Goal: Task Accomplishment & Management: Use online tool/utility

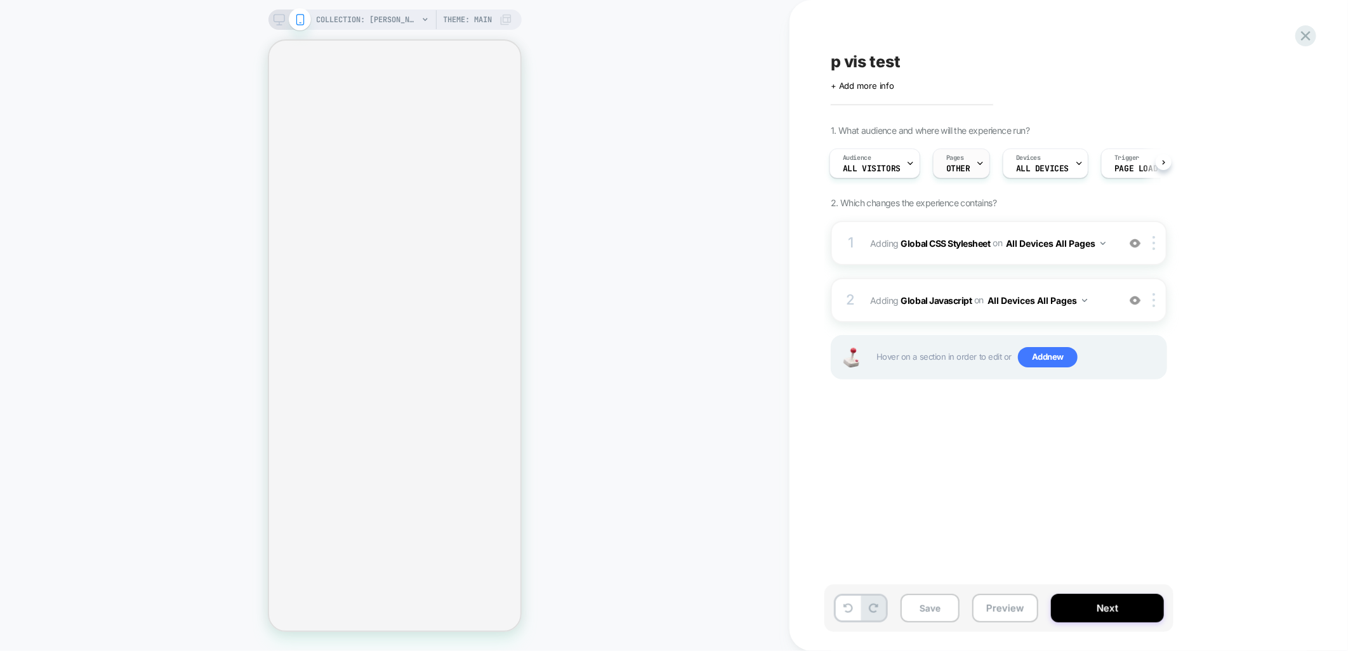
click at [976, 168] on div at bounding box center [980, 163] width 8 height 29
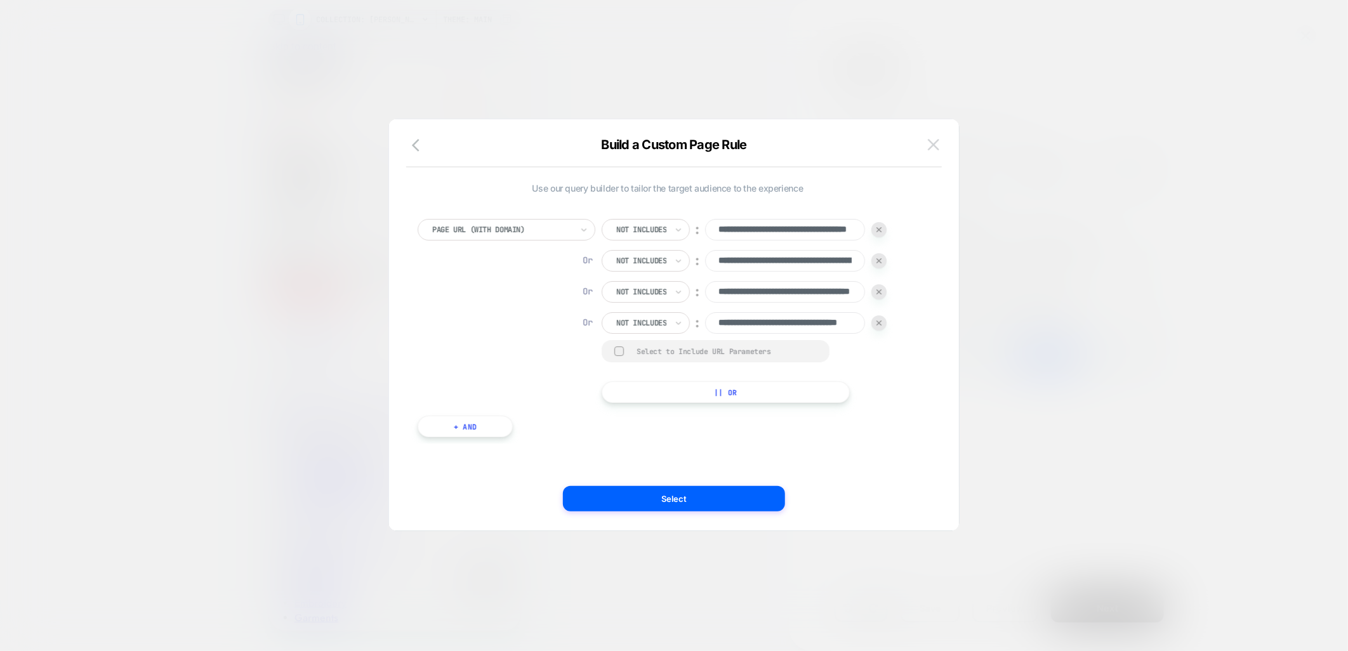
click at [927, 148] on button at bounding box center [933, 144] width 19 height 19
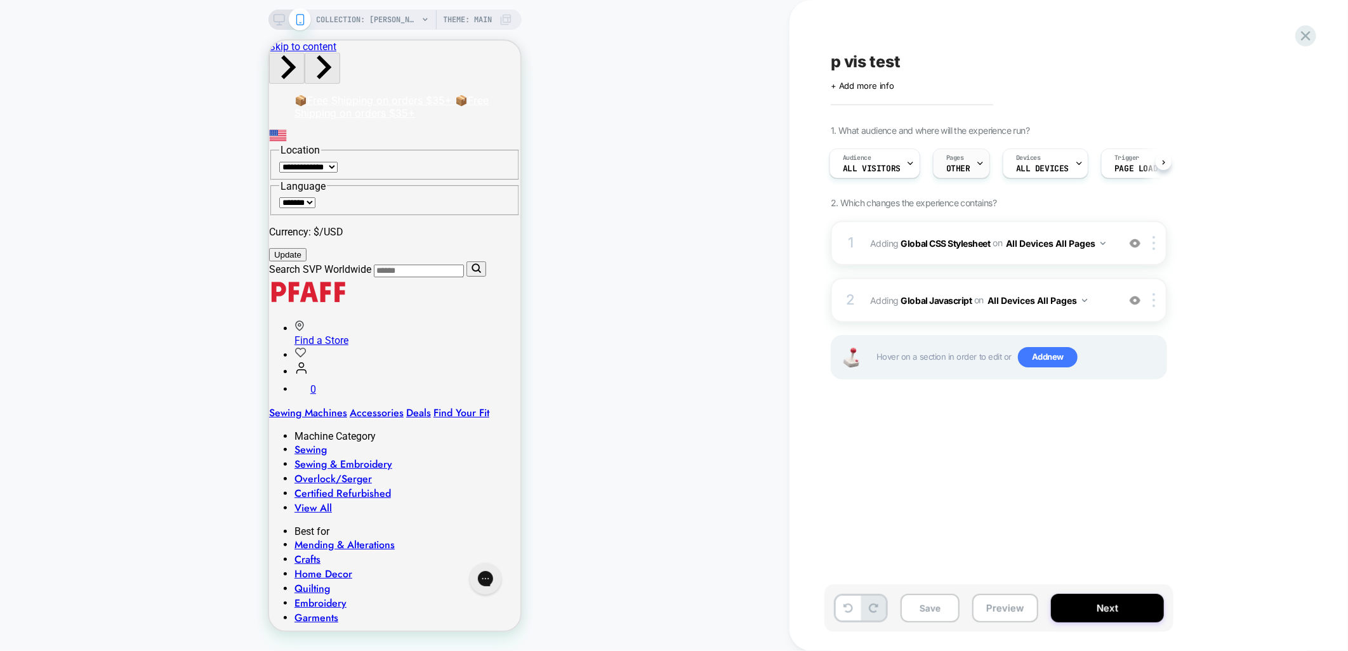
click at [979, 167] on div at bounding box center [980, 163] width 8 height 29
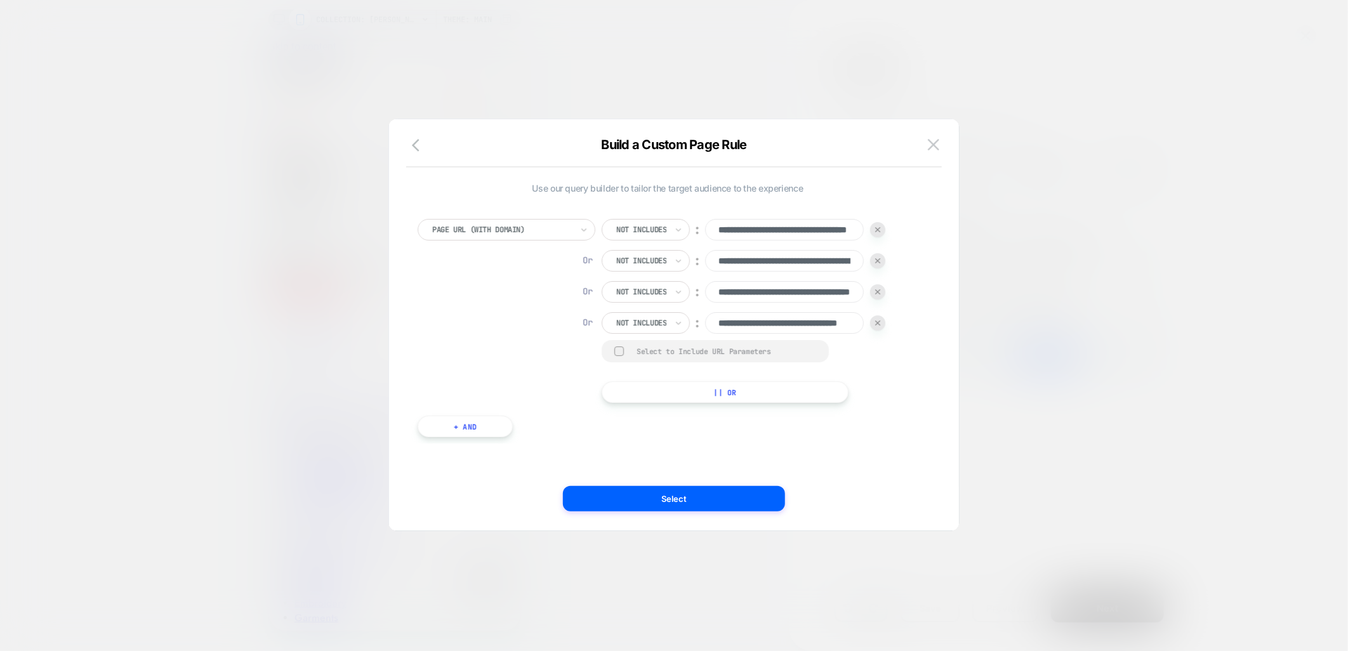
scroll to position [0, 64]
click at [539, 232] on div at bounding box center [502, 229] width 140 height 11
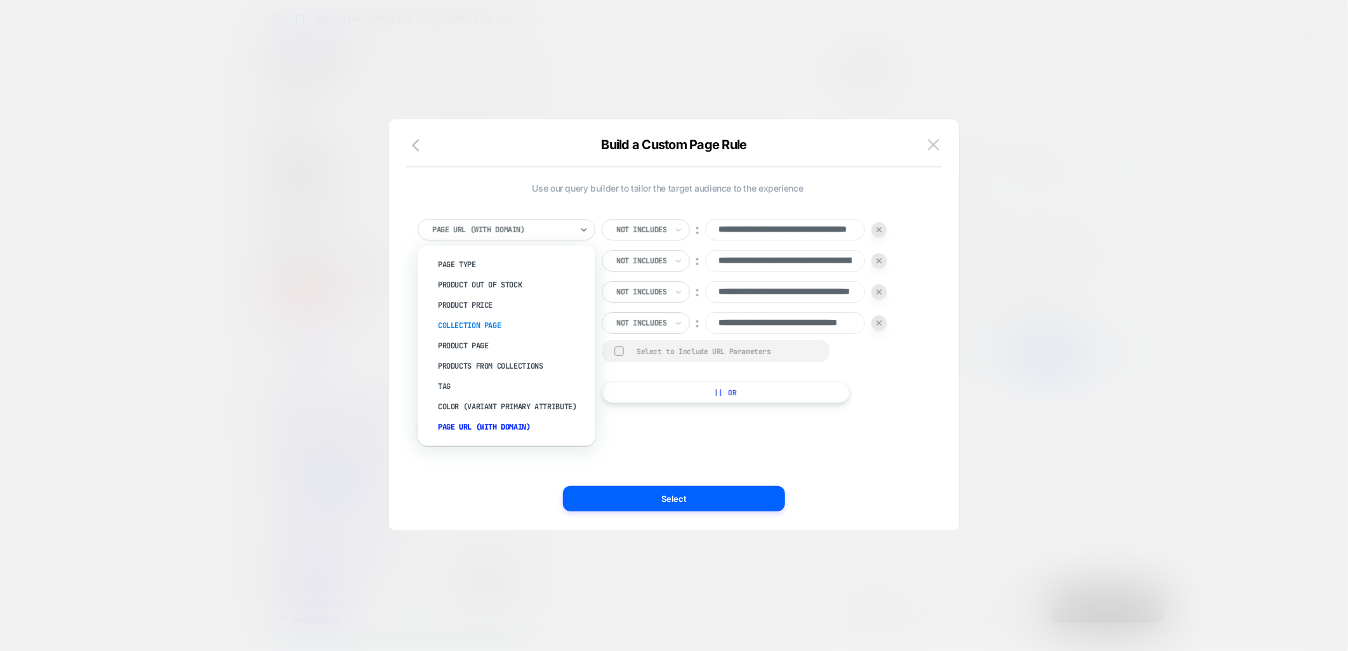
click at [463, 328] on div "Collection Page" at bounding box center [512, 325] width 165 height 20
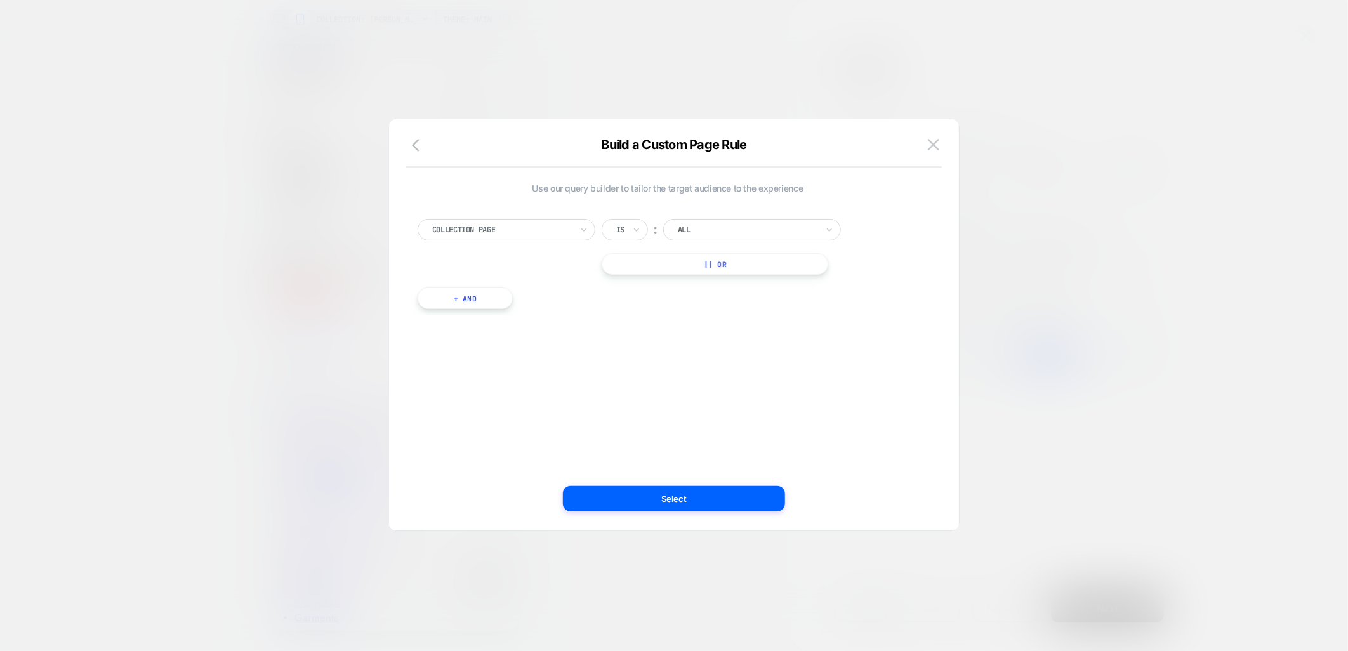
click at [739, 231] on div at bounding box center [748, 229] width 140 height 11
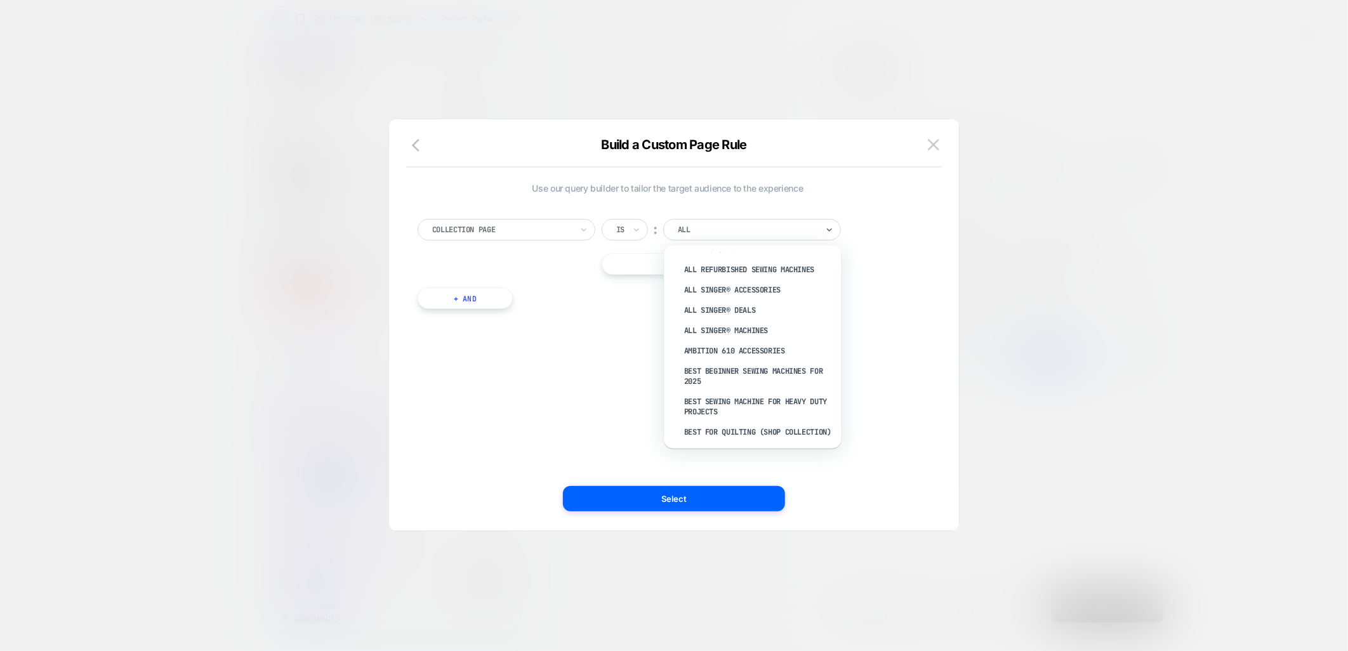
scroll to position [352, 0]
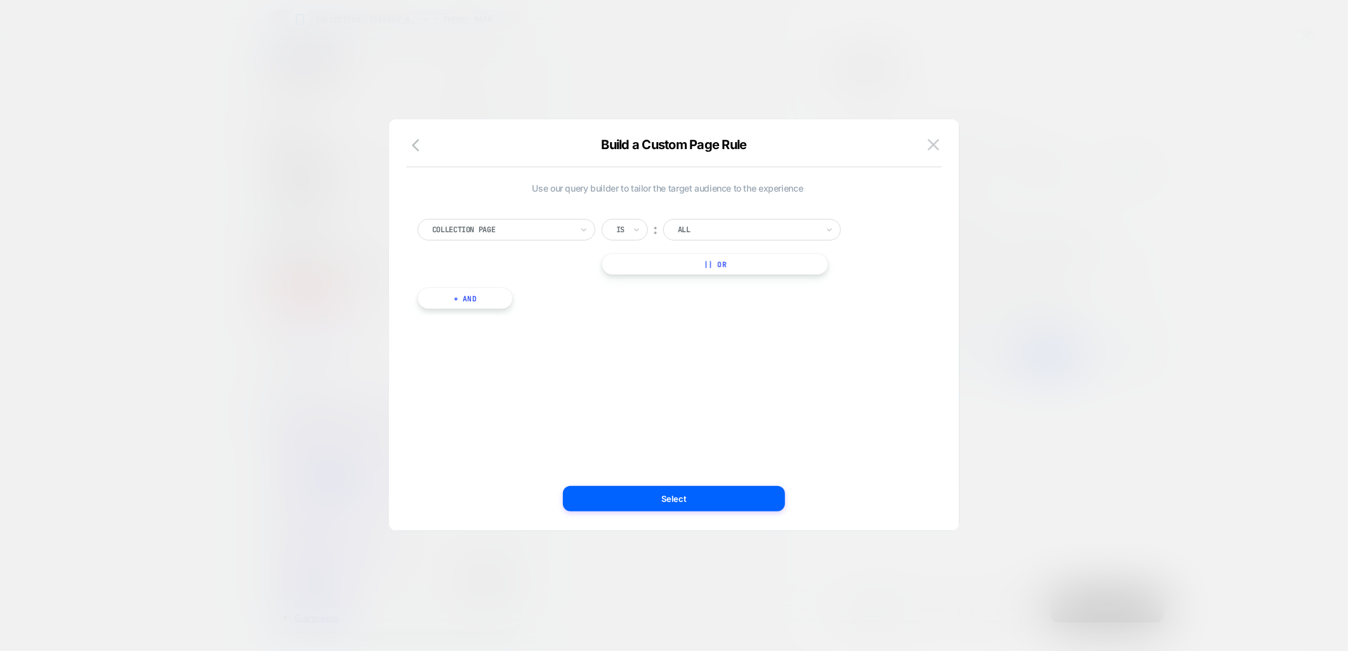
click at [720, 232] on div at bounding box center [748, 229] width 140 height 11
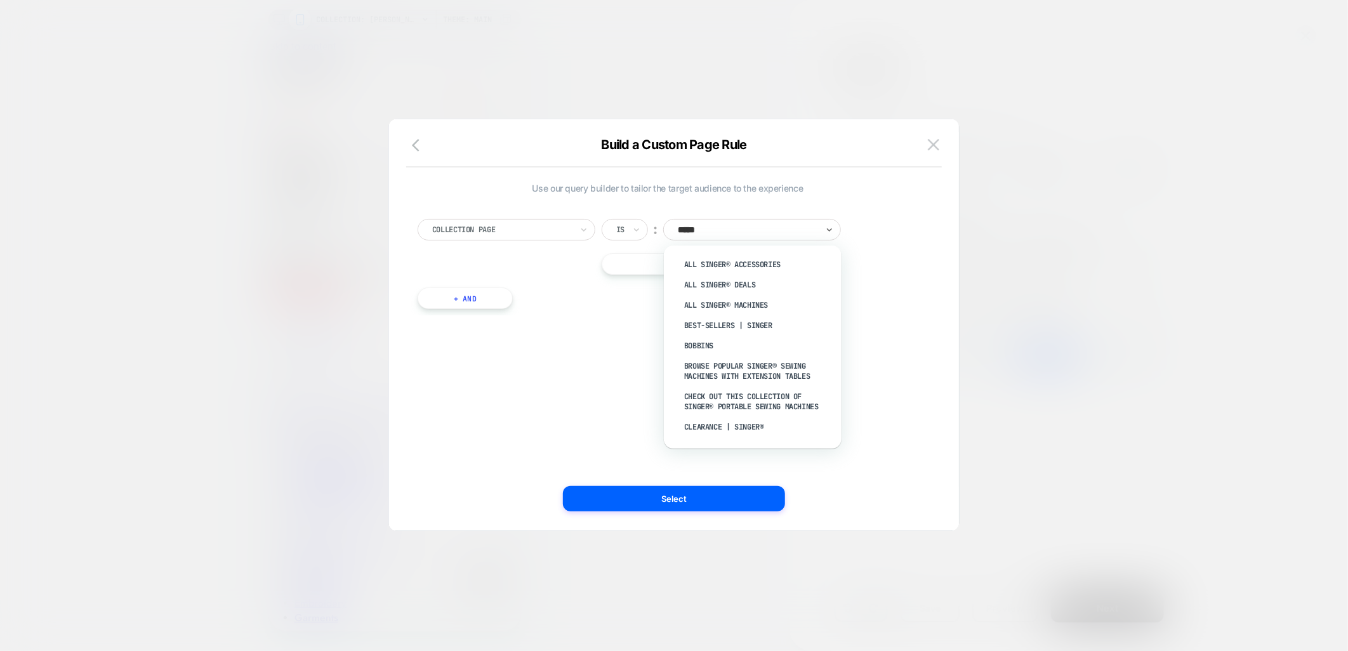
type input "******"
click at [751, 305] on div "All SINGER® Machines" at bounding box center [759, 305] width 165 height 20
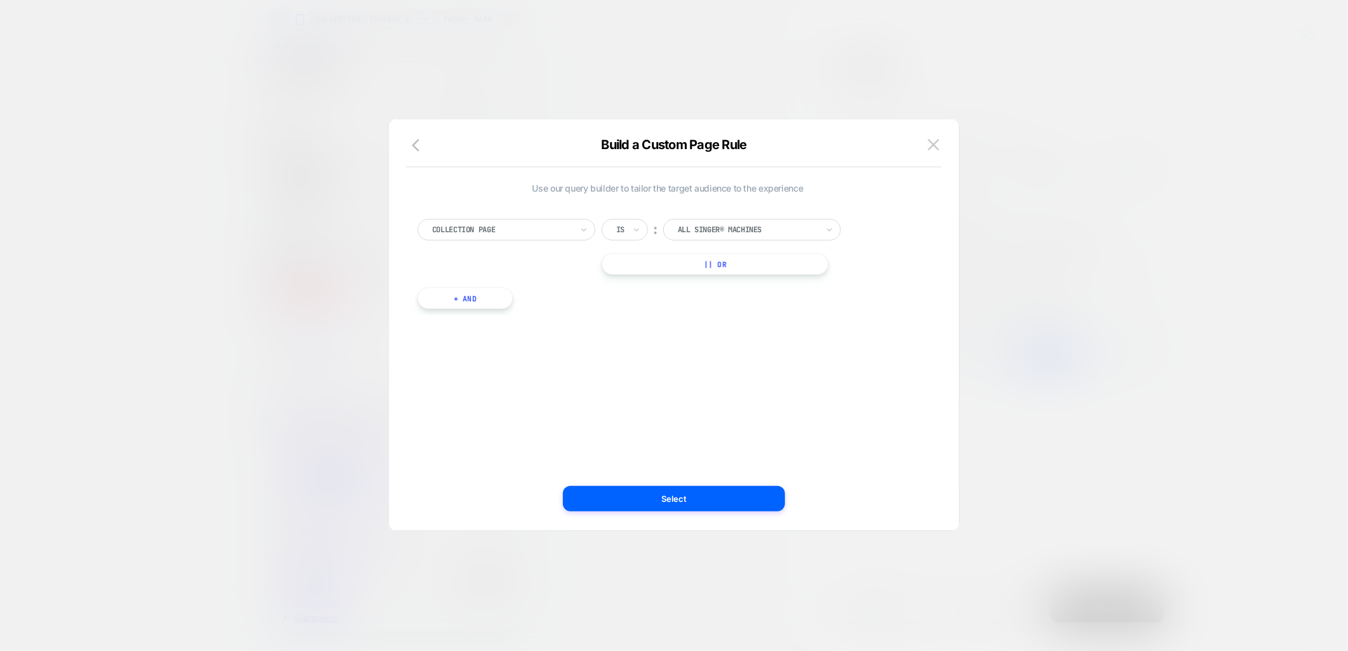
click at [436, 296] on button "+ And" at bounding box center [465, 298] width 95 height 22
click at [499, 235] on div at bounding box center [502, 229] width 140 height 11
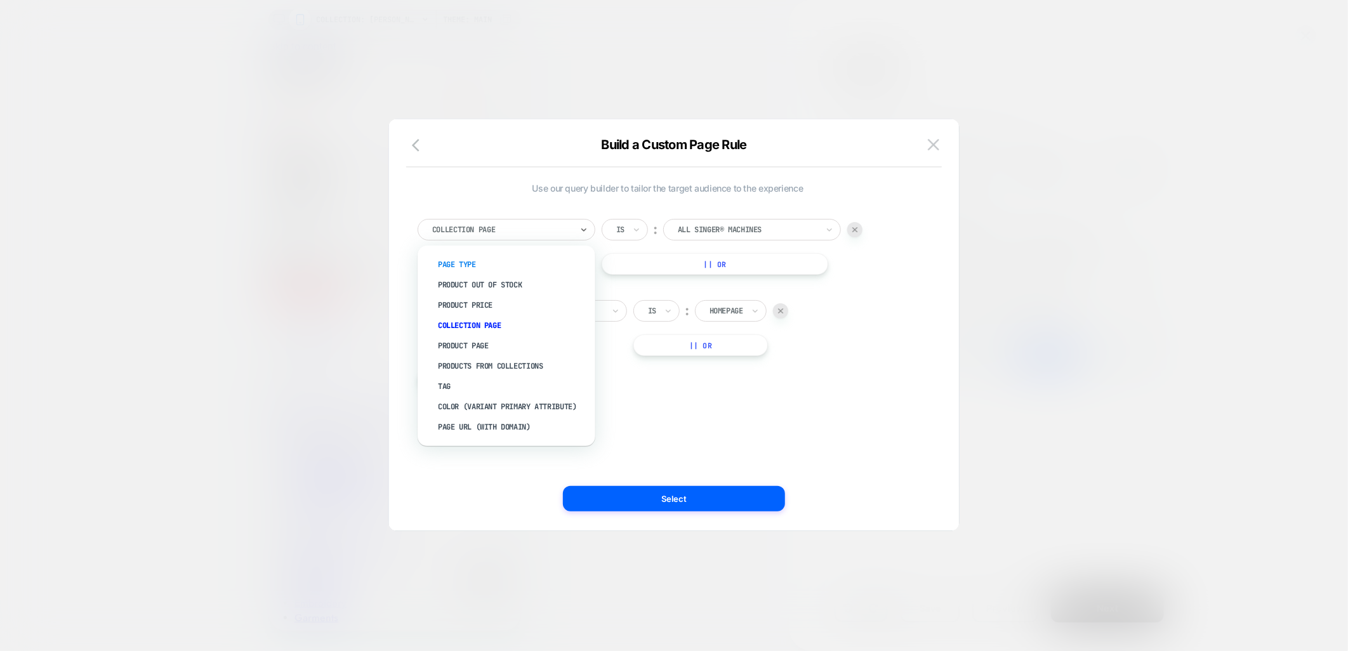
click at [454, 261] on div "Page Type" at bounding box center [512, 264] width 165 height 20
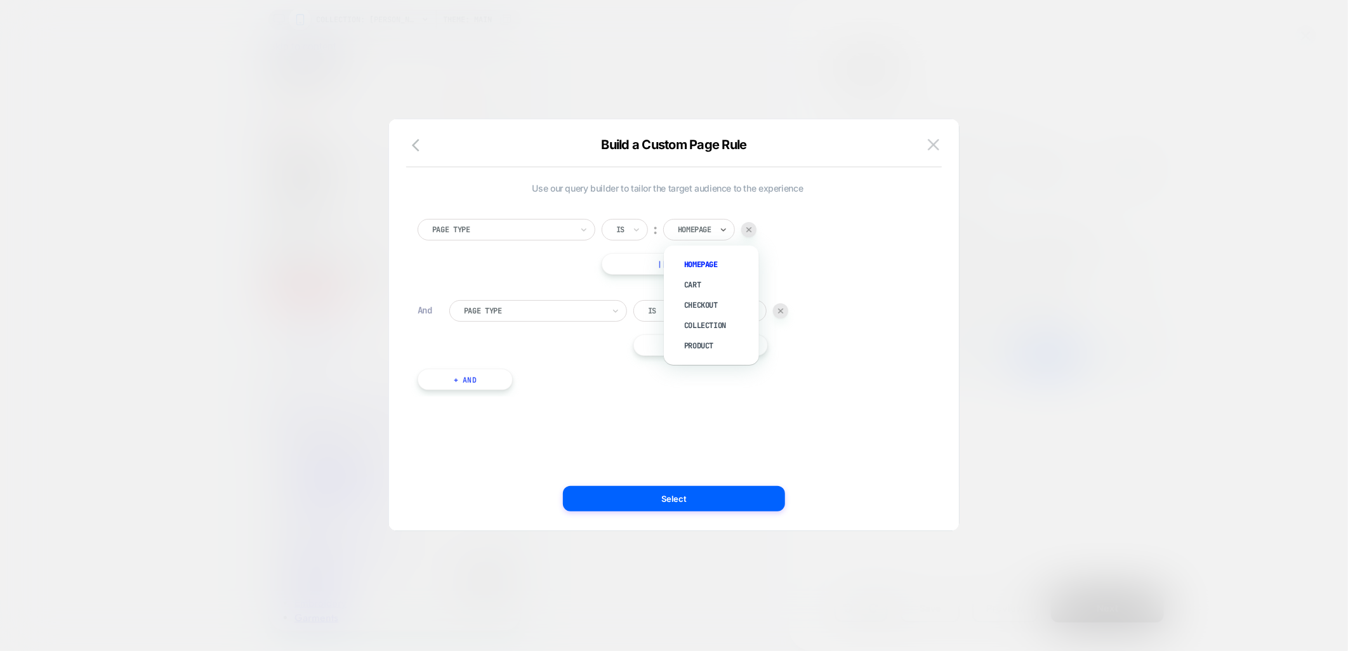
click at [697, 232] on div at bounding box center [695, 229] width 34 height 11
click at [856, 318] on div "Page Type Is ︰ Homepage || Or" at bounding box center [683, 328] width 468 height 56
click at [442, 240] on div "Page Type Is ︰ Homepage || Or" at bounding box center [668, 247] width 500 height 56
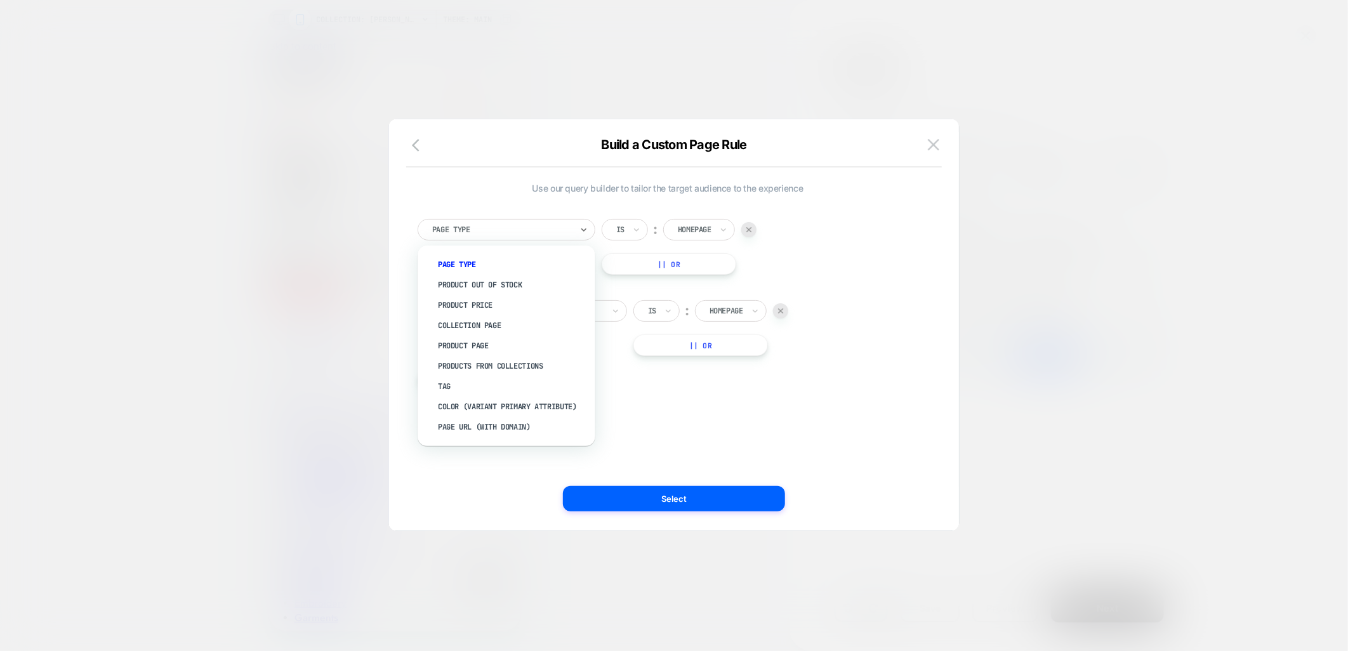
click at [442, 232] on div at bounding box center [502, 229] width 140 height 11
click at [806, 246] on div "option Page Type focused, 1 of 9. 9 results available. Use Up and Down to choos…" at bounding box center [668, 247] width 500 height 56
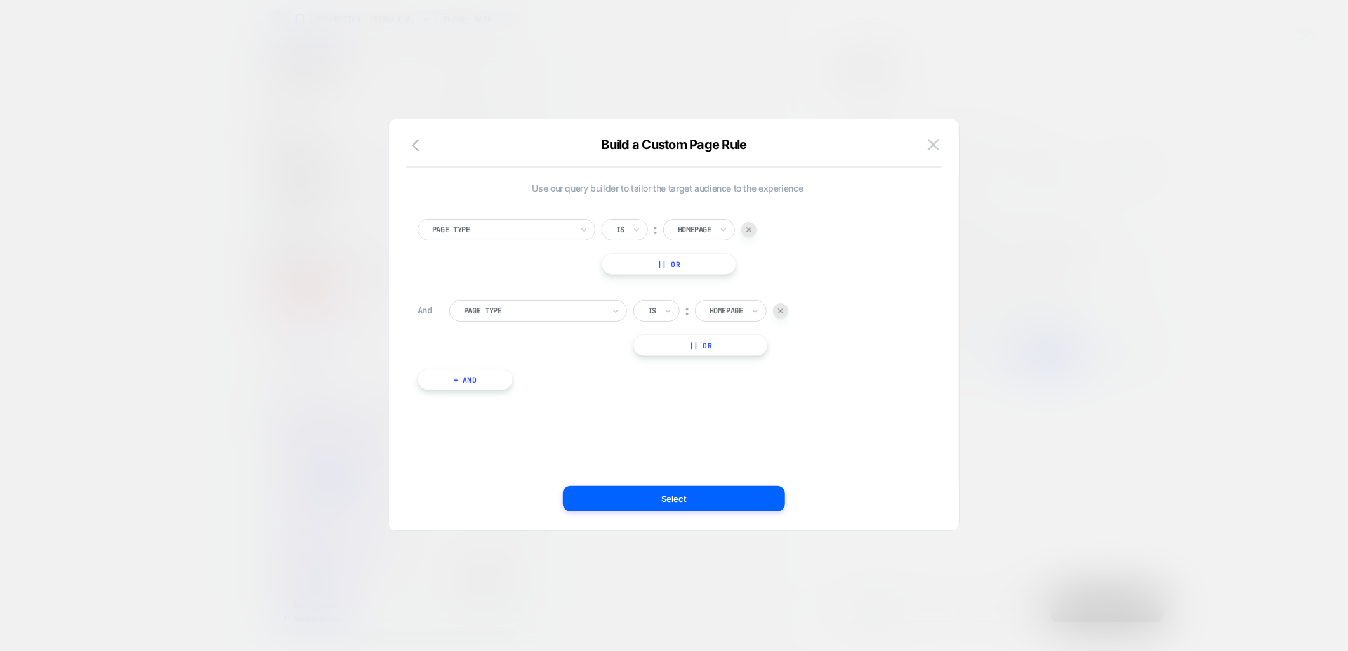
click at [673, 235] on div "Homepage" at bounding box center [699, 230] width 72 height 22
click at [692, 343] on div "Product" at bounding box center [718, 346] width 83 height 20
click at [624, 234] on div at bounding box center [620, 229] width 8 height 11
click at [718, 261] on button "|| Or" at bounding box center [668, 264] width 133 height 22
click at [625, 258] on div "Is" at bounding box center [620, 264] width 11 height 14
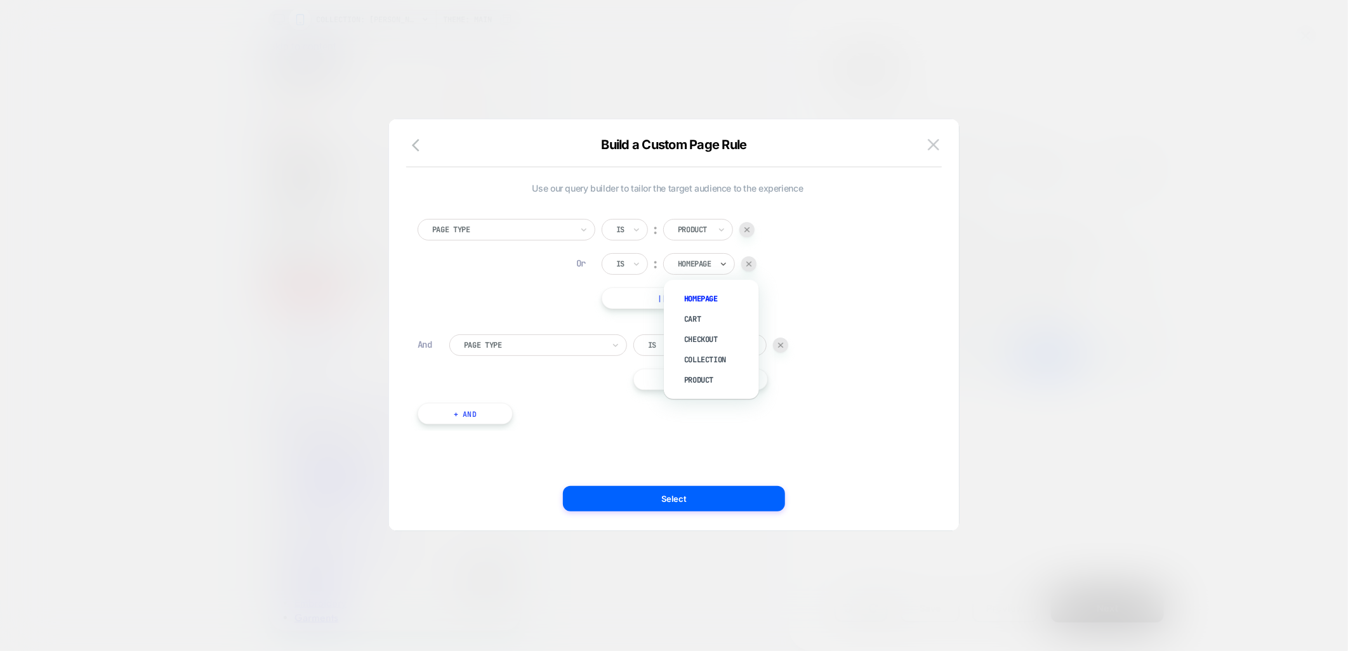
click at [711, 259] on div at bounding box center [695, 263] width 34 height 11
click at [712, 360] on div "Collection" at bounding box center [718, 360] width 83 height 20
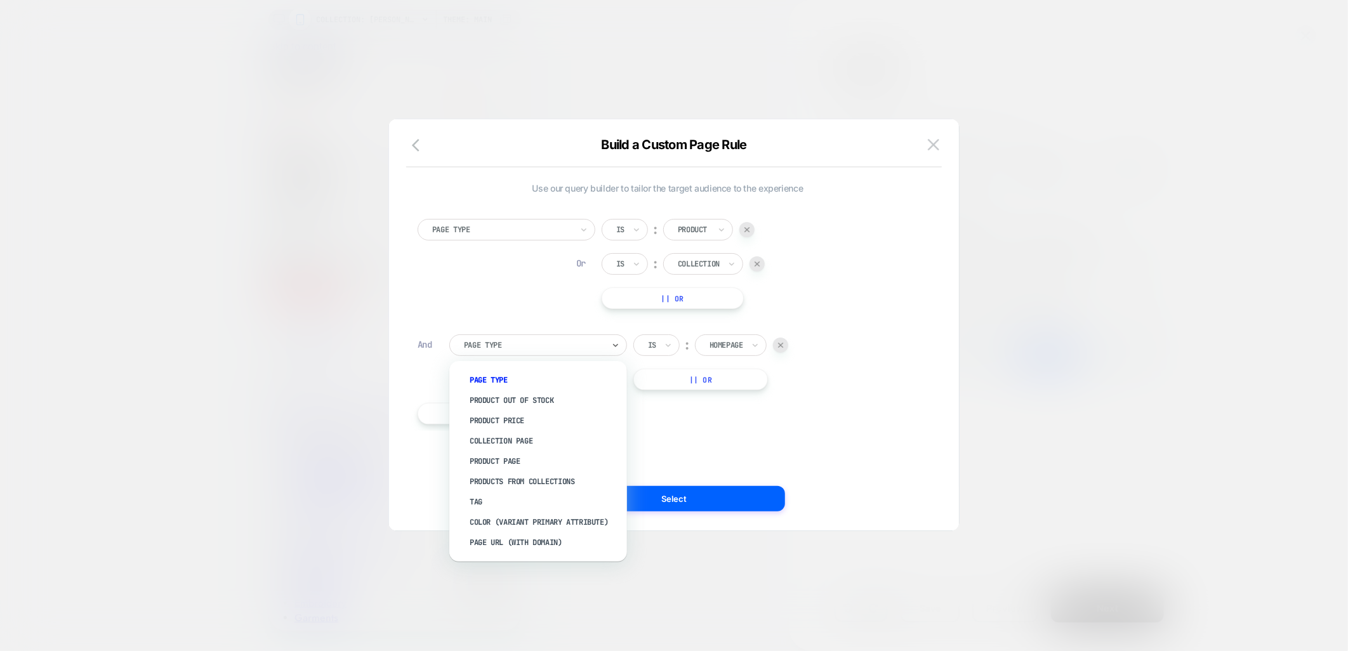
click at [505, 347] on div at bounding box center [534, 345] width 140 height 11
click at [471, 500] on div "Tag" at bounding box center [544, 502] width 165 height 20
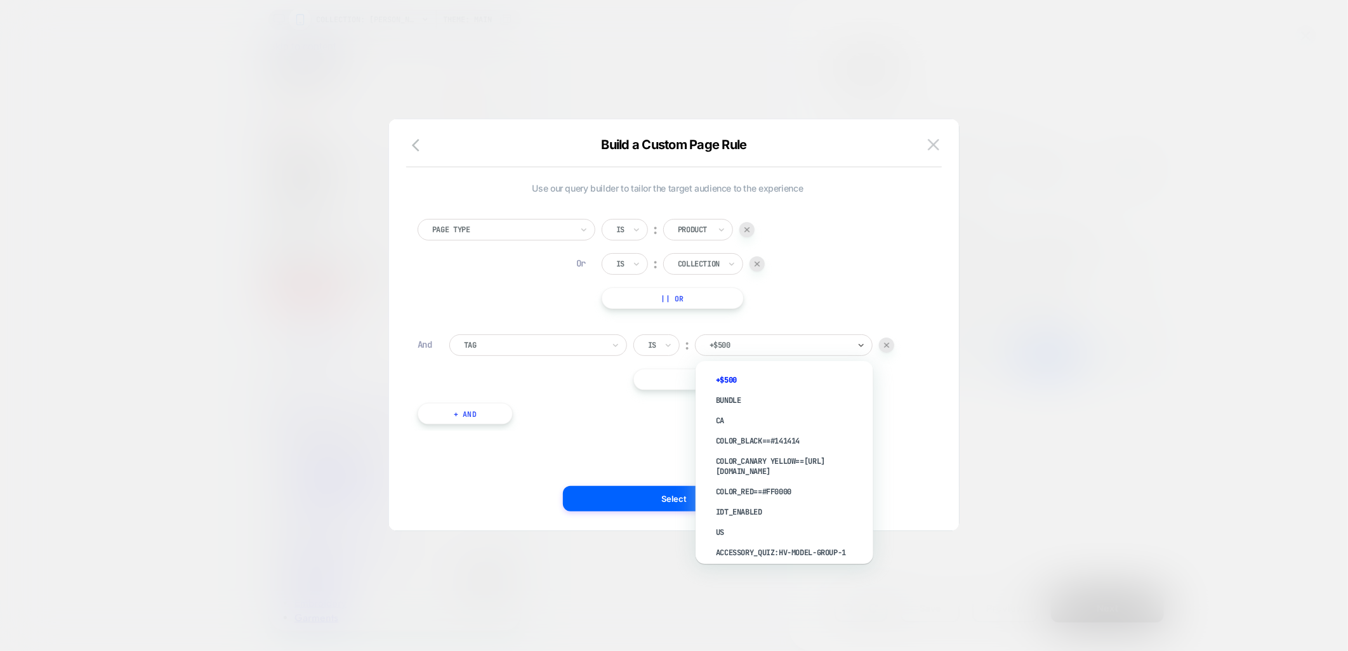
click at [727, 345] on div at bounding box center [780, 345] width 140 height 11
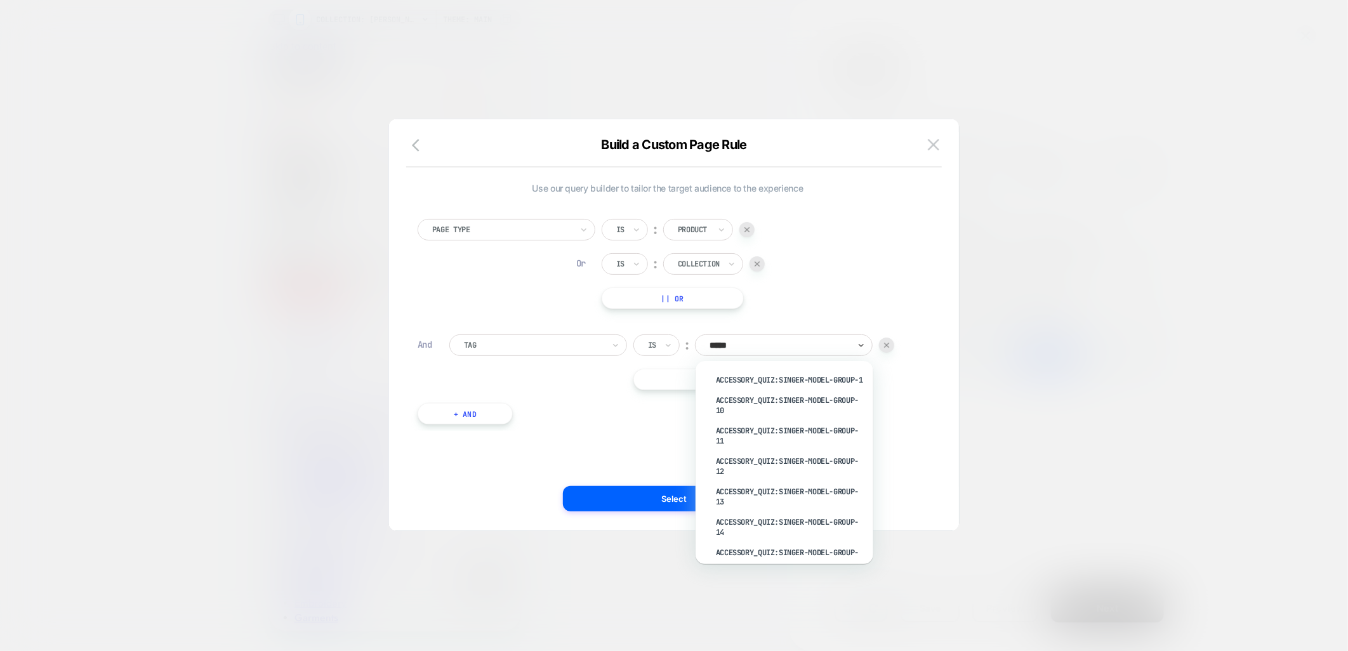
type input "******"
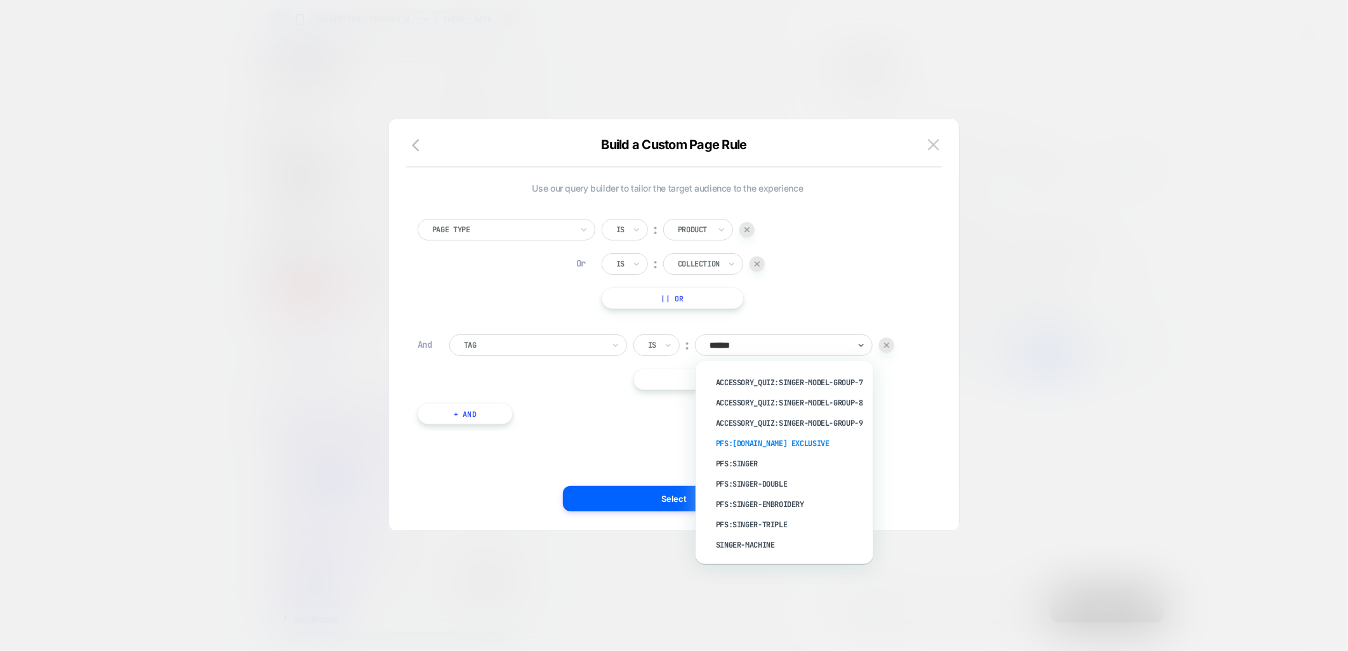
scroll to position [413, 0]
click at [773, 458] on div "pfs:singer" at bounding box center [790, 464] width 165 height 20
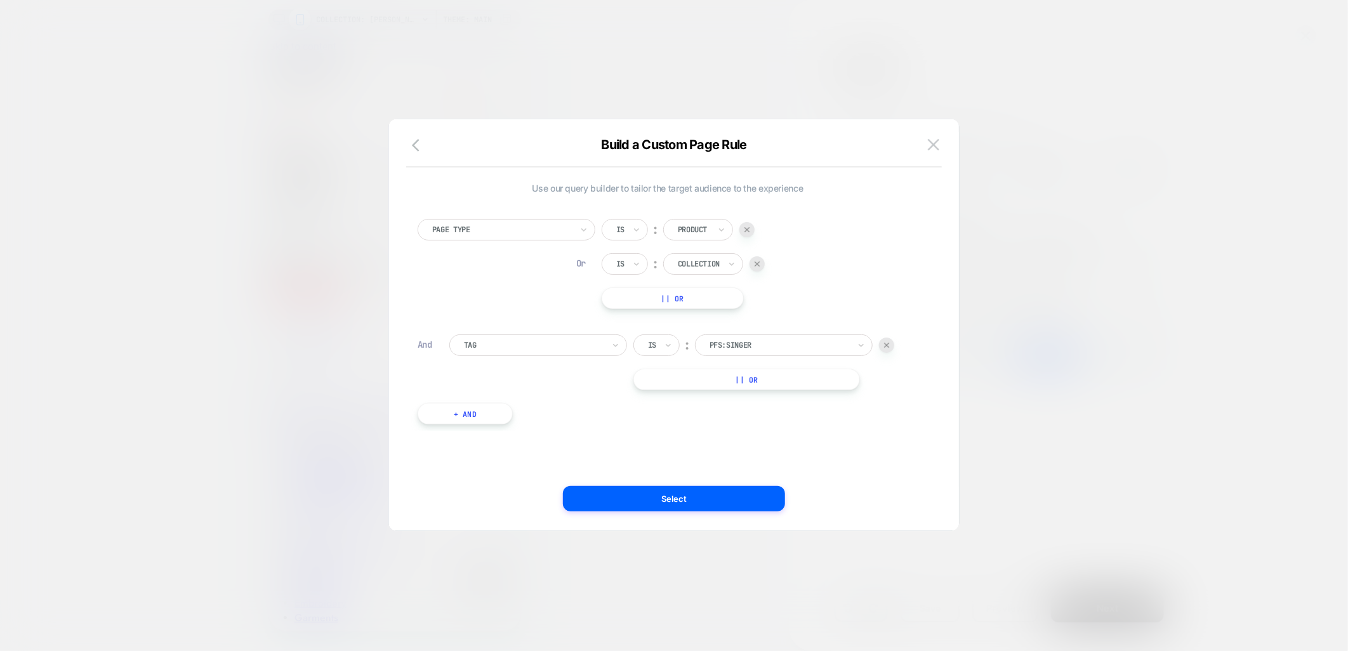
click at [662, 383] on button "|| Or" at bounding box center [746, 380] width 227 height 22
click at [887, 381] on img at bounding box center [886, 379] width 5 height 5
click at [541, 229] on div at bounding box center [502, 229] width 140 height 11
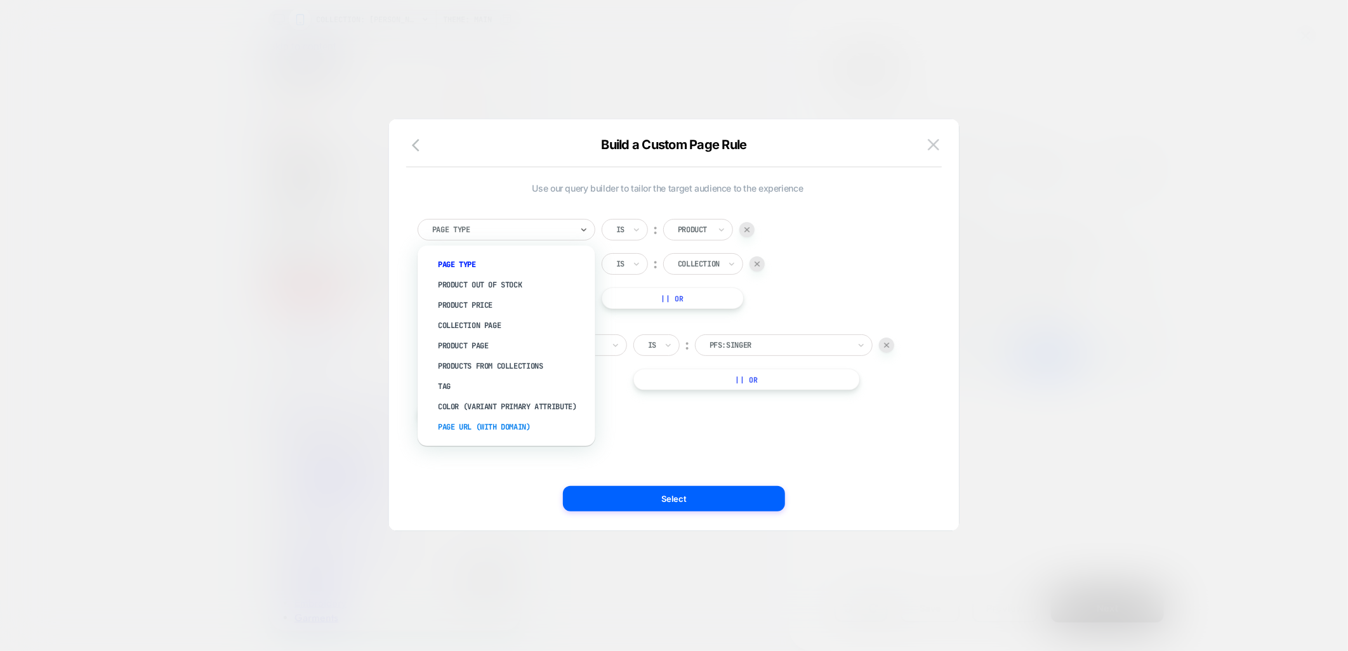
click at [486, 423] on div "Page Url (WITH DOMAIN)" at bounding box center [512, 427] width 165 height 20
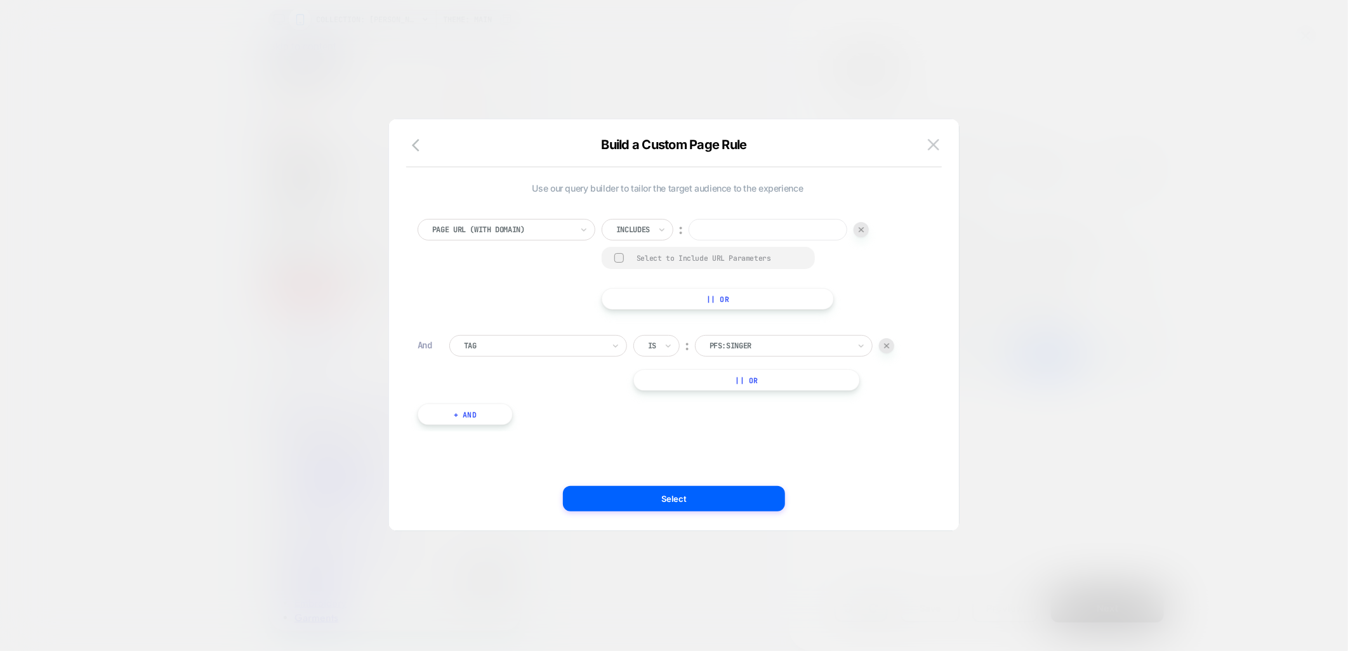
click at [887, 345] on img at bounding box center [886, 345] width 5 height 5
click at [718, 230] on input at bounding box center [768, 230] width 159 height 22
type input "**********"
click at [763, 390] on div "**********" at bounding box center [668, 325] width 532 height 360
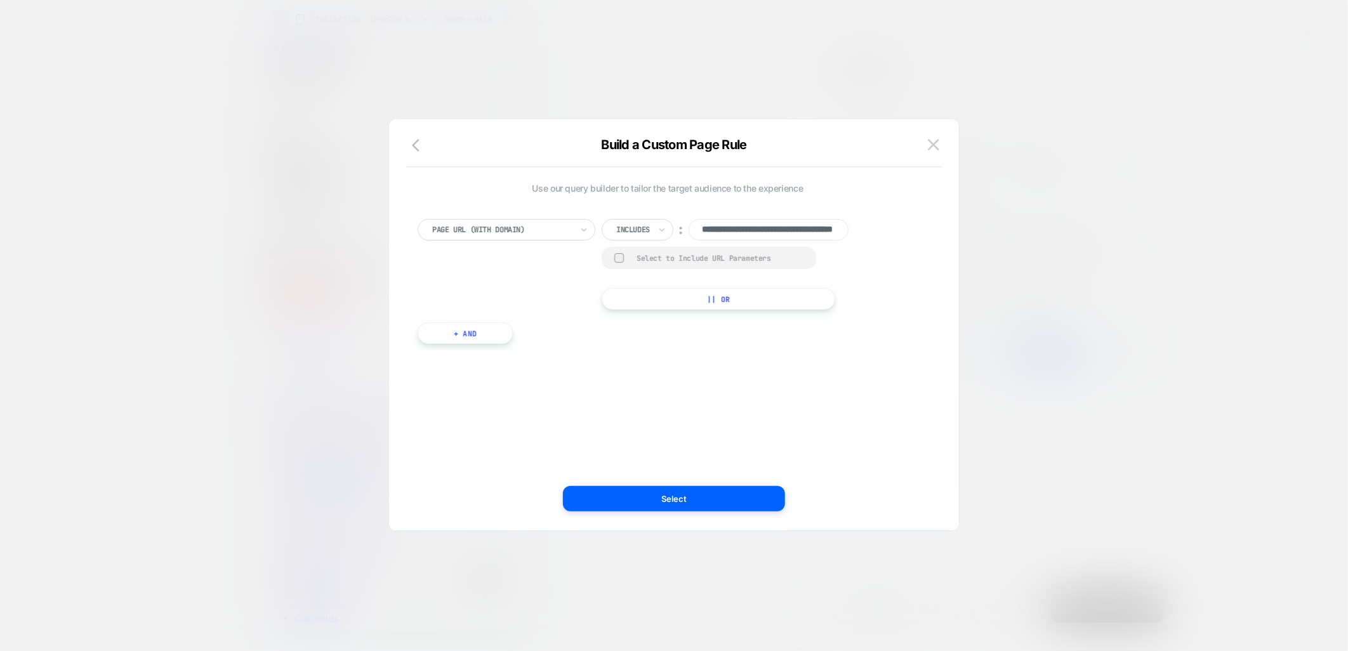
scroll to position [0, 0]
click at [667, 504] on button "Select" at bounding box center [674, 498] width 222 height 25
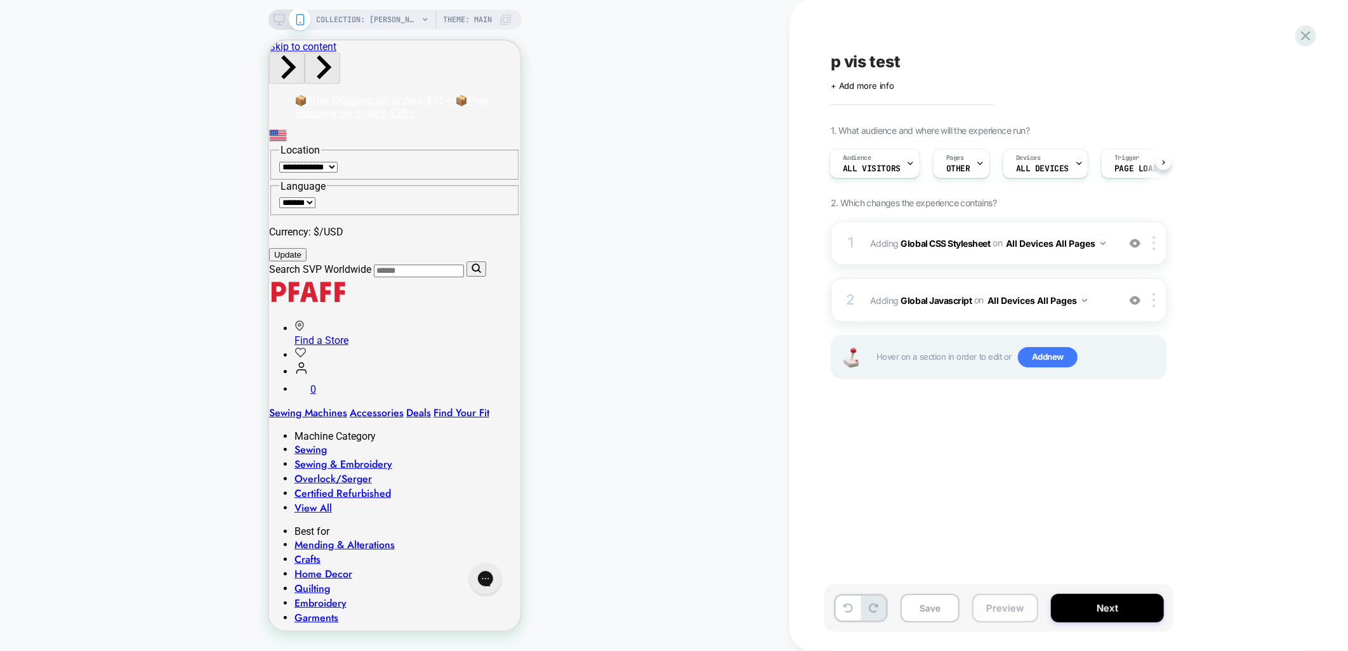
click at [988, 611] on button "Preview" at bounding box center [1005, 608] width 66 height 29
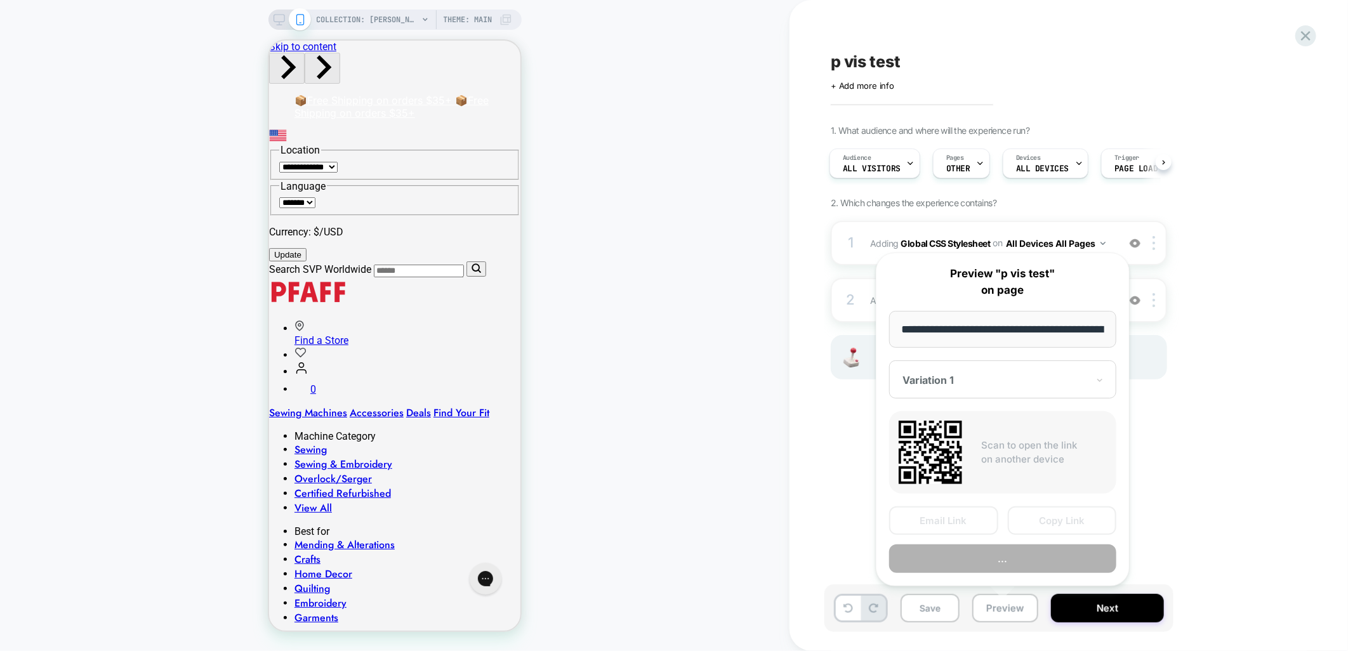
scroll to position [0, 211]
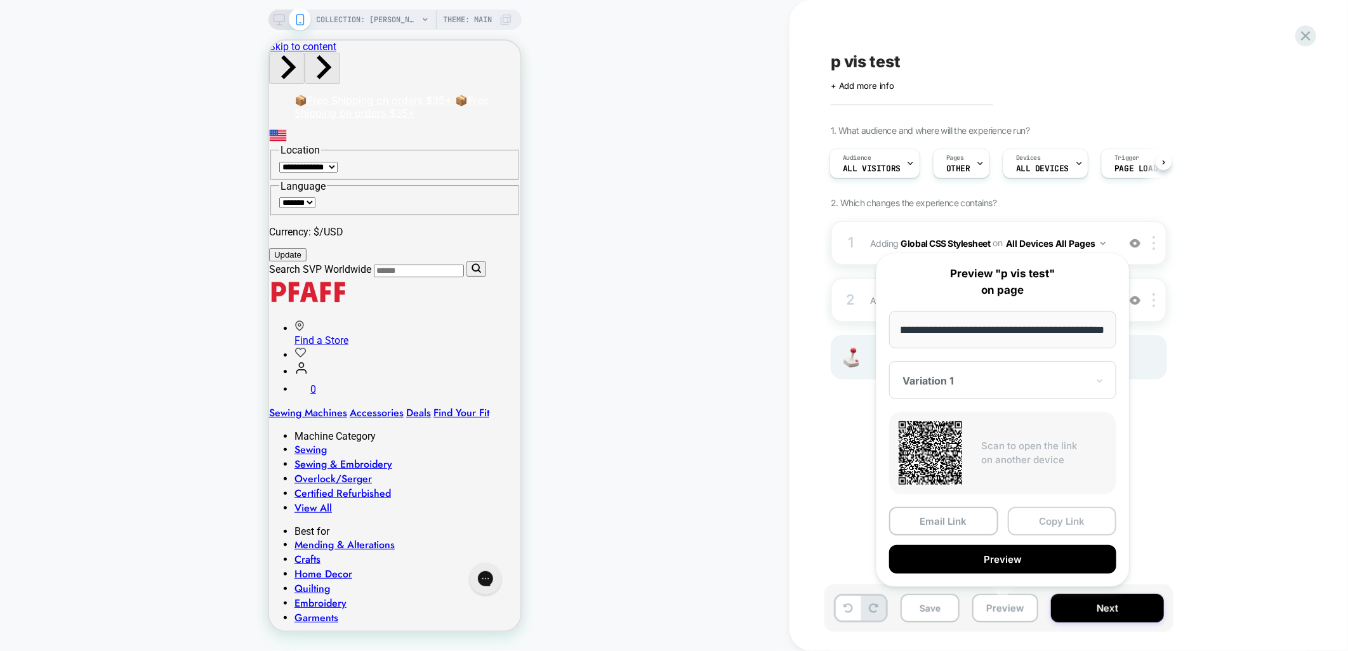
click at [1042, 522] on button "Copy Link" at bounding box center [1062, 521] width 109 height 29
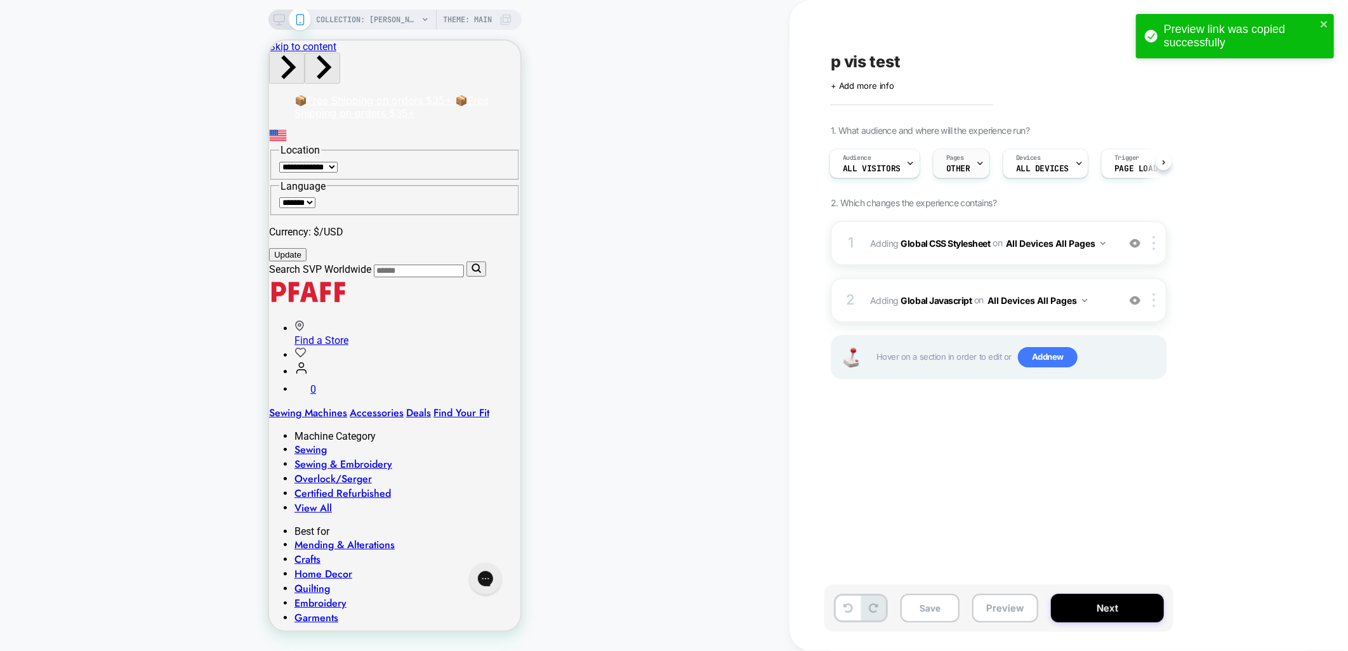
click at [976, 155] on div at bounding box center [980, 163] width 8 height 29
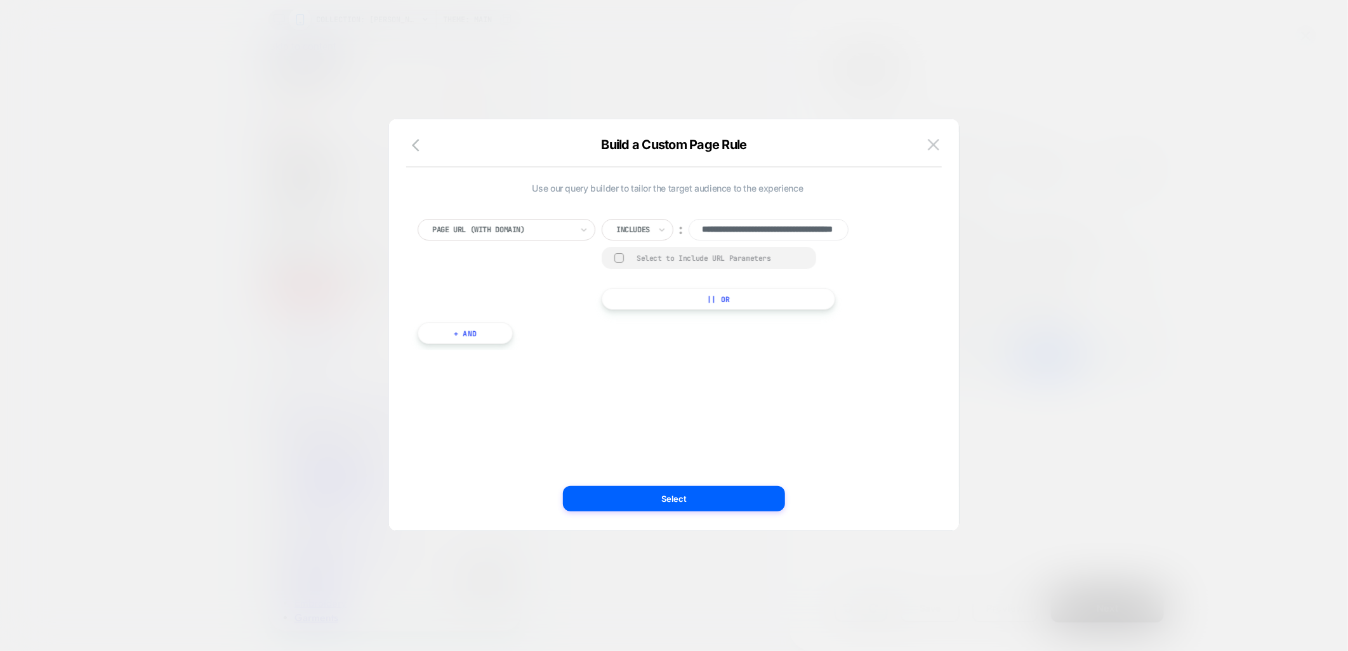
click at [556, 229] on div at bounding box center [502, 229] width 140 height 11
click at [828, 356] on div "**********" at bounding box center [668, 270] width 500 height 174
click at [684, 296] on button "|| Or" at bounding box center [719, 299] width 234 height 22
click at [720, 229] on input "**********" at bounding box center [769, 230] width 160 height 22
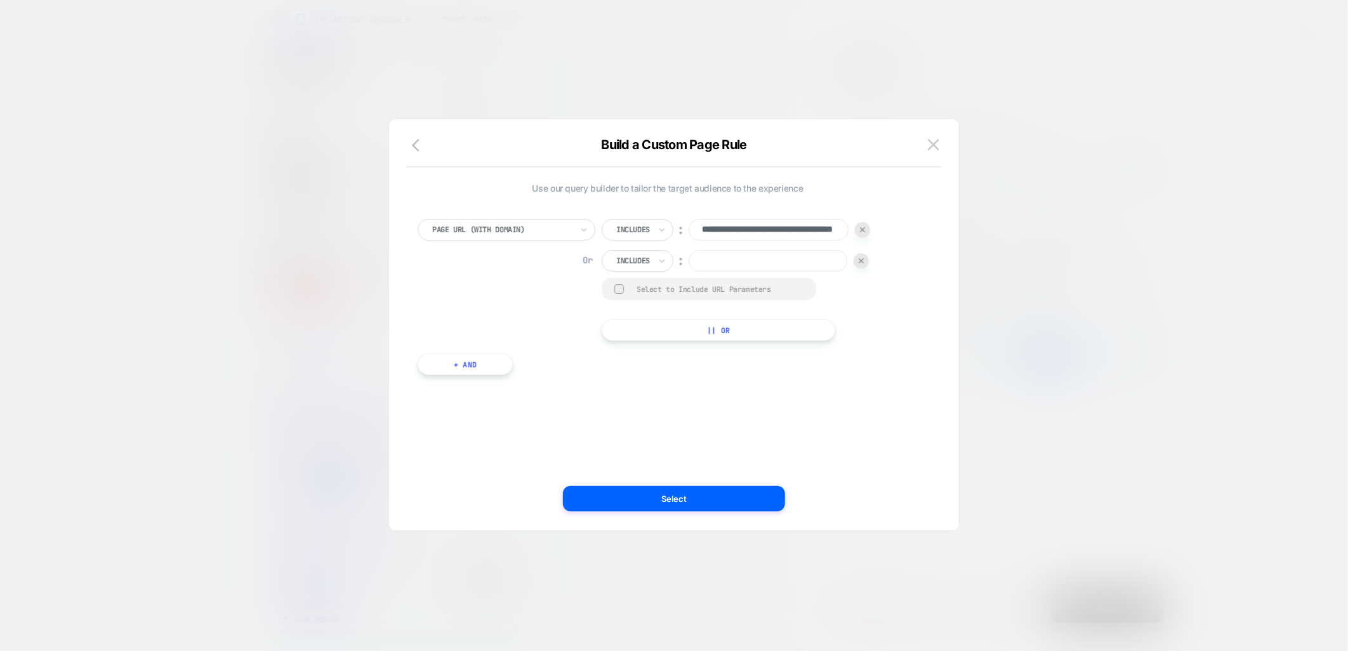
drag, startPoint x: 722, startPoint y: 227, endPoint x: 873, endPoint y: 224, distance: 151.1
click at [873, 224] on div "**********" at bounding box center [668, 280] width 500 height 122
click at [743, 259] on input at bounding box center [768, 261] width 159 height 22
paste input "**********"
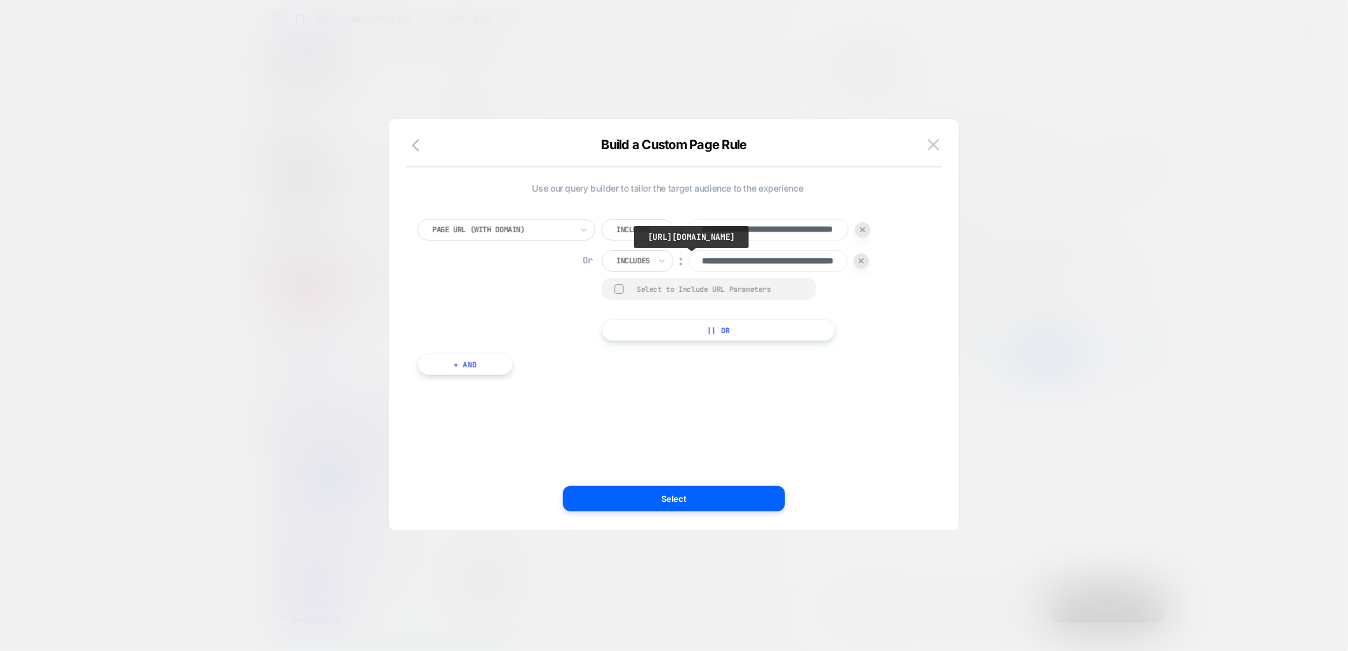
scroll to position [0, 85]
click at [749, 259] on input "**********" at bounding box center [769, 261] width 160 height 22
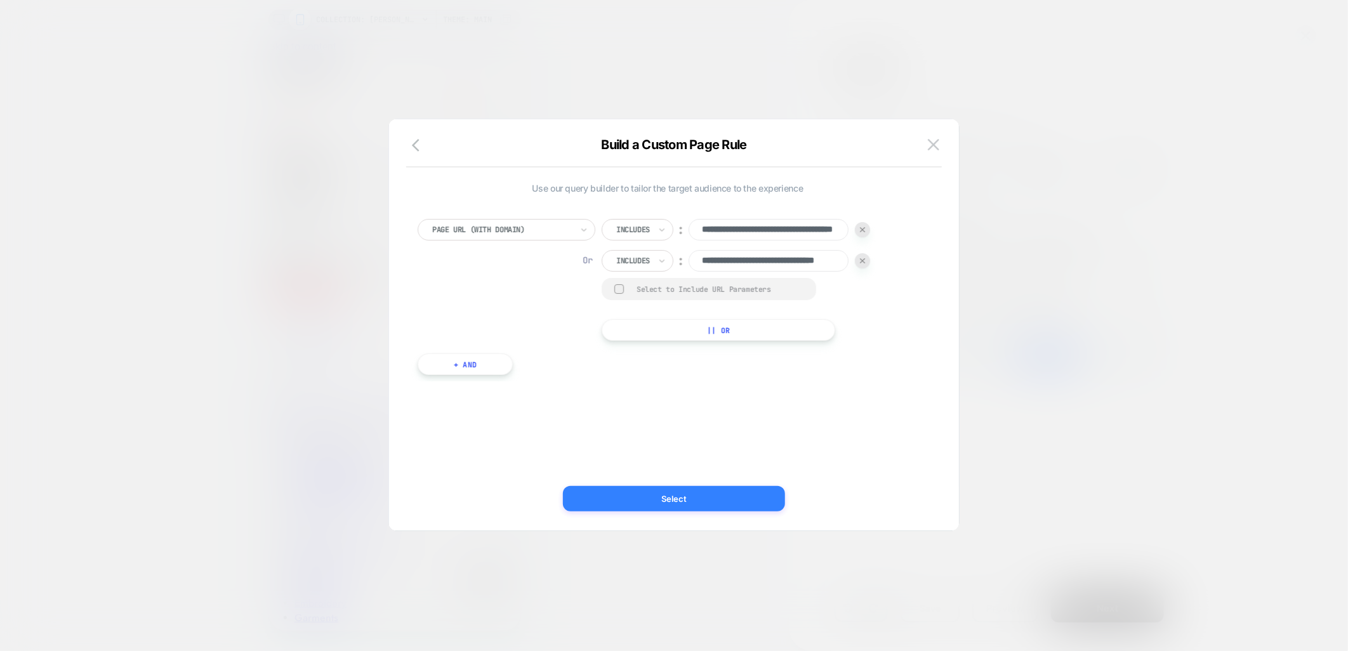
type input "**********"
click at [695, 494] on button "Select" at bounding box center [674, 498] width 222 height 25
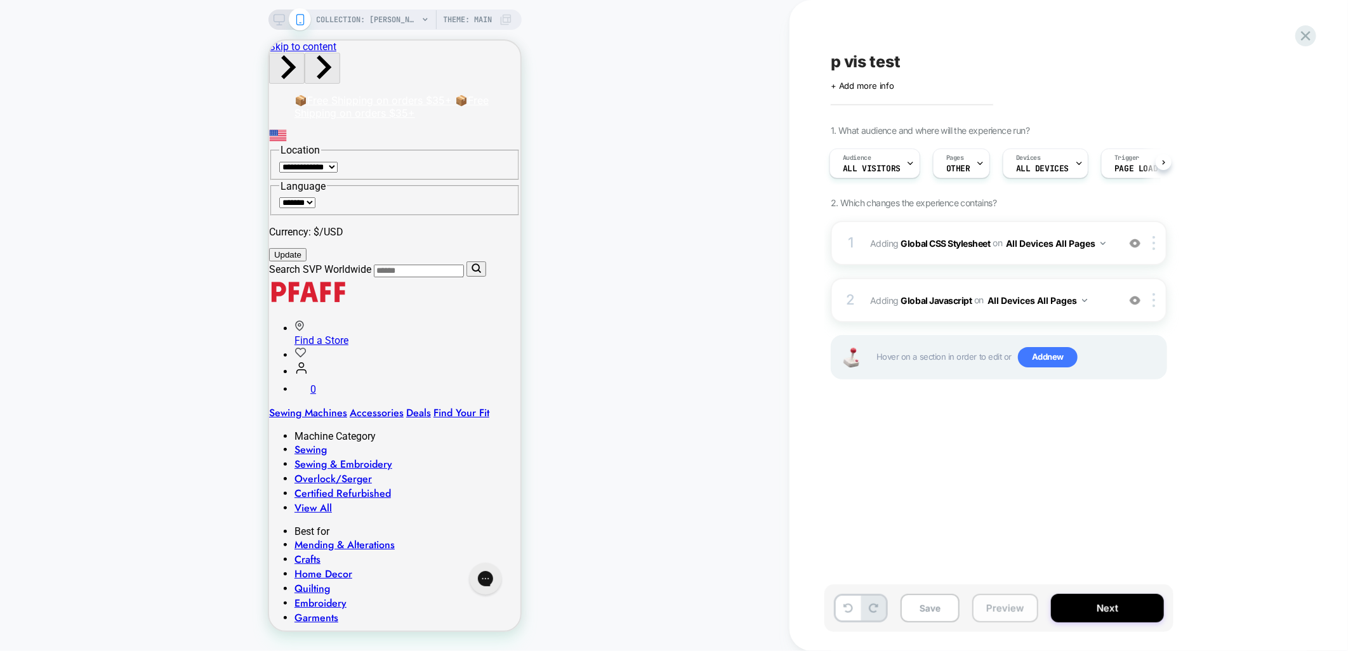
click at [994, 607] on button "Preview" at bounding box center [1005, 608] width 66 height 29
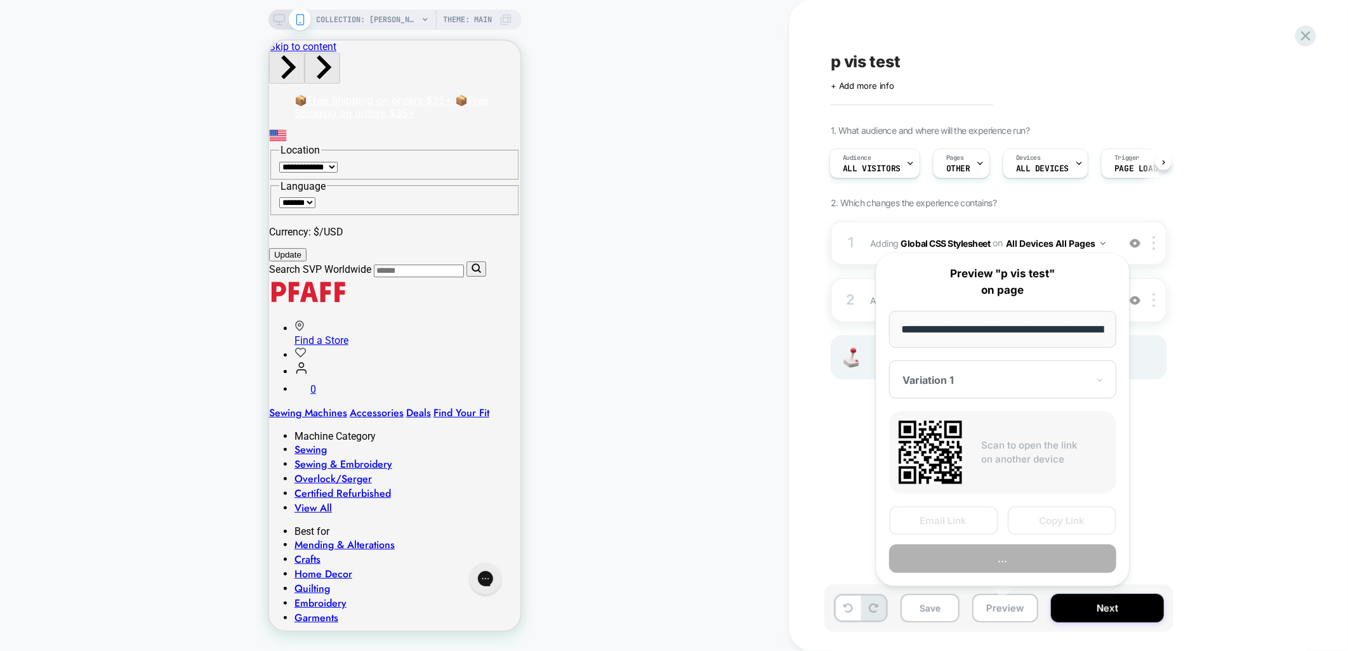
scroll to position [0, 211]
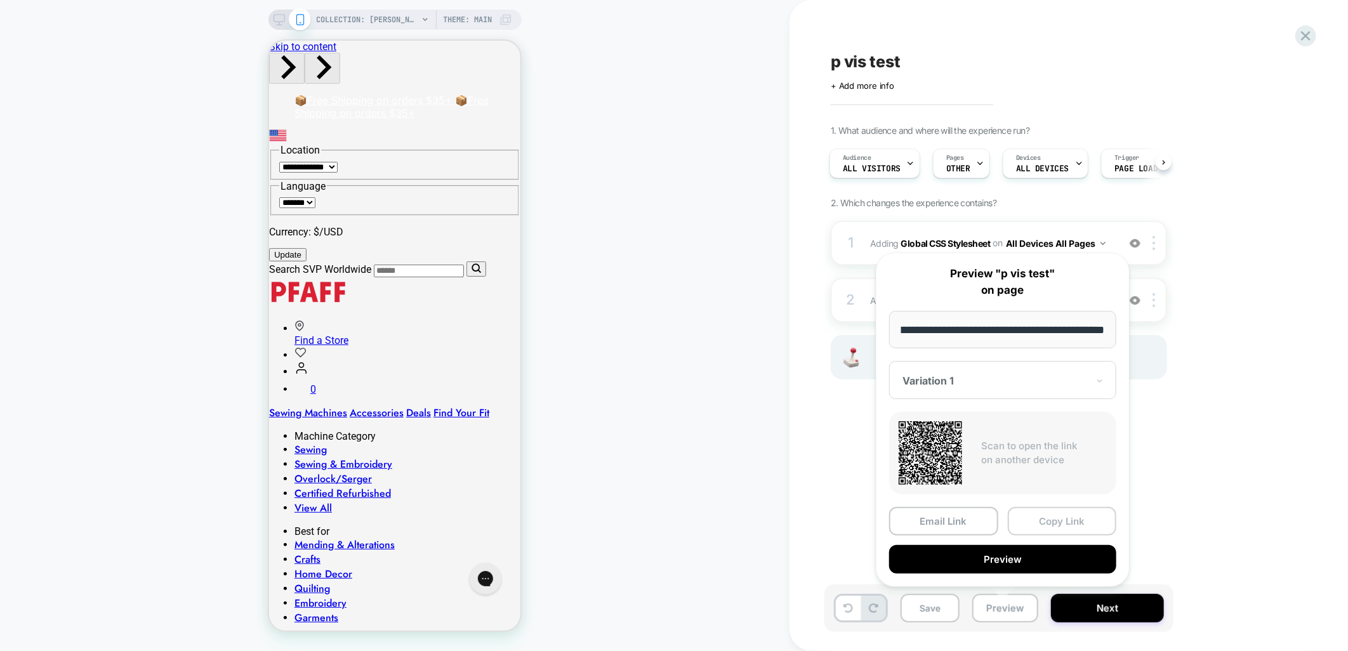
click at [1069, 525] on button "Copy Link" at bounding box center [1062, 521] width 109 height 29
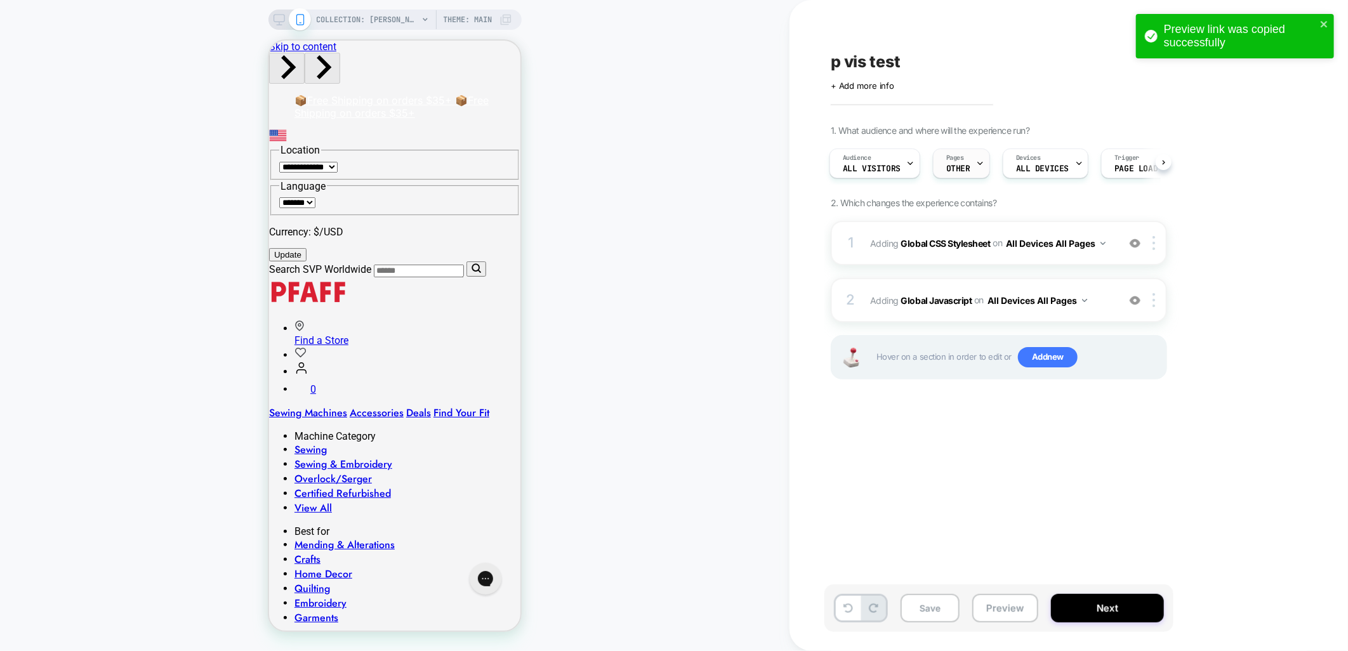
click at [967, 167] on span "OTHER" at bounding box center [958, 168] width 24 height 9
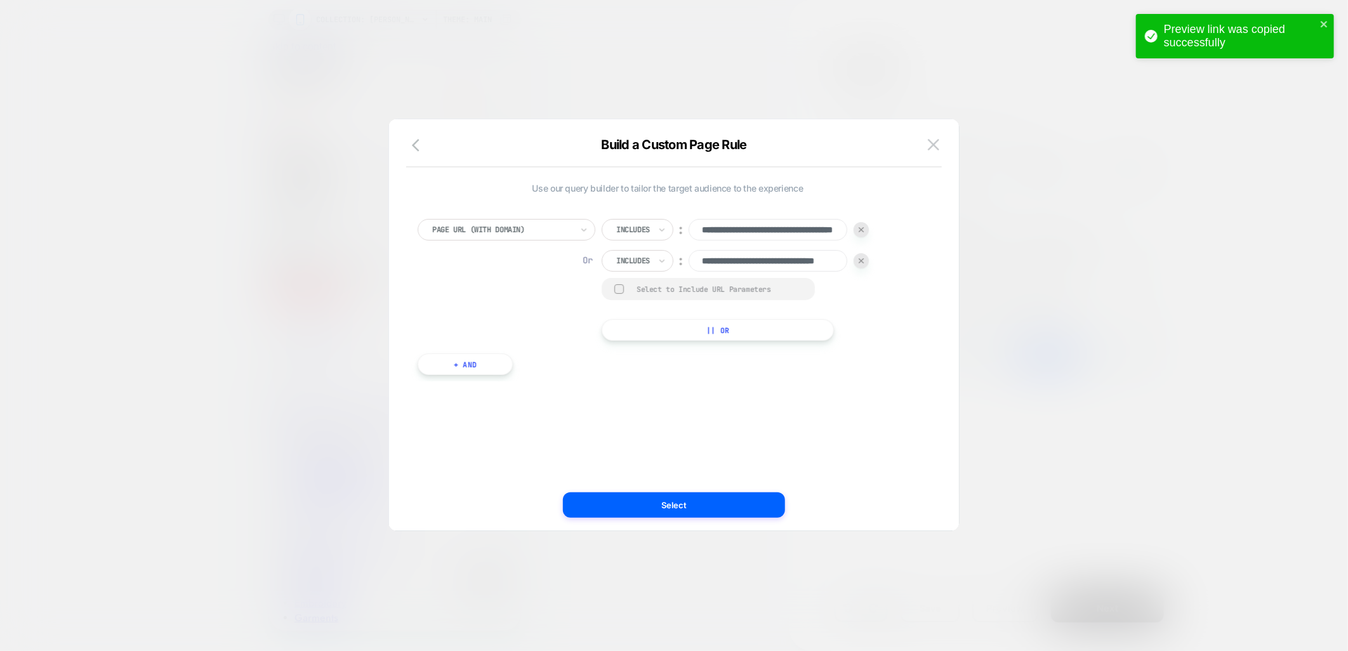
scroll to position [0, 53]
click at [619, 291] on div at bounding box center [619, 289] width 10 height 10
drag, startPoint x: 737, startPoint y: 264, endPoint x: 753, endPoint y: 263, distance: 15.2
click at [753, 263] on input "**********" at bounding box center [769, 261] width 160 height 22
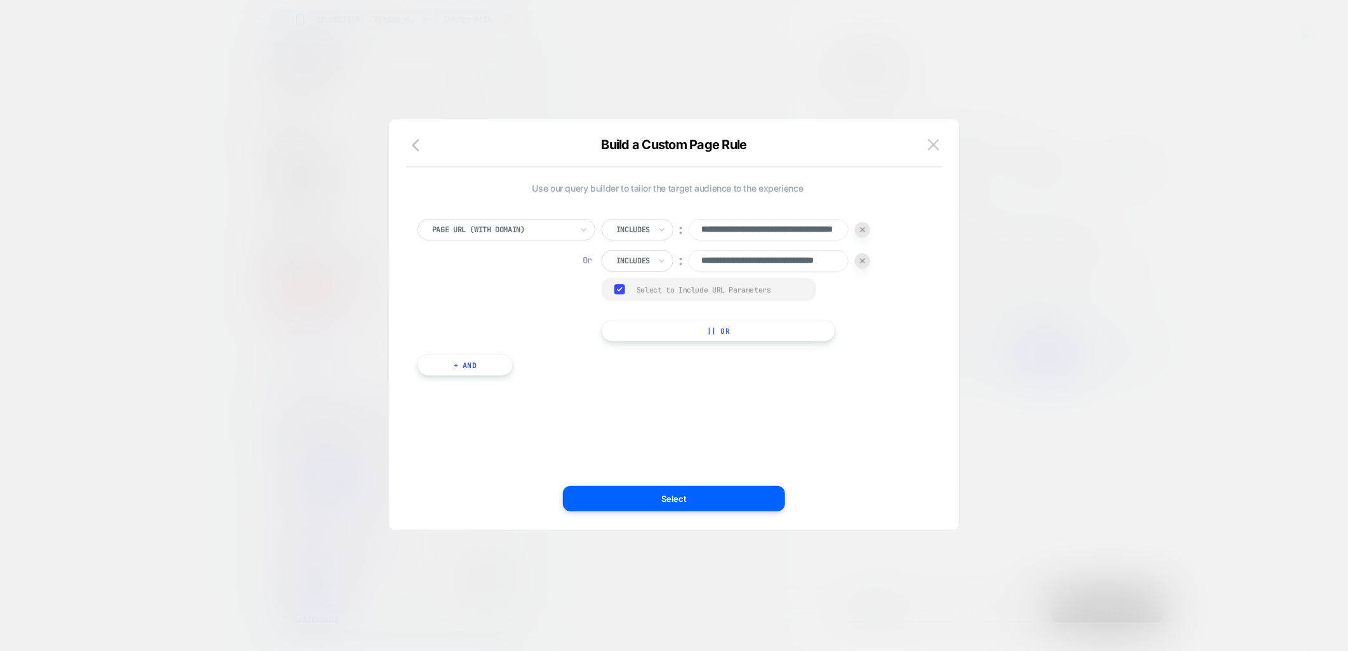
click at [619, 289] on rect at bounding box center [619, 289] width 11 height 10
click at [821, 259] on input "**********" at bounding box center [769, 261] width 160 height 22
click at [825, 260] on input "**********" at bounding box center [769, 261] width 160 height 22
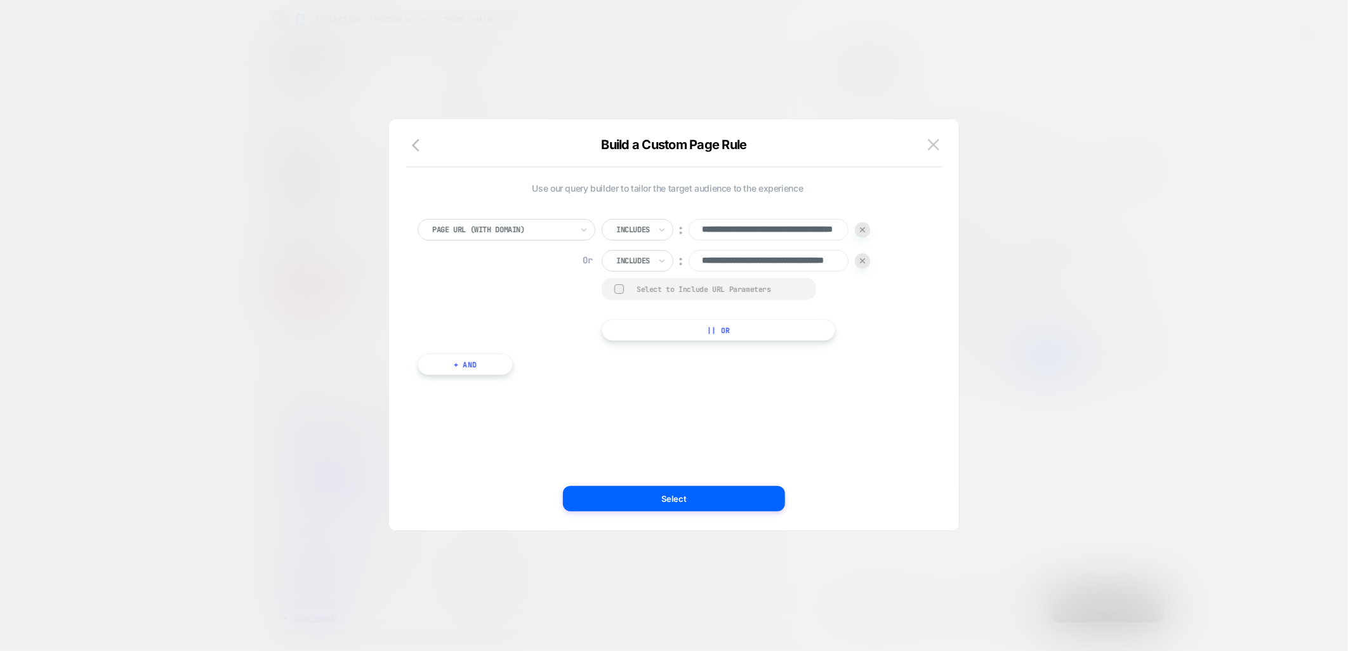
type input "**********"
click at [842, 395] on div "**********" at bounding box center [668, 325] width 532 height 360
click at [683, 503] on button "Select" at bounding box center [674, 498] width 222 height 25
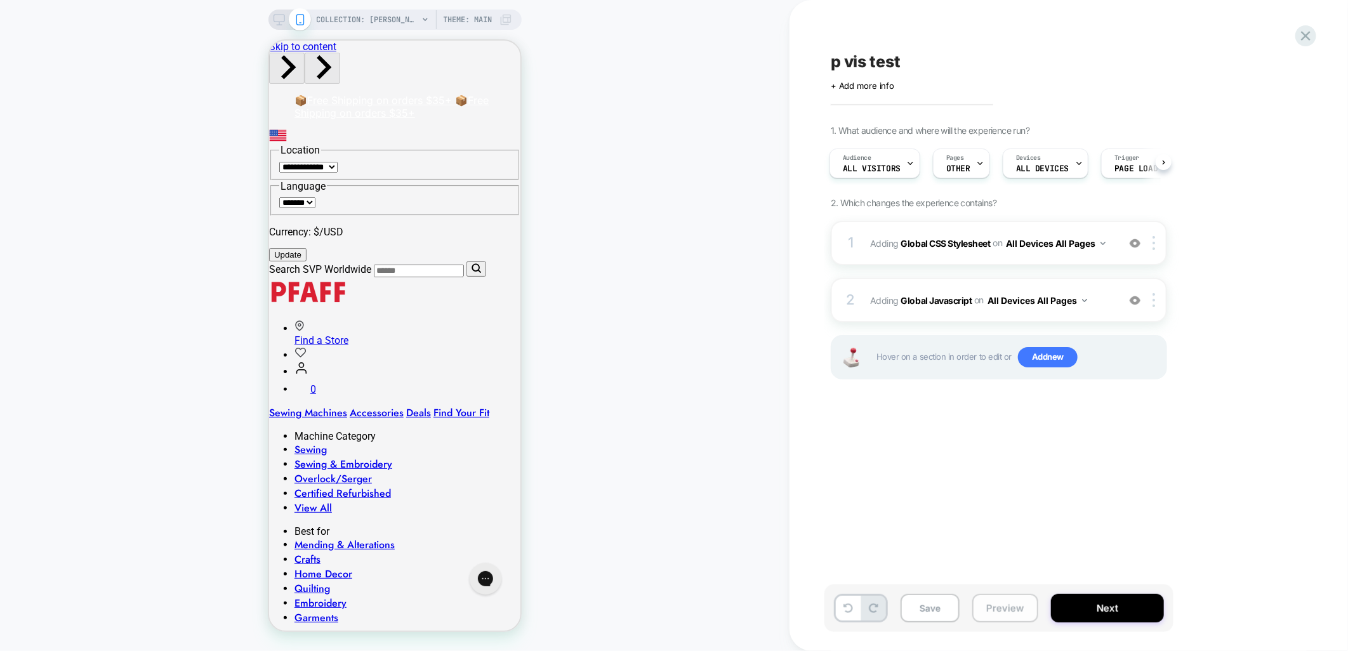
click at [1006, 605] on button "Preview" at bounding box center [1005, 608] width 66 height 29
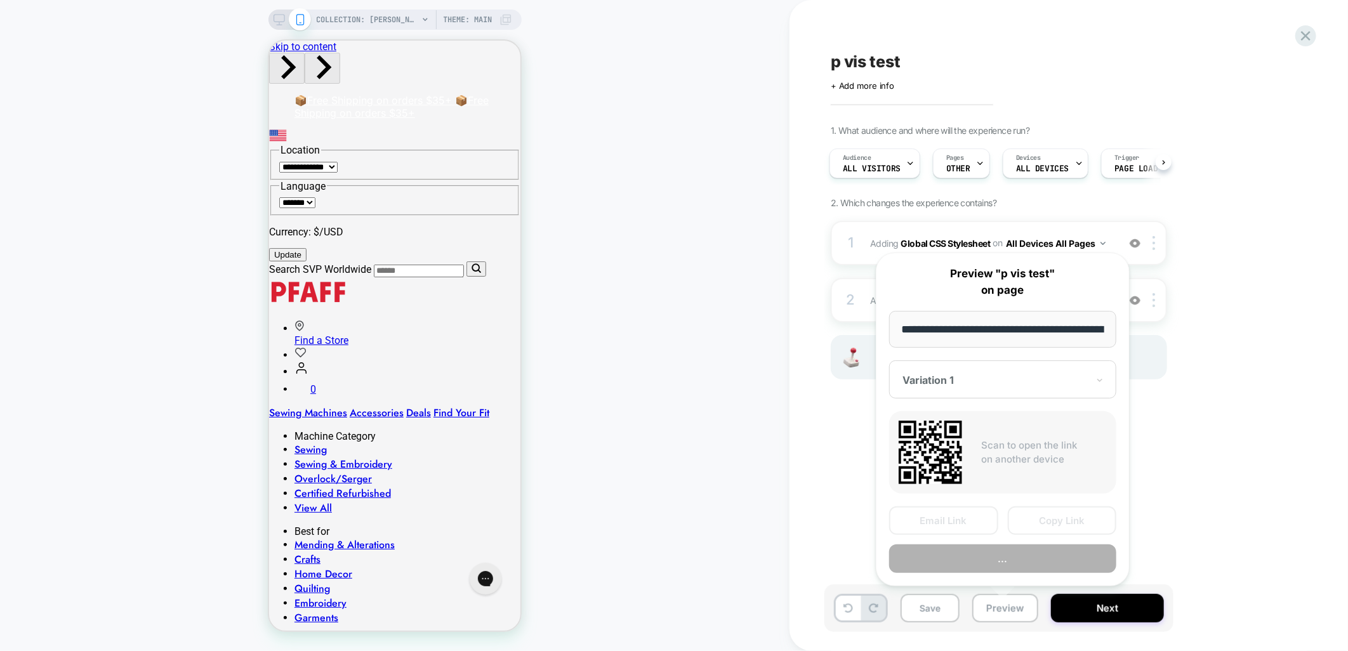
scroll to position [0, 211]
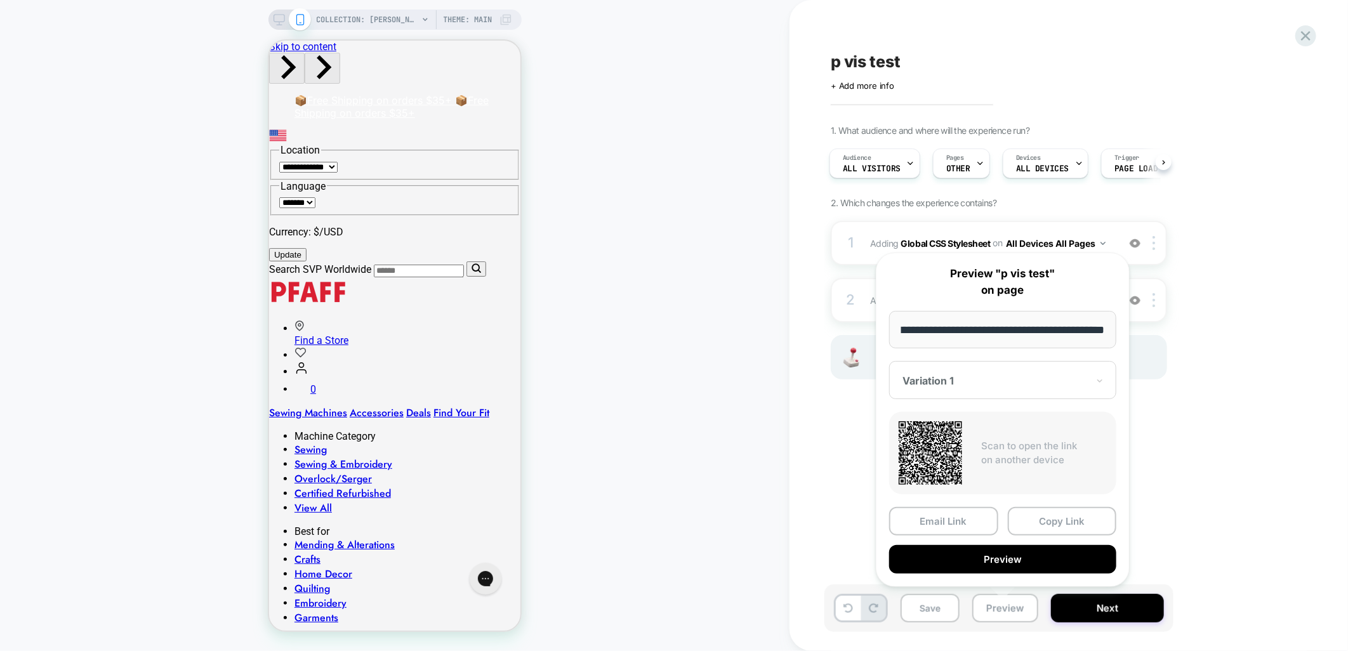
drag, startPoint x: 1040, startPoint y: 511, endPoint x: 1324, endPoint y: 477, distance: 286.3
click at [1041, 510] on button "Copy Link" at bounding box center [1062, 521] width 109 height 29
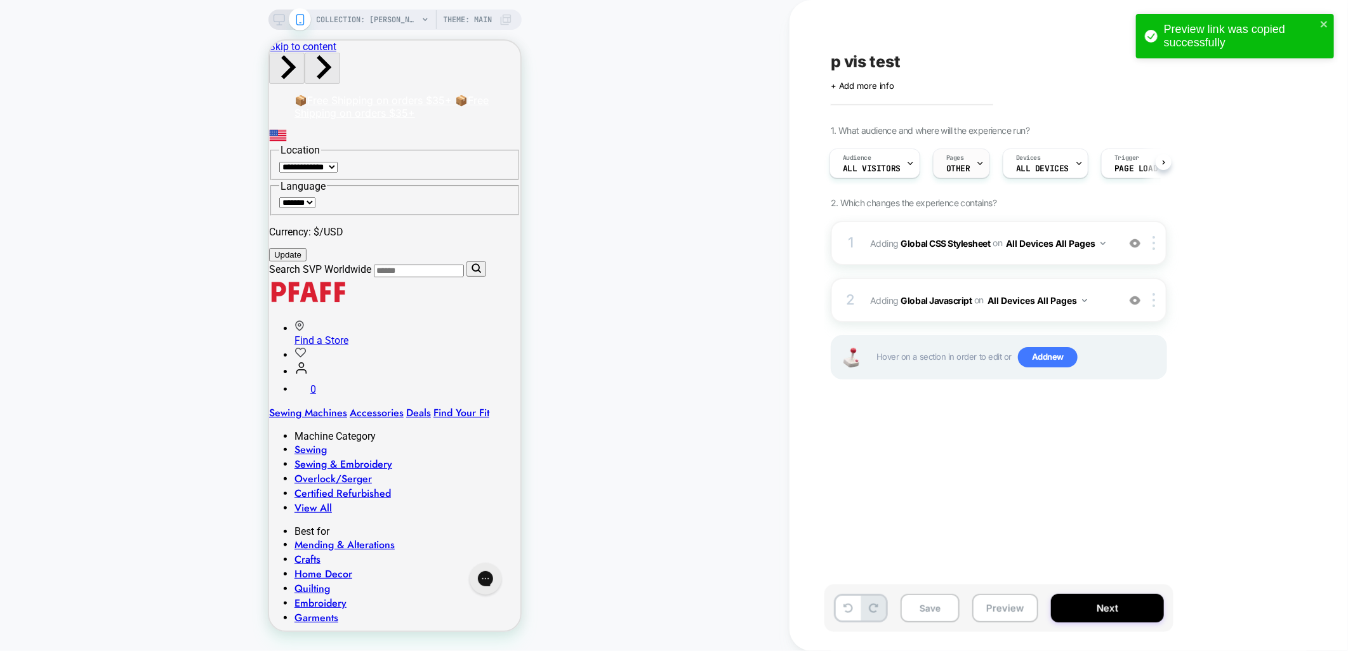
click at [950, 165] on span "OTHER" at bounding box center [958, 168] width 24 height 9
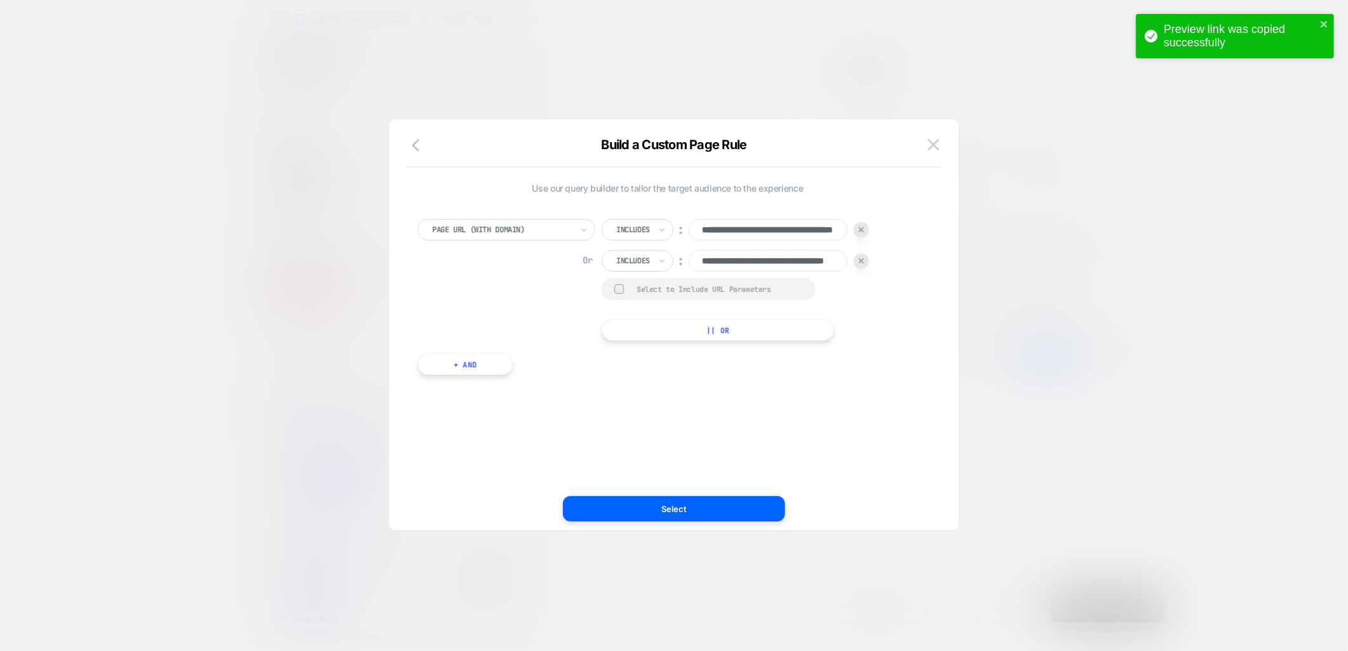
scroll to position [0, 69]
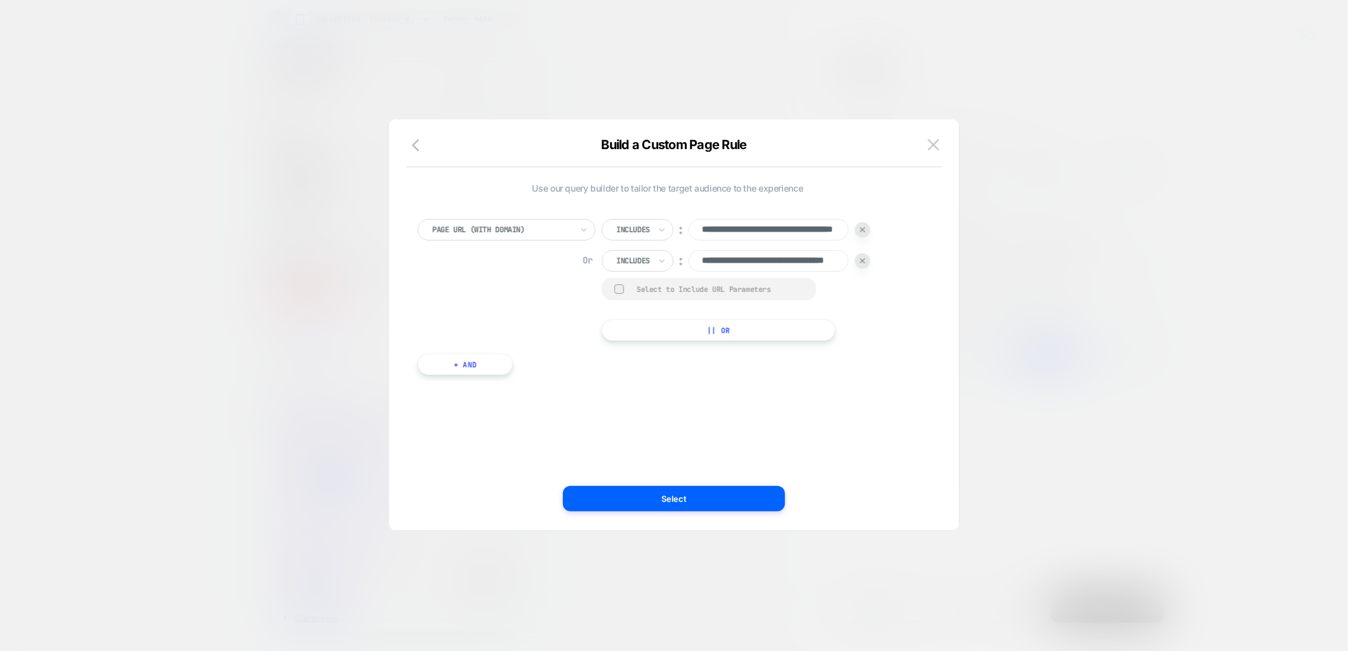
click at [682, 329] on button "|| Or" at bounding box center [719, 330] width 234 height 22
click at [727, 291] on input at bounding box center [768, 292] width 159 height 22
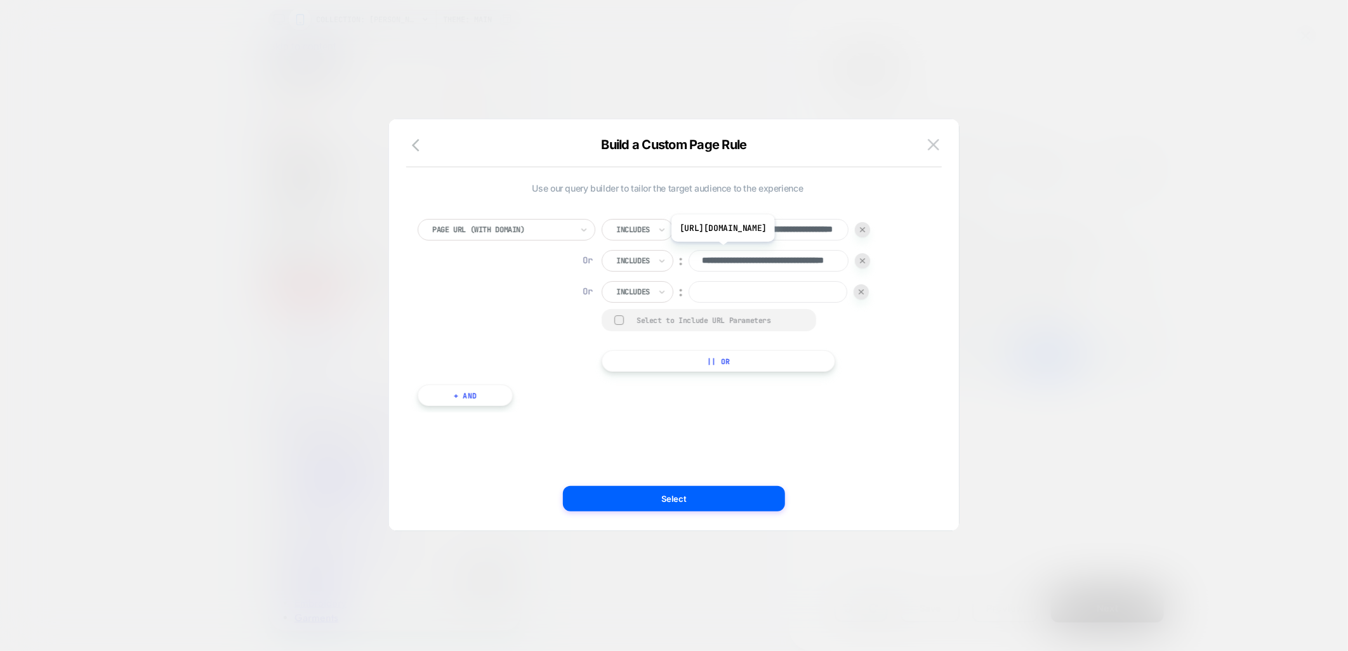
scroll to position [0, 69]
drag, startPoint x: 695, startPoint y: 261, endPoint x: 844, endPoint y: 254, distance: 149.3
click at [844, 254] on input "**********" at bounding box center [769, 261] width 160 height 22
click at [772, 237] on input "**********" at bounding box center [769, 230] width 160 height 22
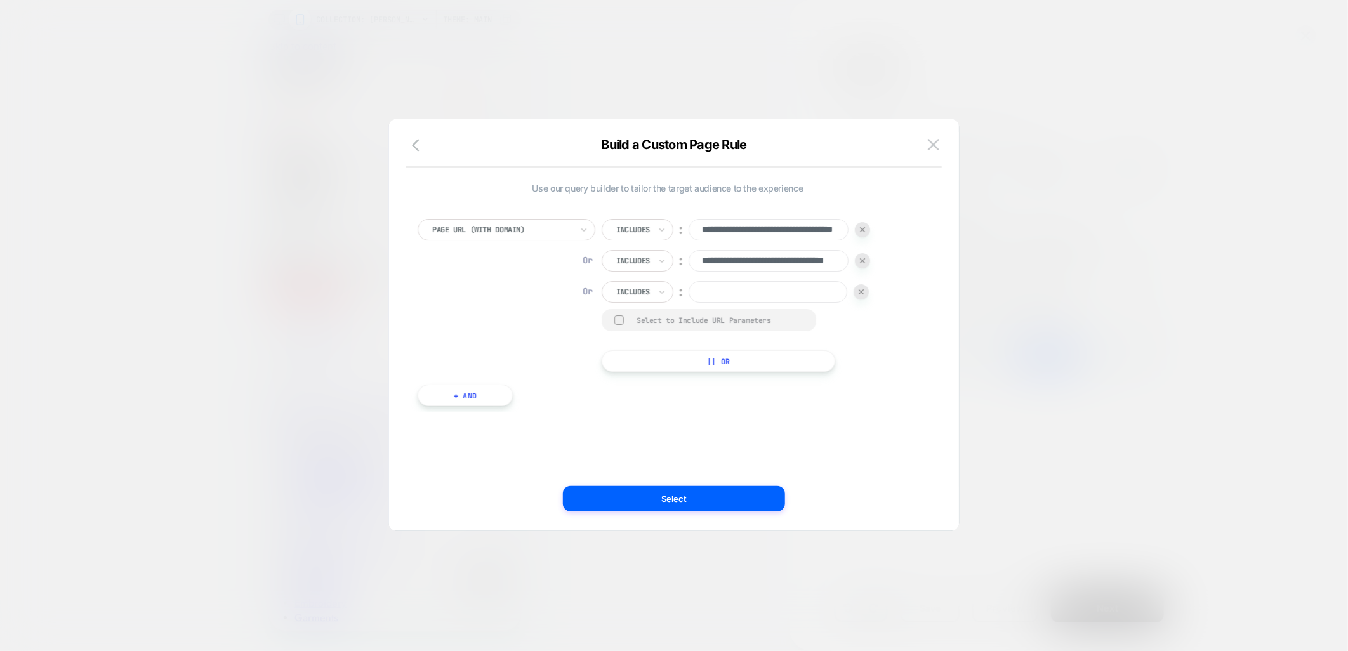
click at [756, 290] on input at bounding box center [768, 292] width 159 height 22
paste input "**********"
click at [808, 291] on input "**********" at bounding box center [769, 292] width 160 height 22
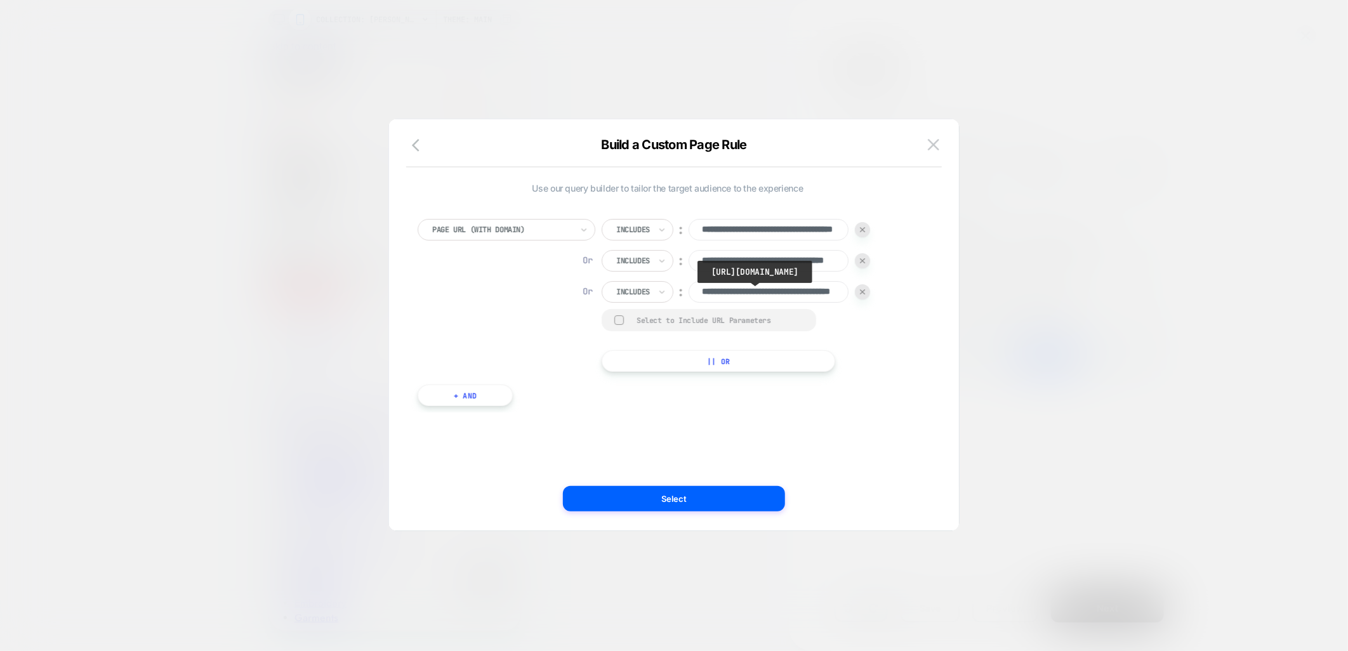
scroll to position [0, 79]
type input "**********"
click at [692, 359] on button "|| Or" at bounding box center [719, 361] width 234 height 22
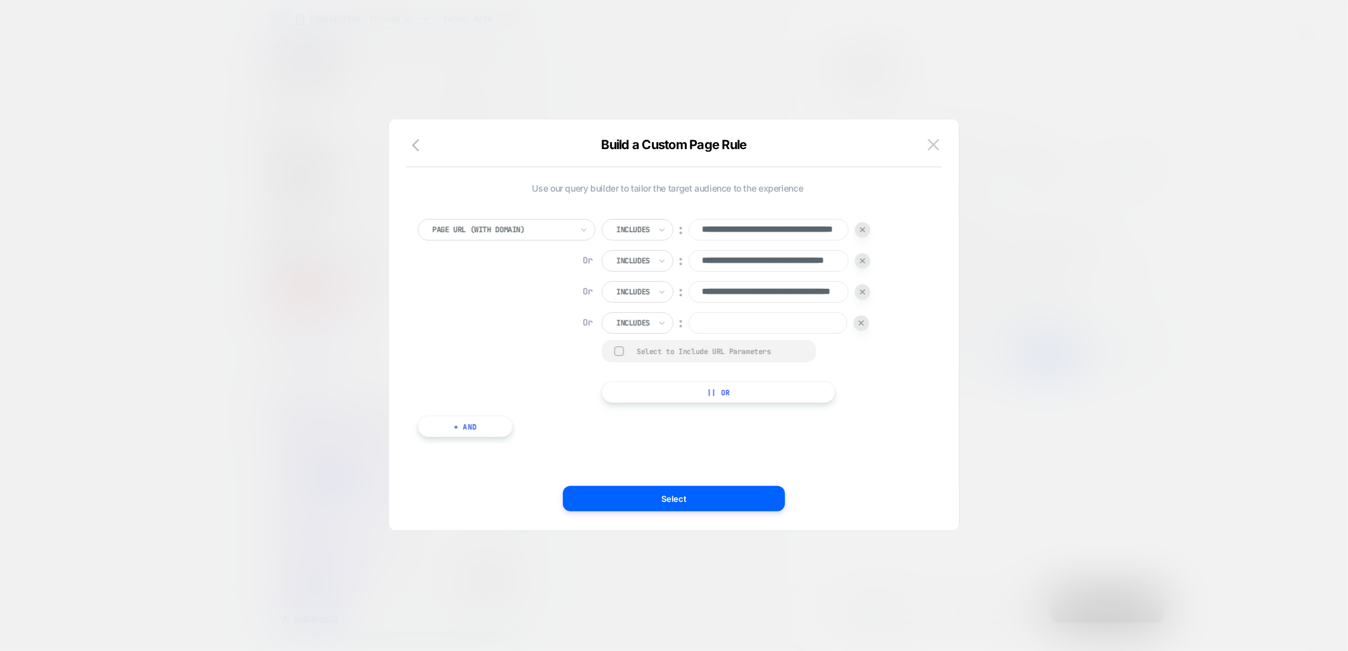
click at [727, 322] on input at bounding box center [768, 323] width 159 height 22
paste input "**********"
click at [763, 321] on input "**********" at bounding box center [769, 323] width 160 height 22
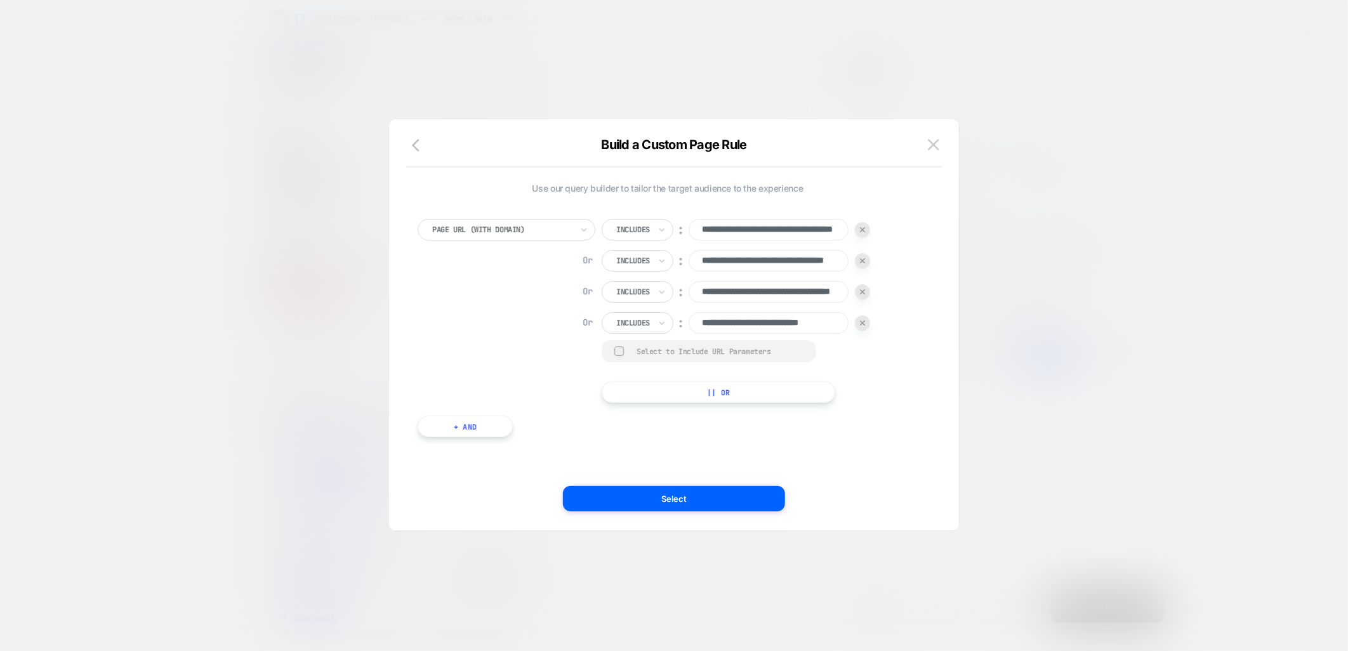
scroll to position [0, 27]
click at [806, 326] on input "**********" at bounding box center [769, 323] width 160 height 22
drag, startPoint x: 776, startPoint y: 324, endPoint x: 881, endPoint y: 326, distance: 105.4
click at [881, 326] on div "**********" at bounding box center [668, 311] width 500 height 184
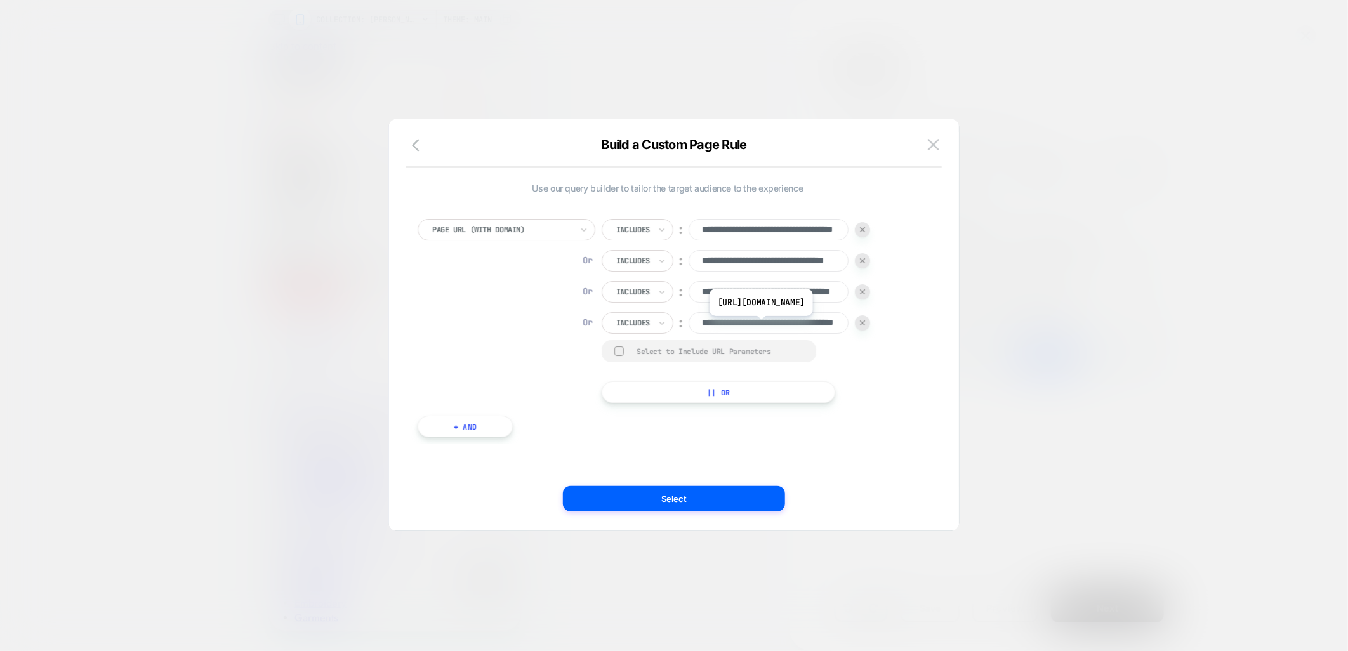
click at [814, 326] on input "**********" at bounding box center [769, 323] width 160 height 22
type input "**********"
click at [707, 499] on button "Select" at bounding box center [674, 498] width 222 height 25
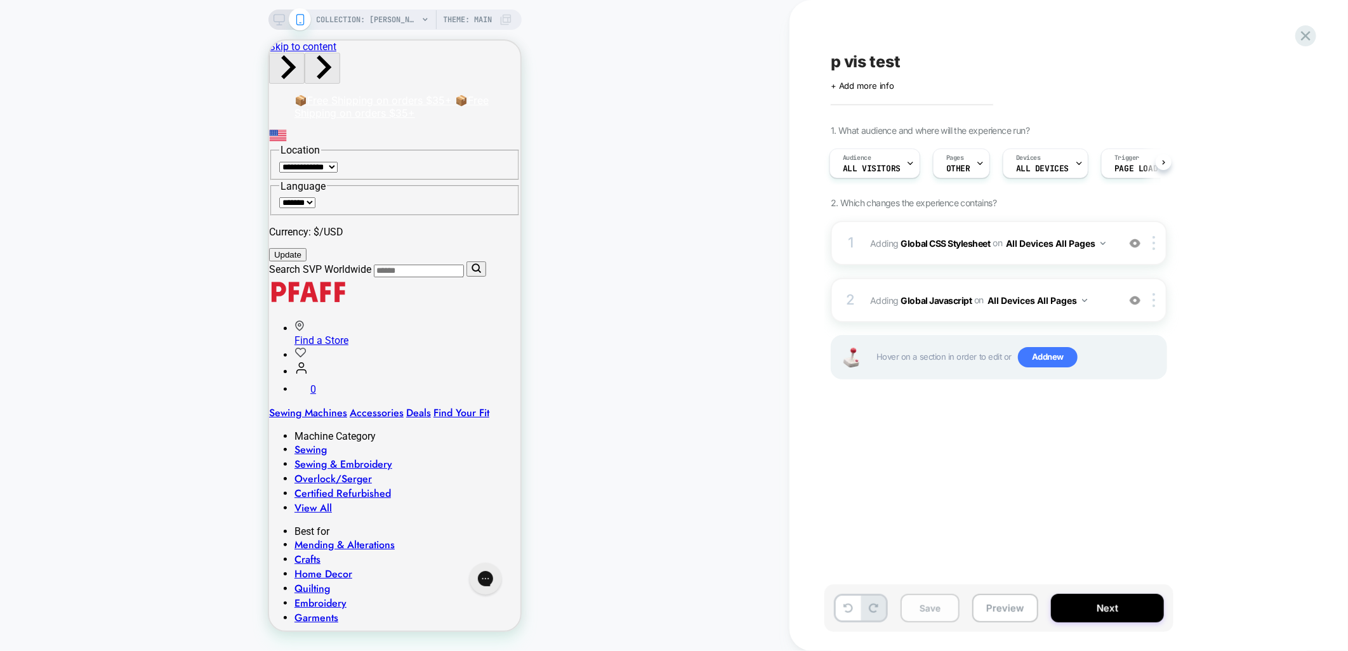
click at [922, 614] on button "Save" at bounding box center [930, 608] width 59 height 29
click at [1005, 611] on button "Preview" at bounding box center [1005, 608] width 66 height 29
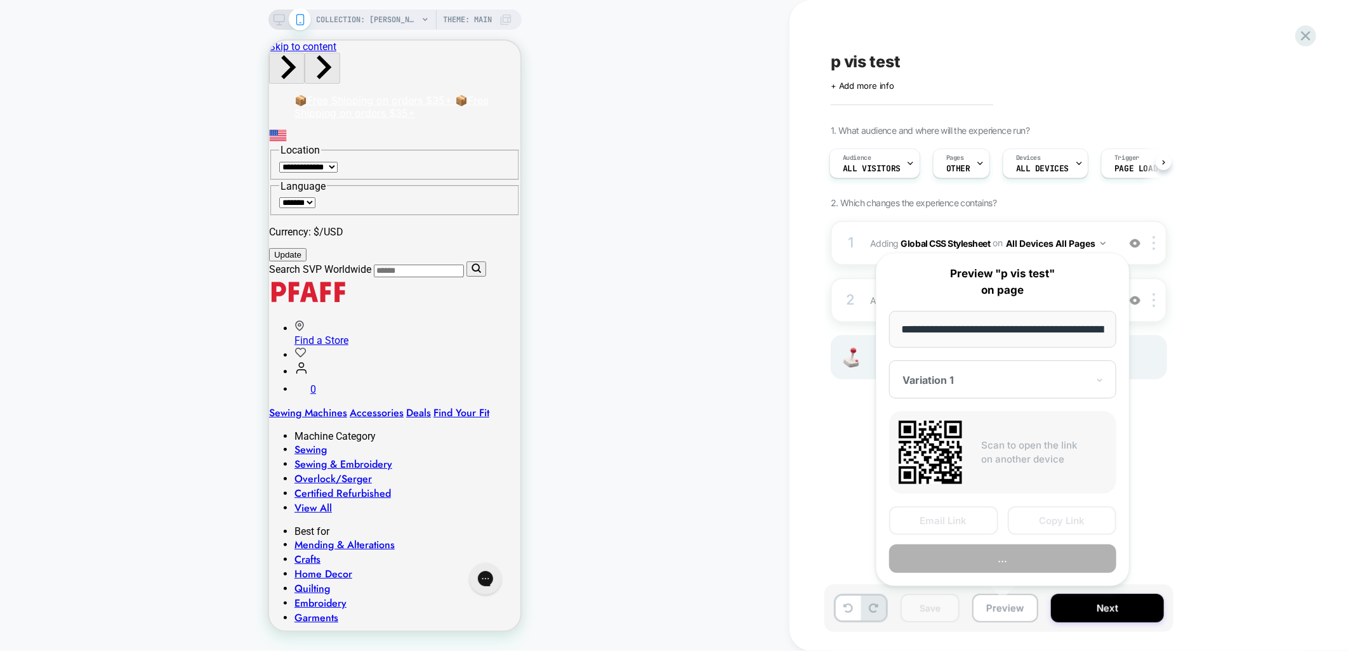
scroll to position [0, 211]
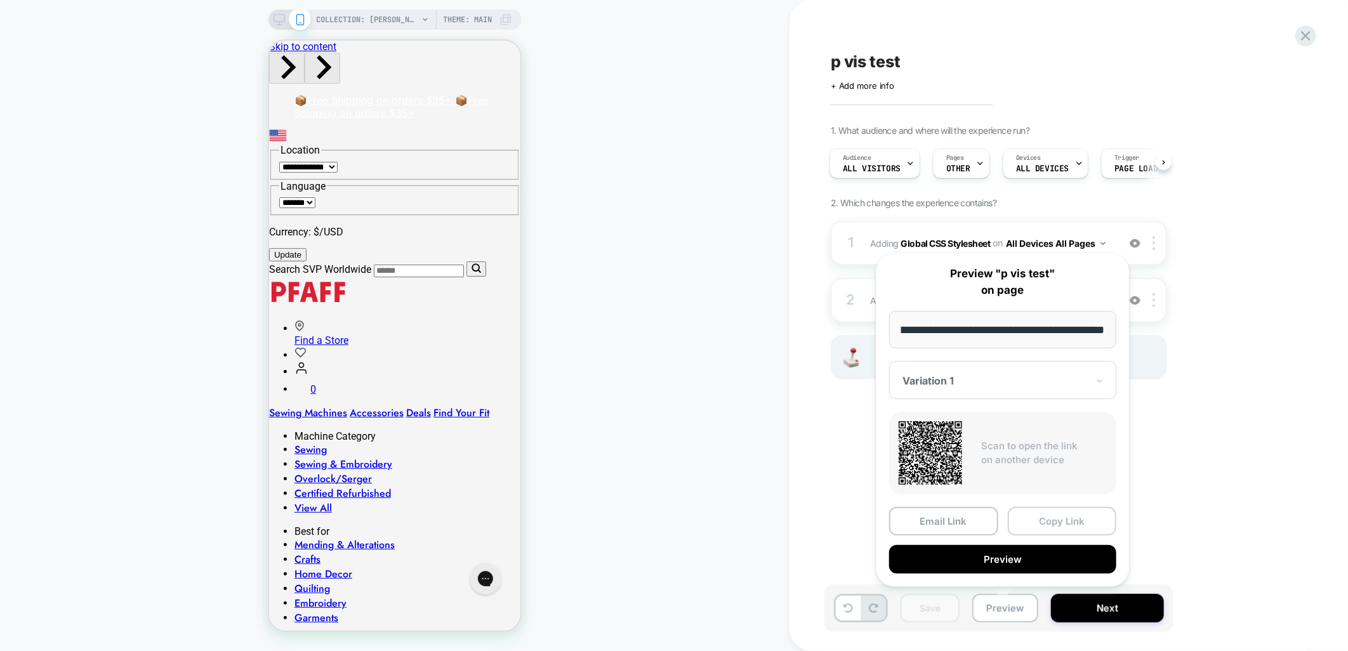
click at [1062, 522] on button "Copy Link" at bounding box center [1062, 521] width 109 height 29
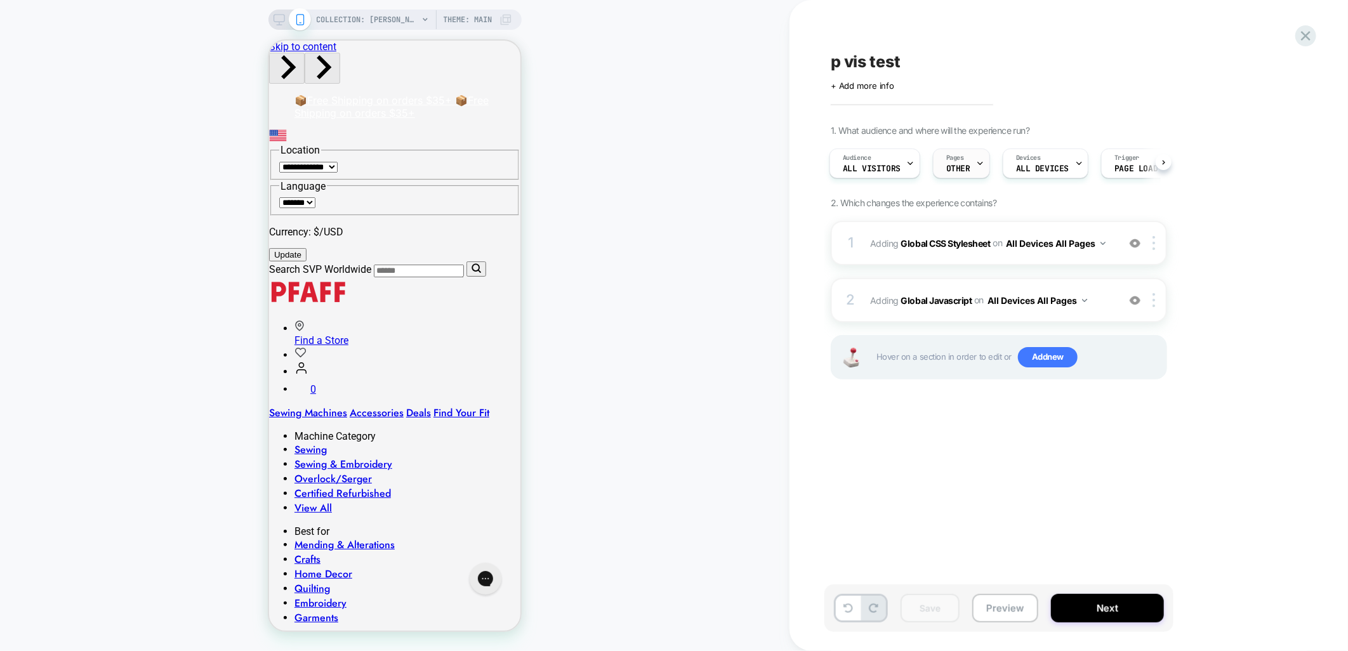
click at [965, 160] on div "Pages OTHER" at bounding box center [959, 163] width 50 height 29
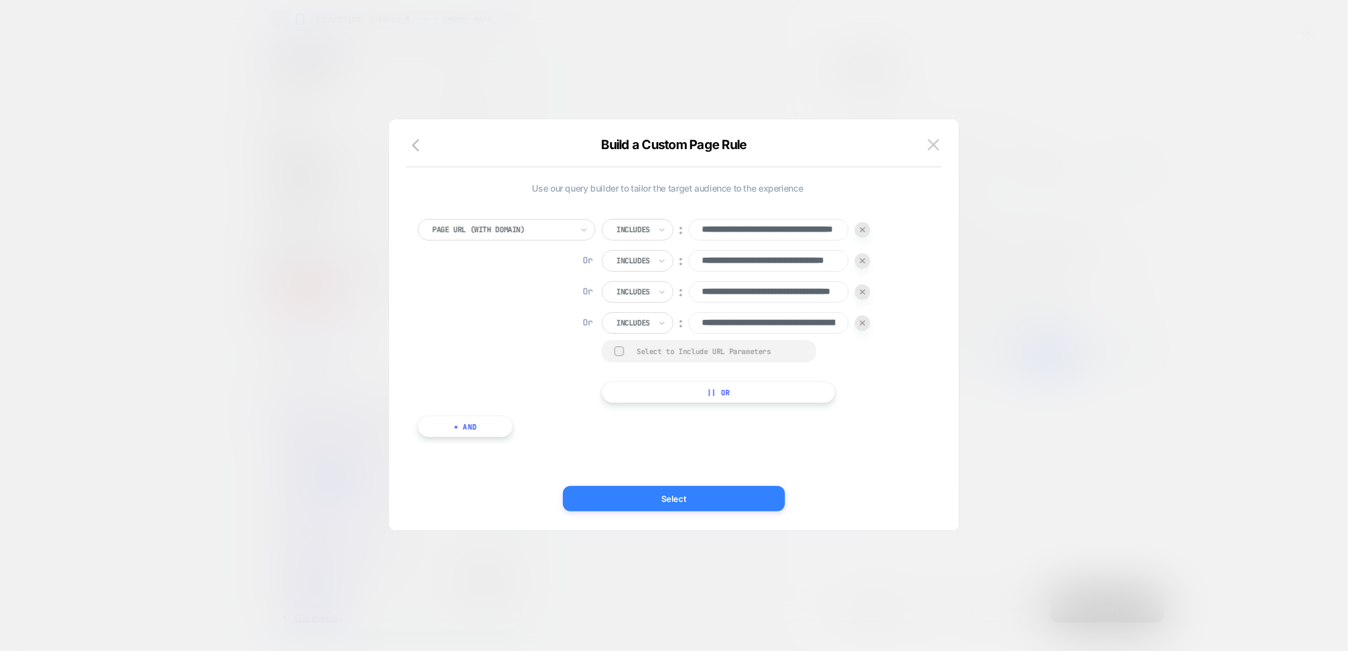
click at [663, 505] on button "Select" at bounding box center [674, 498] width 222 height 25
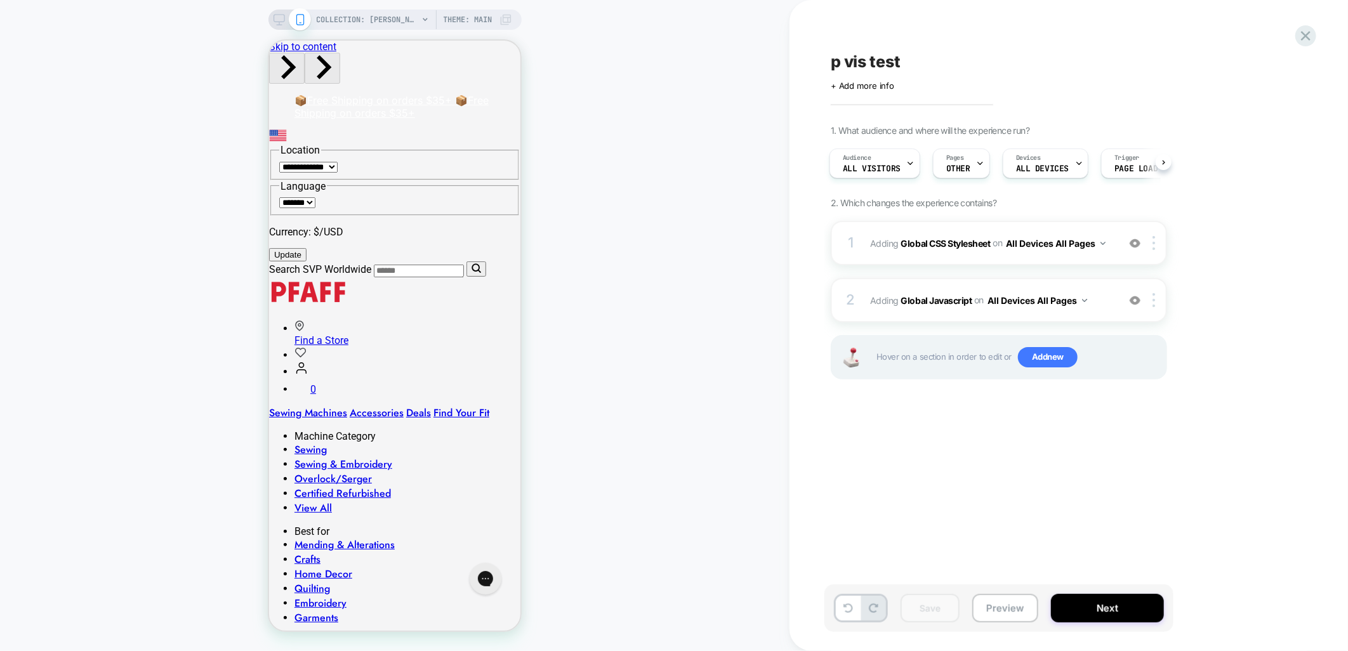
click at [838, 62] on span "p vis test" at bounding box center [866, 61] width 70 height 19
click at [835, 60] on textarea "**********" at bounding box center [891, 61] width 121 height 19
click at [1220, 414] on div "**********" at bounding box center [1062, 326] width 476 height 626
click at [965, 59] on icon at bounding box center [966, 62] width 16 height 16
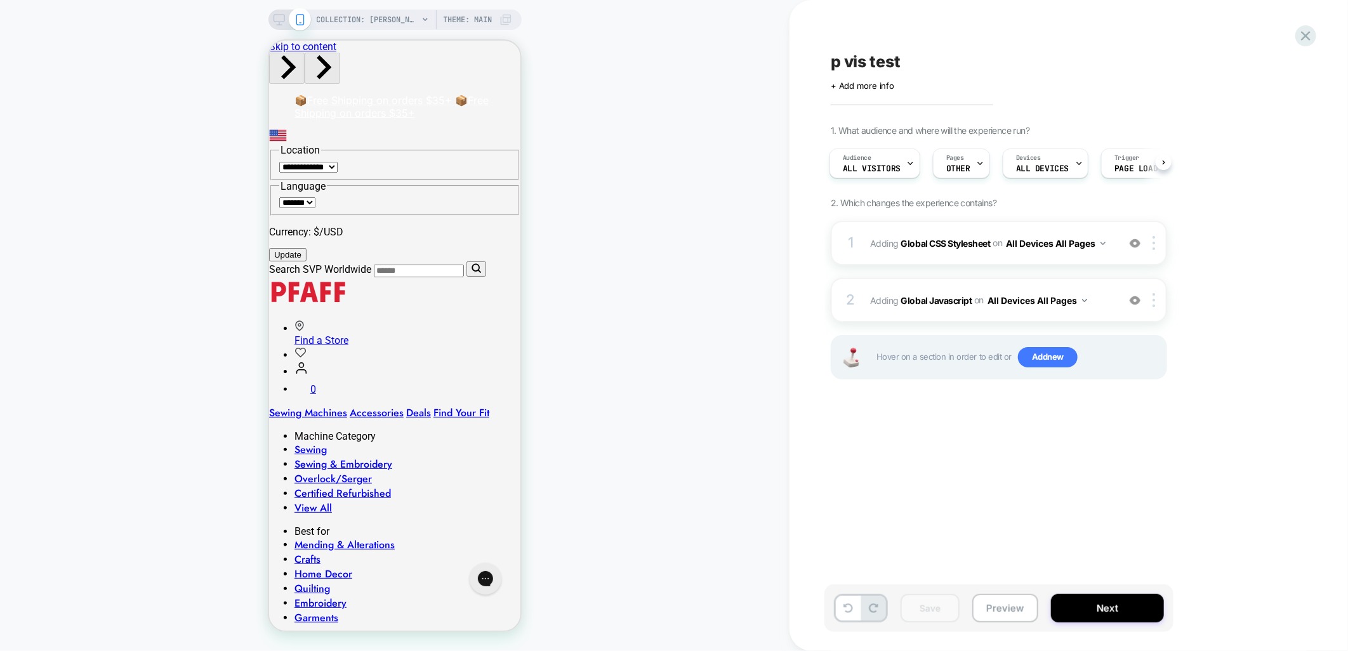
click at [1212, 152] on div "1. What audience and where will the experience run? Audience All Visitors Pages…" at bounding box center [1062, 268] width 463 height 286
click at [961, 168] on span "OTHER" at bounding box center [958, 168] width 24 height 9
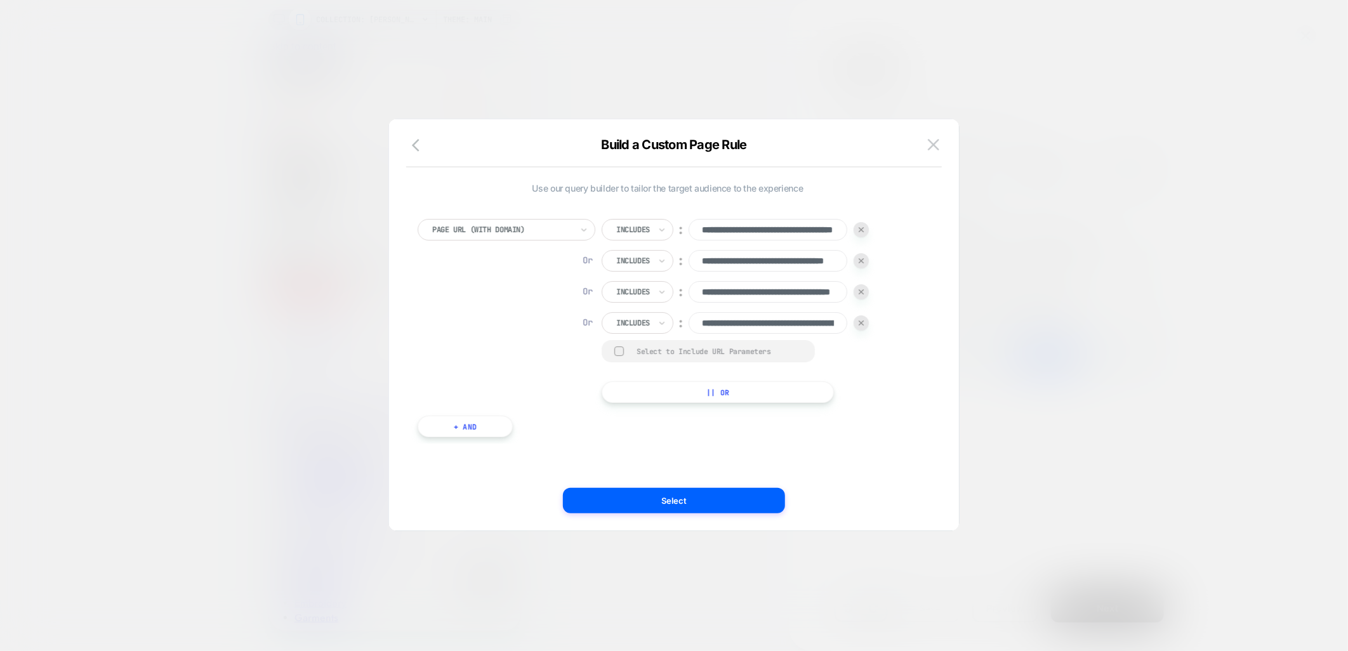
scroll to position [0, 106]
click at [1048, 98] on div at bounding box center [674, 325] width 1348 height 651
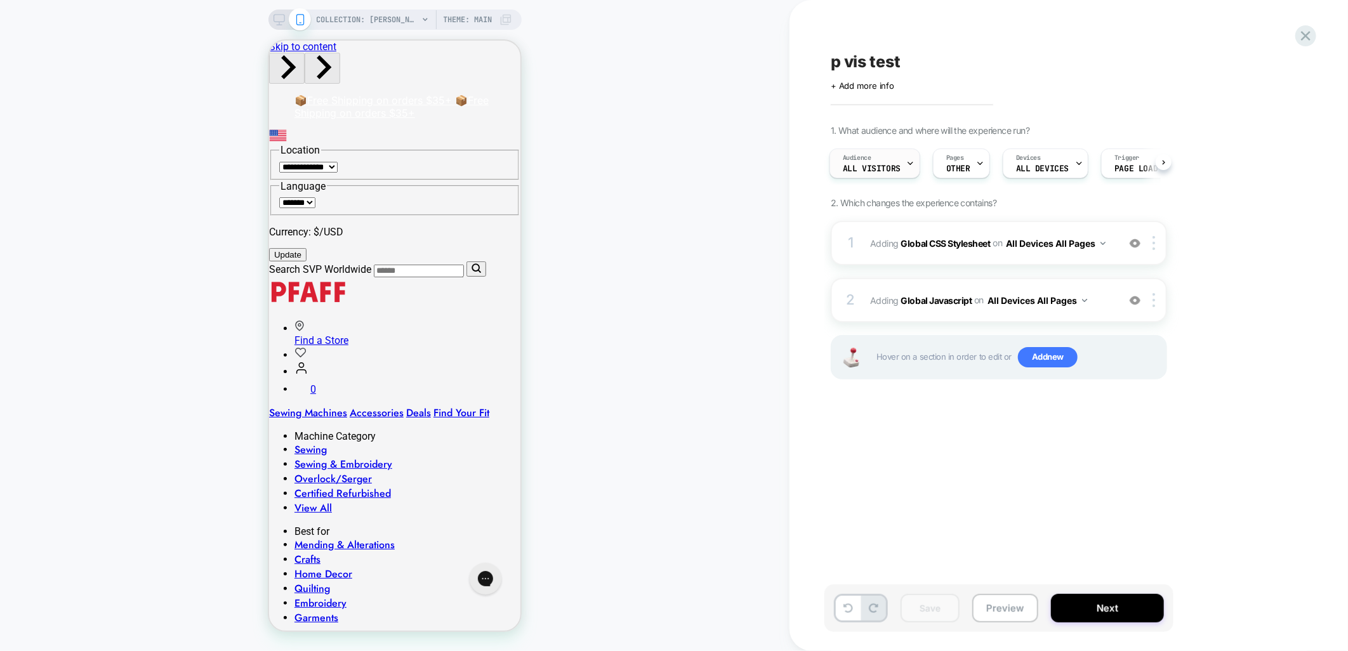
click at [901, 160] on div "Audience All Visitors" at bounding box center [871, 163] width 83 height 29
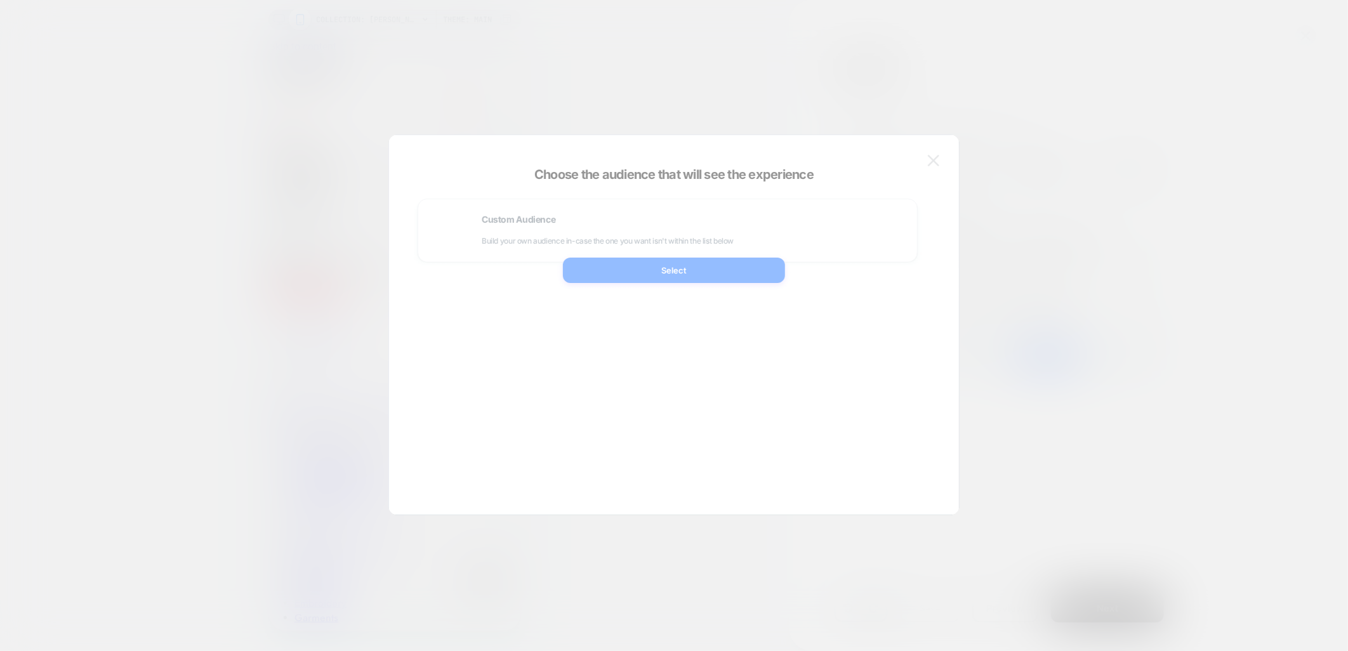
click at [1010, 83] on div at bounding box center [674, 325] width 1348 height 651
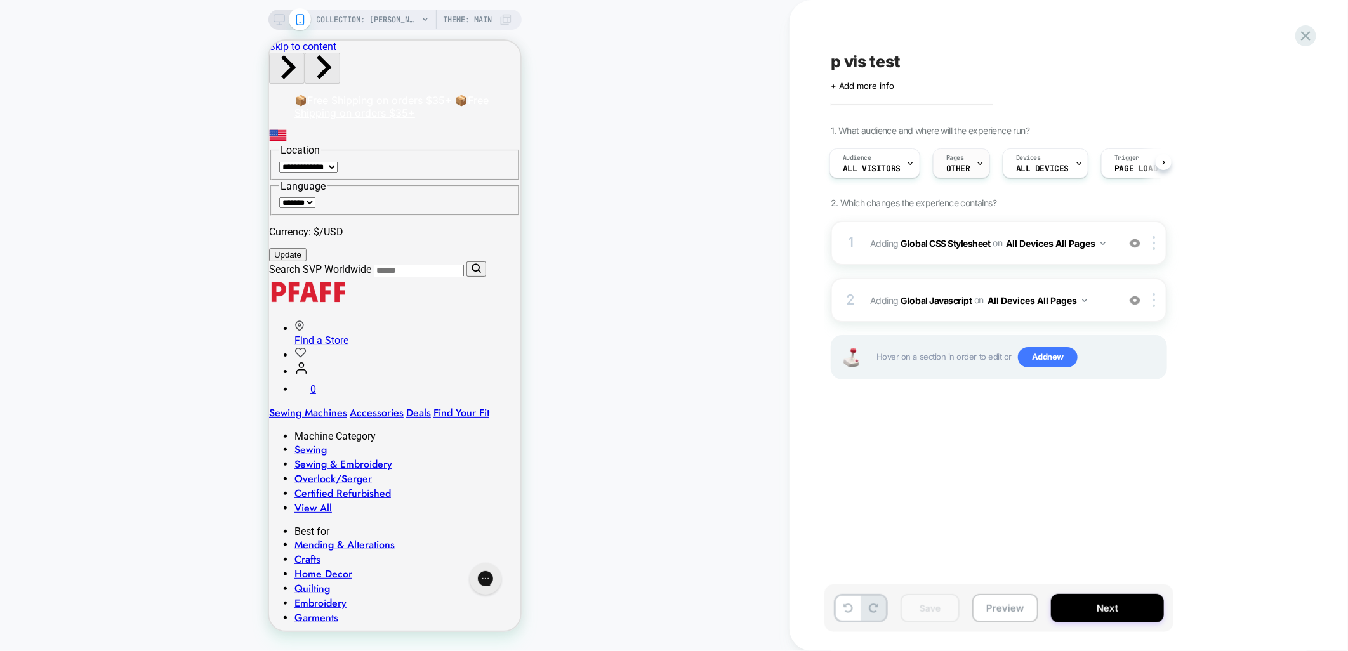
click at [952, 162] on div "Pages OTHER" at bounding box center [959, 163] width 50 height 29
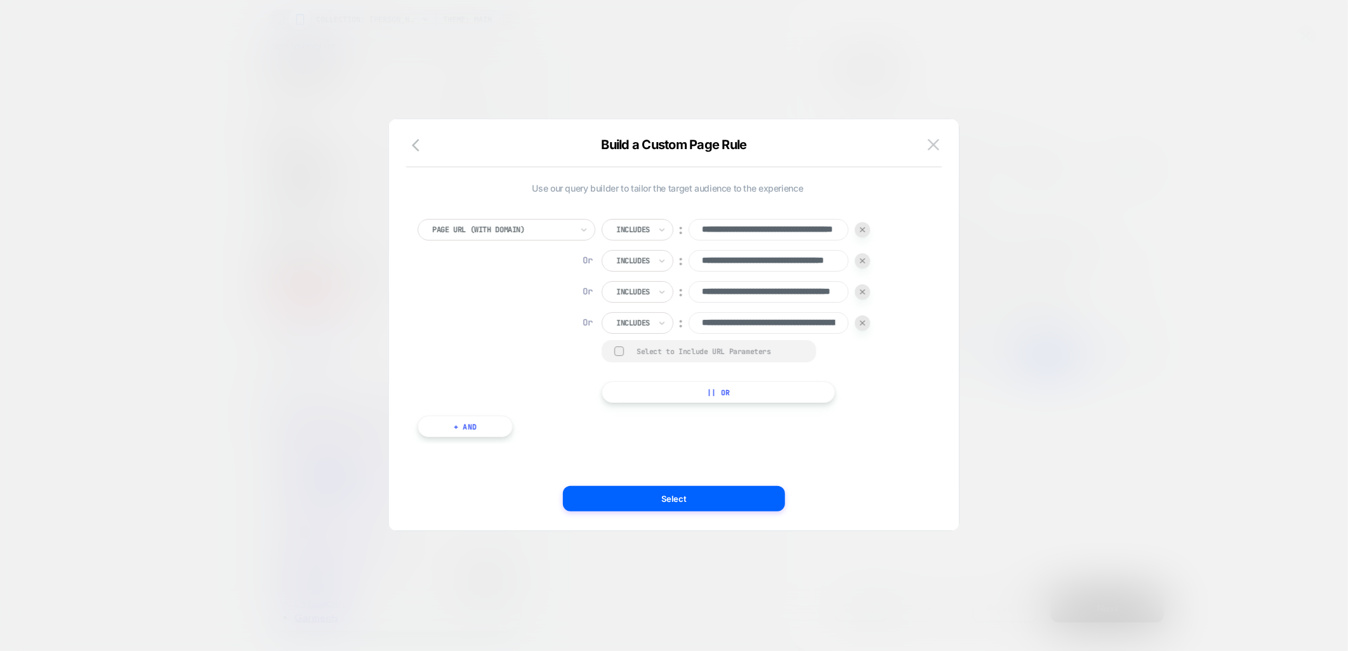
click at [684, 400] on button "|| Or" at bounding box center [719, 392] width 234 height 22
click at [713, 356] on input at bounding box center [768, 354] width 159 height 22
paste input "**********"
type input "**********"
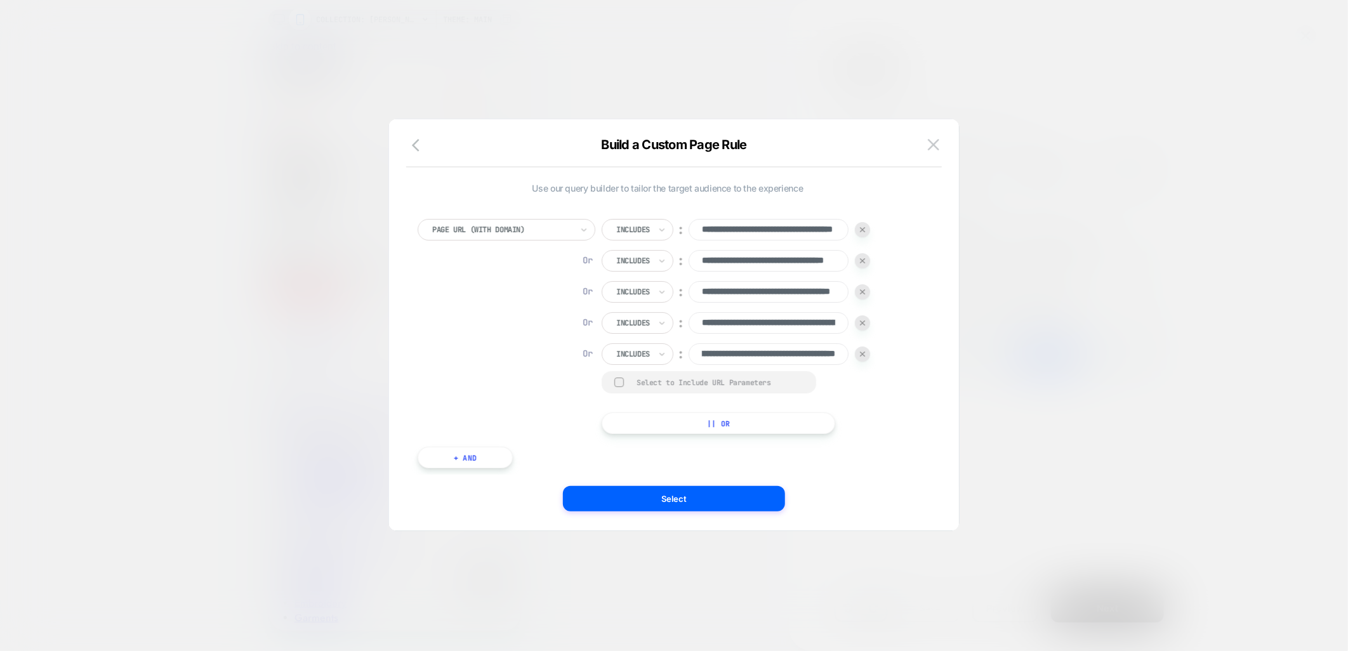
click at [917, 364] on div "**********" at bounding box center [668, 326] width 500 height 215
click at [697, 496] on button "Select" at bounding box center [674, 498] width 222 height 25
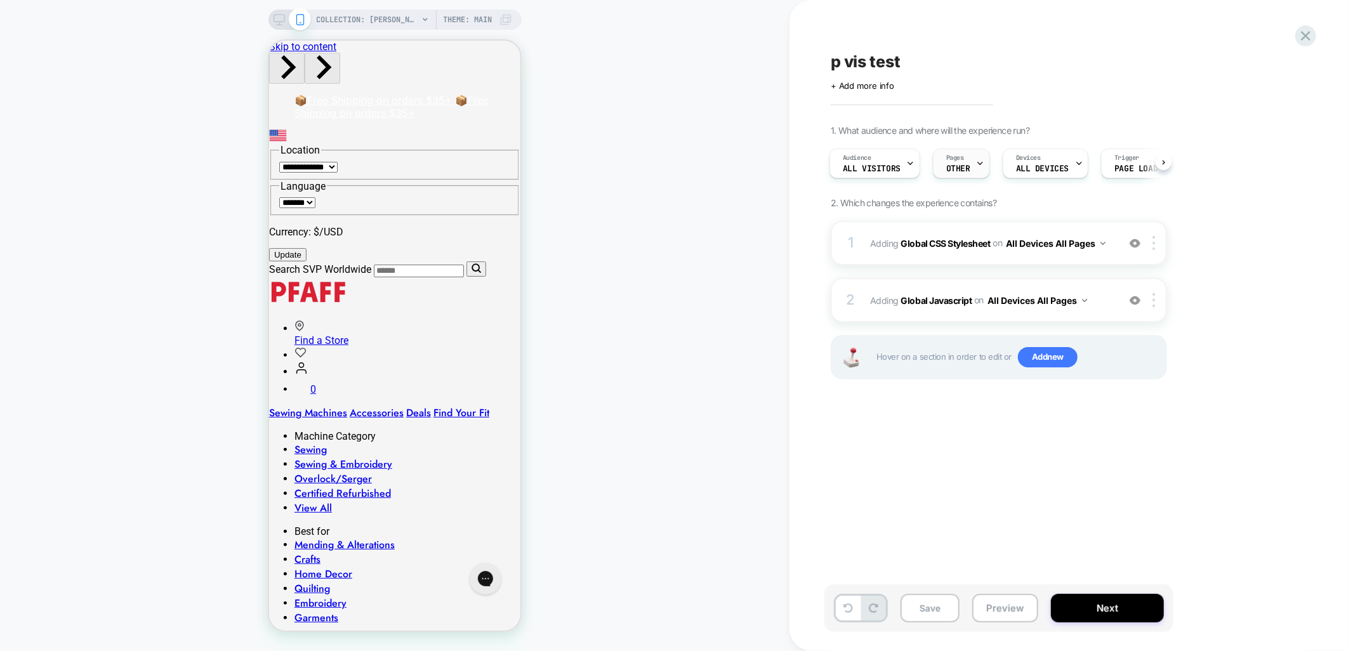
click at [941, 153] on div "Pages OTHER" at bounding box center [959, 163] width 50 height 29
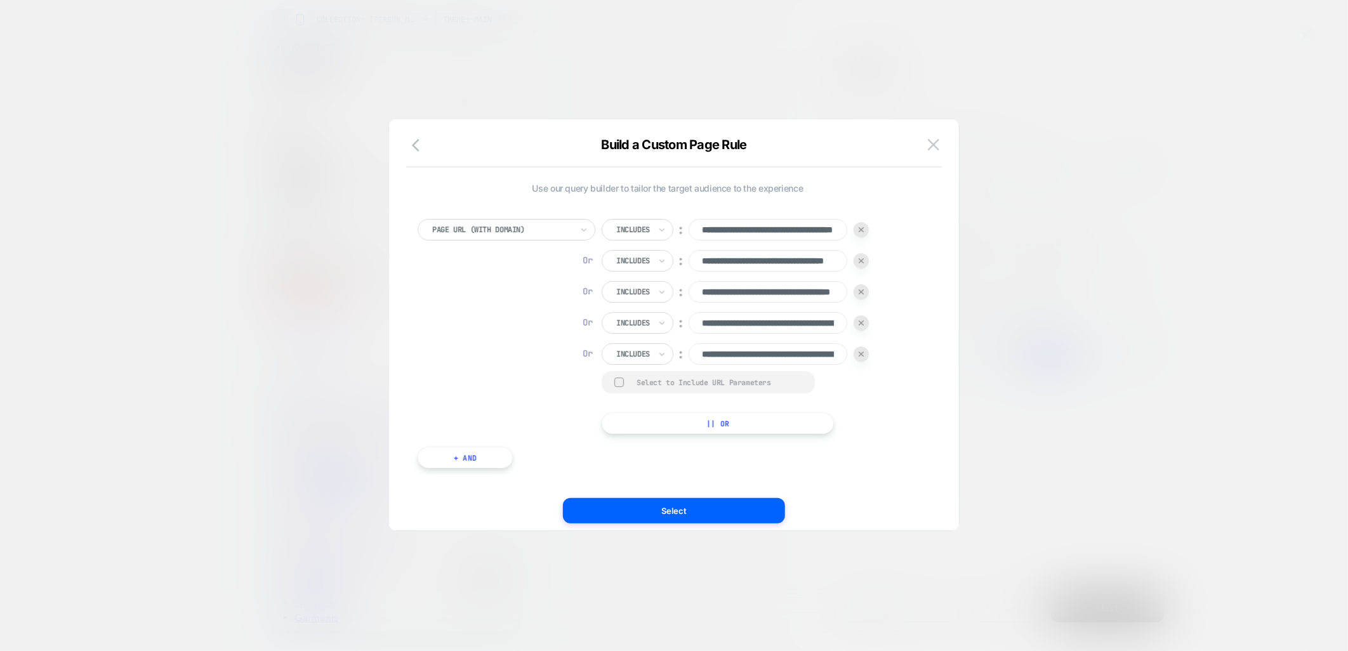
scroll to position [0, 154]
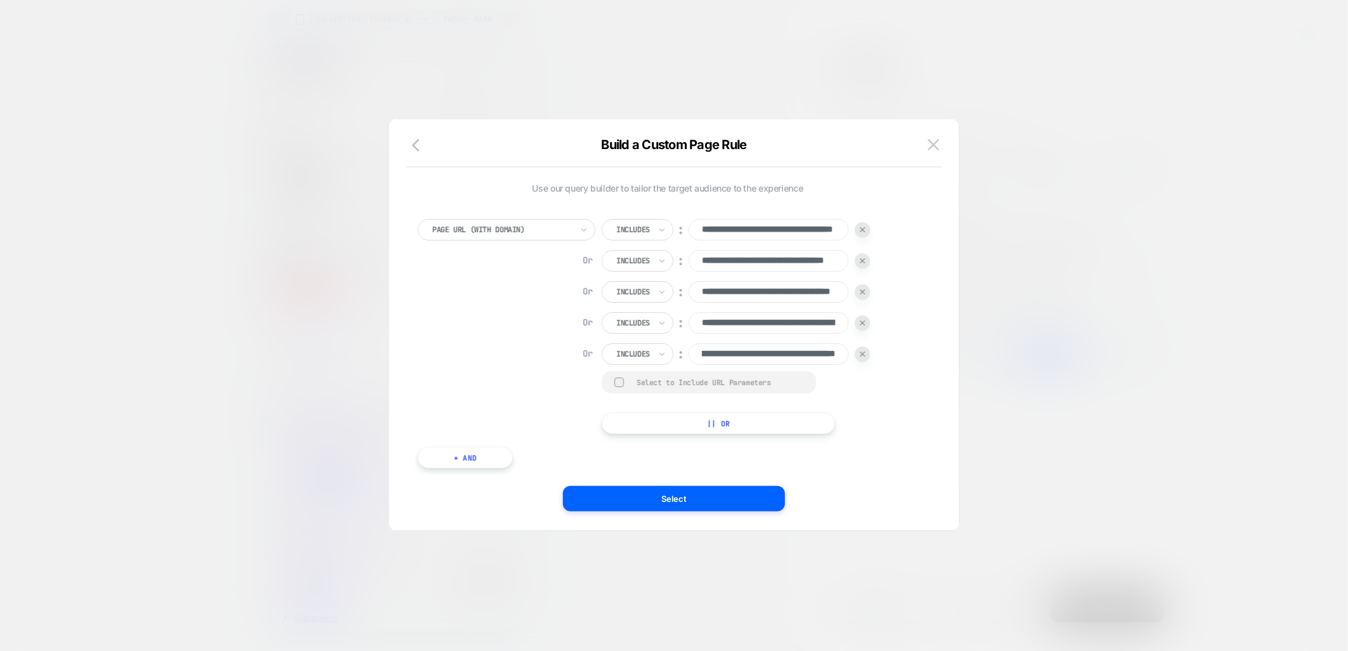
click at [687, 419] on button "|| Or" at bounding box center [719, 424] width 234 height 22
click at [725, 390] on input at bounding box center [768, 385] width 159 height 22
paste input "**********"
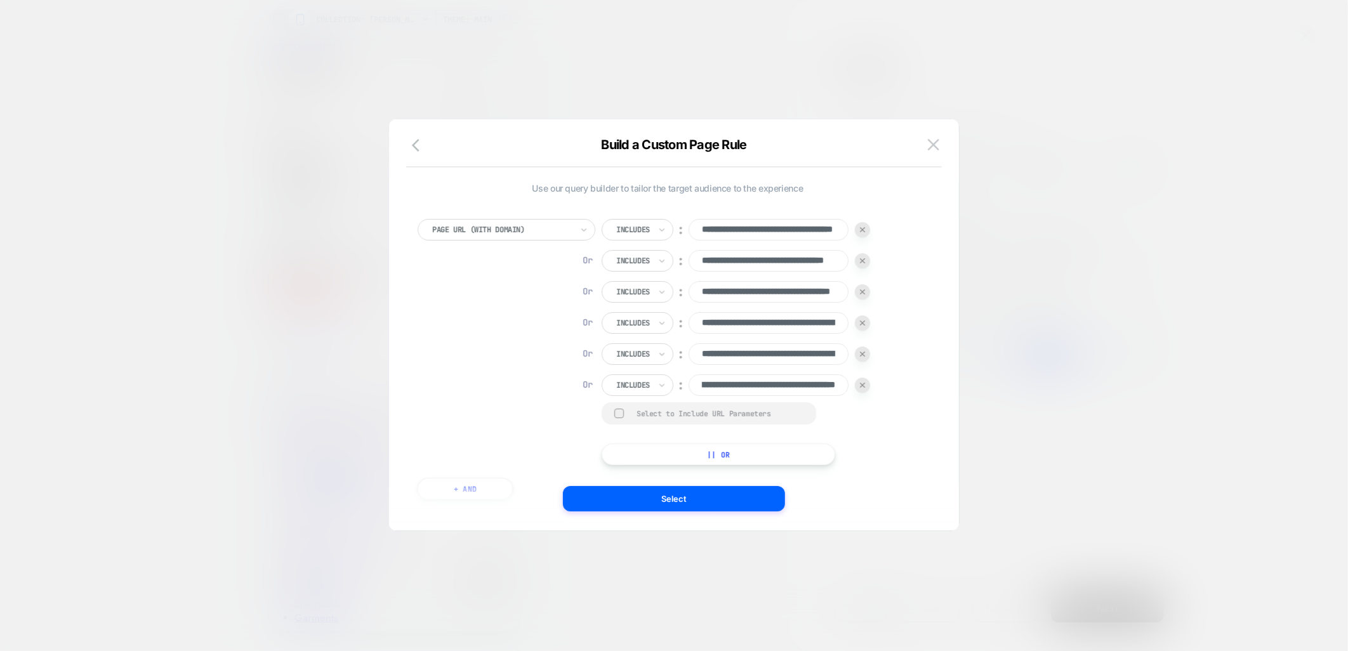
type input "**********"
click at [715, 453] on button "|| Or" at bounding box center [719, 455] width 234 height 22
click at [718, 421] on input at bounding box center [768, 417] width 159 height 22
paste input "**********"
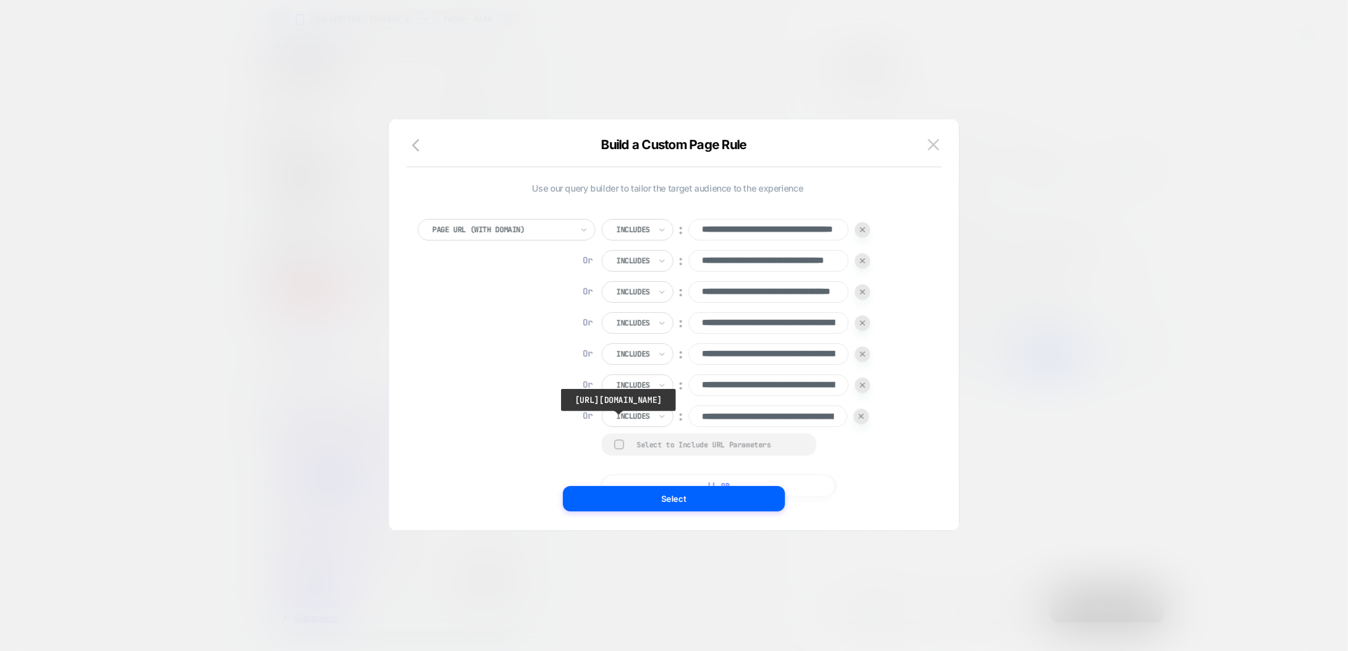
scroll to position [0, 229]
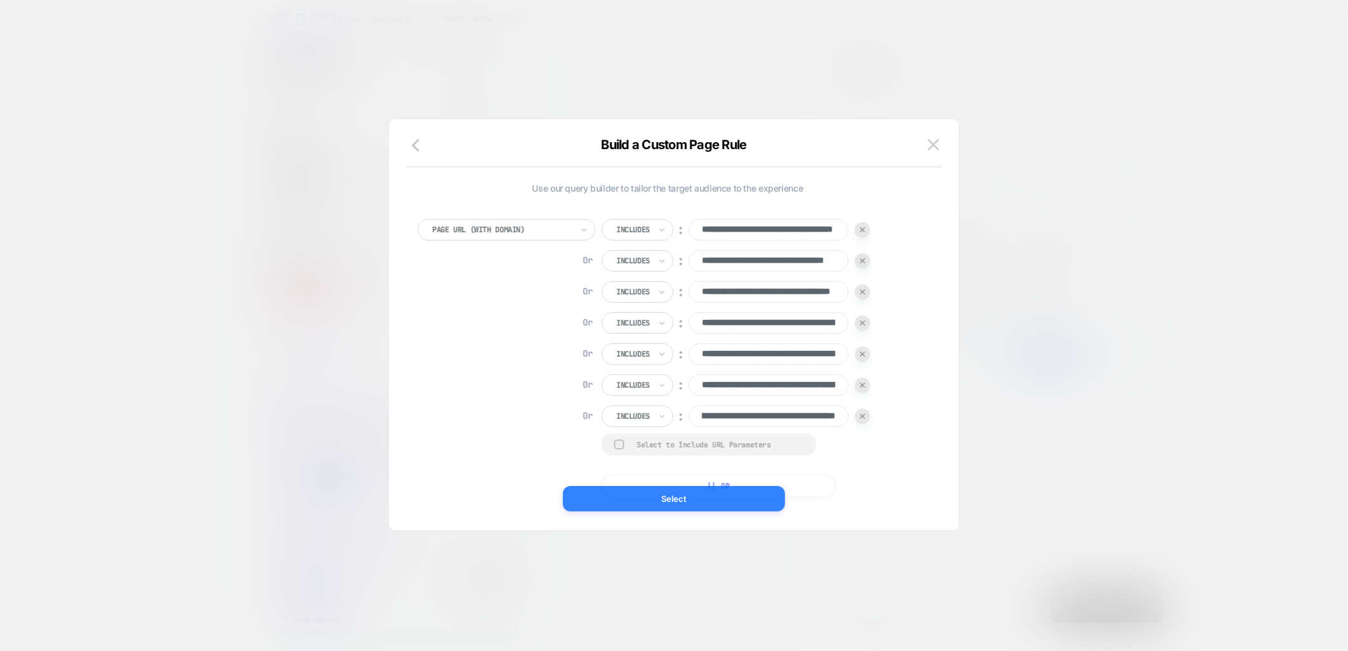
type input "**********"
click at [698, 498] on button "Select" at bounding box center [674, 498] width 222 height 25
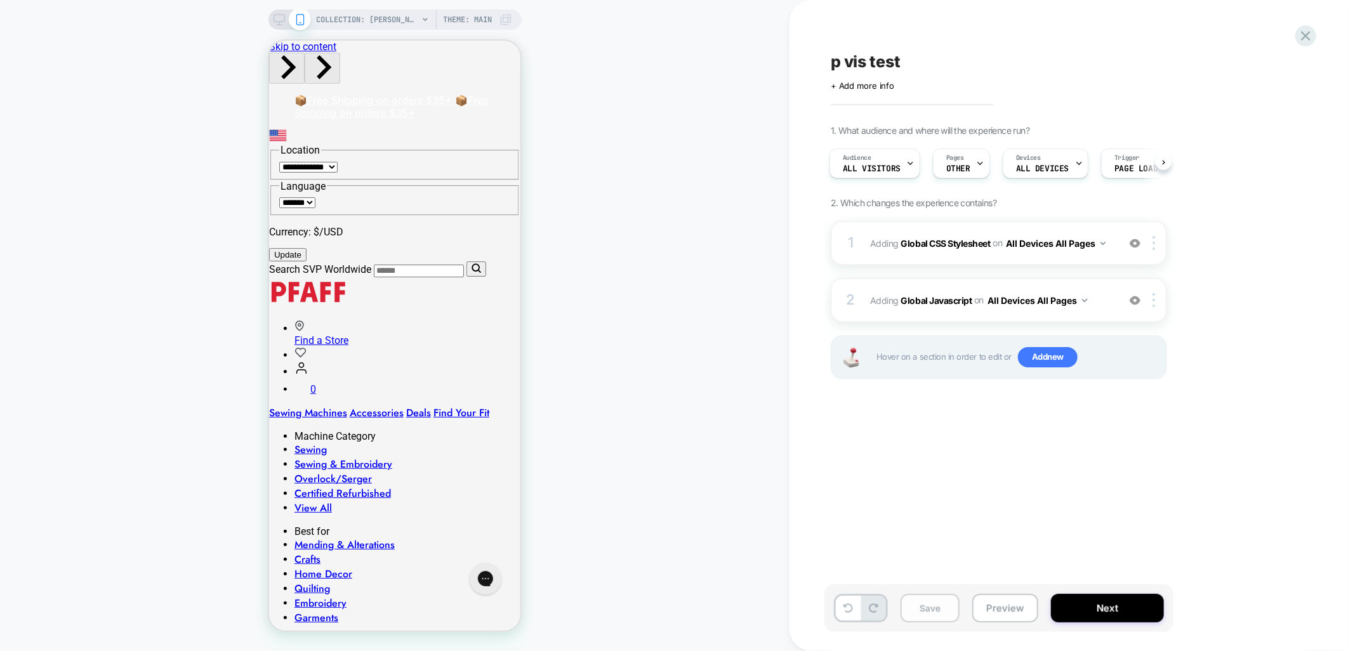
click at [939, 614] on button "Save" at bounding box center [930, 608] width 59 height 29
click at [854, 70] on span "p vis test" at bounding box center [866, 61] width 70 height 19
click at [850, 60] on textarea "**********" at bounding box center [891, 61] width 121 height 19
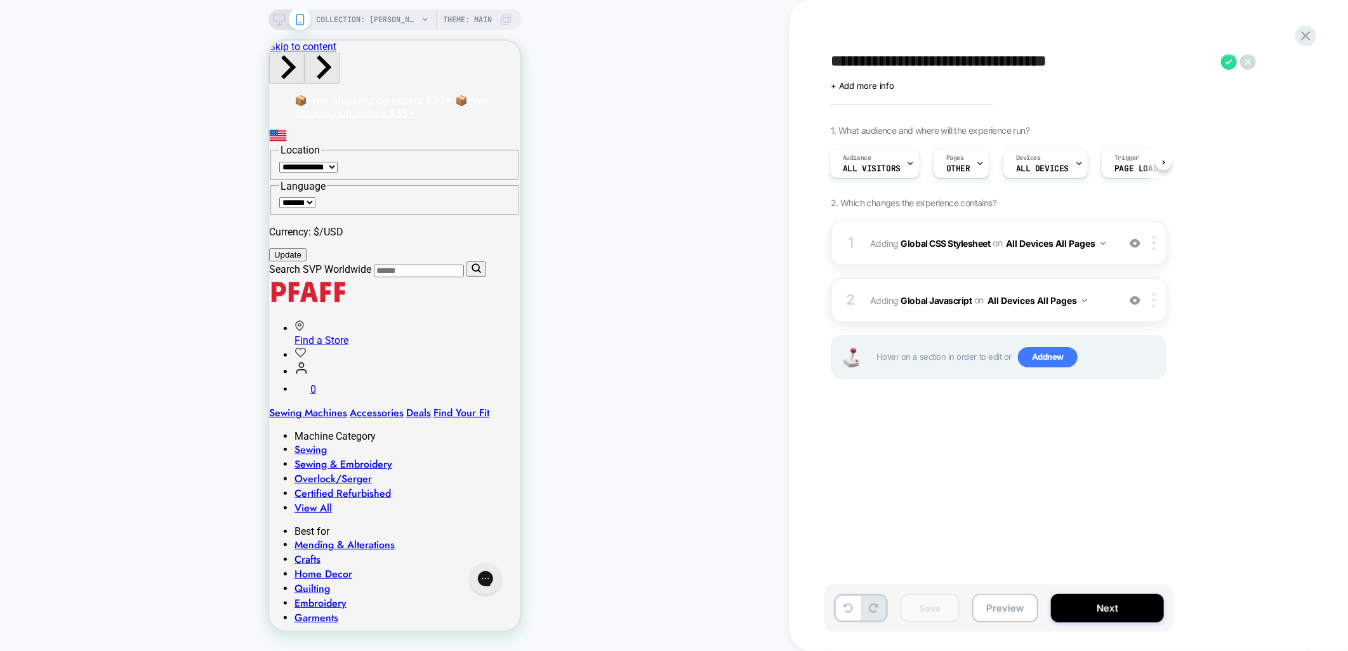
type textarea "**********"
click at [1236, 410] on div "1. What audience and where will the experience run? Audience All Visitors Pages…" at bounding box center [1062, 268] width 463 height 286
click at [892, 157] on div "Audience All Visitors" at bounding box center [871, 163] width 83 height 29
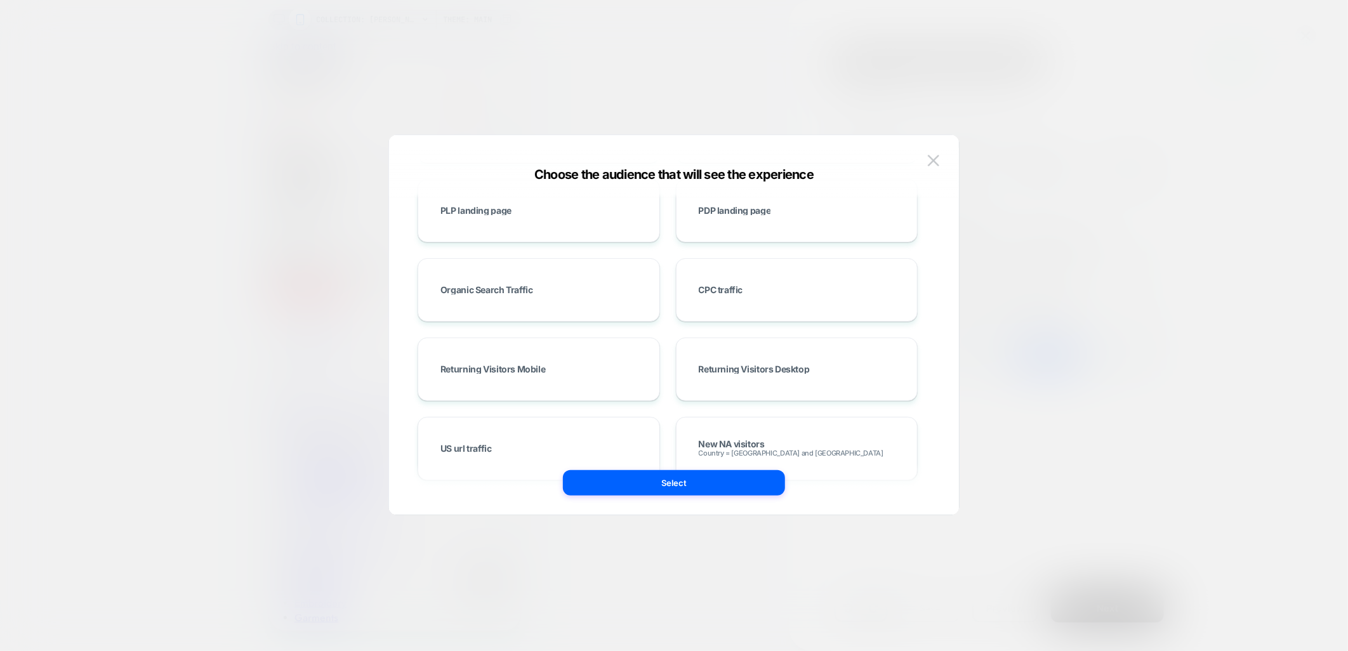
scroll to position [493, 0]
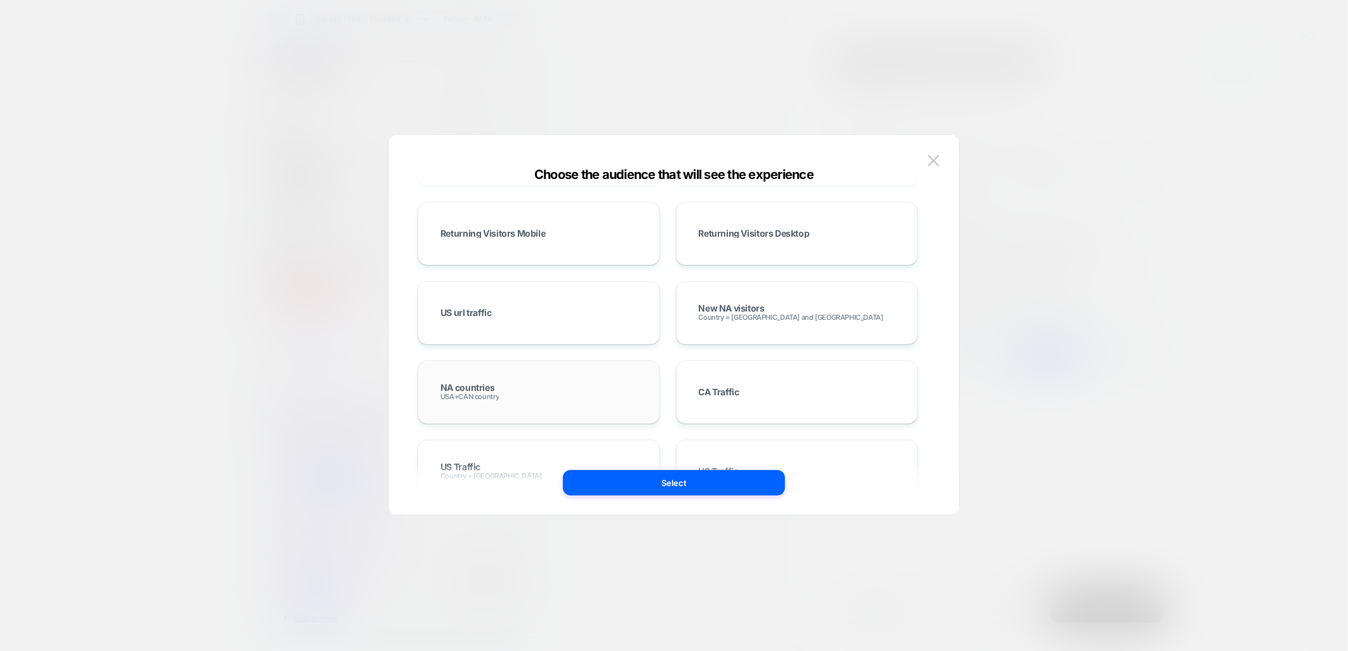
click at [491, 387] on span "NA countries" at bounding box center [467, 387] width 54 height 9
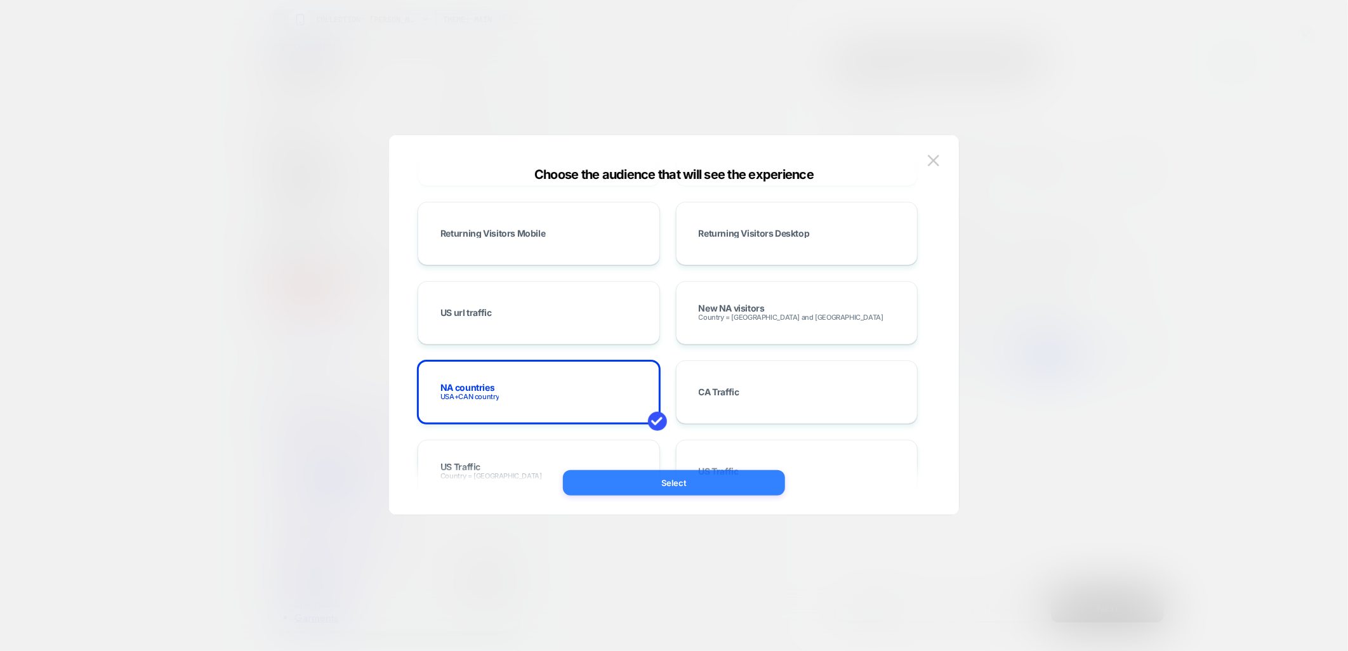
click at [682, 481] on button "Select" at bounding box center [674, 482] width 222 height 25
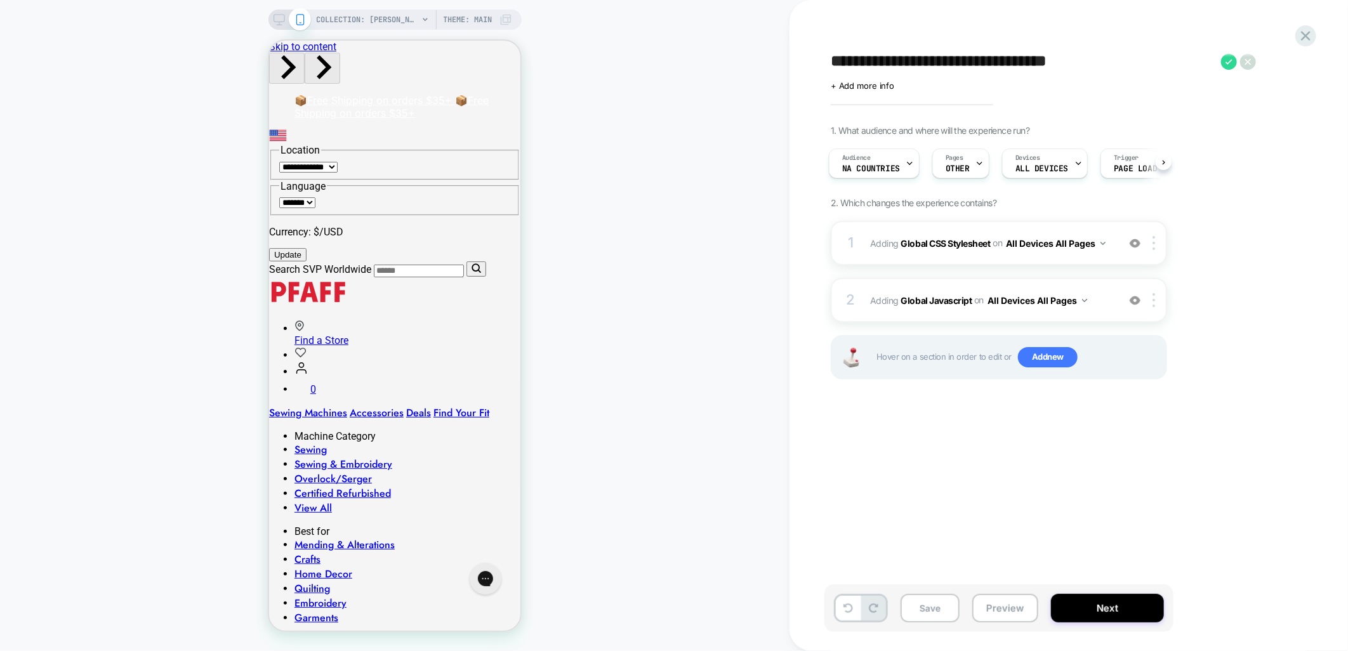
scroll to position [0, 0]
click at [406, 25] on span "COLLECTION: PFAFF® Quilting Machines (Category)" at bounding box center [368, 20] width 102 height 20
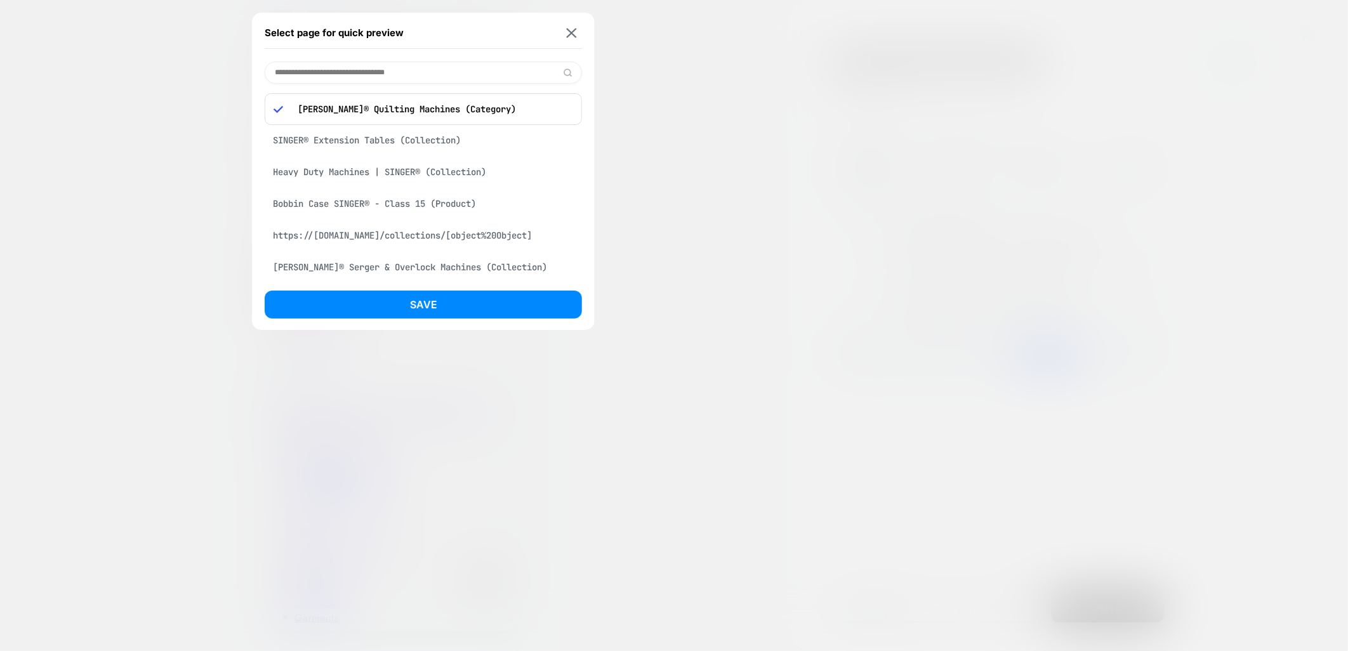
click at [399, 137] on div "SINGER® Extension Tables (Collection)" at bounding box center [423, 140] width 317 height 24
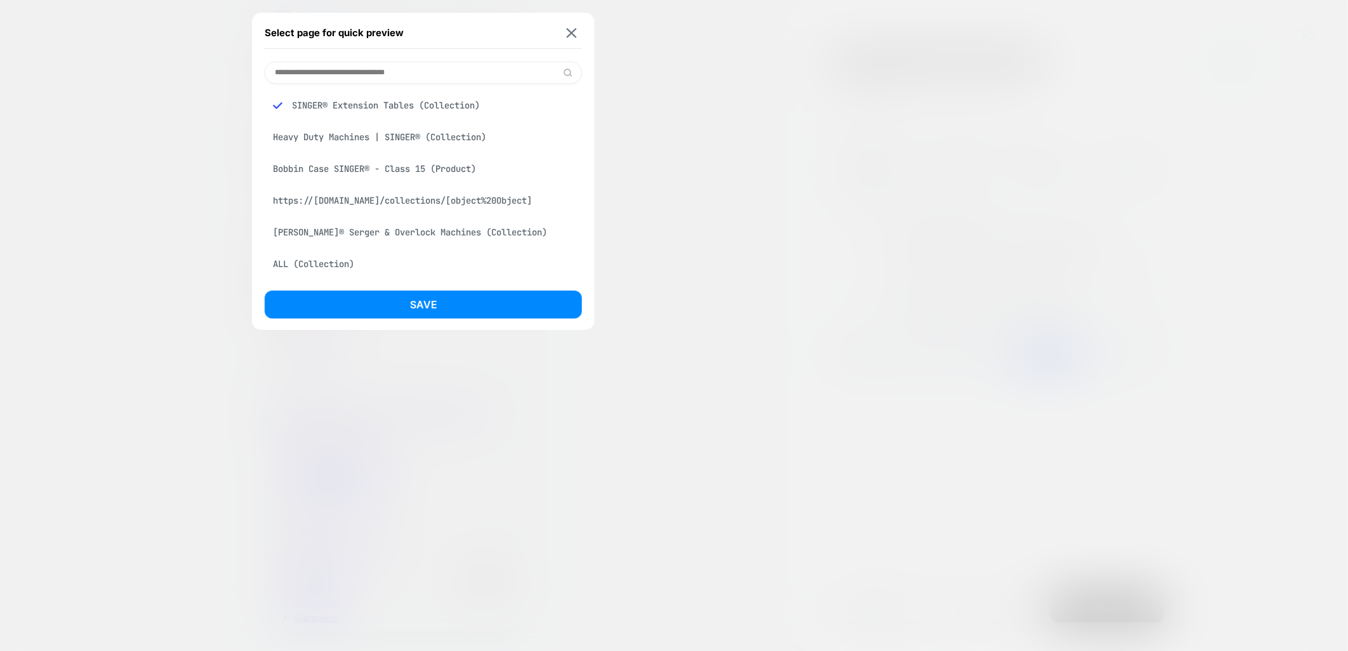
click at [459, 314] on button "Save" at bounding box center [423, 305] width 317 height 28
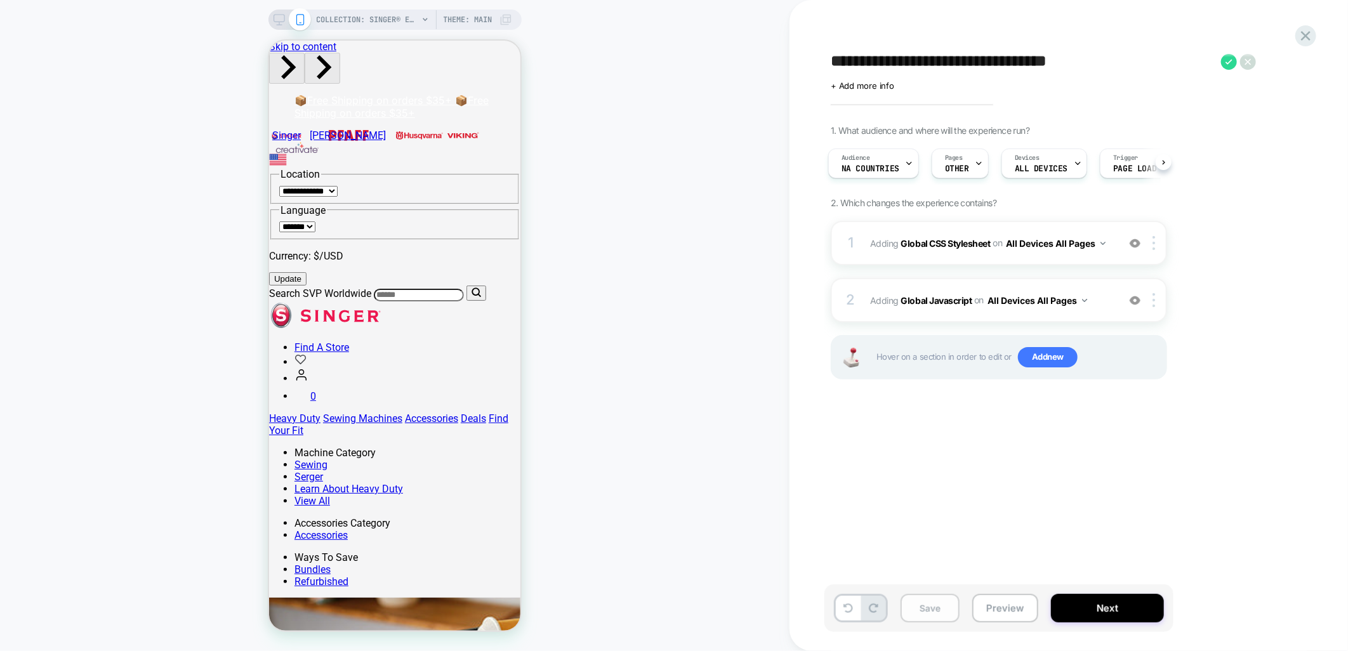
click at [944, 614] on button "Save" at bounding box center [930, 608] width 59 height 29
click at [1108, 607] on button "Next" at bounding box center [1107, 608] width 113 height 29
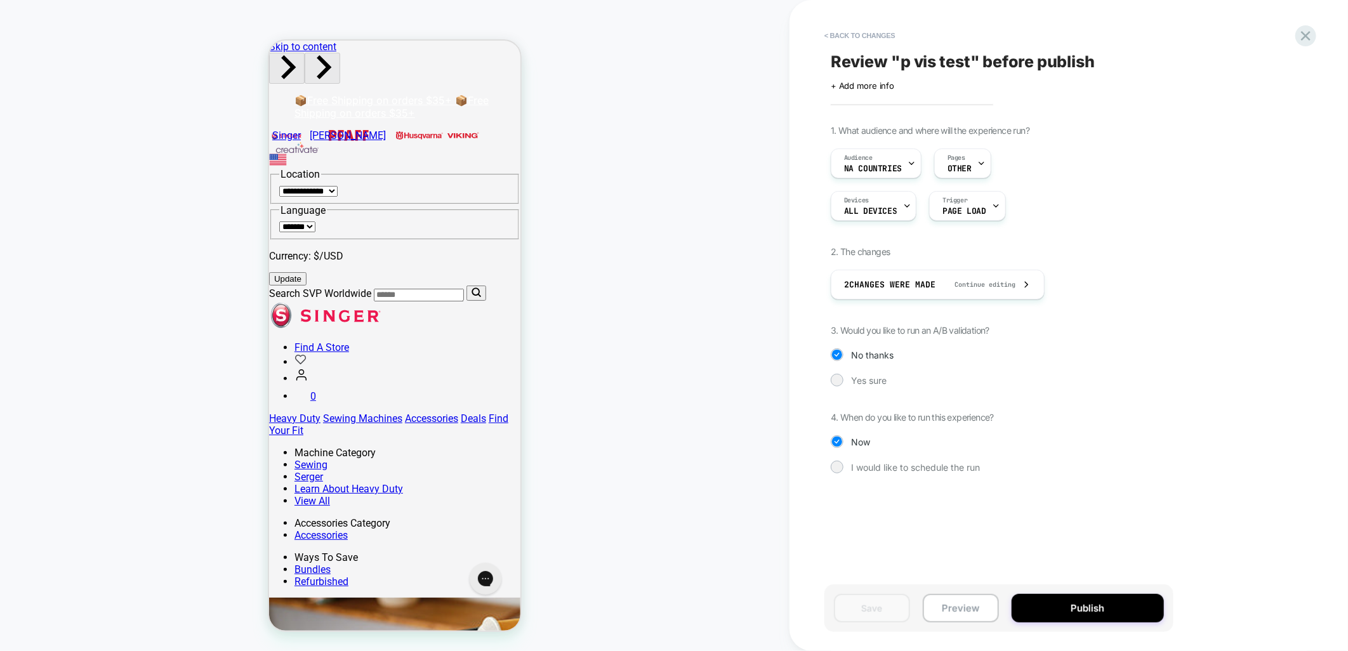
click at [949, 60] on span "Review " p vis test " before publish" at bounding box center [963, 61] width 264 height 19
click at [889, 65] on textarea "**********" at bounding box center [891, 61] width 121 height 19
click at [1083, 60] on textarea "**********" at bounding box center [1023, 61] width 384 height 19
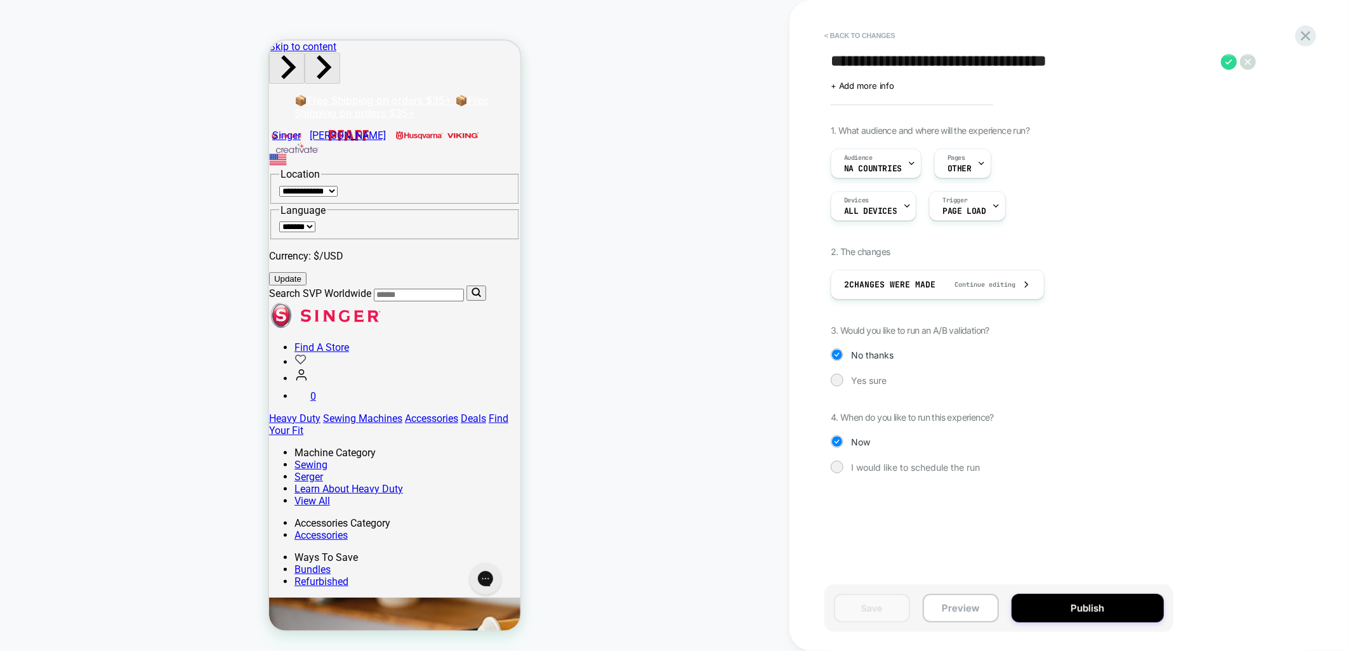
click at [1083, 60] on textarea "**********" at bounding box center [1023, 61] width 384 height 19
type textarea "**********"
click at [1226, 60] on icon at bounding box center [1229, 62] width 16 height 16
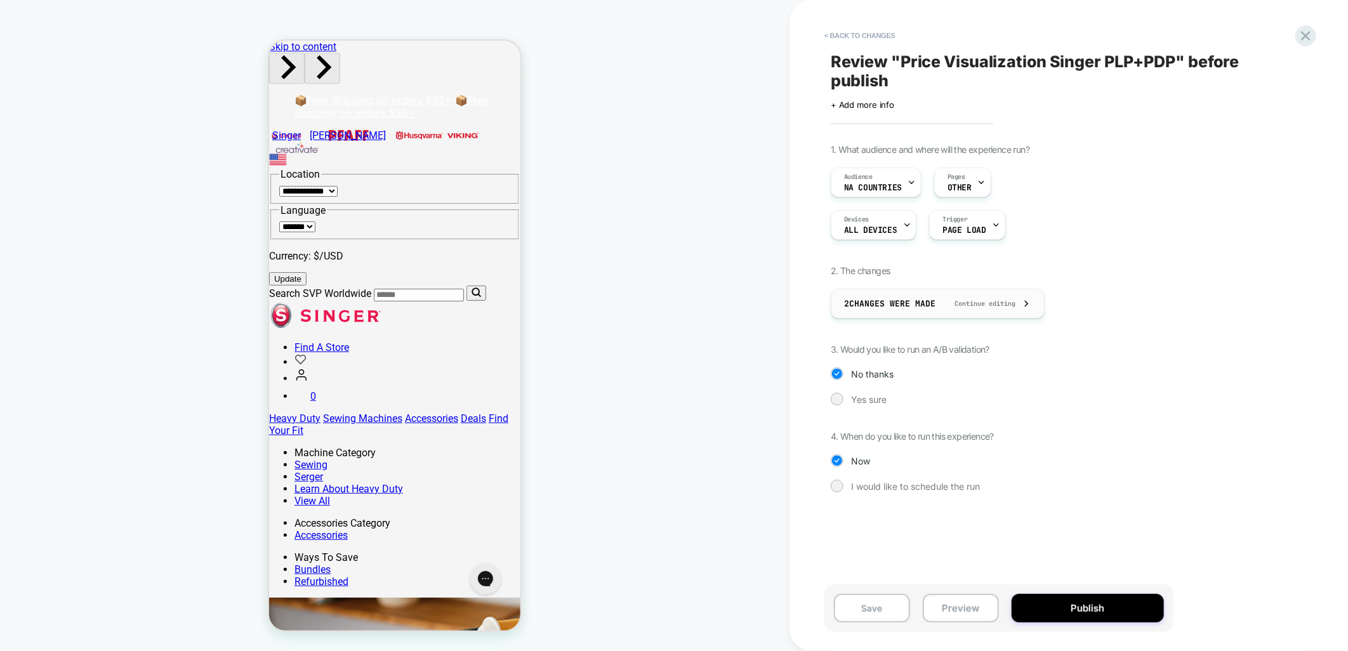
click at [1023, 302] on div "2 Changes were made Continue editing" at bounding box center [937, 303] width 187 height 29
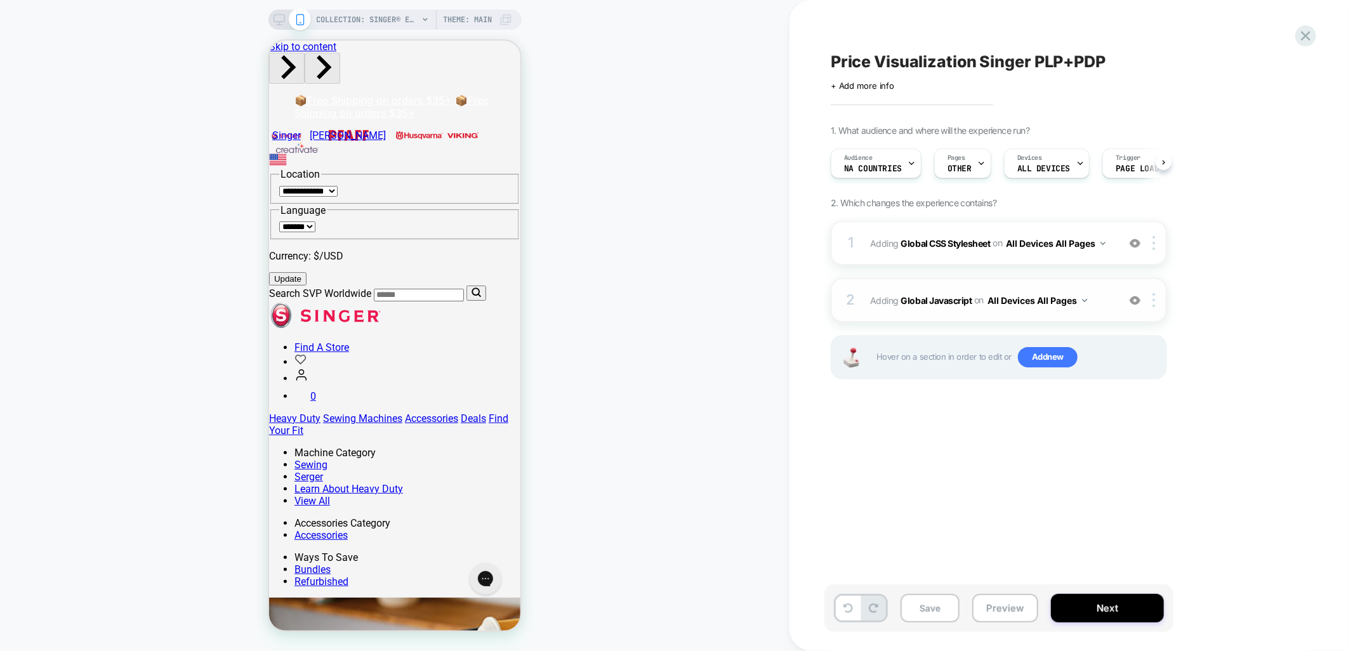
scroll to position [0, 1]
click at [1099, 605] on button "Next" at bounding box center [1107, 608] width 113 height 29
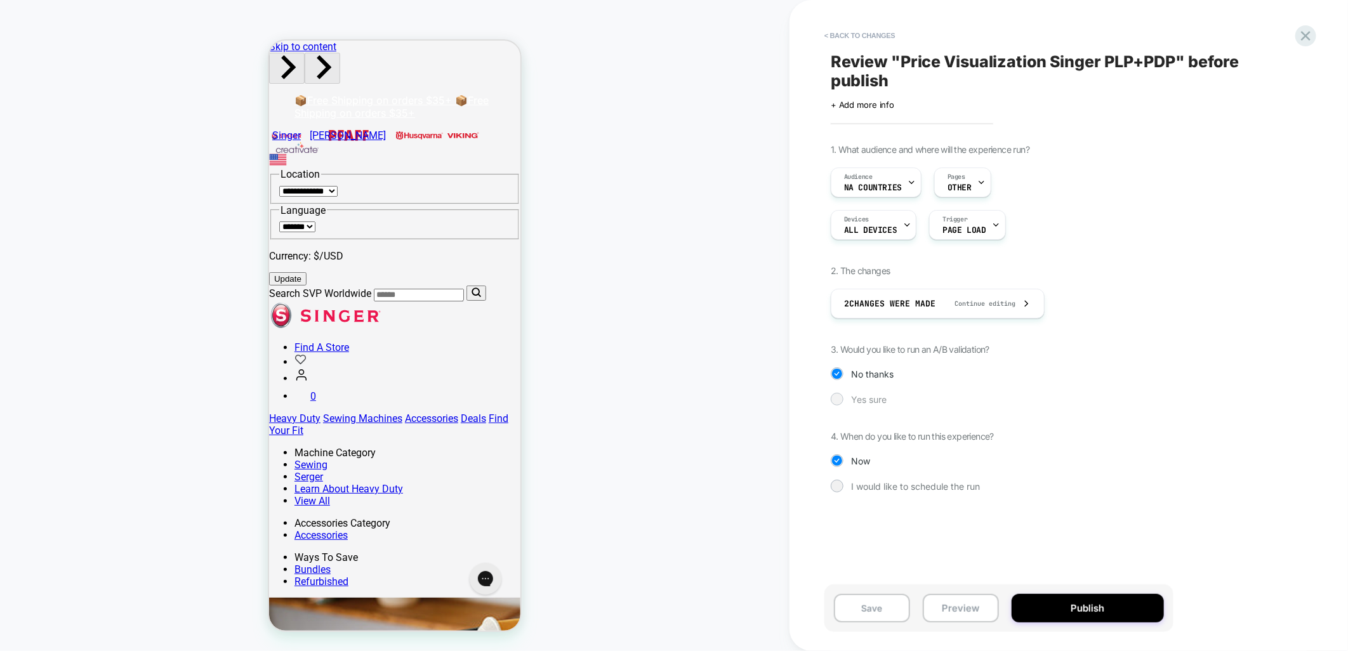
click at [878, 394] on span "Yes sure" at bounding box center [869, 399] width 36 height 11
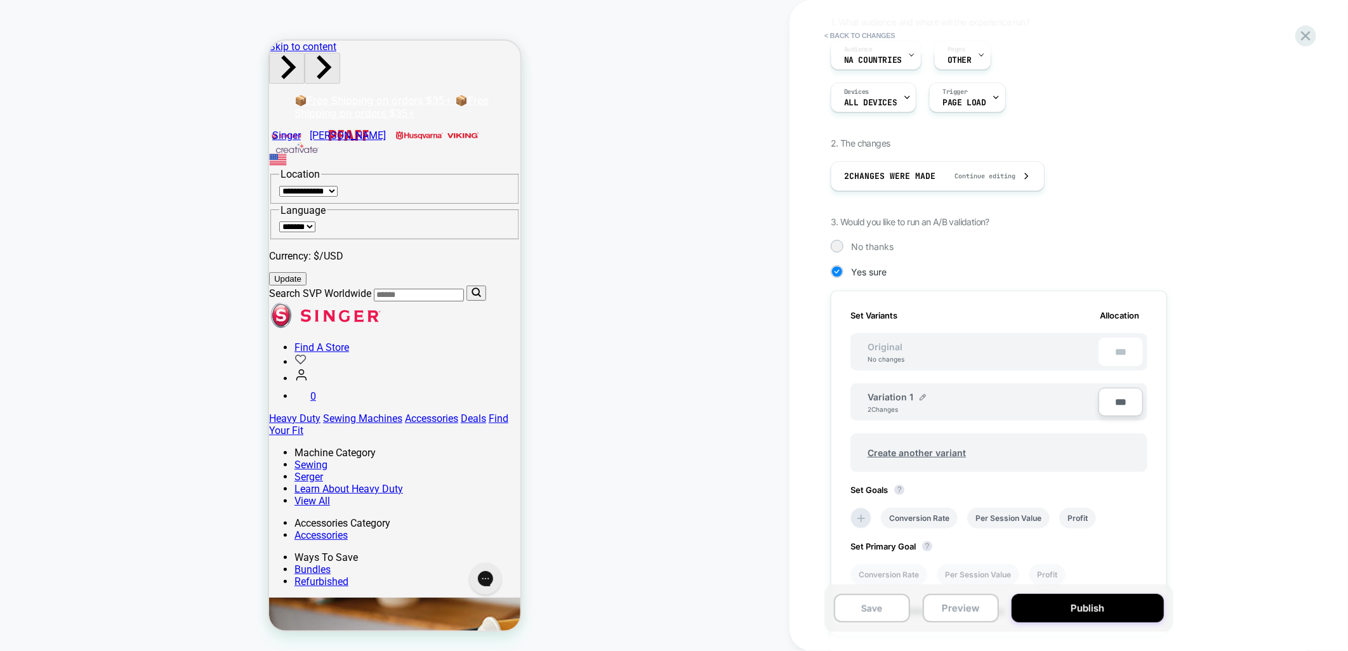
scroll to position [277, 0]
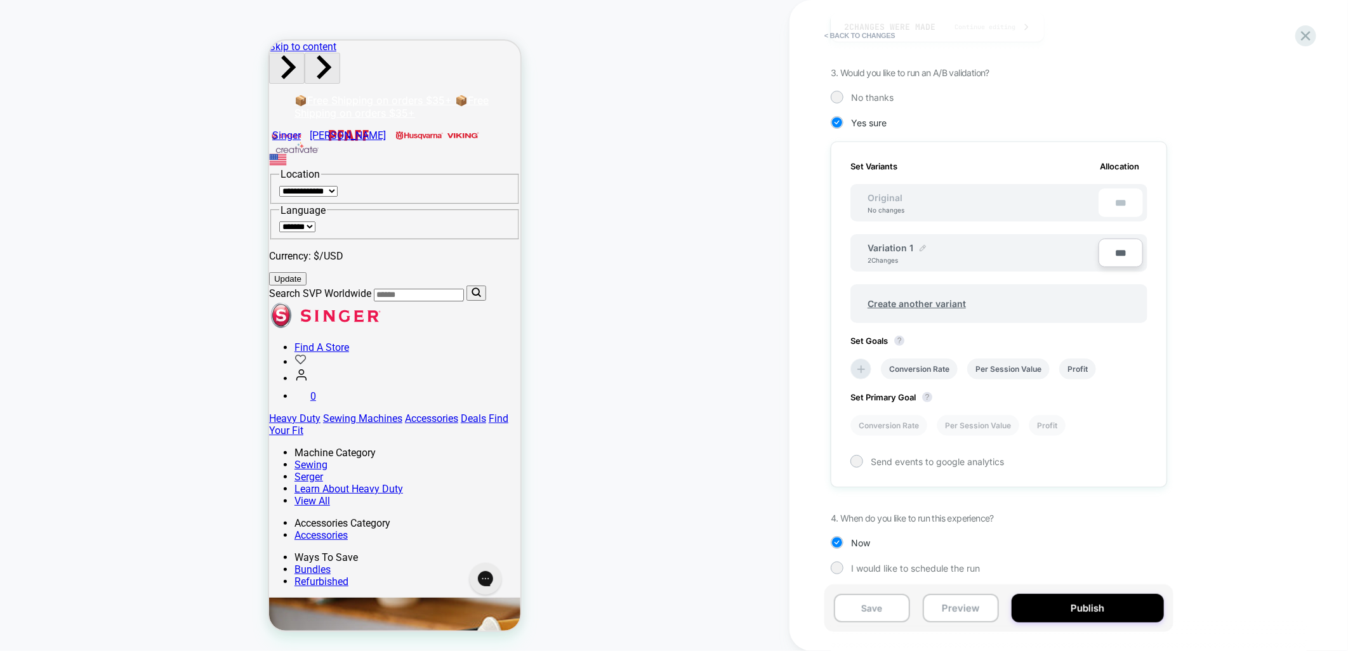
click at [921, 245] on img at bounding box center [923, 248] width 6 height 6
click at [911, 251] on input "**********" at bounding box center [914, 254] width 92 height 25
type input "*"
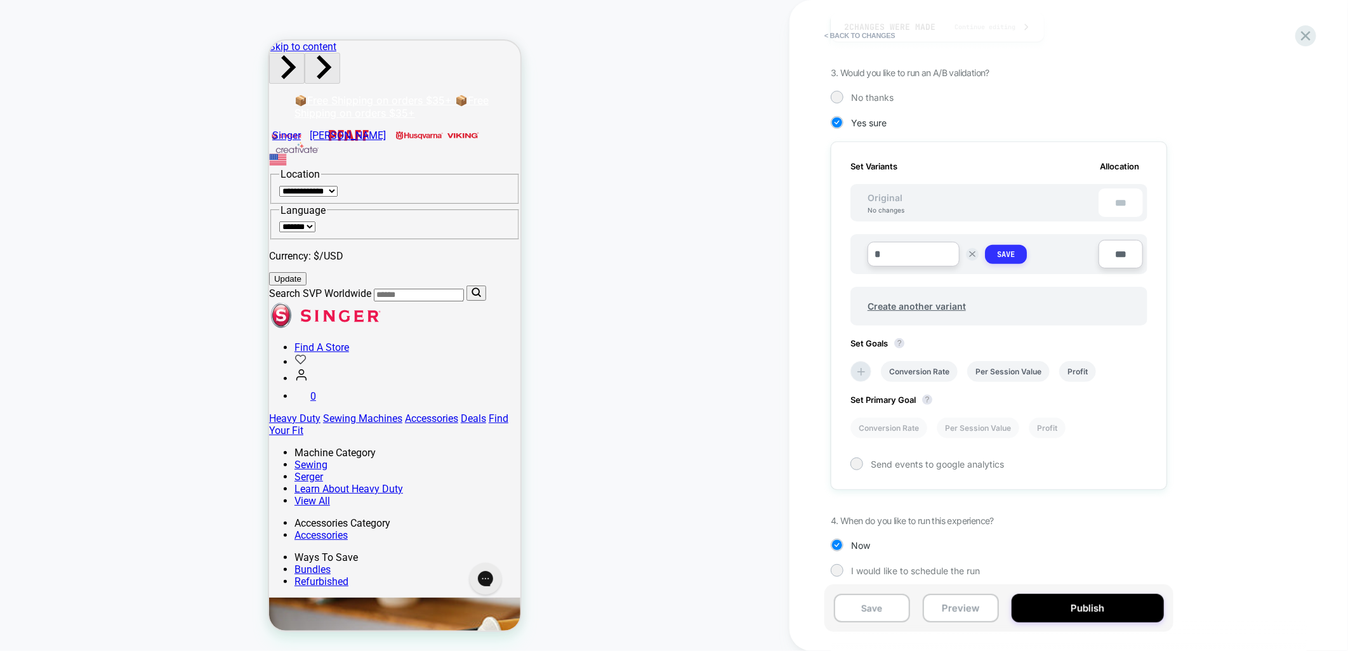
click at [1004, 249] on strong "Save" at bounding box center [1006, 254] width 18 height 10
click at [887, 605] on button "Save" at bounding box center [872, 608] width 76 height 29
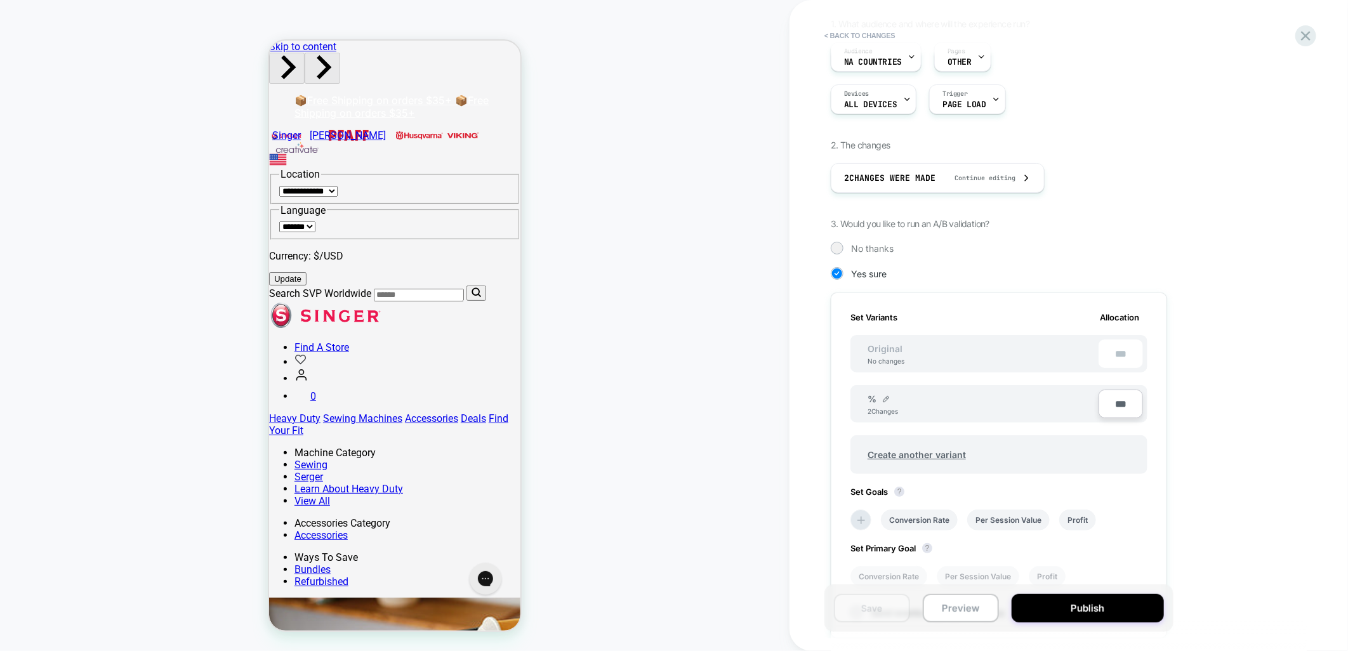
scroll to position [0, 0]
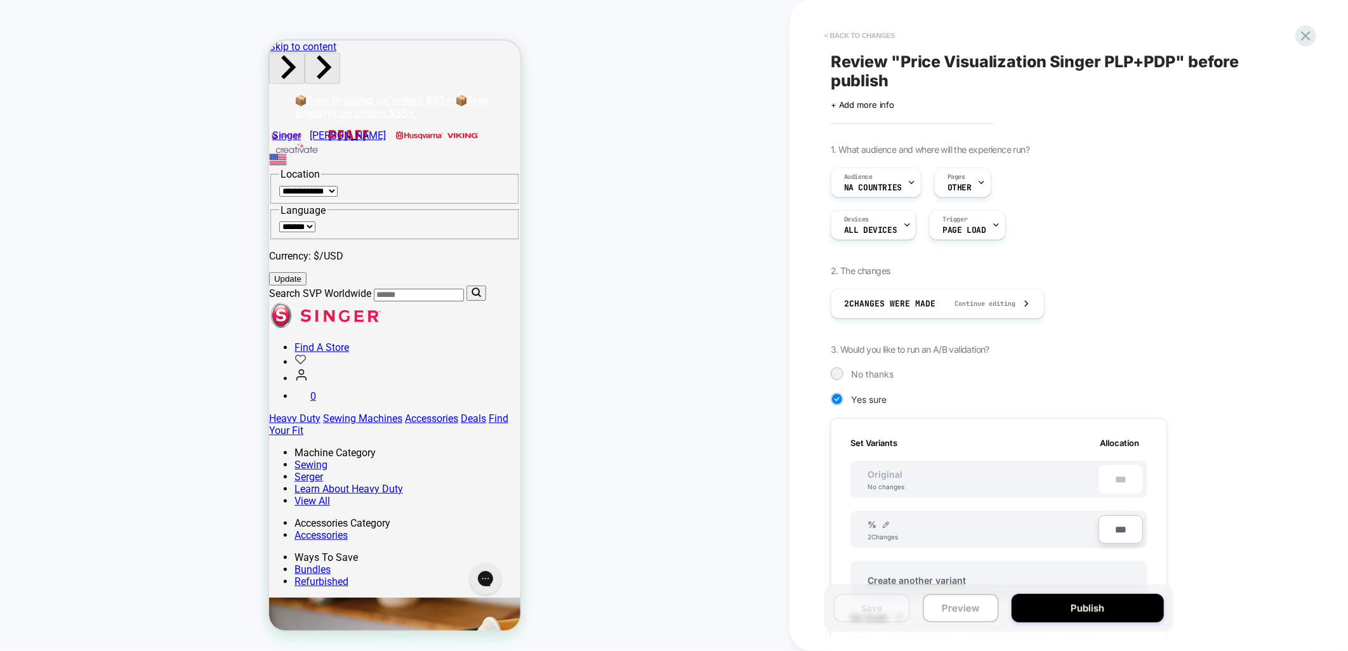
click at [853, 36] on button "< Back to changes" at bounding box center [860, 35] width 84 height 20
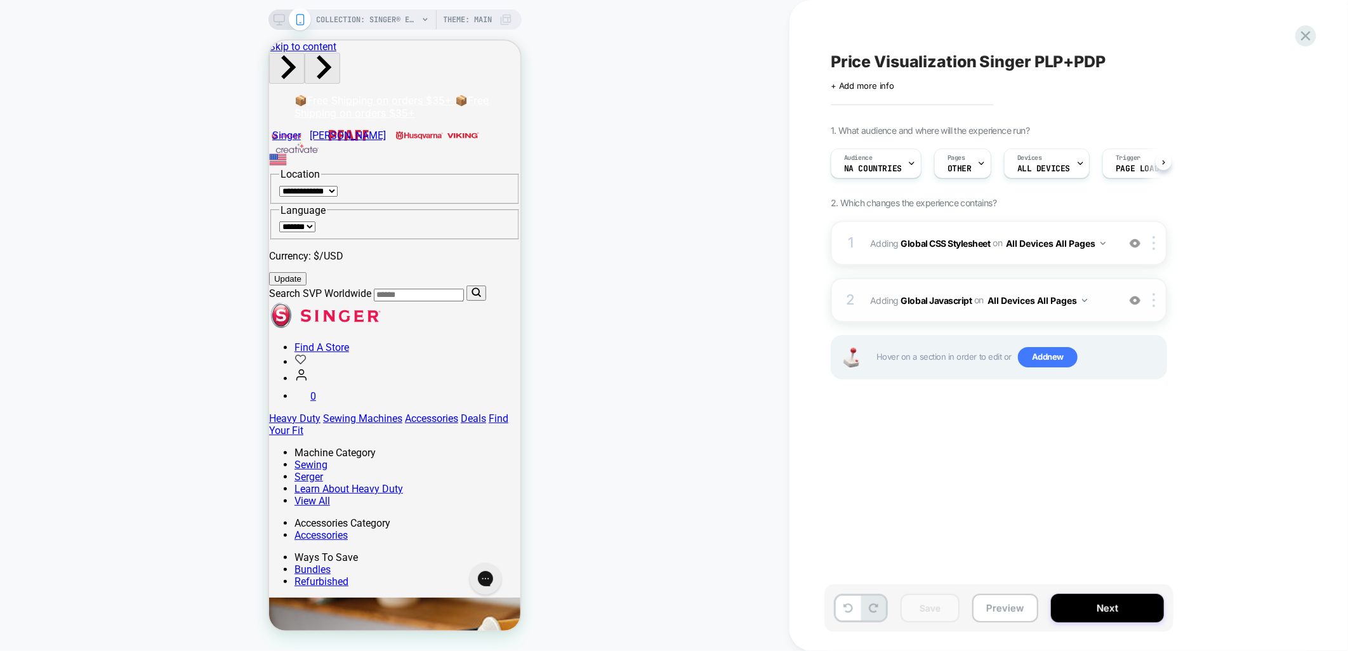
scroll to position [0, 1]
click at [1003, 230] on div "1 Adding Global CSS Stylesheet on All Devices All Pages Add Before Add After Ta…" at bounding box center [999, 243] width 336 height 44
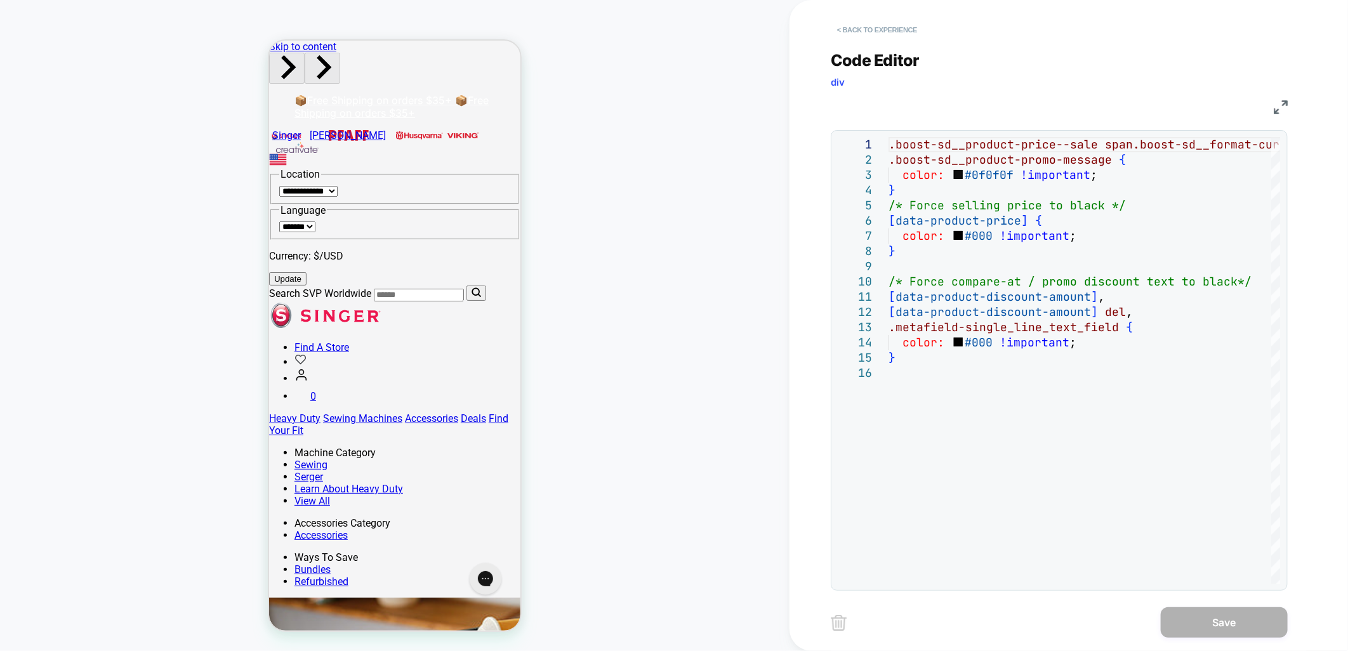
click at [879, 29] on button "< Back to experience" at bounding box center [877, 30] width 93 height 20
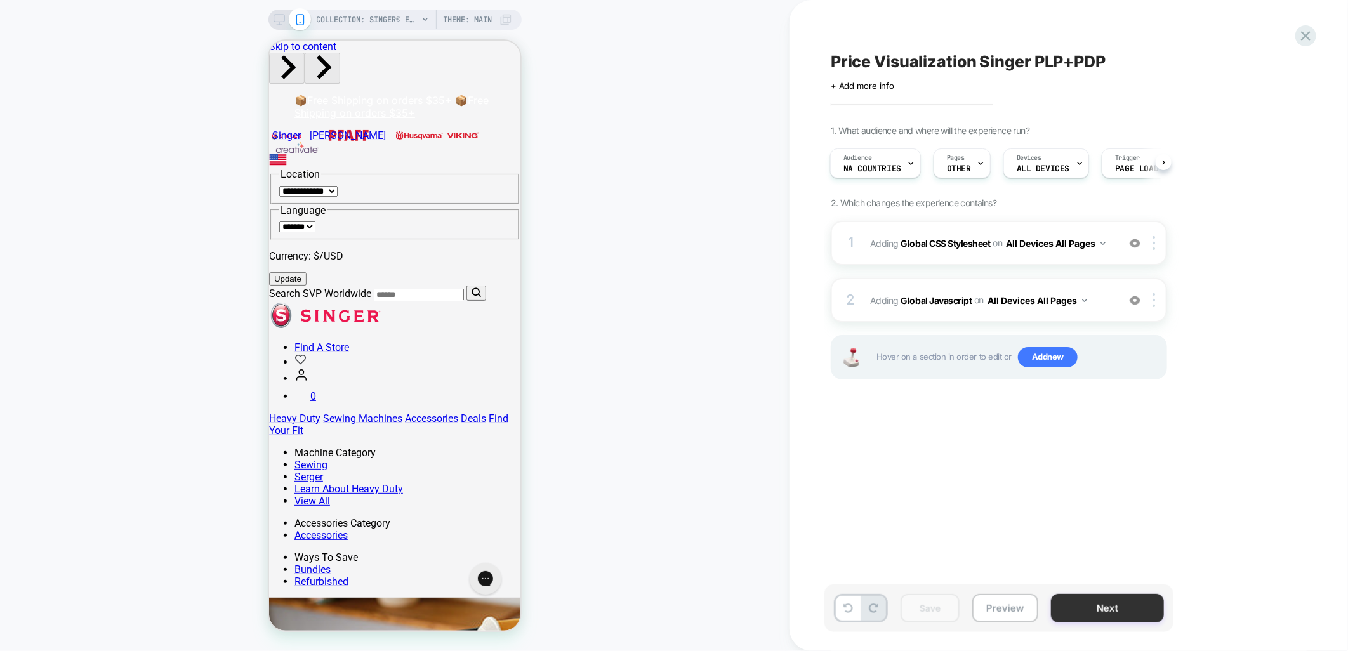
click at [1086, 614] on button "Next" at bounding box center [1107, 608] width 113 height 29
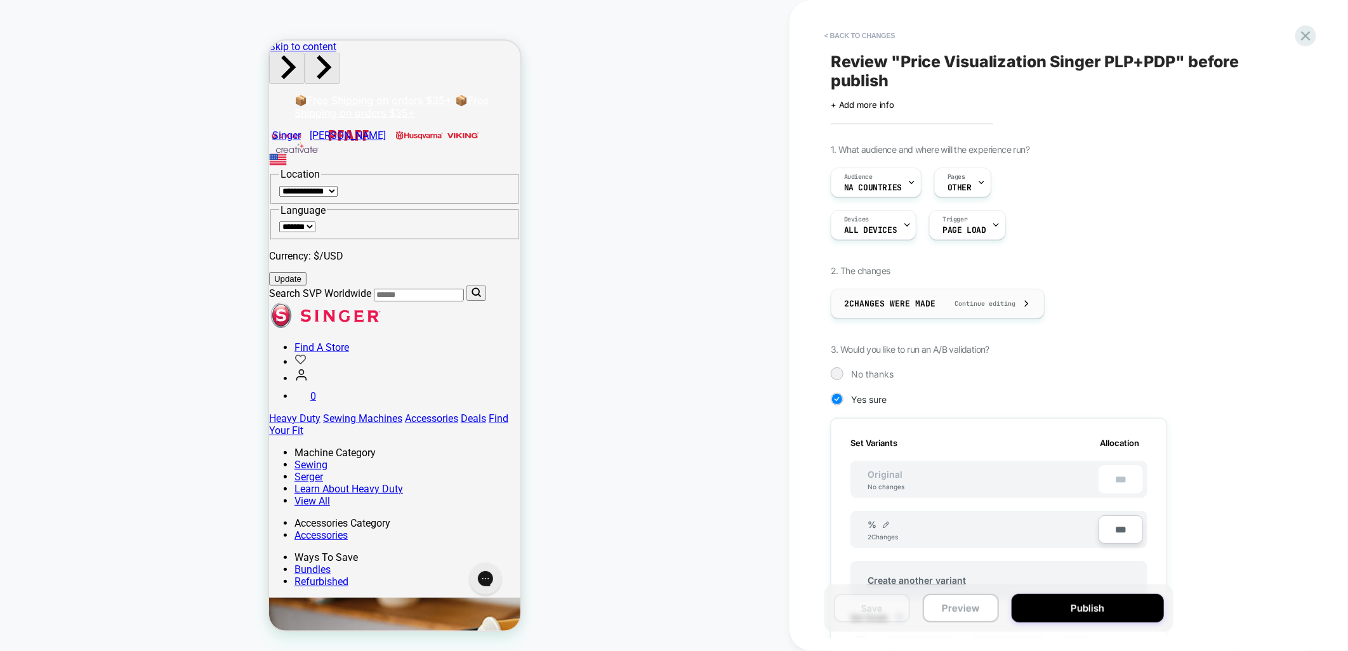
click at [1010, 307] on span "Continue editing" at bounding box center [979, 304] width 74 height 8
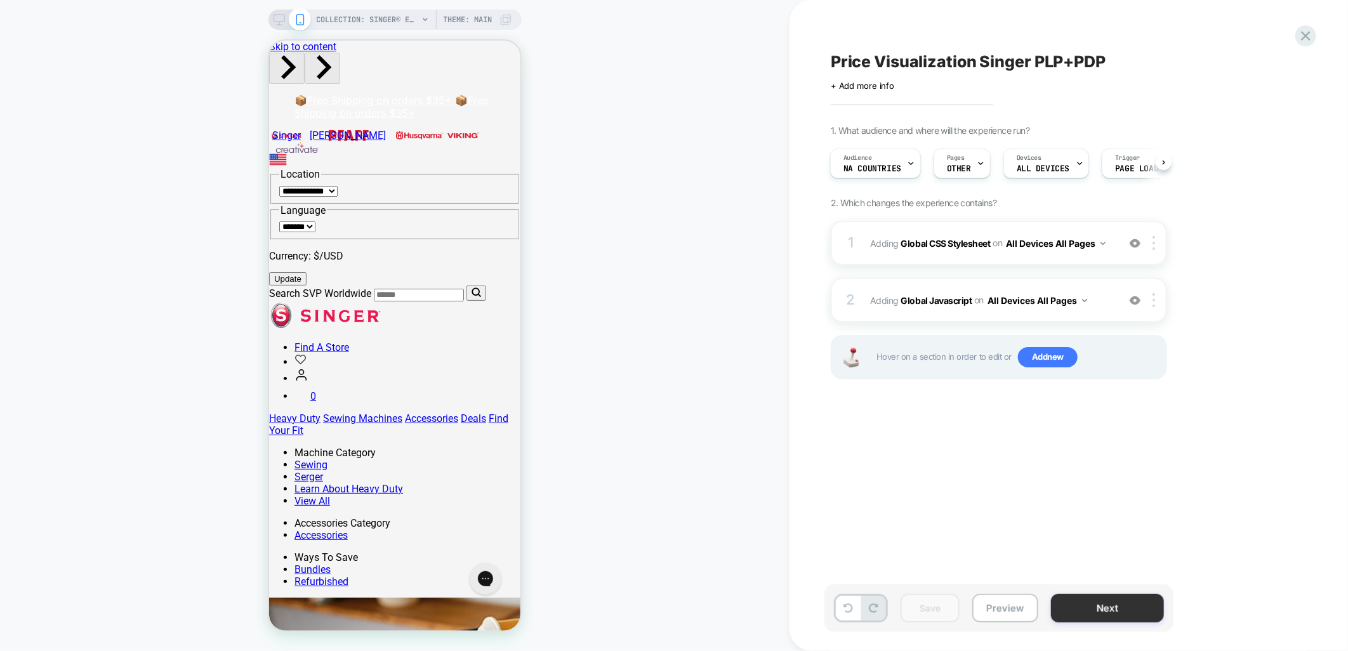
click at [1093, 612] on button "Next" at bounding box center [1107, 608] width 113 height 29
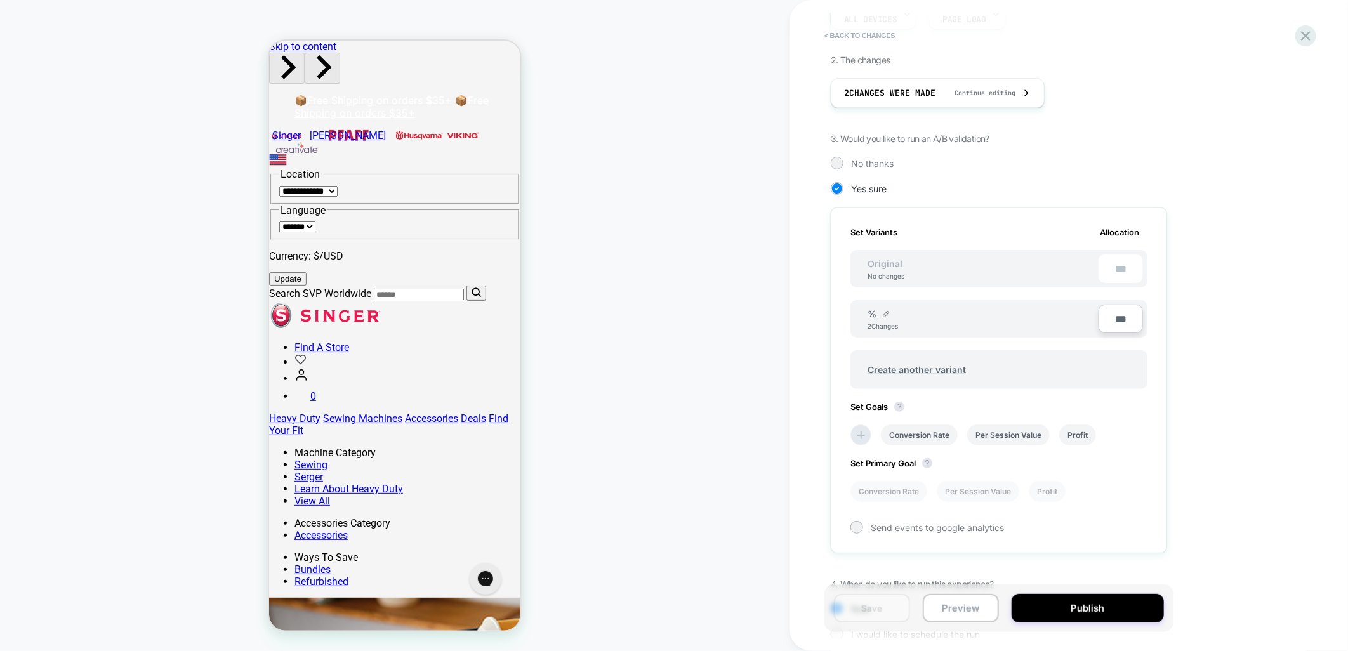
scroll to position [211, 0]
click at [864, 367] on span "Create another variant" at bounding box center [917, 369] width 124 height 30
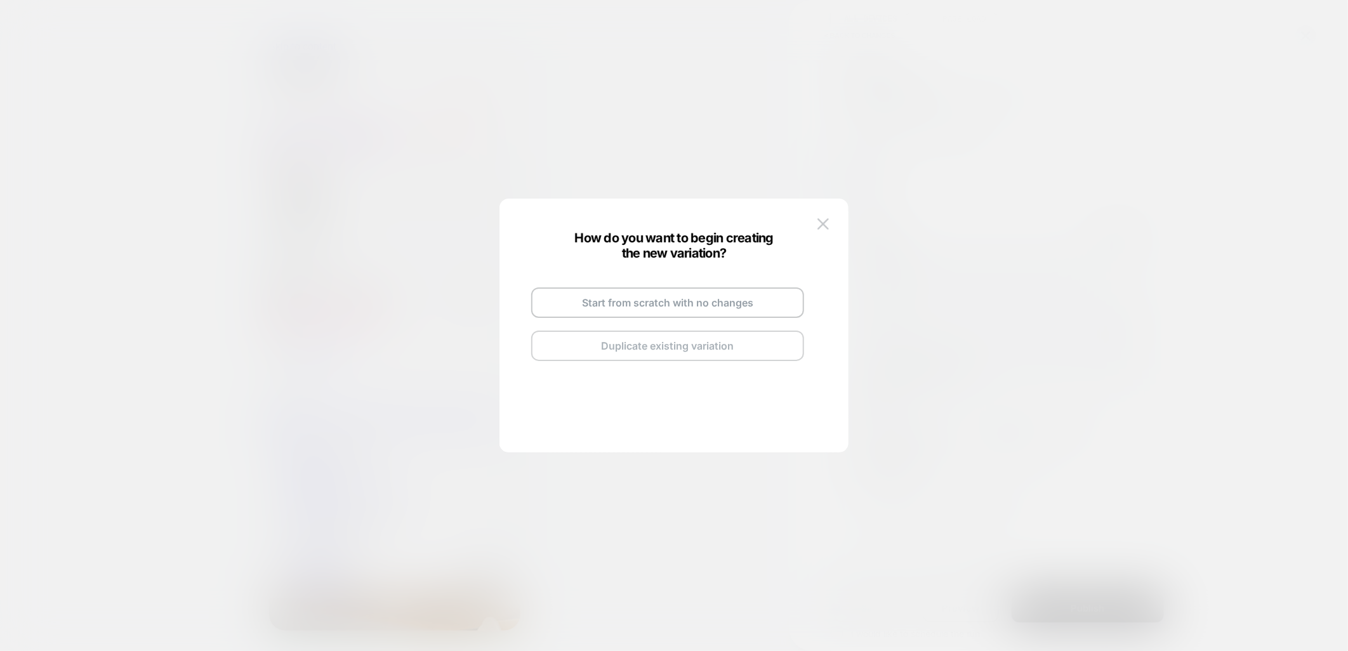
click at [684, 349] on button "Duplicate existing variation" at bounding box center [667, 346] width 273 height 30
click at [705, 292] on div at bounding box center [705, 289] width 6 height 8
click at [666, 289] on input "*********" at bounding box center [652, 287] width 92 height 25
click at [665, 290] on input "*********" at bounding box center [652, 287] width 92 height 25
click at [664, 290] on input "*********" at bounding box center [652, 287] width 92 height 25
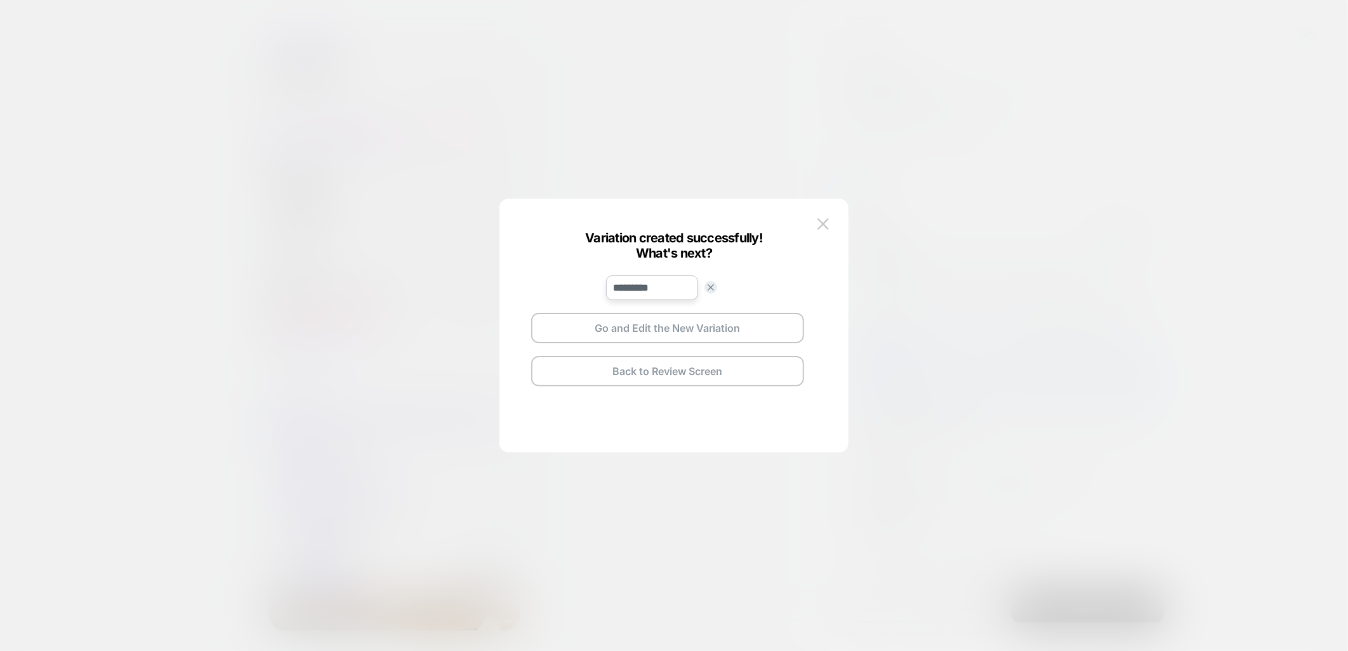
click at [664, 290] on input "*********" at bounding box center [652, 287] width 92 height 25
type input "*"
click at [732, 283] on button "Save" at bounding box center [746, 288] width 44 height 18
click at [657, 330] on button "Go and Edit the New Variation" at bounding box center [667, 328] width 273 height 30
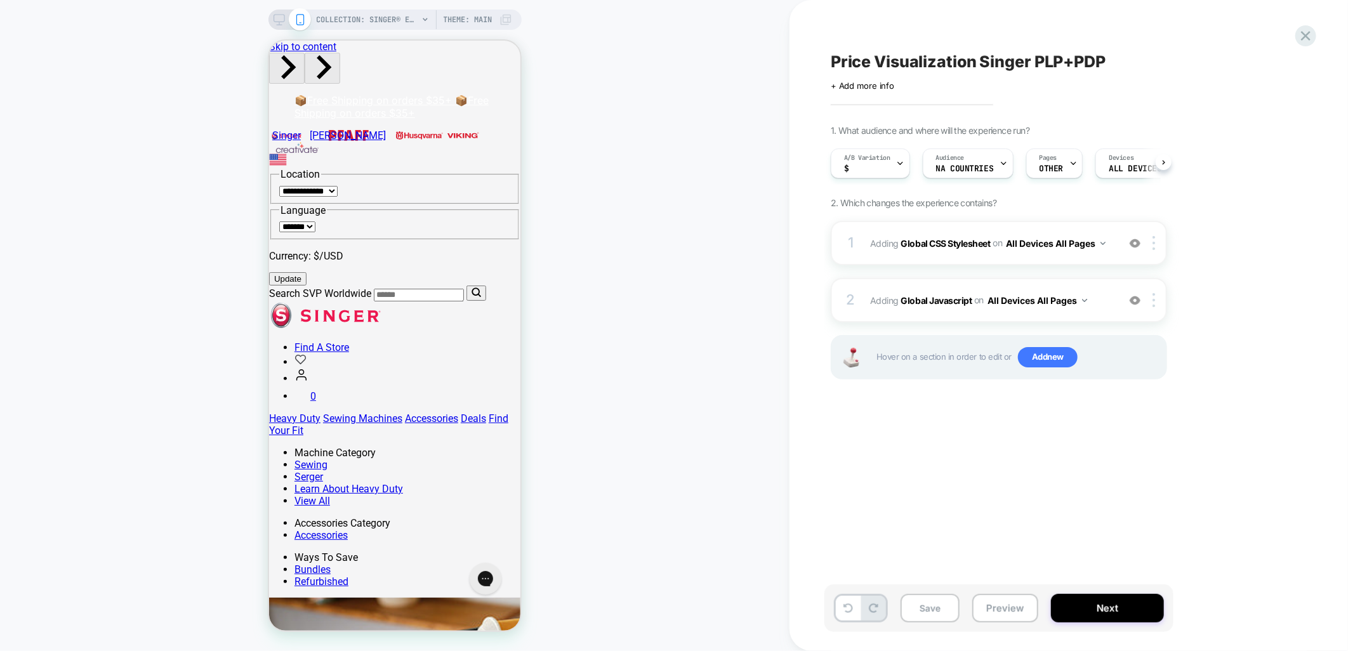
scroll to position [0, 1]
click at [1107, 280] on div "2 Adding Global Javascript on All Devices All Pages Add Before Add After Target…" at bounding box center [999, 300] width 336 height 44
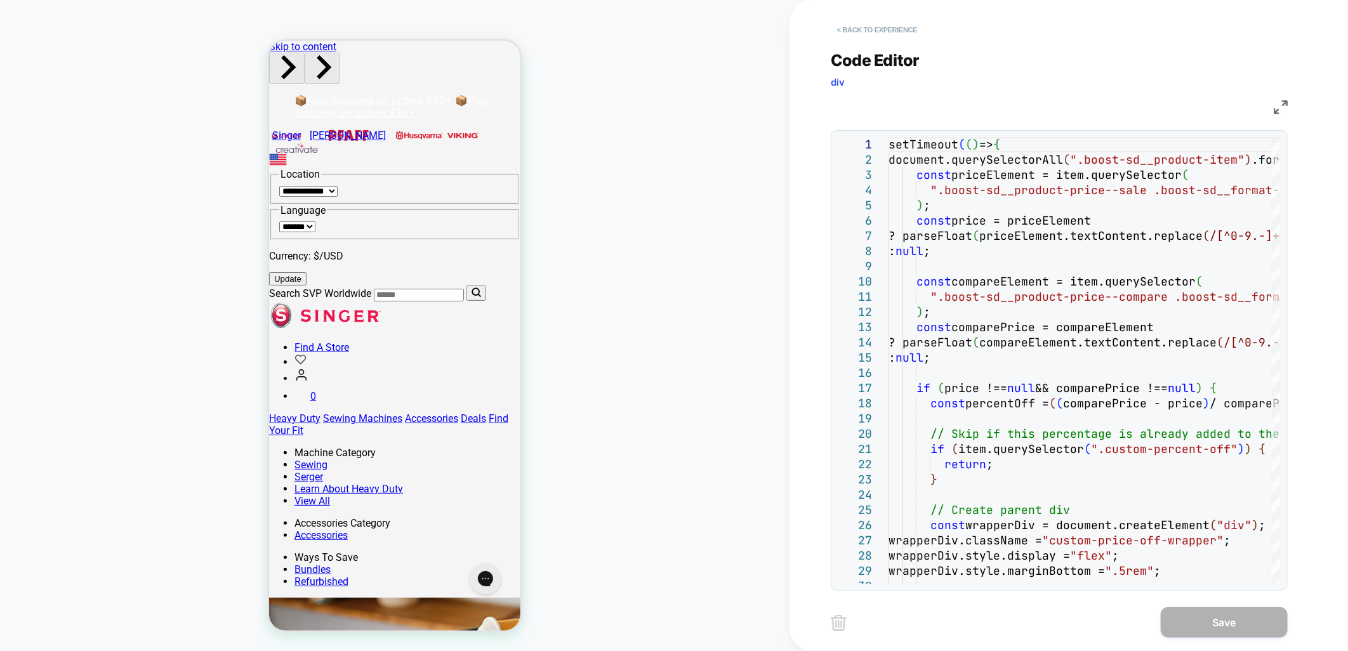
click at [892, 30] on button "< Back to experience" at bounding box center [877, 30] width 93 height 20
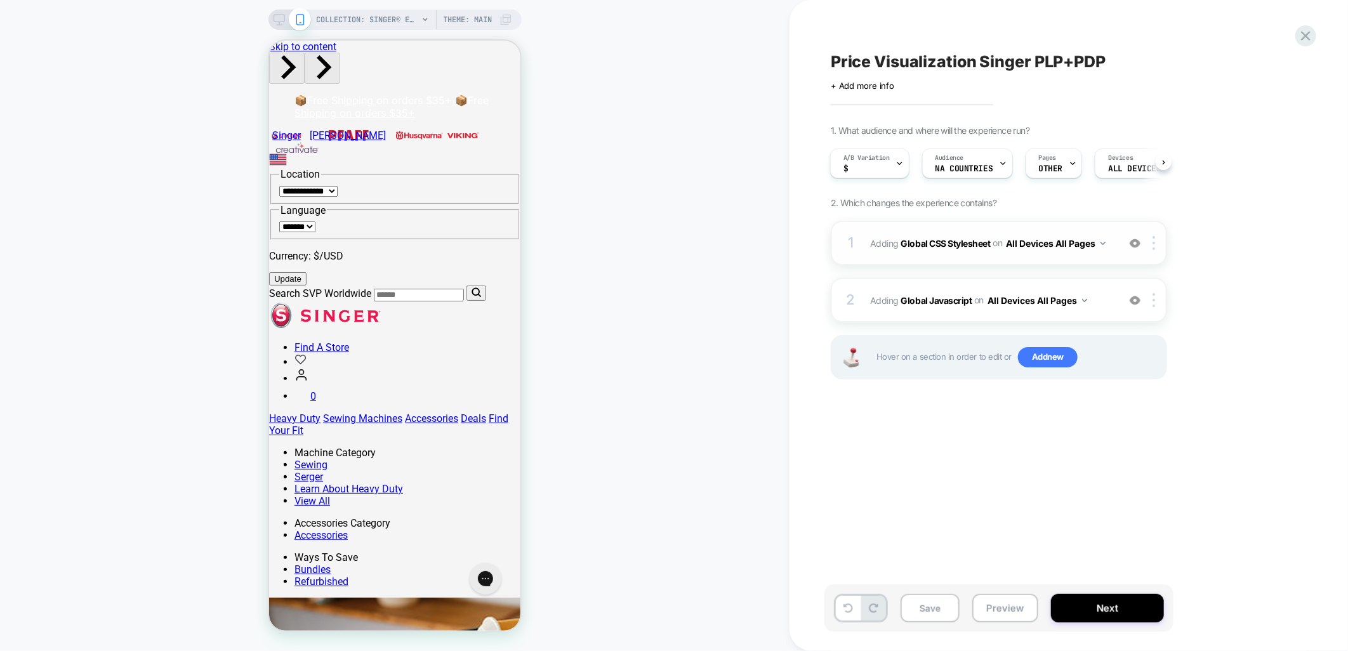
click at [997, 229] on div "1 Adding Global CSS Stylesheet on All Devices All Pages Add Before Add After Ta…" at bounding box center [999, 243] width 336 height 44
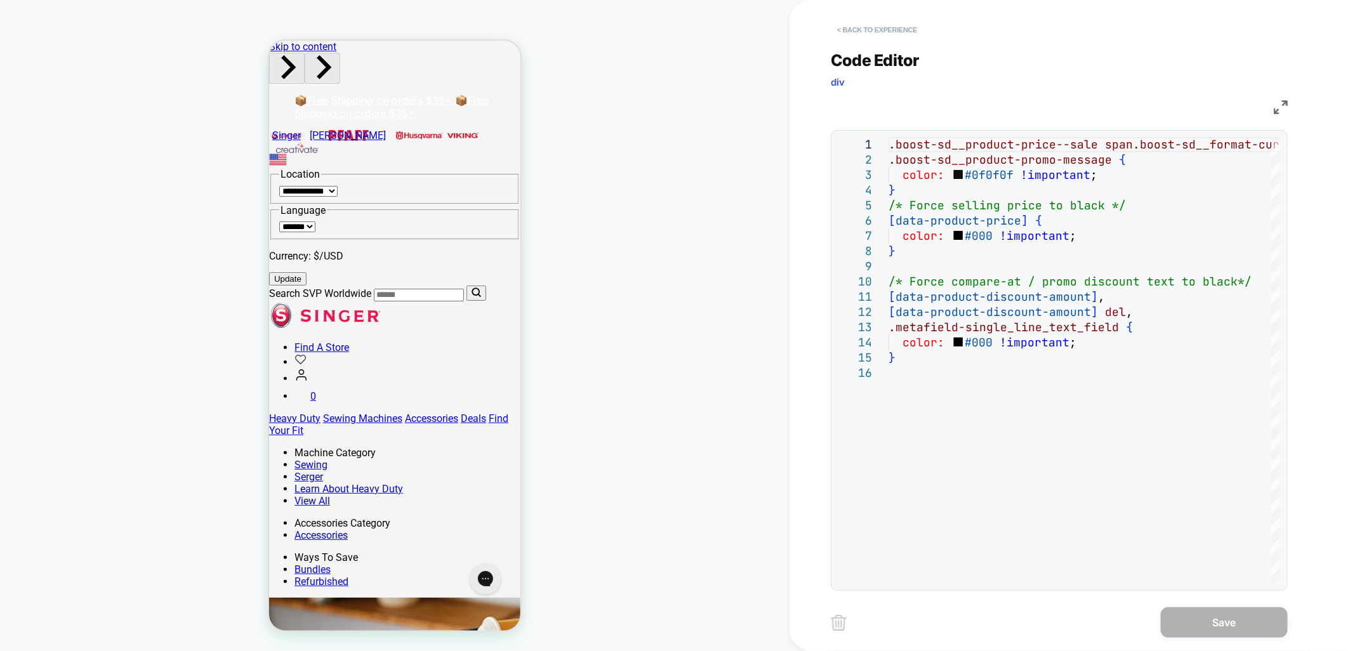
click at [875, 28] on button "< Back to experience" at bounding box center [877, 30] width 93 height 20
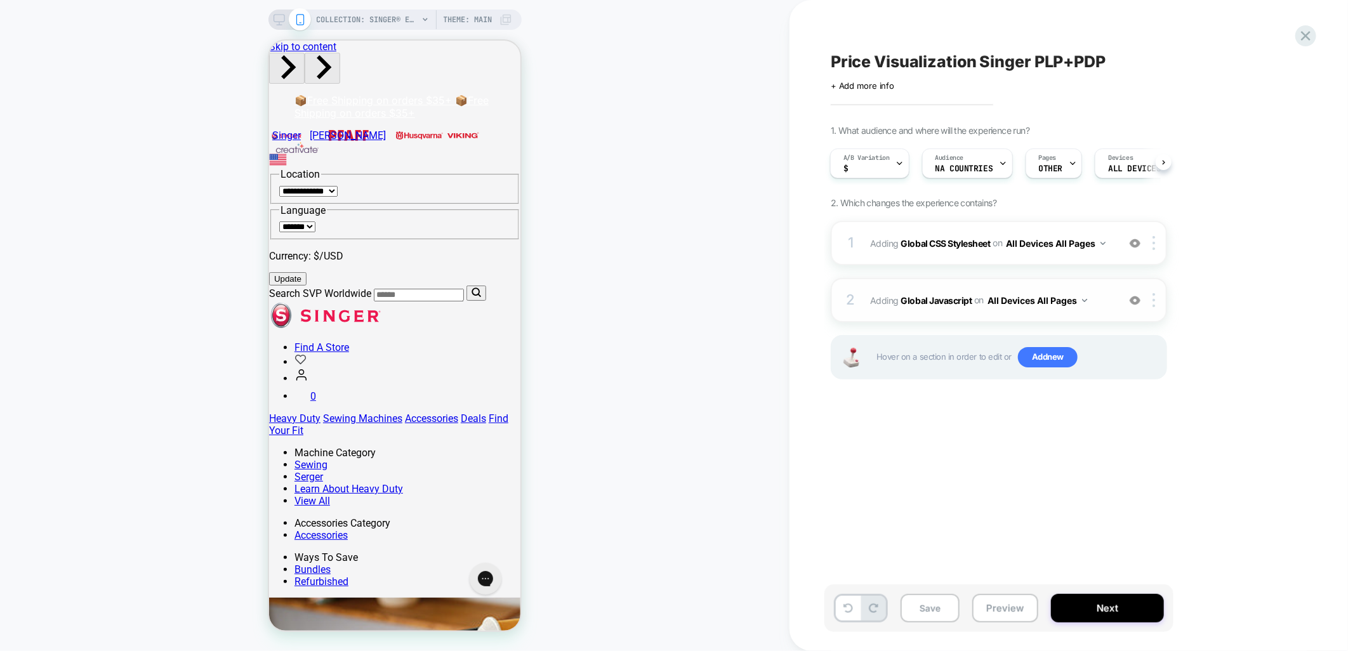
click at [973, 284] on div "2 Adding Global Javascript on All Devices All Pages Add Before Add After Target…" at bounding box center [999, 300] width 336 height 44
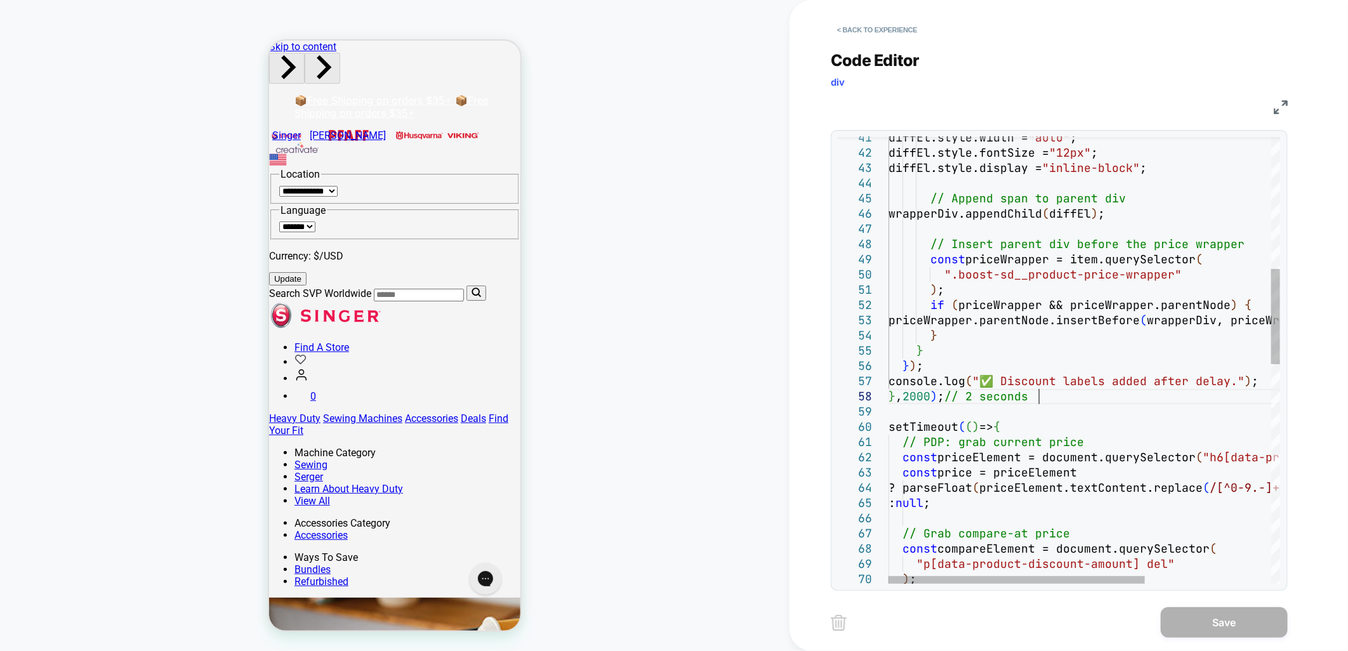
scroll to position [0, 0]
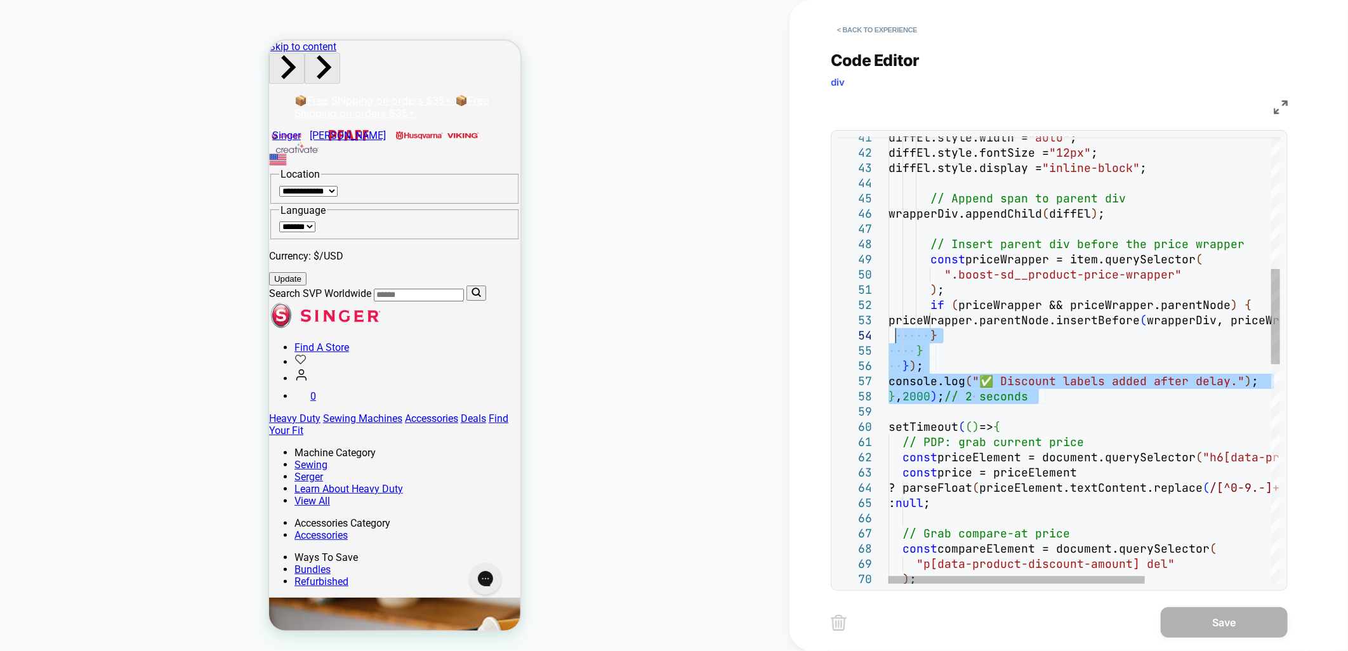
drag, startPoint x: 1052, startPoint y: 392, endPoint x: 896, endPoint y: 335, distance: 166.0
click at [896, 335] on div ""p[data-product-discount-amount] del" ) ; // Grab compare-at price const compar…" at bounding box center [1181, 567] width 584 height 2092
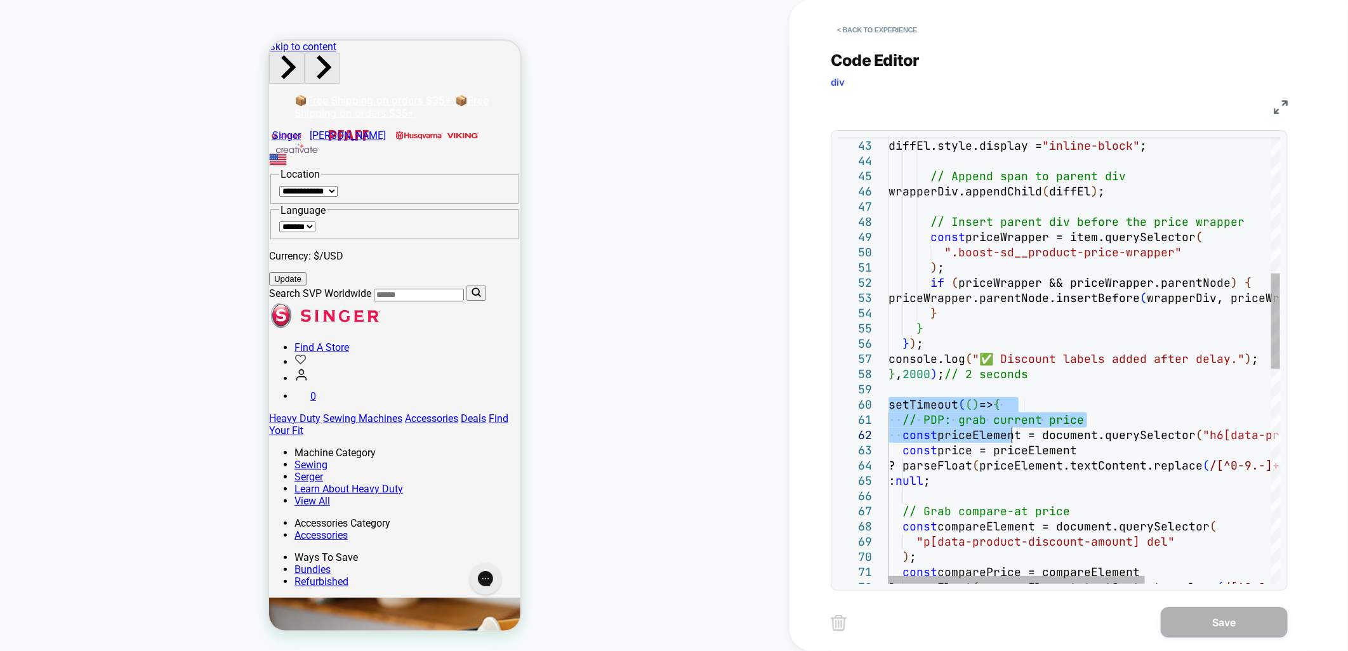
drag, startPoint x: 890, startPoint y: 407, endPoint x: 1022, endPoint y: 443, distance: 136.7
click at [1022, 443] on div "diffEl.style.fontSize = "12px" ; diffEl.style.display = "inline-block" ; // App…" at bounding box center [1181, 545] width 584 height 2092
click at [1042, 471] on div "diffEl.style.fontSize = "12px" ; diffEl.style.display = "inline-block" ; // App…" at bounding box center [1181, 545] width 584 height 2092
click at [894, 406] on div "diffEl.style.fontSize = "12px" ; diffEl.style.display = "inline-block" ; // App…" at bounding box center [1181, 545] width 584 height 2092
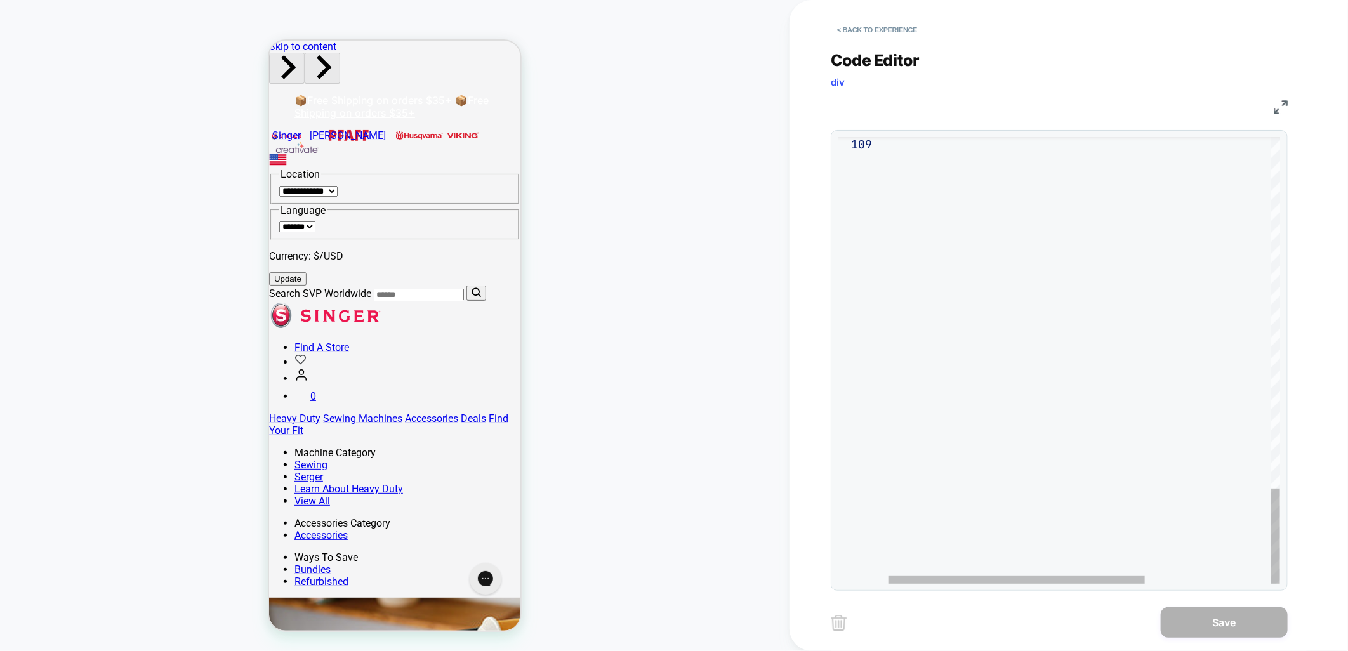
drag, startPoint x: 891, startPoint y: 406, endPoint x: 1191, endPoint y: 684, distance: 408.7
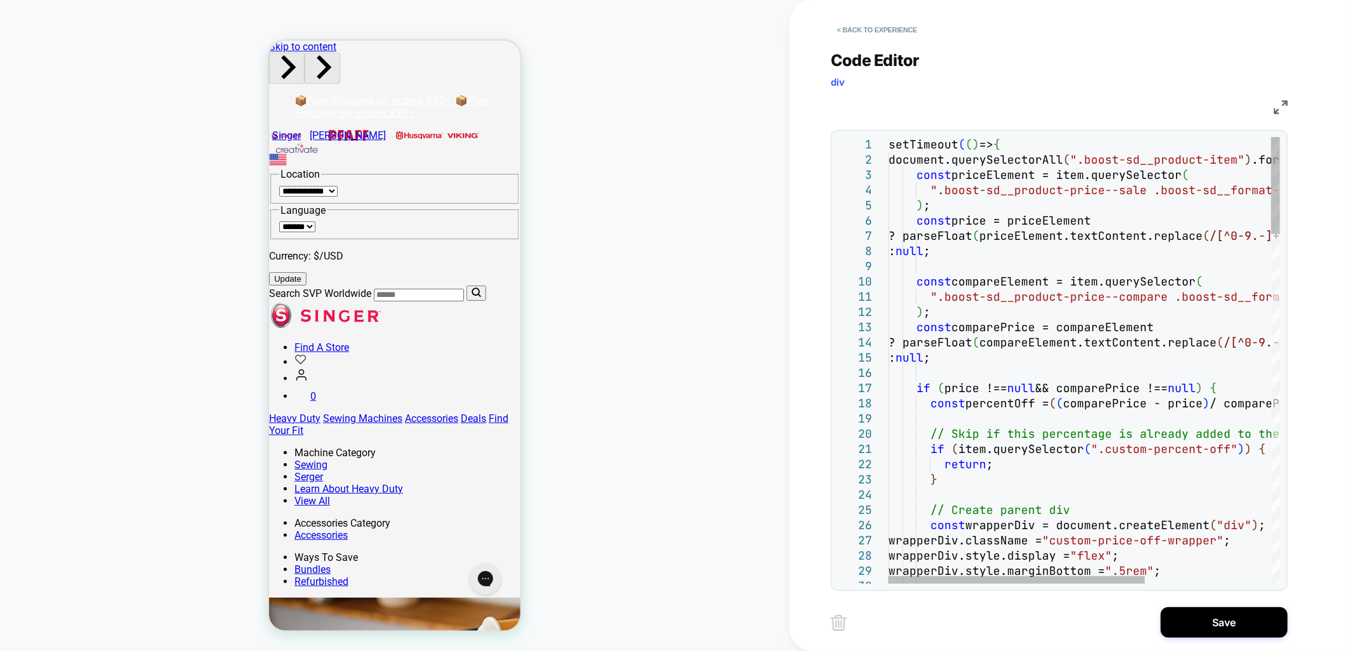
drag, startPoint x: 922, startPoint y: 162, endPoint x: 928, endPoint y: 166, distance: 6.9
click at [928, 166] on div "29 30 26 27 28 24 25 22 23 19 20 21 17 18 15 16 12 13 14 10 11 8 9 5 6 7 3 4 1 …" at bounding box center [1059, 360] width 442 height 447
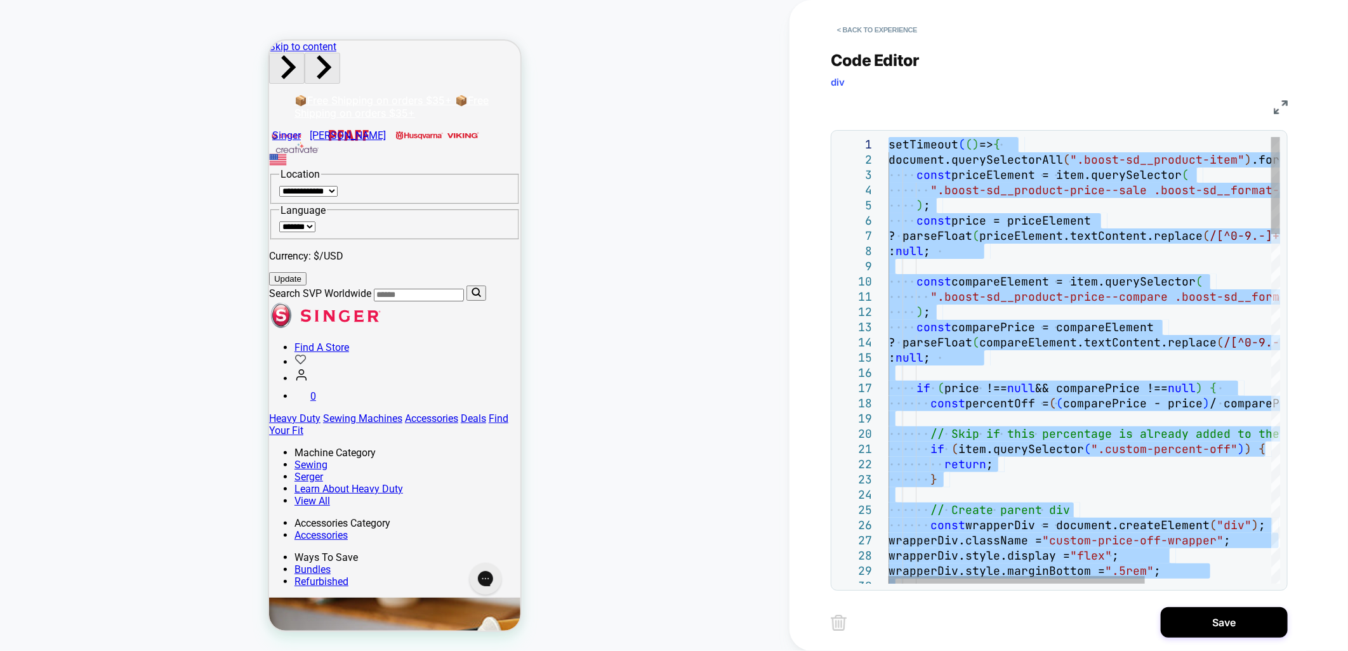
drag, startPoint x: 1041, startPoint y: 341, endPoint x: 854, endPoint y: -34, distance: 420.1
type textarea "**********"
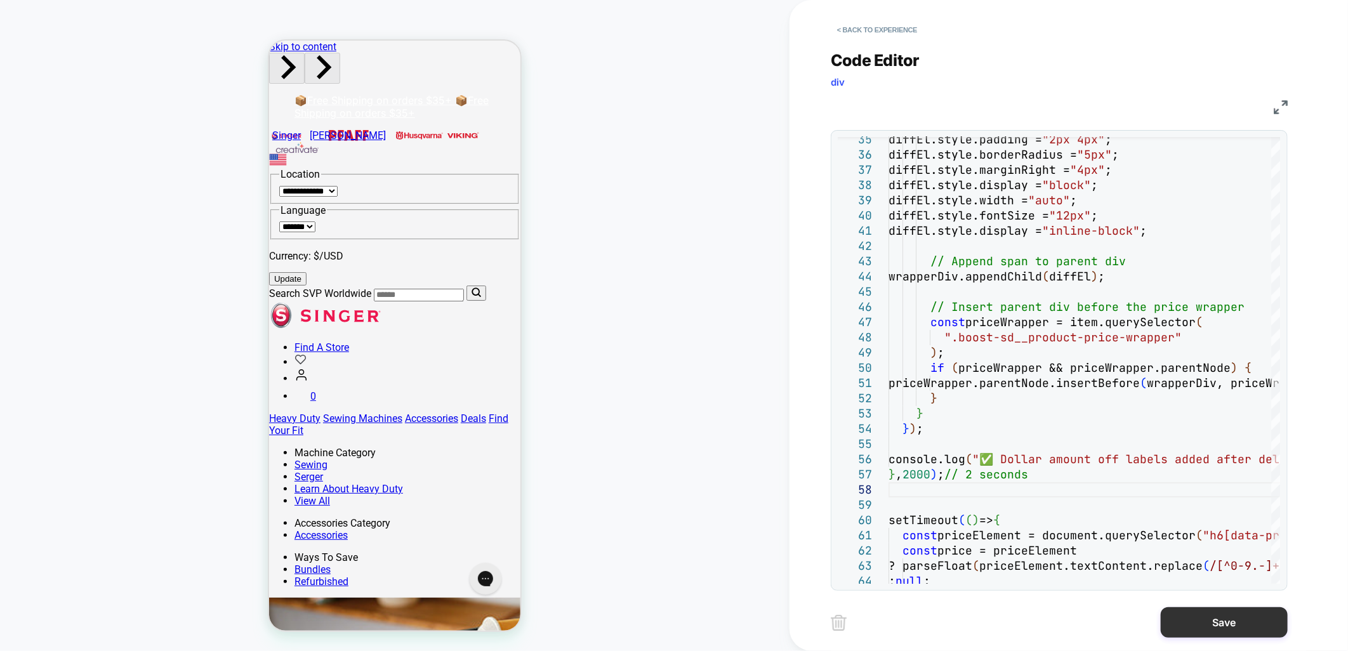
click at [1213, 623] on button "Save" at bounding box center [1224, 622] width 127 height 30
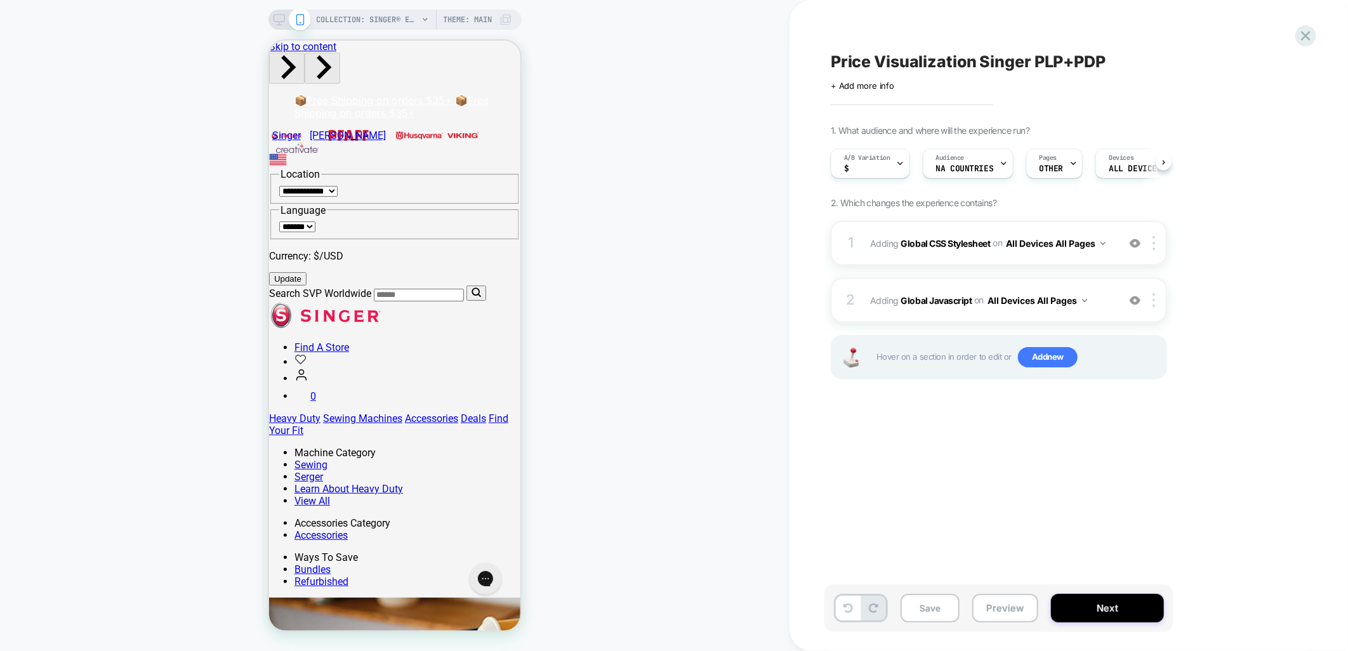
scroll to position [0, 1]
click at [931, 607] on button "Save" at bounding box center [930, 608] width 59 height 29
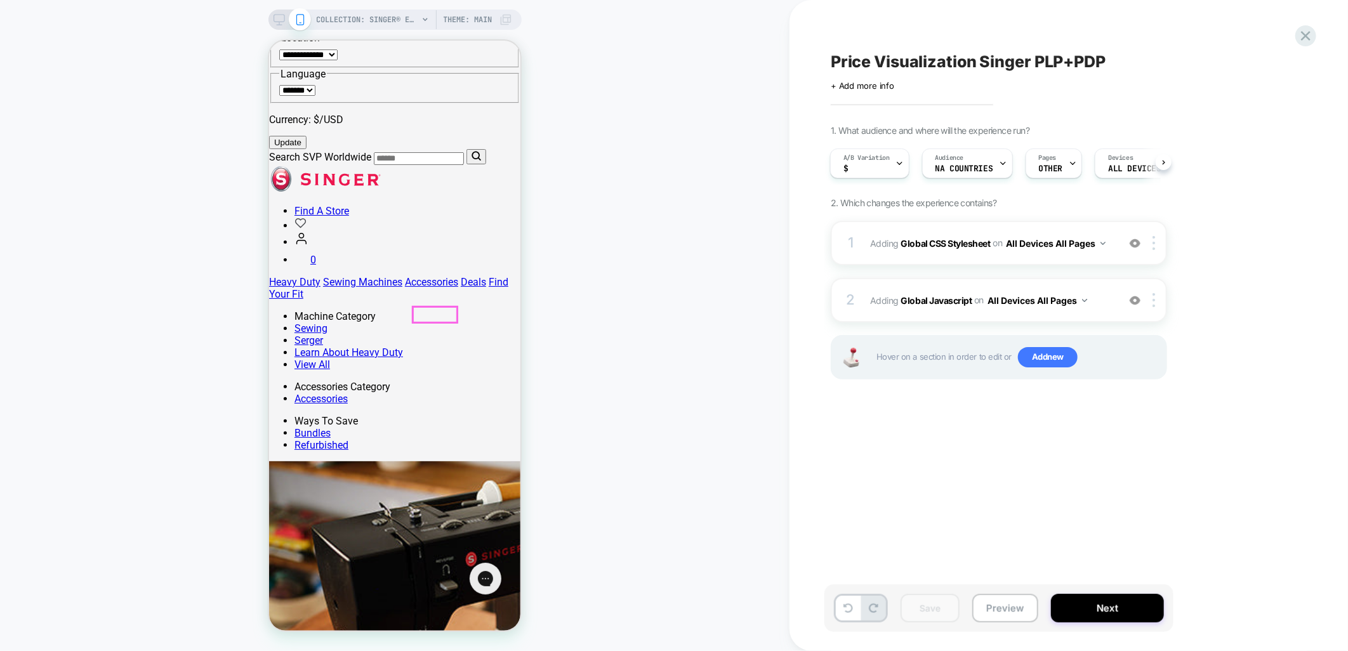
scroll to position [0, 0]
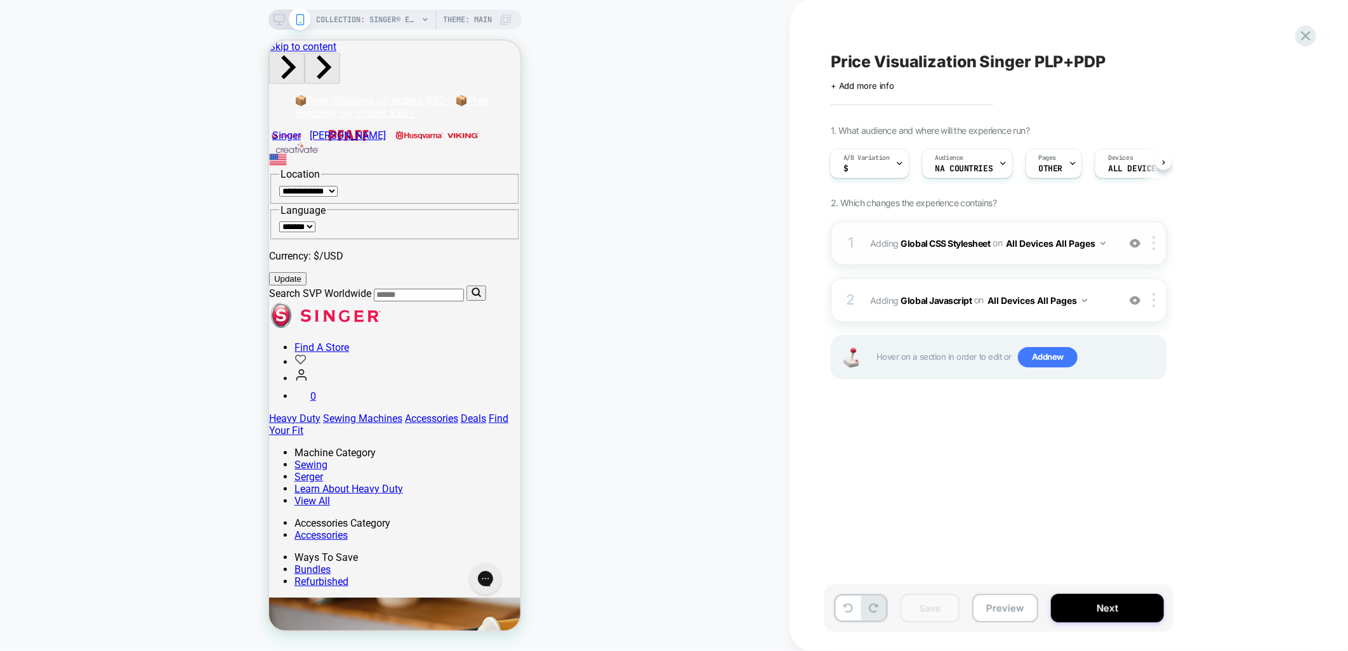
click at [948, 221] on div "1 Adding Global CSS Stylesheet on All Devices All Pages Add Before Add After Ta…" at bounding box center [999, 243] width 336 height 44
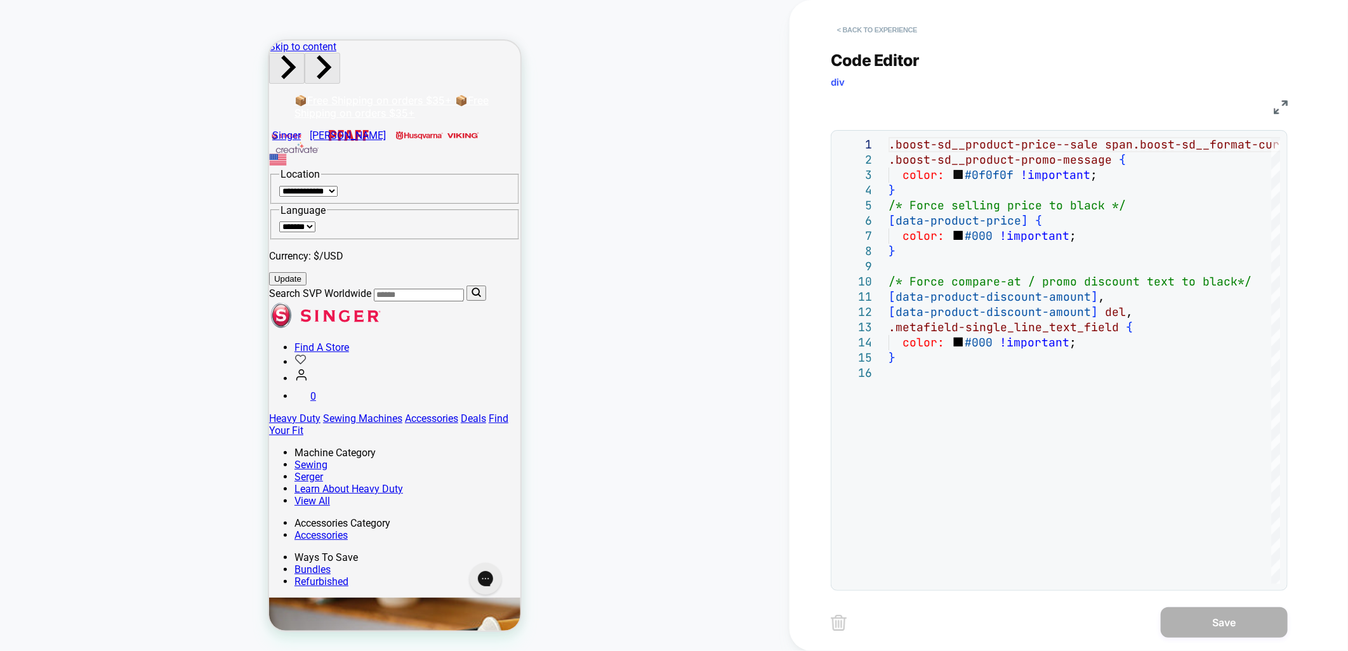
click at [875, 32] on button "< Back to experience" at bounding box center [877, 30] width 93 height 20
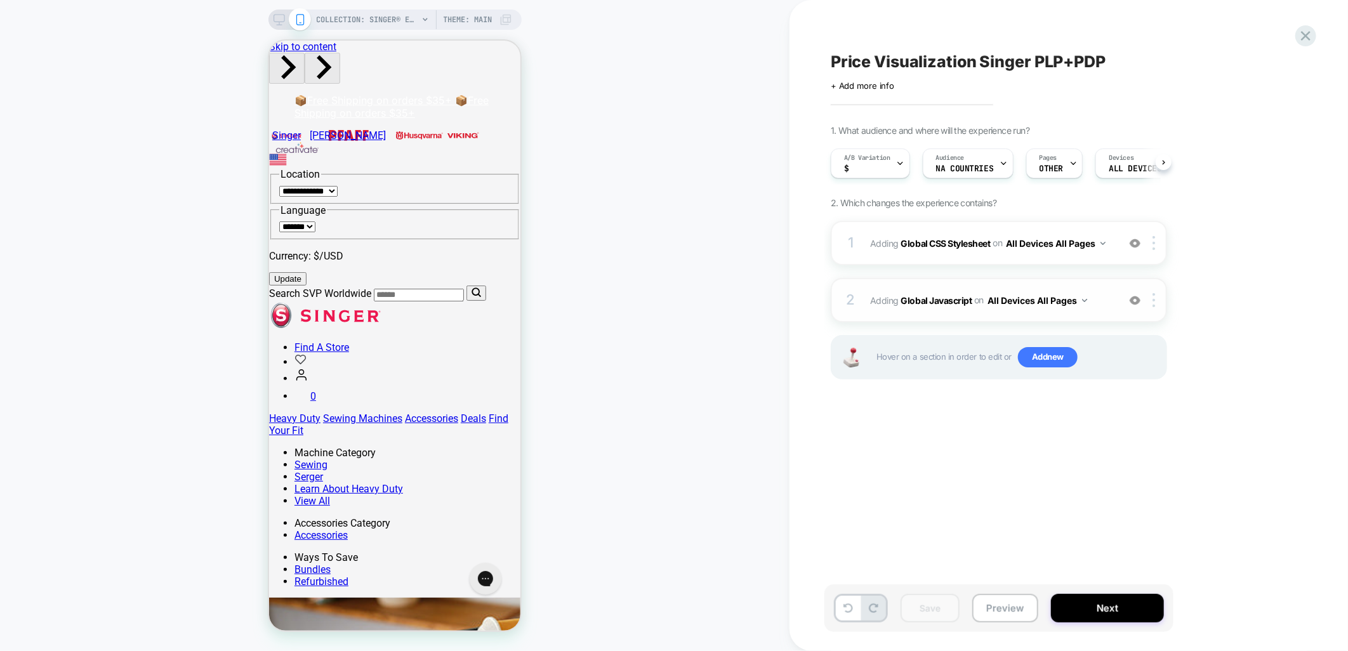
scroll to position [0, 1]
click at [975, 279] on div "2 Adding Global Javascript on All Devices All Pages Add Before Add After Target…" at bounding box center [999, 300] width 336 height 44
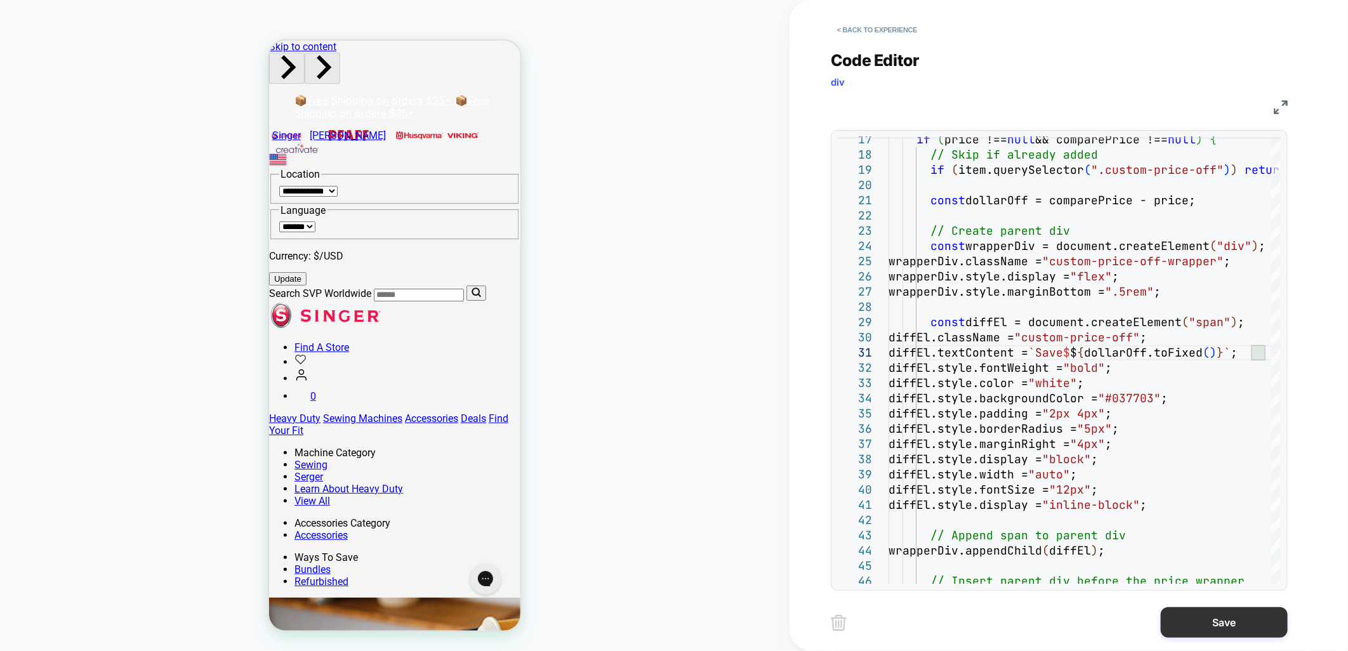
scroll to position [0, 376]
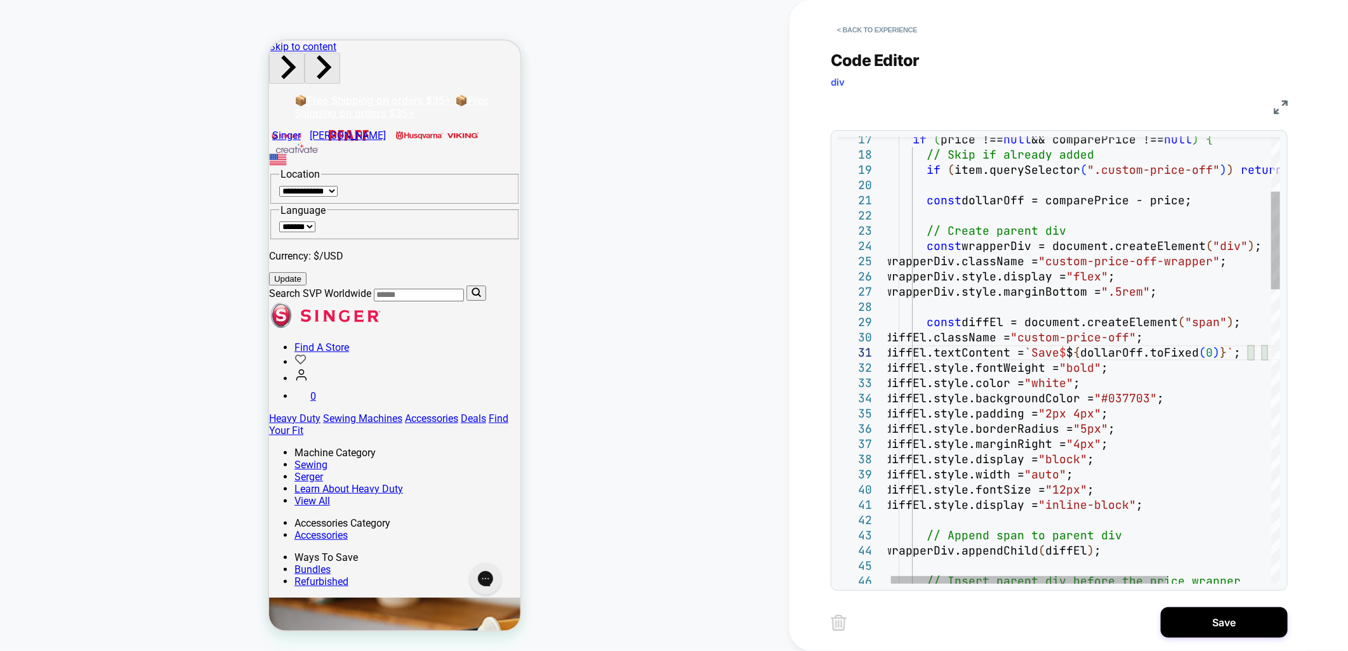
drag, startPoint x: 1258, startPoint y: 355, endPoint x: 1270, endPoint y: 353, distance: 12.3
type textarea "**********"
click at [870, 23] on button "< Back to experience" at bounding box center [877, 30] width 93 height 20
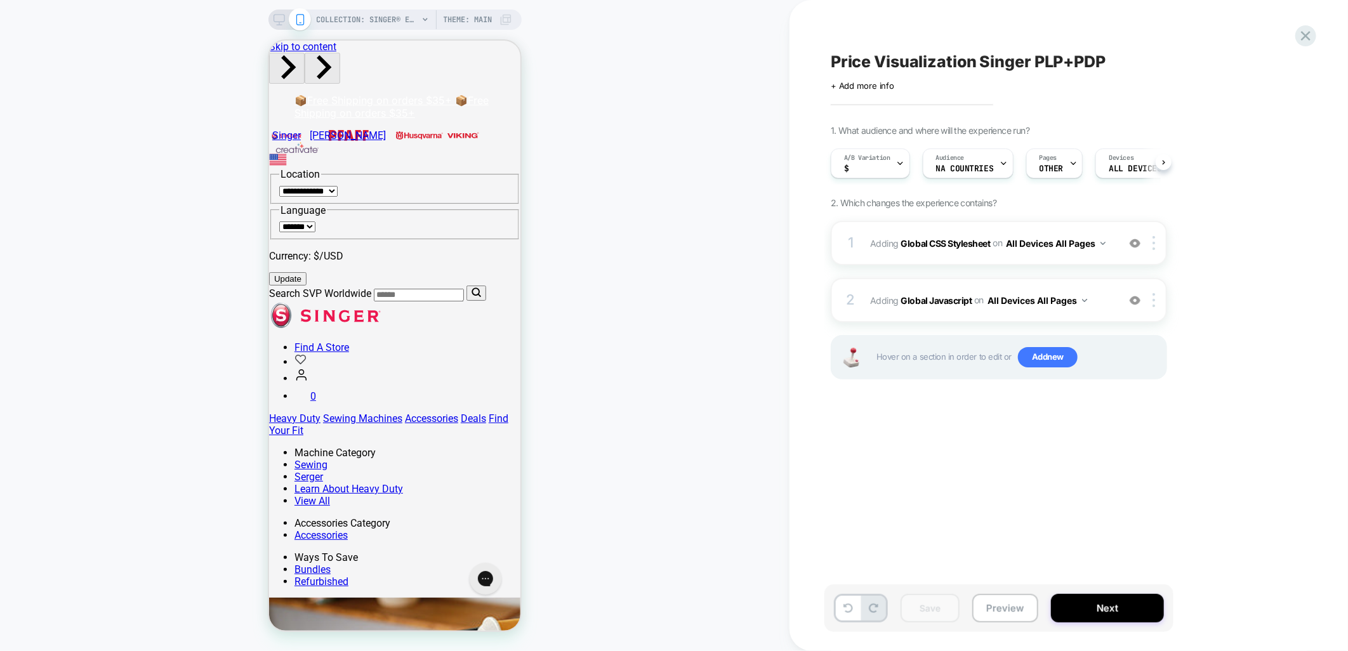
scroll to position [0, 1]
click at [894, 161] on div "A/B Variation $" at bounding box center [867, 163] width 72 height 29
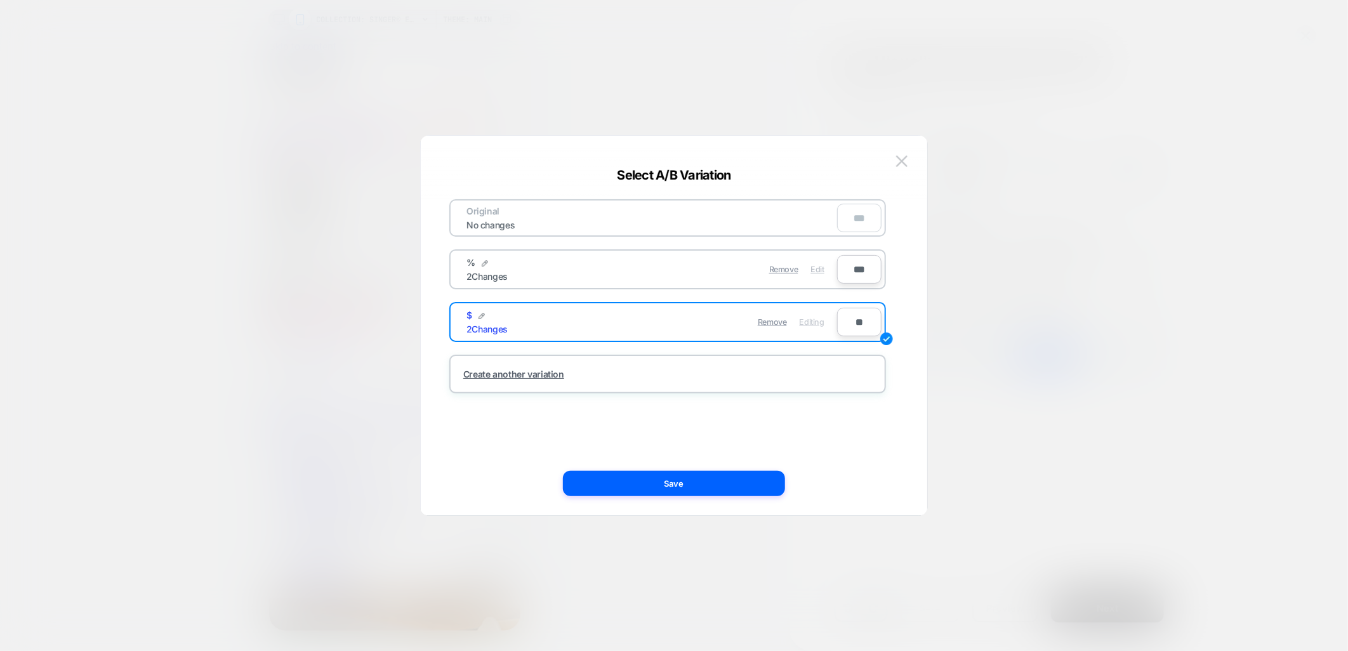
click at [814, 265] on span "Edit" at bounding box center [817, 270] width 13 height 10
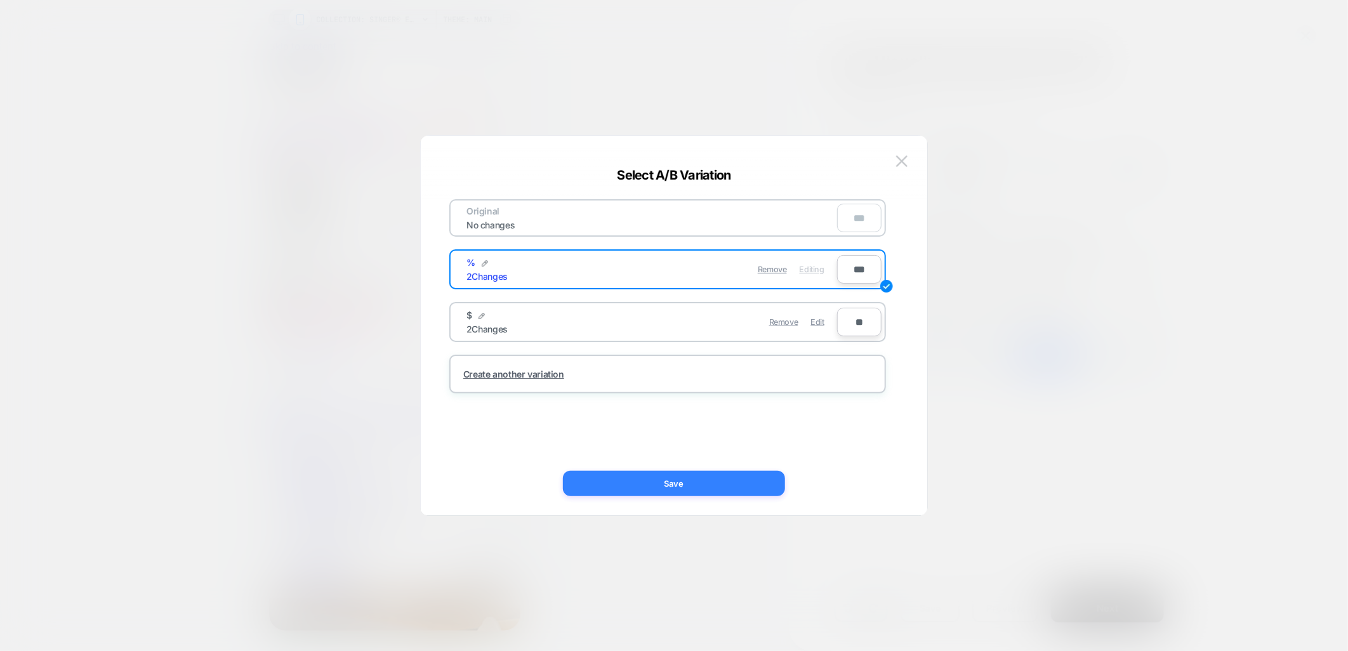
click at [741, 486] on button "Save" at bounding box center [674, 483] width 222 height 25
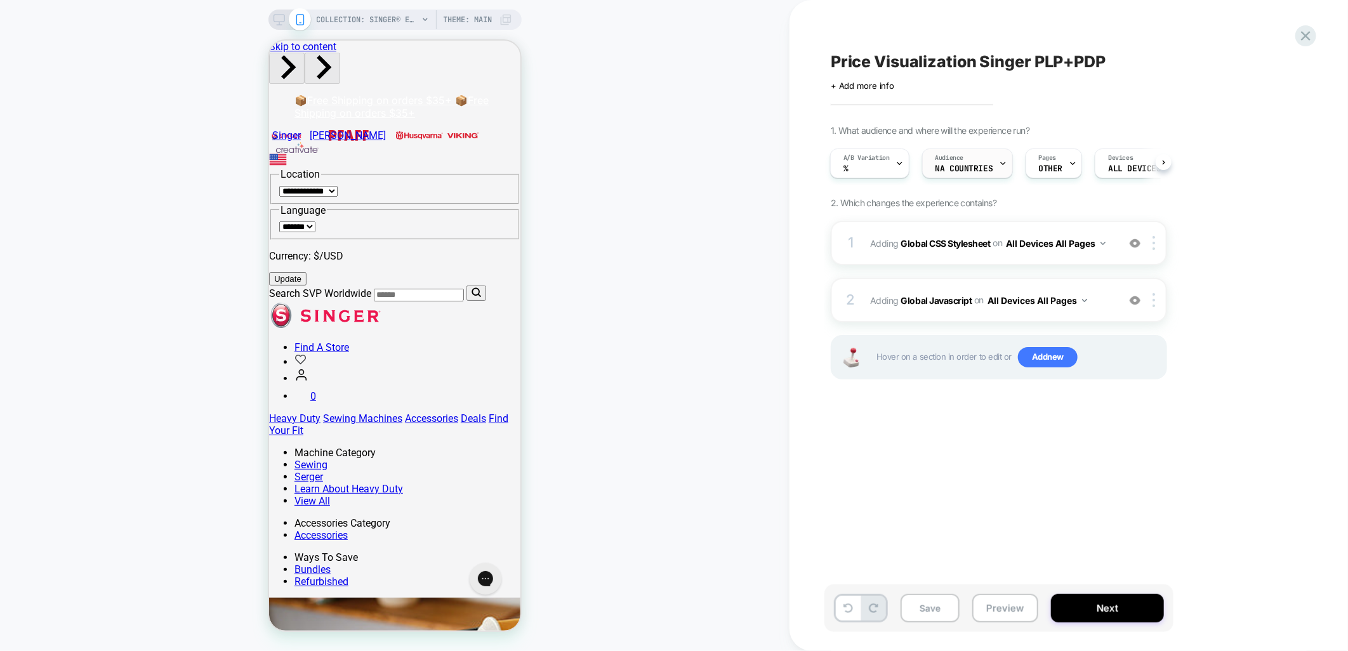
click at [988, 162] on div "Audience NA countries" at bounding box center [964, 163] width 83 height 29
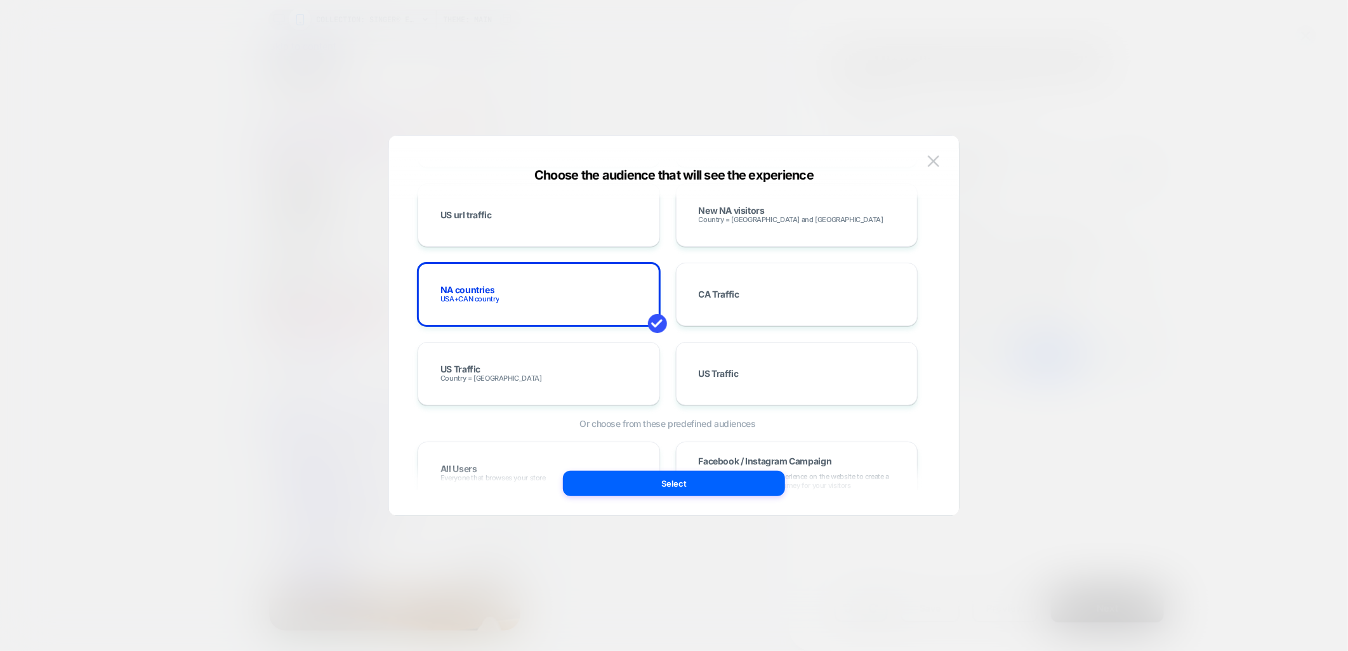
scroll to position [635, 0]
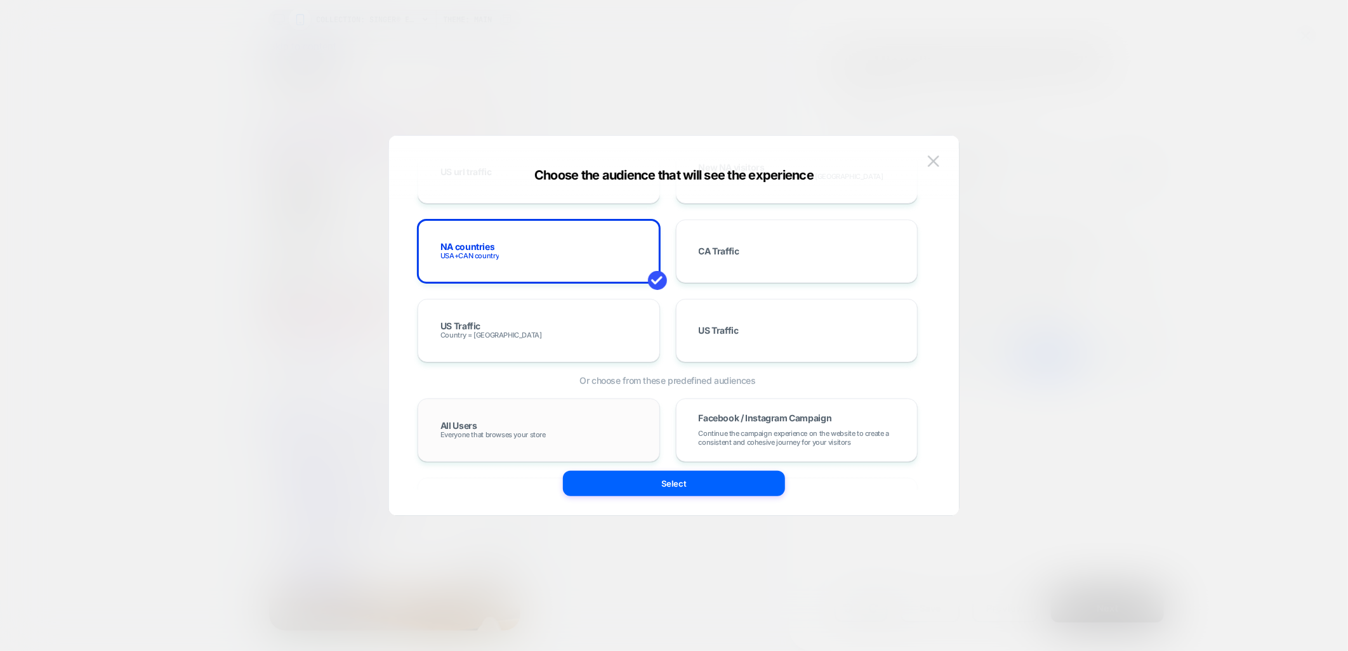
click at [521, 428] on div "All Users Everyone that browses your store" at bounding box center [539, 430] width 216 height 37
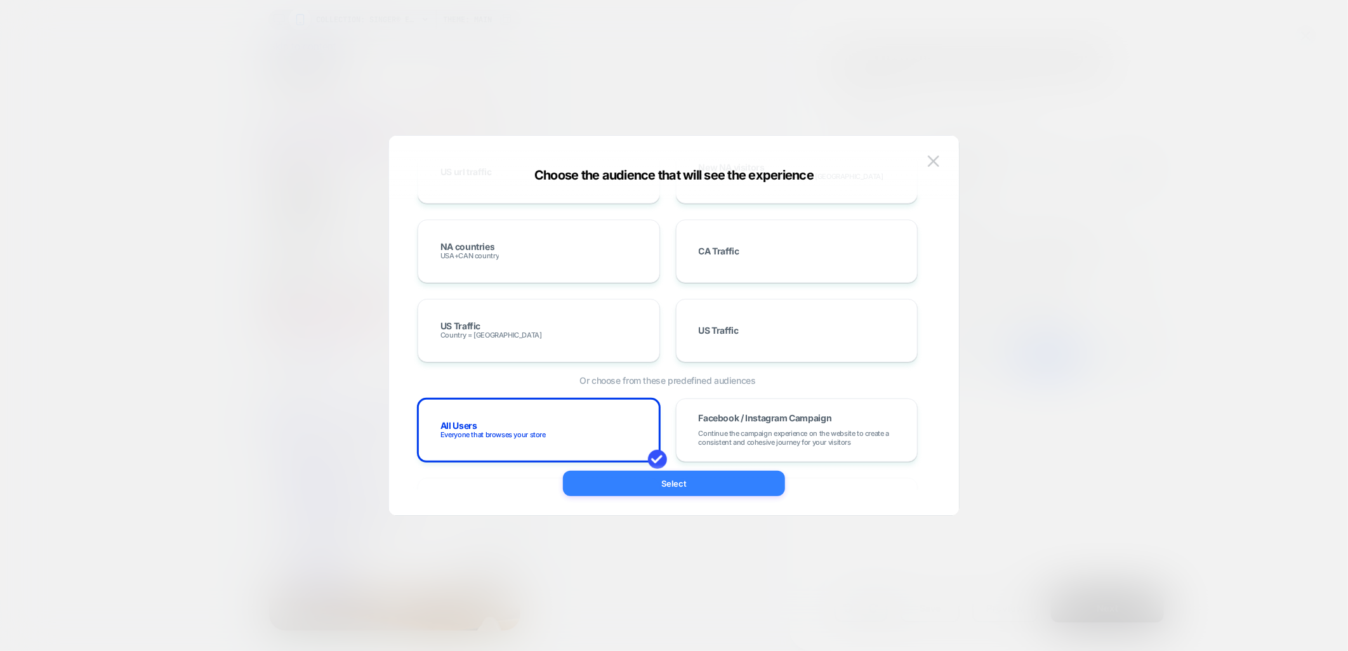
click at [639, 480] on button "Select" at bounding box center [674, 483] width 222 height 25
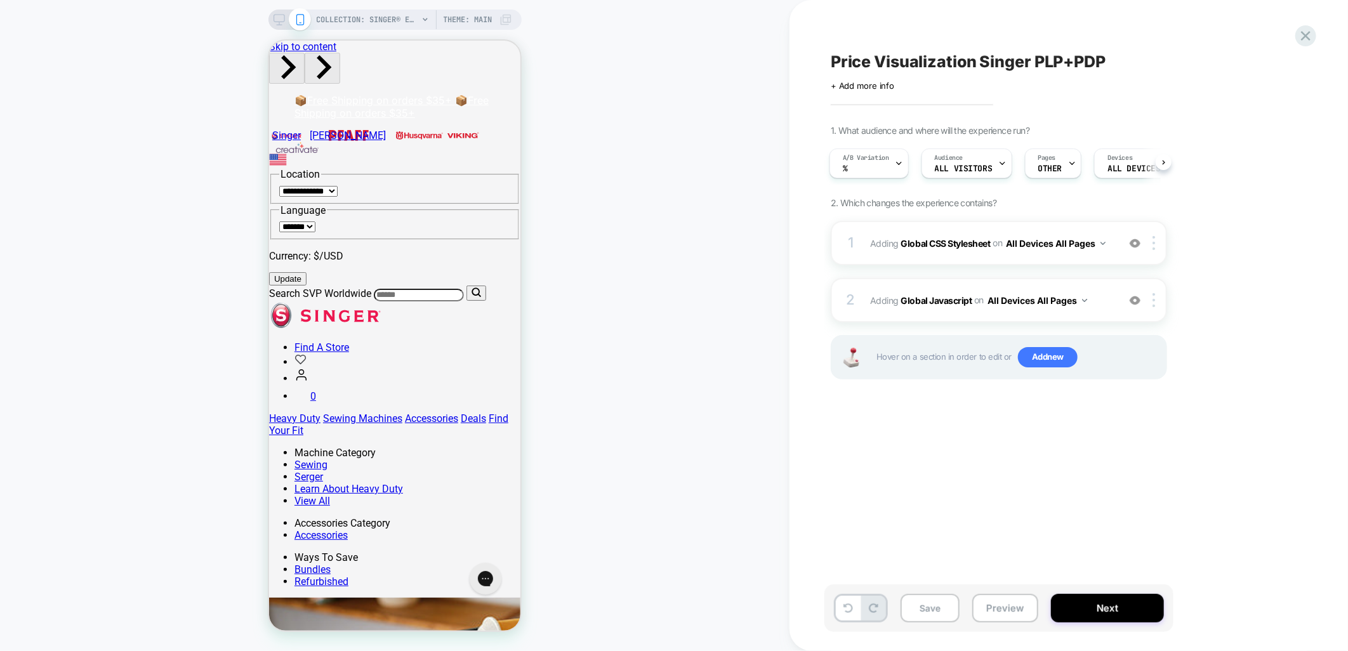
scroll to position [0, 0]
click at [1004, 614] on button "Preview" at bounding box center [1005, 608] width 66 height 29
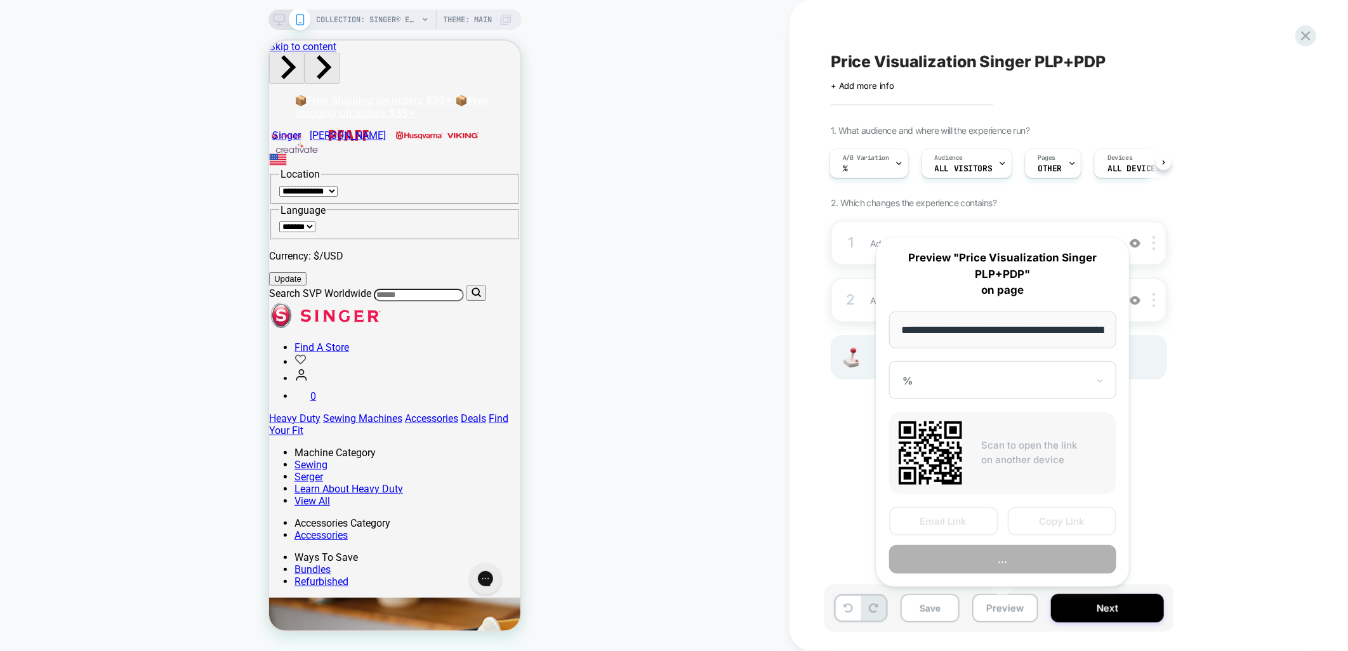
scroll to position [0, 197]
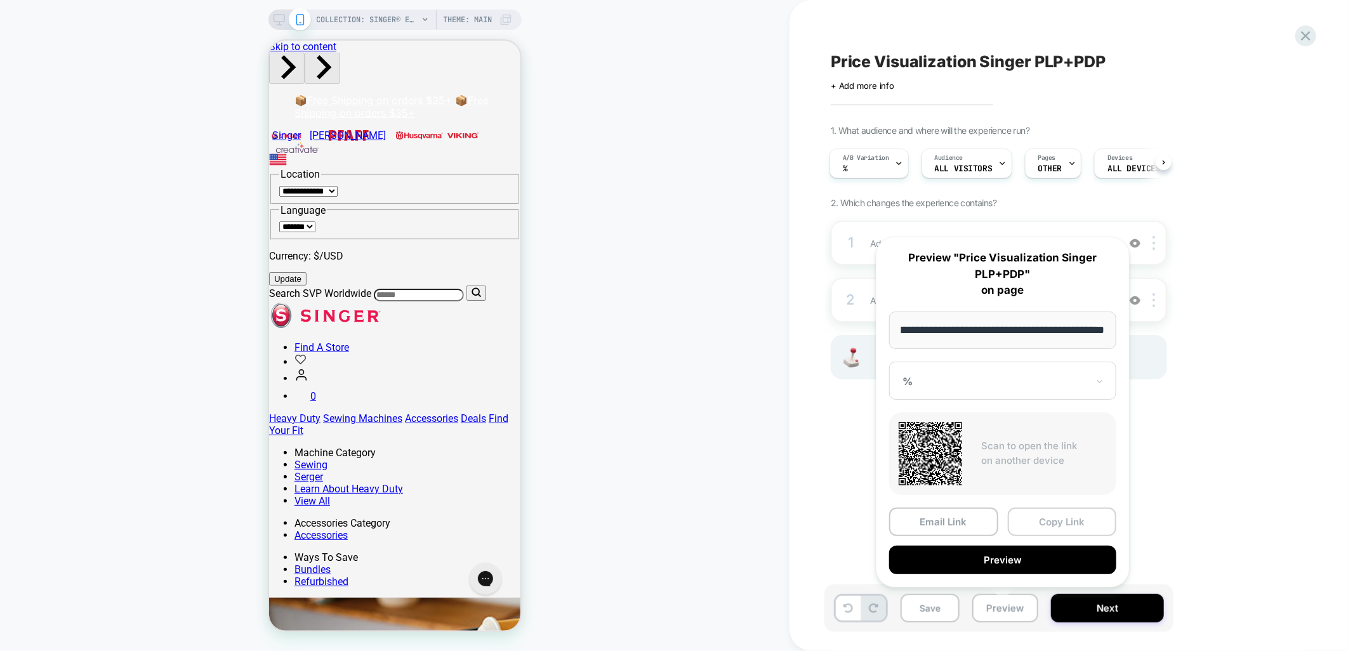
click at [1036, 524] on button "Copy Link" at bounding box center [1062, 522] width 109 height 29
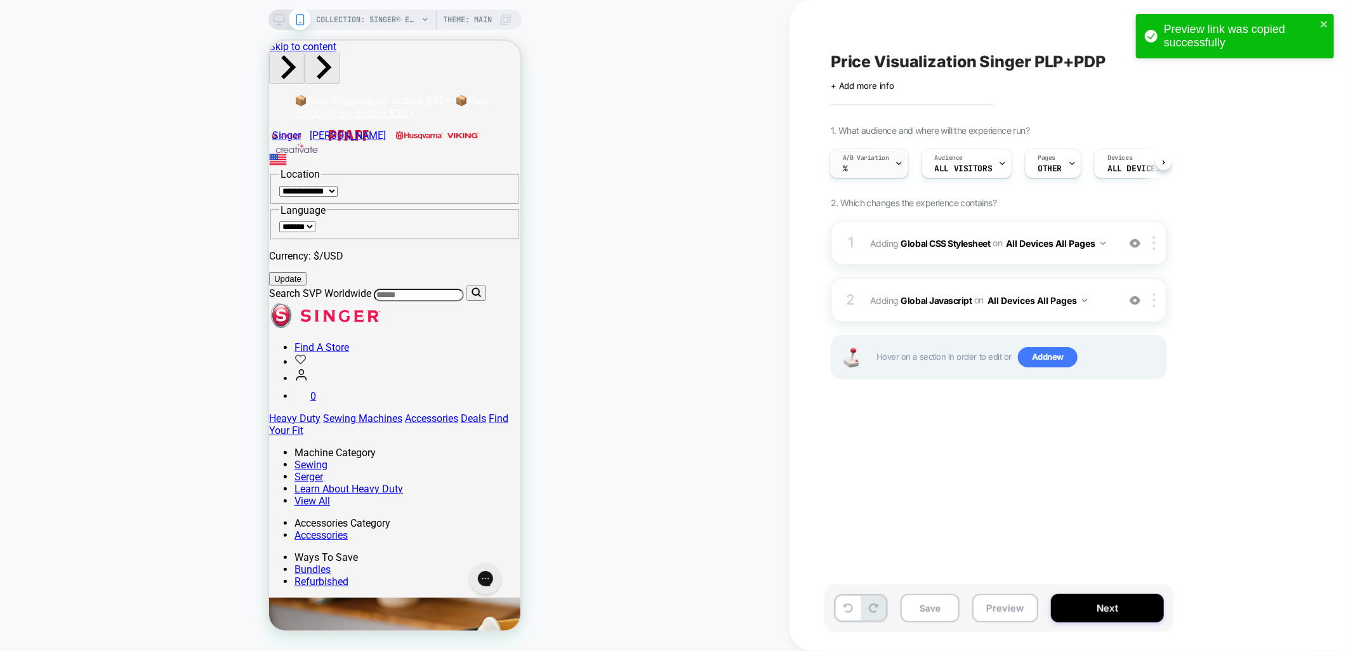
click at [872, 168] on div "A/B Variation %" at bounding box center [866, 163] width 72 height 29
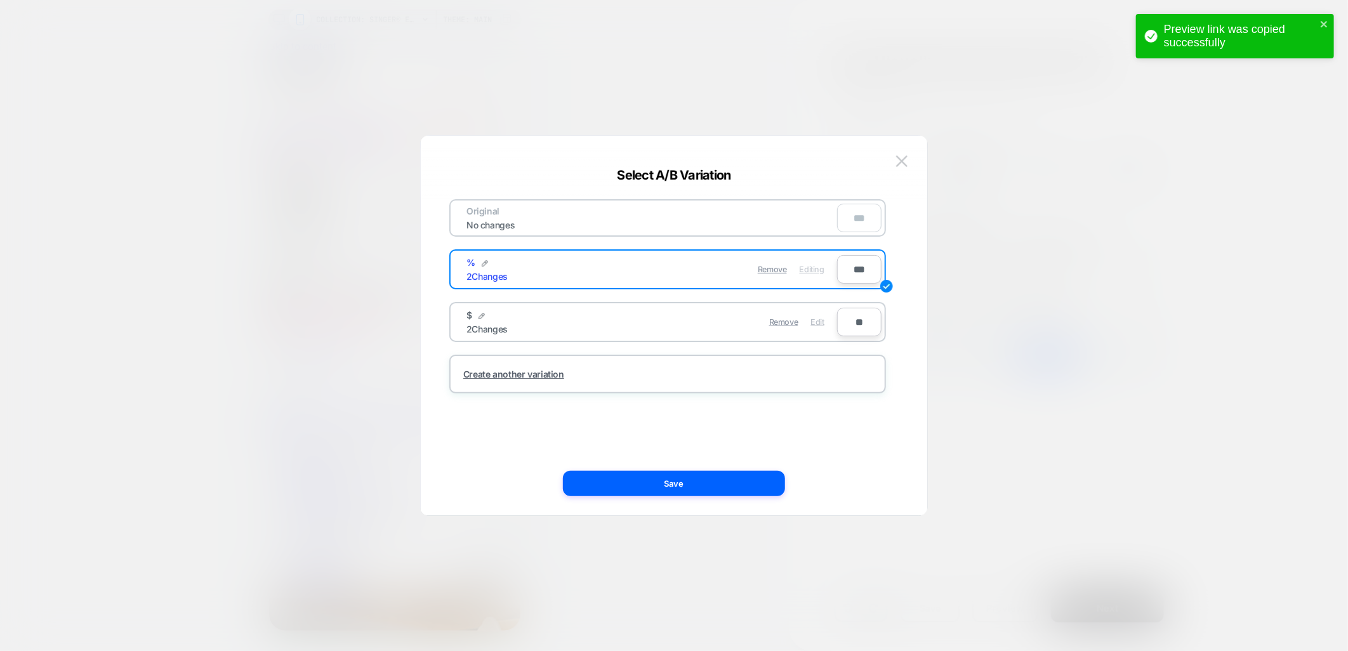
click at [812, 320] on span "Edit" at bounding box center [817, 322] width 13 height 10
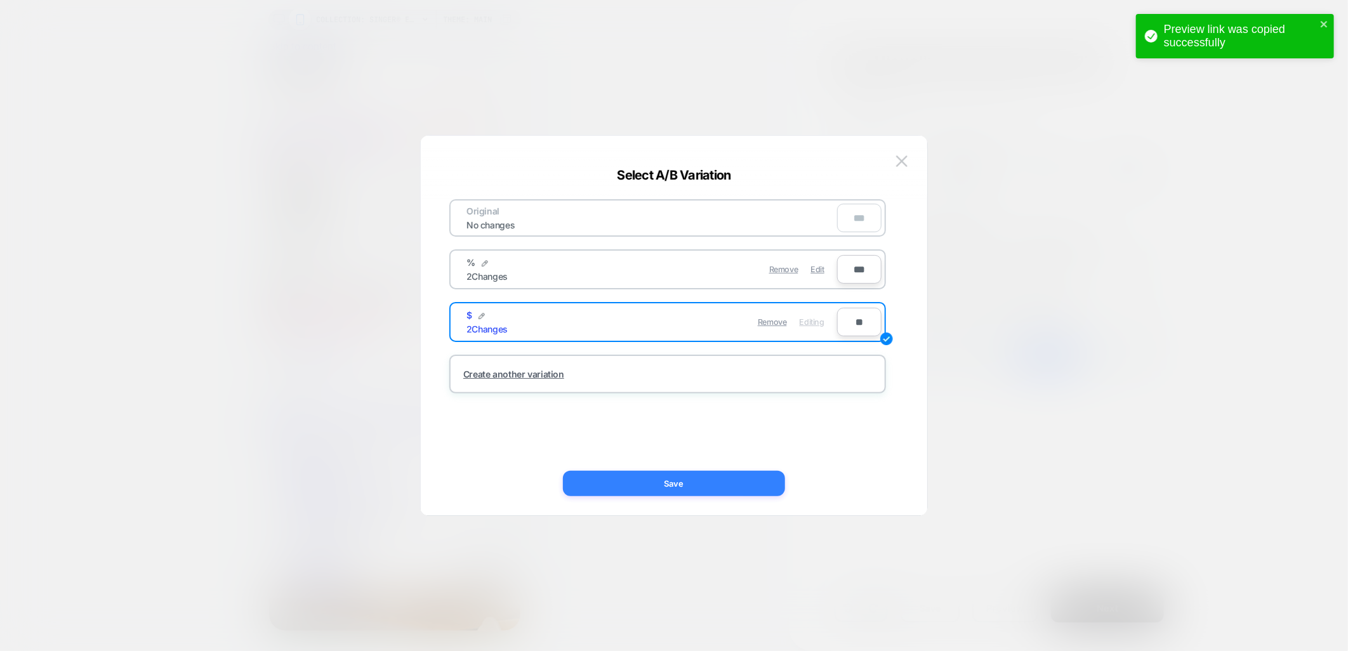
click at [664, 475] on button "Save" at bounding box center [674, 483] width 222 height 25
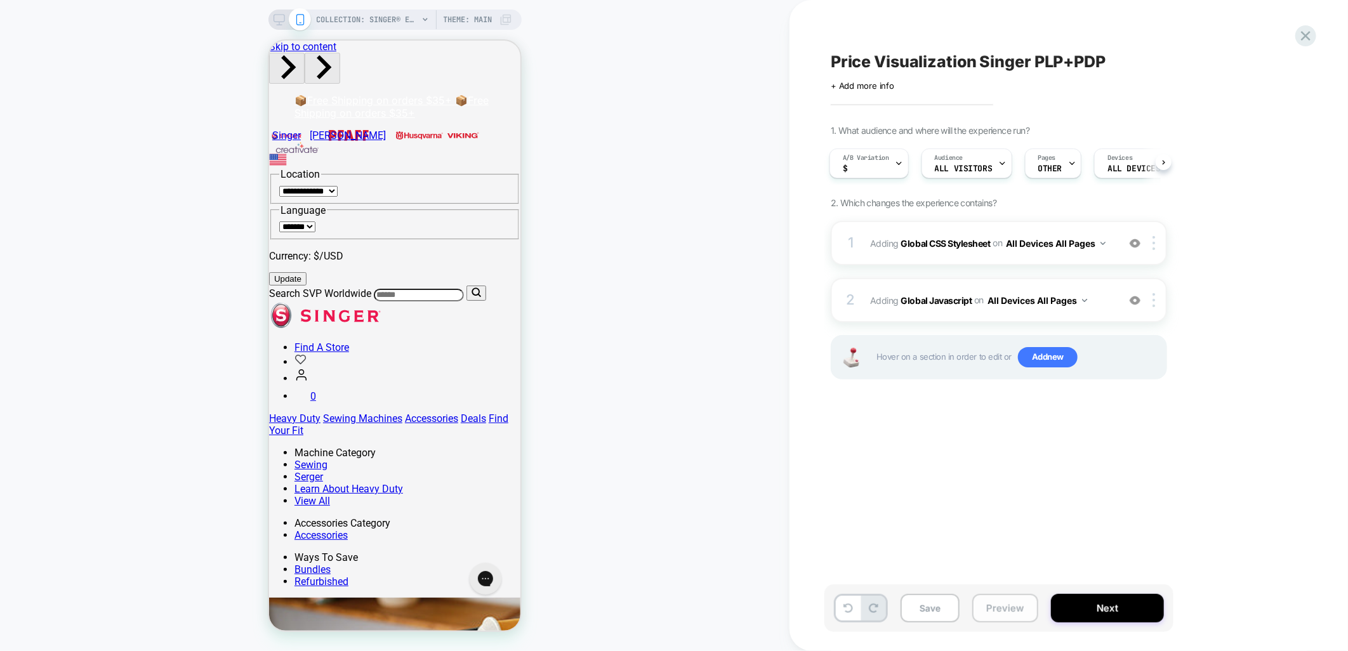
click at [1012, 609] on button "Preview" at bounding box center [1005, 608] width 66 height 29
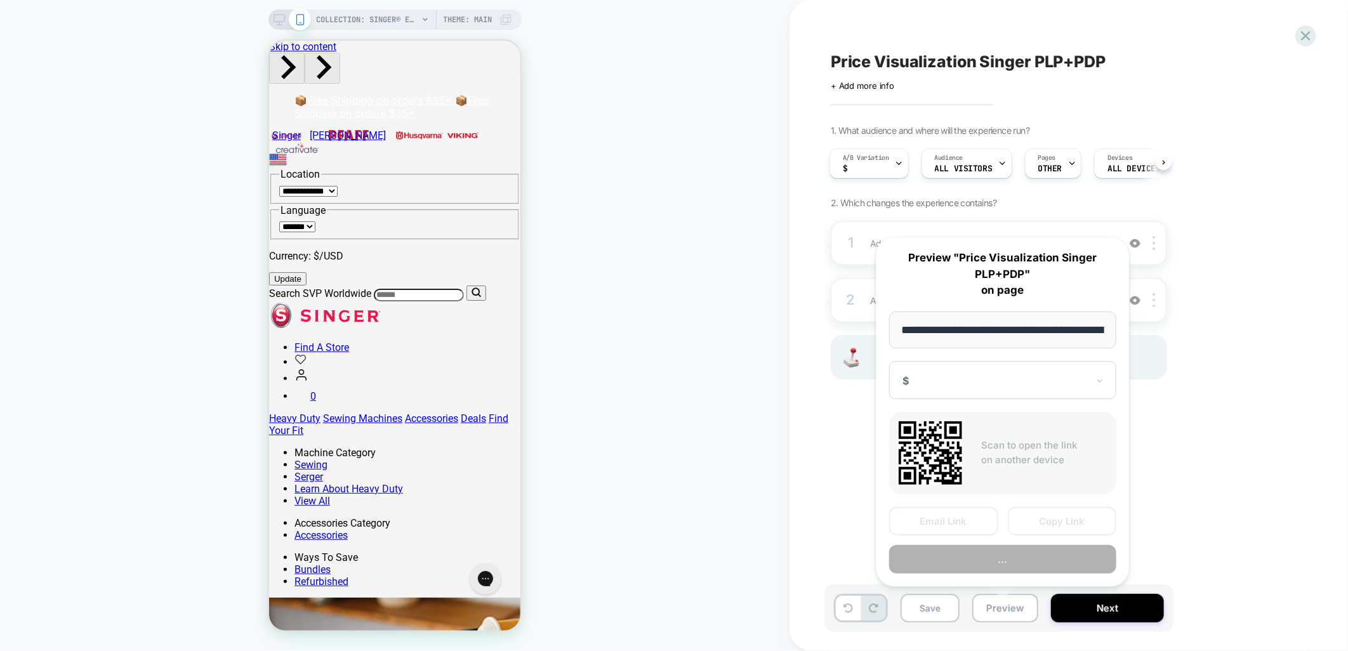
scroll to position [0, 197]
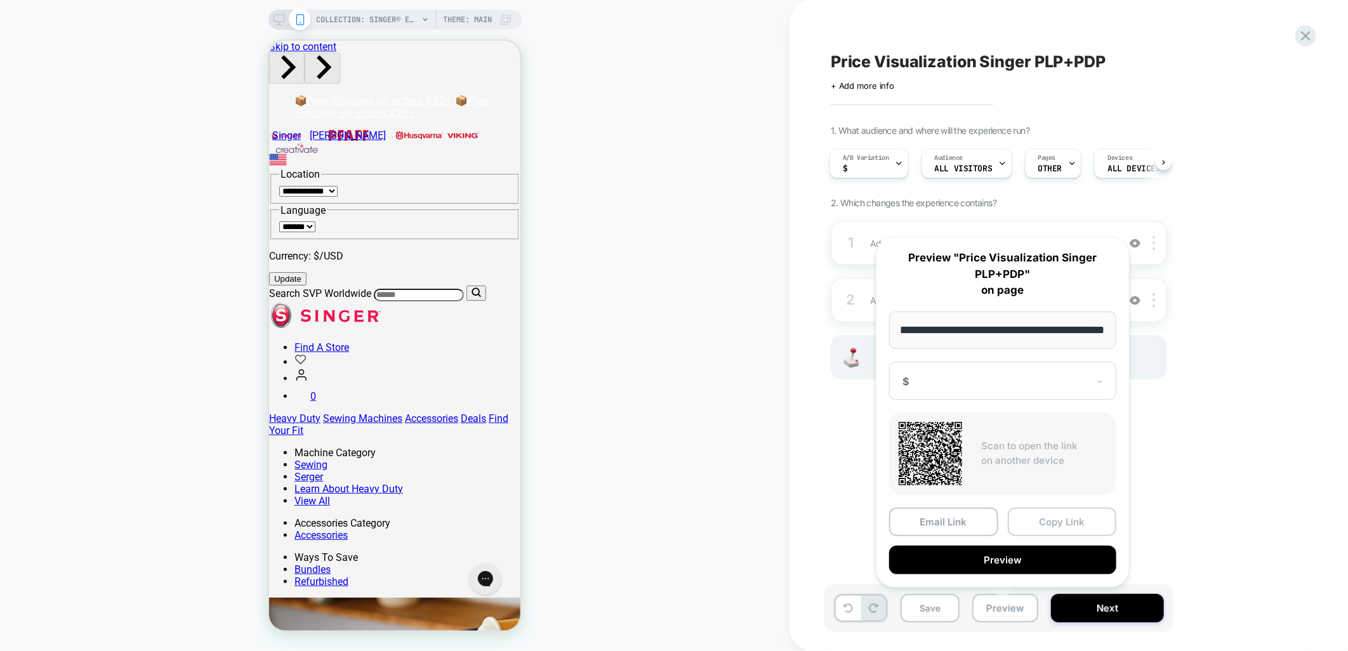
click at [1064, 519] on button "Copy Link" at bounding box center [1062, 522] width 109 height 29
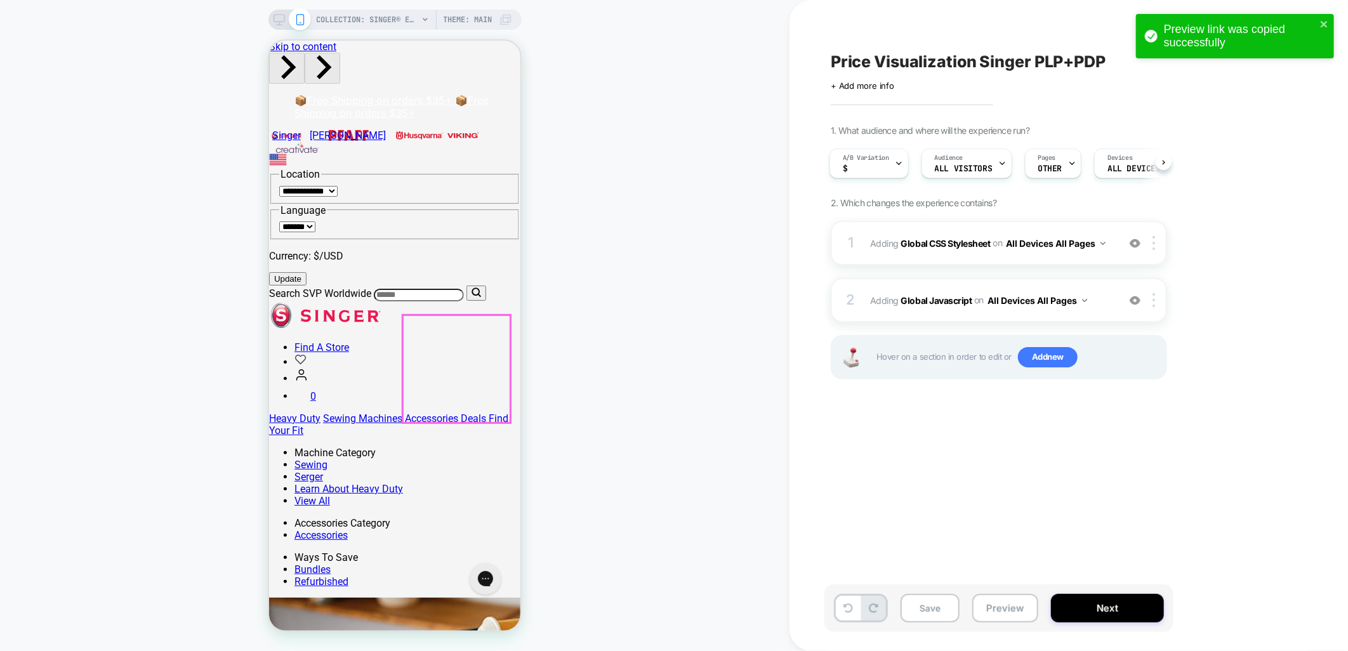
scroll to position [0, 0]
click at [948, 609] on button "Save" at bounding box center [930, 608] width 59 height 29
click at [411, 22] on span "COLLECTION: SINGER® Extension Tables (Category)" at bounding box center [368, 20] width 102 height 20
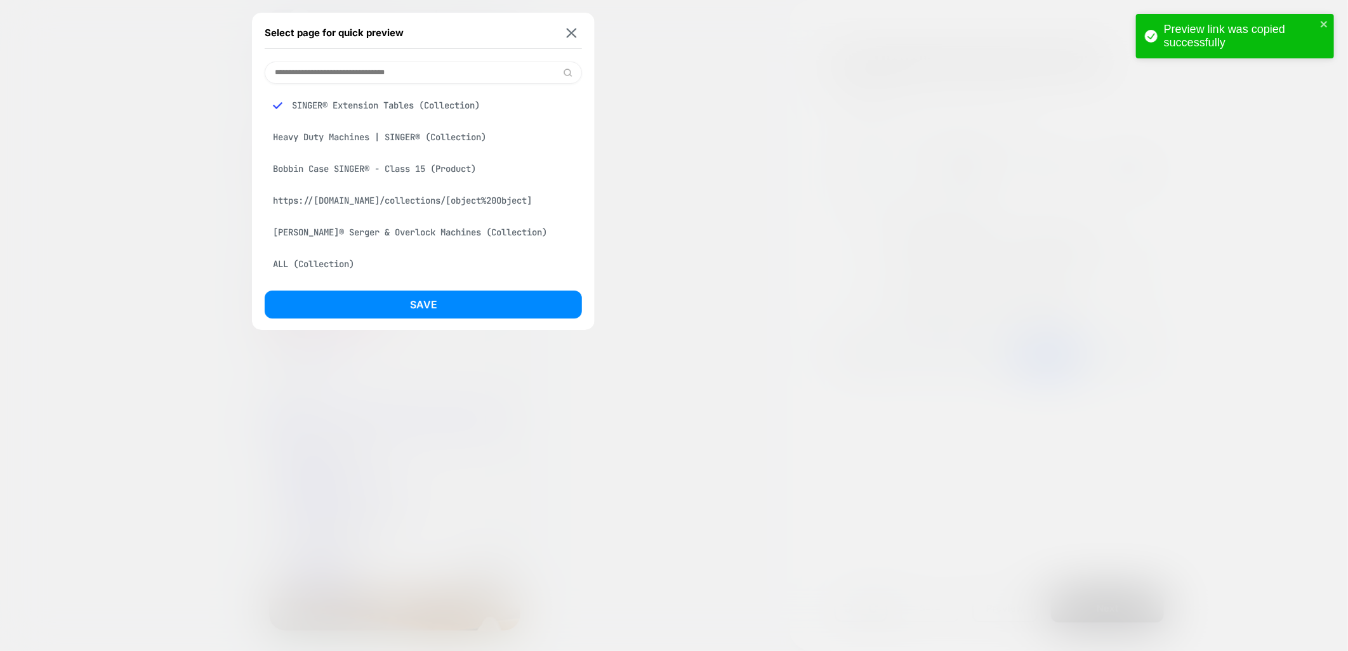
click at [381, 167] on div "Bobbin Case SINGER® - Class 15 (Product)" at bounding box center [423, 169] width 317 height 24
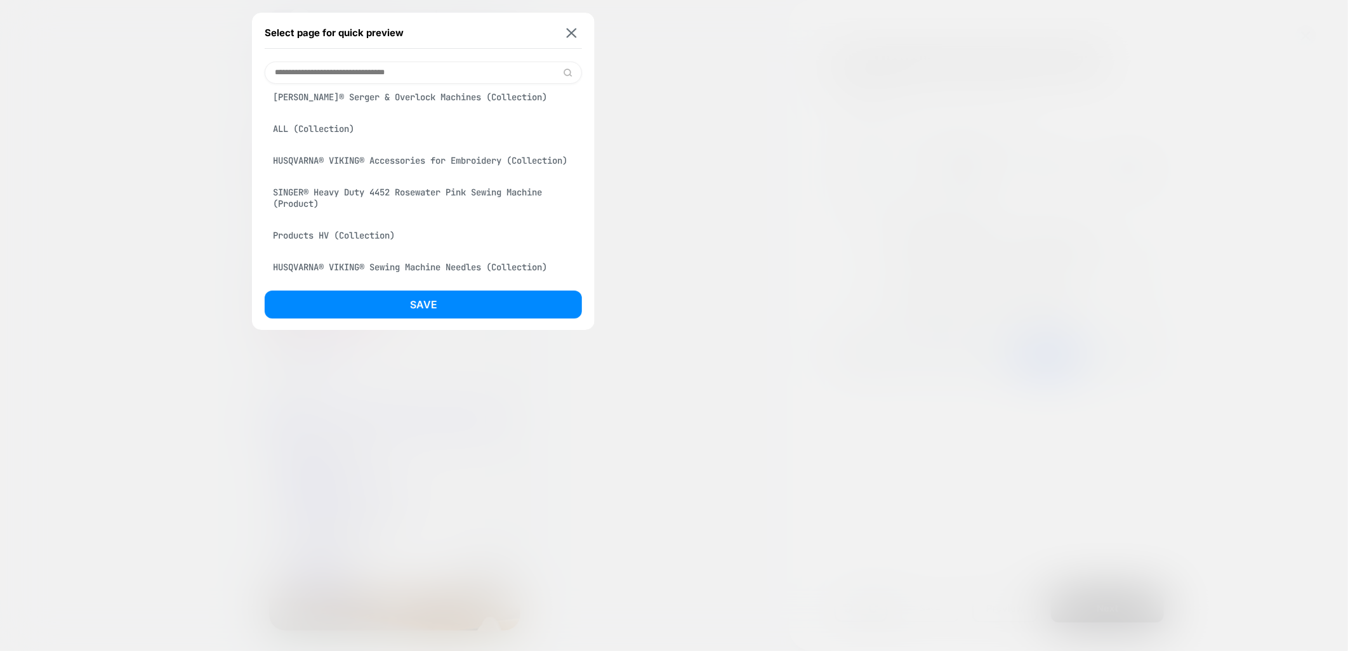
scroll to position [141, 0]
click at [416, 208] on div "SINGER® Heavy Duty 4452 Rosewater Pink Sewing Machine (Product)" at bounding box center [423, 193] width 317 height 36
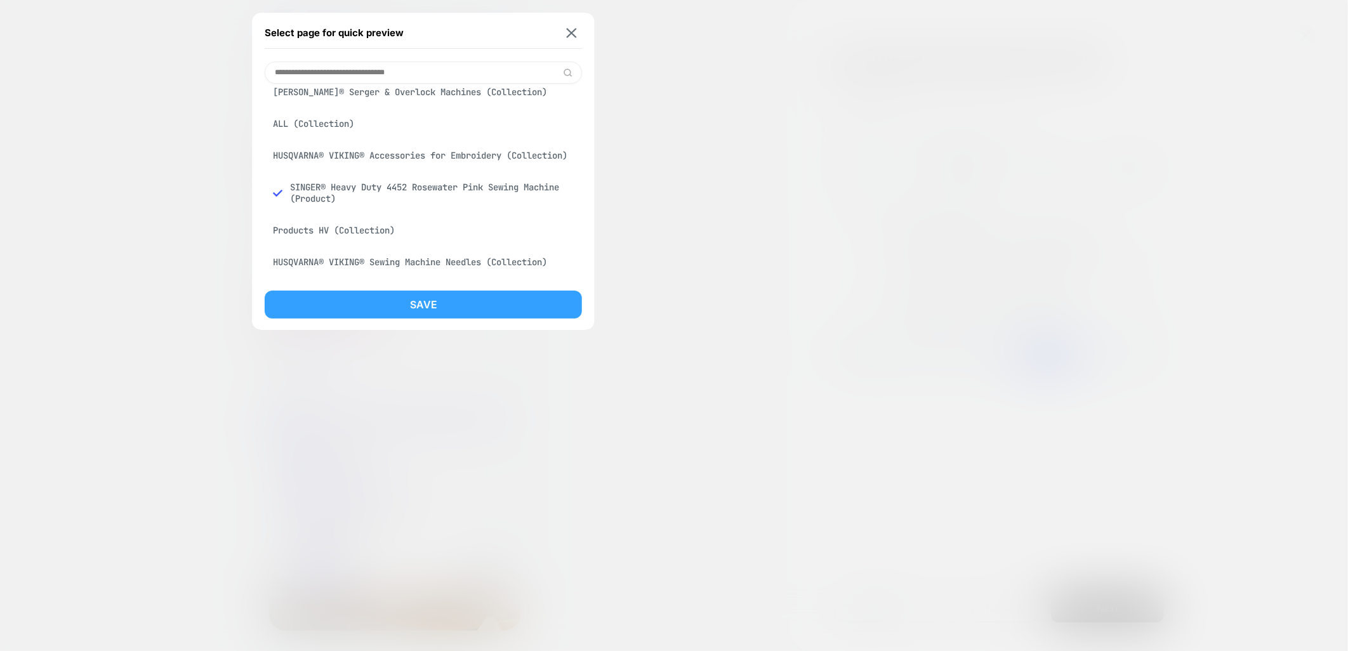
click at [496, 301] on button "Save" at bounding box center [423, 305] width 317 height 28
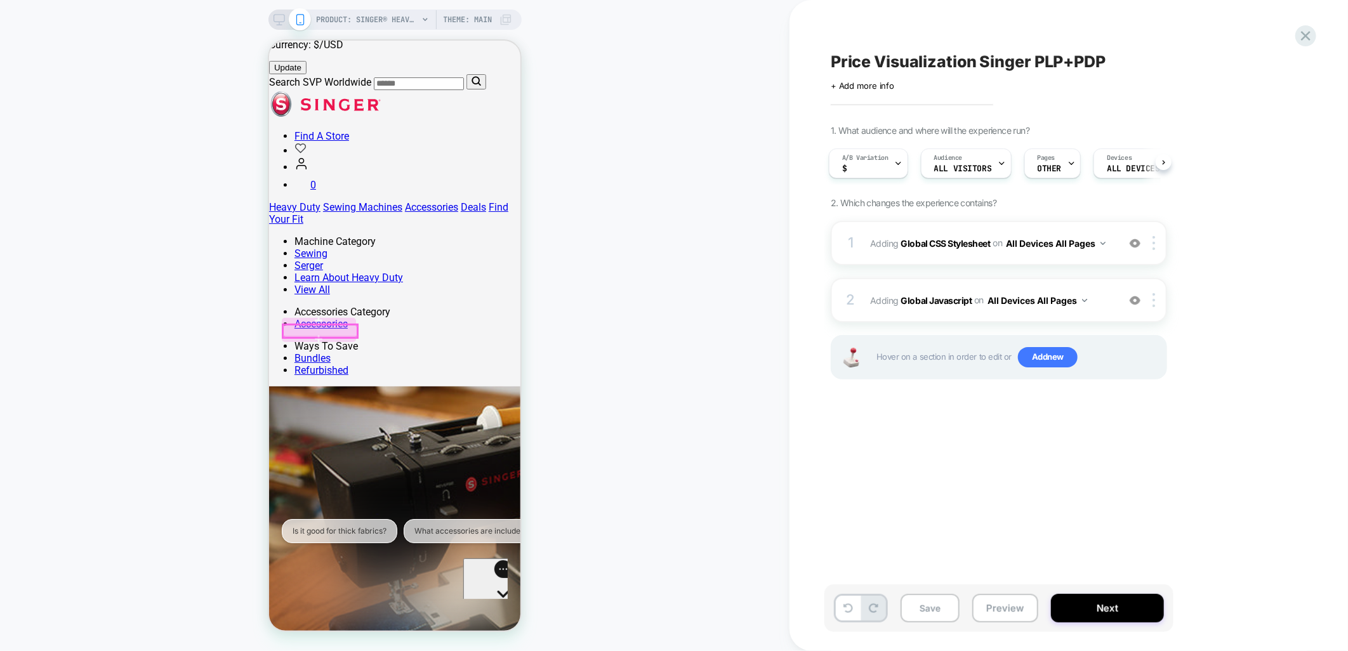
scroll to position [0, 0]
click at [343, 326] on div at bounding box center [319, 330] width 74 height 13
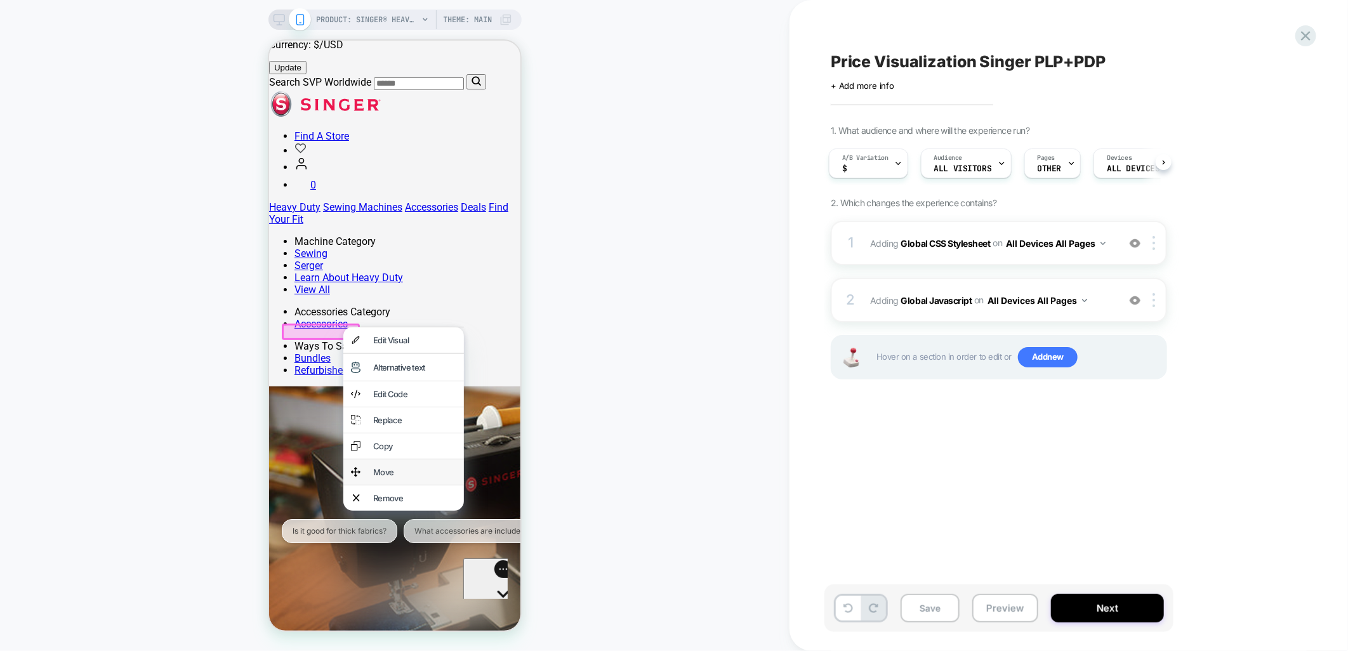
click at [390, 476] on div "Move" at bounding box center [414, 471] width 83 height 10
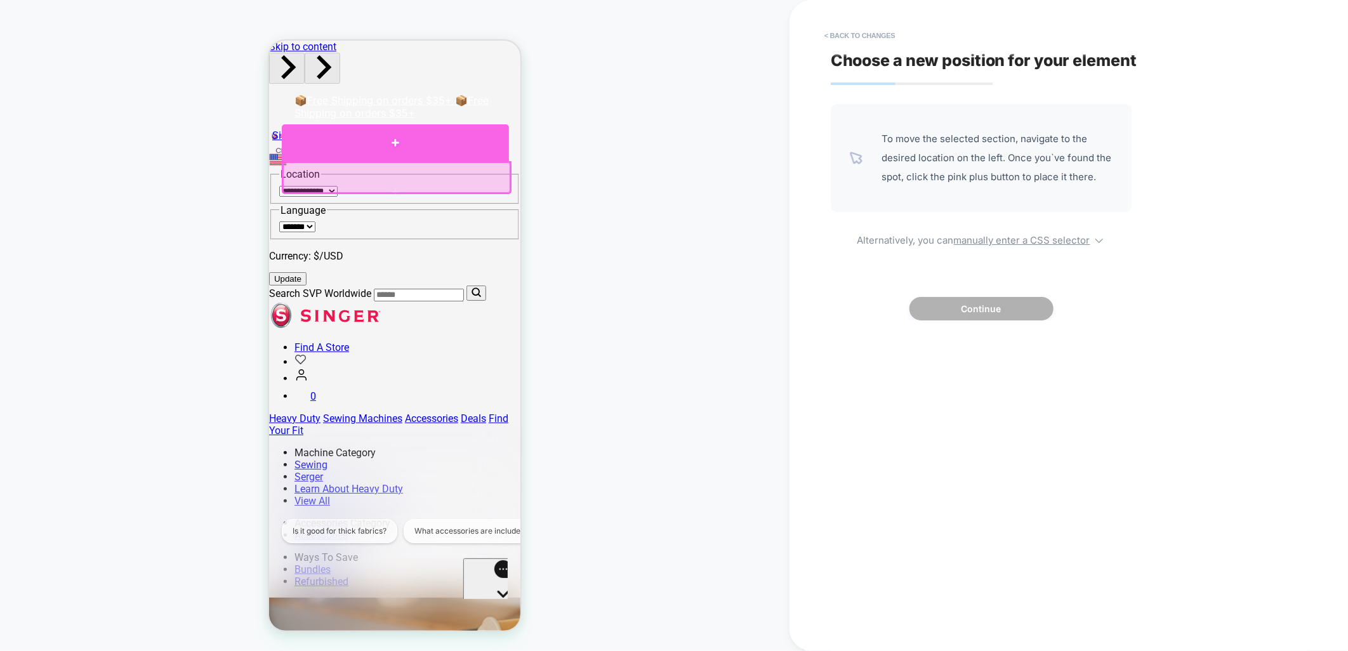
click at [353, 140] on div at bounding box center [394, 142] width 227 height 37
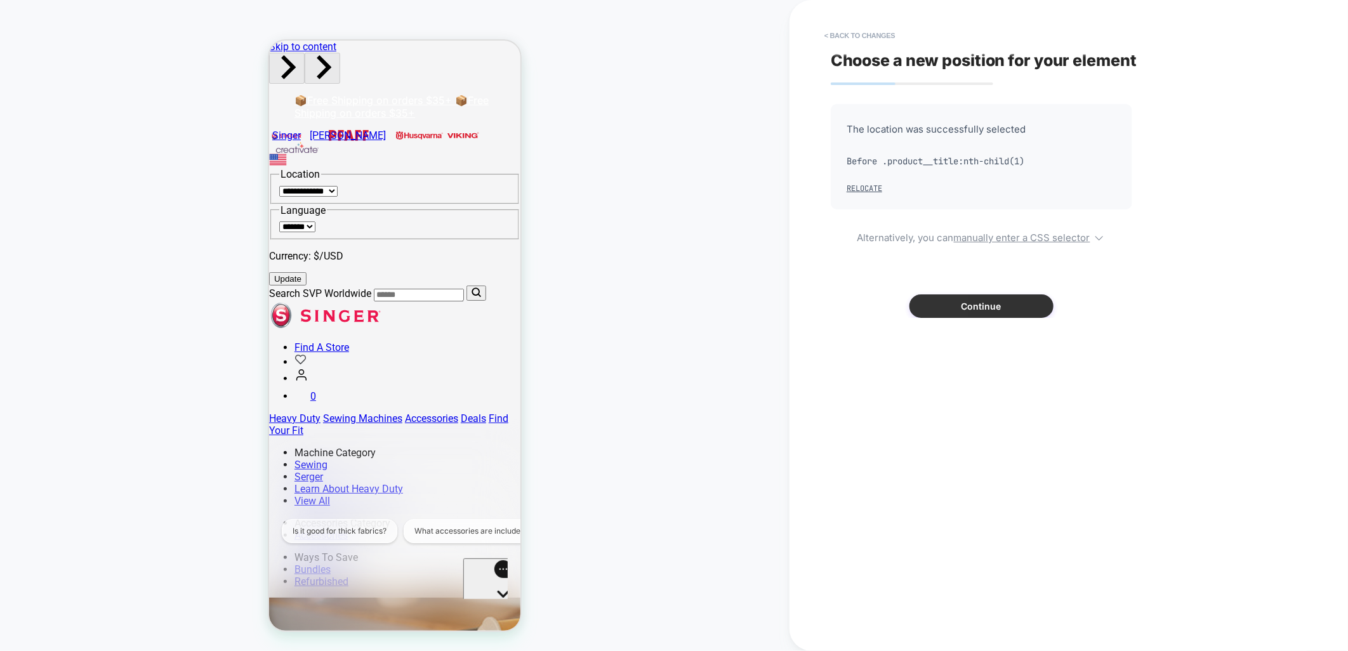
click at [922, 305] on button "Continue" at bounding box center [981, 305] width 144 height 23
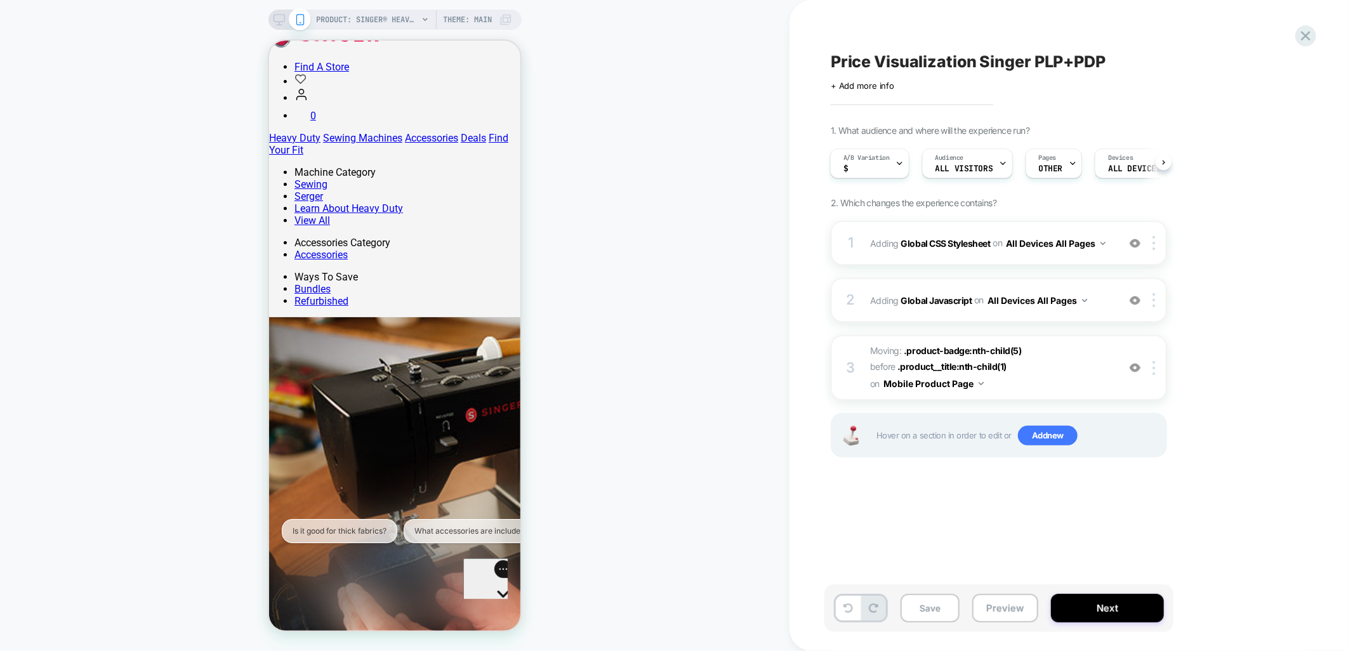
scroll to position [282, 0]
click at [935, 612] on button "Save" at bounding box center [930, 608] width 59 height 29
click at [1007, 611] on button "Preview" at bounding box center [1005, 608] width 66 height 29
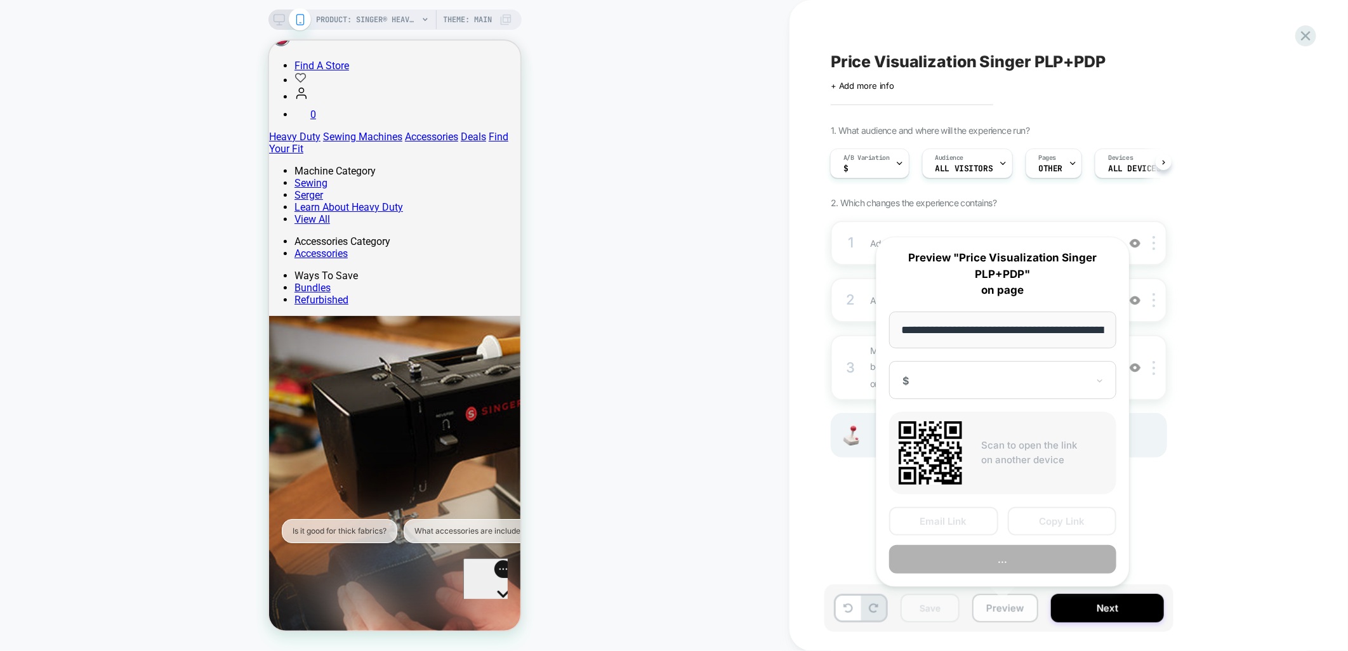
scroll to position [0, 354]
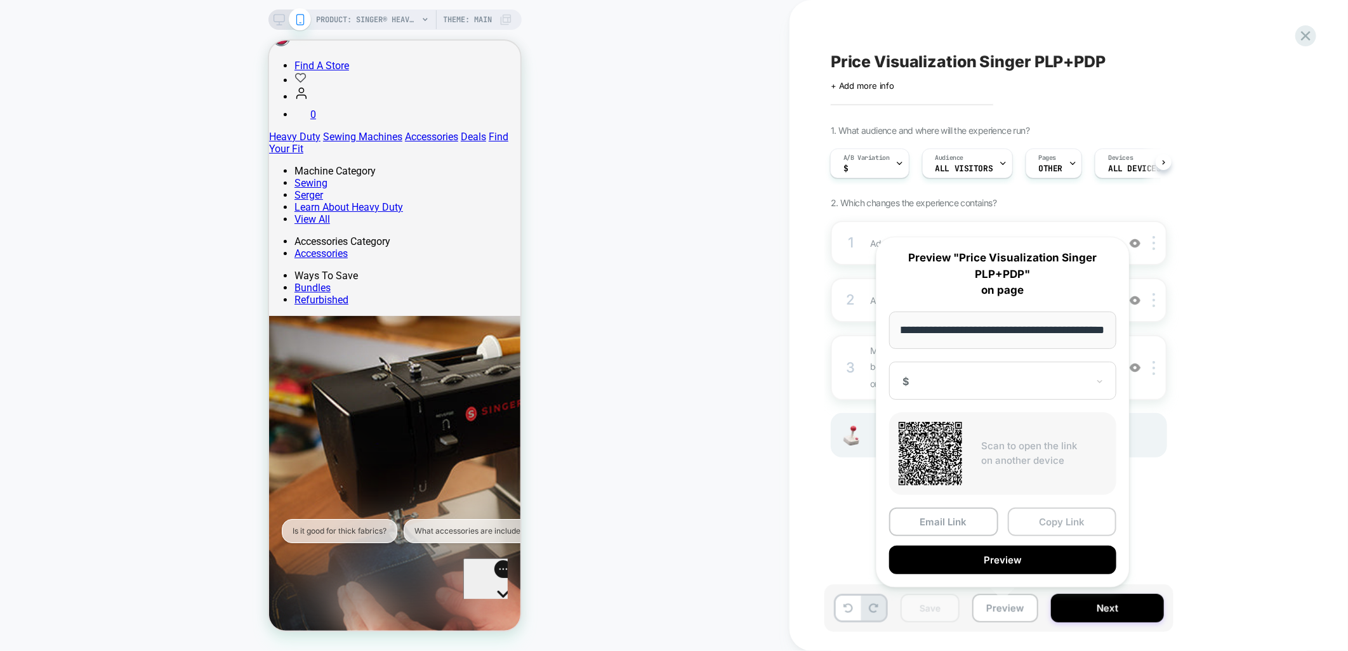
drag, startPoint x: 1041, startPoint y: 518, endPoint x: 1282, endPoint y: 508, distance: 241.4
click at [1043, 518] on button "Copy Link" at bounding box center [1062, 522] width 109 height 29
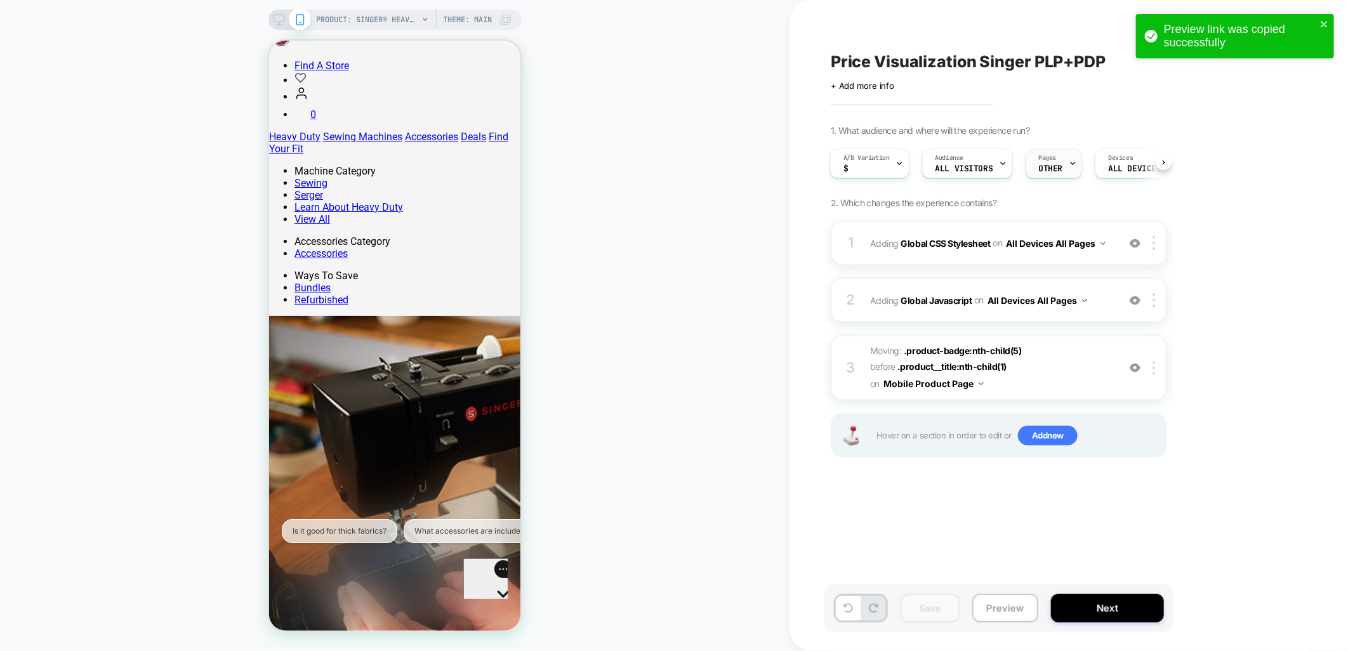
click at [1066, 156] on div "Pages OTHER" at bounding box center [1051, 163] width 50 height 29
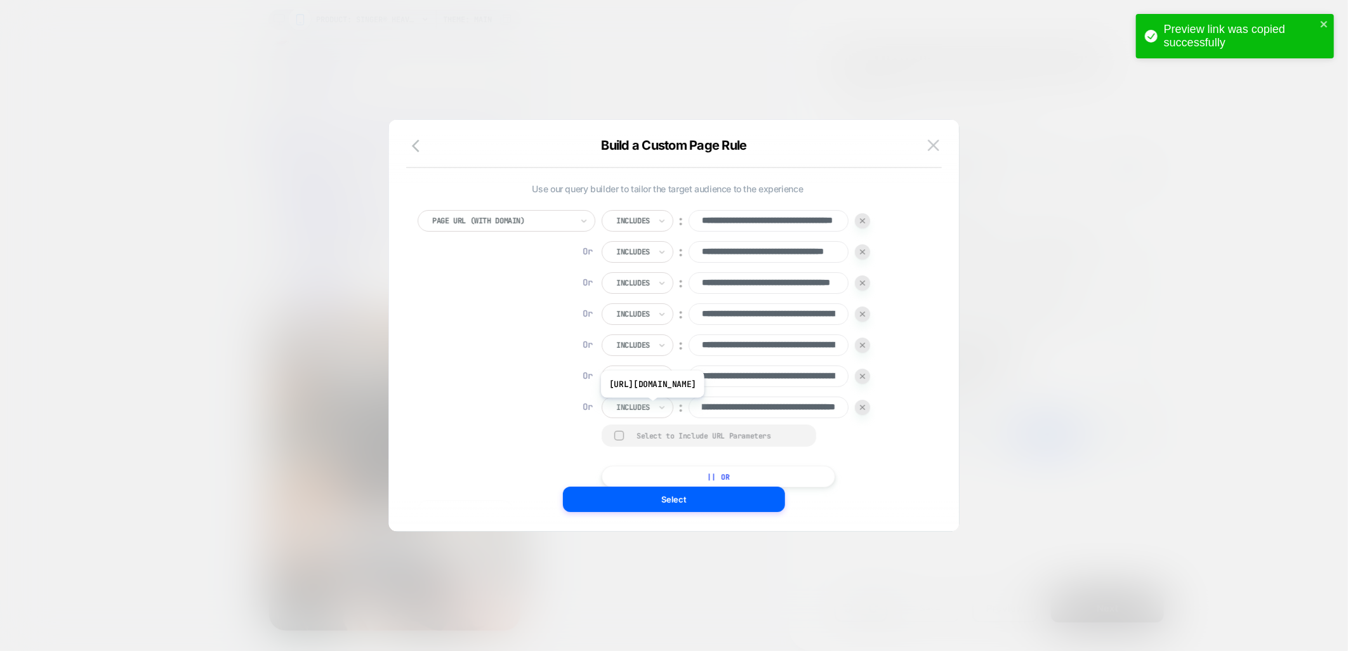
scroll to position [13, 0]
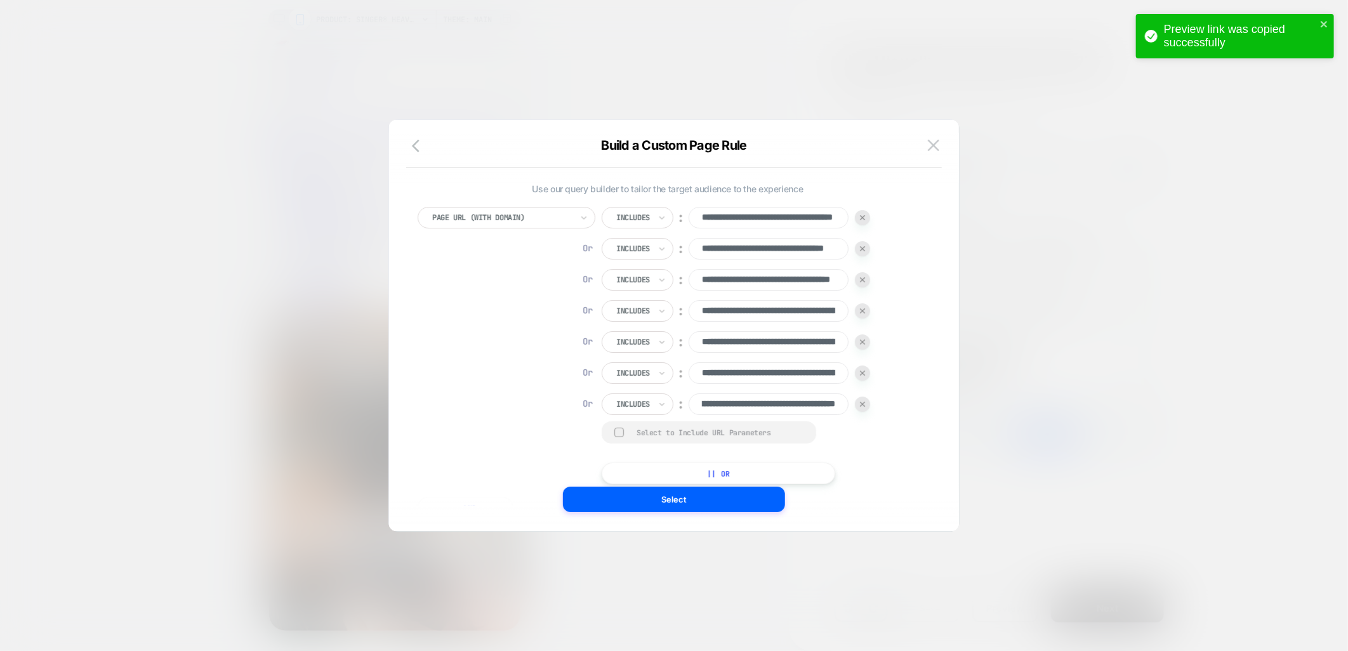
drag, startPoint x: 893, startPoint y: 446, endPoint x: 800, endPoint y: 452, distance: 92.8
click at [894, 446] on div "**********" at bounding box center [668, 345] width 500 height 277
click at [719, 472] on button "|| Or" at bounding box center [719, 474] width 234 height 22
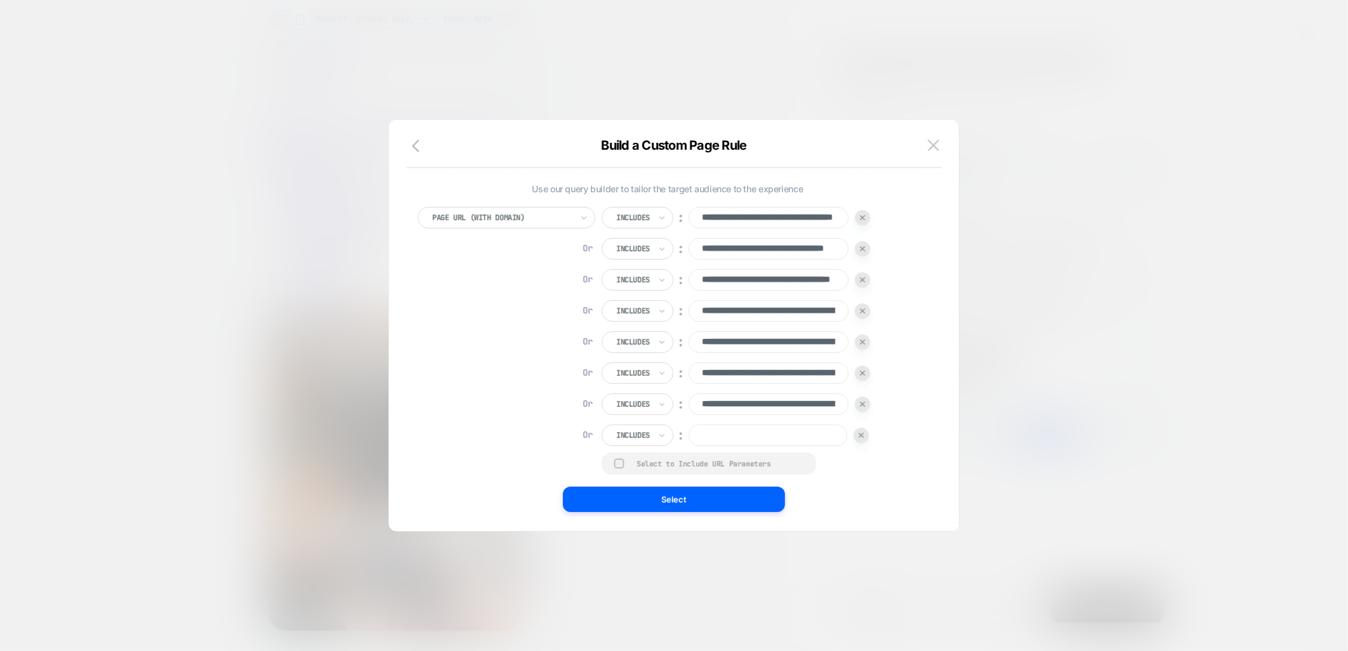
click at [758, 439] on input at bounding box center [768, 436] width 159 height 22
paste input "**********"
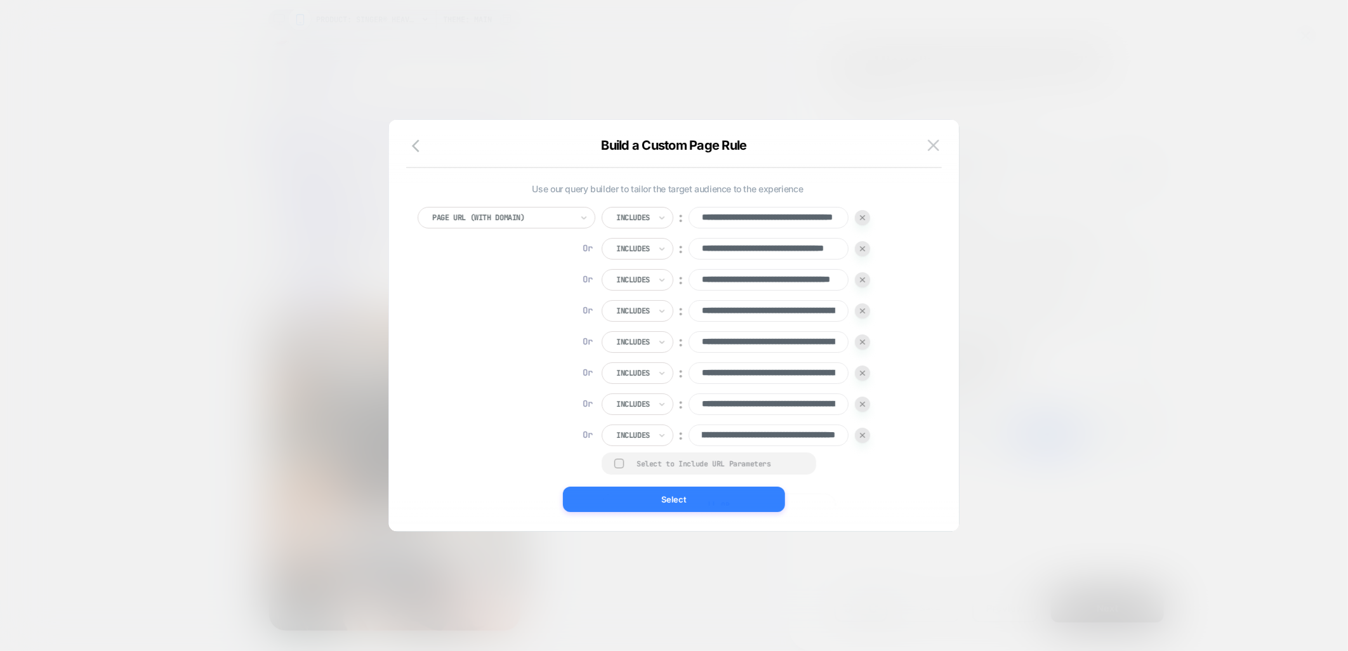
type input "**********"
click at [704, 503] on button "Select" at bounding box center [674, 499] width 222 height 25
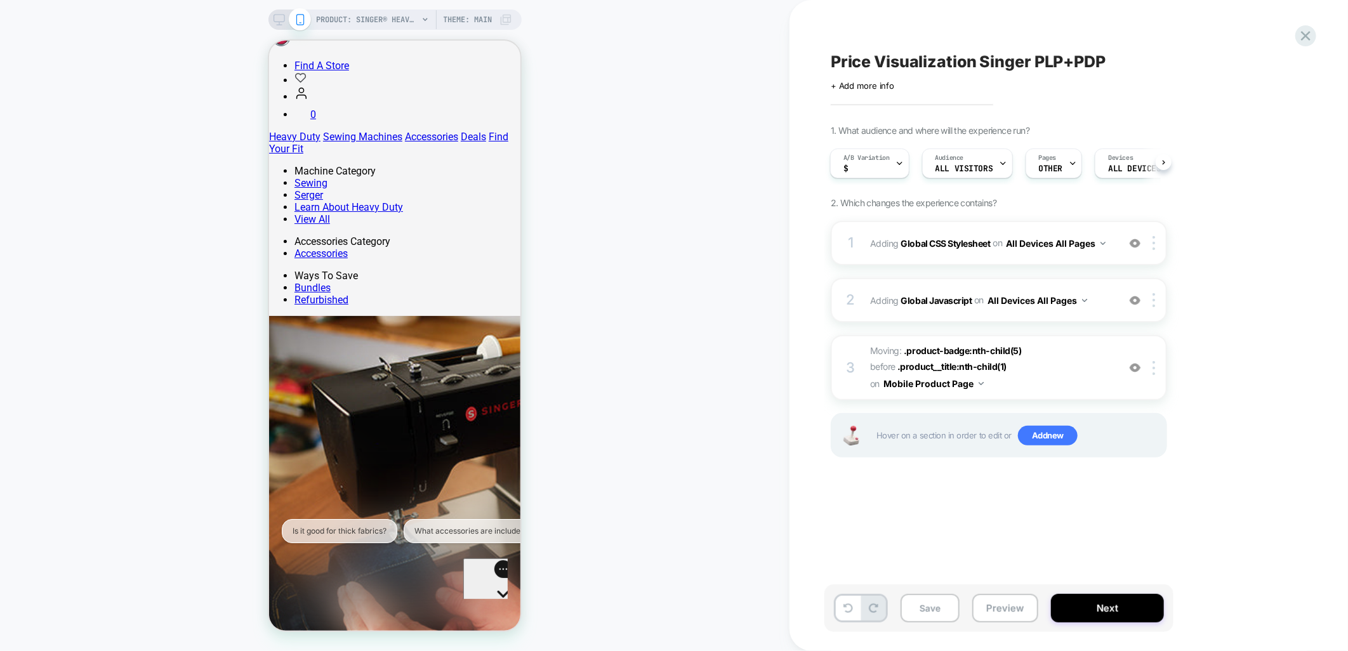
drag, startPoint x: 938, startPoint y: 614, endPoint x: 968, endPoint y: 607, distance: 31.3
click at [943, 614] on button "Save" at bounding box center [930, 608] width 59 height 29
click at [994, 605] on button "Preview" at bounding box center [1005, 608] width 66 height 29
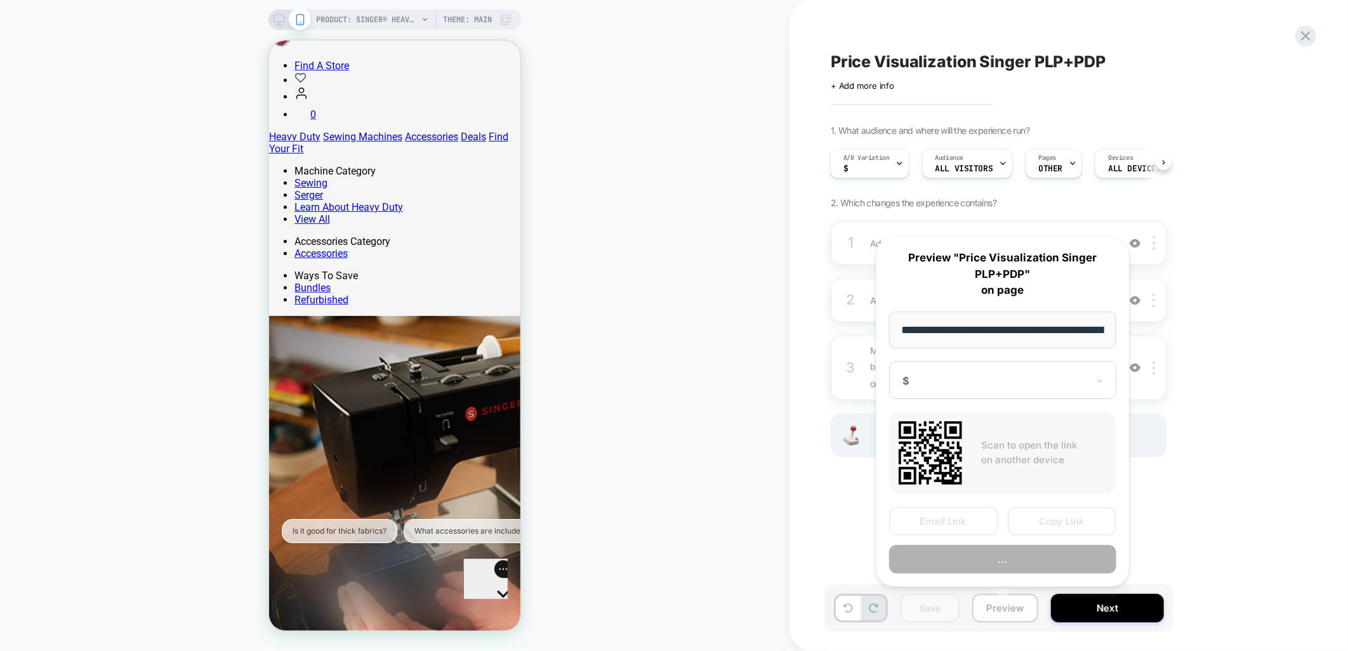
scroll to position [0, 354]
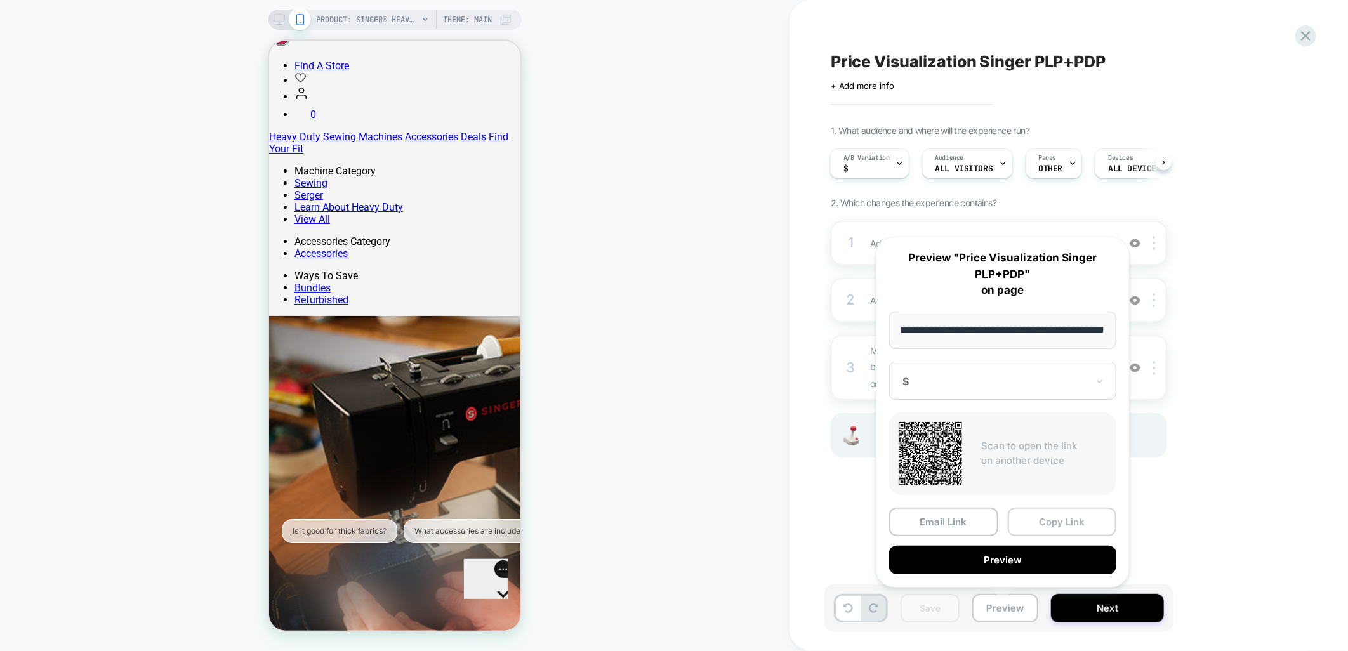
click at [1064, 522] on button "Copy Link" at bounding box center [1062, 522] width 109 height 29
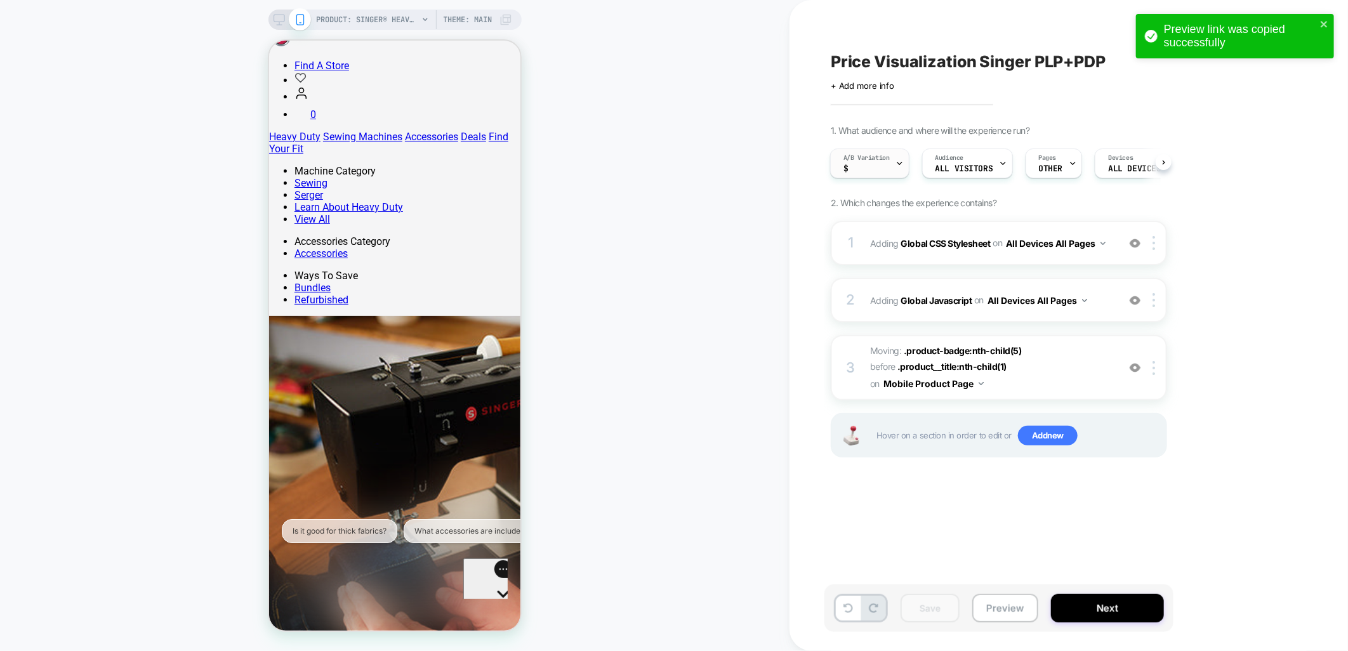
click at [901, 162] on icon at bounding box center [899, 163] width 8 height 8
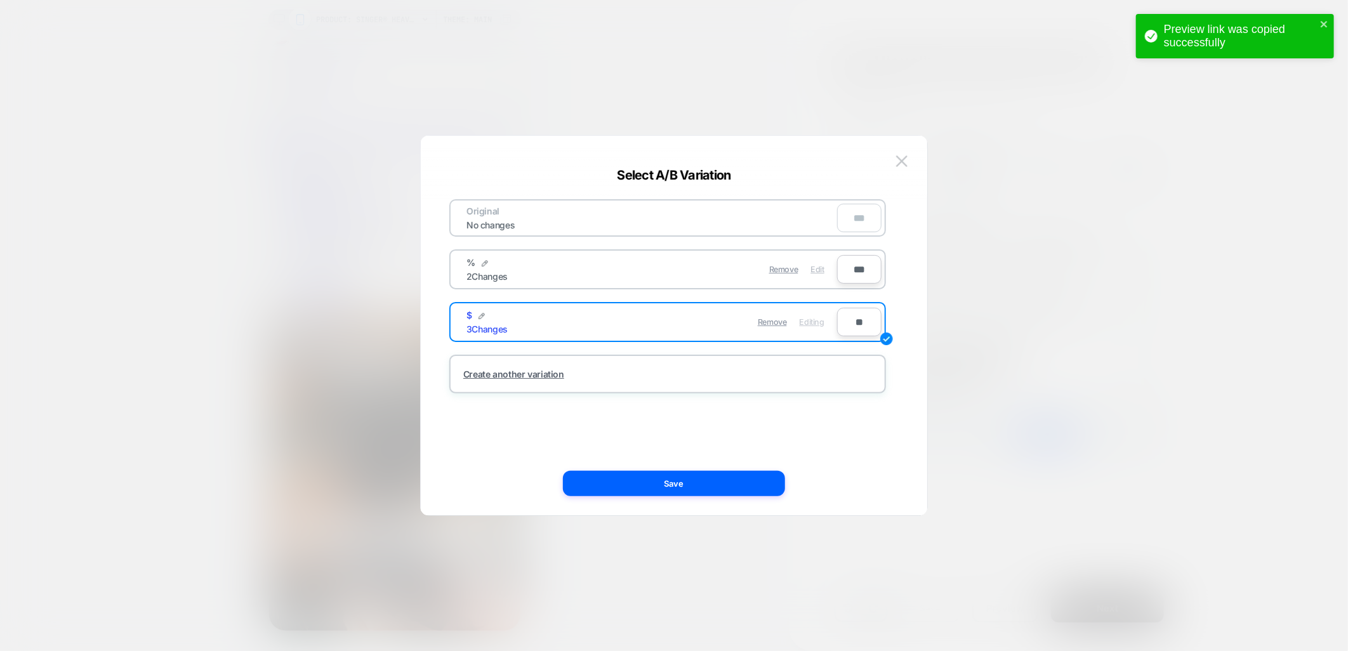
click at [814, 265] on span "Edit" at bounding box center [817, 270] width 13 height 10
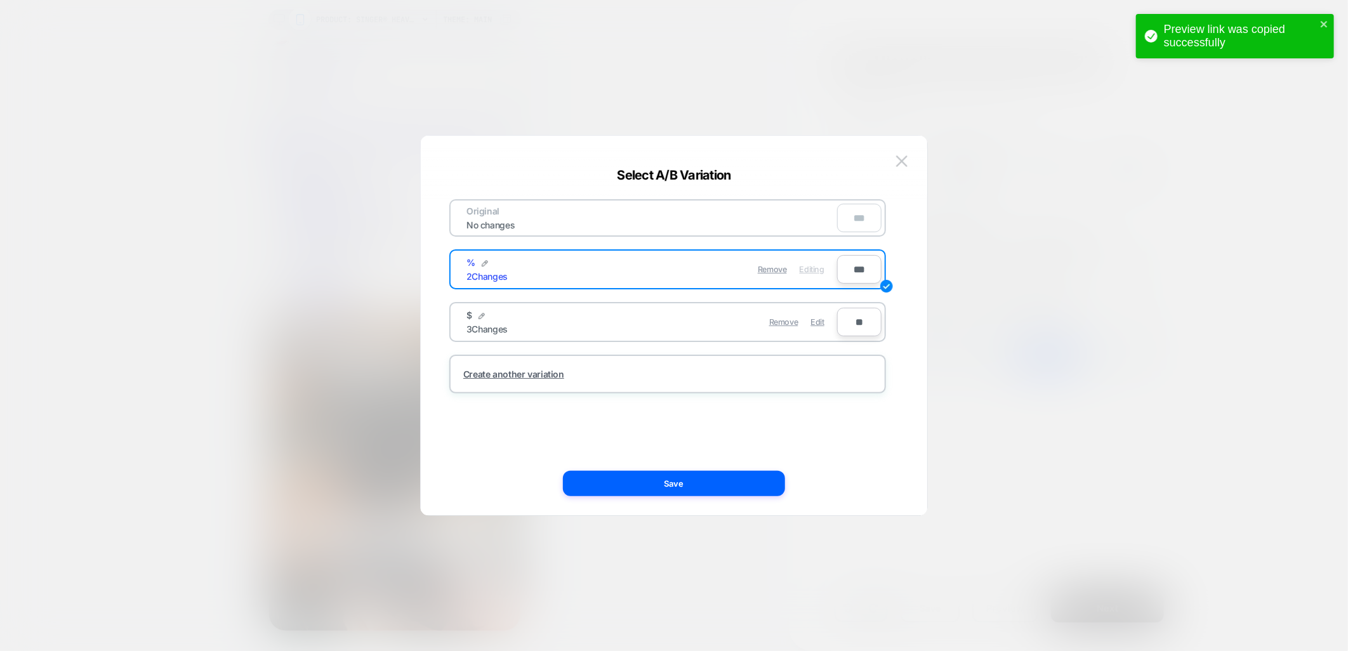
scroll to position [258, 0]
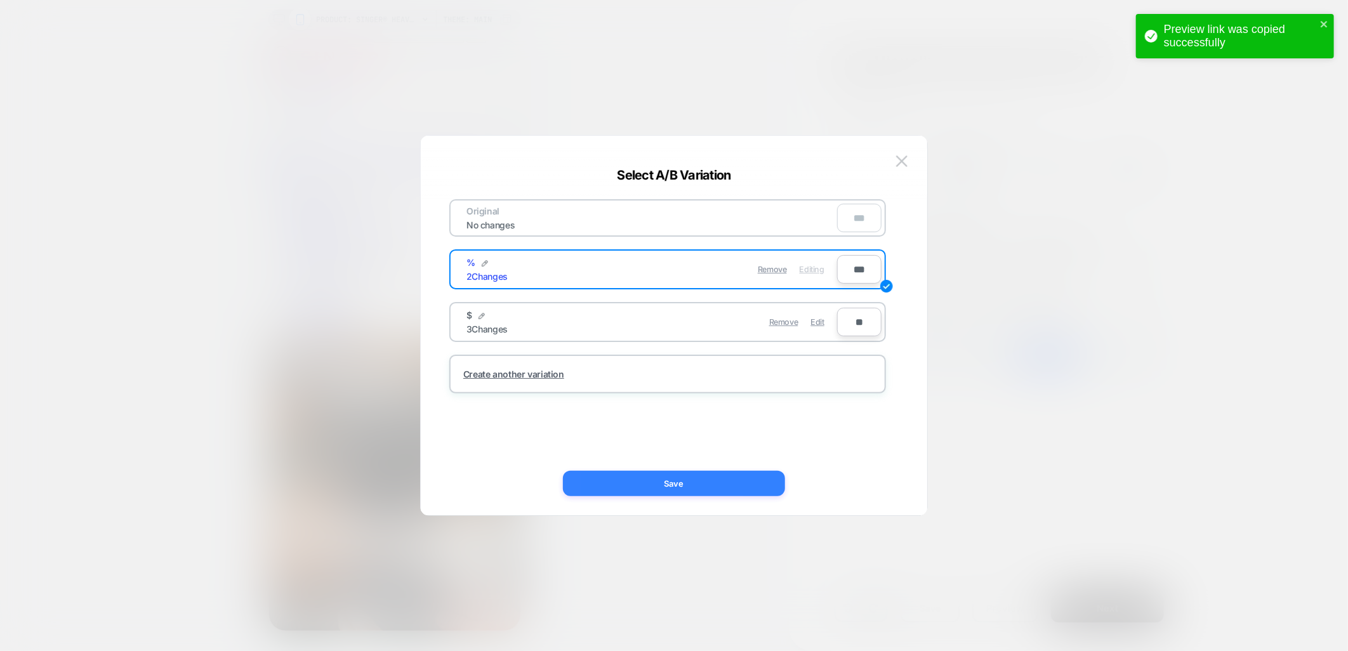
click at [649, 496] on button "Save" at bounding box center [674, 483] width 222 height 25
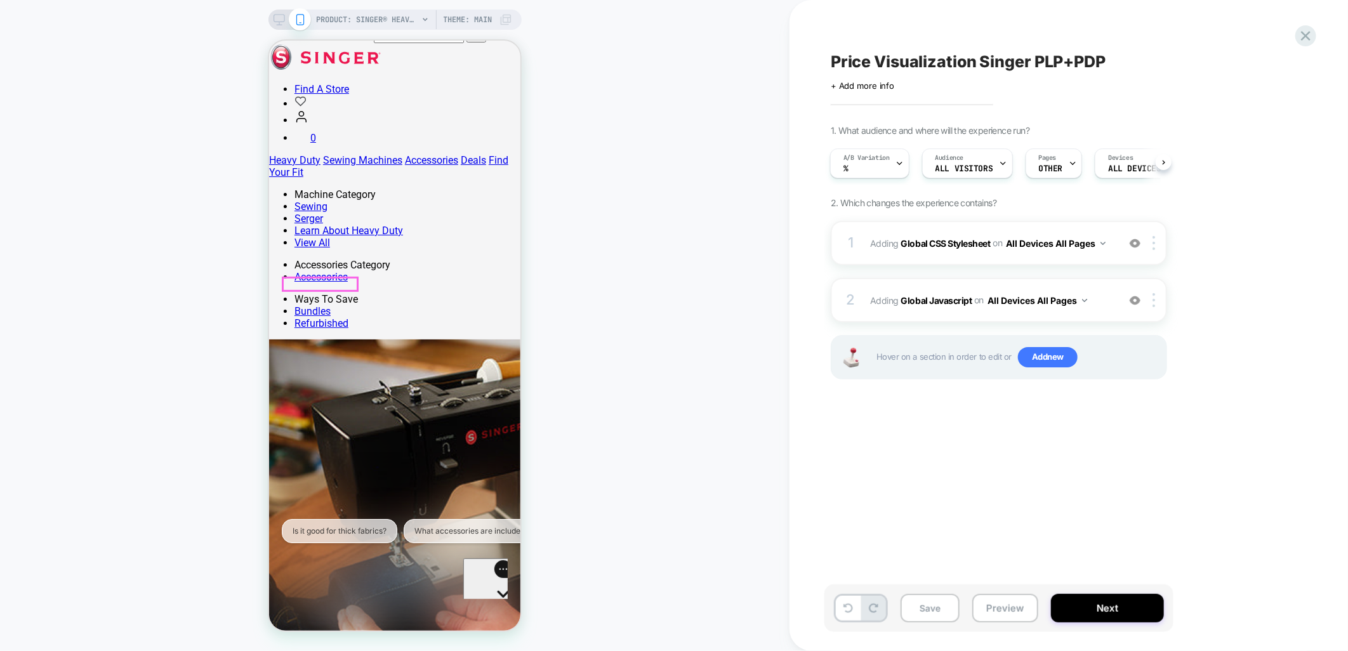
click at [341, 281] on div at bounding box center [319, 283] width 74 height 13
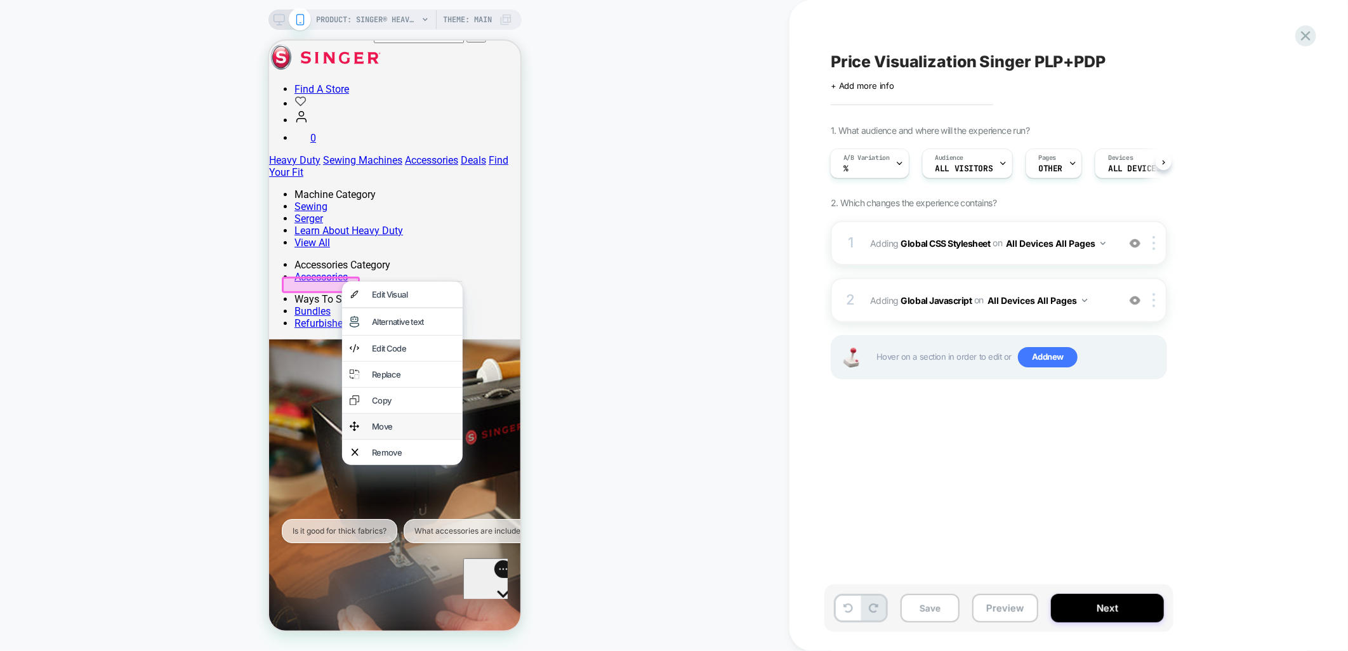
click at [395, 431] on div "Move" at bounding box center [412, 426] width 83 height 10
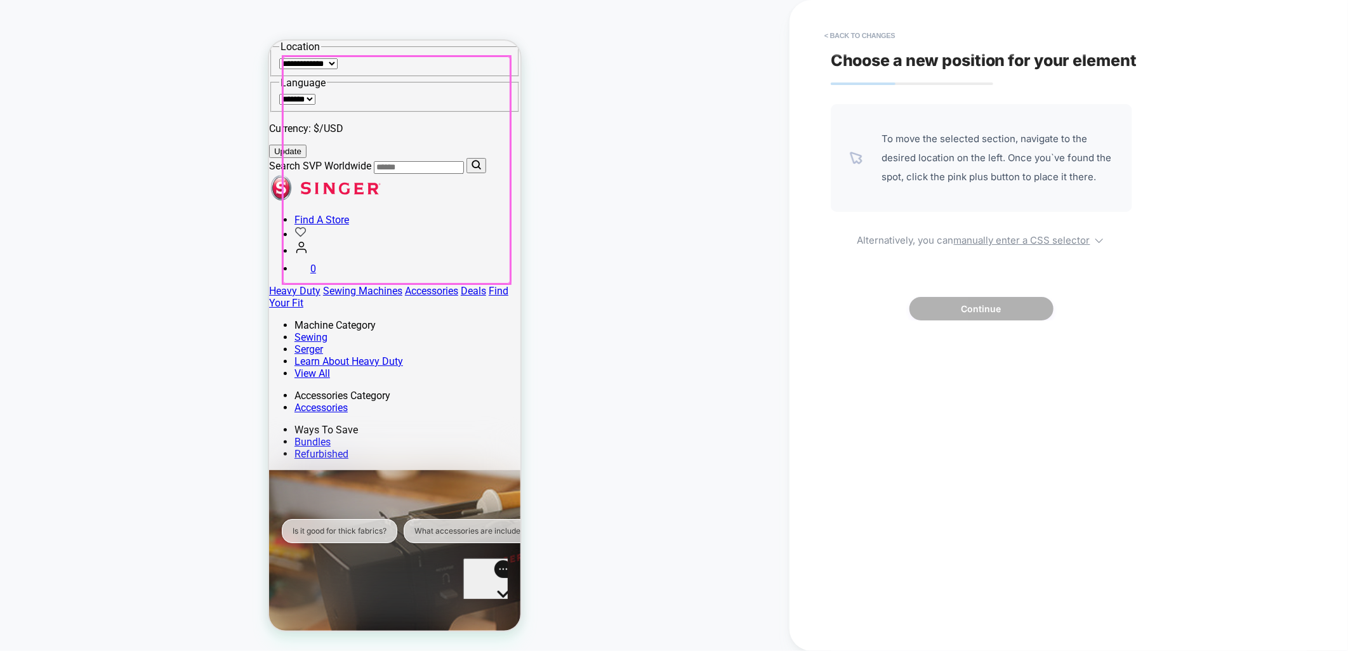
scroll to position [0, 0]
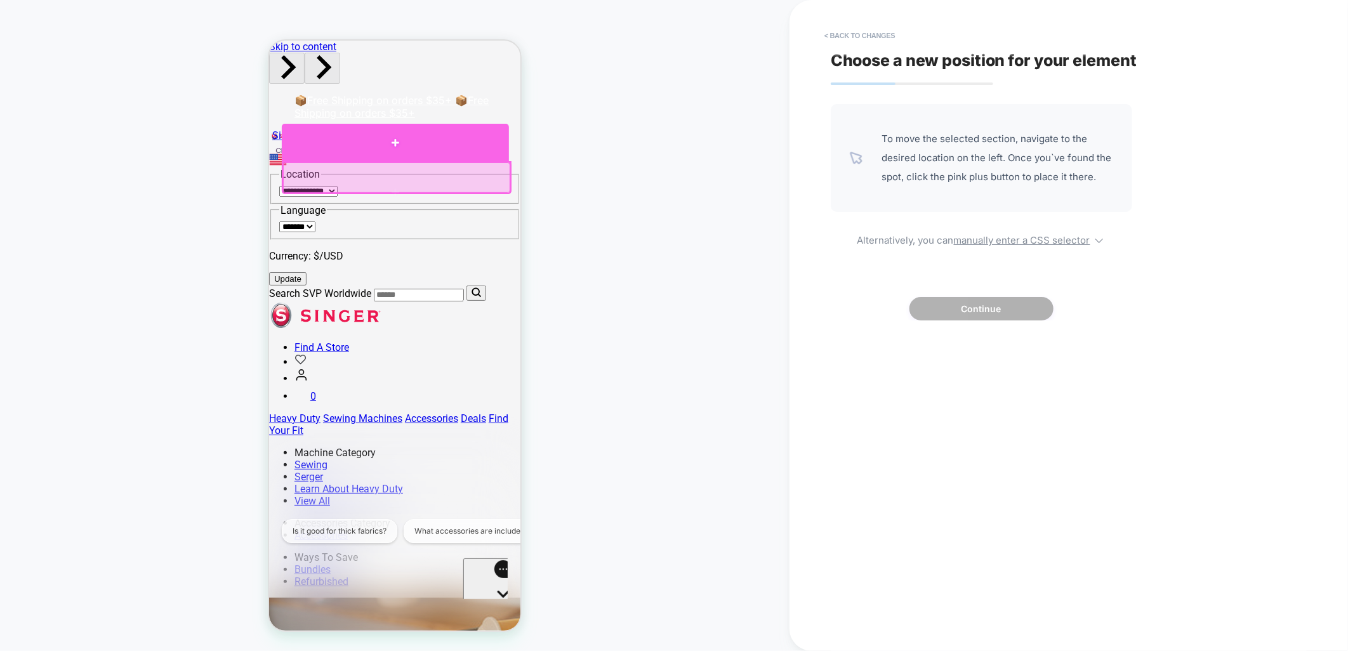
click at [355, 144] on div at bounding box center [394, 141] width 227 height 37
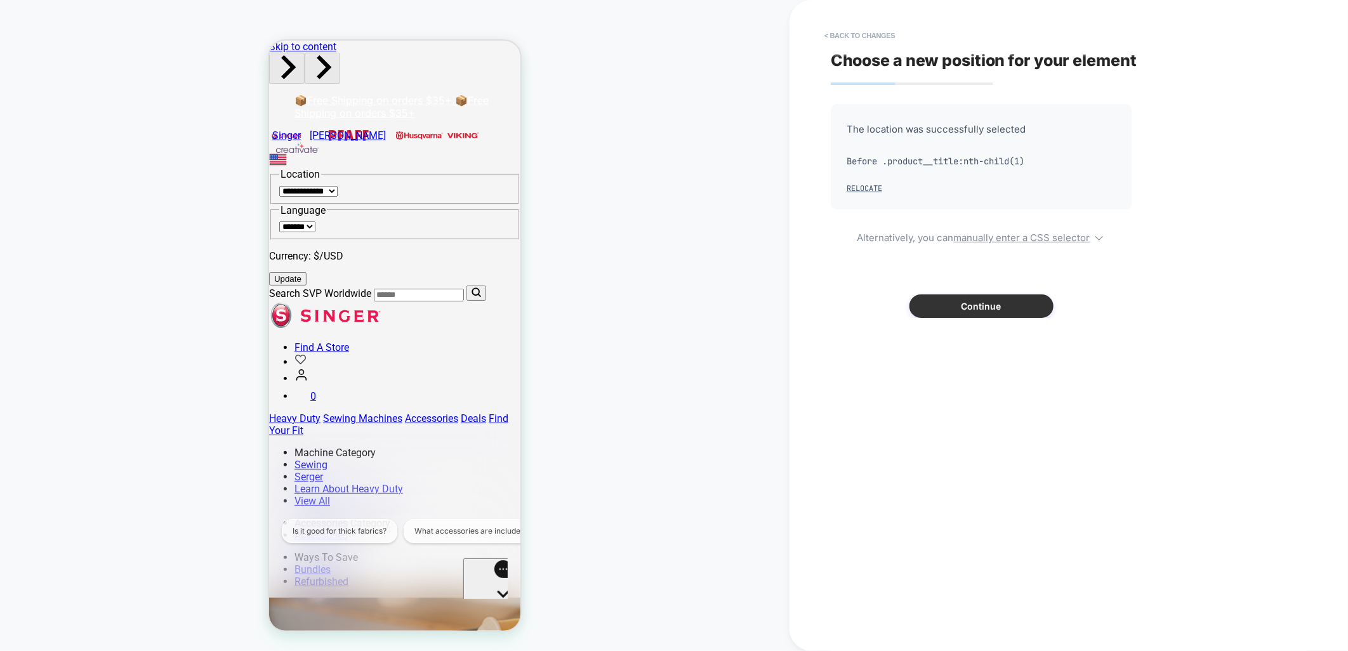
click at [949, 302] on button "Continue" at bounding box center [981, 305] width 144 height 23
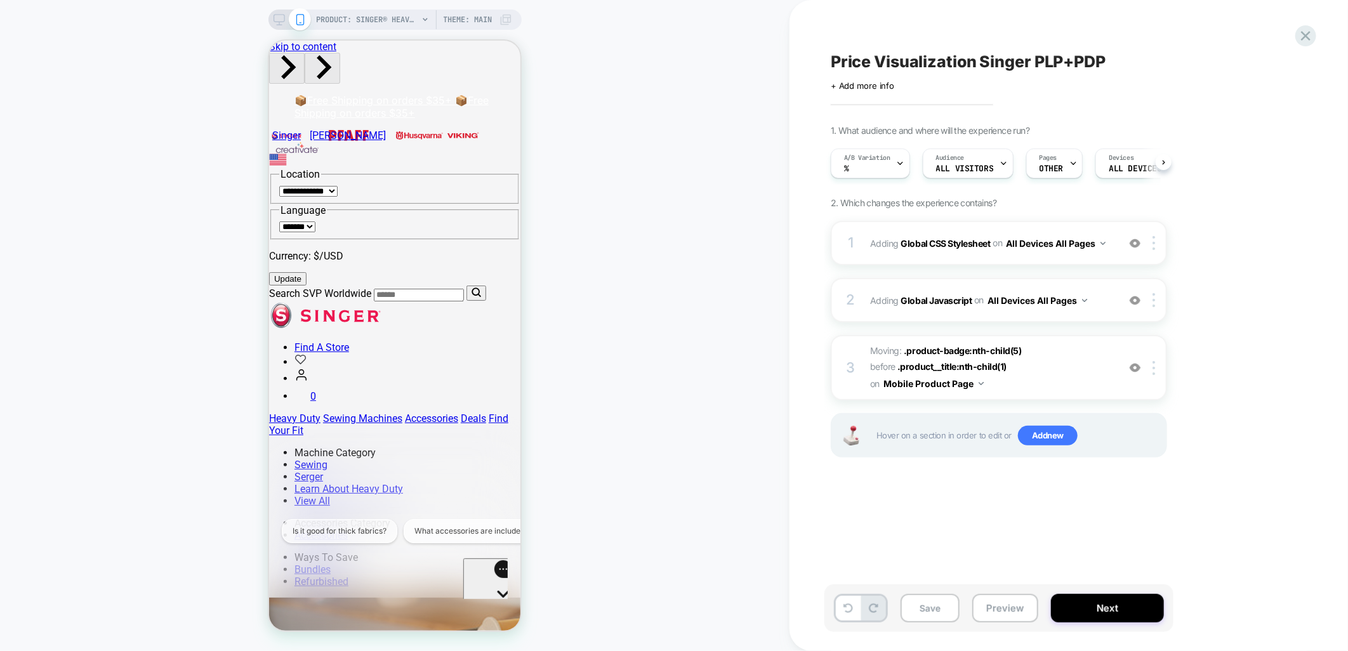
scroll to position [0, 1]
click at [929, 611] on button "Save" at bounding box center [930, 608] width 59 height 29
click at [1069, 354] on span "Moving: .product-badge:nth-child(5) .product-badge:nth-child(5) before .product…" at bounding box center [991, 368] width 242 height 50
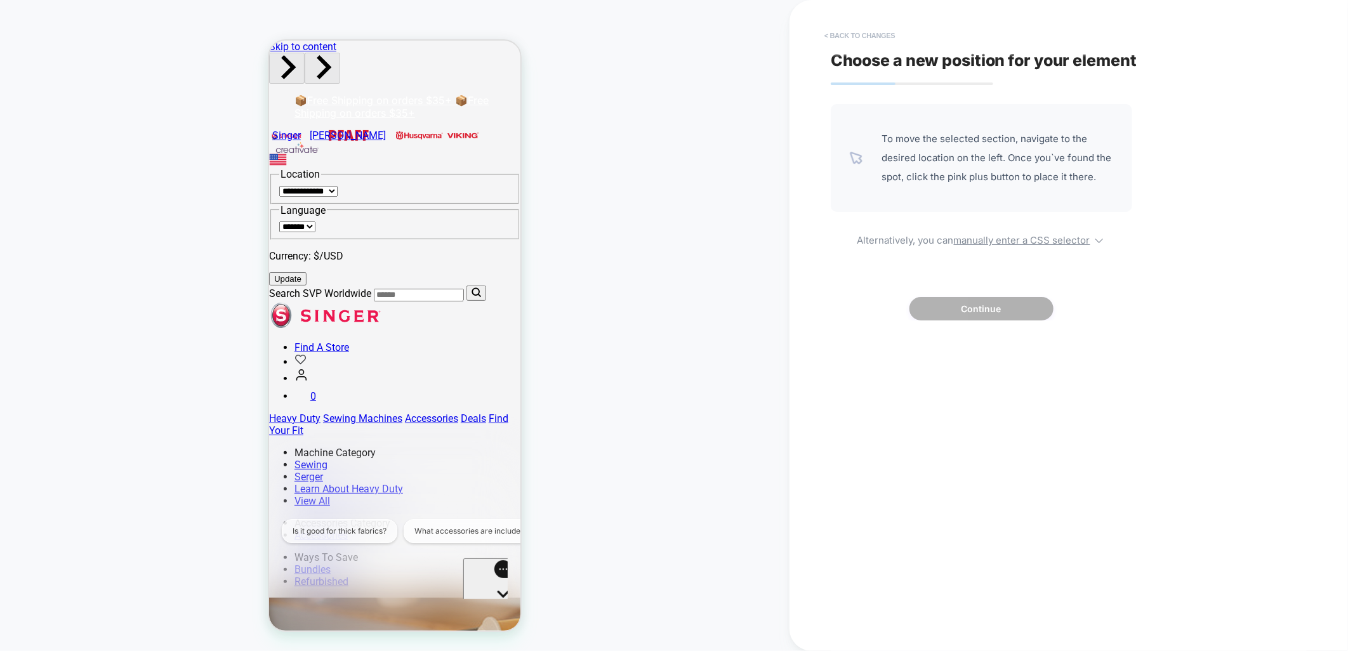
click at [847, 41] on button "< Back to changes" at bounding box center [860, 35] width 84 height 20
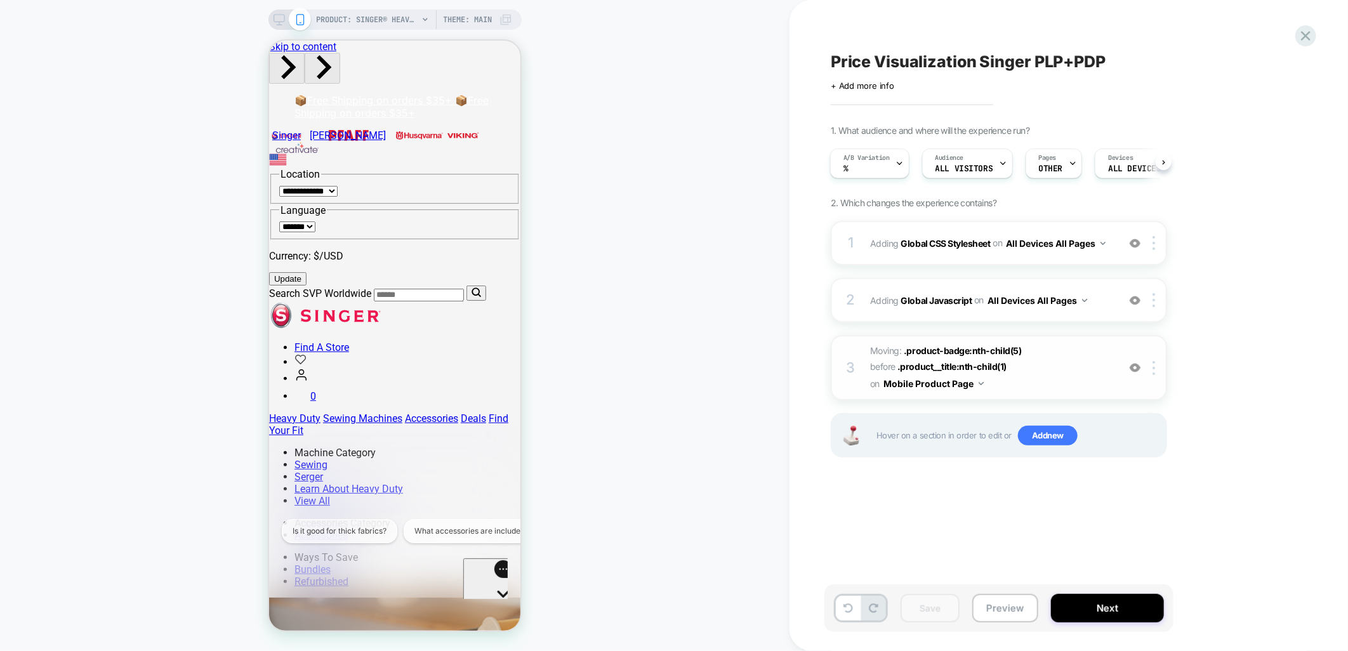
click at [878, 347] on span "Moving: .product-badge:nth-child(5) .product-badge:nth-child(5) before .product…" at bounding box center [991, 368] width 242 height 50
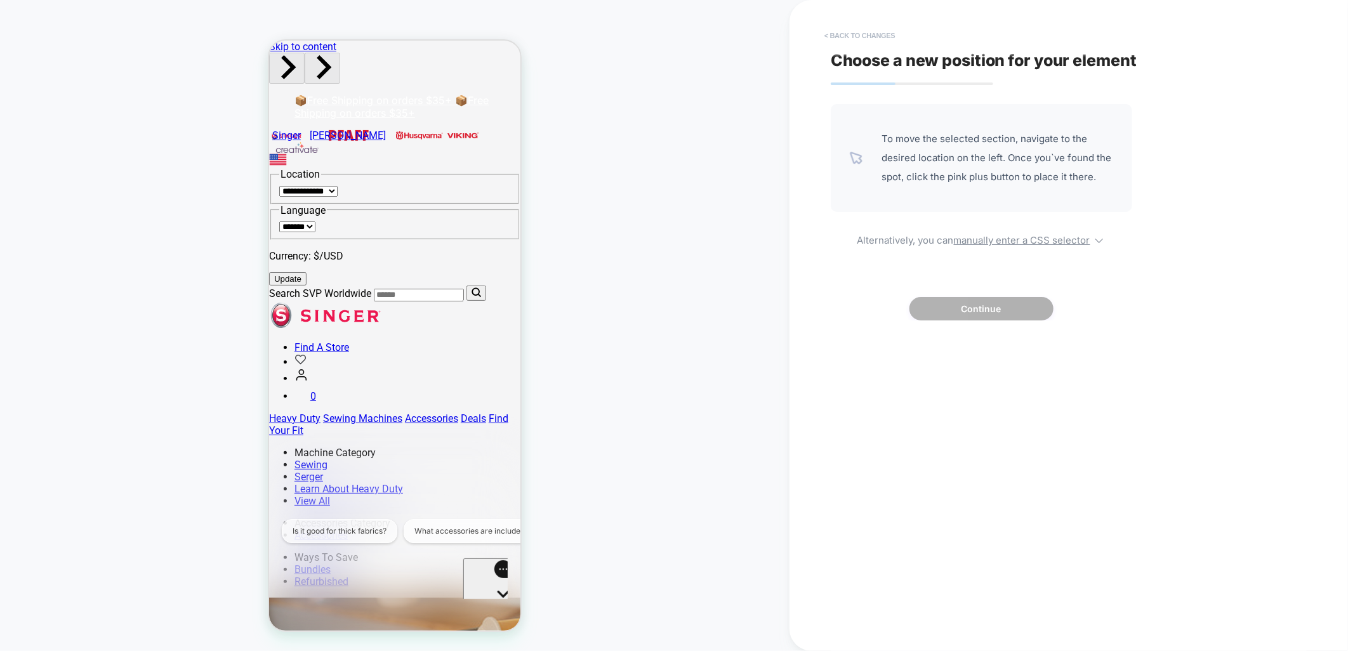
click at [835, 33] on button "< Back to changes" at bounding box center [860, 35] width 84 height 20
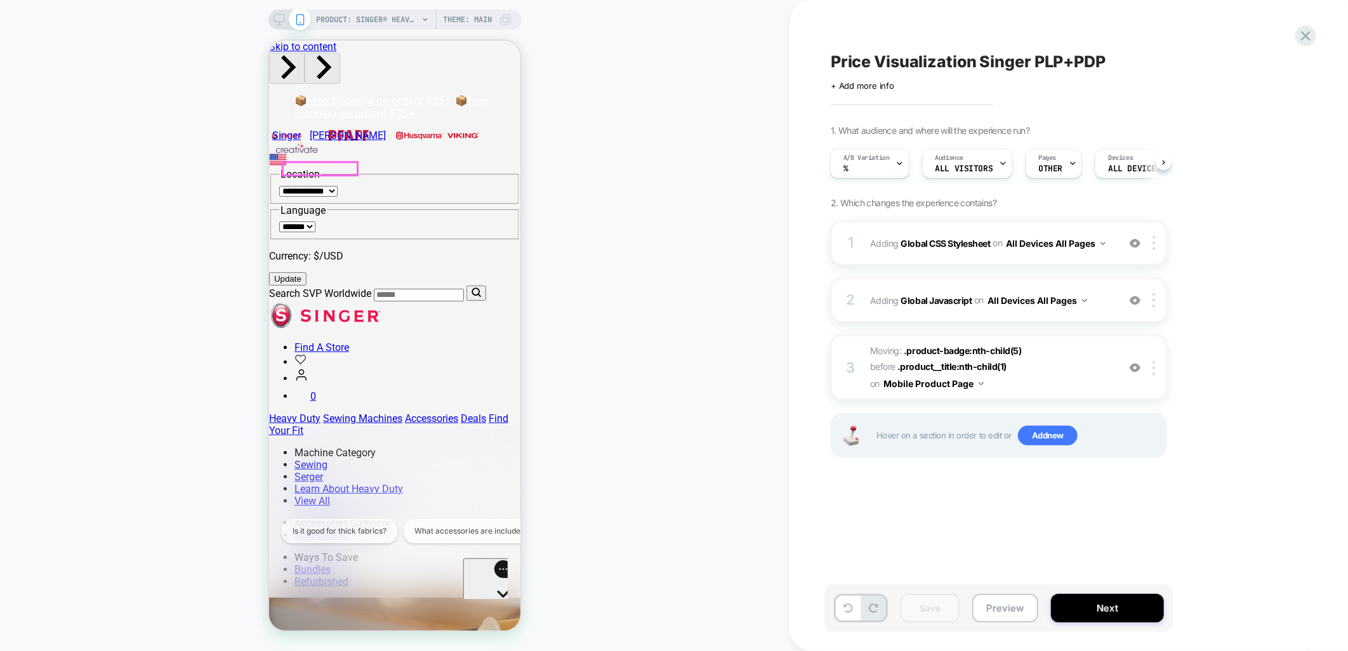
drag, startPoint x: 497, startPoint y: 576, endPoint x: 713, endPoint y: 1121, distance: 587.1
click at [497, 625] on h1 "Chat with us" at bounding box center [510, 631] width 54 height 13
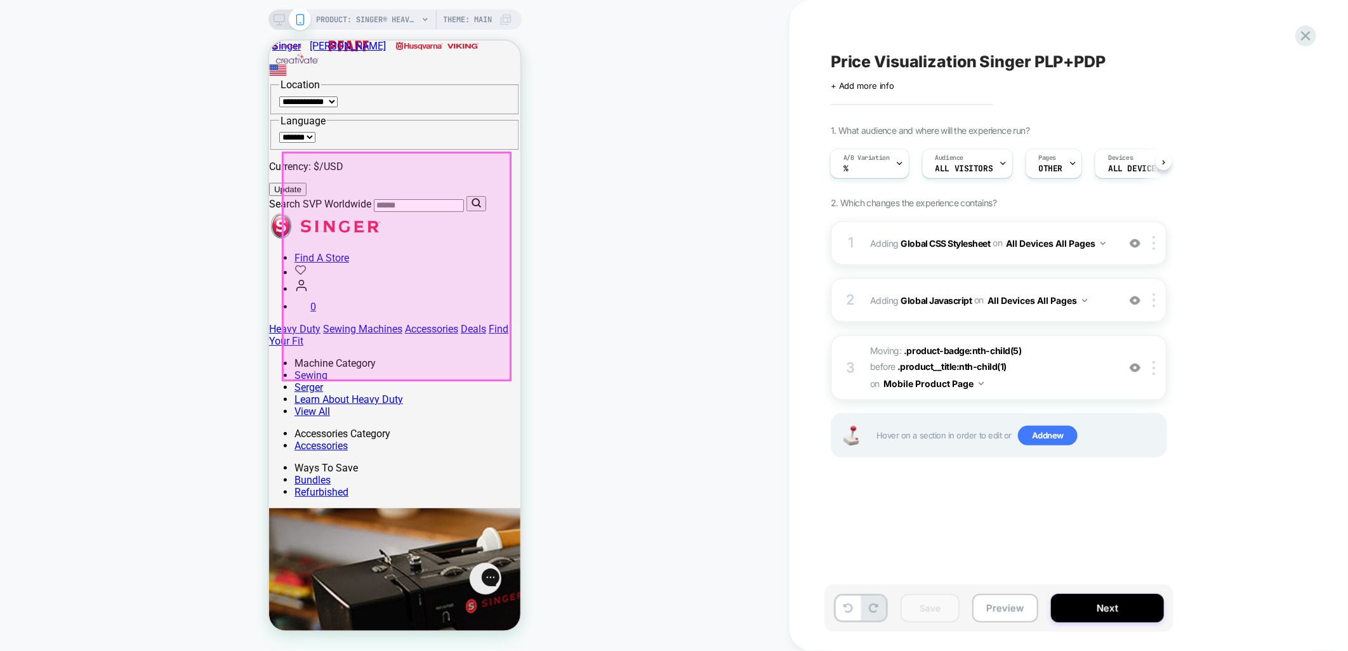
scroll to position [0, 0]
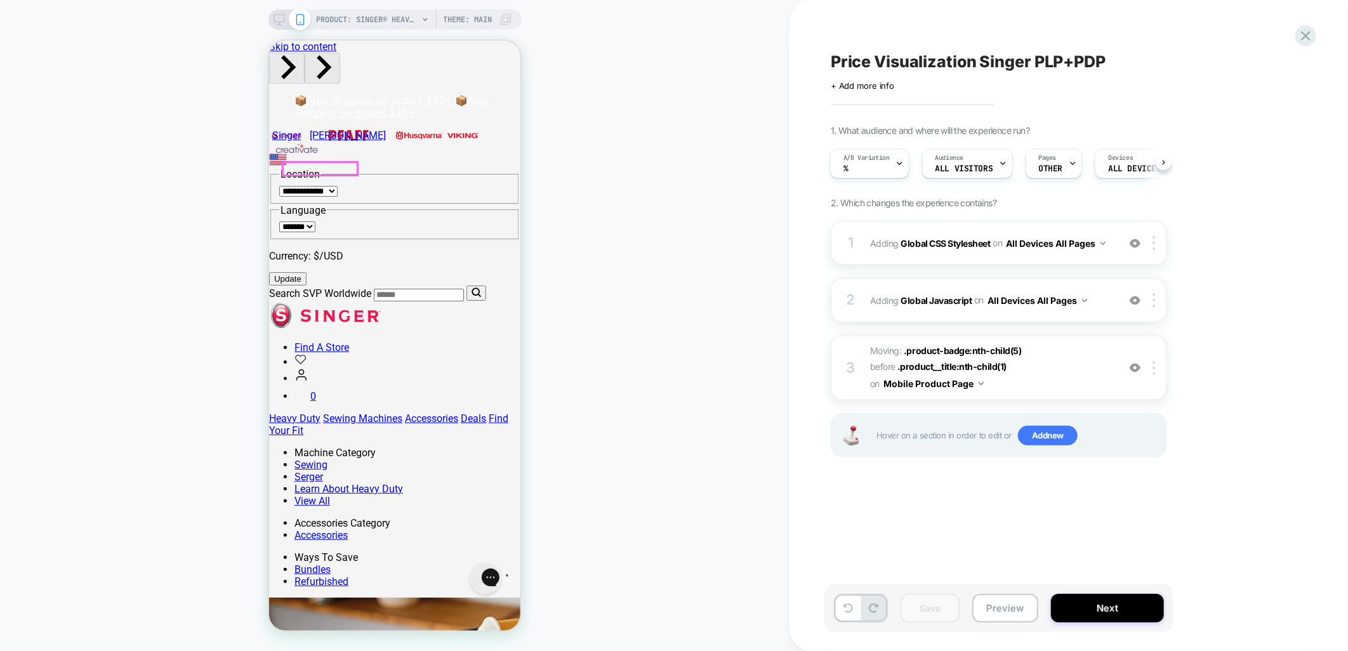
click at [602, 225] on div "PRODUCT: SINGER® Heavy Duty 4452 Rosewater Pink Sewing Machine PRODUCT: SINGER®…" at bounding box center [395, 326] width 790 height 626
click at [897, 167] on div at bounding box center [899, 163] width 8 height 29
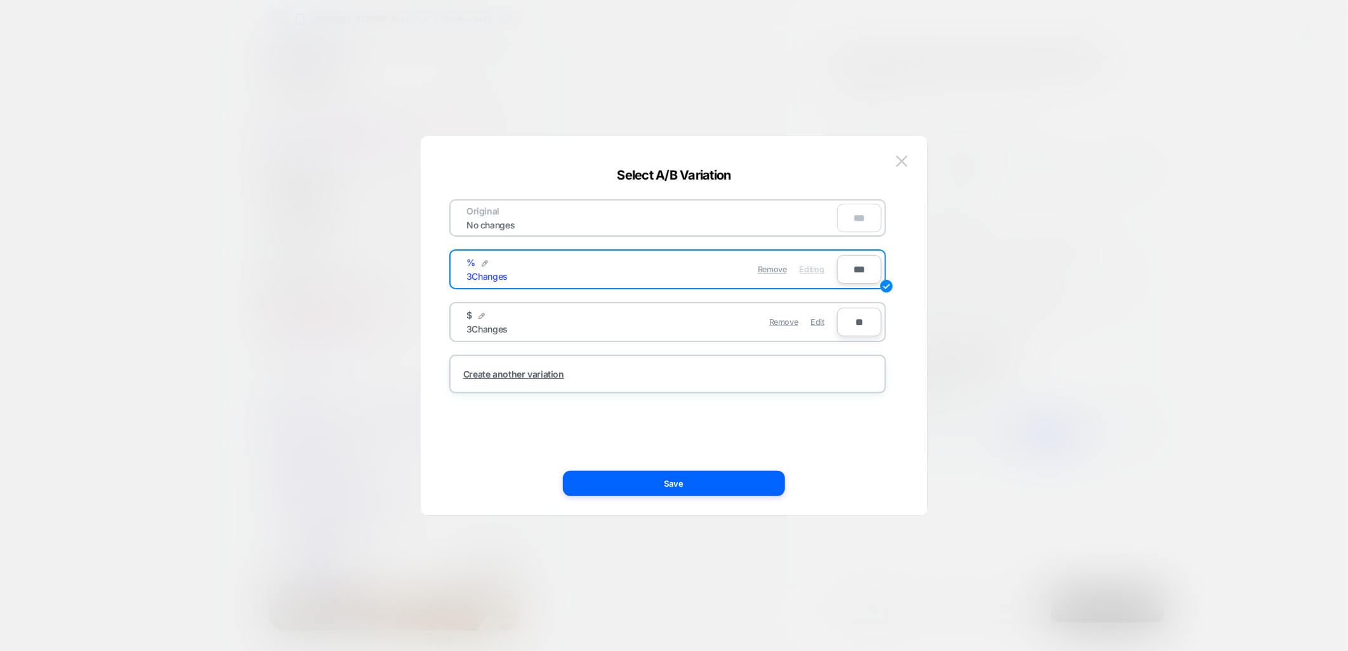
click at [810, 315] on div "Remove Edit" at bounding box center [741, 322] width 179 height 25
click at [812, 317] on span "Edit" at bounding box center [817, 322] width 13 height 10
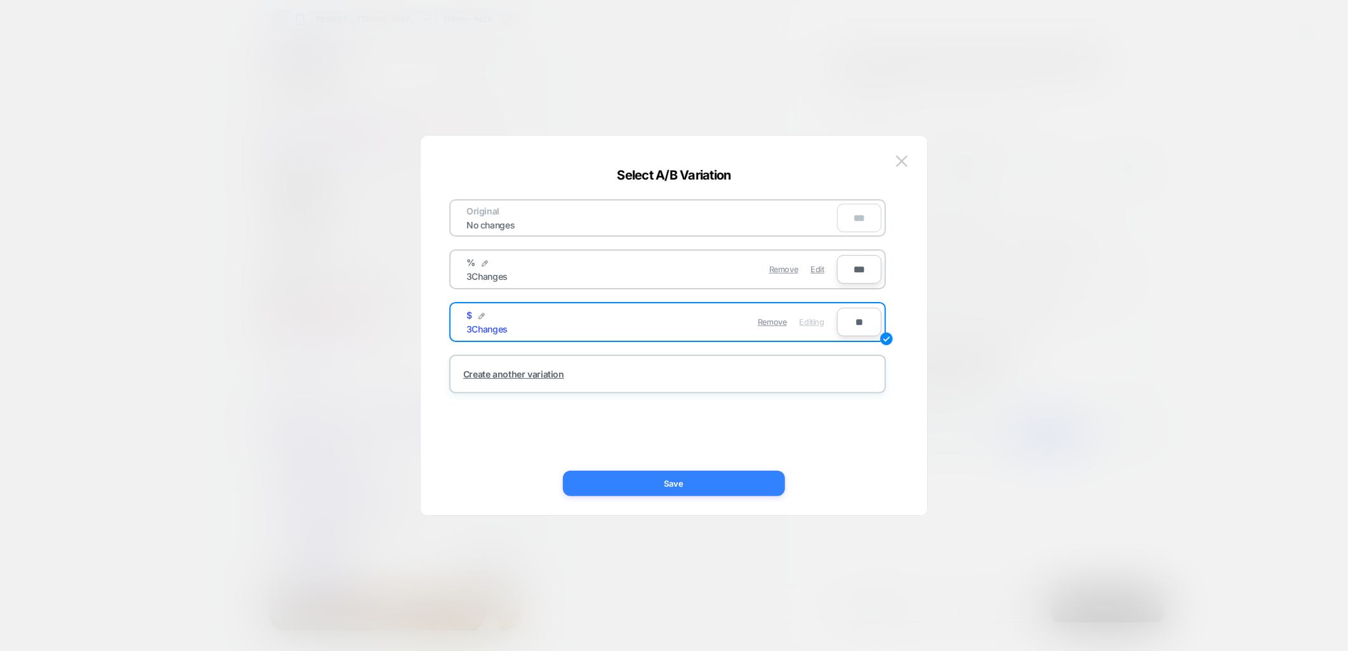
click at [619, 485] on button "Save" at bounding box center [674, 483] width 222 height 25
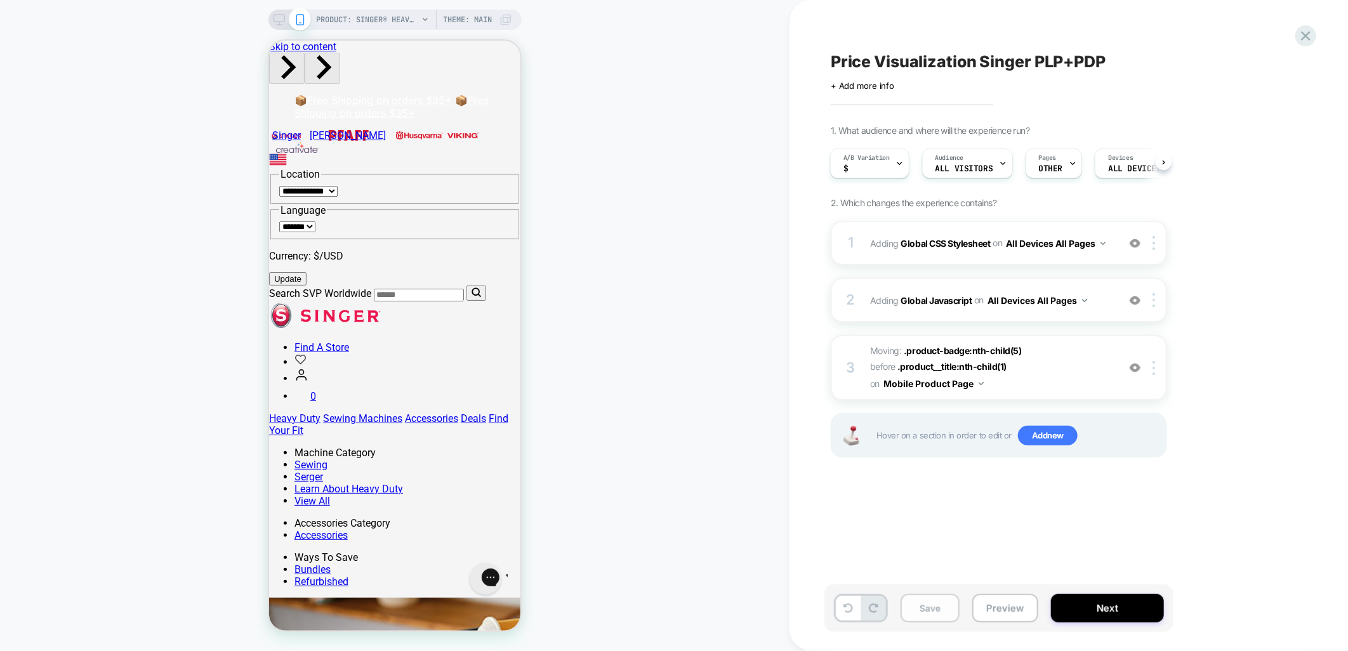
click at [936, 612] on button "Save" at bounding box center [930, 608] width 59 height 29
click at [1075, 602] on button "Next" at bounding box center [1107, 608] width 113 height 29
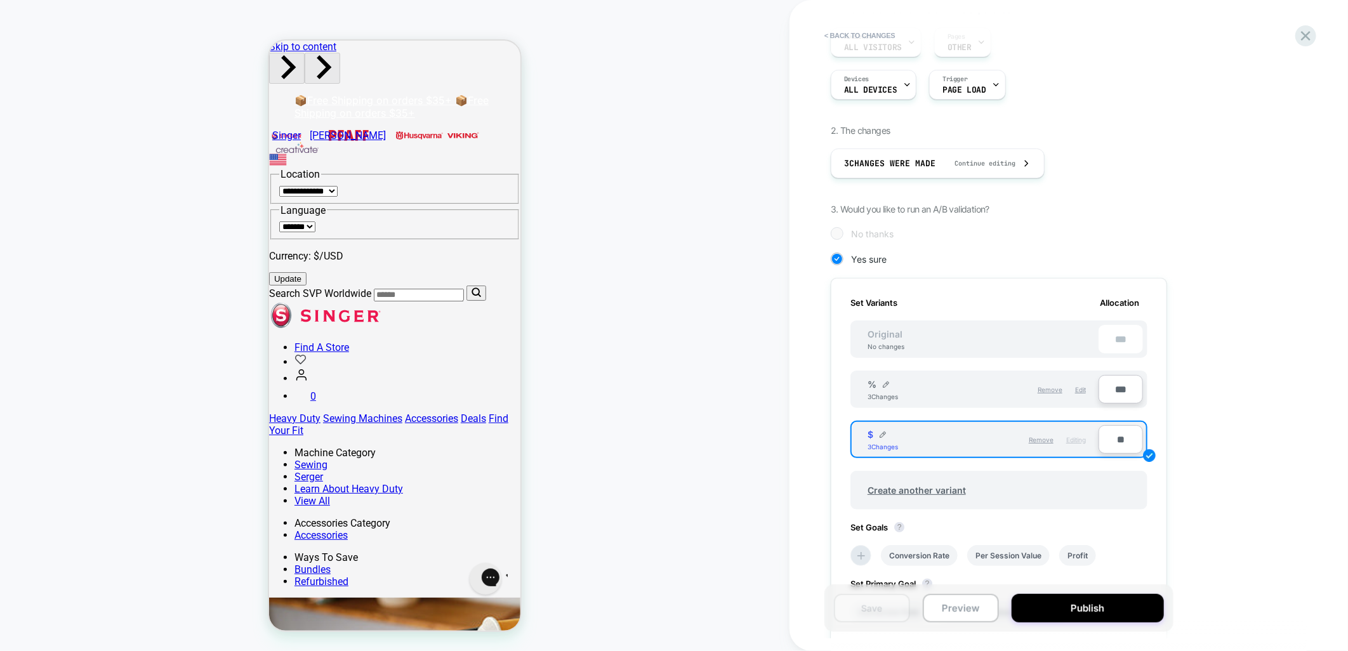
scroll to position [141, 0]
click at [1128, 432] on input "**" at bounding box center [1121, 439] width 44 height 29
type input "***"
type input "**"
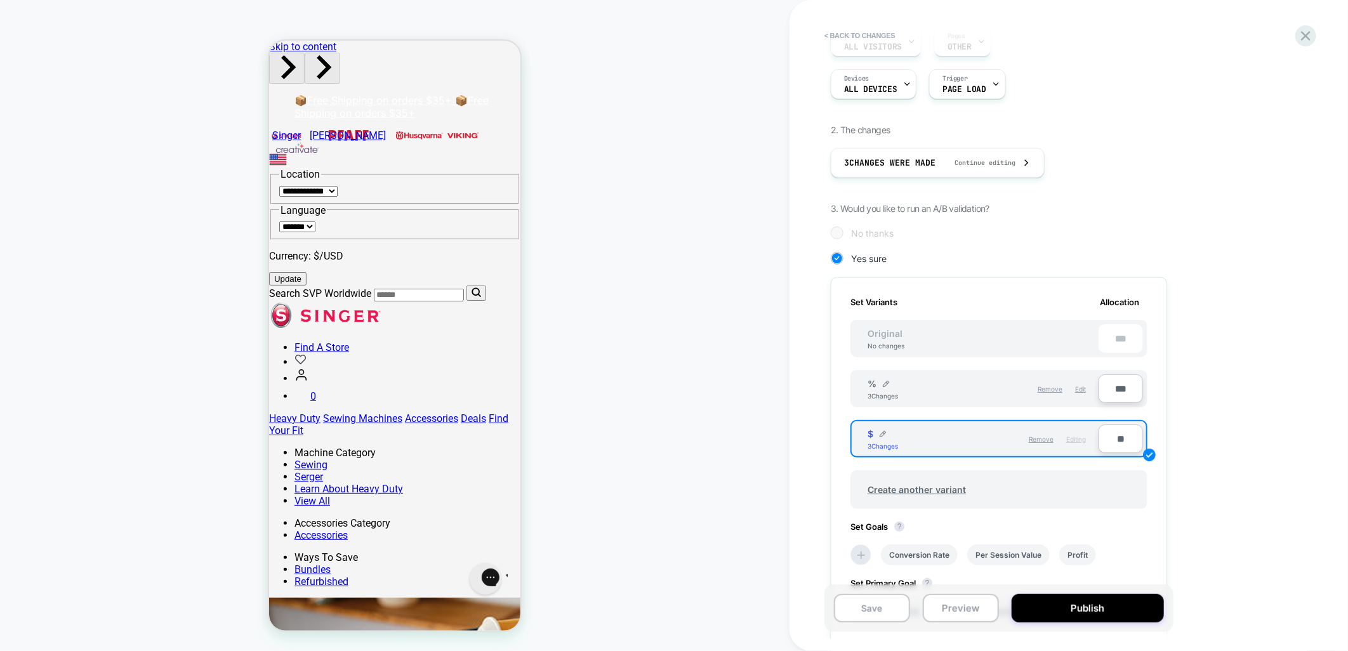
type input "***"
click at [1112, 378] on input "***" at bounding box center [1121, 388] width 44 height 29
type input "***"
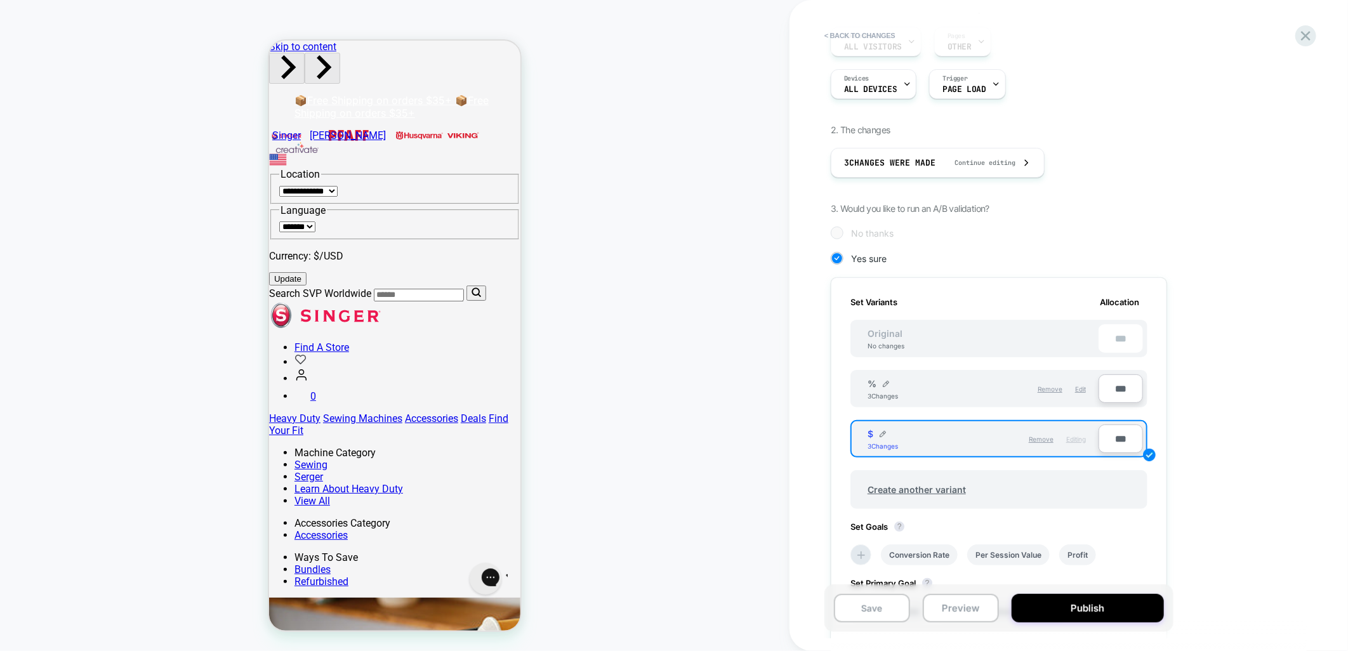
type input "**"
type input "***"
click at [1224, 376] on div "1. What audience and where will the experience run? Audience All Visitors Pages…" at bounding box center [1062, 391] width 463 height 776
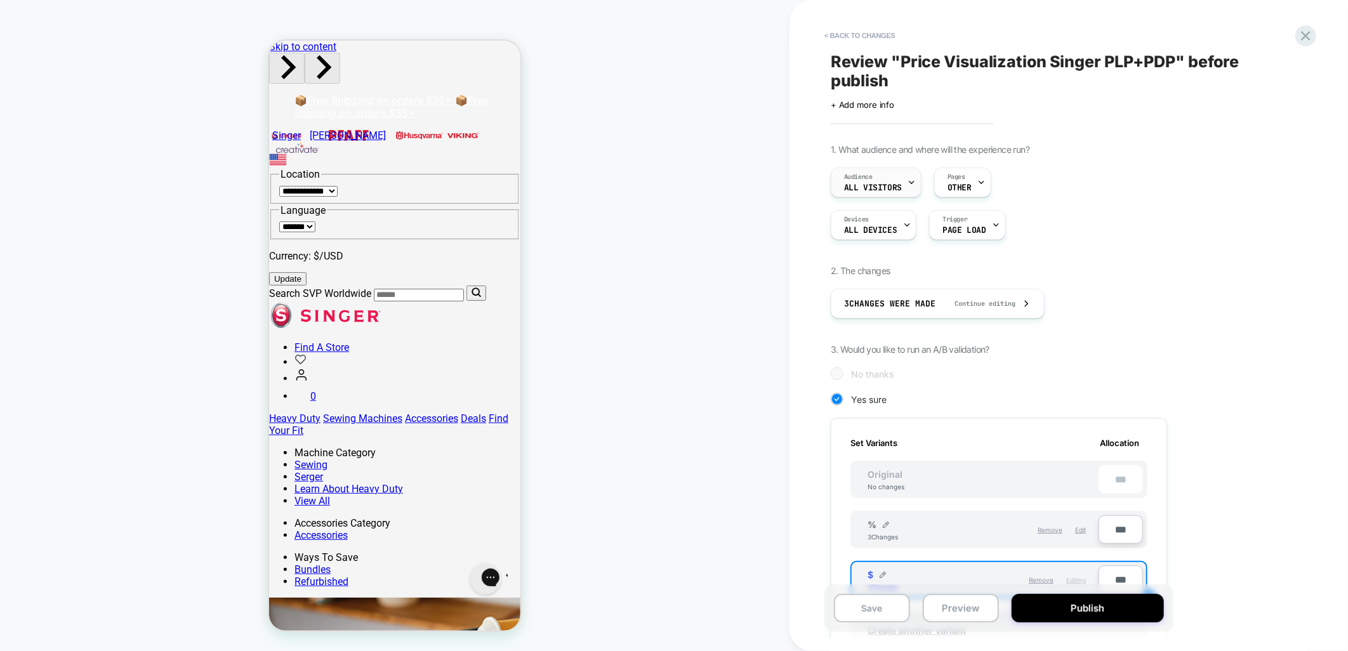
click at [897, 185] on span "All Visitors" at bounding box center [873, 187] width 58 height 9
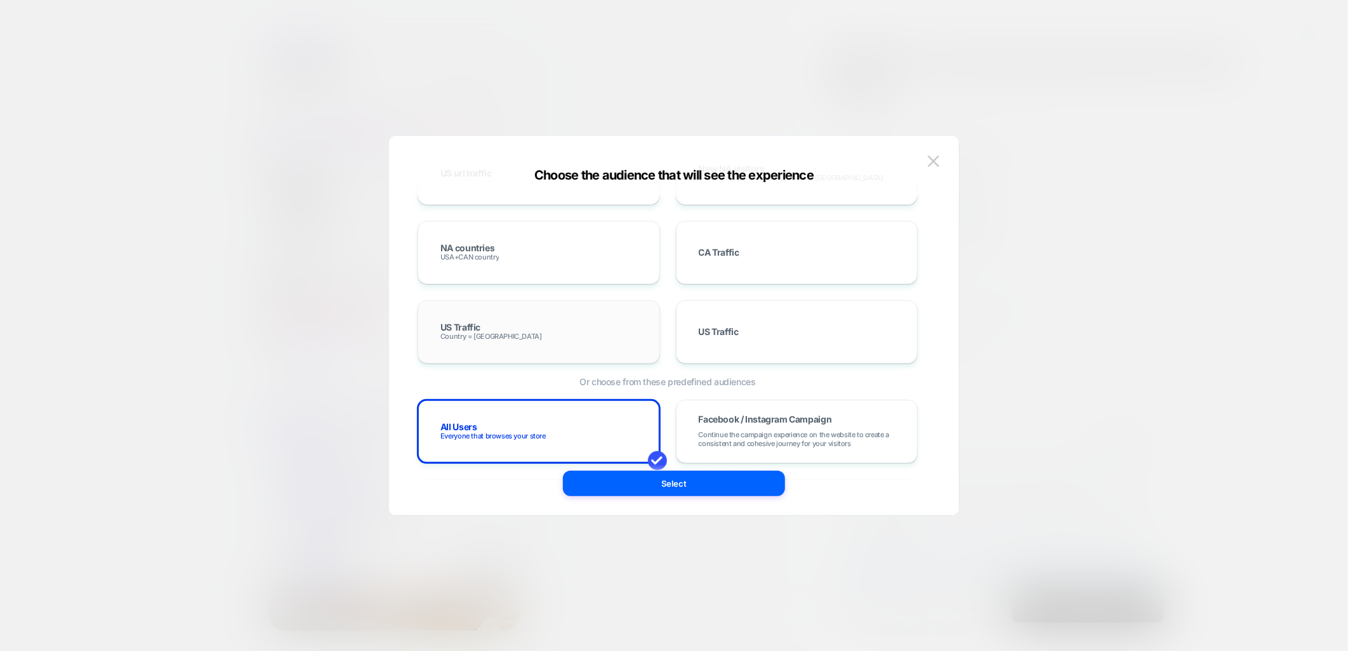
scroll to position [635, 0]
click at [513, 255] on div "NA countries USA+CAN country" at bounding box center [539, 251] width 216 height 37
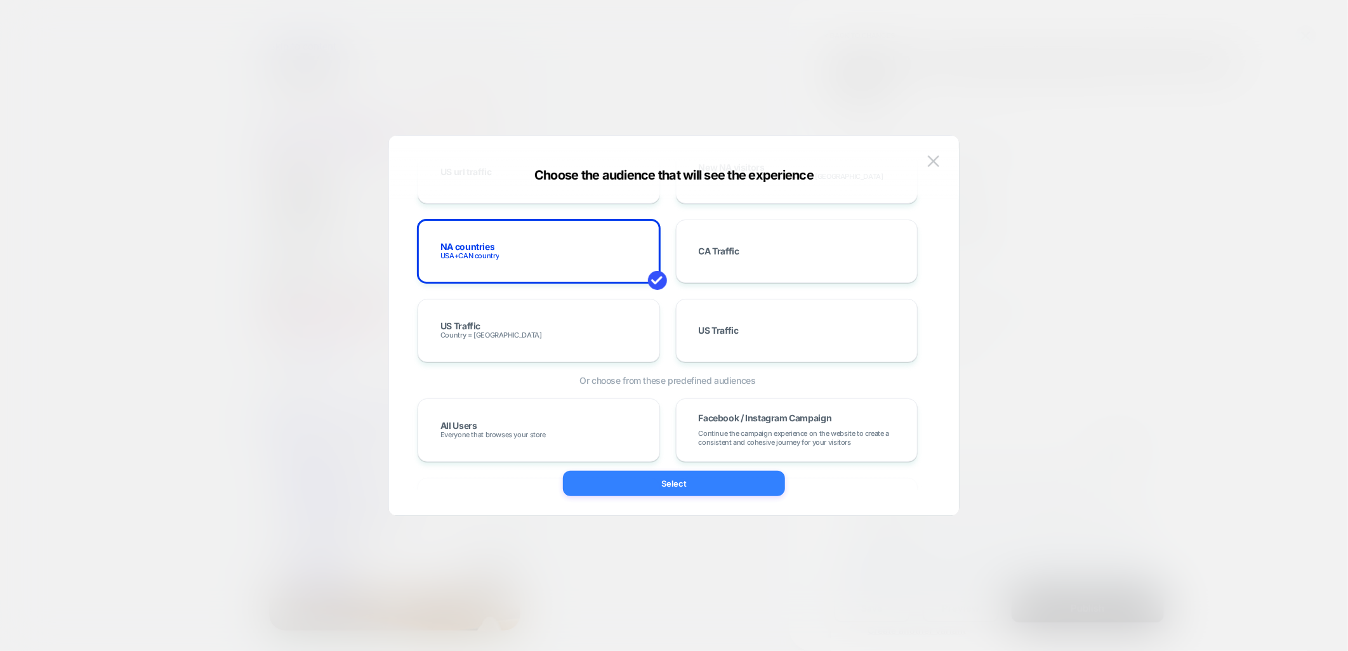
click at [648, 483] on button "Select" at bounding box center [674, 483] width 222 height 25
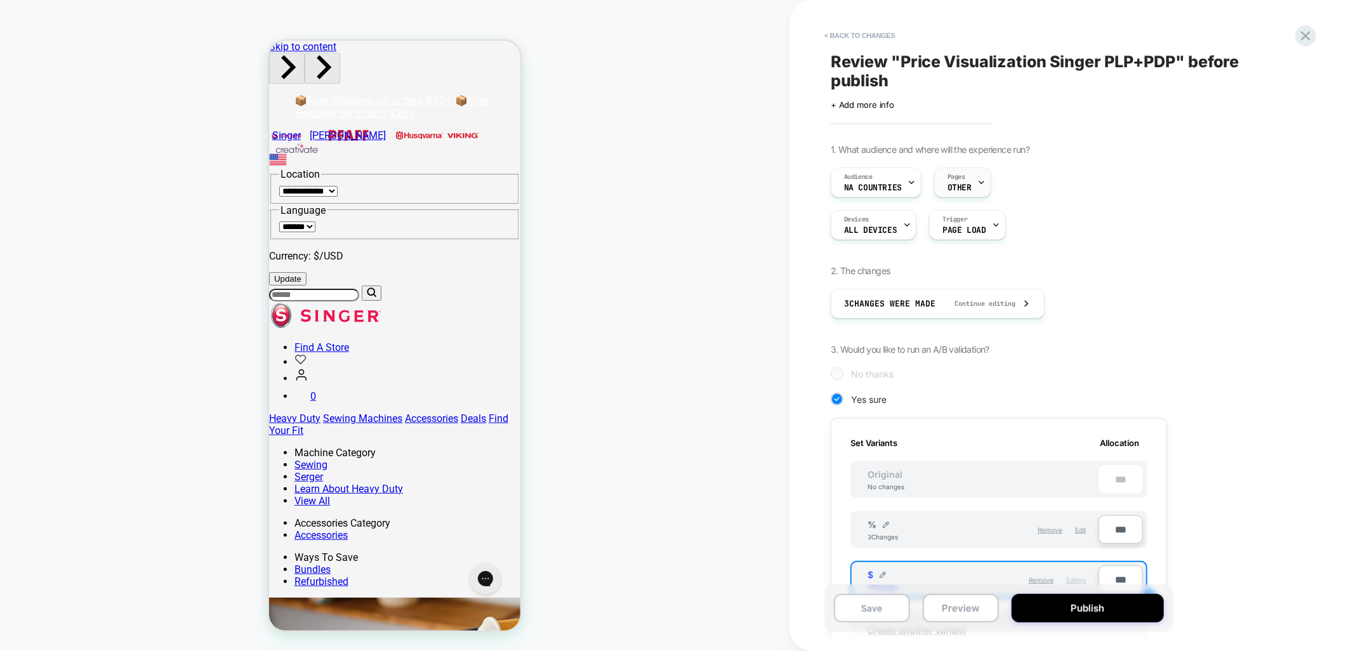
scroll to position [0, 0]
click at [968, 186] on span "OTHER" at bounding box center [960, 187] width 24 height 9
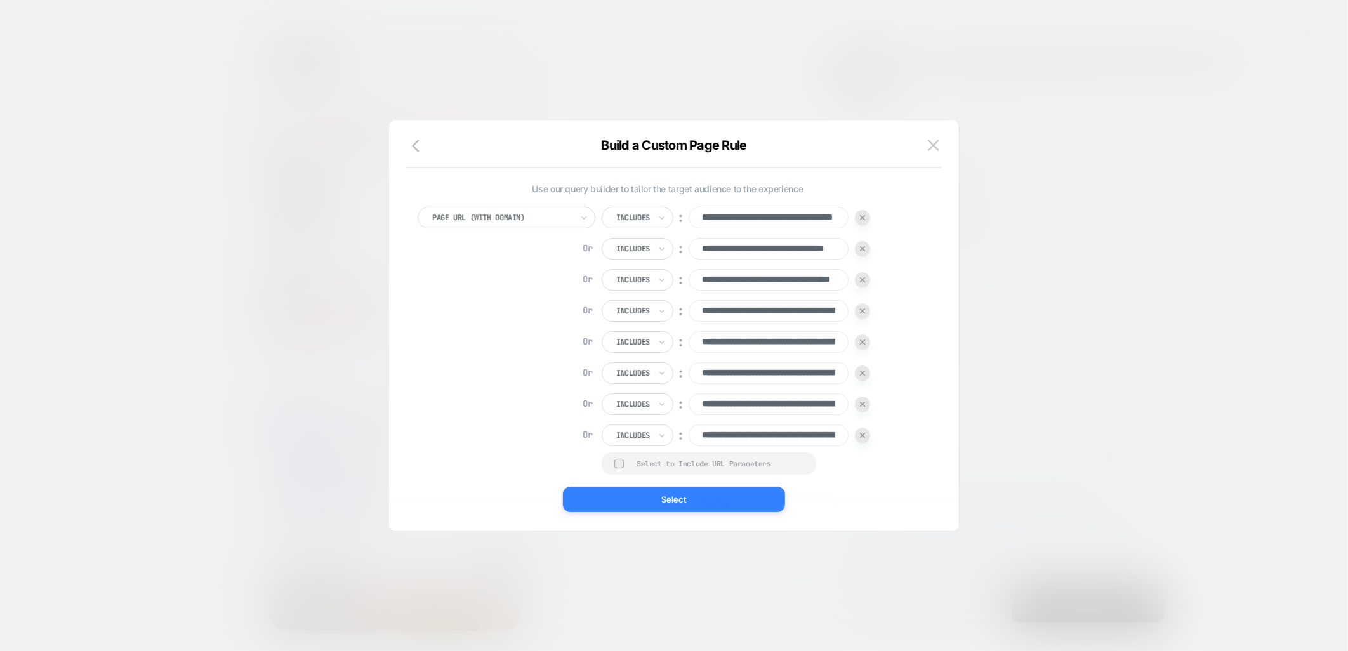
click at [702, 501] on button "Select" at bounding box center [674, 499] width 222 height 25
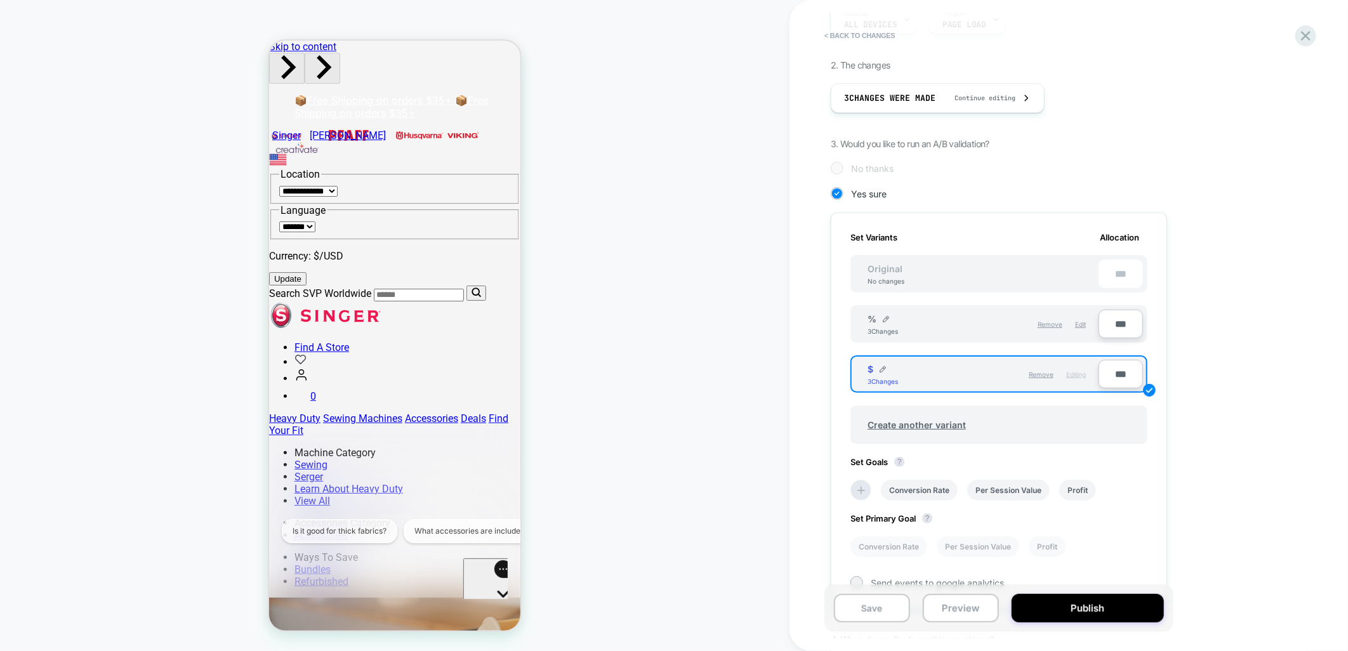
scroll to position [326, 0]
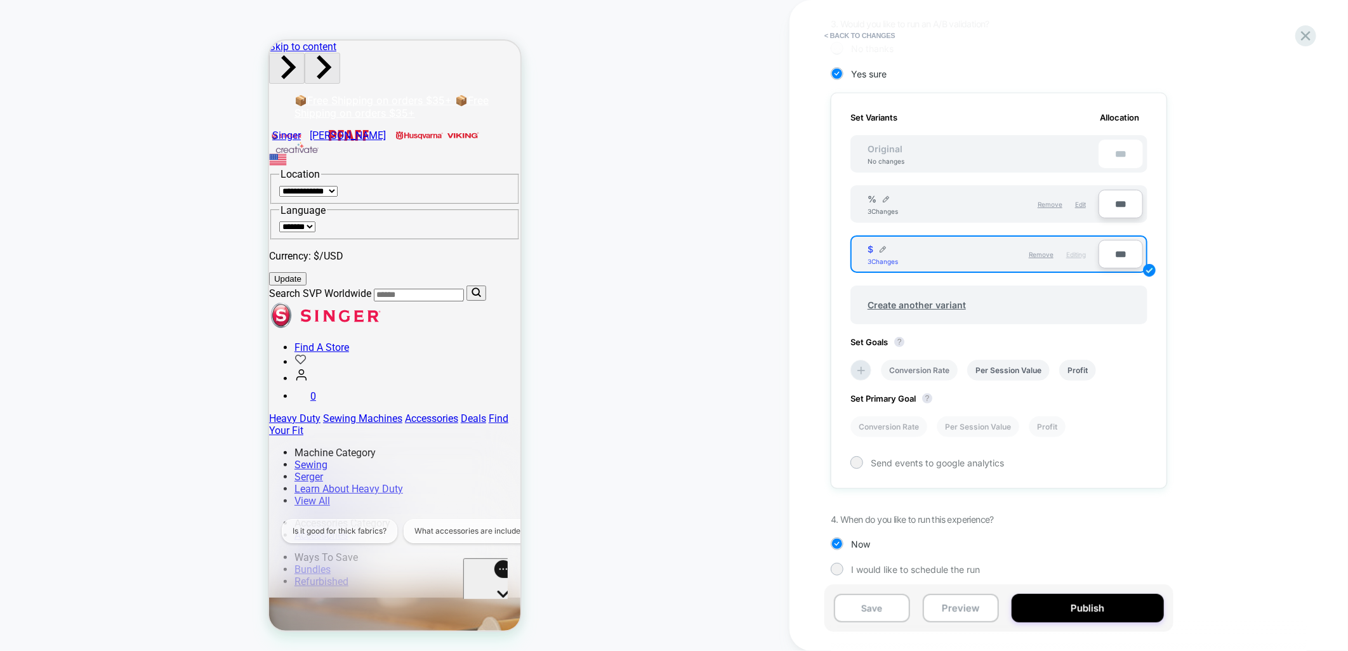
click at [922, 360] on li "Conversion Rate" at bounding box center [919, 370] width 77 height 21
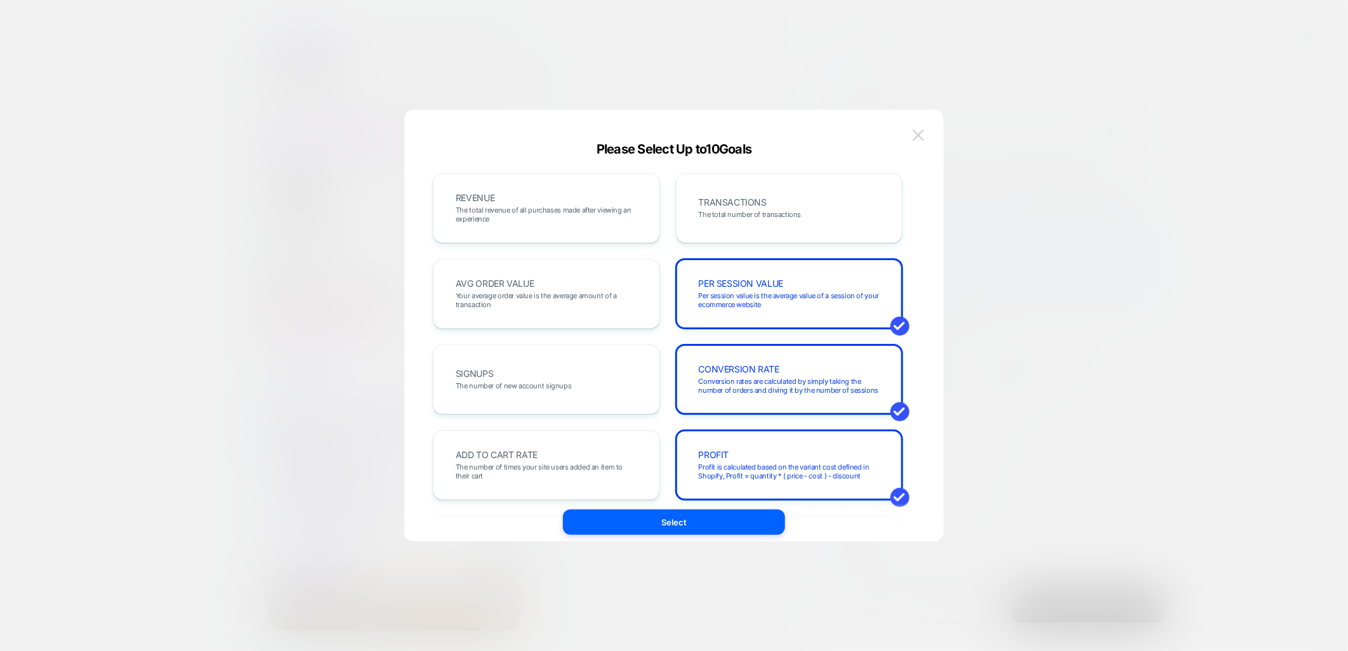
click at [915, 131] on img at bounding box center [918, 134] width 11 height 11
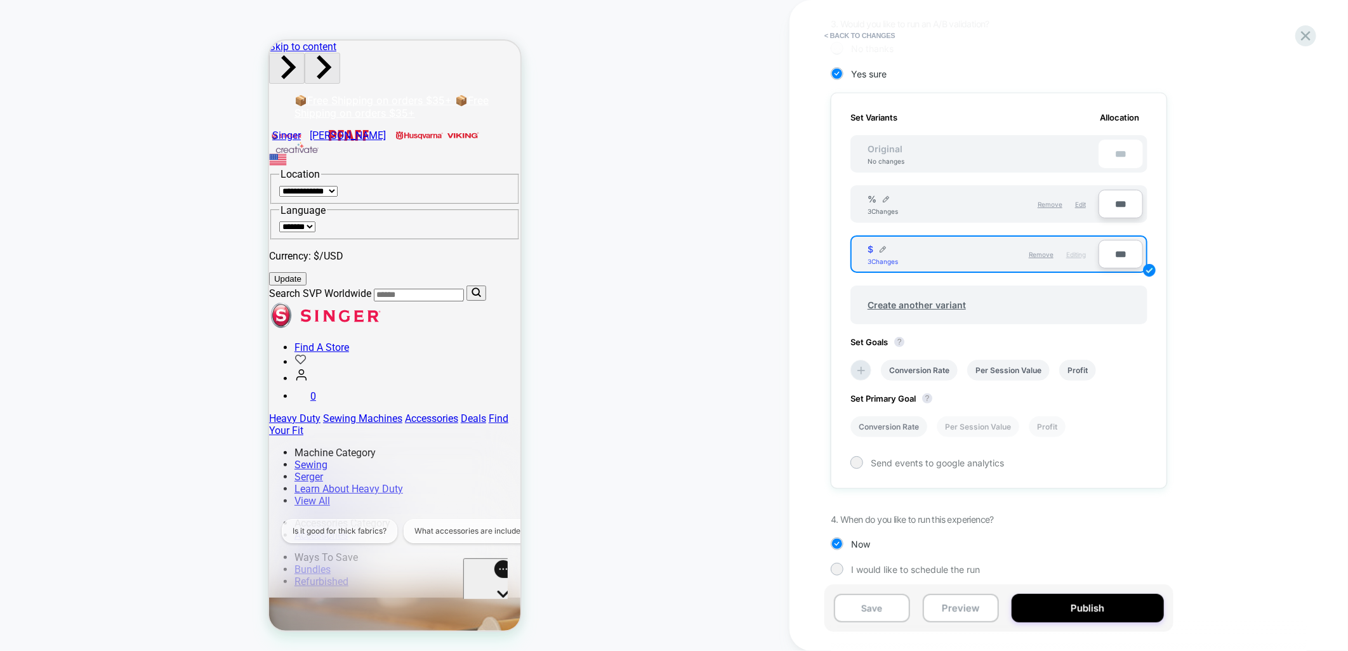
click at [872, 420] on li "Conversion Rate" at bounding box center [888, 426] width 77 height 21
click at [854, 458] on div at bounding box center [857, 463] width 10 height 10
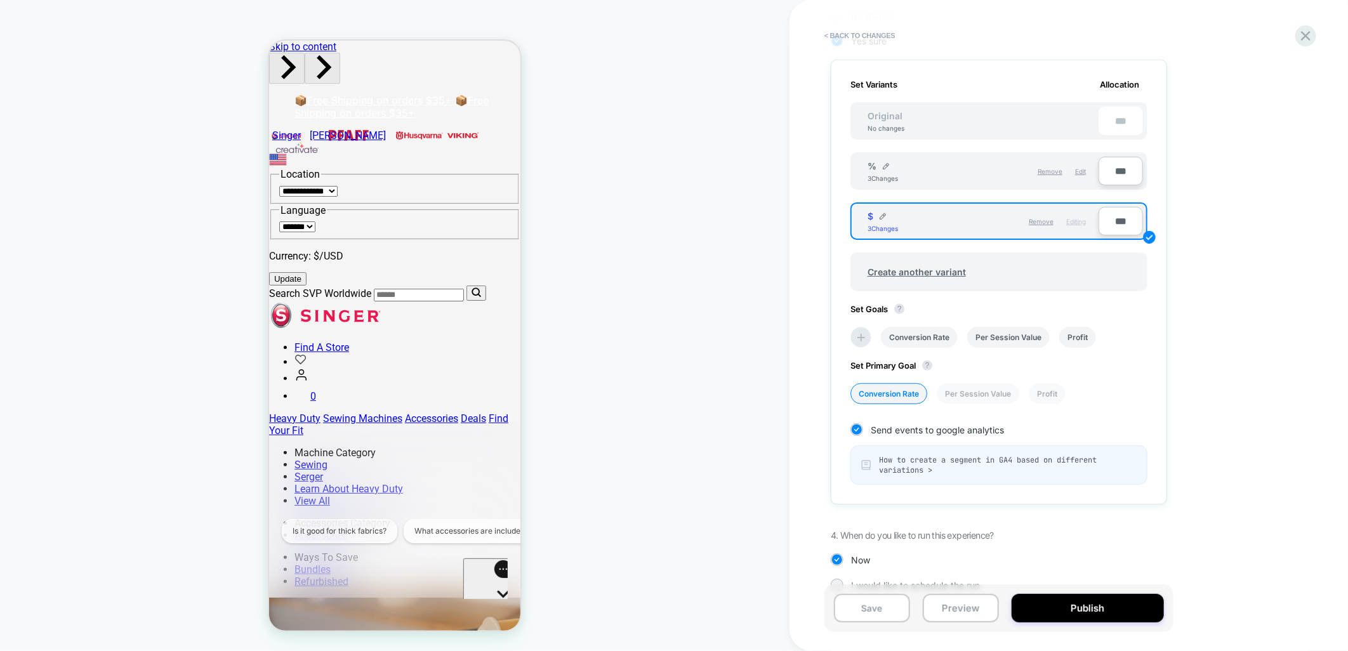
scroll to position [374, 0]
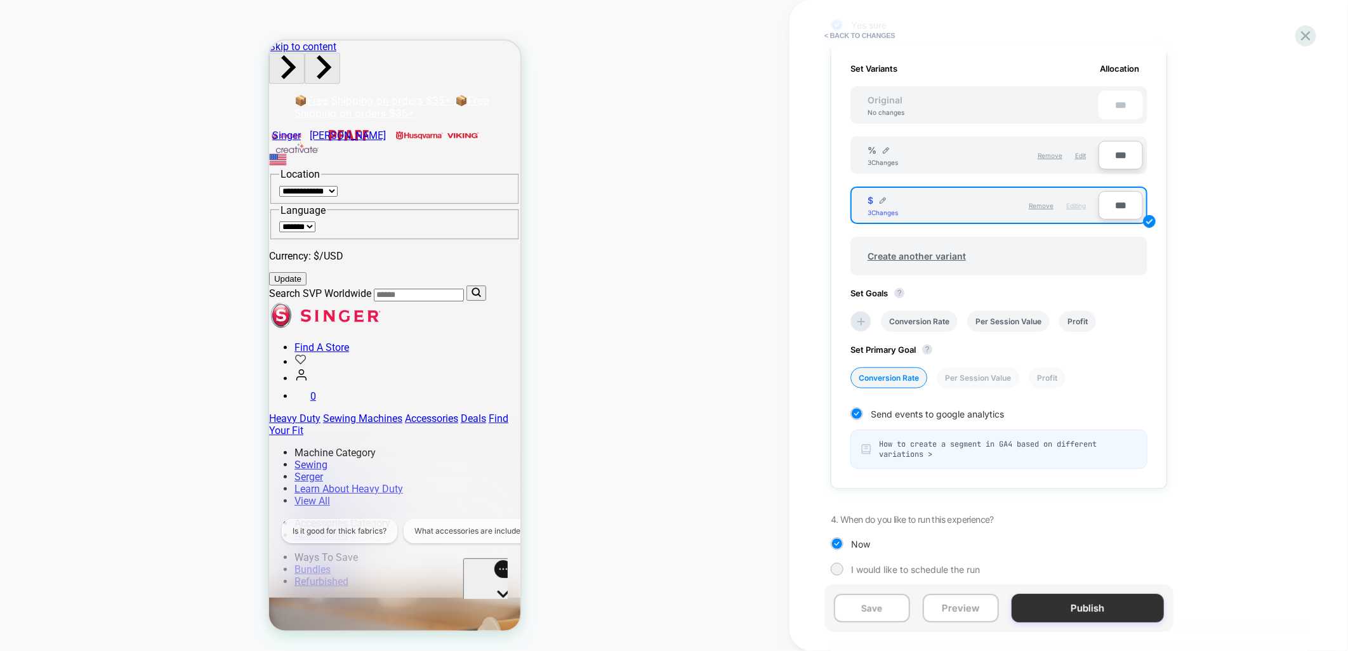
click at [1086, 612] on button "Publish" at bounding box center [1088, 608] width 152 height 29
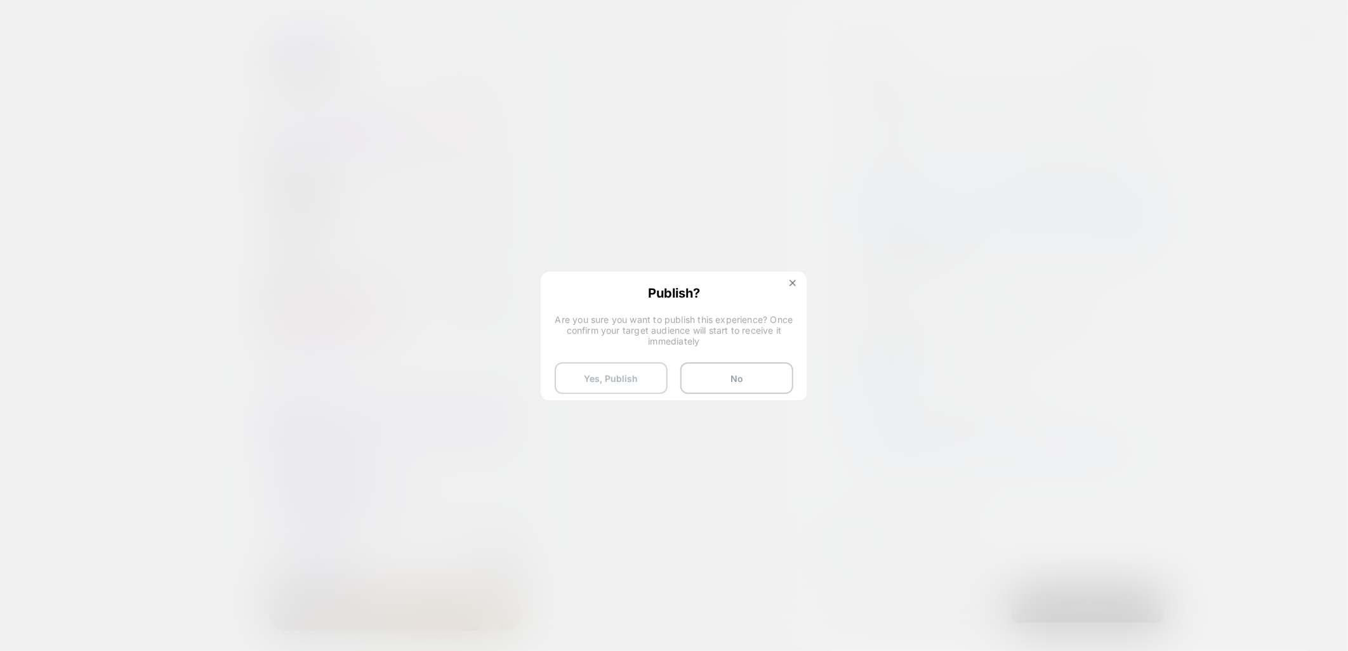
click at [604, 373] on button "Yes, Publish" at bounding box center [611, 378] width 113 height 32
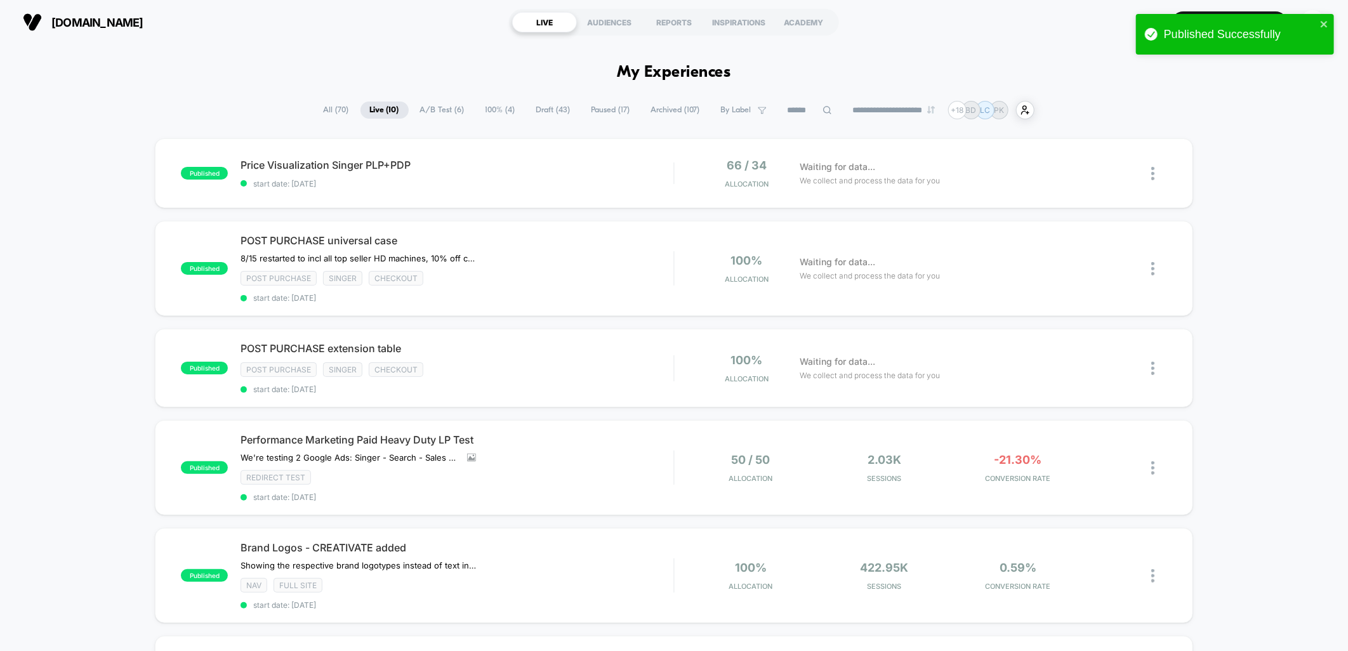
click at [1265, 256] on div "published Price Visualization Singer PLP+PDP start date: 2025-08-22 66 / 34 All…" at bounding box center [674, 644] width 1348 height 1013
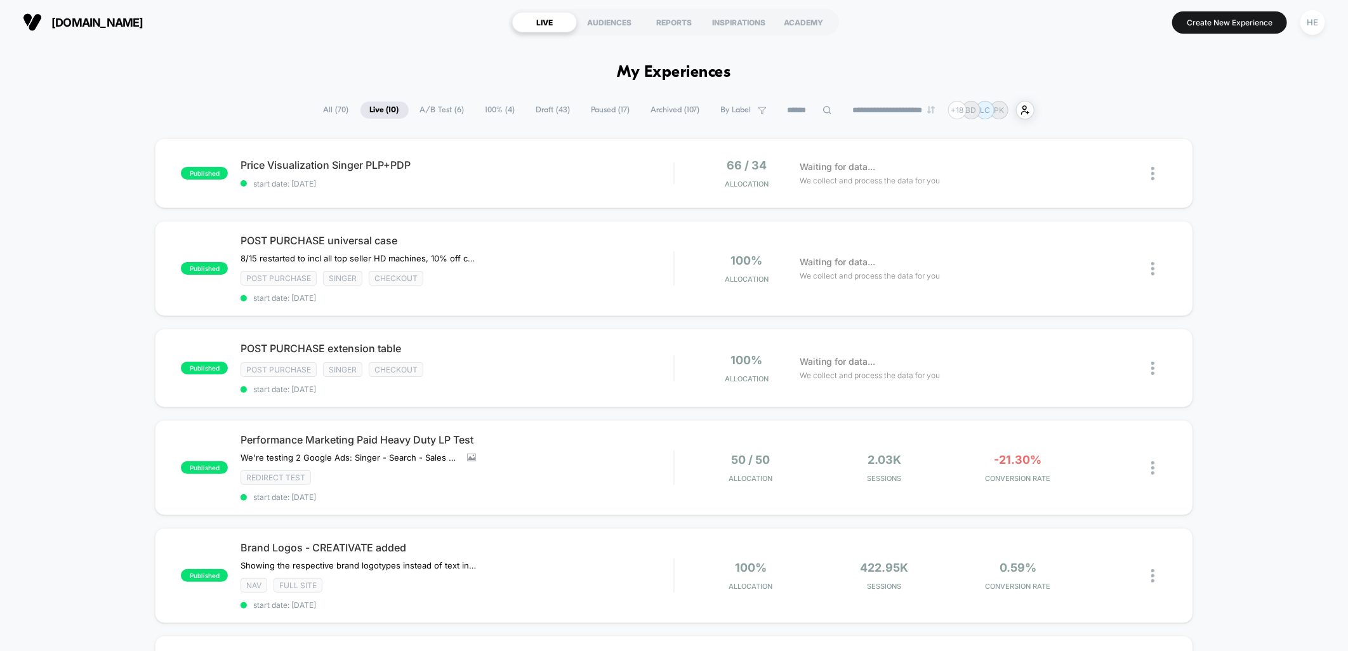
click at [1242, 185] on div "published Price Visualization Singer PLP+PDP start date: 2025-08-22 66 / 34 All…" at bounding box center [674, 644] width 1348 height 1013
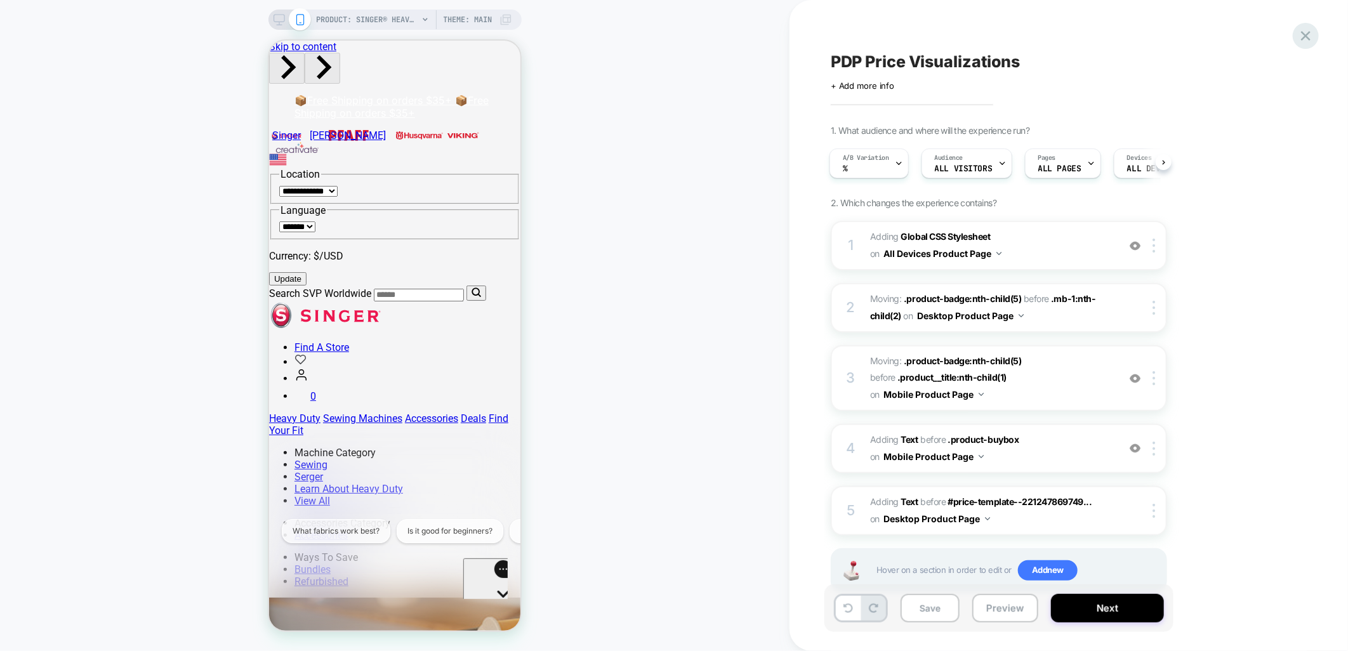
click at [1302, 37] on icon at bounding box center [1305, 35] width 17 height 17
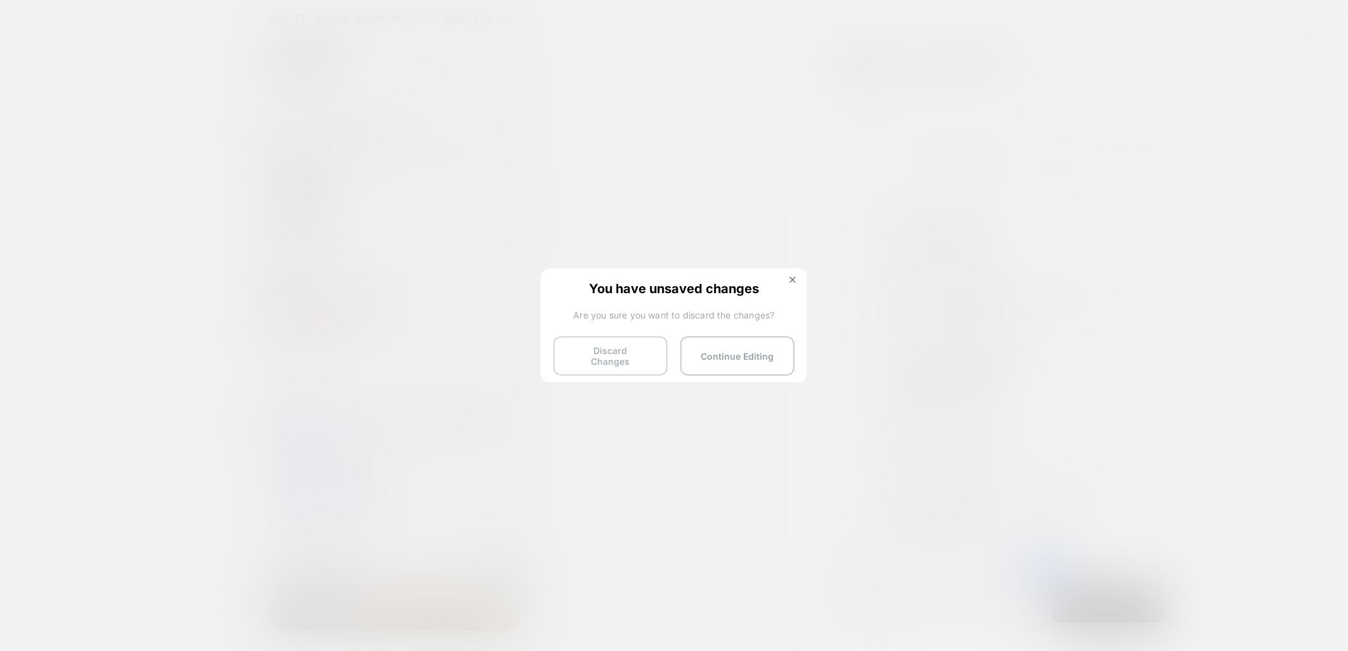
click at [613, 350] on button "Discard Changes" at bounding box center [610, 355] width 114 height 39
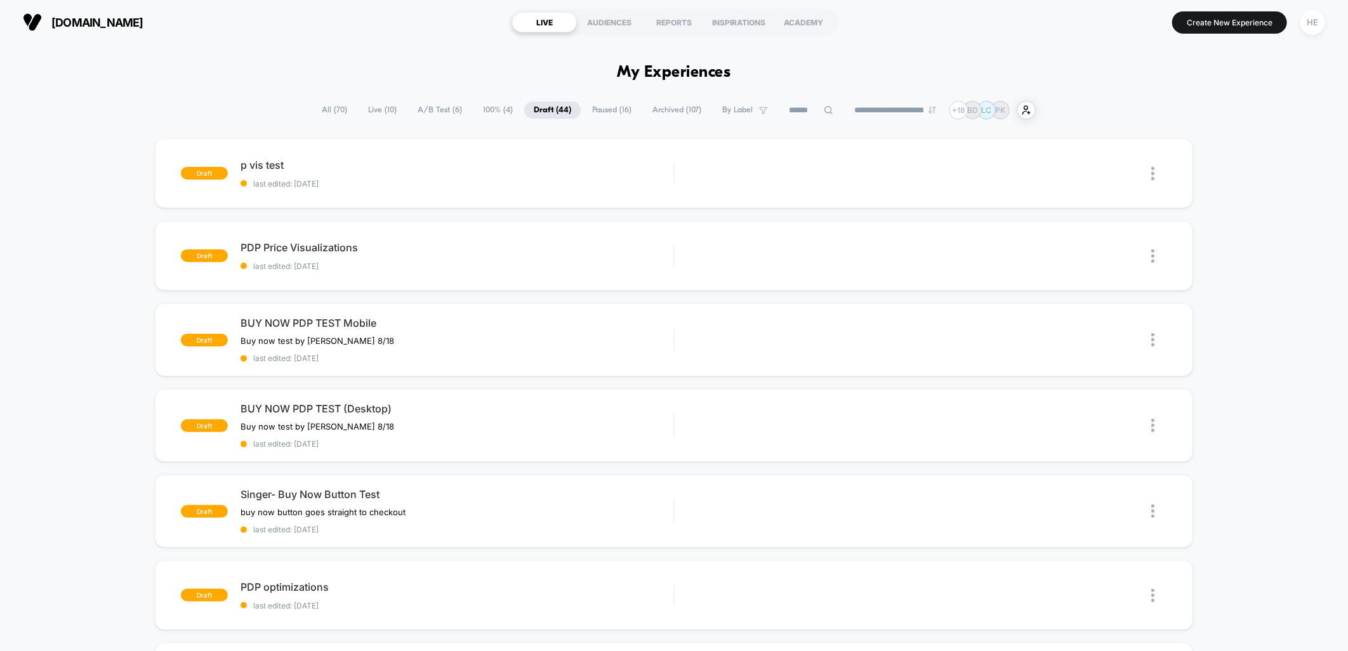
click at [365, 111] on span "Live ( 10 )" at bounding box center [383, 110] width 48 height 17
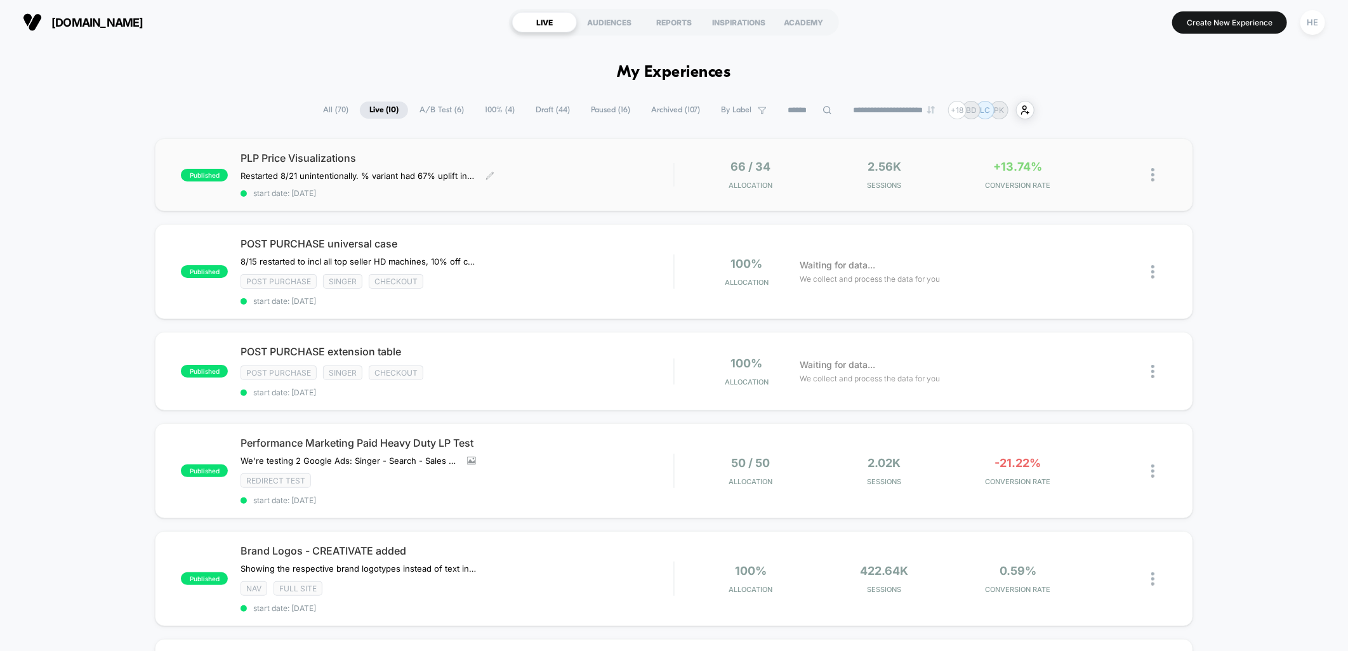
click at [520, 180] on div "Restarted 8/21 unintentionally. % variant had 67% uplift in CVR and 16% uplift …" at bounding box center [392, 176] width 303 height 10
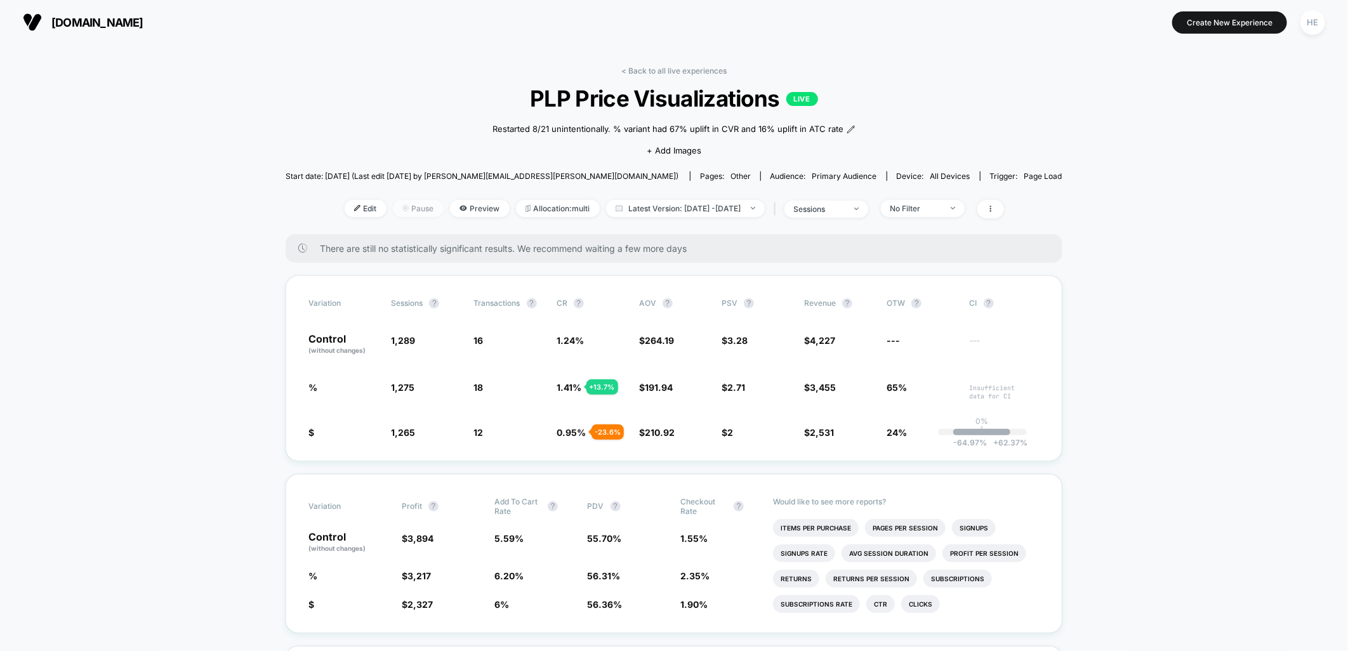
click at [394, 212] on span "Pause" at bounding box center [418, 208] width 51 height 17
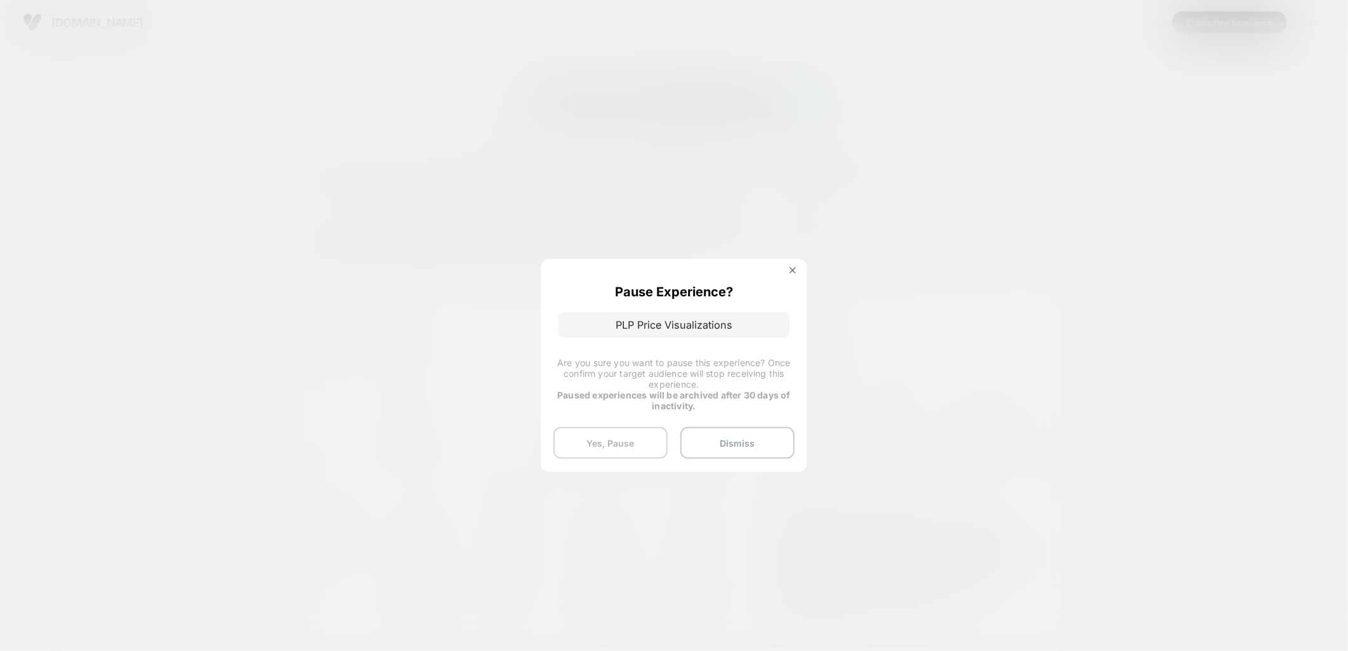
click at [606, 438] on button "Yes, Pause" at bounding box center [610, 443] width 114 height 32
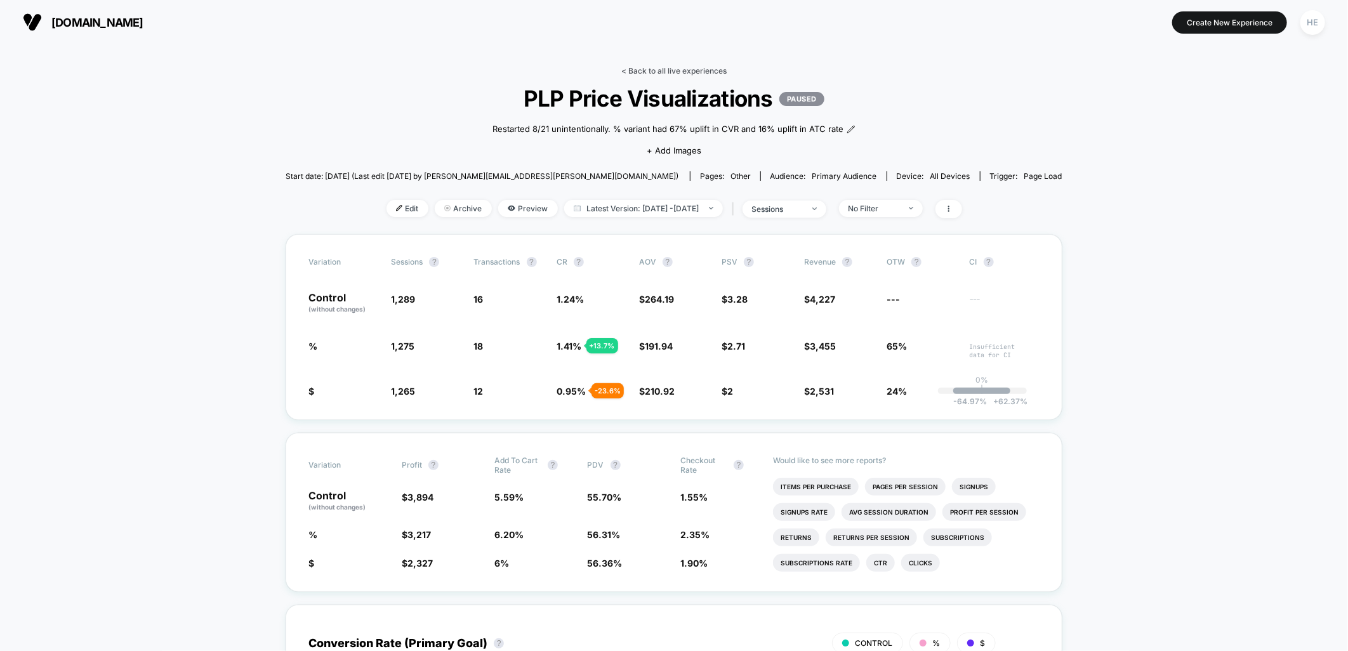
click at [654, 73] on link "< Back to all live experiences" at bounding box center [673, 71] width 105 height 10
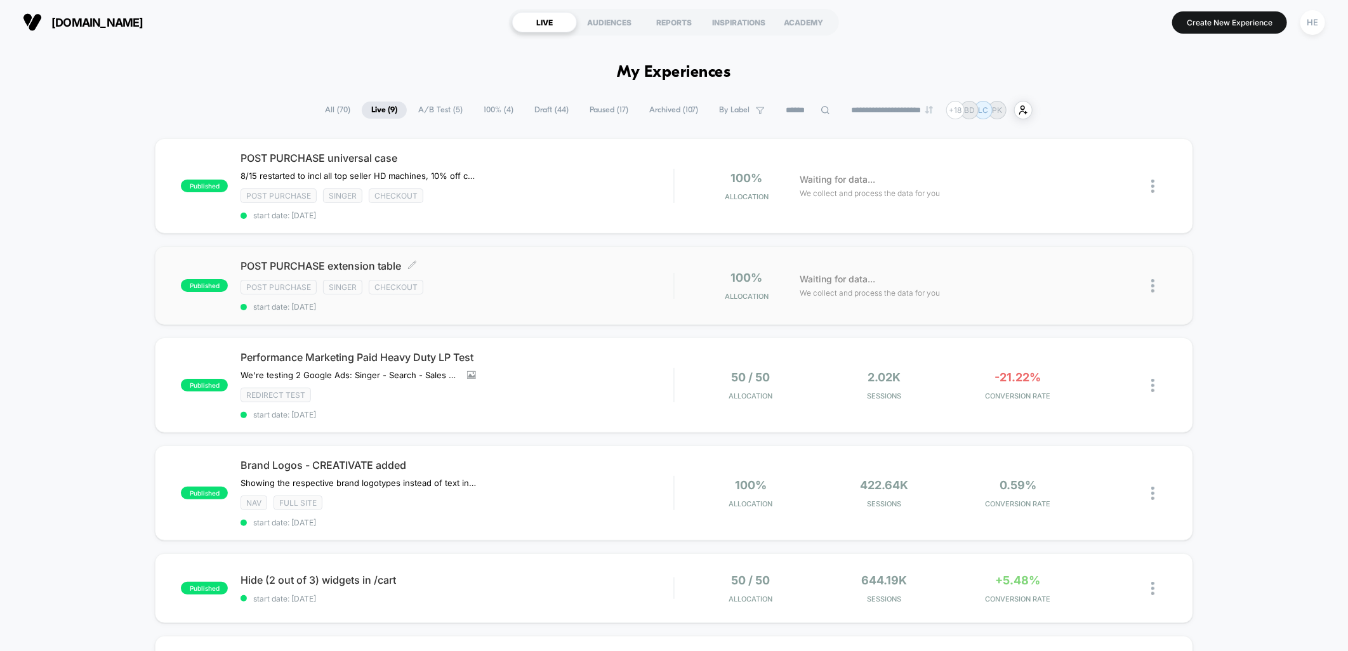
click at [591, 263] on span "POST PURCHASE extension table Click to edit experience details" at bounding box center [457, 266] width 433 height 13
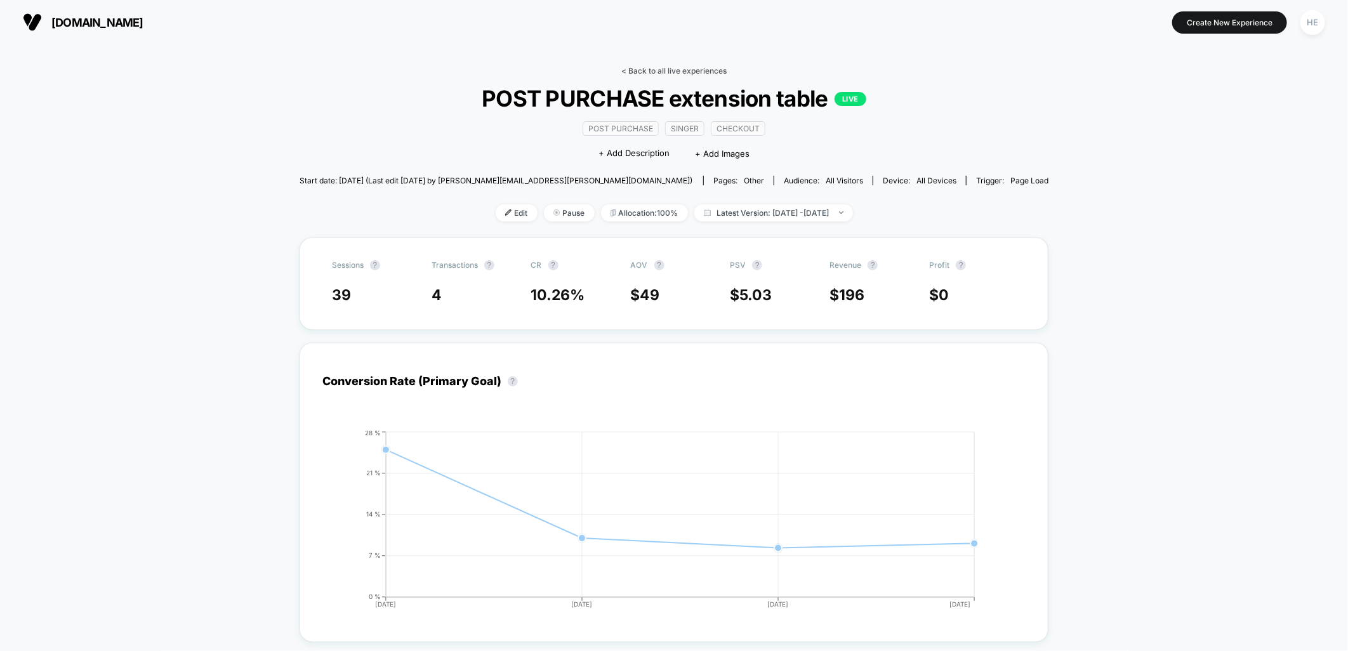
click at [665, 70] on link "< Back to all live experiences" at bounding box center [673, 71] width 105 height 10
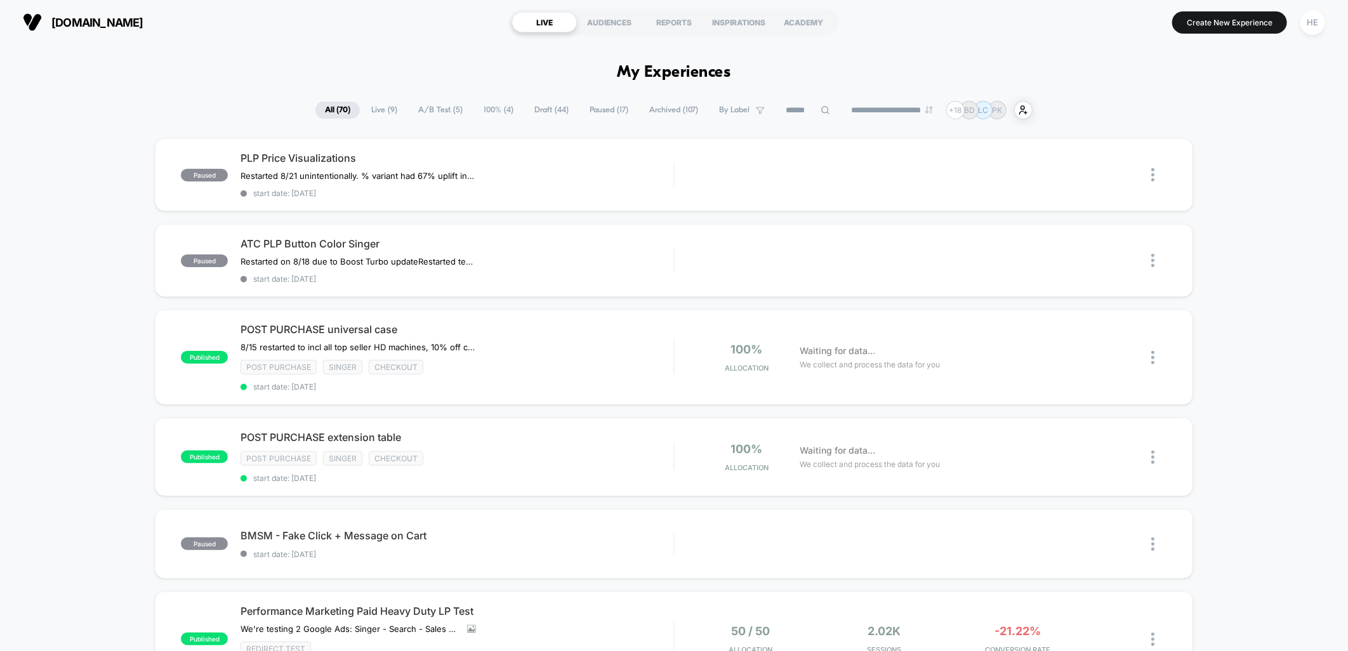
click at [531, 110] on span "Draft ( 44 )" at bounding box center [551, 110] width 53 height 17
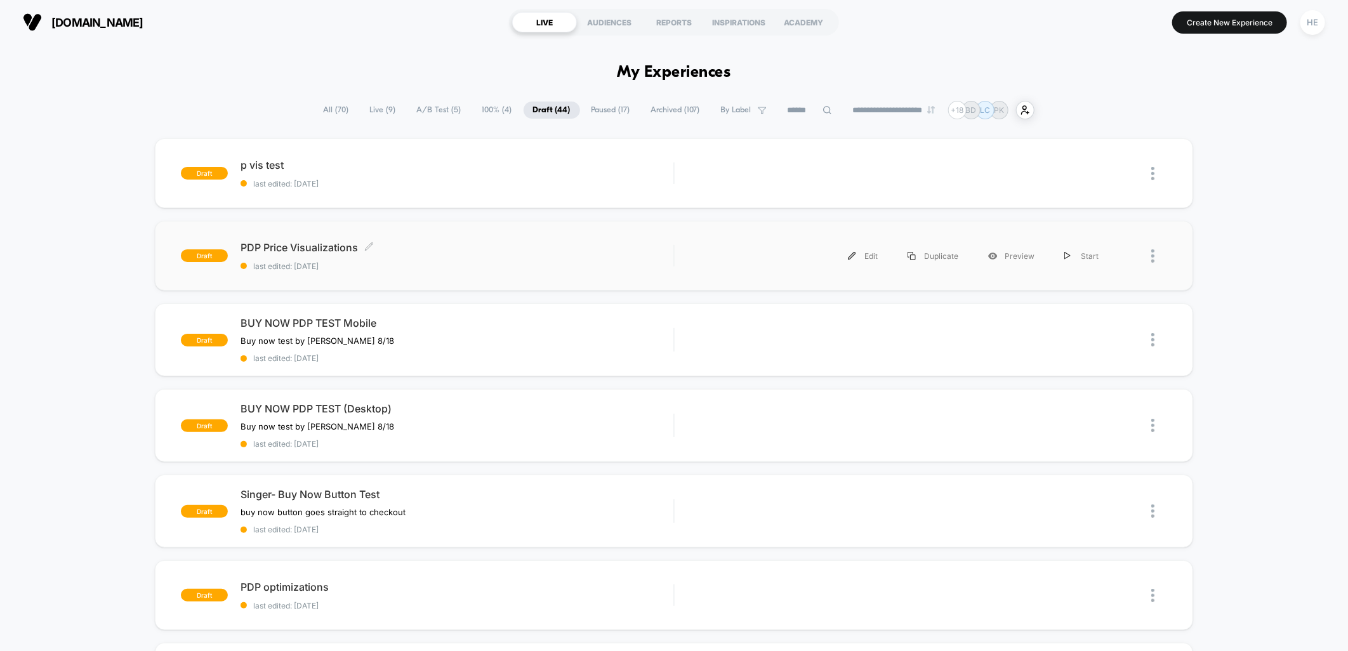
click at [463, 242] on span "PDP Price Visualizations Click to edit experience details" at bounding box center [457, 247] width 433 height 13
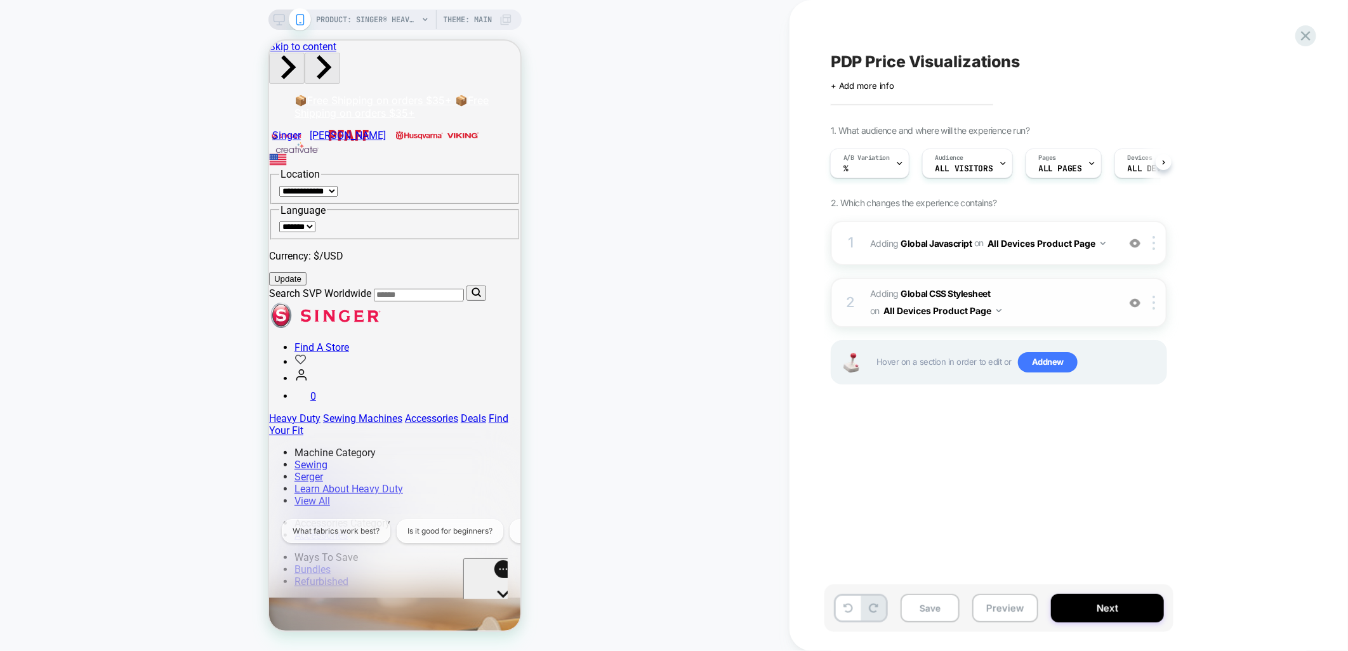
click at [1058, 290] on span "Adding Global CSS Stylesheet on All Devices Product Page" at bounding box center [991, 303] width 242 height 34
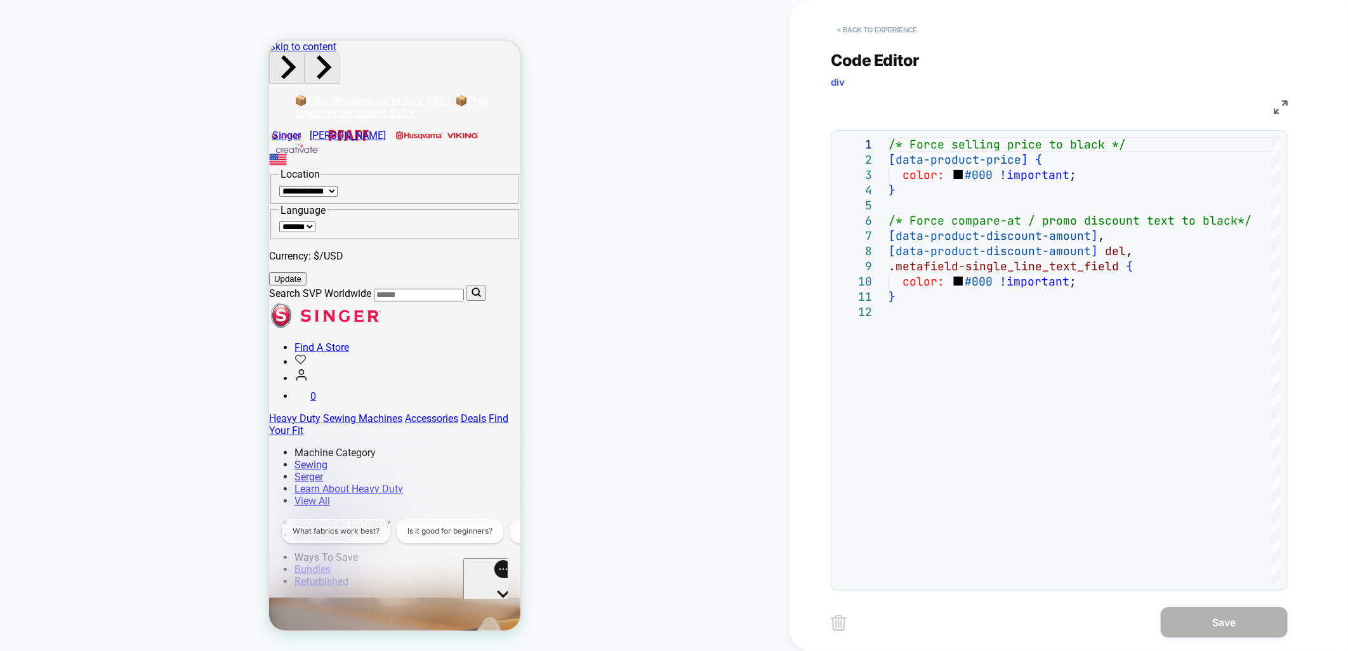
click at [872, 34] on button "< Back to experience" at bounding box center [877, 30] width 93 height 20
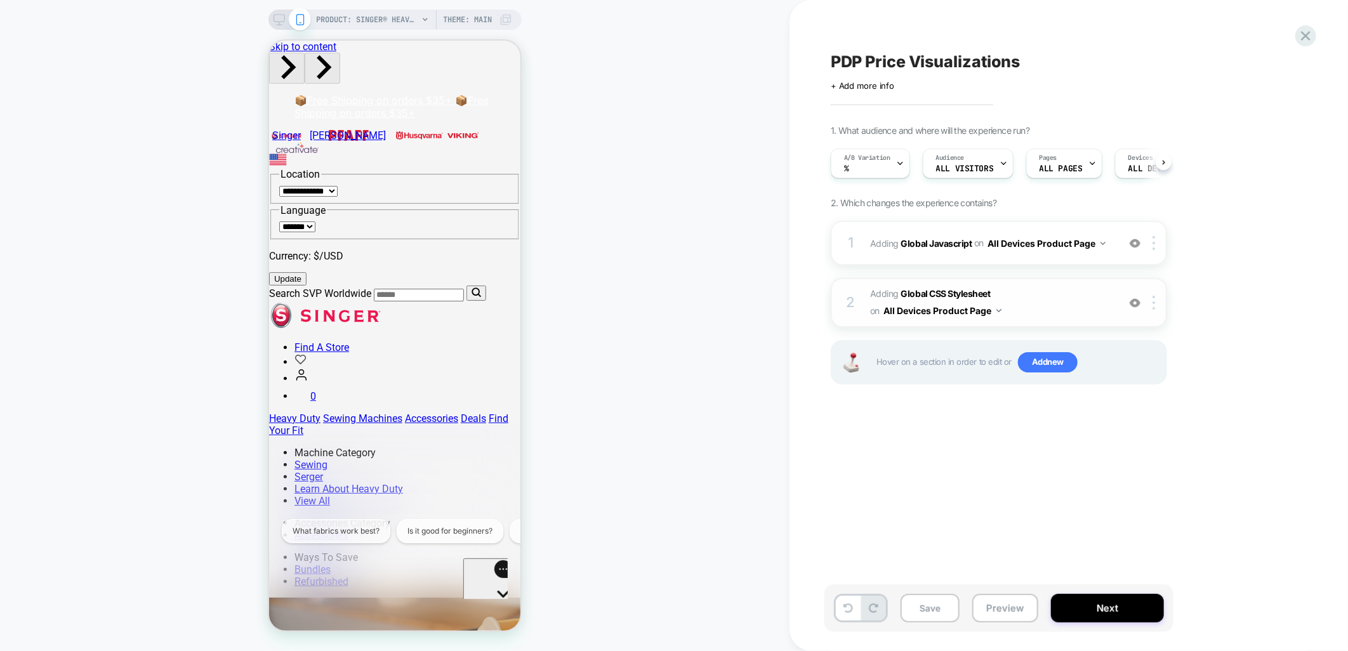
scroll to position [0, 1]
click at [1036, 292] on span "Adding Global CSS Stylesheet on All Devices Product Page" at bounding box center [991, 303] width 242 height 34
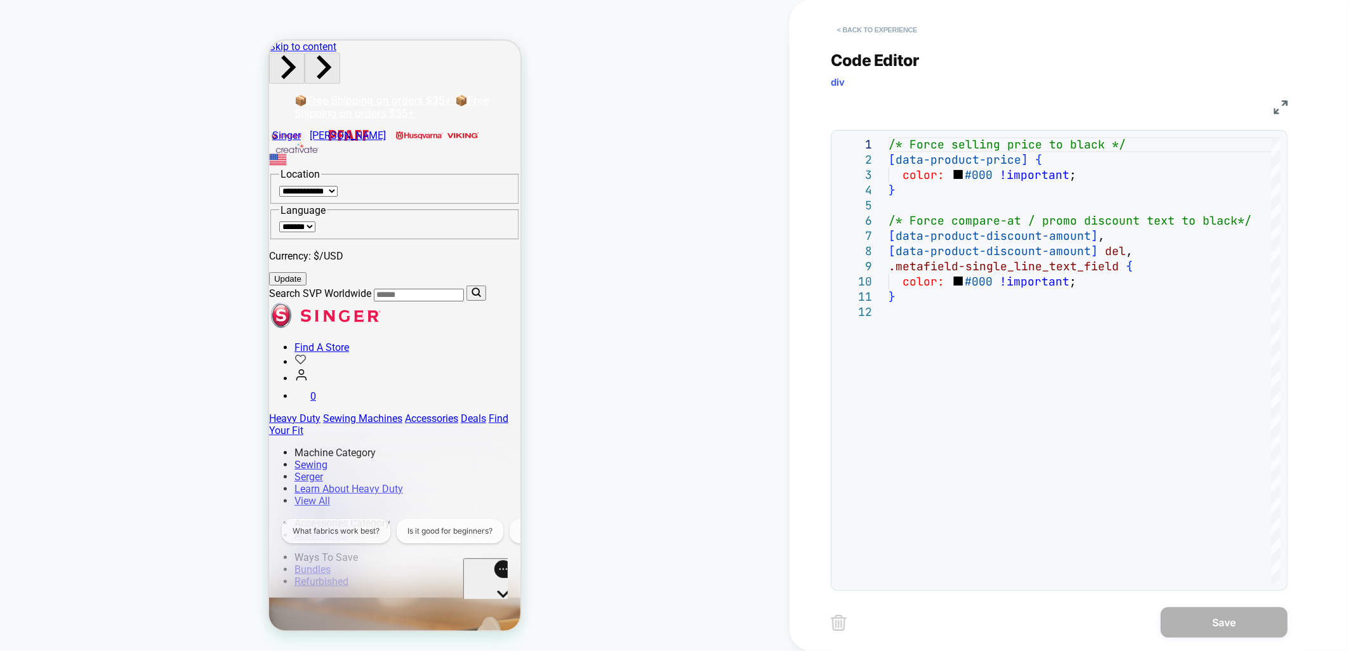
click at [879, 29] on button "< Back to experience" at bounding box center [877, 30] width 93 height 20
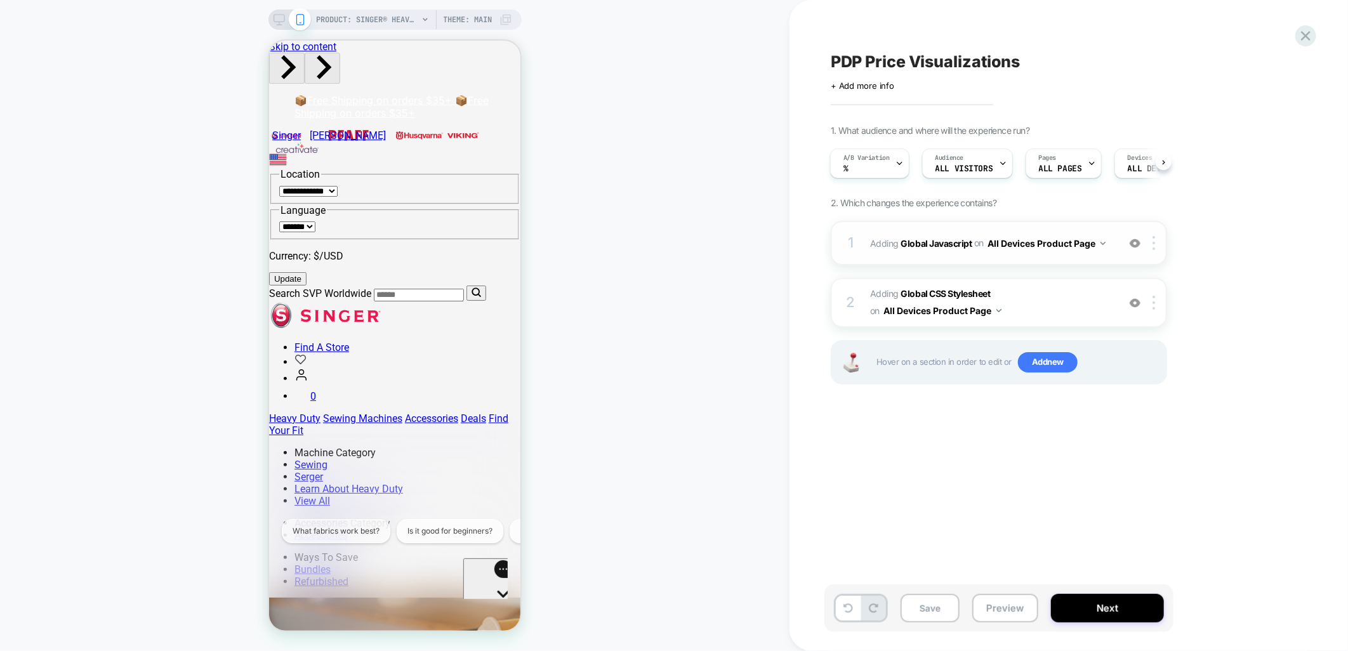
click at [1050, 225] on div "1 Adding Global Javascript on All Devices Product Page Add Before Add After Tar…" at bounding box center [999, 243] width 336 height 44
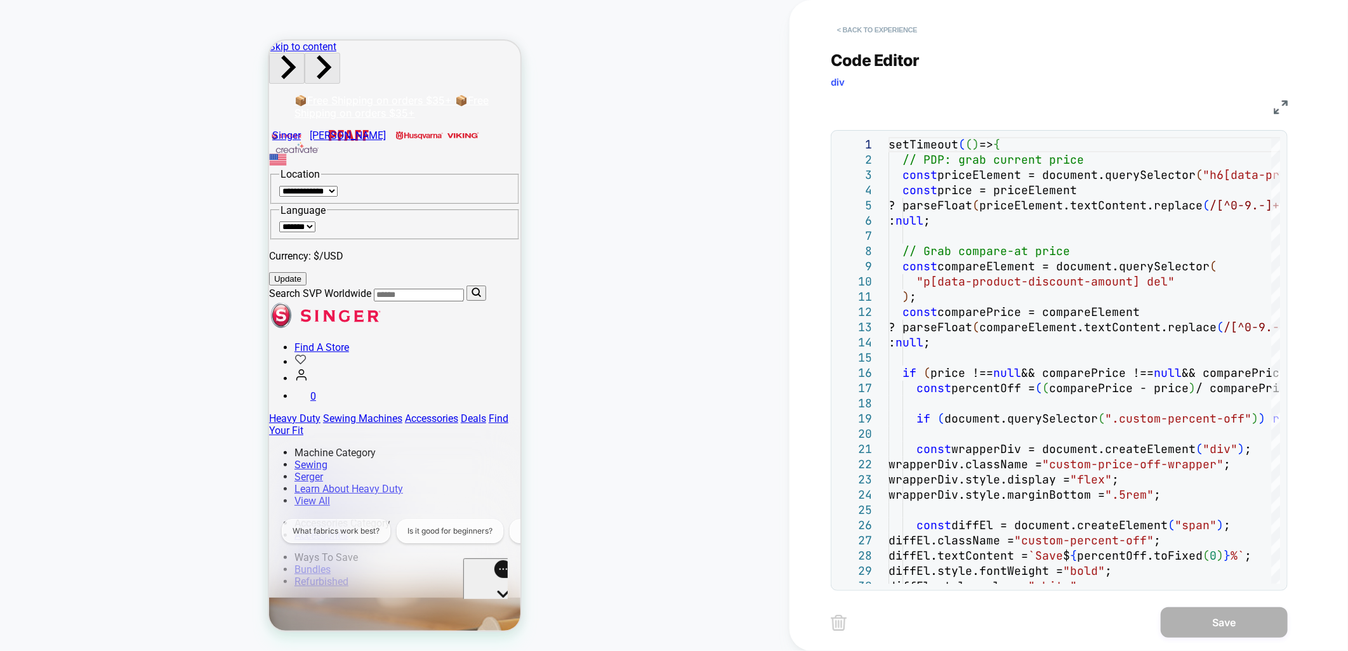
click at [895, 34] on button "< Back to experience" at bounding box center [877, 30] width 93 height 20
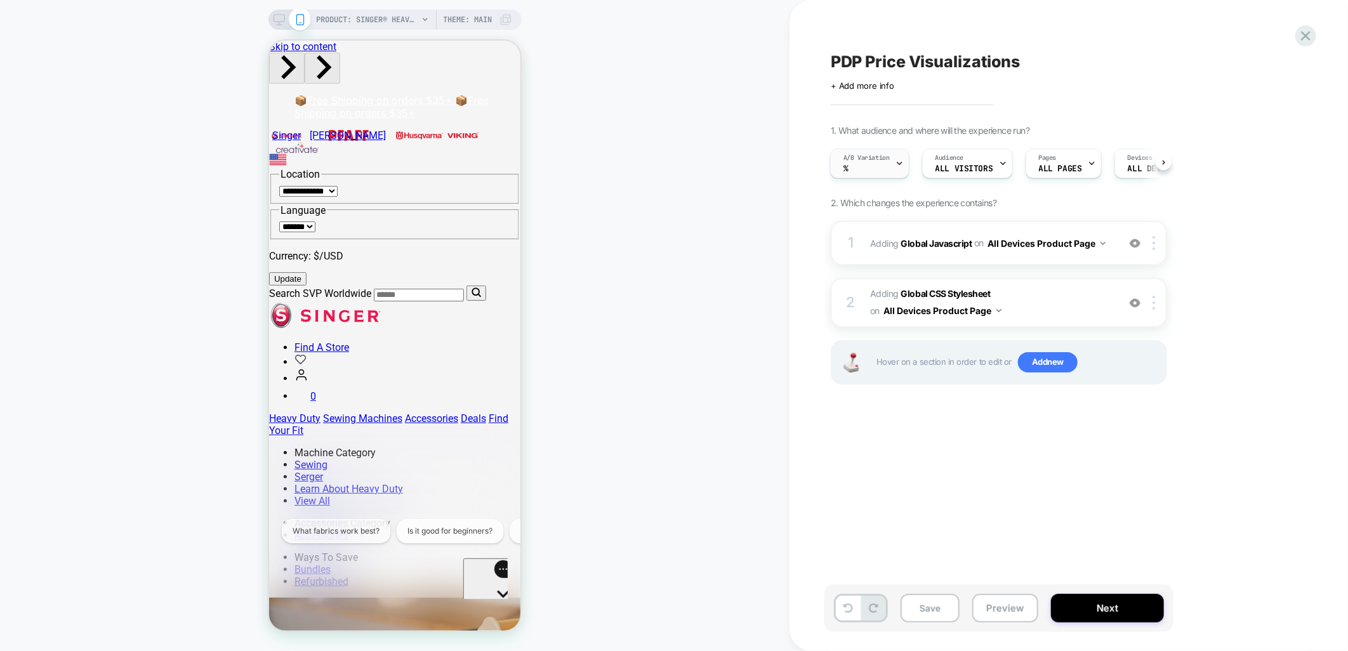
drag, startPoint x: 912, startPoint y: 151, endPoint x: 905, endPoint y: 159, distance: 10.3
click at [911, 154] on div "A/B Variation % Audience All Visitors Pages ALL PAGES Devices ALL DEVICES Trigg…" at bounding box center [992, 163] width 336 height 43
click at [904, 160] on div "A/B Variation %" at bounding box center [869, 164] width 79 height 30
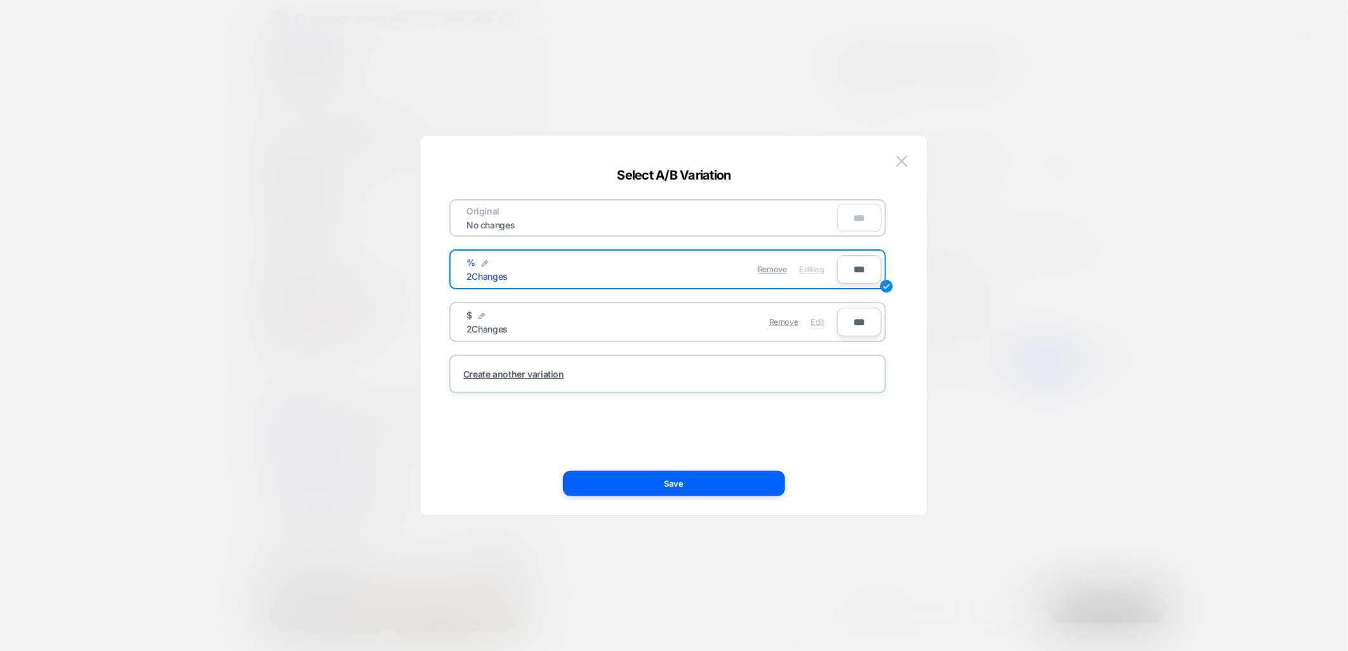
click at [816, 320] on span "Edit" at bounding box center [817, 322] width 13 height 10
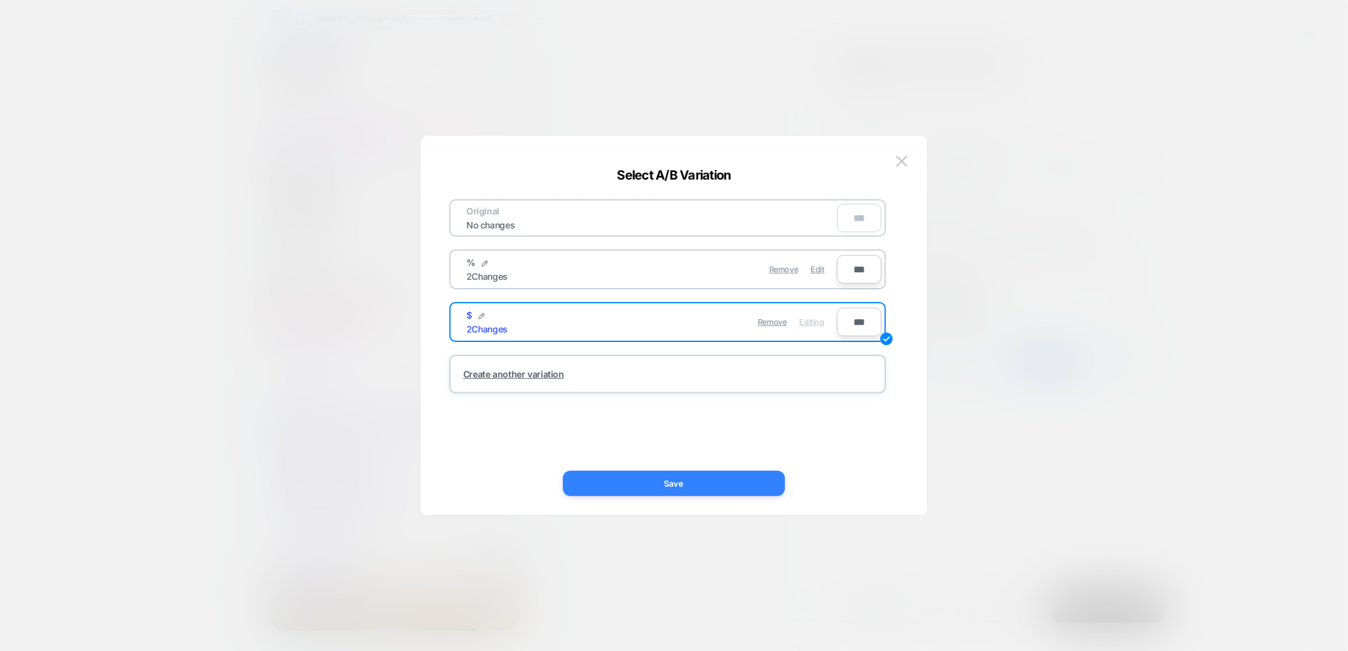
click at [685, 480] on button "Save" at bounding box center [674, 483] width 222 height 25
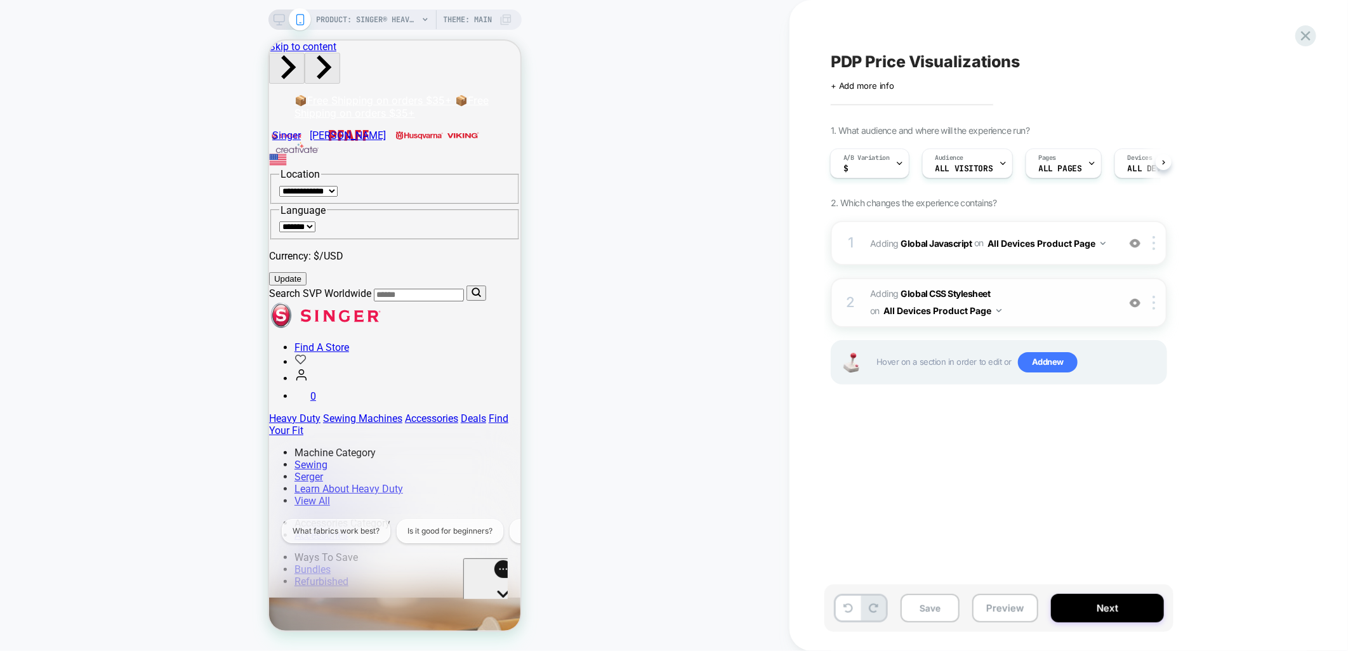
click at [1040, 289] on span "Adding Global CSS Stylesheet on All Devices Product Page" at bounding box center [991, 303] width 242 height 34
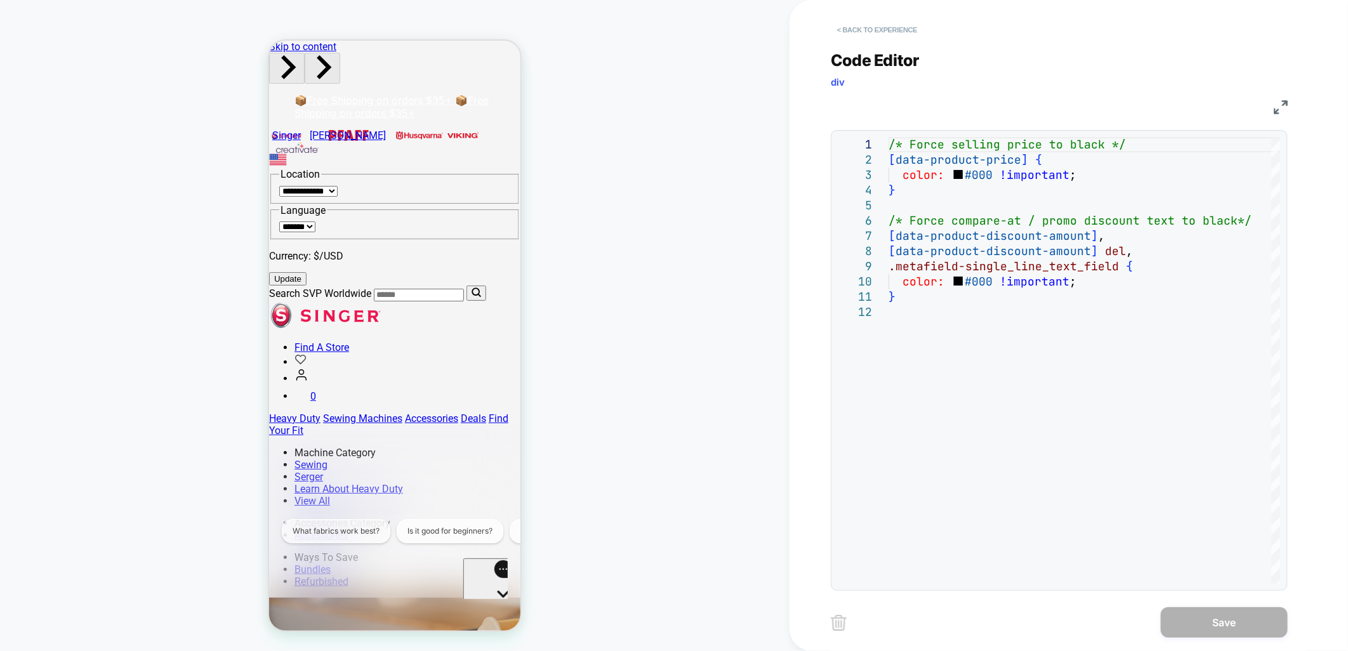
click at [878, 37] on button "< Back to experience" at bounding box center [877, 30] width 93 height 20
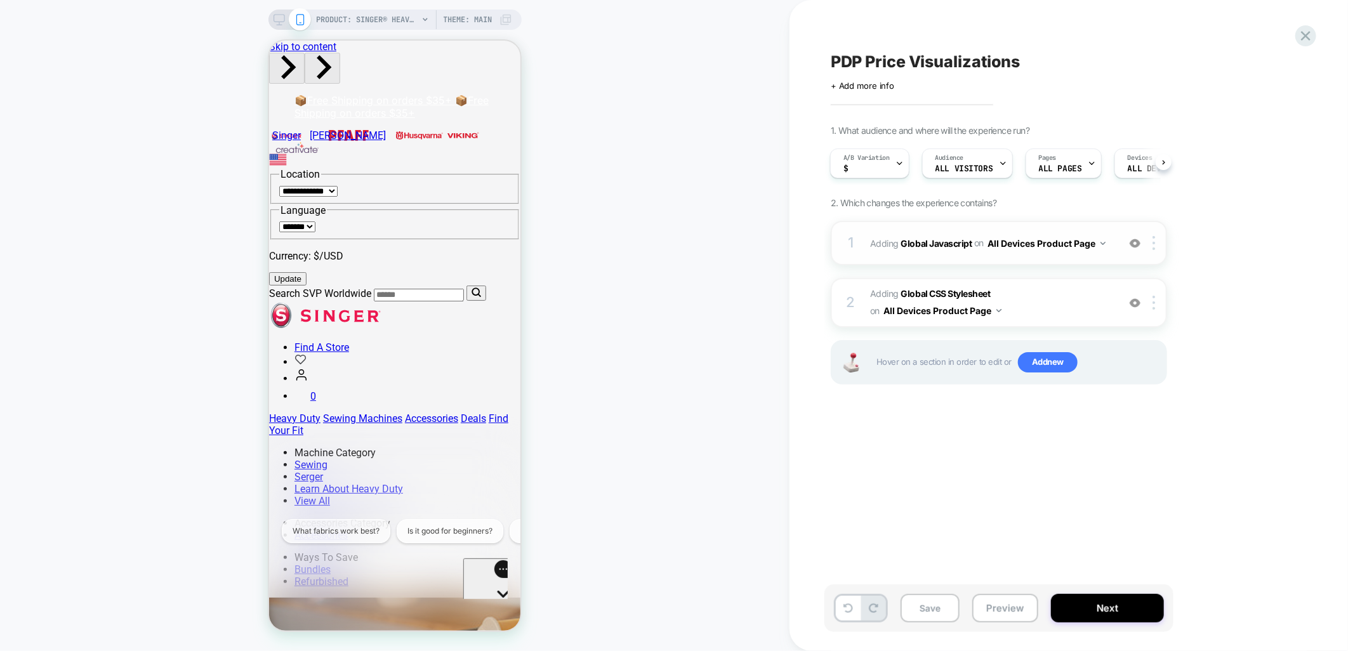
click at [968, 225] on div "1 Adding Global Javascript on All Devices Product Page Add Before Add After Tar…" at bounding box center [999, 243] width 336 height 44
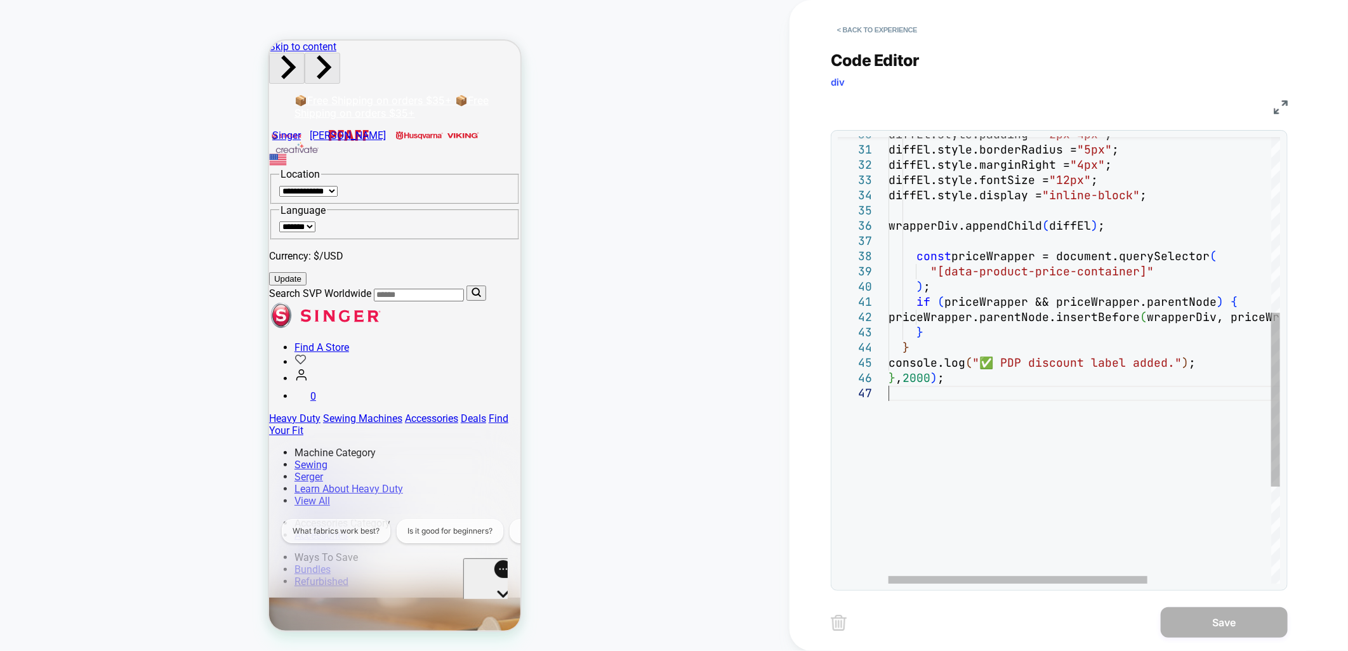
click at [1124, 422] on div "} console.log ( "✅ PDP discount label added." ) ; } , 2000 ) ; priceWrapper.par…" at bounding box center [1178, 258] width 578 height 1147
type textarea "**********"
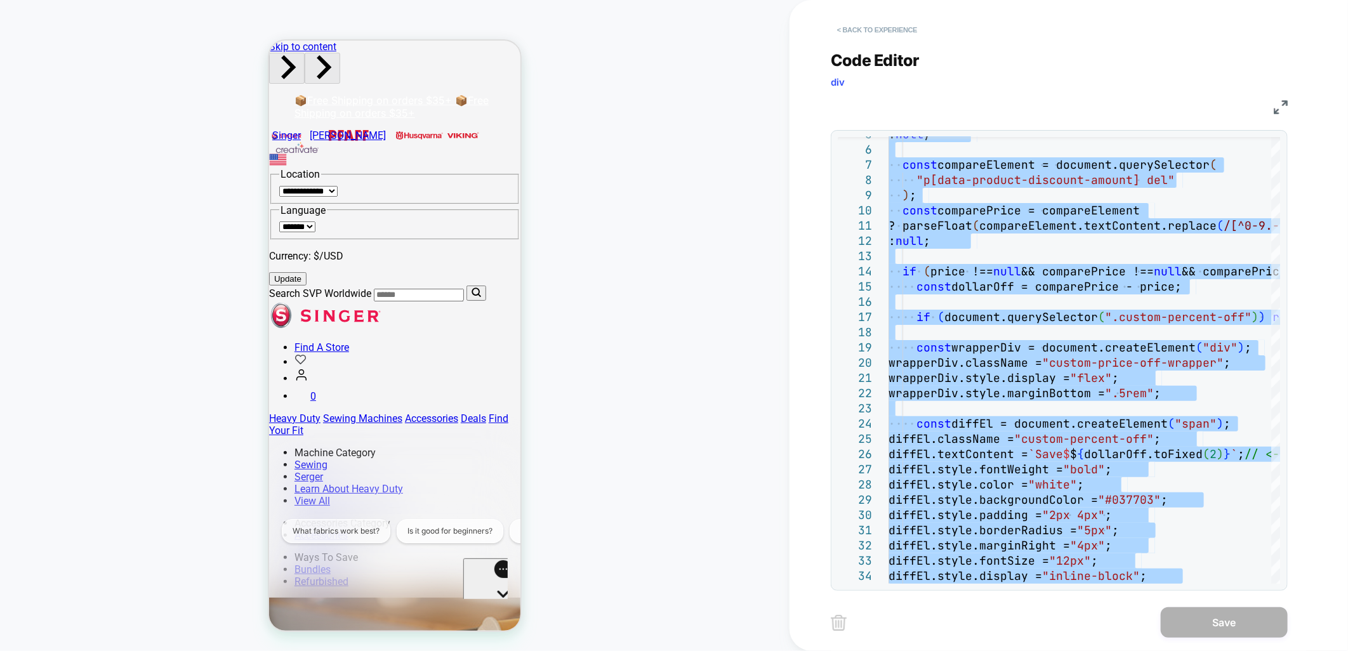
click at [881, 27] on button "< Back to experience" at bounding box center [877, 30] width 93 height 20
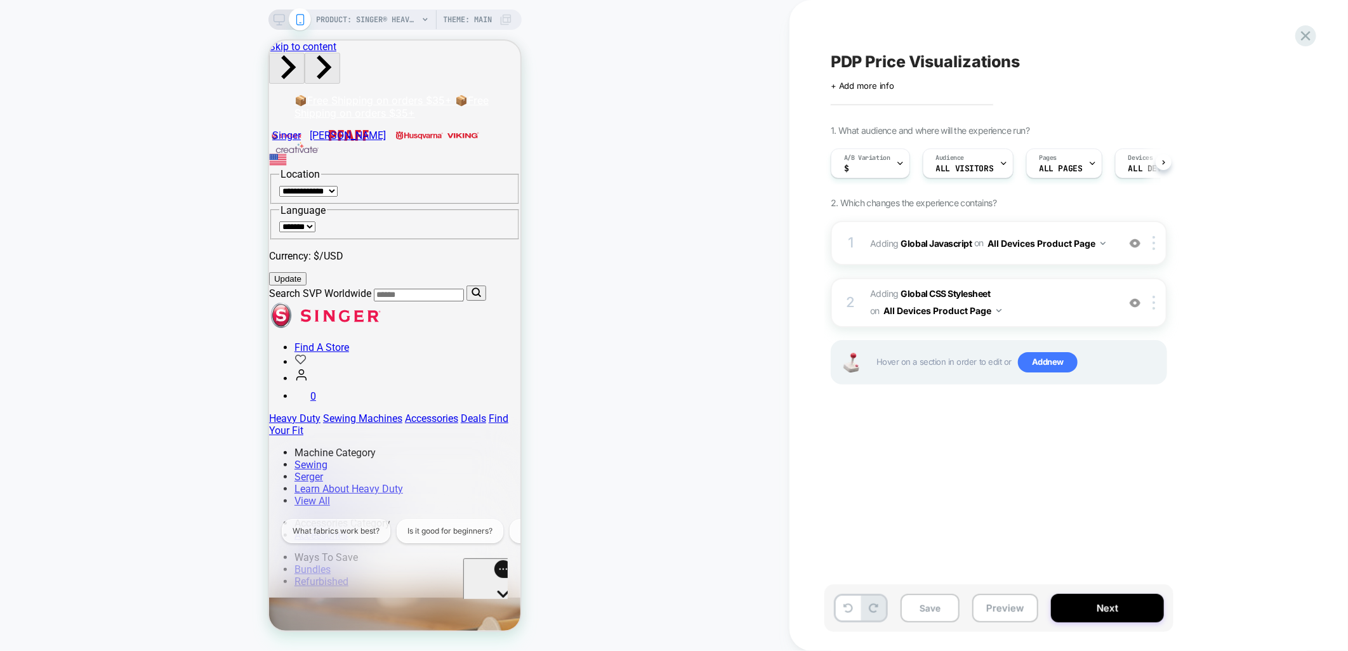
scroll to position [0, 1]
click at [490, 581] on icon "Open gorgias live chat" at bounding box center [502, 593] width 25 height 25
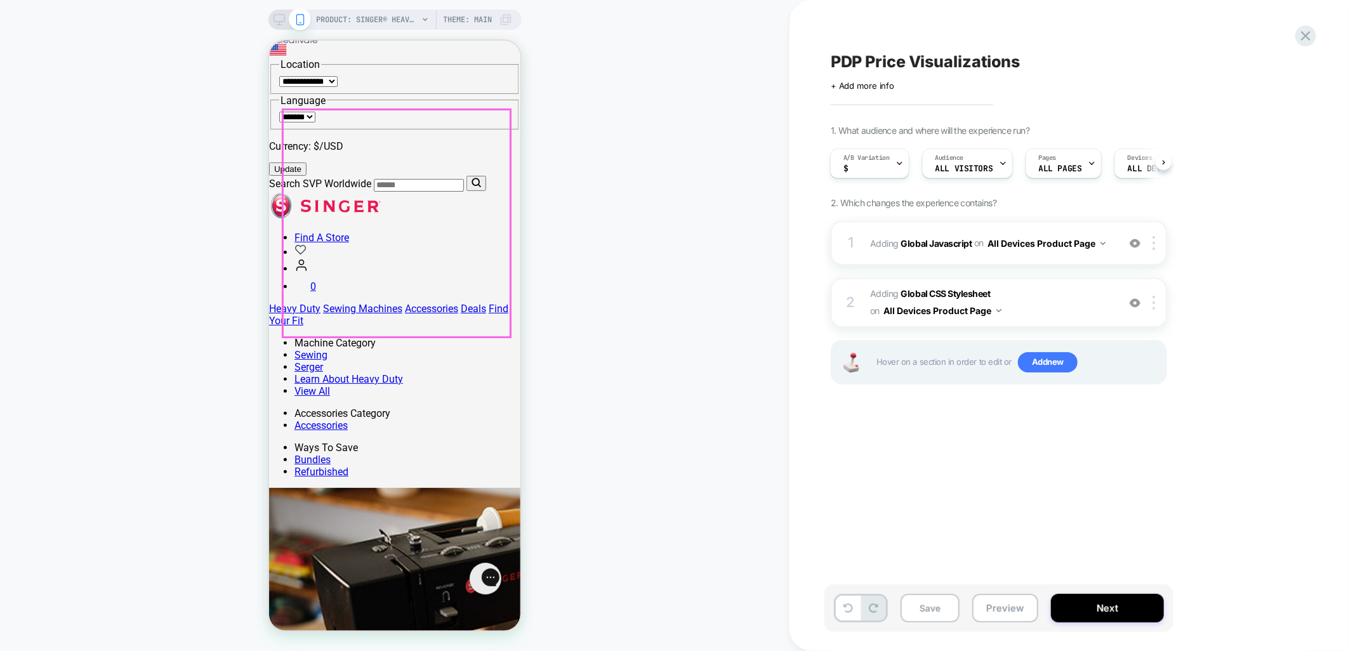
scroll to position [0, 0]
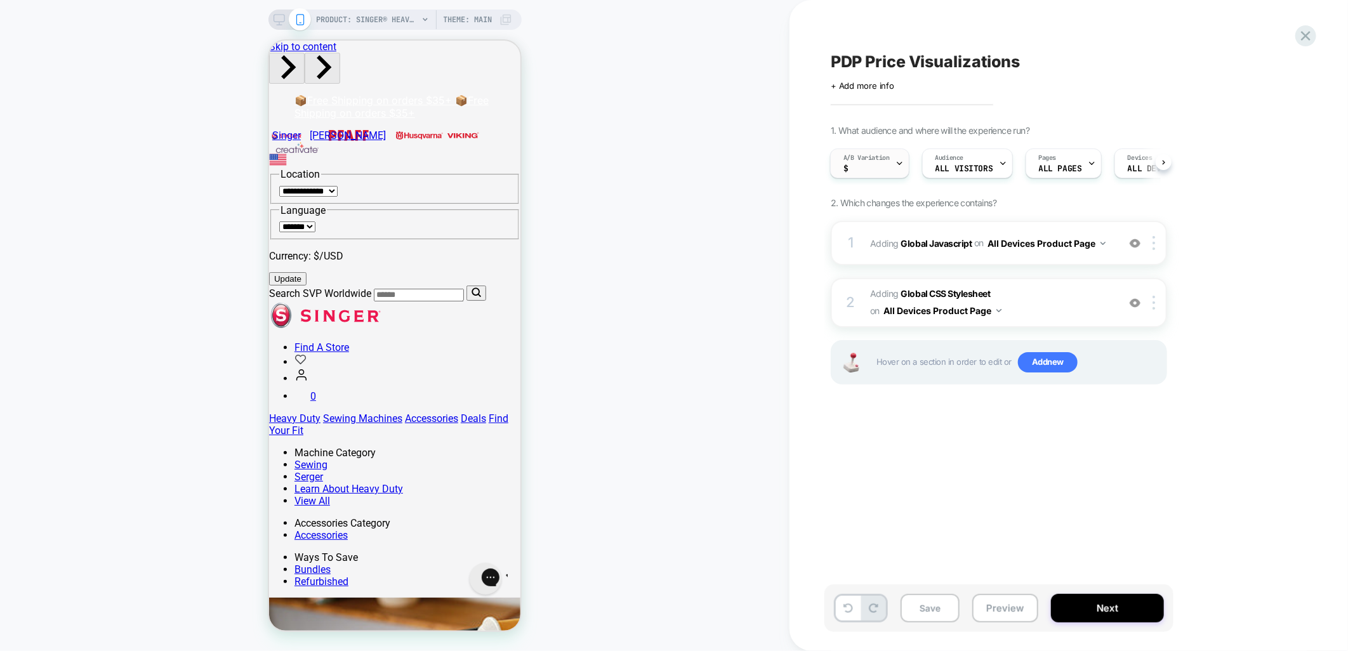
click at [889, 171] on div "A/B Variation $" at bounding box center [867, 163] width 72 height 29
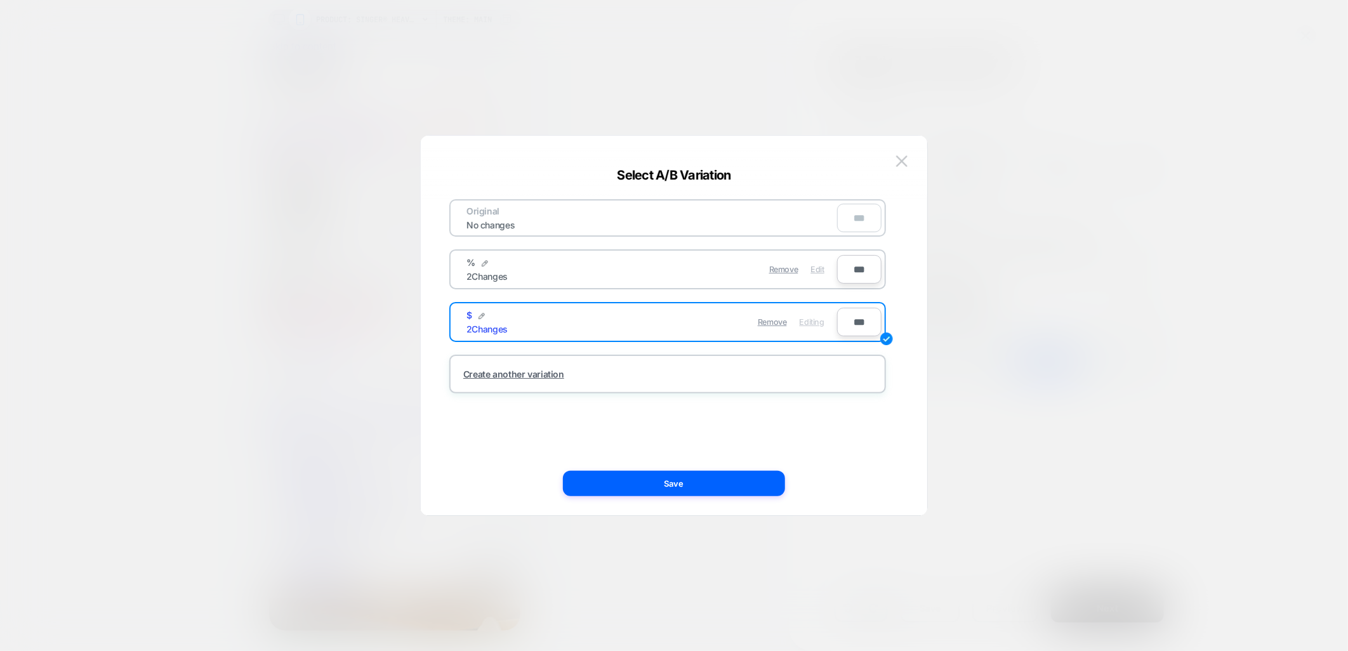
click at [813, 268] on span "Edit" at bounding box center [817, 270] width 13 height 10
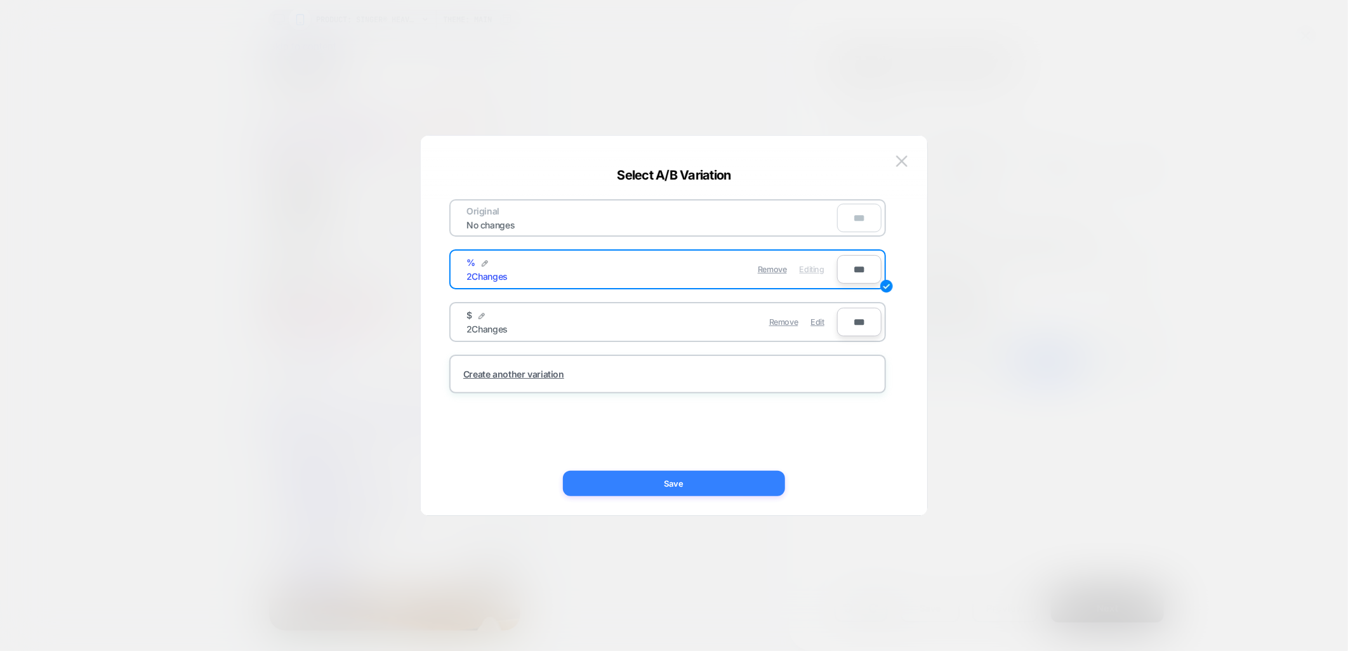
click at [688, 486] on button "Save" at bounding box center [674, 483] width 222 height 25
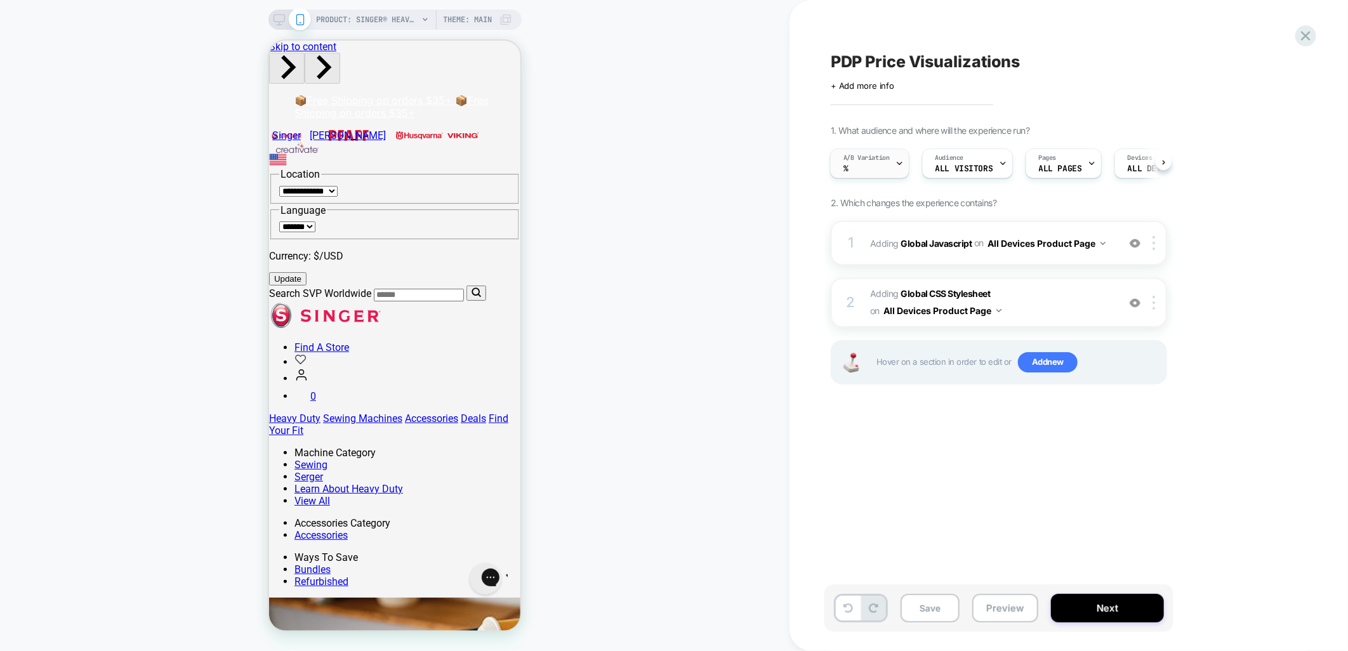
click at [895, 161] on icon at bounding box center [899, 163] width 8 height 8
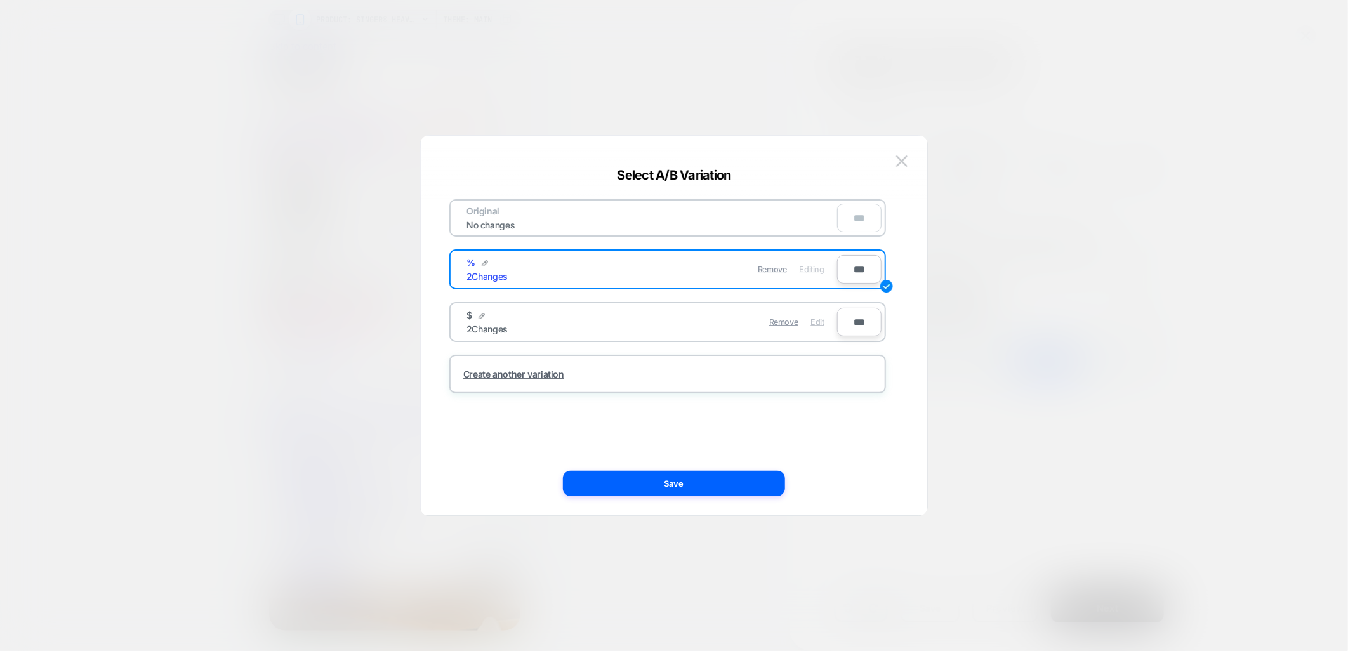
click at [816, 321] on span "Edit" at bounding box center [817, 322] width 13 height 10
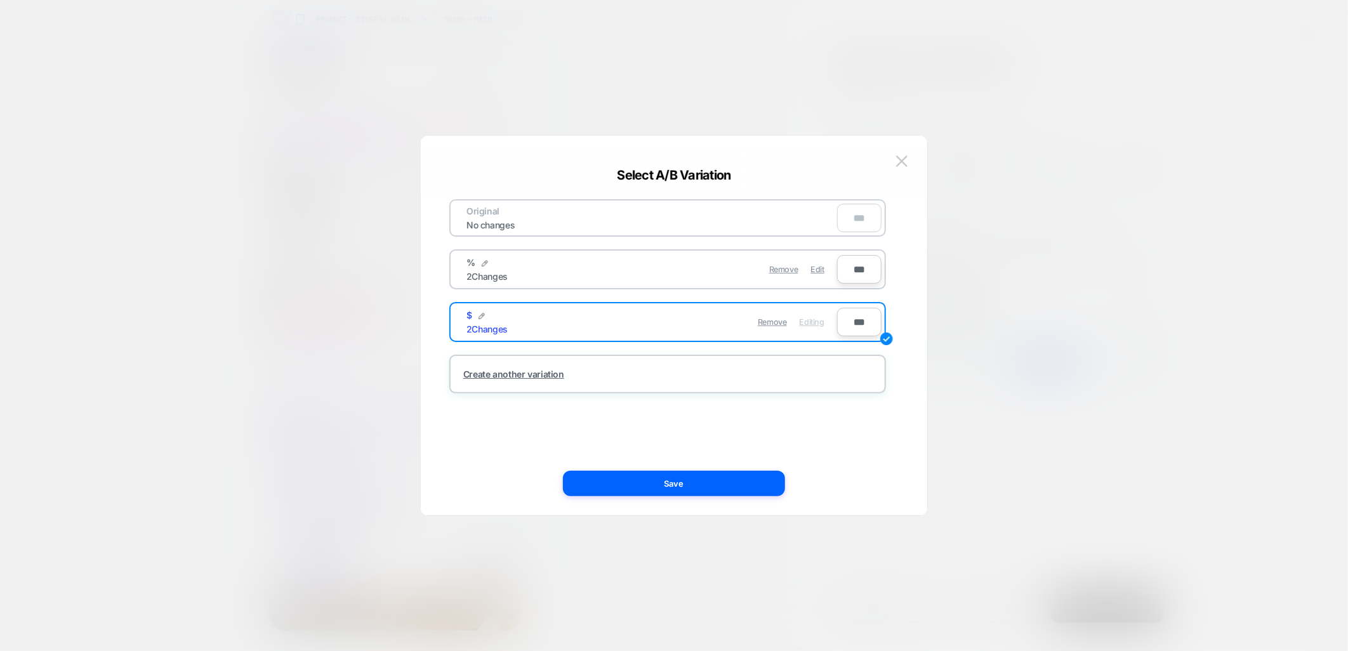
click at [697, 494] on button "Save" at bounding box center [674, 483] width 222 height 25
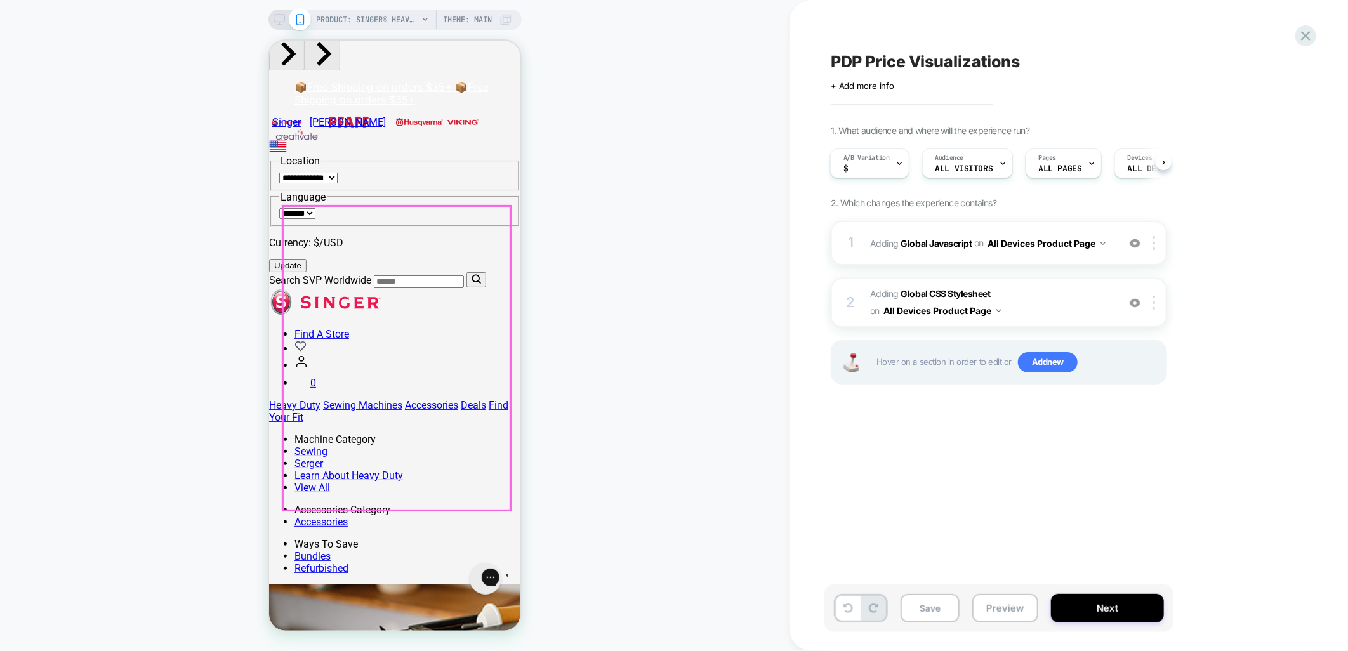
scroll to position [352, 0]
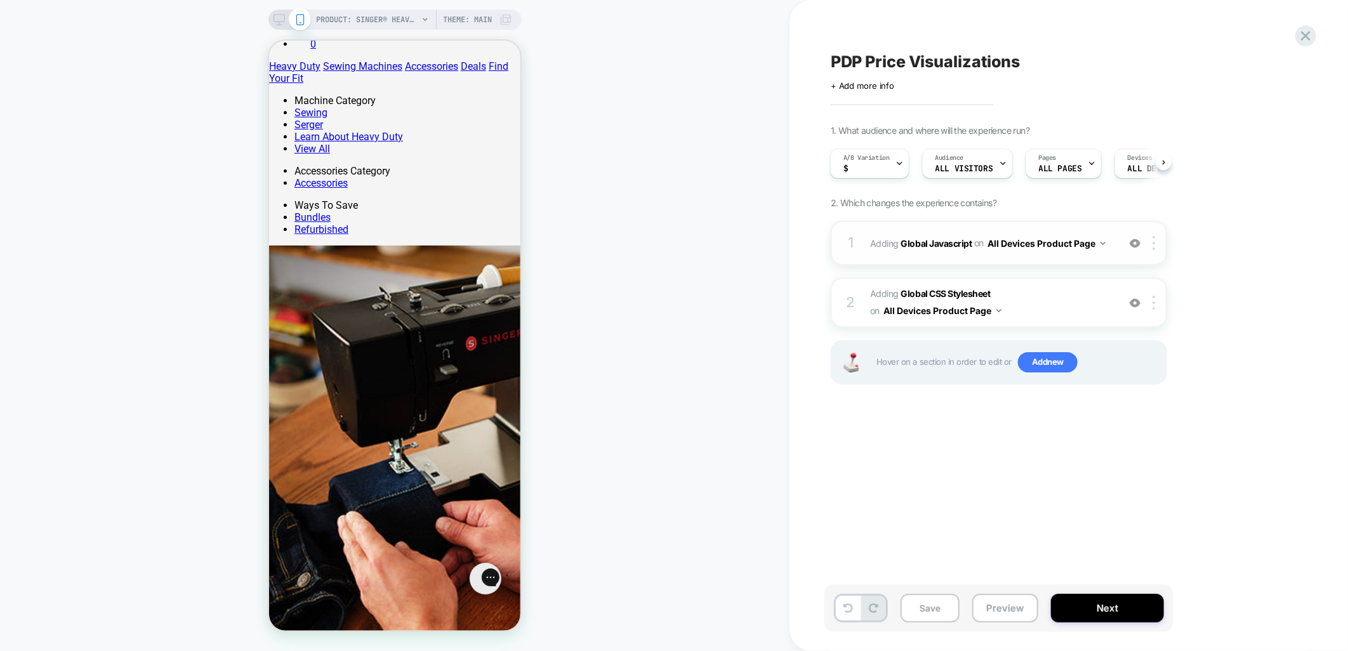
click at [1010, 227] on div "1 Adding Global Javascript on All Devices Product Page Add Before Add After Tar…" at bounding box center [999, 243] width 336 height 44
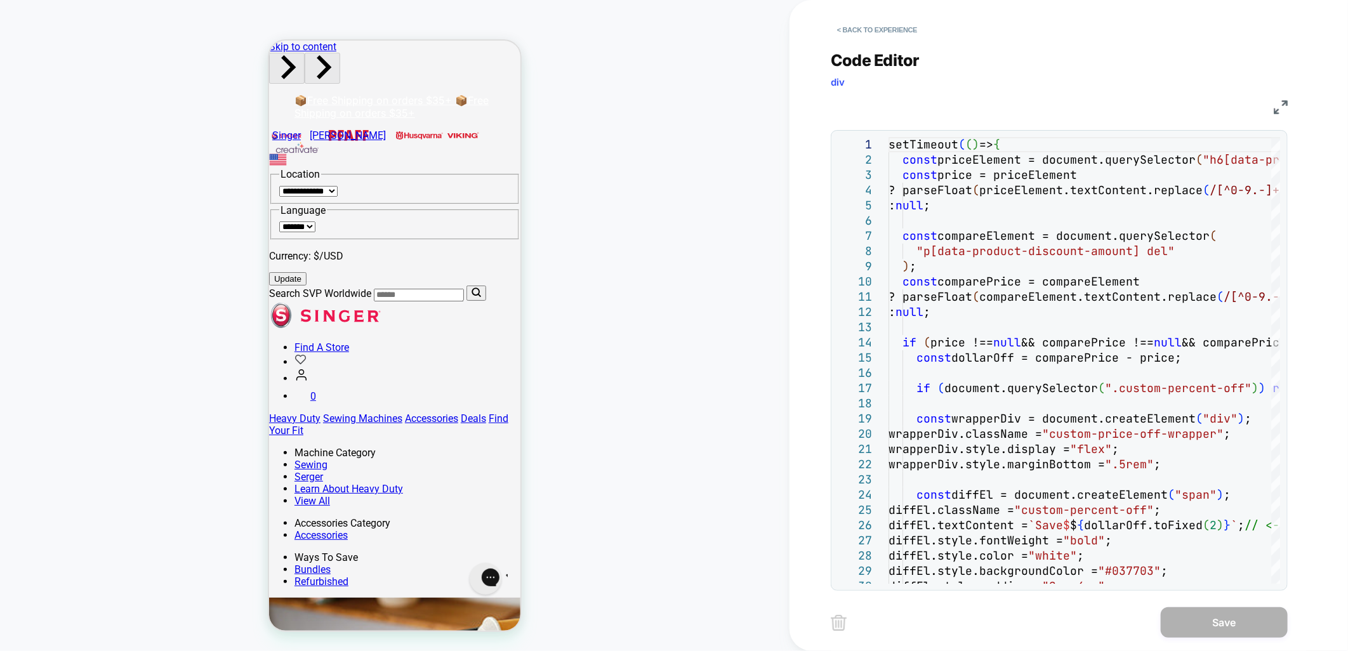
scroll to position [423, 0]
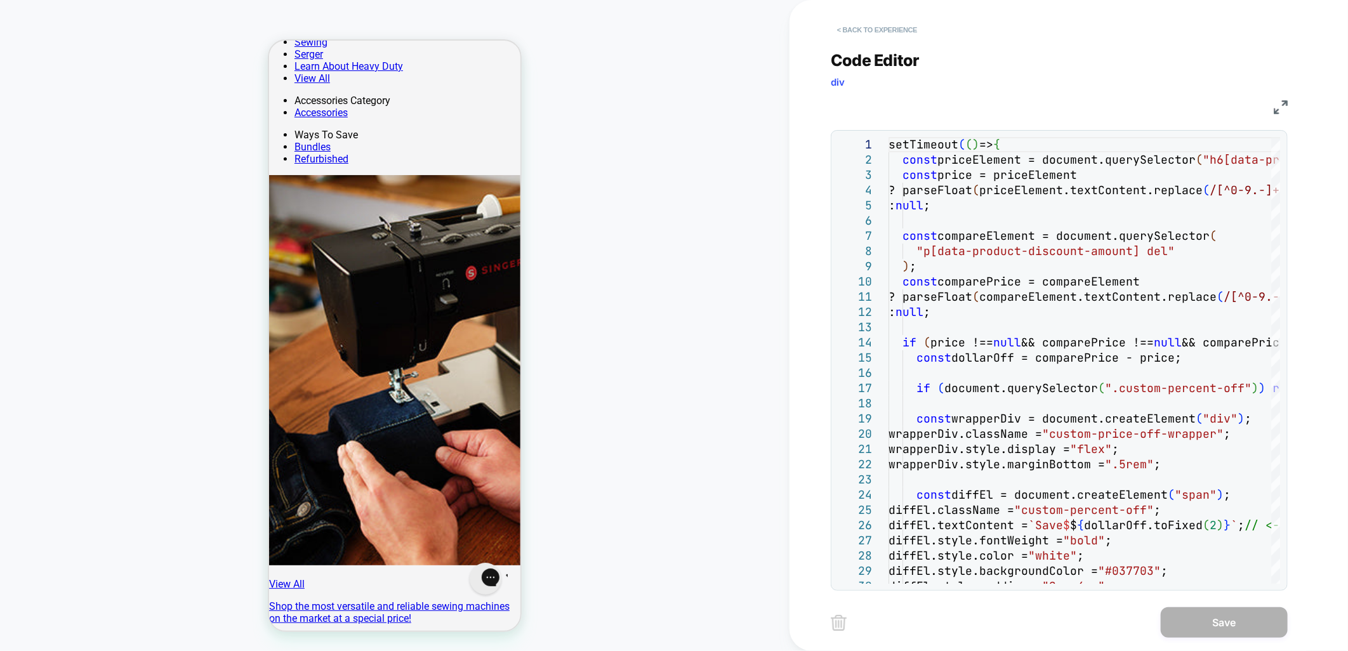
click at [890, 32] on button "< Back to experience" at bounding box center [877, 30] width 93 height 20
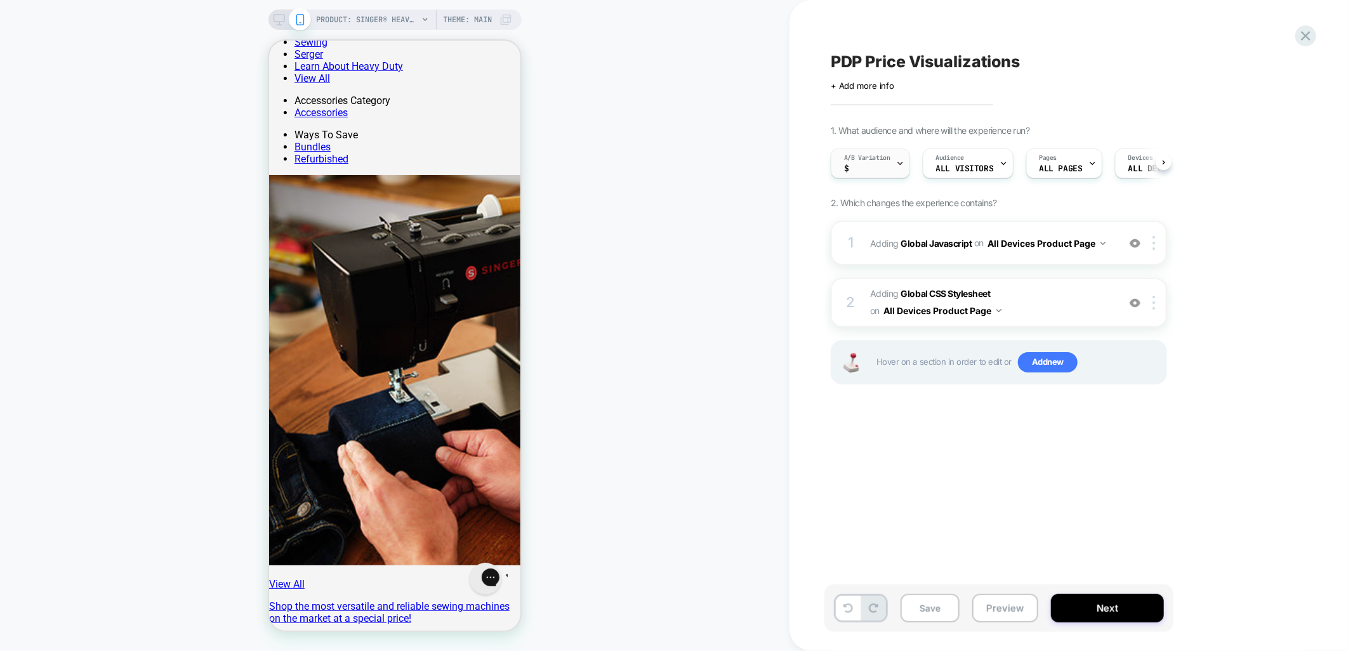
scroll to position [0, 1]
click at [1014, 607] on button "Preview" at bounding box center [1005, 608] width 66 height 29
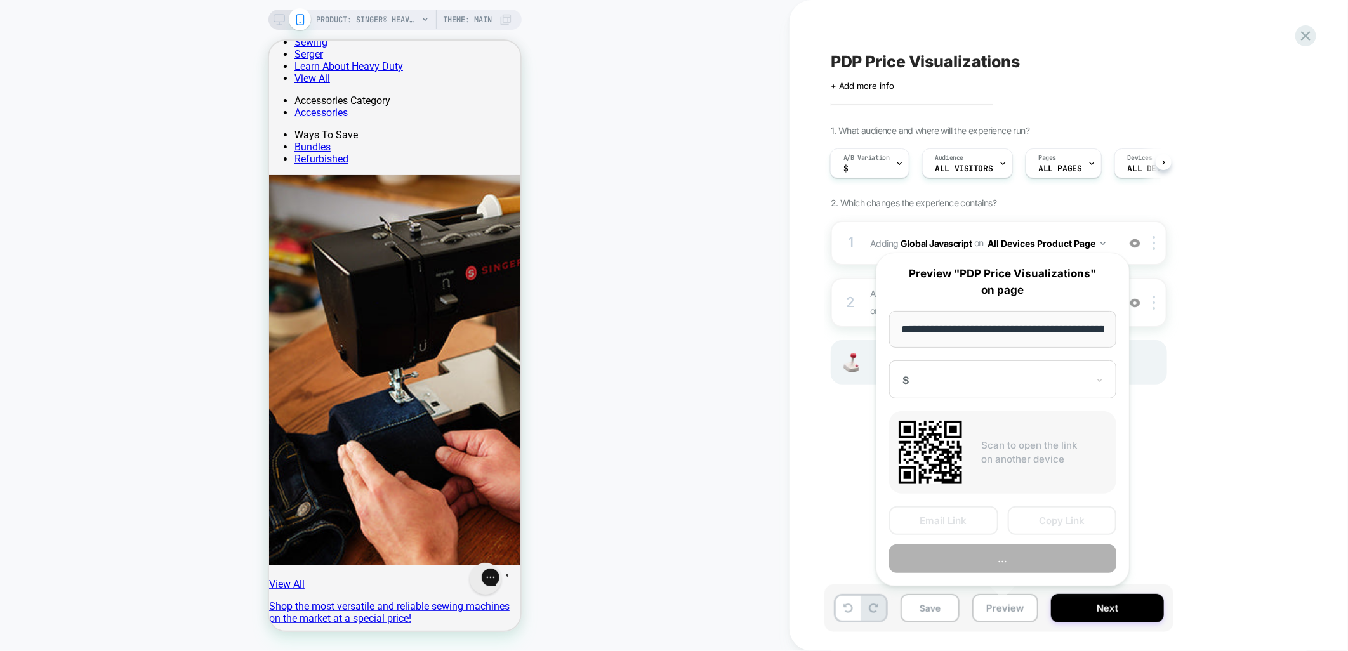
scroll to position [0, 275]
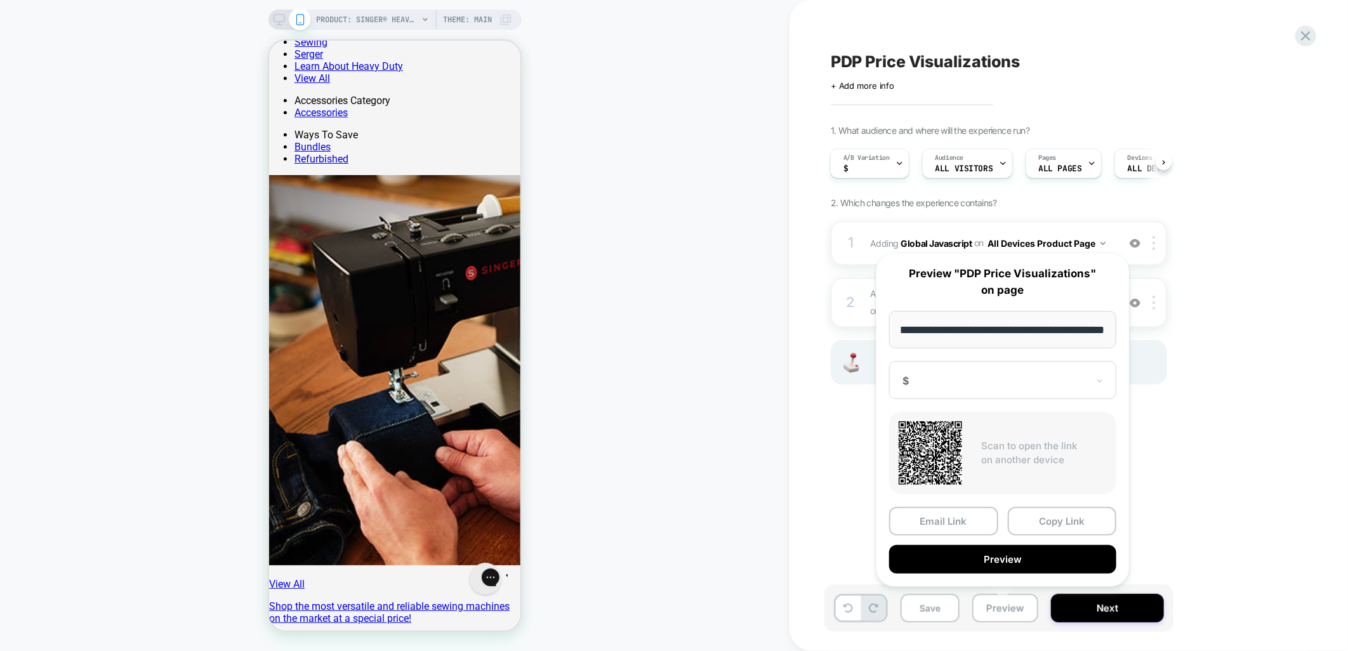
drag, startPoint x: 1038, startPoint y: 527, endPoint x: 919, endPoint y: 119, distance: 425.0
click at [1038, 527] on button "Copy Link" at bounding box center [1062, 521] width 109 height 29
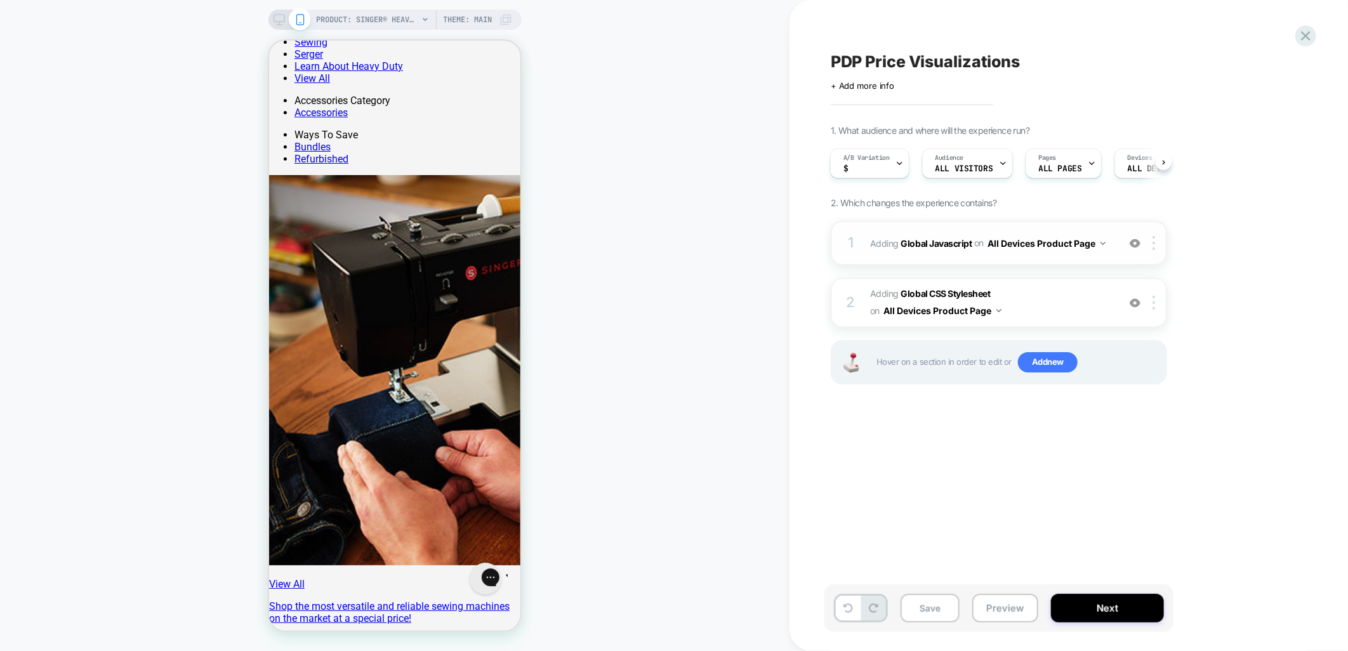
click at [1004, 227] on div "1 Adding Global Javascript on All Devices Product Page Add Before Add After Tar…" at bounding box center [999, 243] width 336 height 44
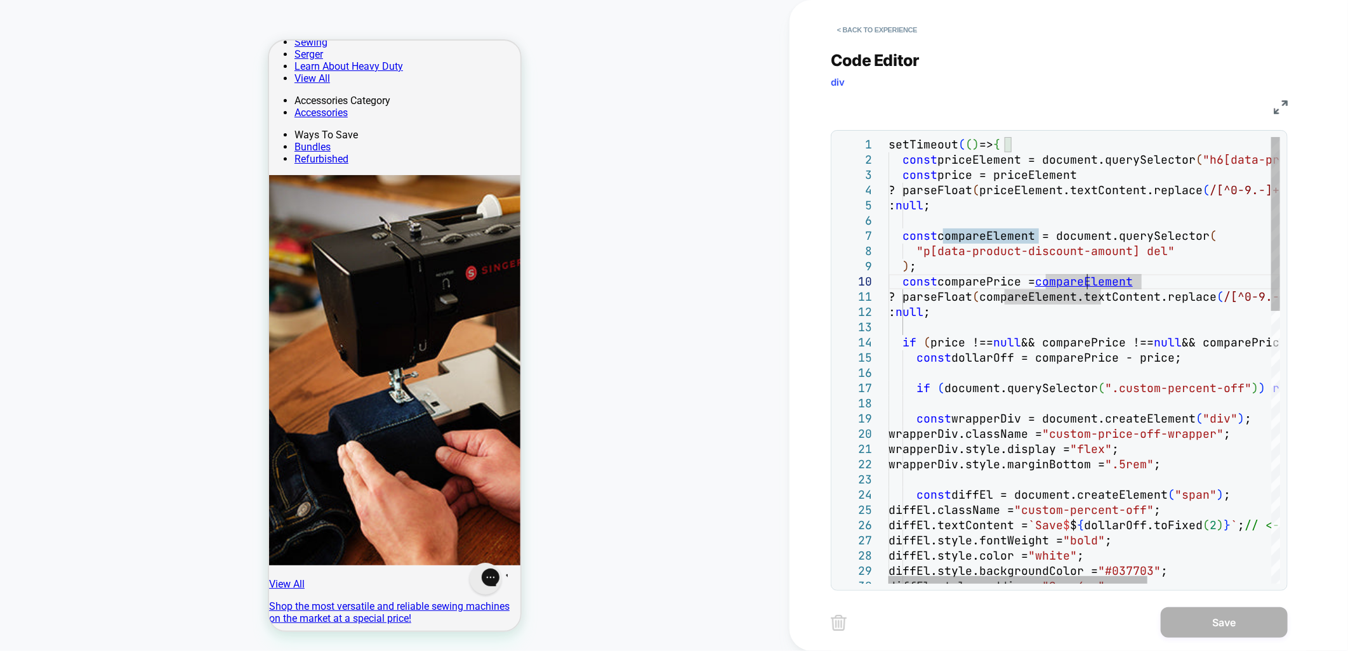
type textarea "**********"
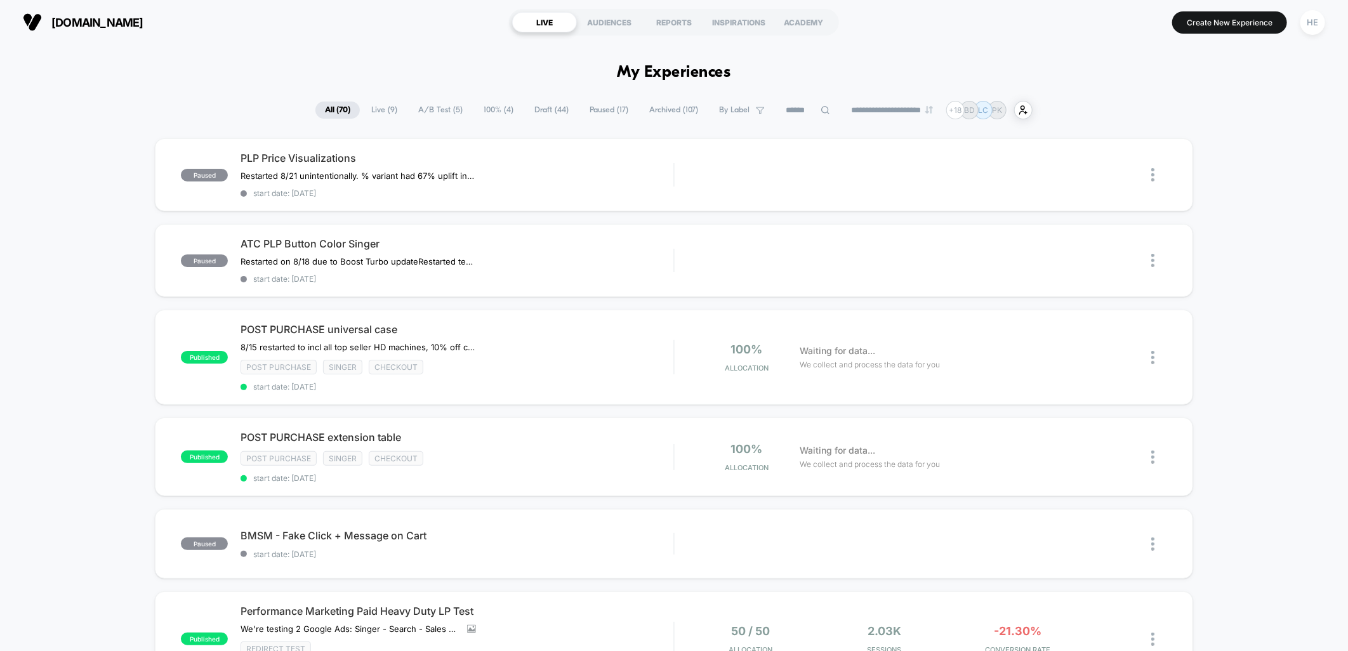
click at [585, 106] on span "Paused ( 17 )" at bounding box center [609, 110] width 58 height 17
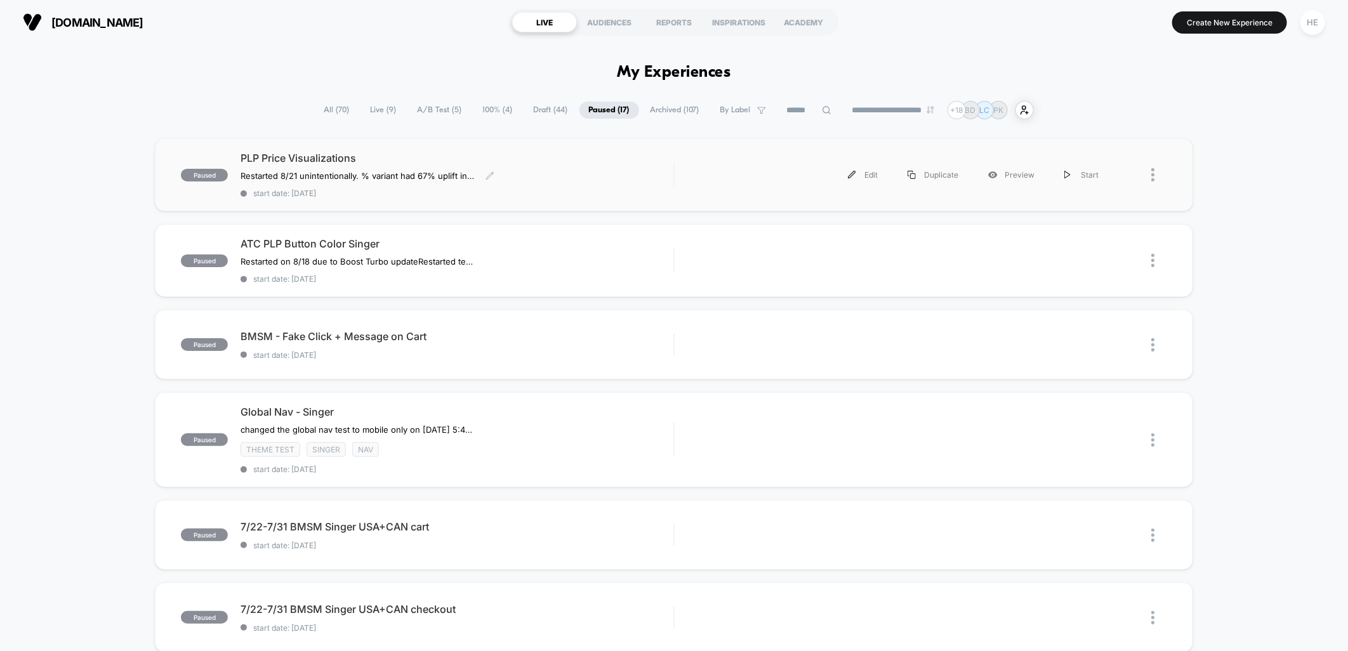
click at [573, 166] on div "PLP Price Visualizations Restarted 8/21 unintentionally. % variant had 67% upli…" at bounding box center [457, 175] width 433 height 46
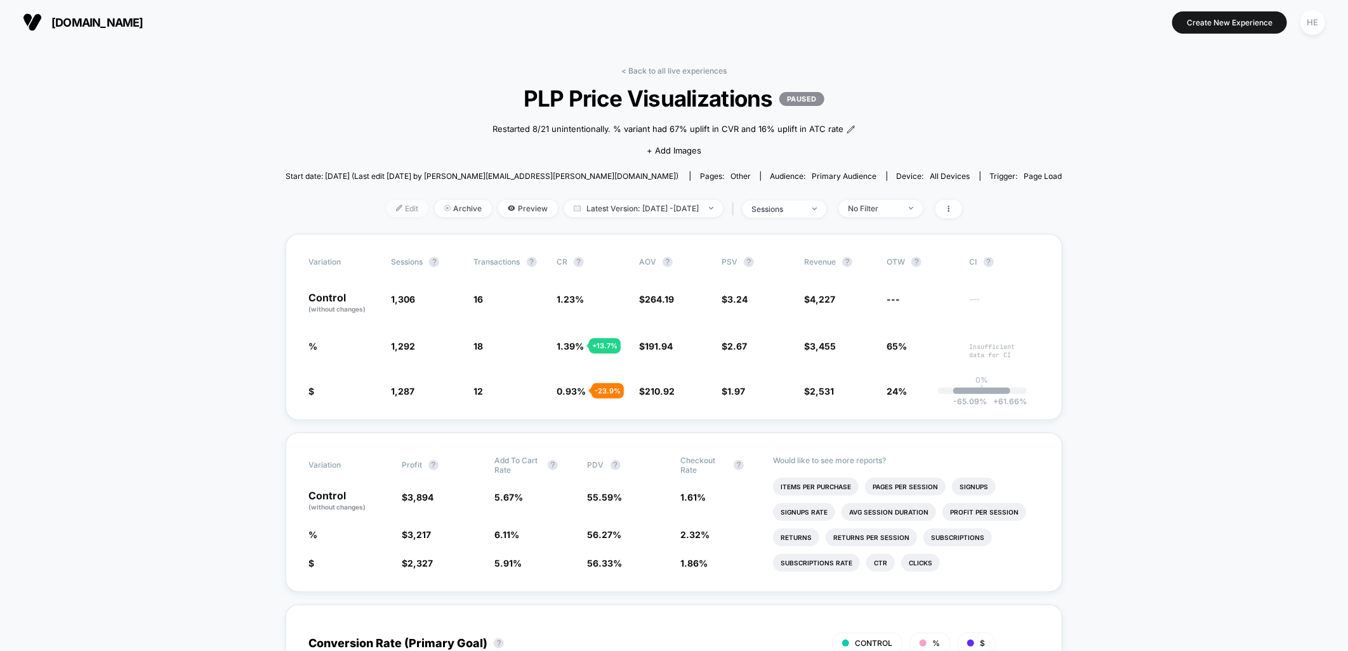
click at [387, 206] on span "Edit" at bounding box center [408, 208] width 42 height 17
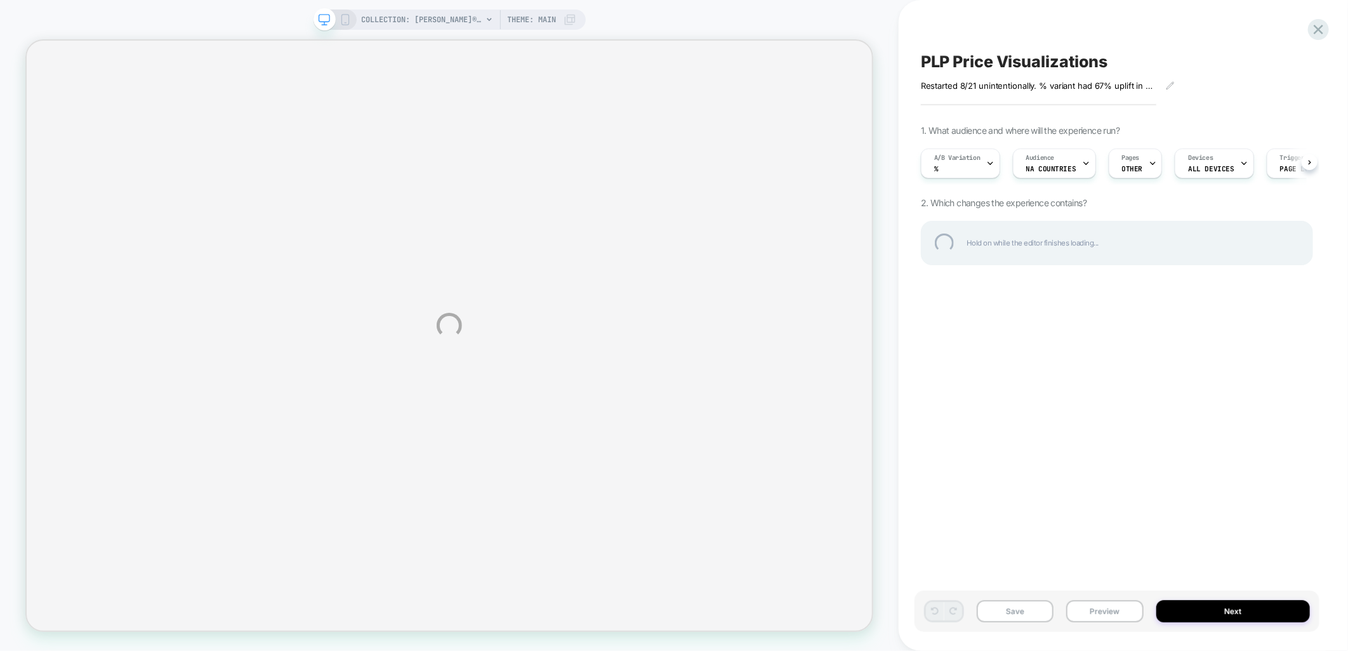
click at [990, 162] on div "COLLECTION: PFAFF® Serger & Overlock Machines (Category) COLLECTION: PFAFF® Ser…" at bounding box center [674, 325] width 1348 height 651
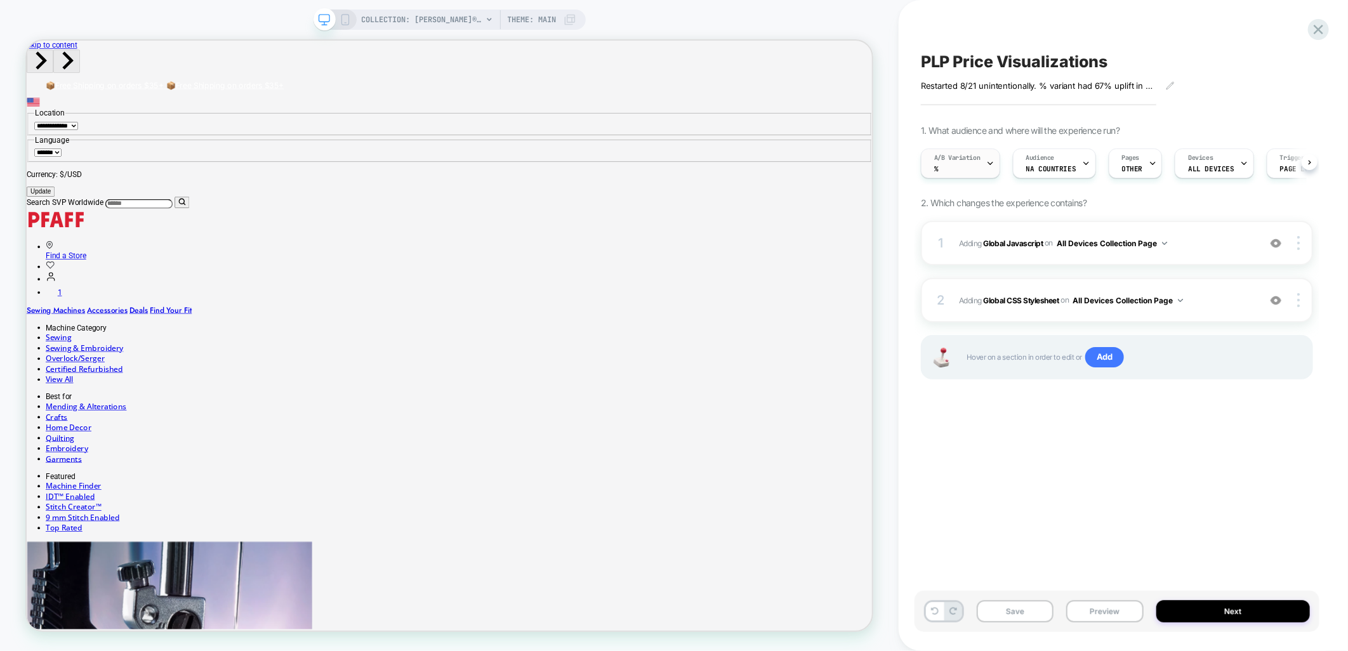
scroll to position [0, 1]
click at [988, 161] on icon at bounding box center [990, 163] width 8 height 8
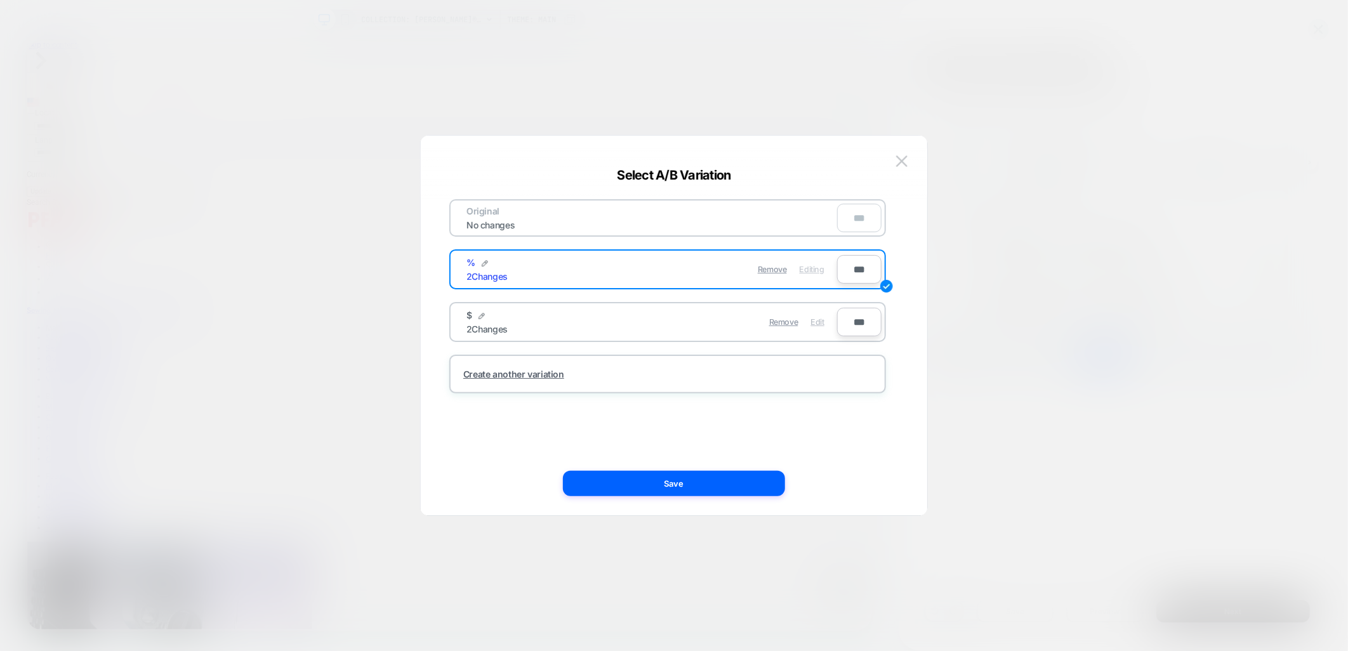
scroll to position [0, 0]
click at [816, 319] on span "Edit" at bounding box center [817, 322] width 13 height 10
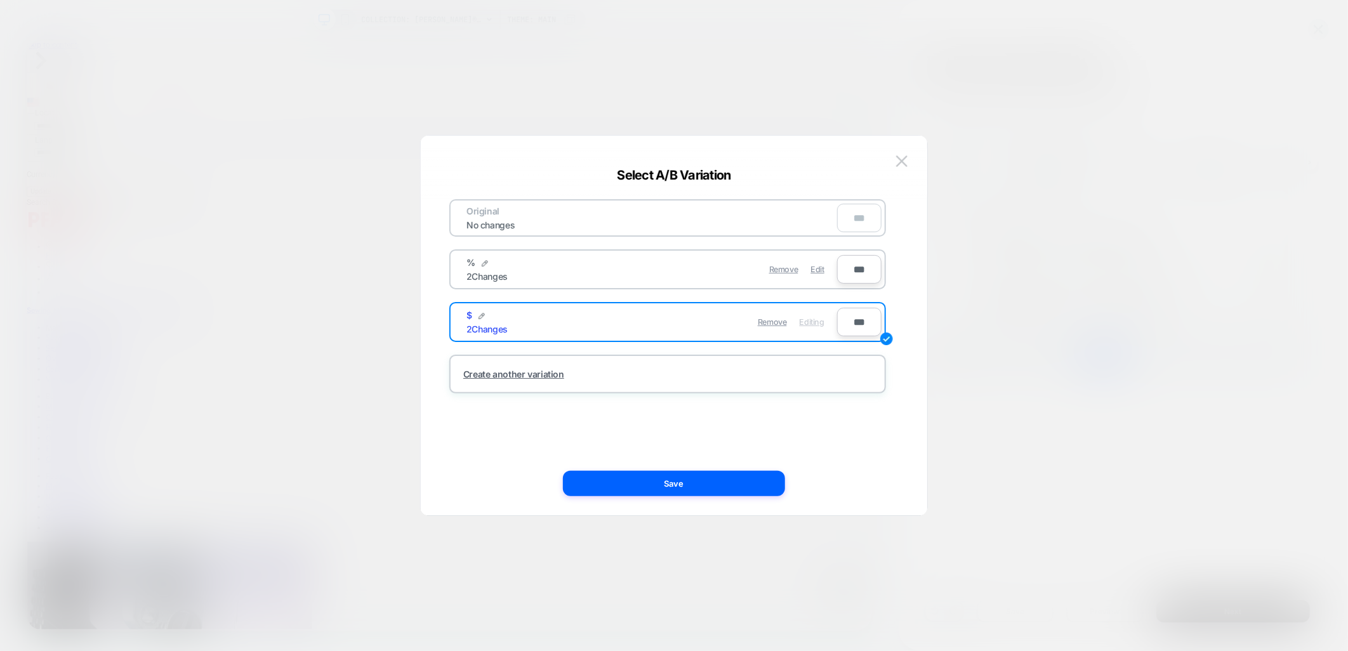
click at [635, 499] on div "Original No changes *** % 2 Changes Remove Edit *** $ 2 Changes Remove Editing …" at bounding box center [674, 332] width 468 height 367
click at [633, 492] on button "Save" at bounding box center [674, 483] width 222 height 25
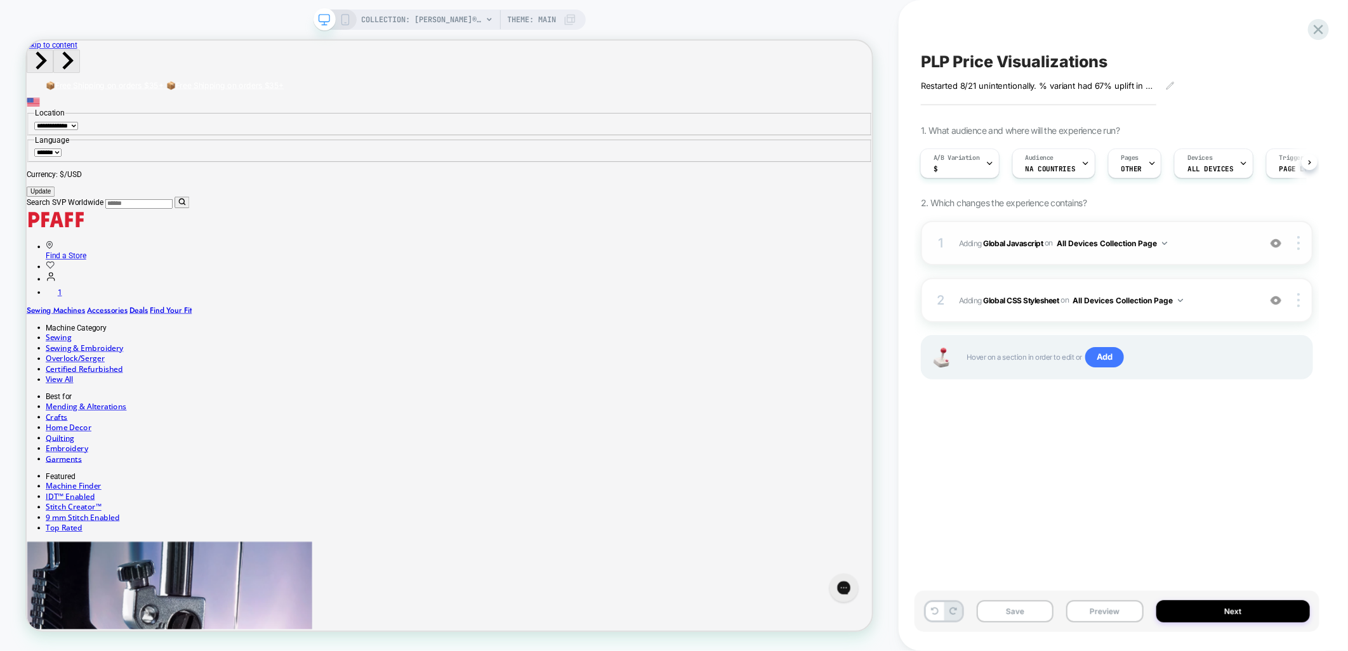
click at [1209, 241] on span "Adding Global Javascript on All Devices Collection Page" at bounding box center [1106, 243] width 294 height 16
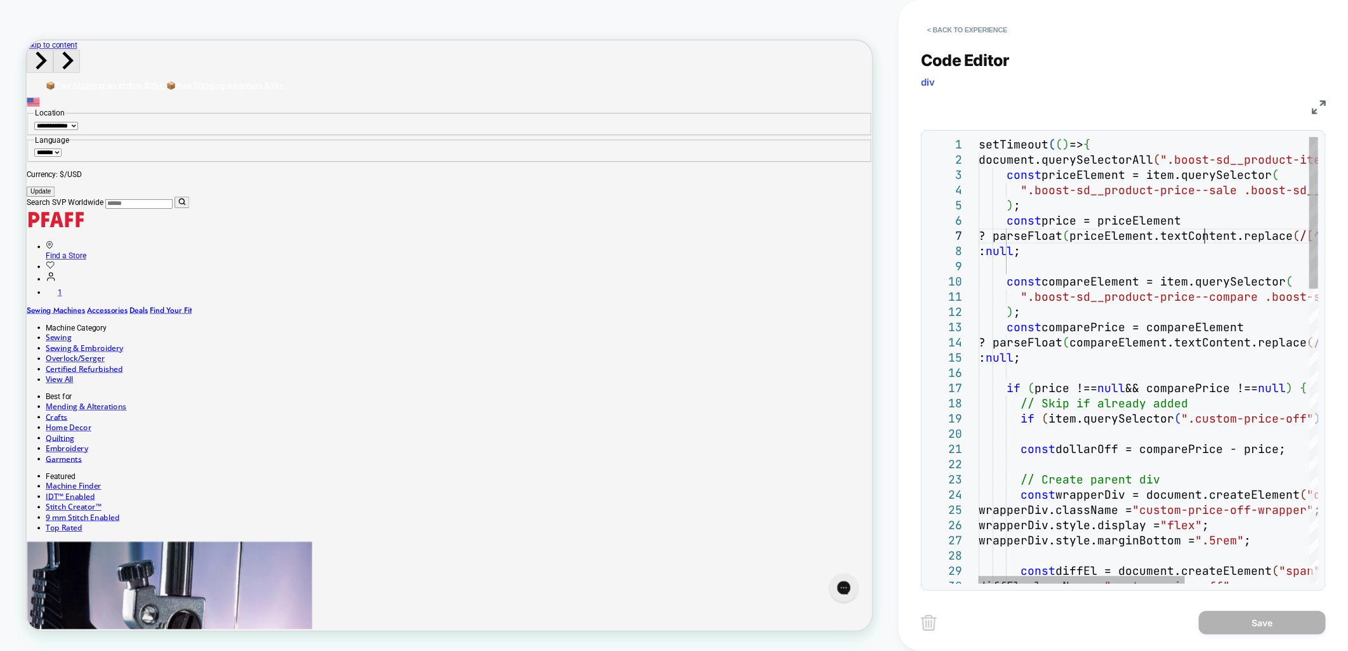
type textarea "**********"
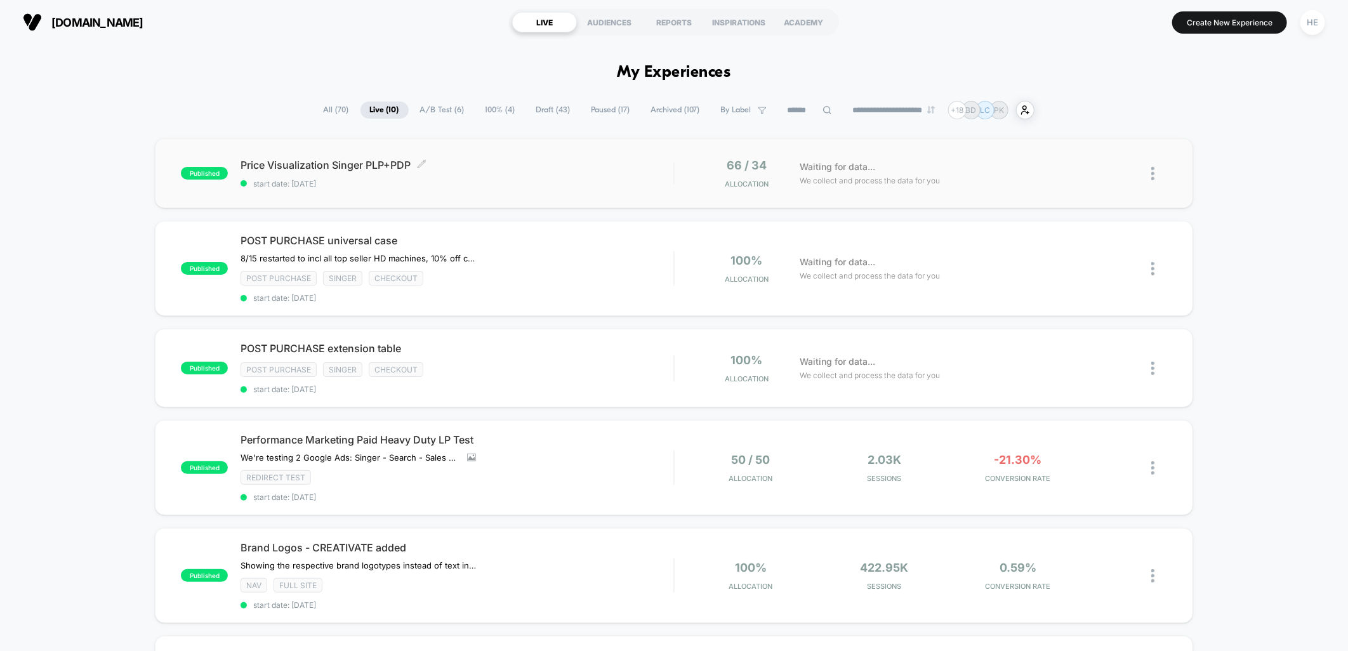
click at [555, 168] on span "Price Visualization Singer PLP+PDP Click to edit experience details" at bounding box center [457, 165] width 433 height 13
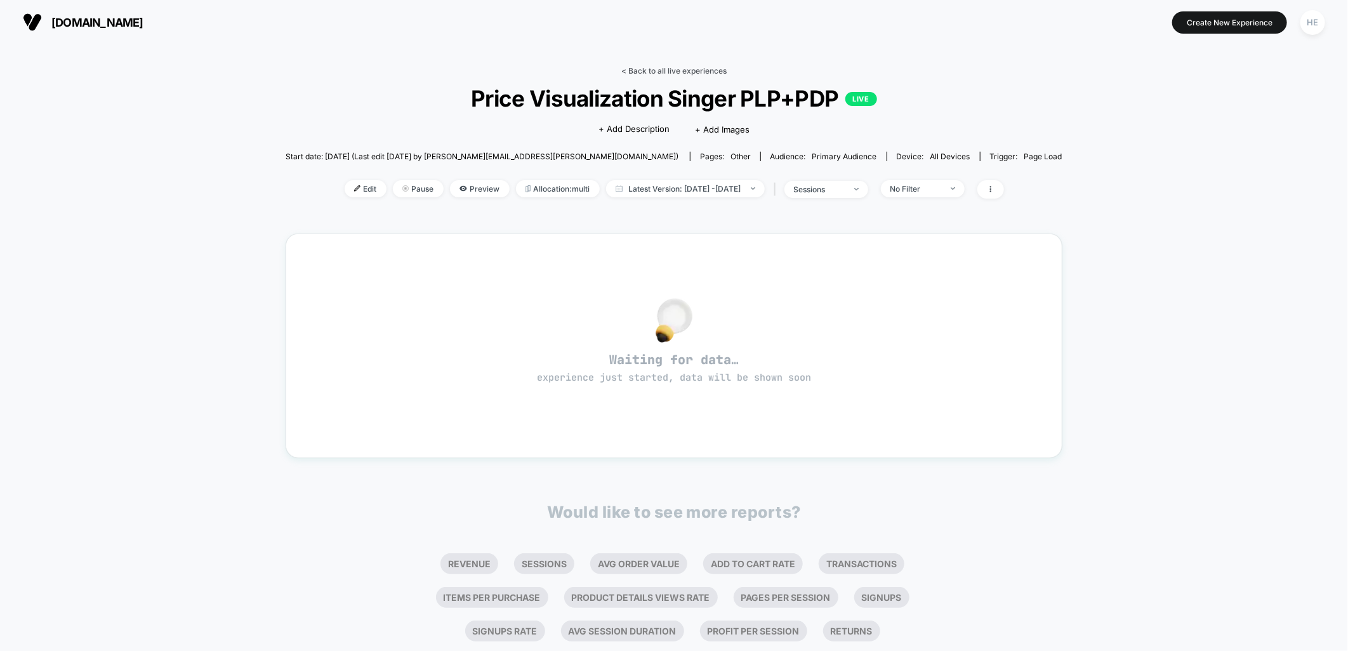
click at [664, 68] on link "< Back to all live experiences" at bounding box center [673, 71] width 105 height 10
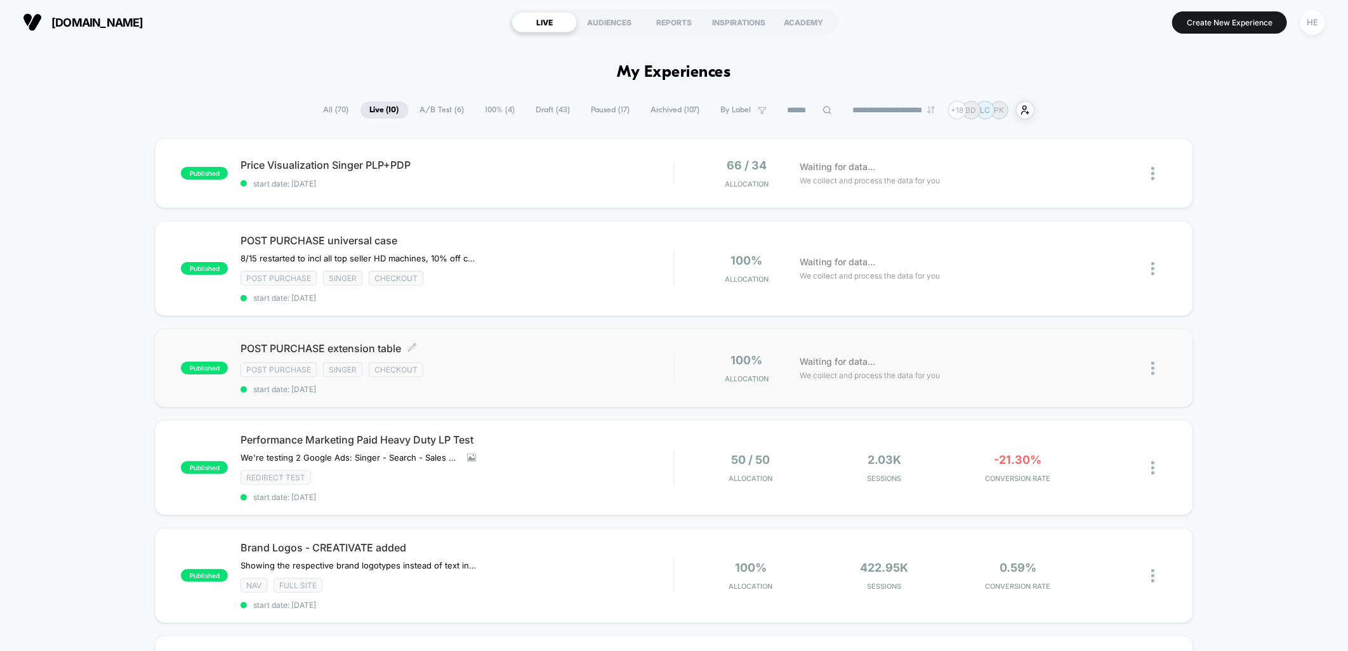
click at [564, 372] on div "Post Purchase Singer checkout" at bounding box center [457, 369] width 433 height 15
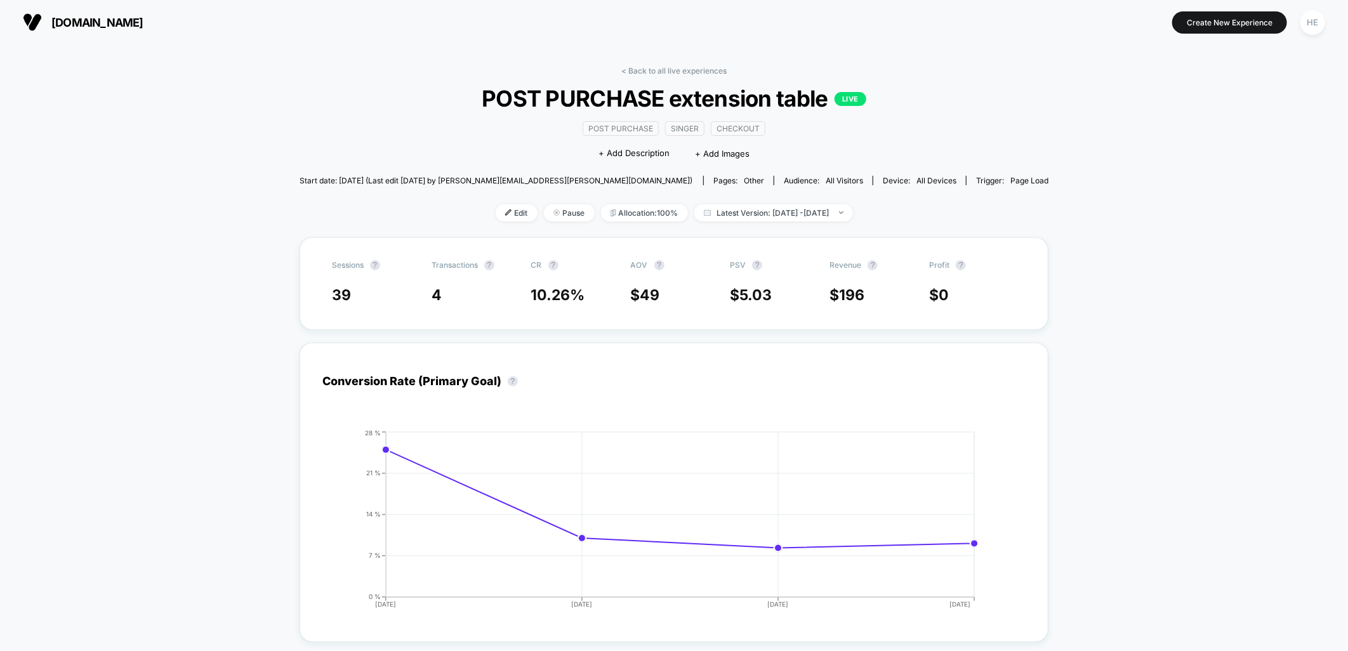
click at [683, 78] on div "< Back to all live experiences POST PURCHASE extension table LIVE Post Purchase…" at bounding box center [675, 151] width 750 height 171
drag, startPoint x: 682, startPoint y: 74, endPoint x: 1039, endPoint y: 194, distance: 376.3
click at [682, 73] on link "< Back to all live experiences" at bounding box center [673, 71] width 105 height 10
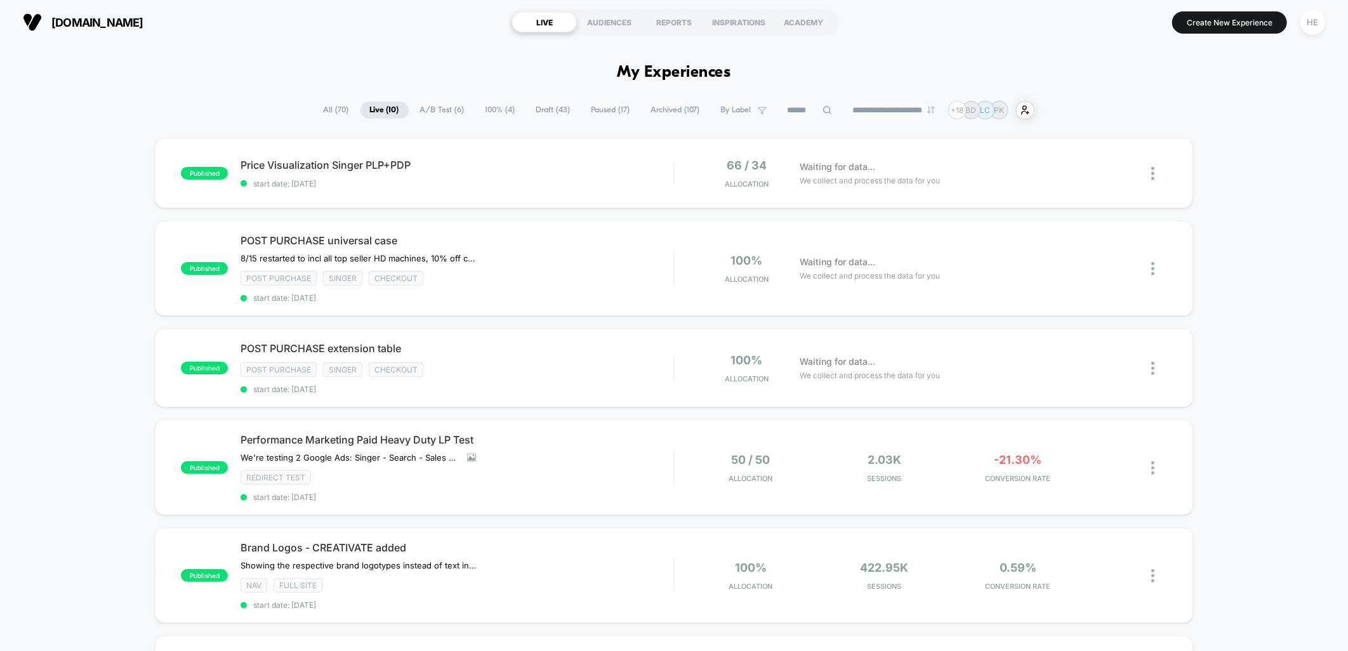
click at [1278, 167] on div "published Price Visualization Singer PLP+PDP start date: 2025-08-22 66 / 34 All…" at bounding box center [674, 644] width 1348 height 1013
click at [505, 170] on span "Price Visualization Singer PLP+PDP Click to edit experience details" at bounding box center [457, 165] width 433 height 13
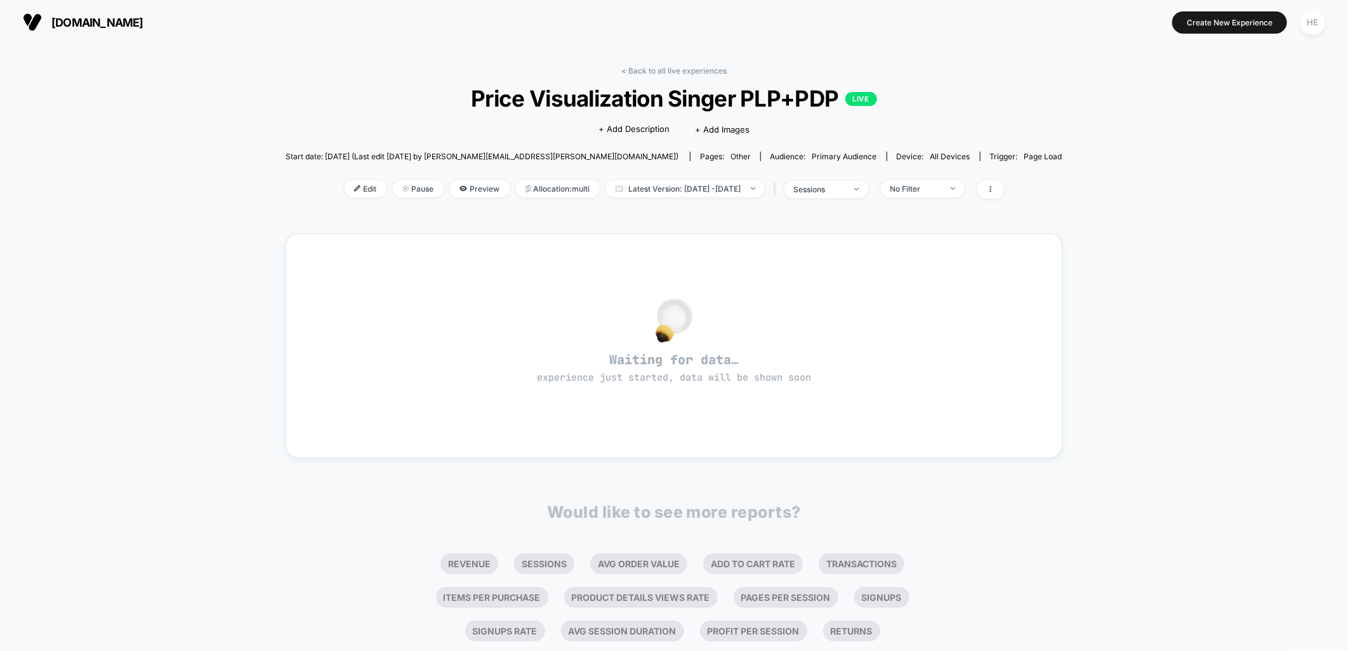
click at [1104, 254] on div "< Back to all live experiences Price Visualization Singer PLP+PDP LIVE Click to…" at bounding box center [674, 398] width 1348 height 709
click at [1194, 250] on div "< Back to all live experiences Price Visualization Singer PLP+PDP LIVE Click to…" at bounding box center [674, 398] width 1348 height 709
click at [626, 72] on link "< Back to all live experiences" at bounding box center [673, 71] width 105 height 10
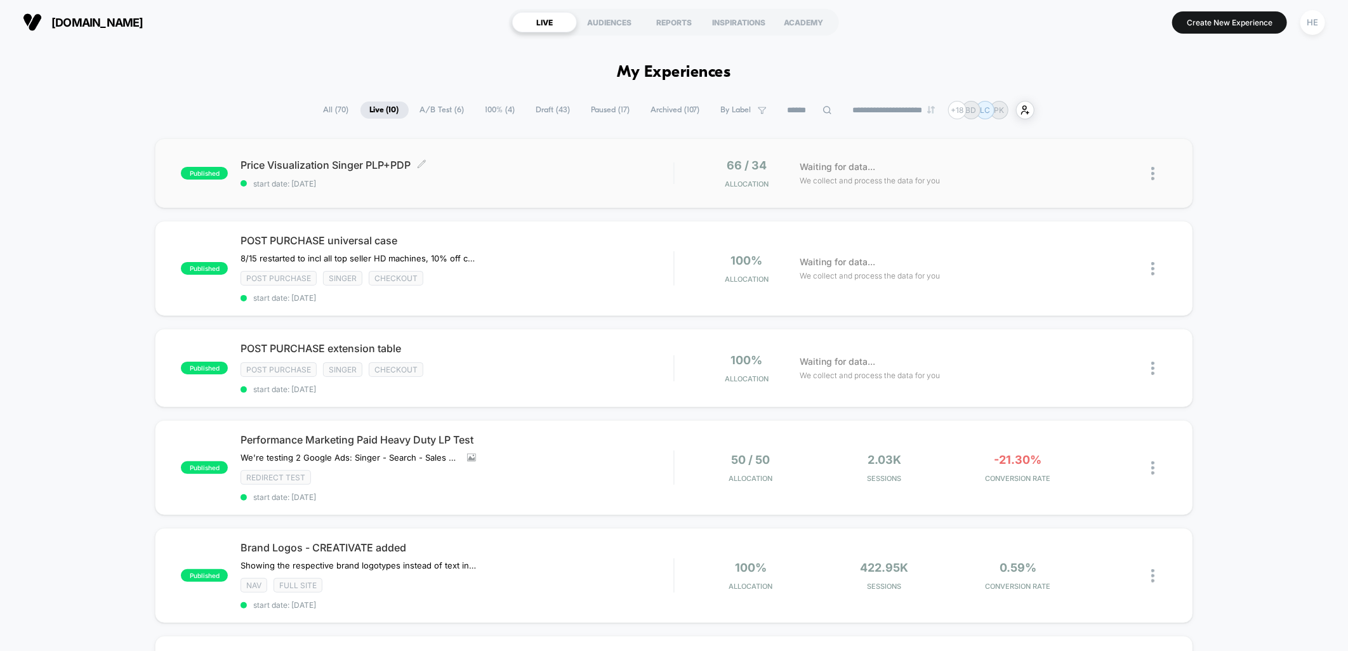
click at [435, 181] on span "start date: [DATE]" at bounding box center [457, 184] width 433 height 10
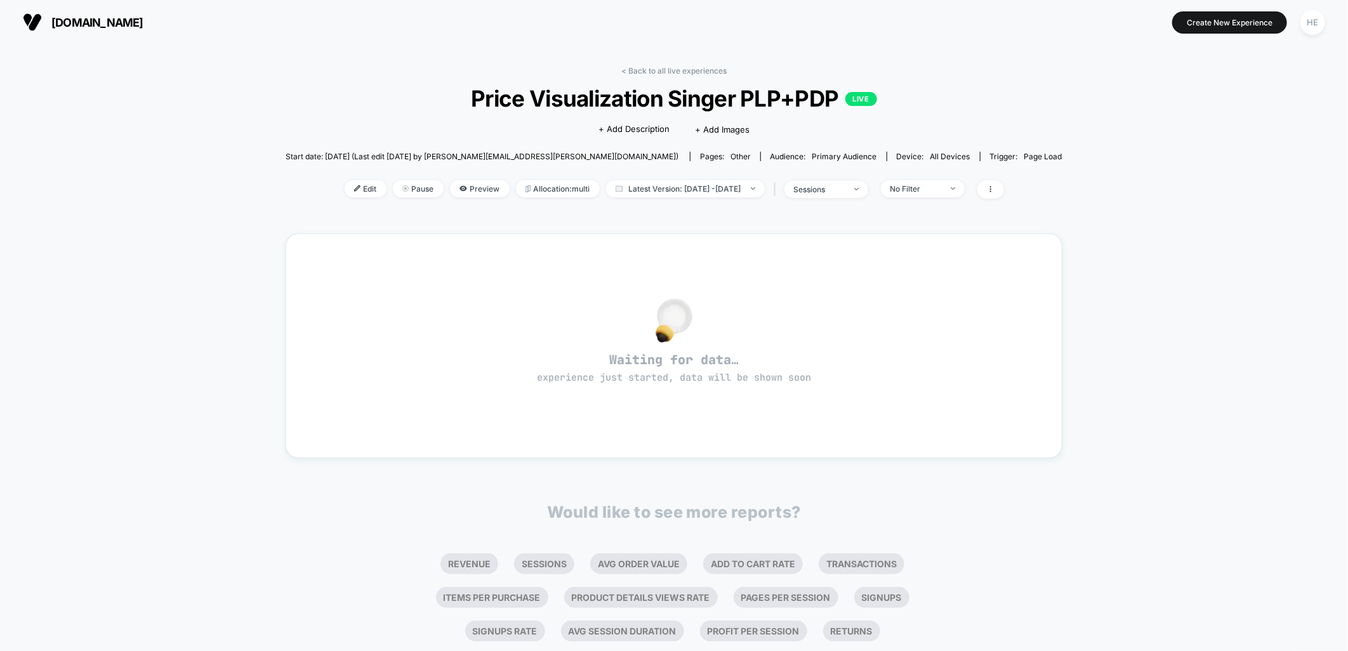
click at [1257, 360] on div "< Back to all live experiences Price Visualization Singer PLP+PDP LIVE Click to…" at bounding box center [674, 398] width 1348 height 709
click at [1122, 432] on div "< Back to all live experiences Price Visualization Singer PLP+PDP LIVE Click to…" at bounding box center [674, 398] width 1348 height 709
click at [1201, 479] on div "< Back to all live experiences Price Visualization Singer PLP+PDP LIVE Click to…" at bounding box center [674, 398] width 1348 height 709
click at [1086, 117] on div "< Back to all live experiences Price Visualization Singer PLP+PDP LIVE Click to…" at bounding box center [674, 398] width 1348 height 709
click at [1187, 195] on div "< Back to all live experiences Price Visualization Singer PLP+PDP LIVE Click to…" at bounding box center [674, 398] width 1348 height 709
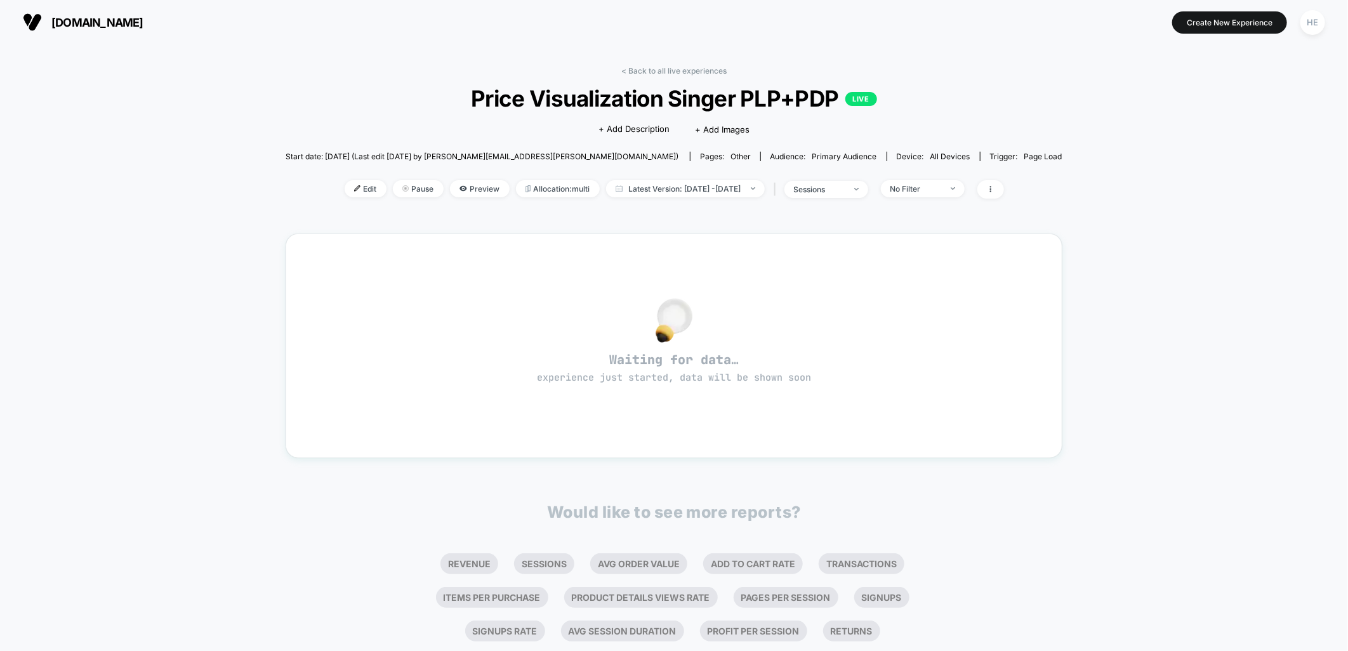
click at [1221, 248] on div "< Back to all live experiences Price Visualization Singer PLP+PDP LIVE Click to…" at bounding box center [674, 398] width 1348 height 709
click at [1191, 322] on div "< Back to all live experiences Price Visualization Singer PLP+PDP LIVE Click to…" at bounding box center [674, 398] width 1348 height 709
click at [677, 68] on link "< Back to all live experiences" at bounding box center [673, 71] width 105 height 10
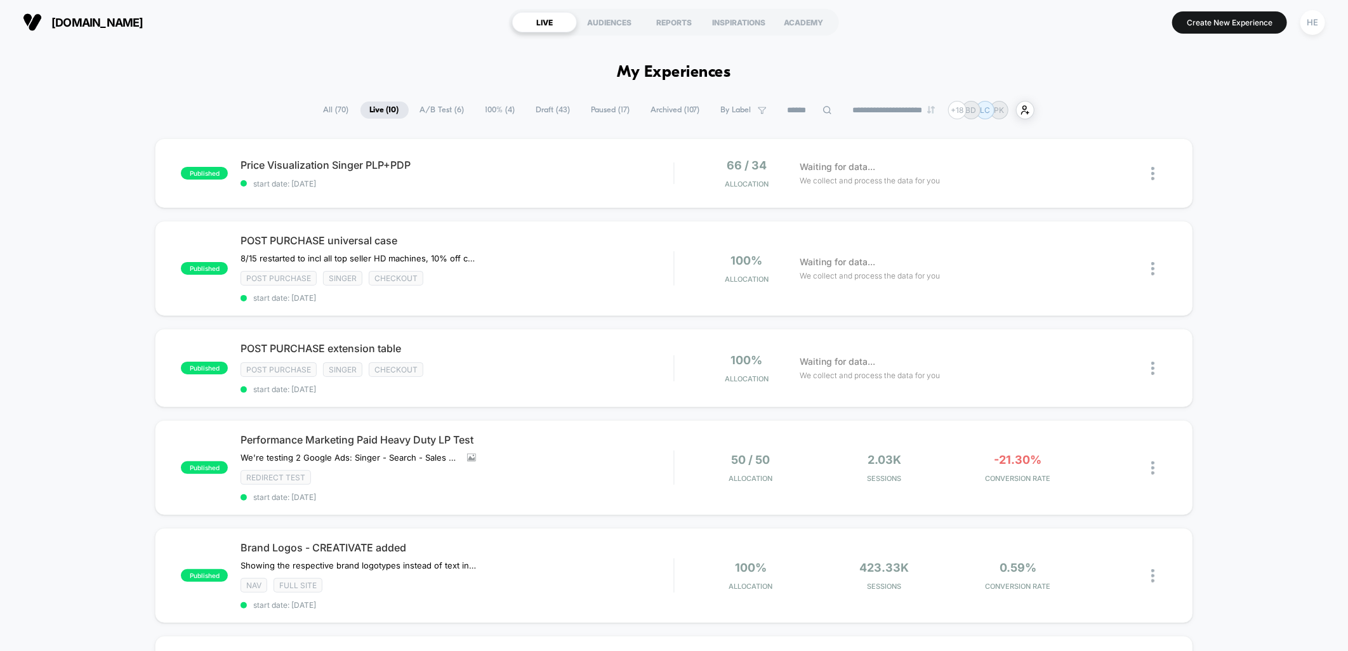
click at [1168, 109] on div "**********" at bounding box center [674, 110] width 1348 height 18
click at [590, 176] on div "Price Visualization Singer PLP+PDP Click to edit experience details Click to ed…" at bounding box center [457, 174] width 433 height 30
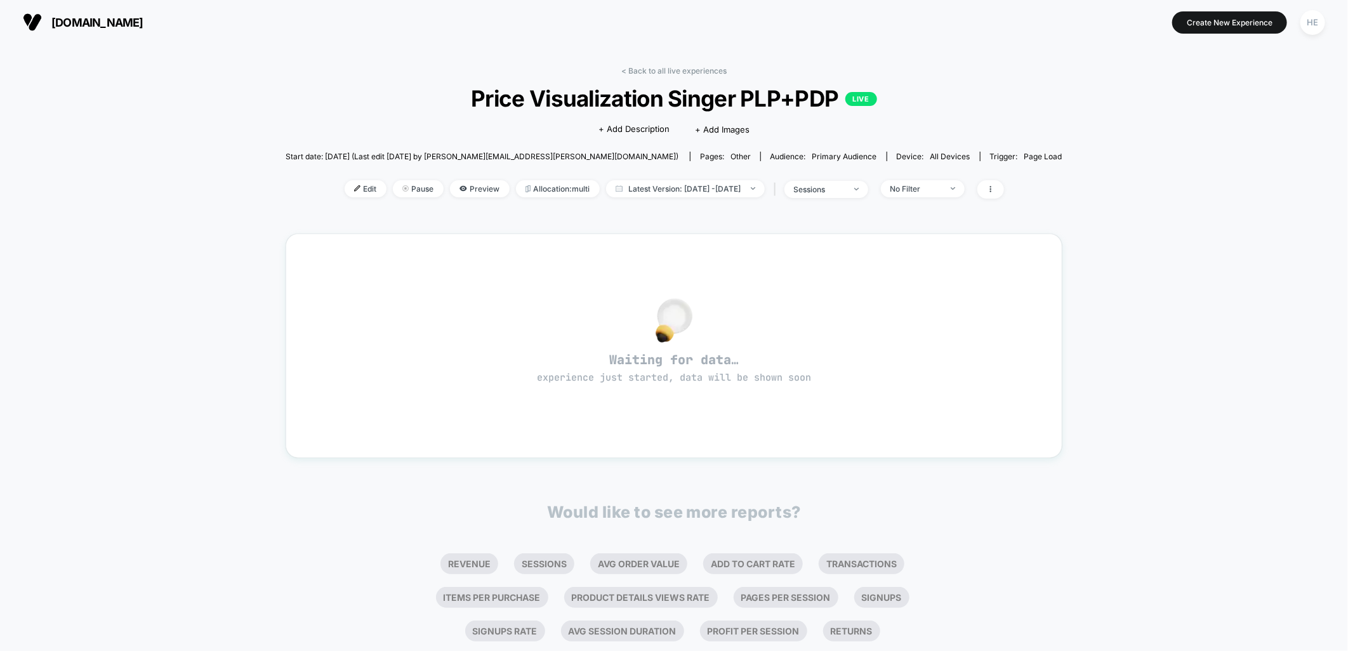
click at [652, 76] on div "< Back to all live experiences Price Visualization Singer PLP+PDP LIVE Click to…" at bounding box center [674, 140] width 777 height 149
click at [1187, 171] on div "< Back to all live experiences Price Visualization Singer PLP+PDP LIVE Click to…" at bounding box center [674, 398] width 1348 height 709
click at [1087, 282] on div "< Back to all live experiences Price Visualization Singer PLP+PDP LIVE Click to…" at bounding box center [674, 398] width 1348 height 709
drag, startPoint x: 692, startPoint y: 69, endPoint x: 828, endPoint y: 70, distance: 135.2
click at [692, 69] on link "< Back to all live experiences" at bounding box center [673, 71] width 105 height 10
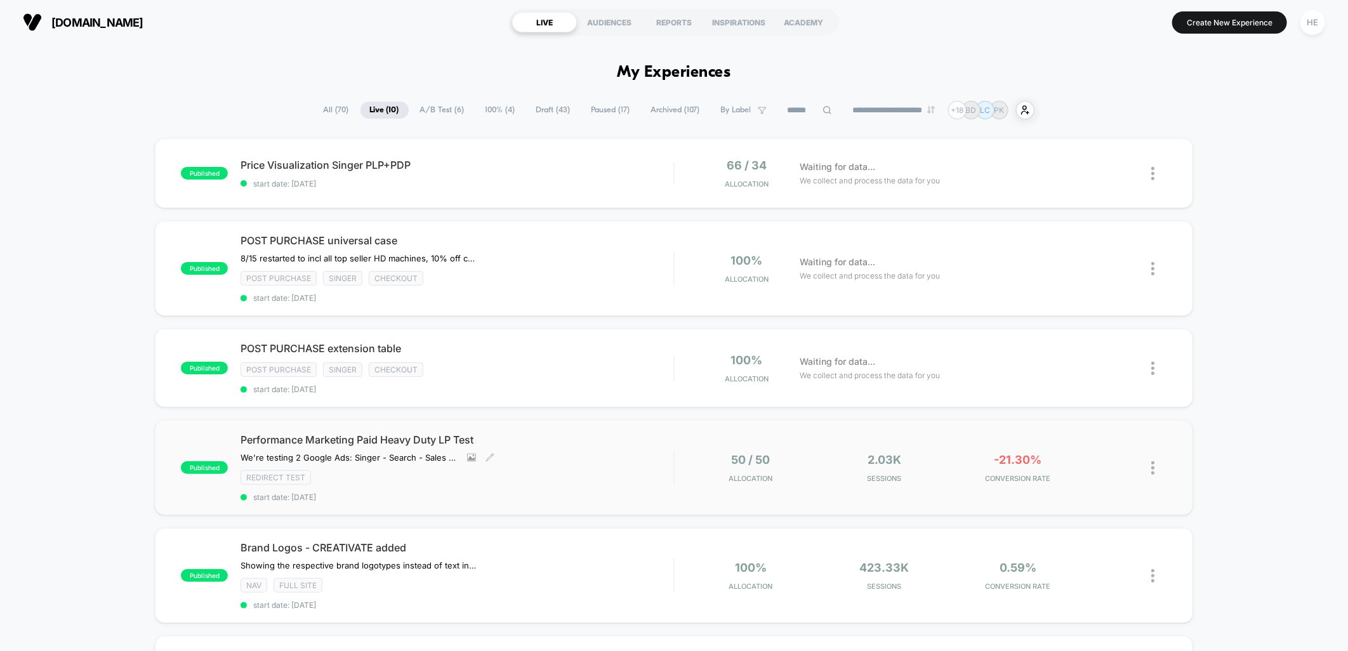
click at [611, 459] on div "Performance Marketing Paid Heavy Duty LP Test We're testing 2 Google Ads: Singe…" at bounding box center [457, 467] width 433 height 69
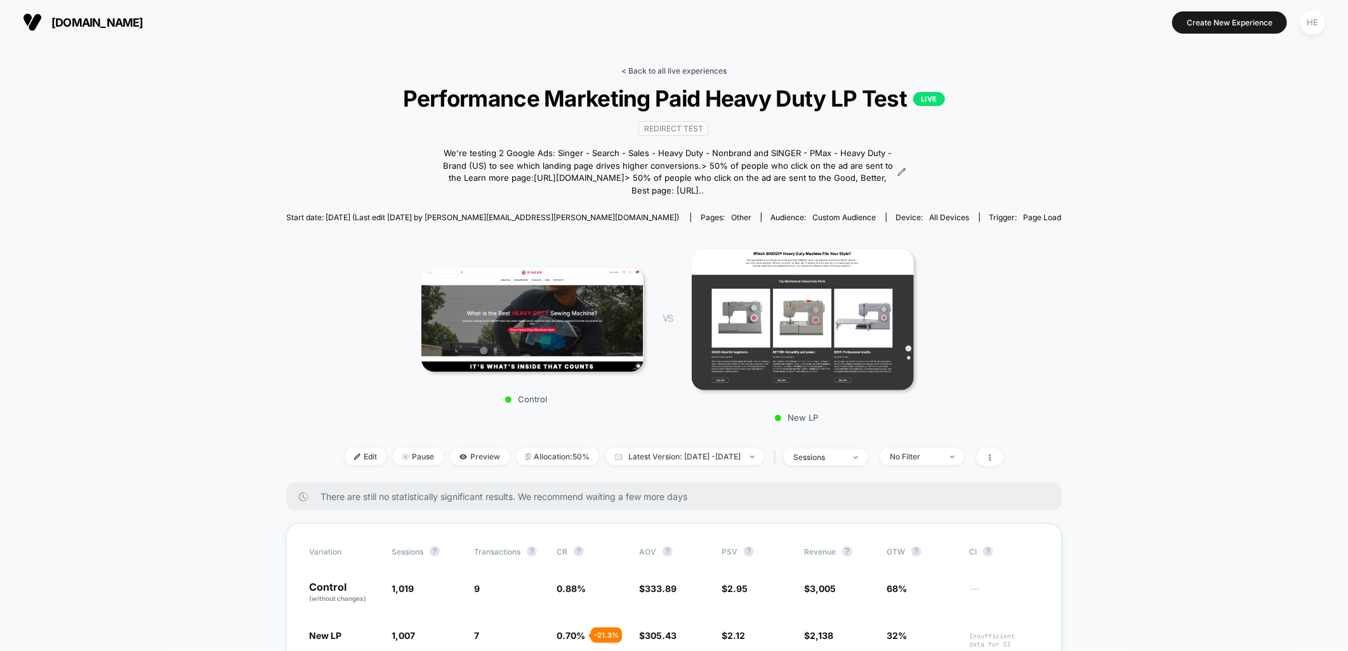
click at [660, 70] on link "< Back to all live experiences" at bounding box center [673, 71] width 105 height 10
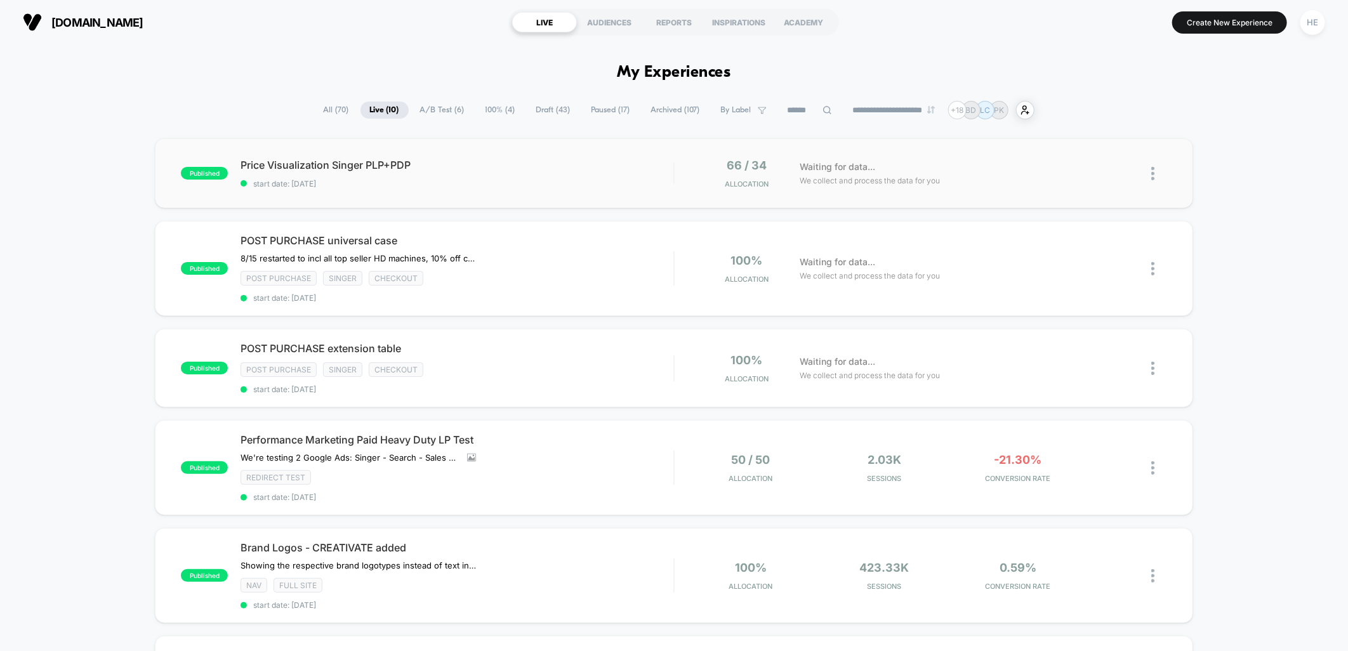
click at [516, 194] on div "published Price Visualization Singer PLP+PDP start date: 2025-08-22 66 / 34 All…" at bounding box center [674, 173] width 1038 height 70
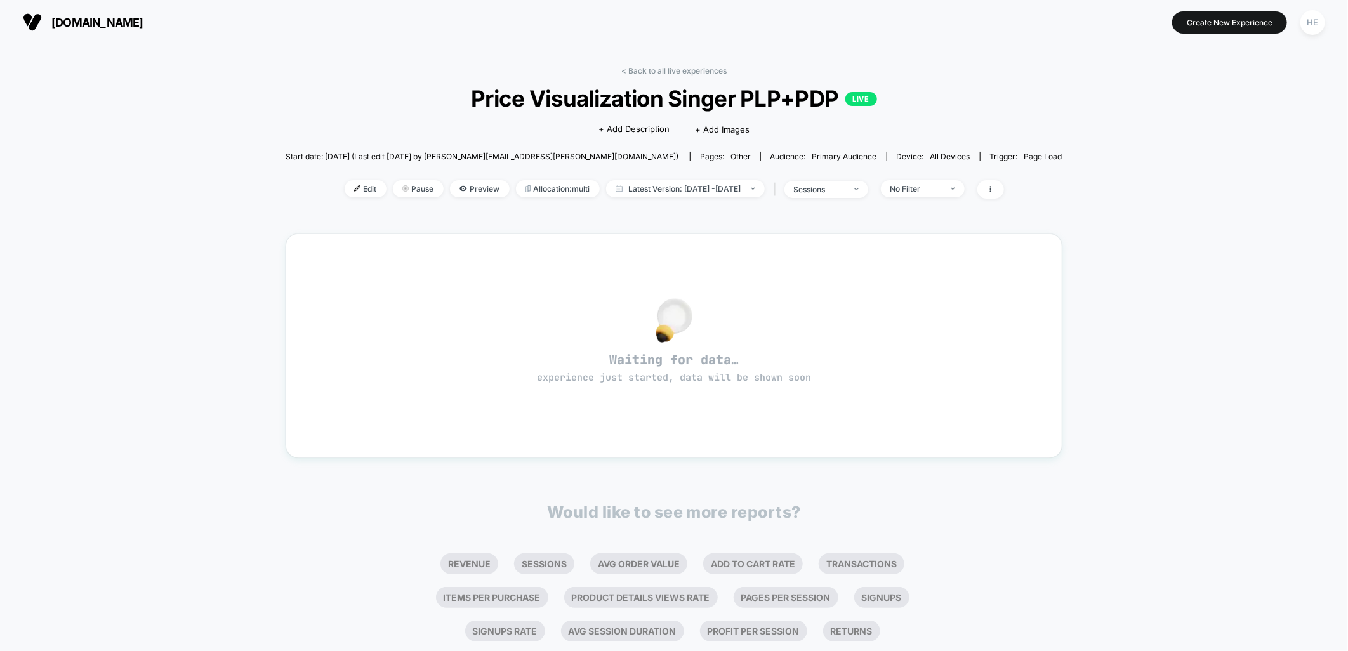
click at [1234, 236] on div "< Back to all live experiences Price Visualization Singer PLP+PDP LIVE Click to…" at bounding box center [674, 398] width 1348 height 709
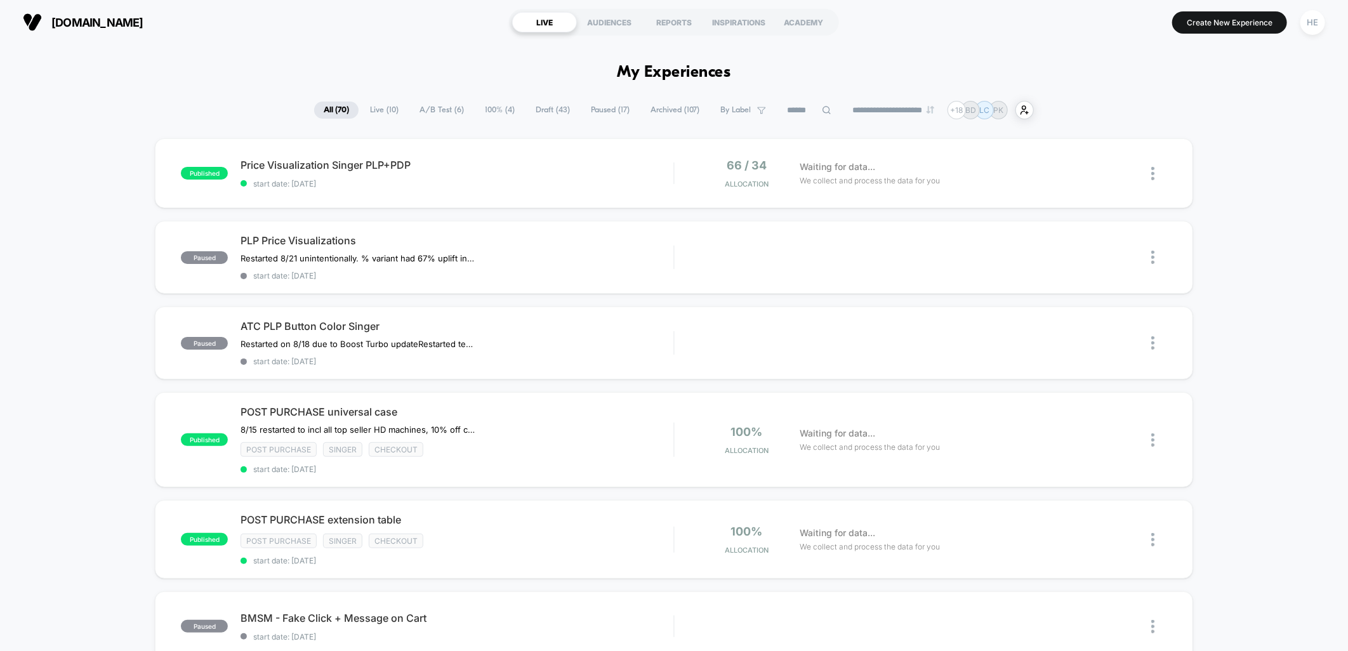
click at [543, 112] on span "Draft ( 43 )" at bounding box center [552, 110] width 53 height 17
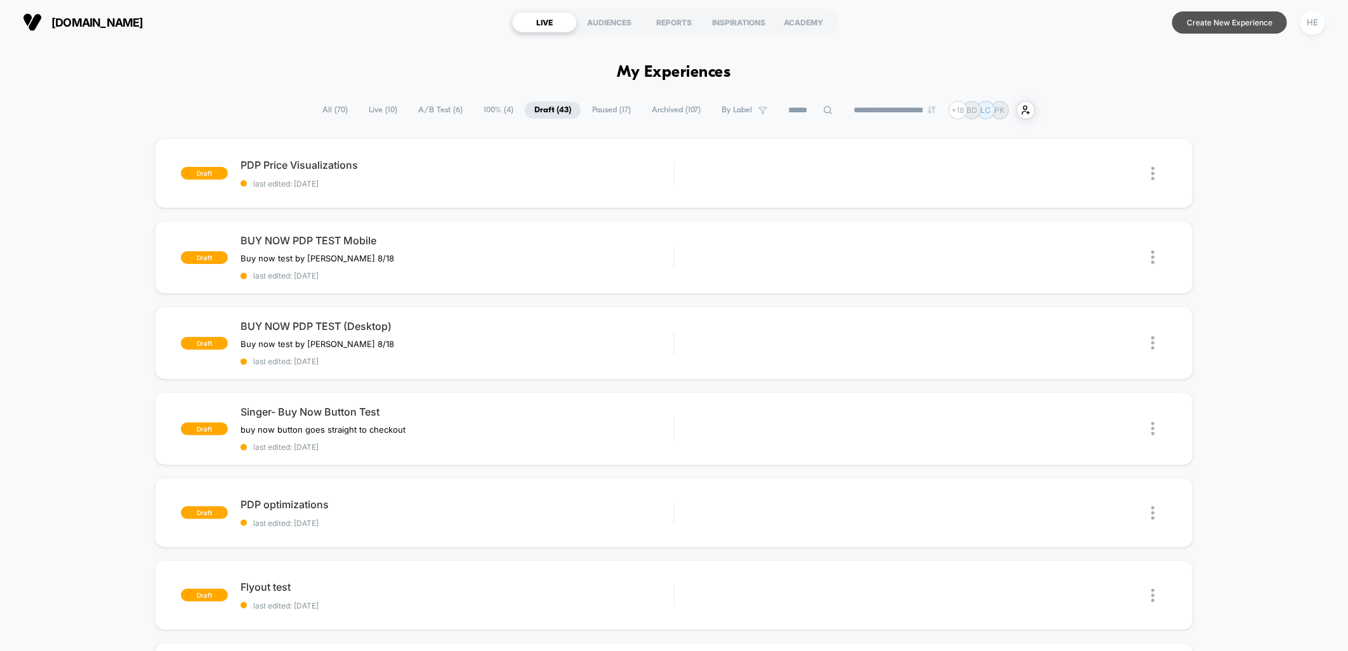
click at [1255, 26] on button "Create New Experience" at bounding box center [1229, 22] width 115 height 22
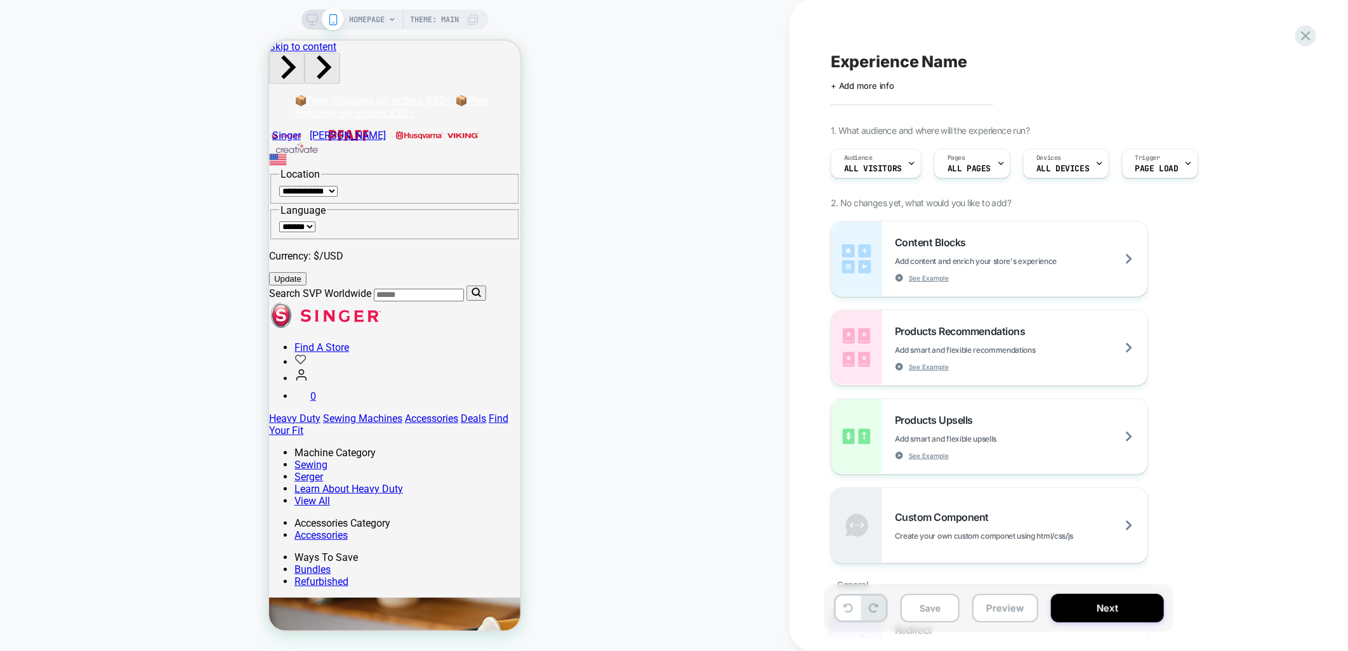
click at [385, 20] on div "HOMEPAGE Theme: MAIN" at bounding box center [414, 20] width 129 height 20
click at [372, 22] on span "HOMEPAGE" at bounding box center [368, 20] width 36 height 20
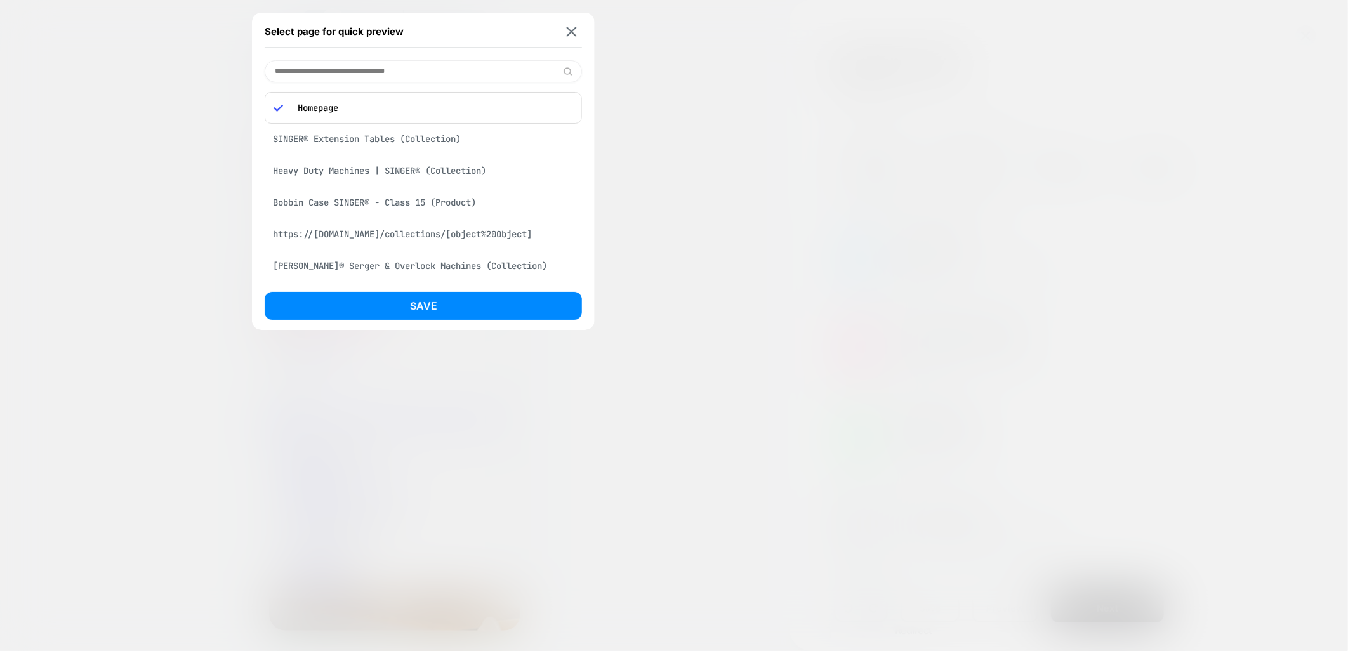
click at [366, 65] on input at bounding box center [423, 71] width 317 height 22
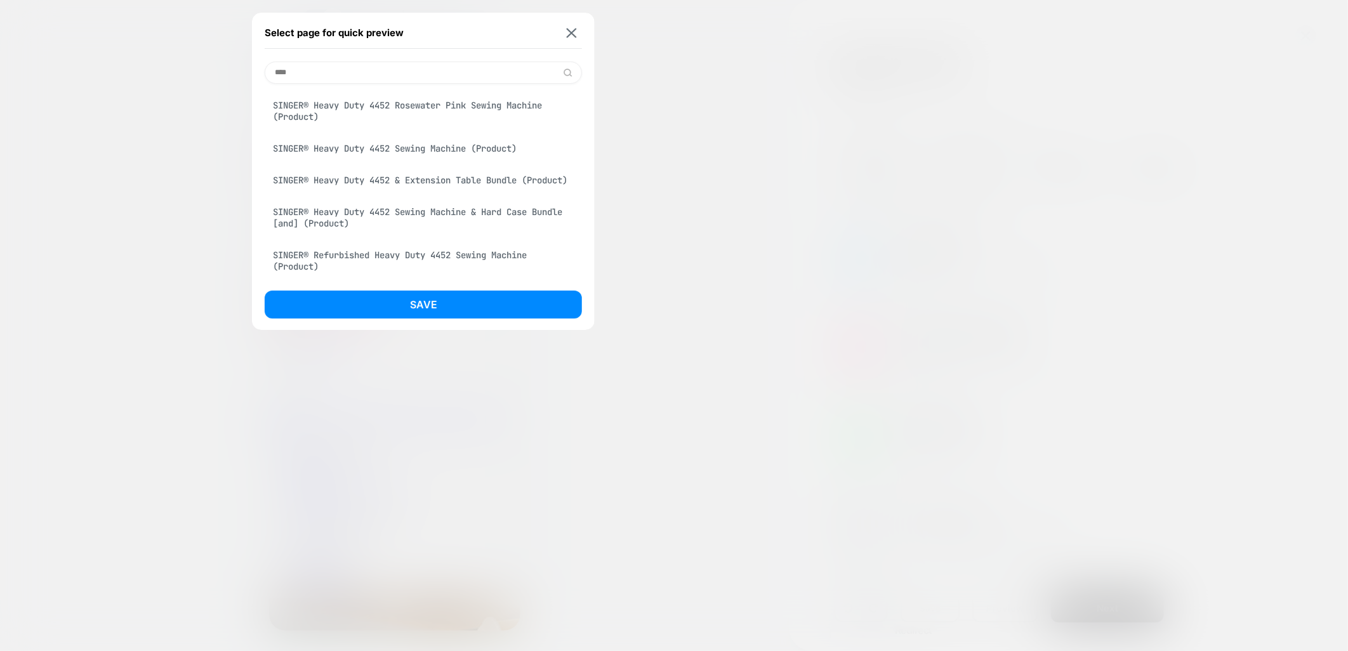
type input "****"
click at [401, 111] on div "SINGER® Heavy Duty 4452 Rosewater Pink Sewing Machine (Product)" at bounding box center [423, 111] width 317 height 36
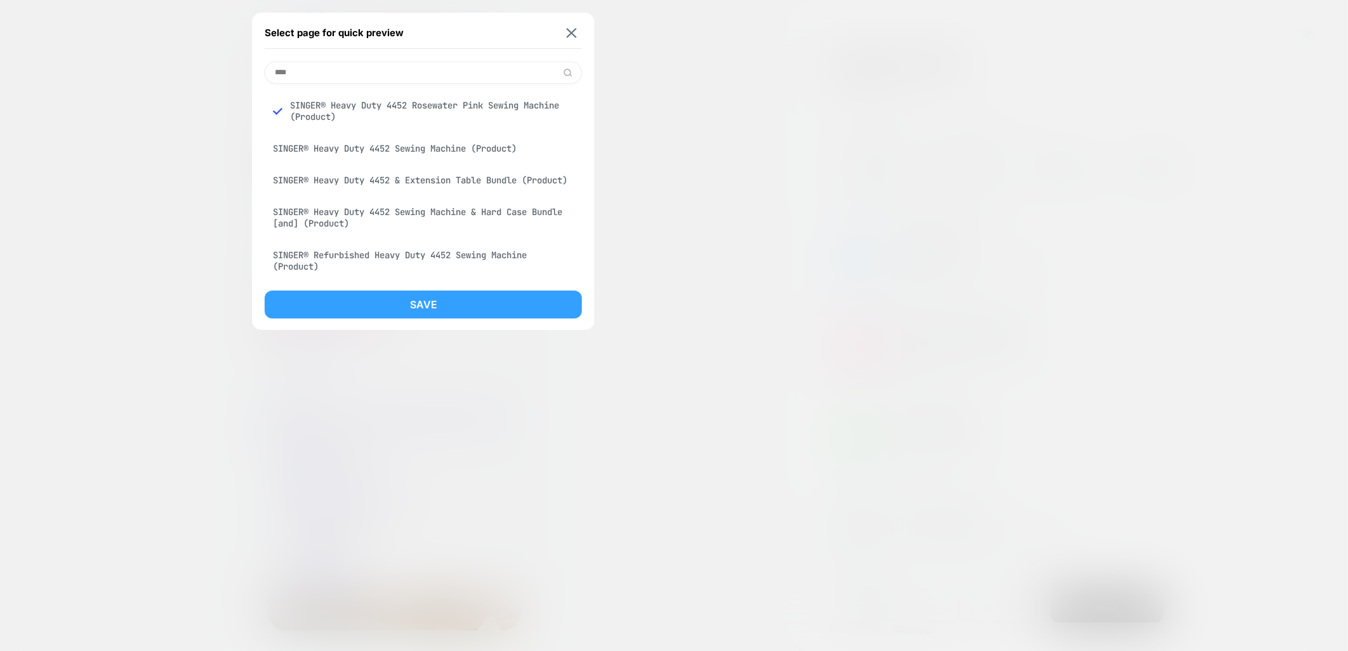
click at [390, 314] on button "Save" at bounding box center [423, 305] width 317 height 28
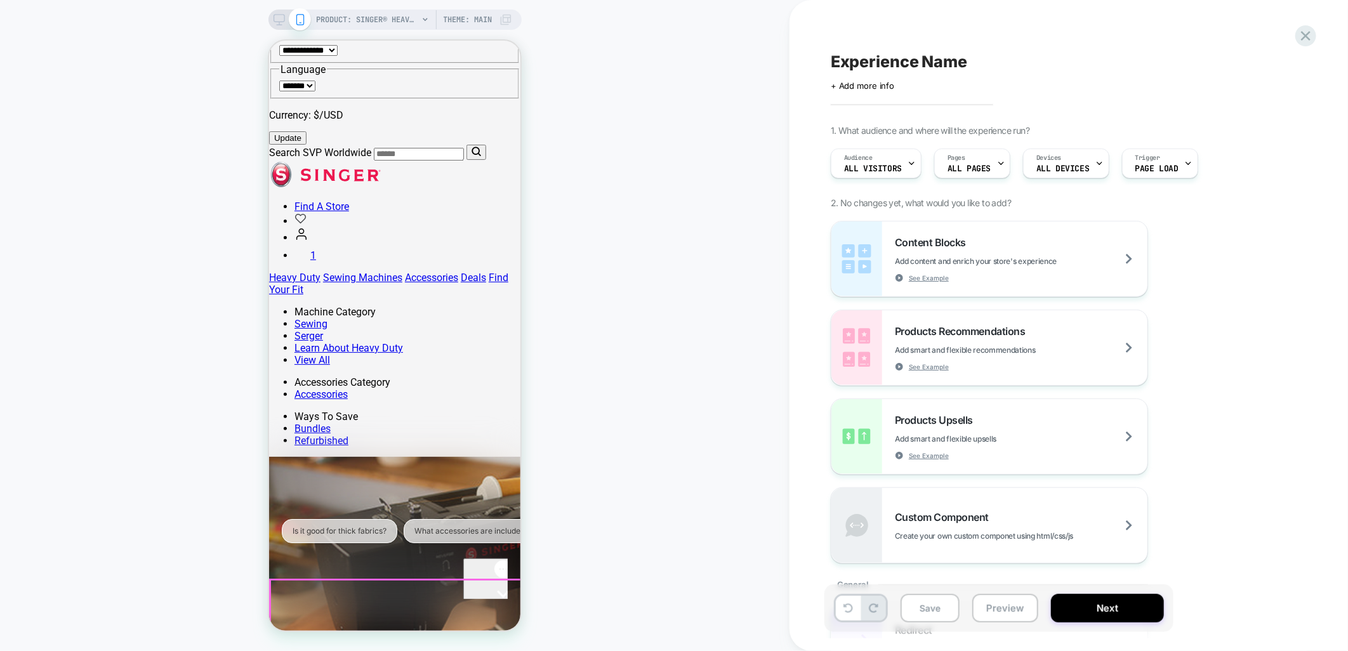
click at [496, 609] on icon "Open gorgias live chat" at bounding box center [502, 615] width 12 height 12
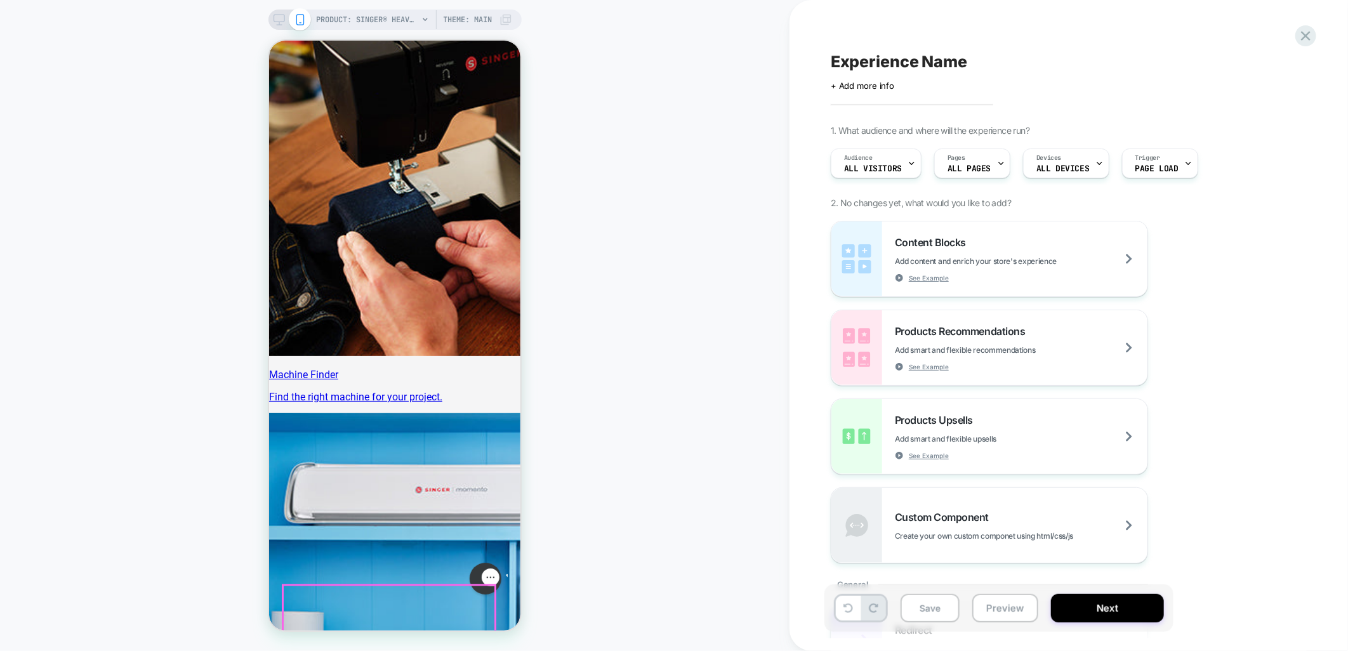
scroll to position [1410, 0]
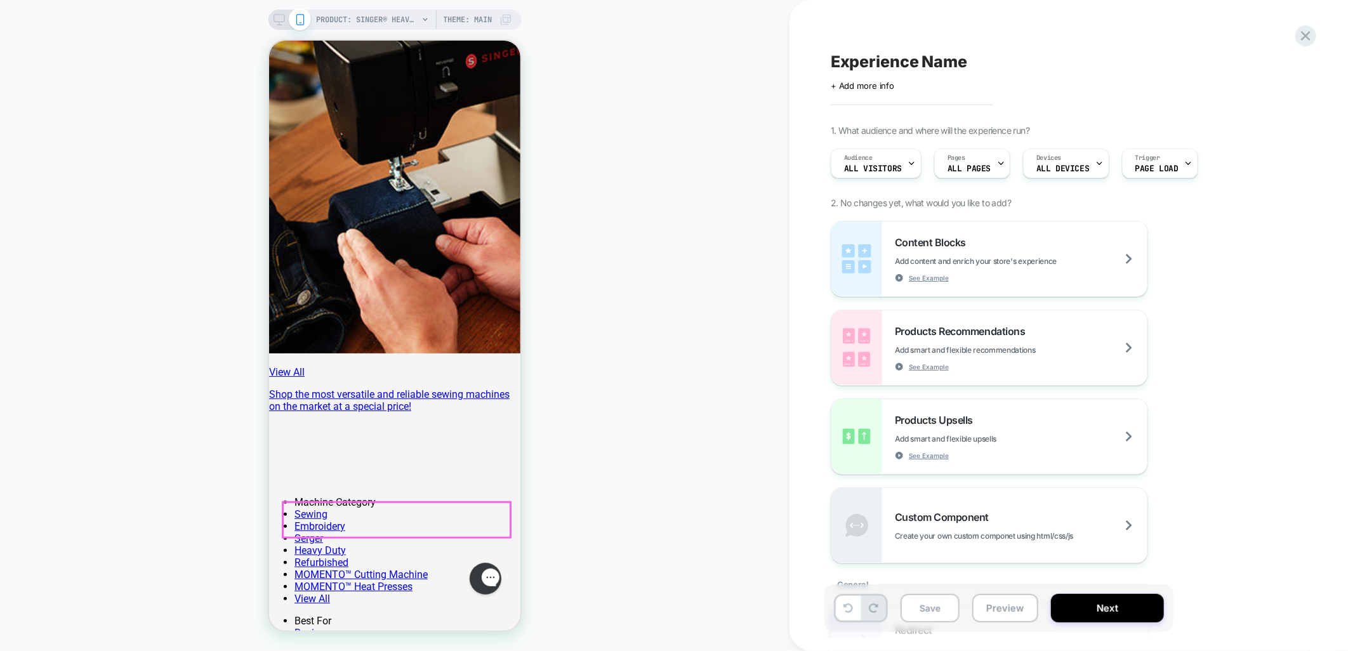
scroll to position [564, 0]
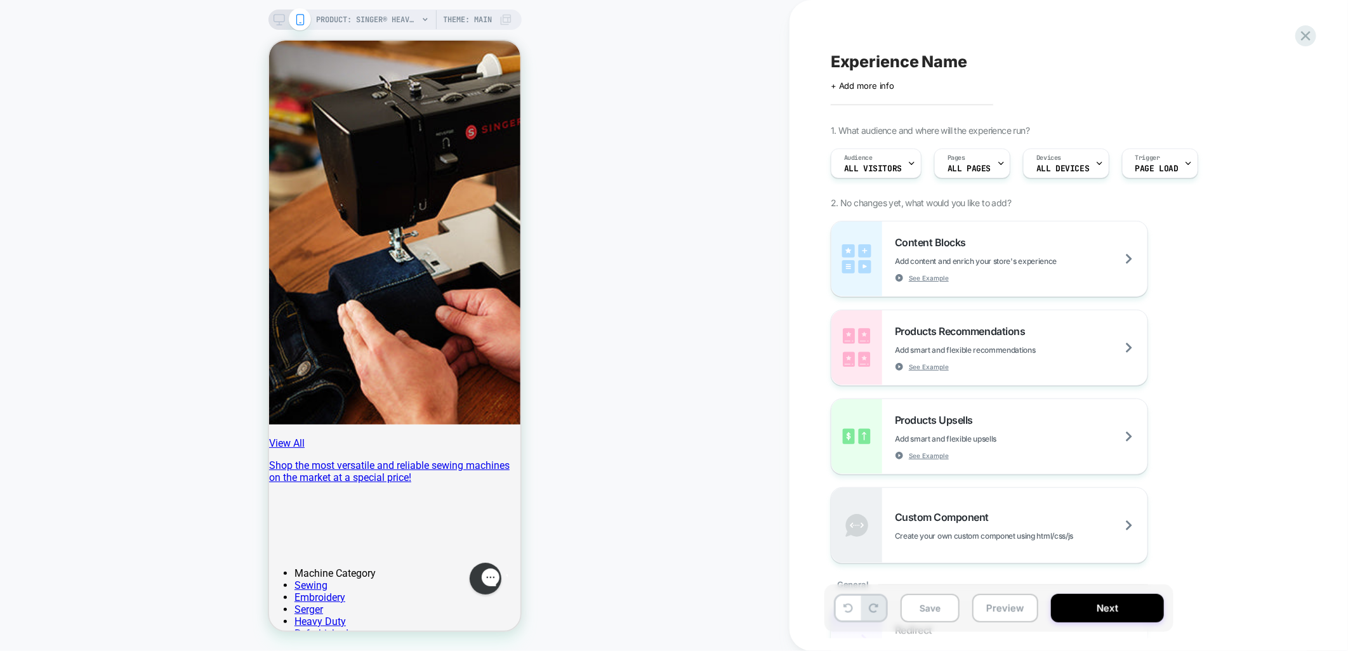
click at [283, 21] on rect at bounding box center [279, 18] width 11 height 7
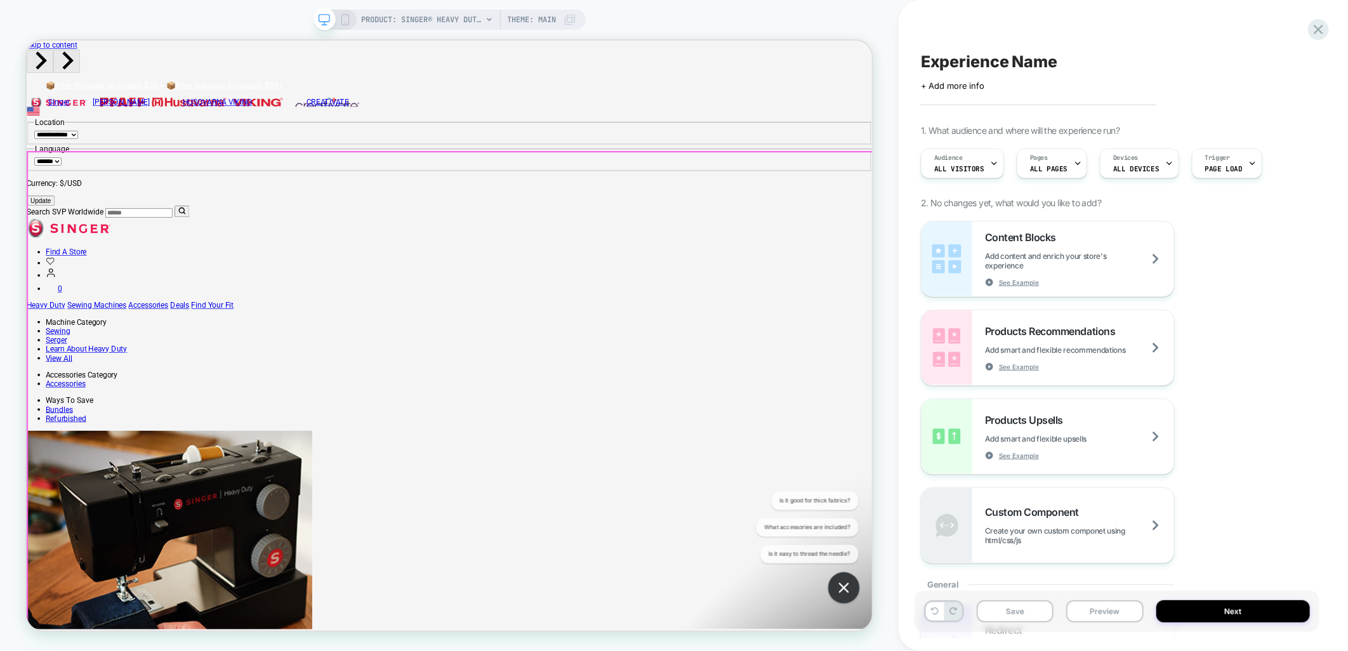
click at [857, 598] on div "Open gorgias live chat" at bounding box center [850, 593] width 28 height 28
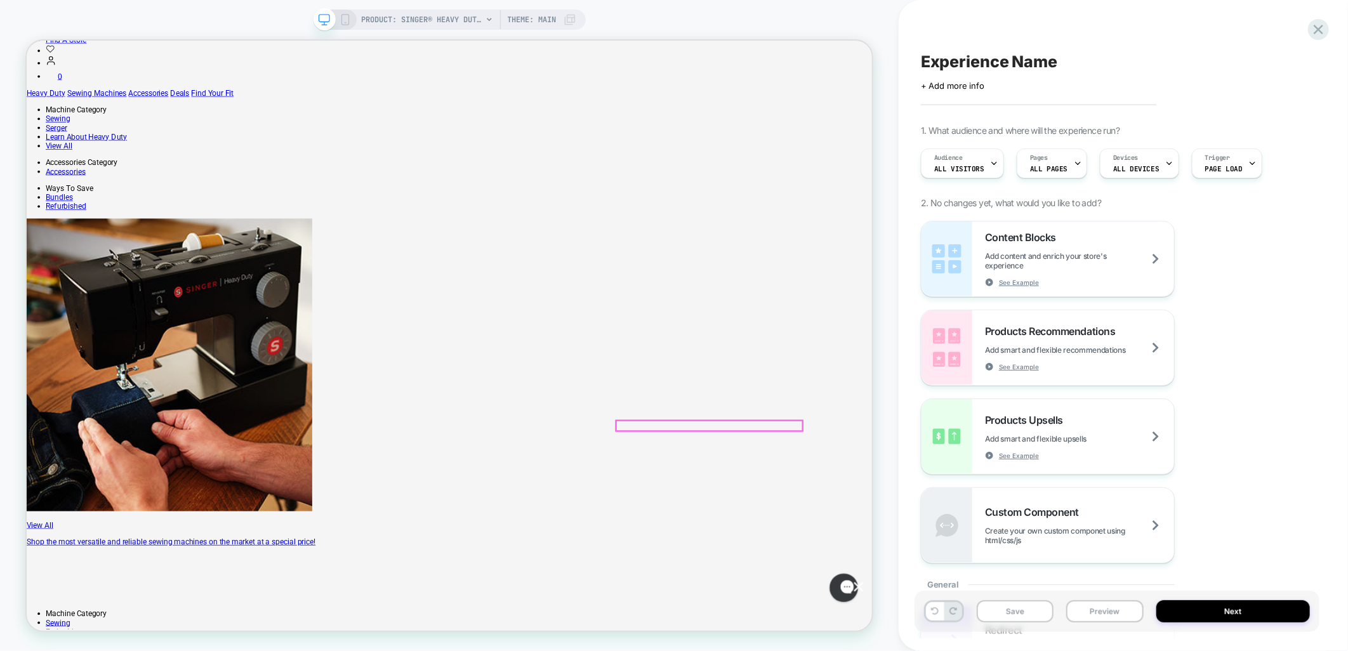
scroll to position [282, 0]
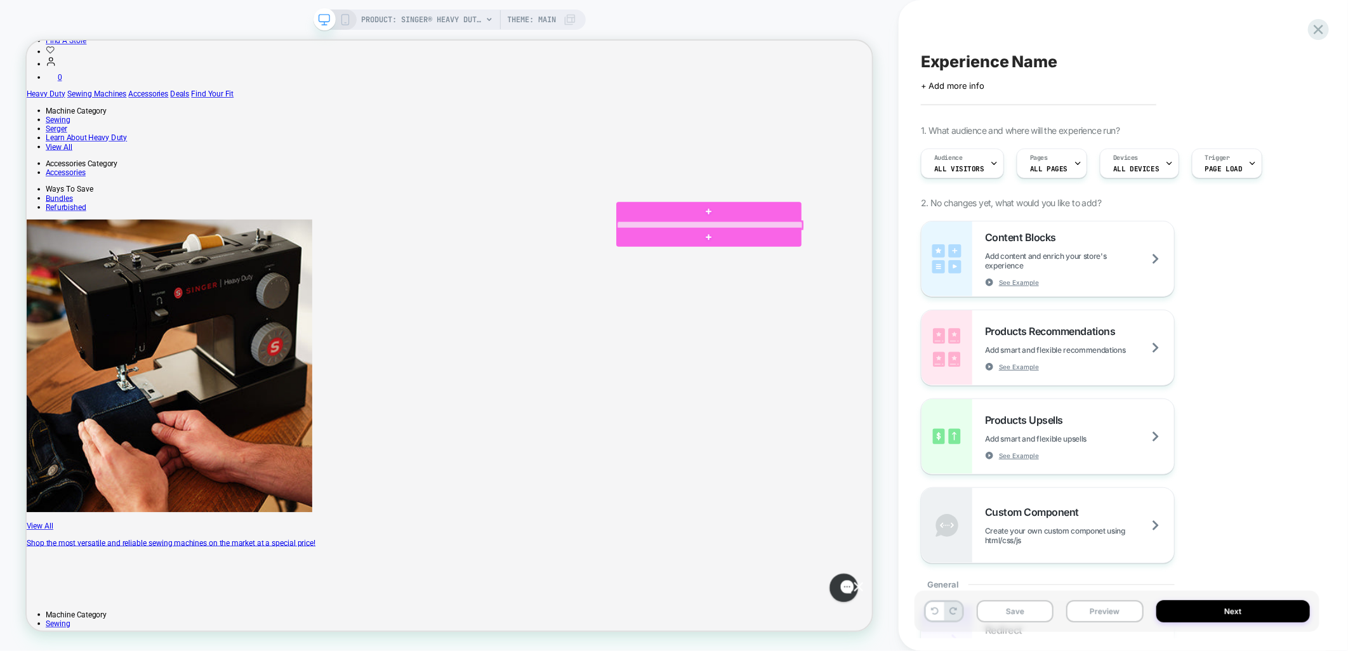
drag, startPoint x: 874, startPoint y: 285, endPoint x: 843, endPoint y: 284, distance: 31.1
click at [843, 284] on div at bounding box center [937, 286] width 247 height 10
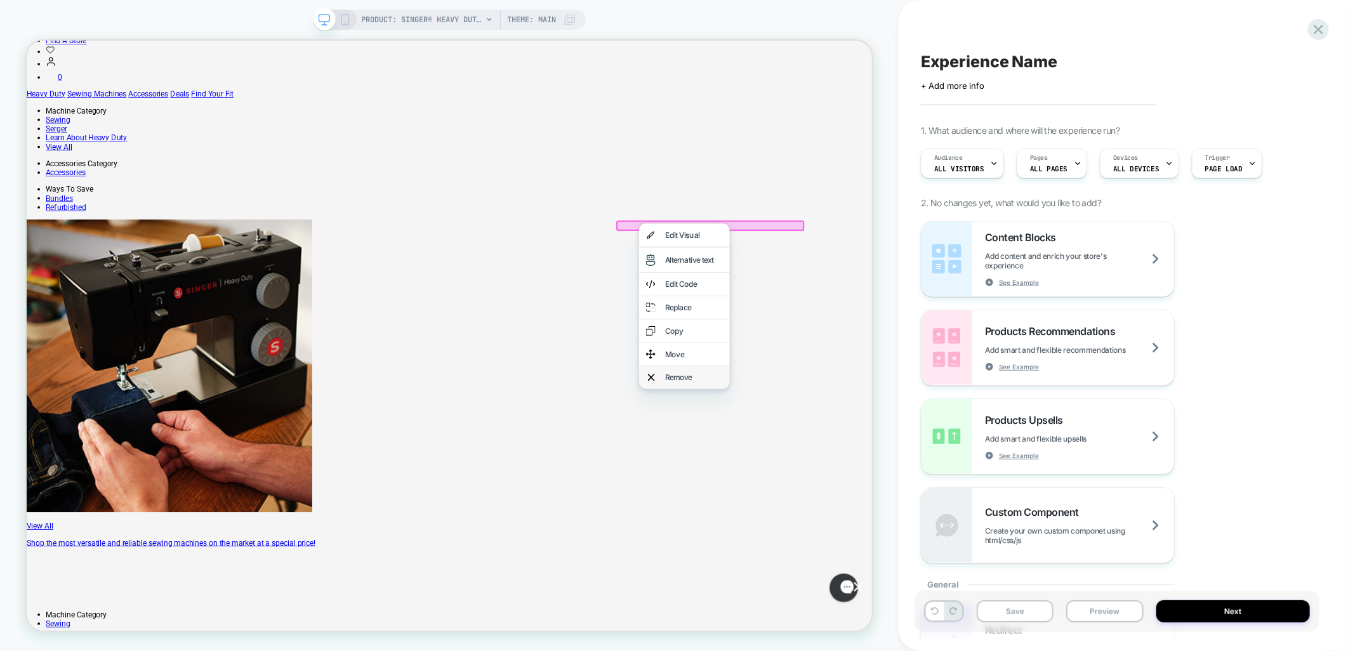
click at [922, 494] on div "Remove" at bounding box center [903, 489] width 121 height 30
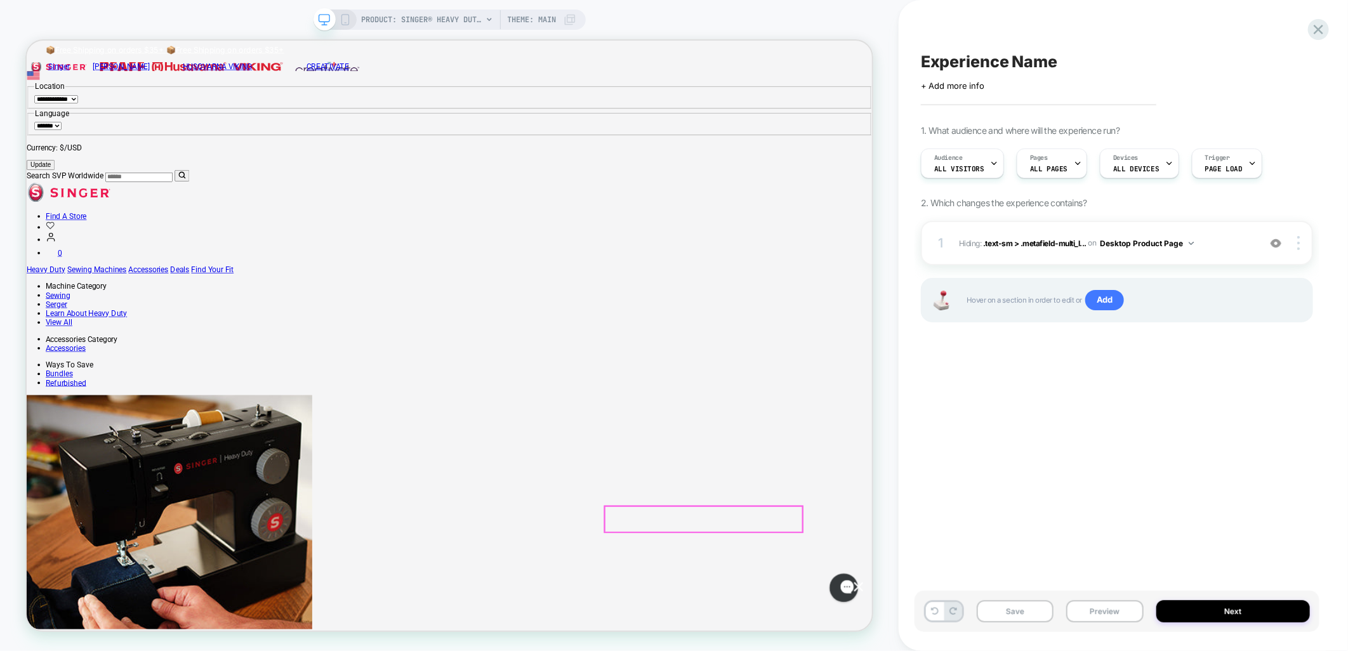
scroll to position [0, 0]
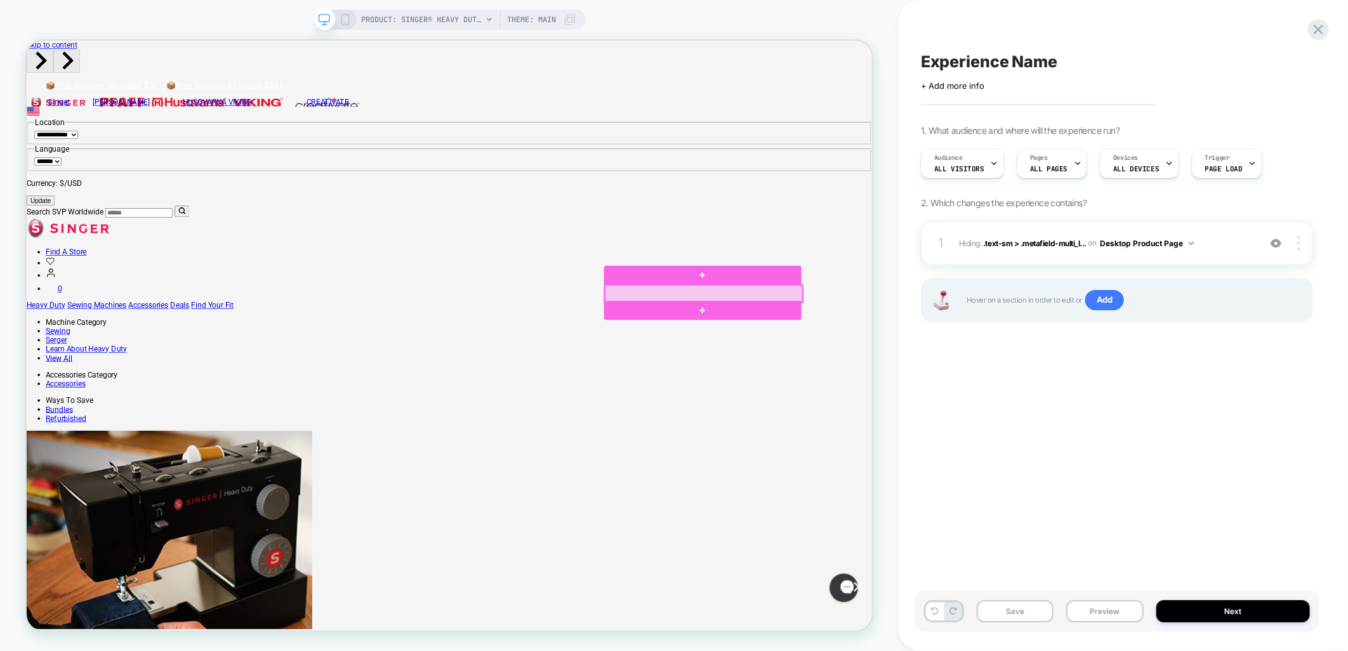
drag, startPoint x: 823, startPoint y: 336, endPoint x: 955, endPoint y: 364, distance: 135.7
click at [1003, 383] on div "Experience Name Click to edit experience details + Add more info 1. What audien…" at bounding box center [1117, 326] width 405 height 626
click at [882, 377] on div at bounding box center [928, 377] width 263 height 23
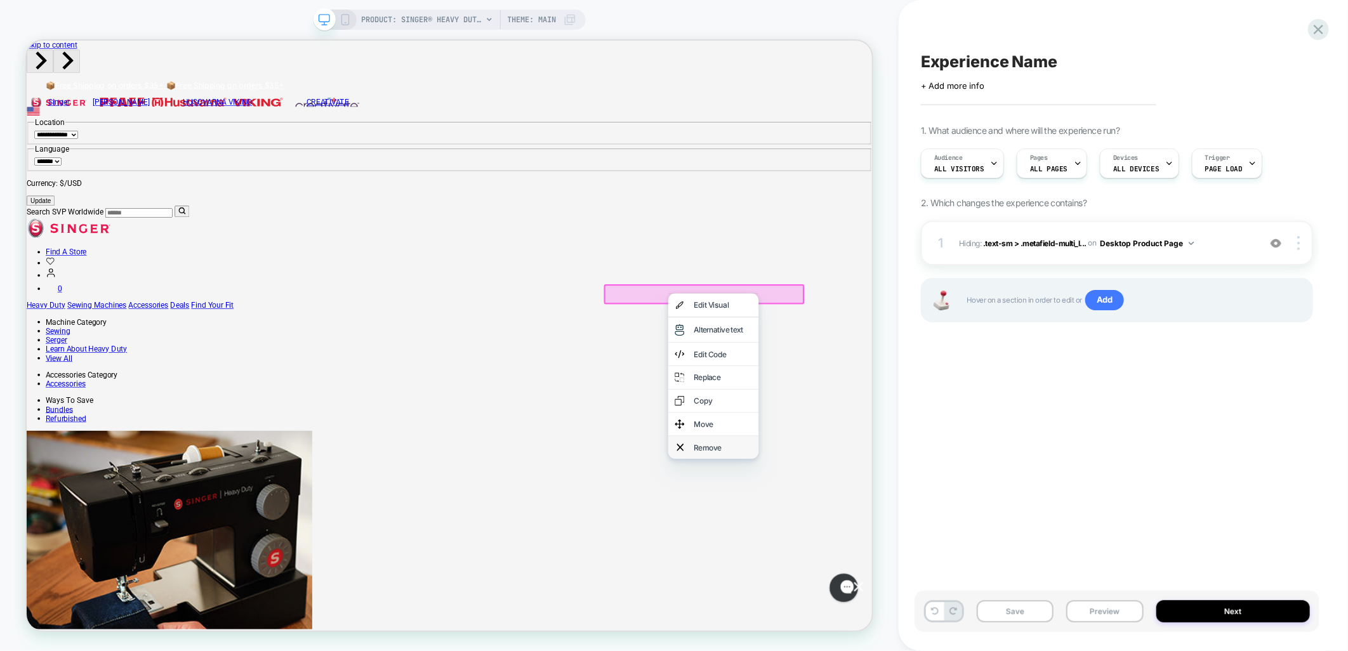
click at [923, 589] on div "Remove" at bounding box center [954, 582] width 77 height 13
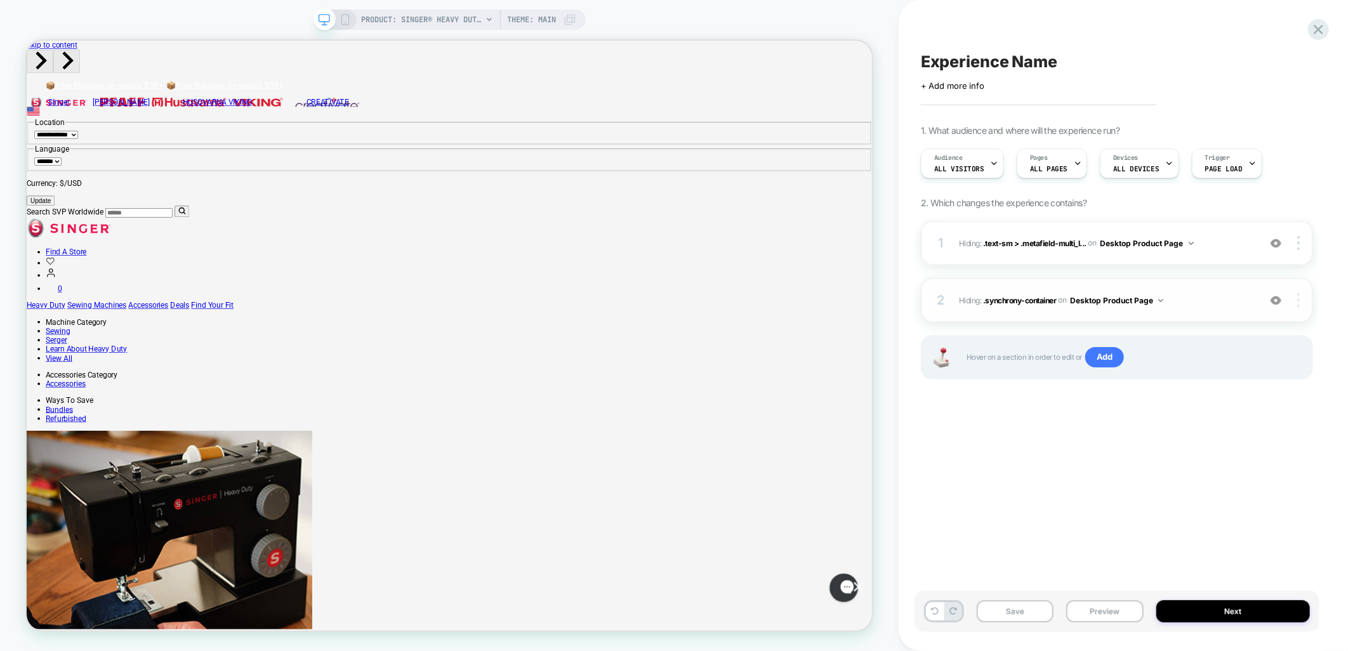
click at [1297, 301] on img at bounding box center [1298, 300] width 3 height 14
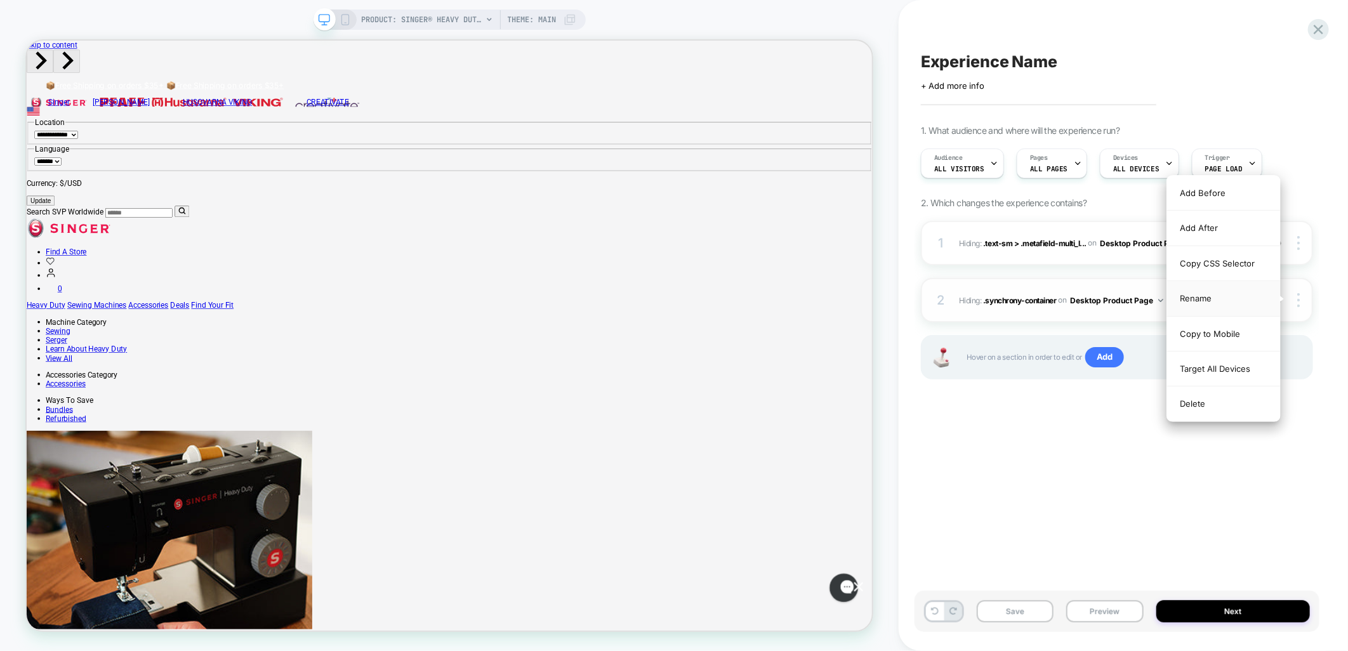
click at [1203, 292] on div "Rename" at bounding box center [1223, 298] width 113 height 35
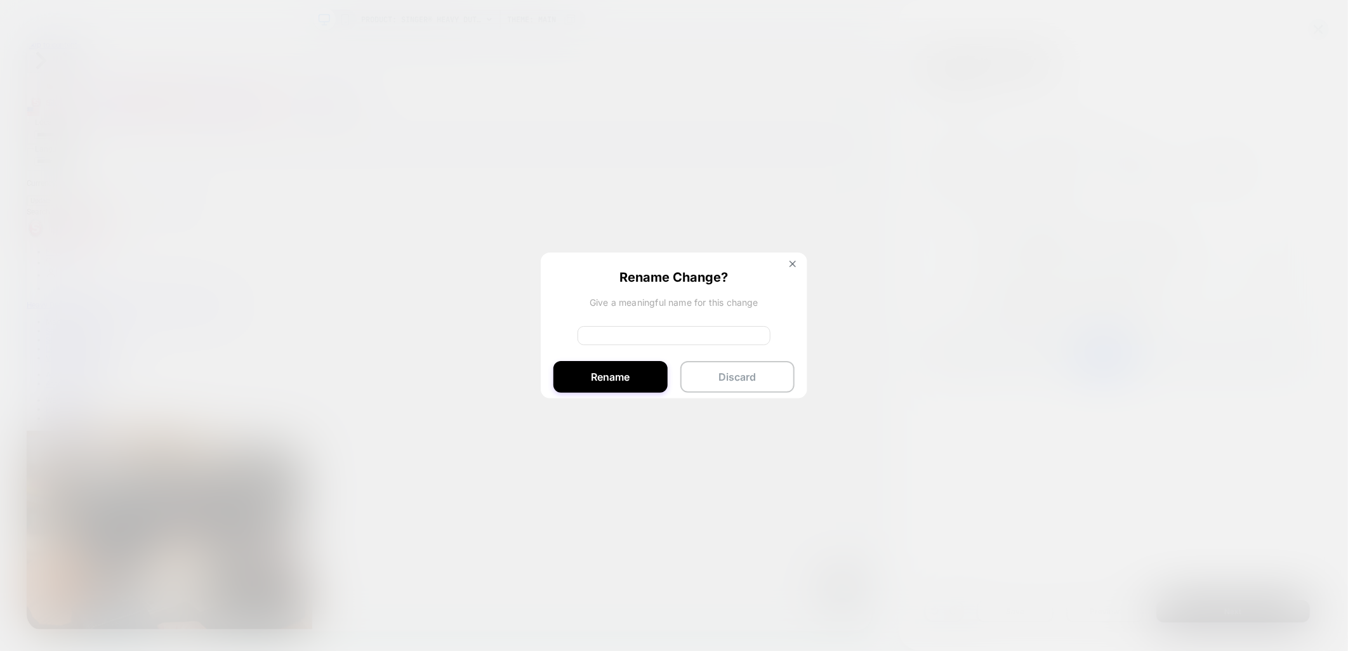
click at [623, 350] on div "Rename Change? Give a meaningful name for this change Rename Discard" at bounding box center [674, 329] width 267 height 152
click at [619, 331] on input at bounding box center [674, 335] width 193 height 19
type input "**********"
click at [609, 376] on button "Rename" at bounding box center [610, 377] width 114 height 32
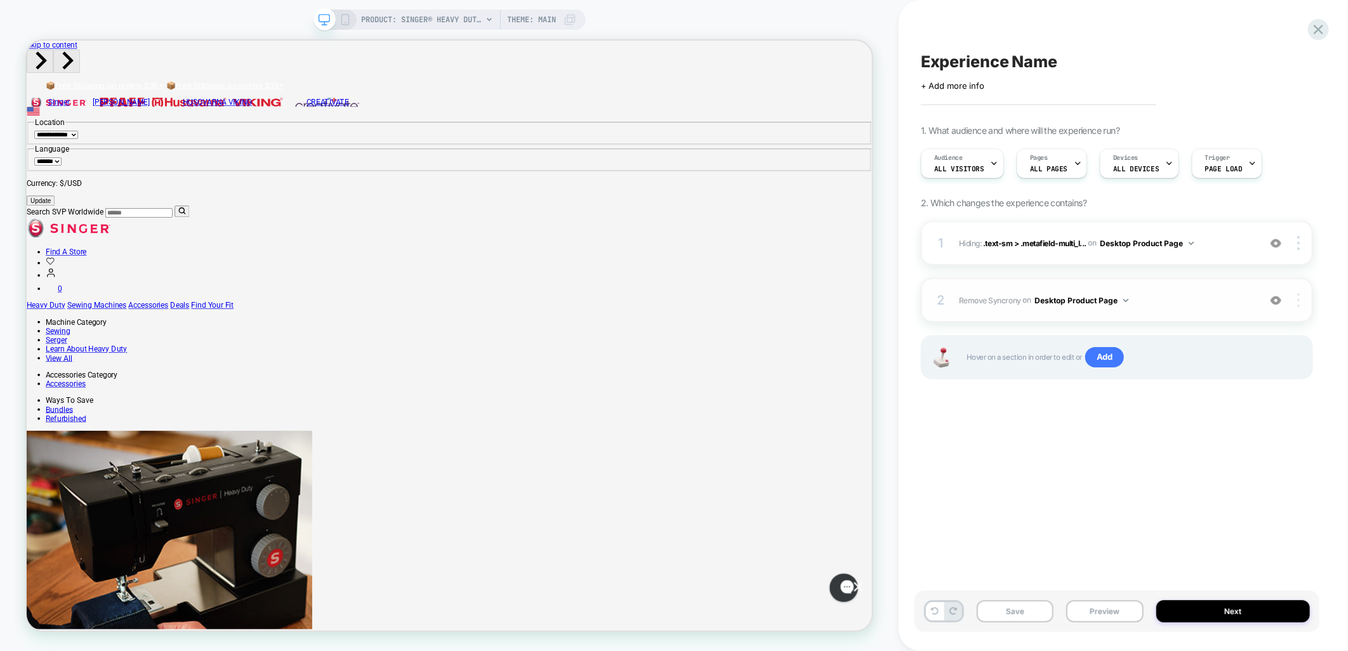
click at [1298, 303] on img at bounding box center [1298, 300] width 3 height 14
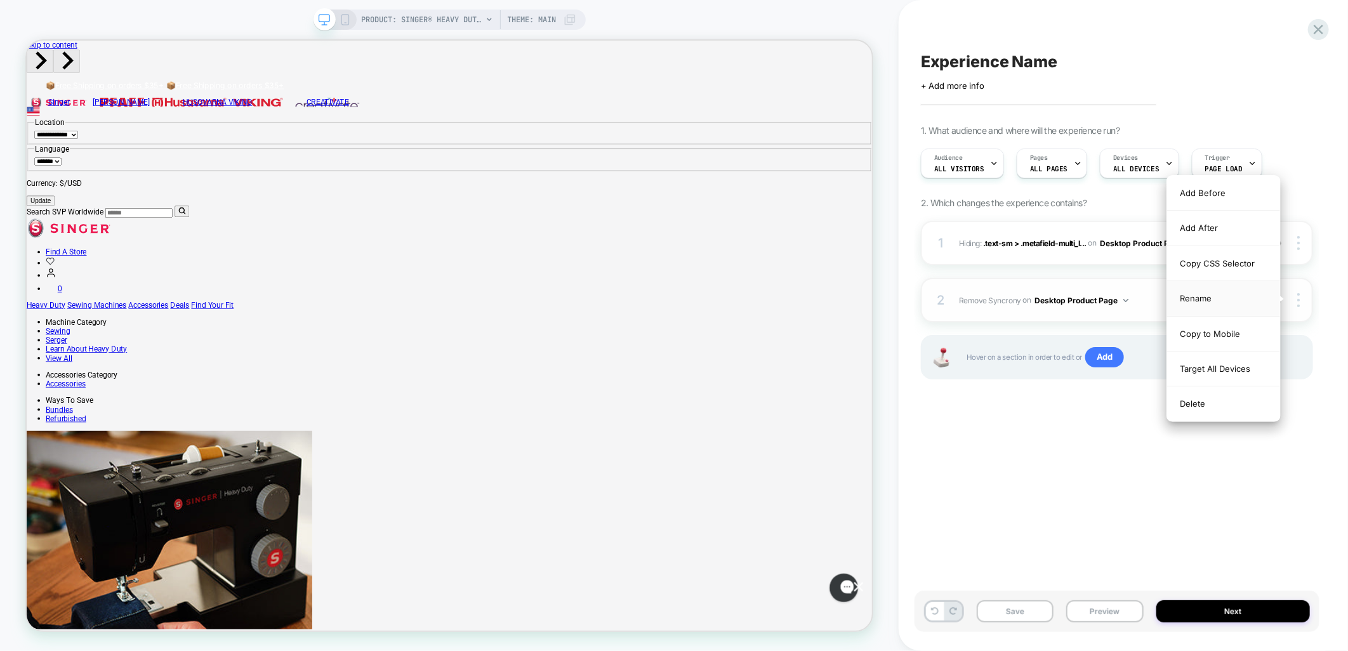
click at [1210, 293] on div "Rename" at bounding box center [1223, 298] width 113 height 35
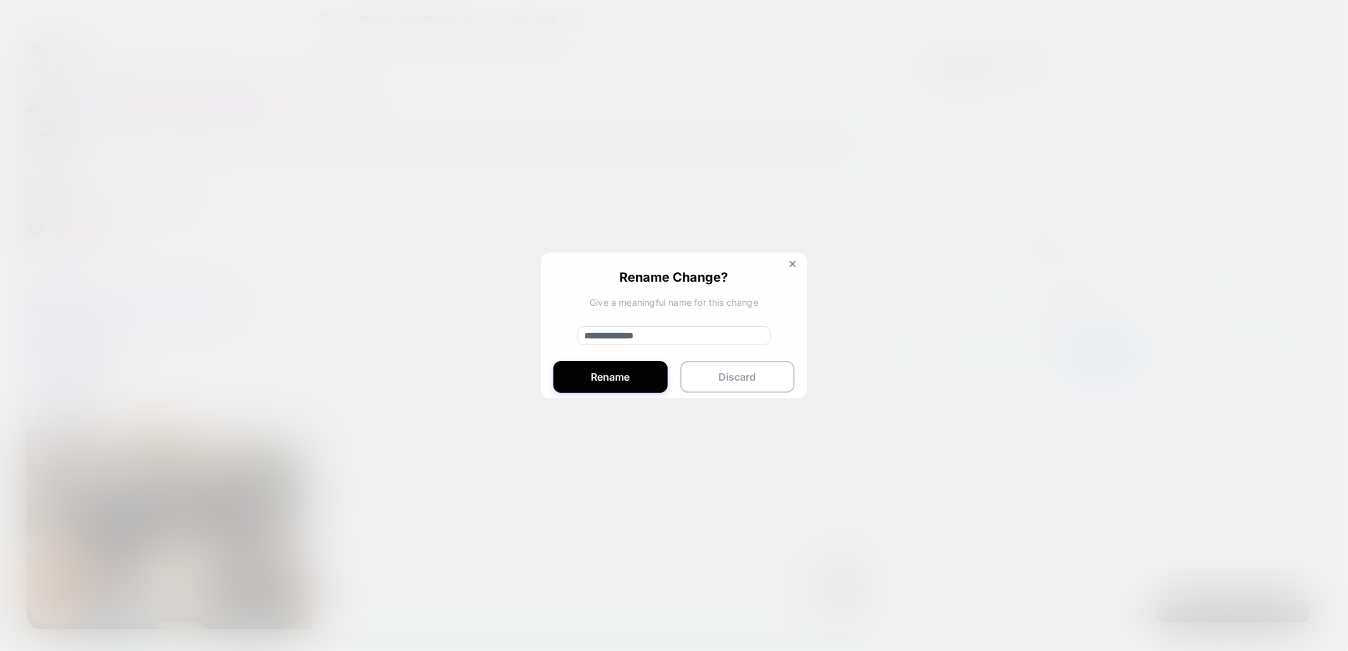
click at [581, 337] on input "**********" at bounding box center [674, 335] width 193 height 19
type input "**********"
click at [576, 371] on button "Rename" at bounding box center [610, 377] width 114 height 32
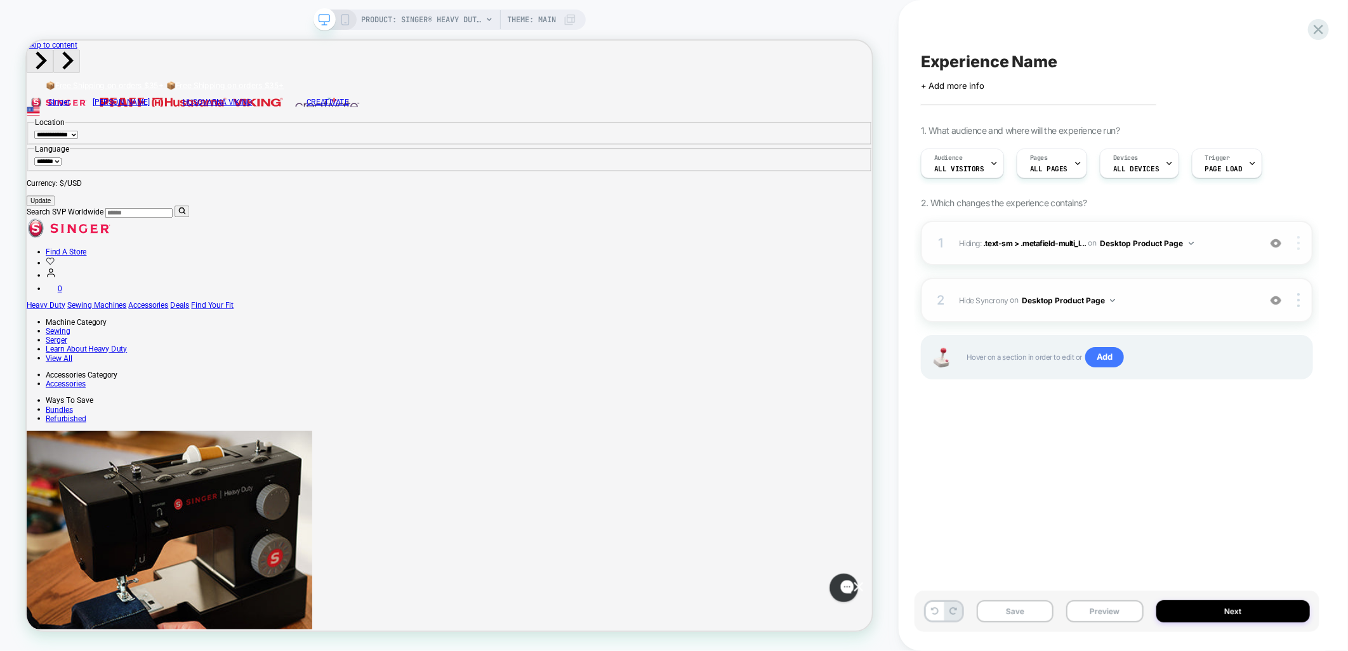
click at [1298, 239] on img at bounding box center [1298, 243] width 3 height 14
click at [1109, 492] on div "Experience Name Click to edit experience details + Add more info 1. What audien…" at bounding box center [1117, 326] width 405 height 626
click at [1277, 245] on img at bounding box center [1276, 243] width 11 height 11
click at [1299, 240] on img at bounding box center [1298, 243] width 3 height 14
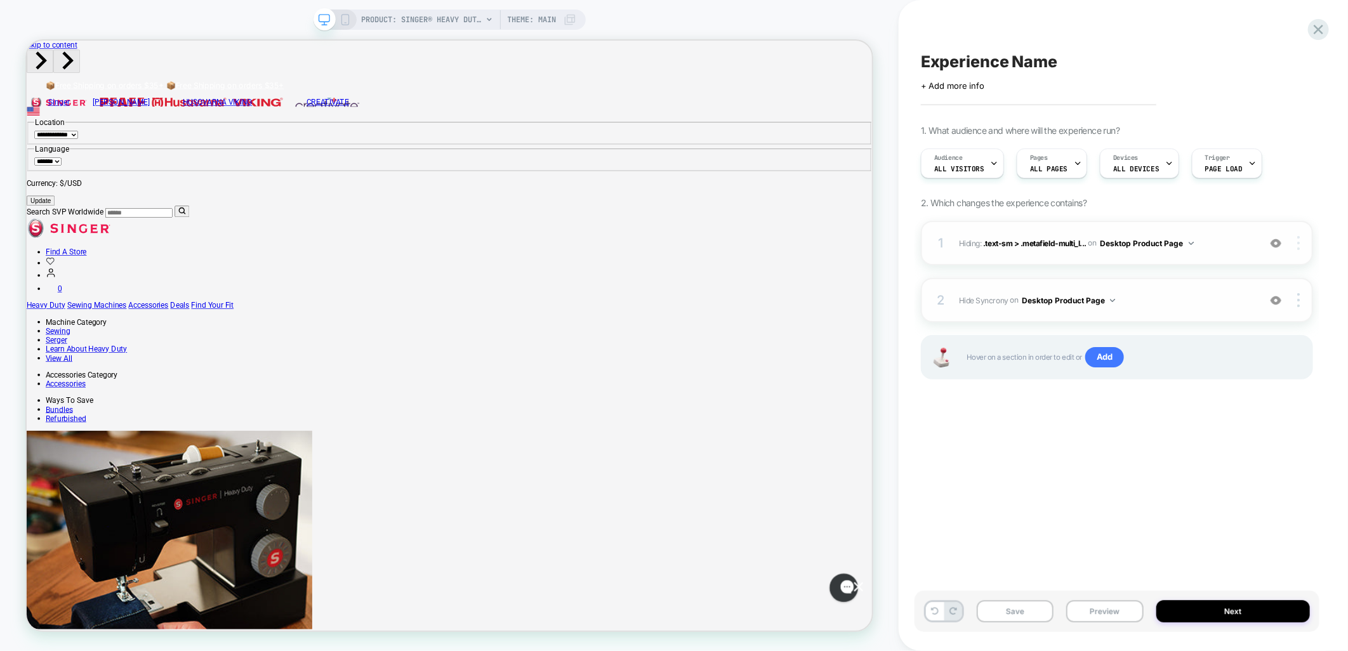
click at [1298, 242] on img at bounding box center [1298, 243] width 3 height 14
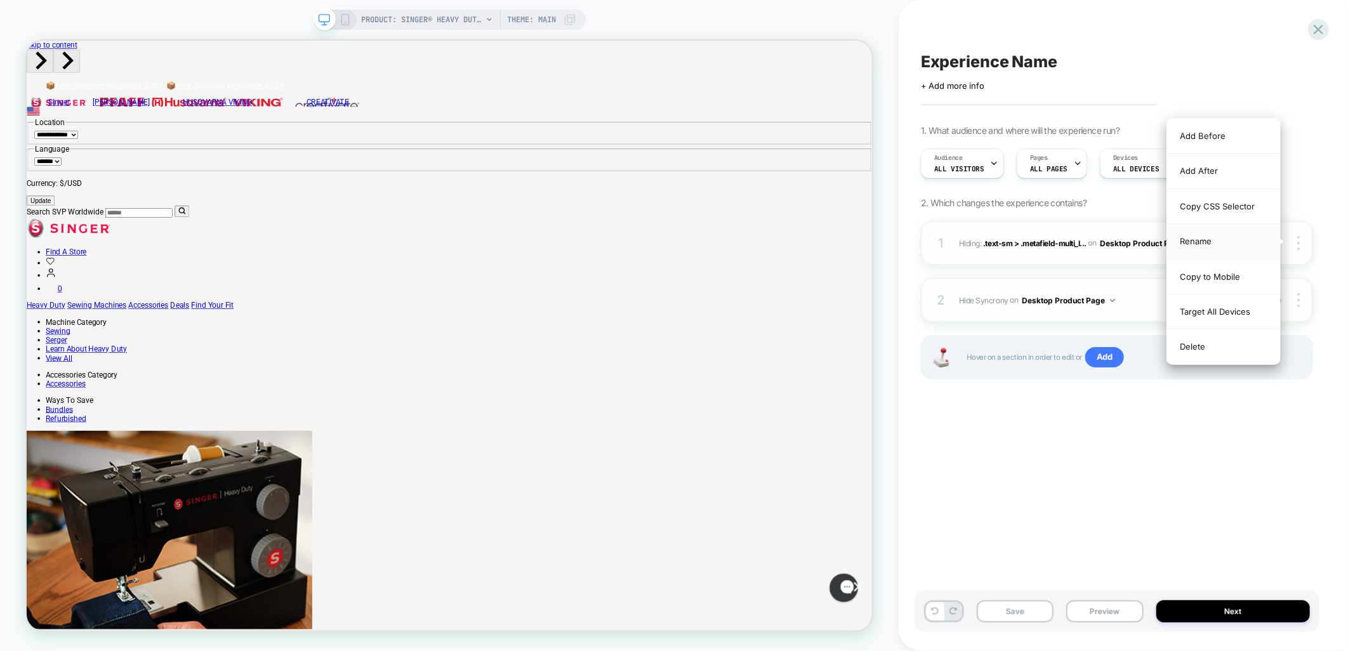
click at [1213, 237] on div "Rename" at bounding box center [1223, 241] width 113 height 35
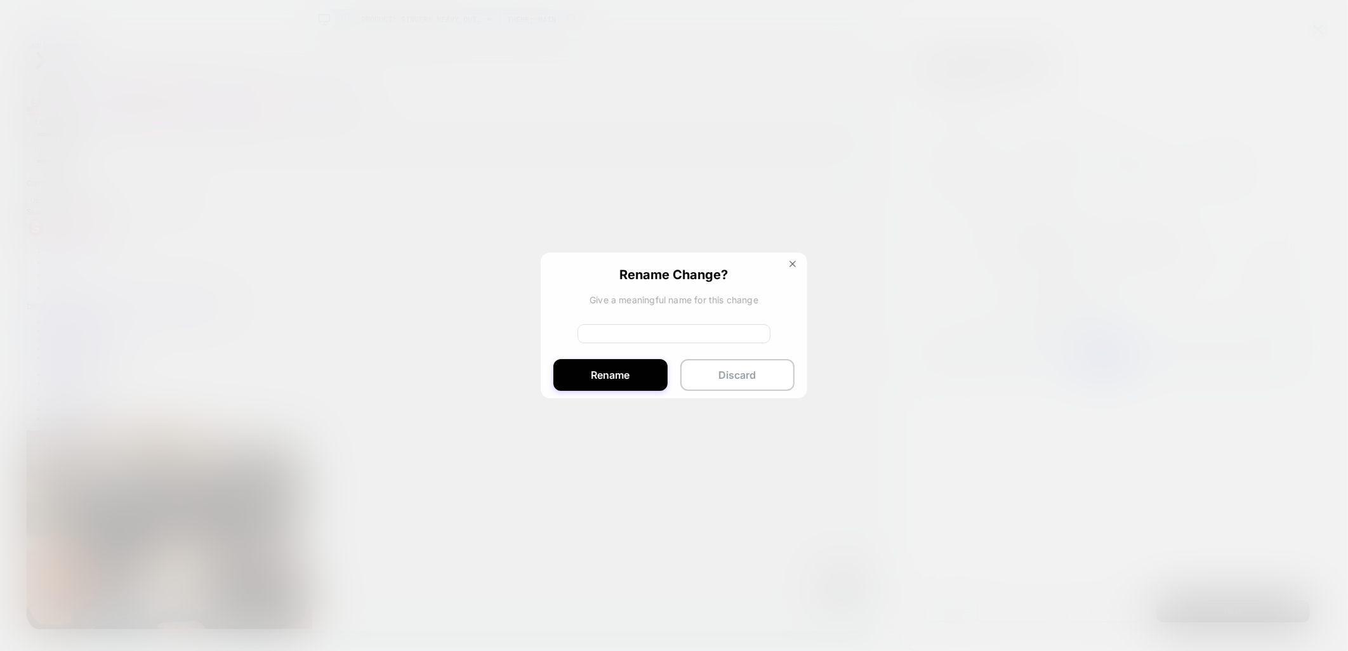
click at [588, 332] on input at bounding box center [674, 333] width 193 height 19
type input "**********"
click at [588, 391] on button "Rename" at bounding box center [610, 377] width 114 height 32
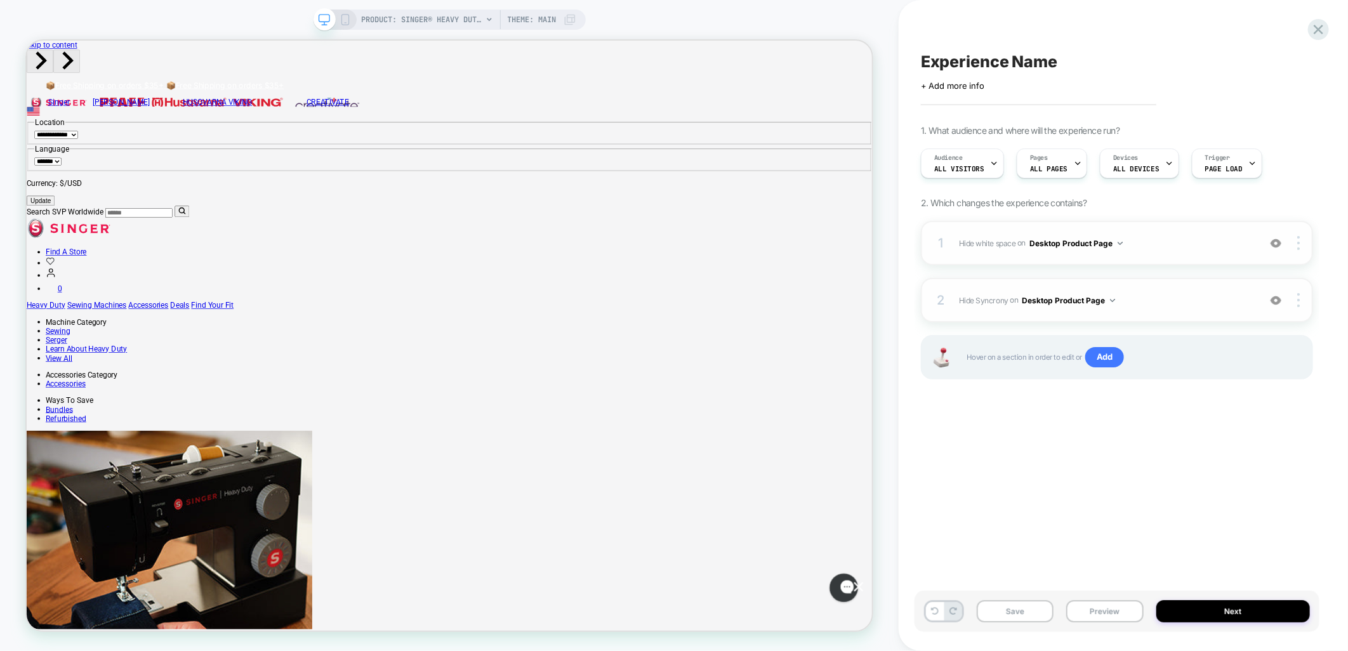
click at [1058, 447] on div "Experience Name Click to edit experience details + Add more info 1. What audien…" at bounding box center [1117, 326] width 405 height 626
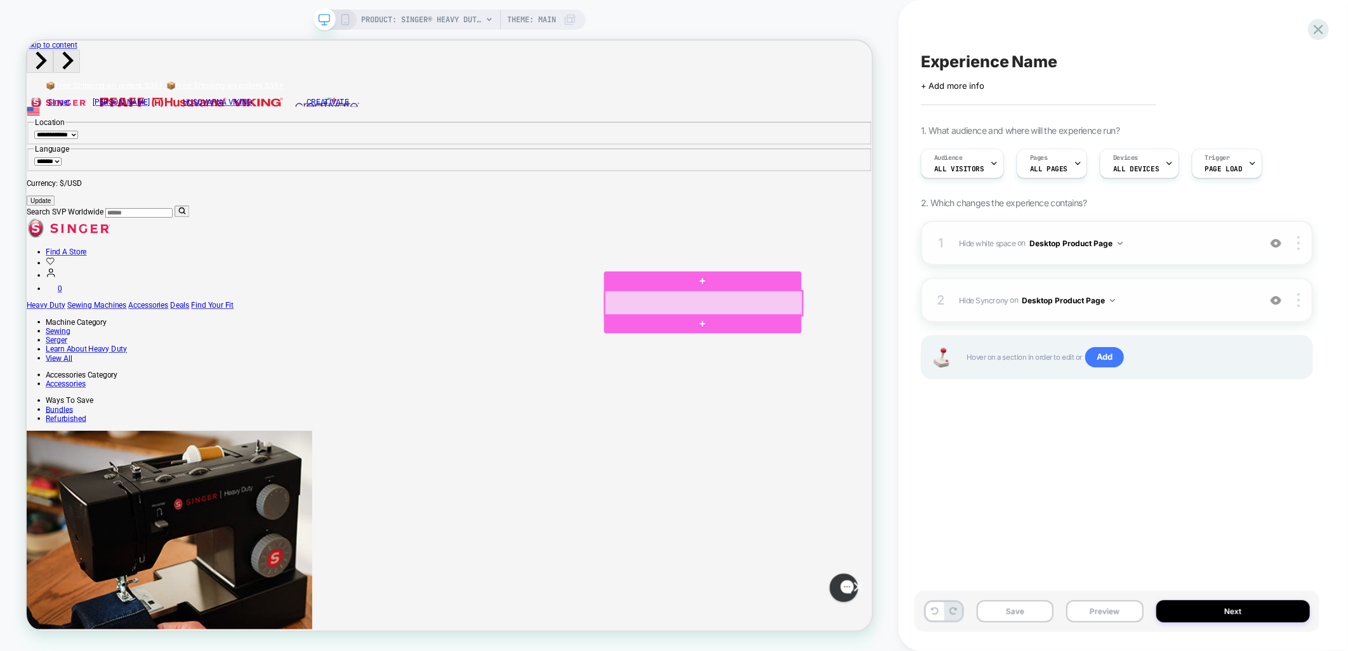
click at [1032, 387] on div at bounding box center [928, 390] width 263 height 33
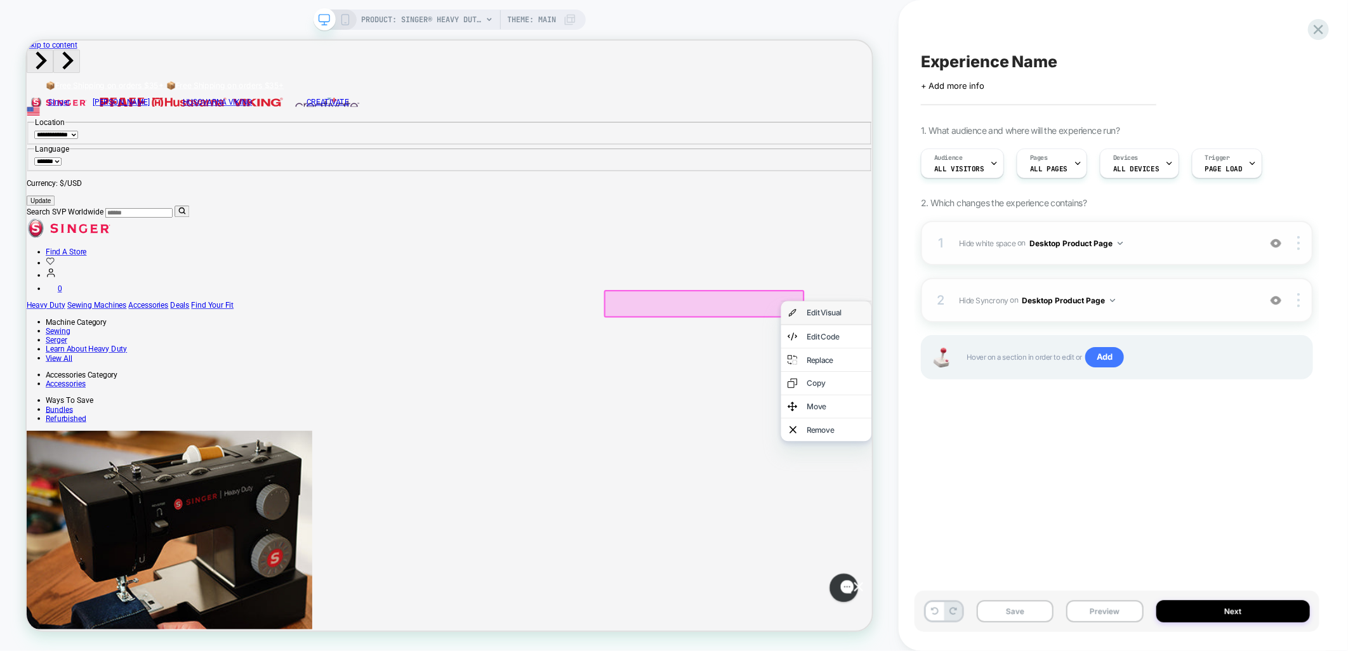
click at [1043, 395] on img at bounding box center [1047, 403] width 13 height 17
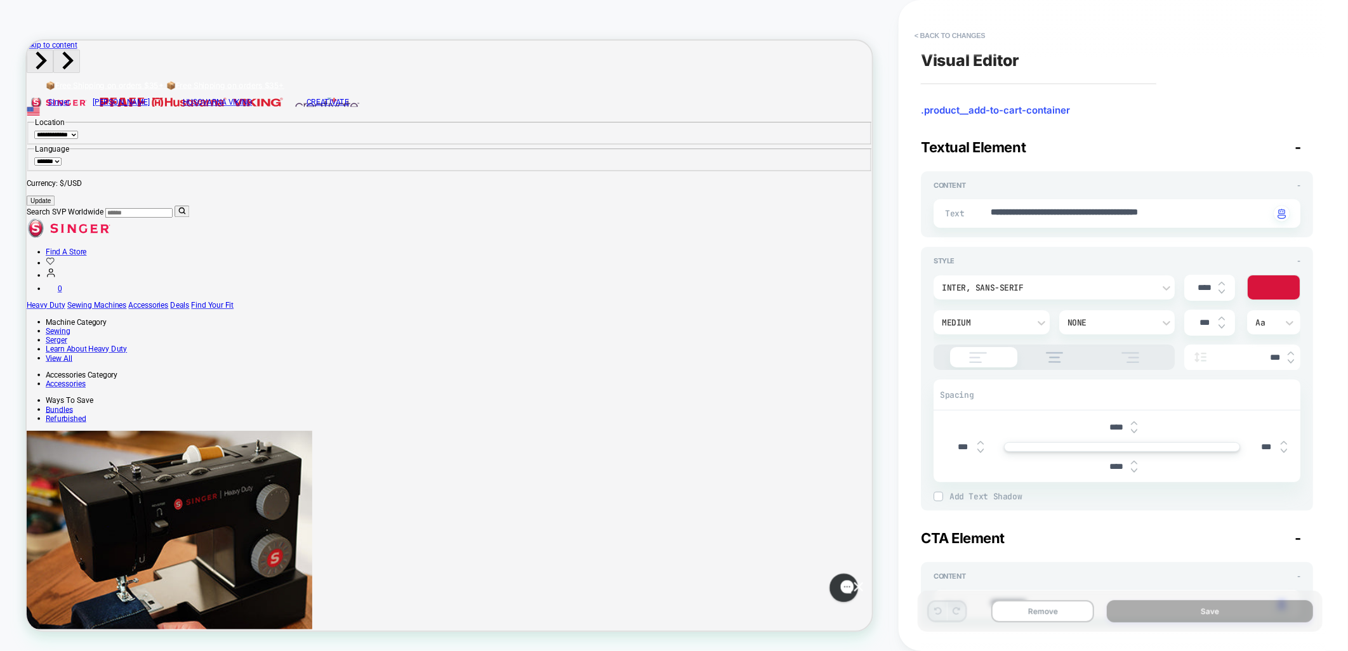
click at [979, 451] on img at bounding box center [980, 451] width 6 height 5
type textarea "*"
type input "****"
click at [979, 451] on img at bounding box center [980, 451] width 6 height 5
type textarea "*"
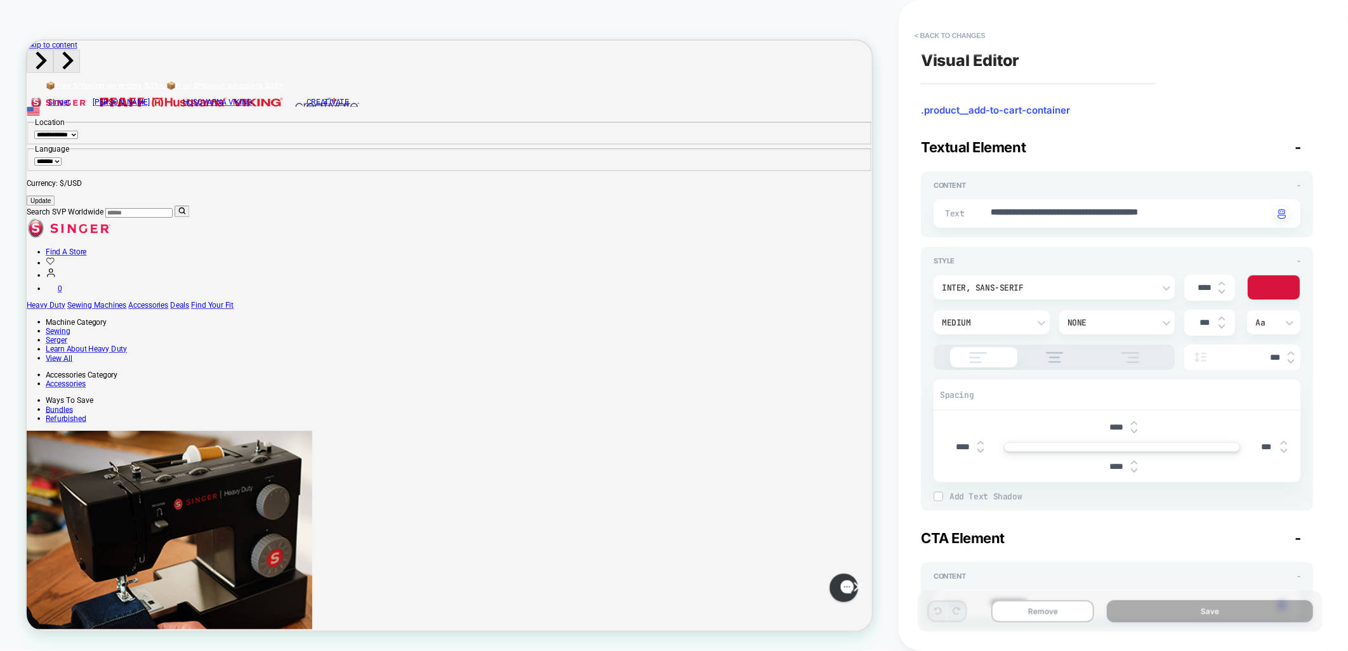
type input "****"
type textarea "*"
type input "*****"
click at [981, 451] on img at bounding box center [980, 451] width 6 height 5
type textarea "*"
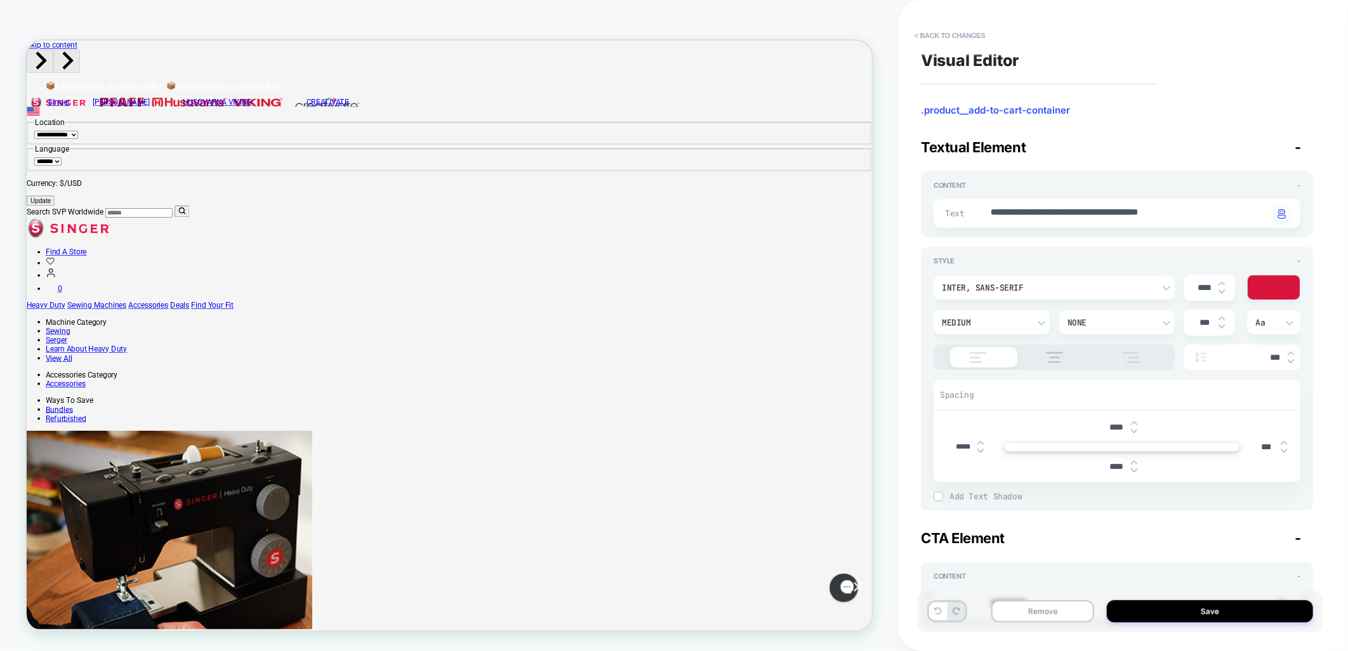
type input "*****"
click at [966, 446] on input "*****" at bounding box center [963, 447] width 29 height 10
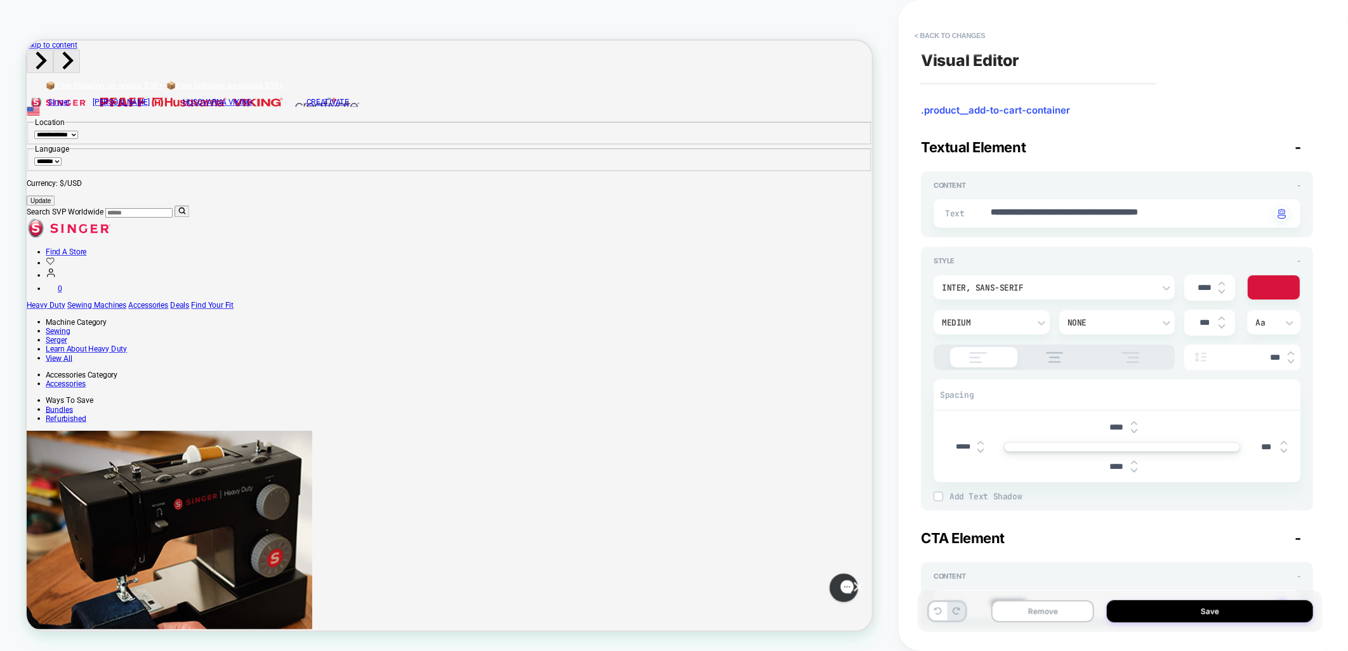
type textarea "*"
type input "***"
type textarea "*"
type input "***"
click at [946, 32] on button "< Back to changes" at bounding box center [950, 35] width 84 height 20
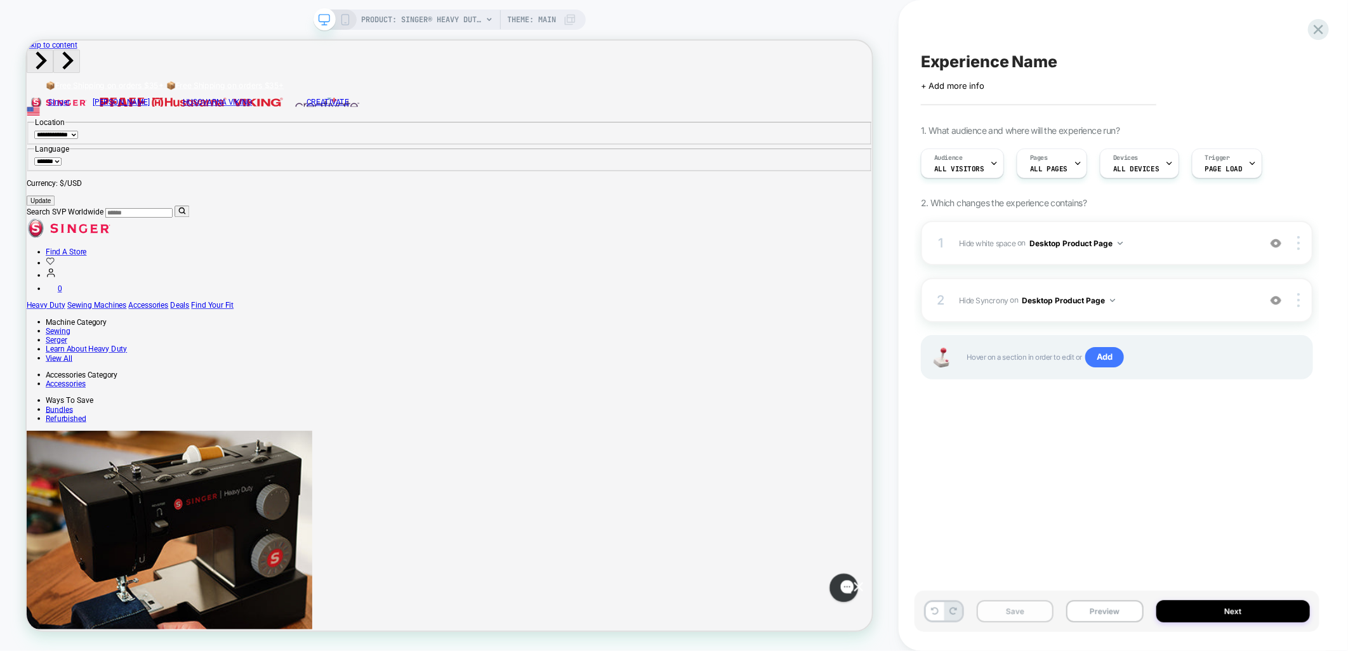
click at [1009, 616] on button "Save" at bounding box center [1015, 611] width 77 height 22
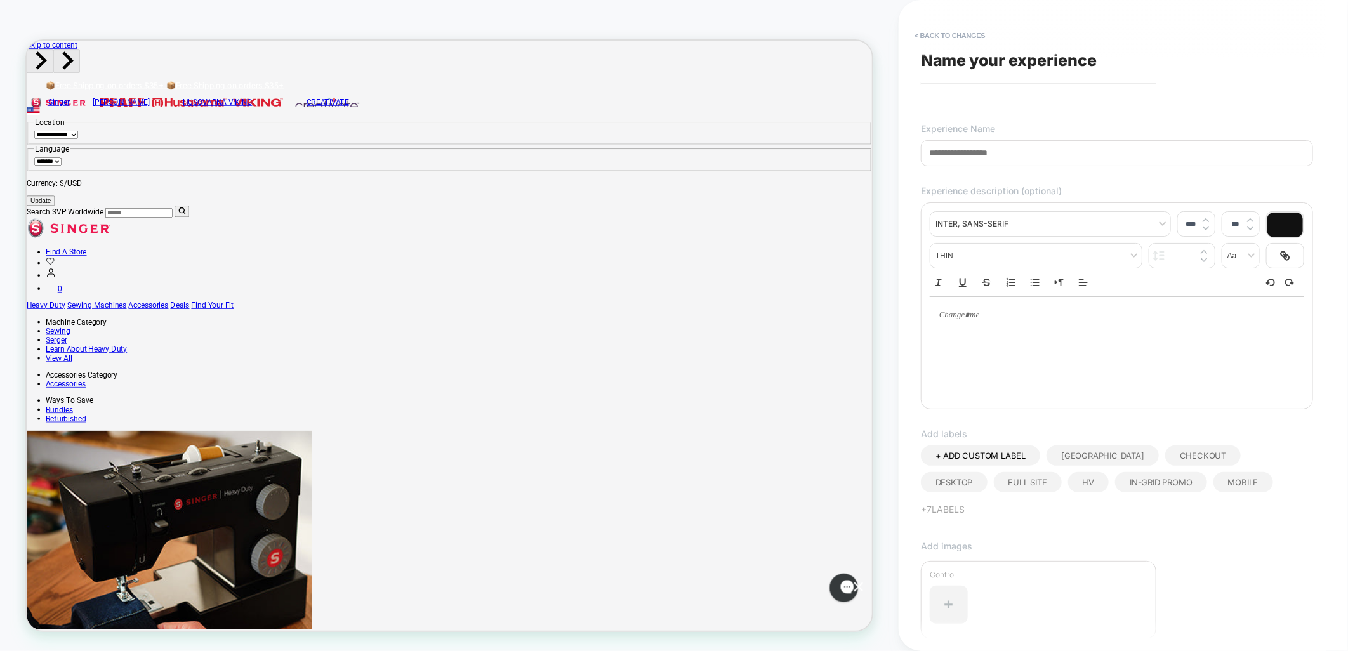
click at [980, 60] on span "Name your experience" at bounding box center [1009, 60] width 176 height 19
click at [980, 148] on input at bounding box center [1117, 153] width 392 height 26
click at [979, 148] on input "**********" at bounding box center [1117, 153] width 392 height 26
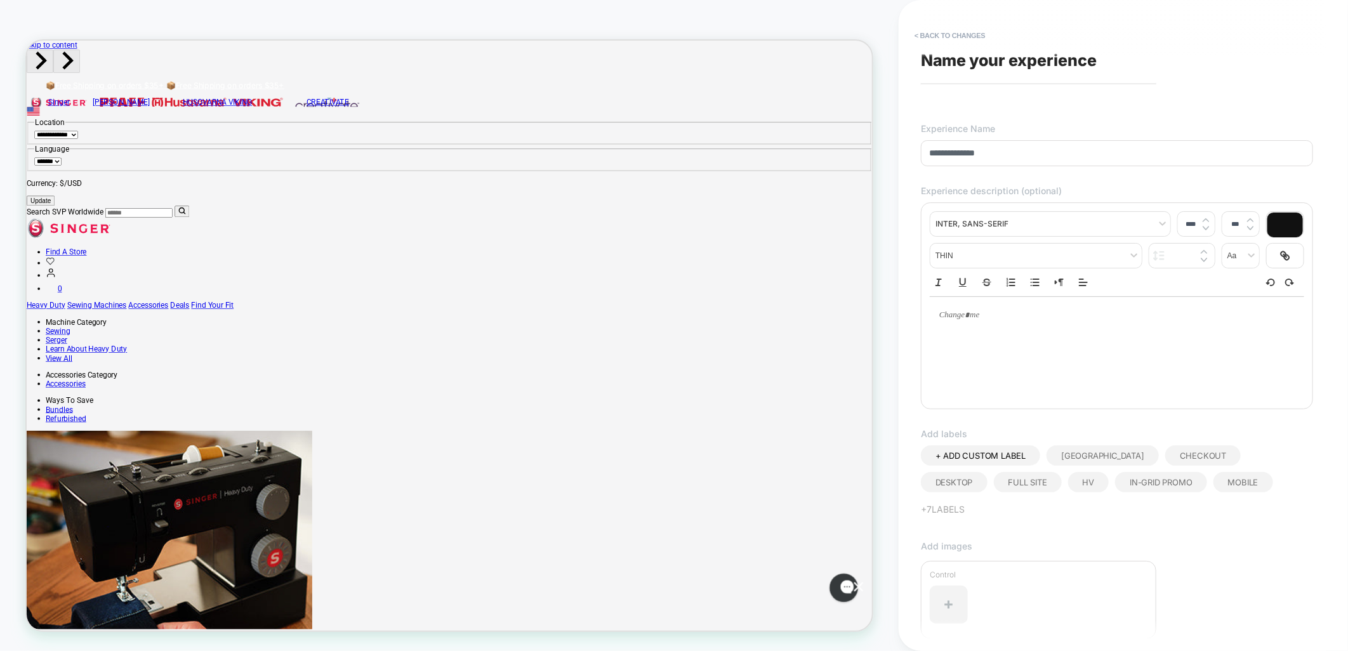
click at [1095, 161] on input "**********" at bounding box center [1117, 153] width 392 height 26
type input "**********"
click at [1052, 66] on span "Name your experience" at bounding box center [1009, 60] width 176 height 19
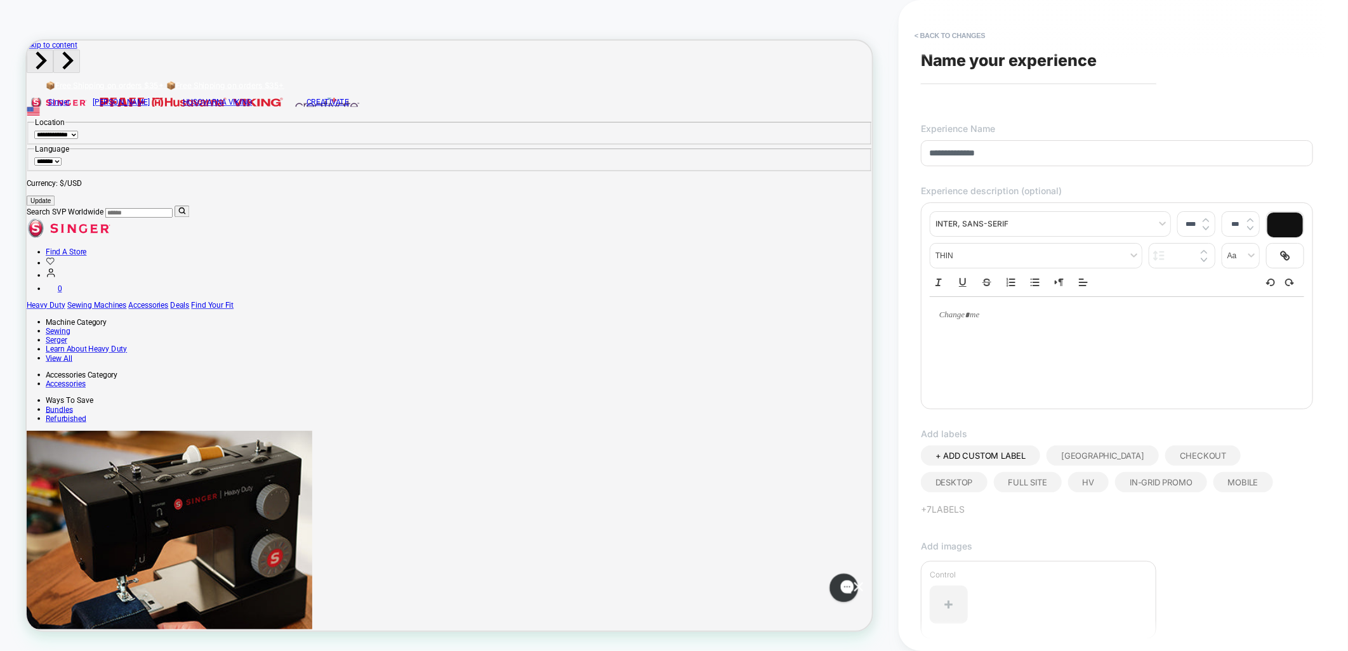
click at [984, 66] on span "Name your experience" at bounding box center [1009, 60] width 176 height 19
click at [946, 63] on span "Name your experience" at bounding box center [1009, 60] width 176 height 19
click at [943, 62] on span "Name your experience" at bounding box center [1009, 60] width 176 height 19
click at [942, 62] on span "Name your experience" at bounding box center [1009, 60] width 176 height 19
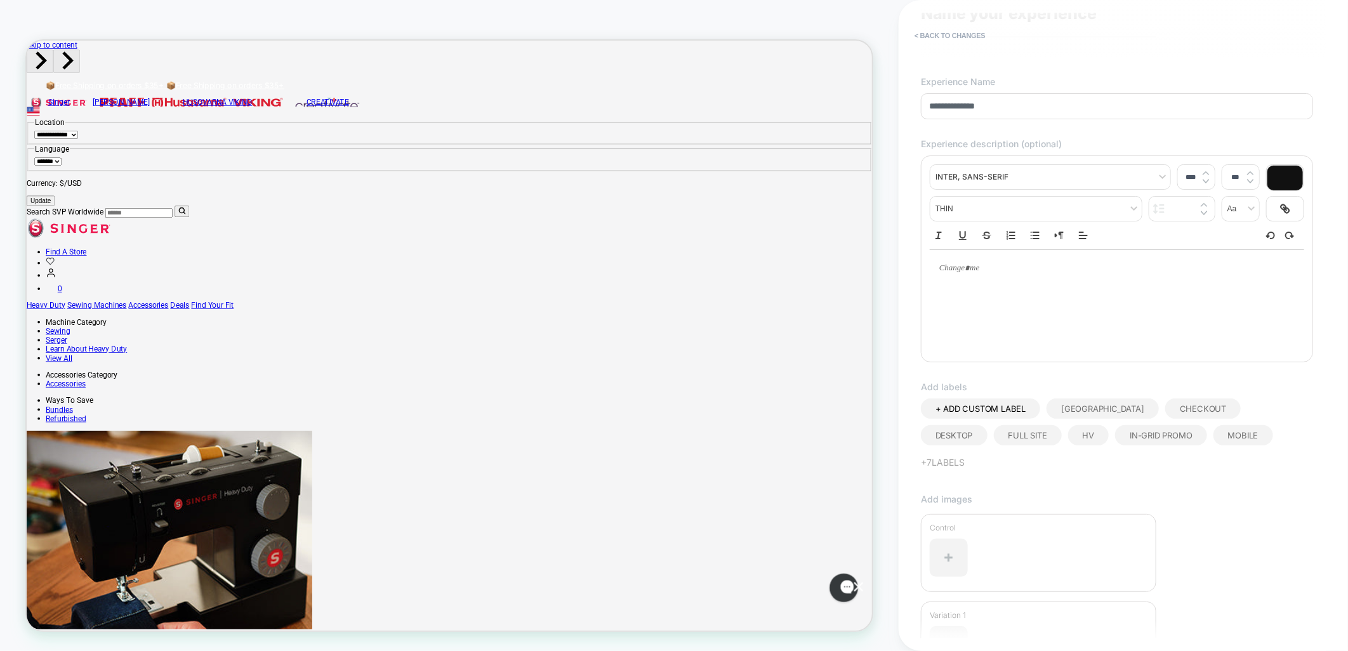
scroll to position [166, 0]
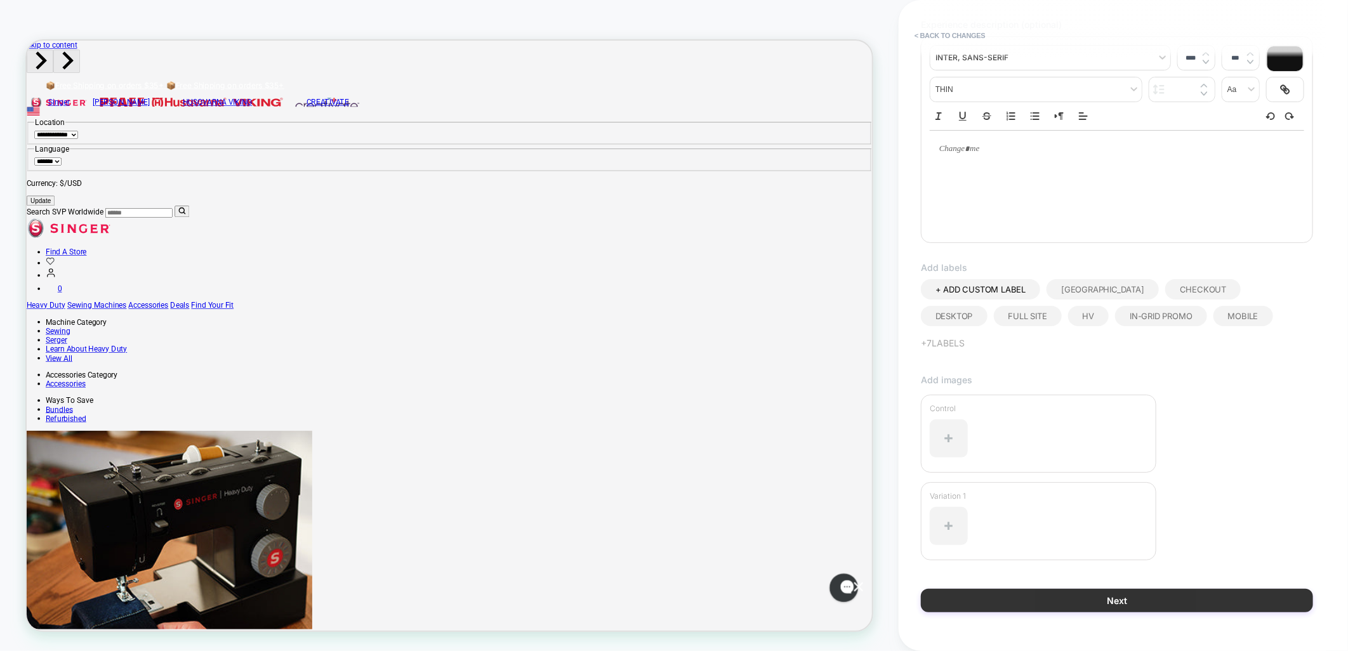
click at [994, 589] on button "Next" at bounding box center [1117, 600] width 392 height 23
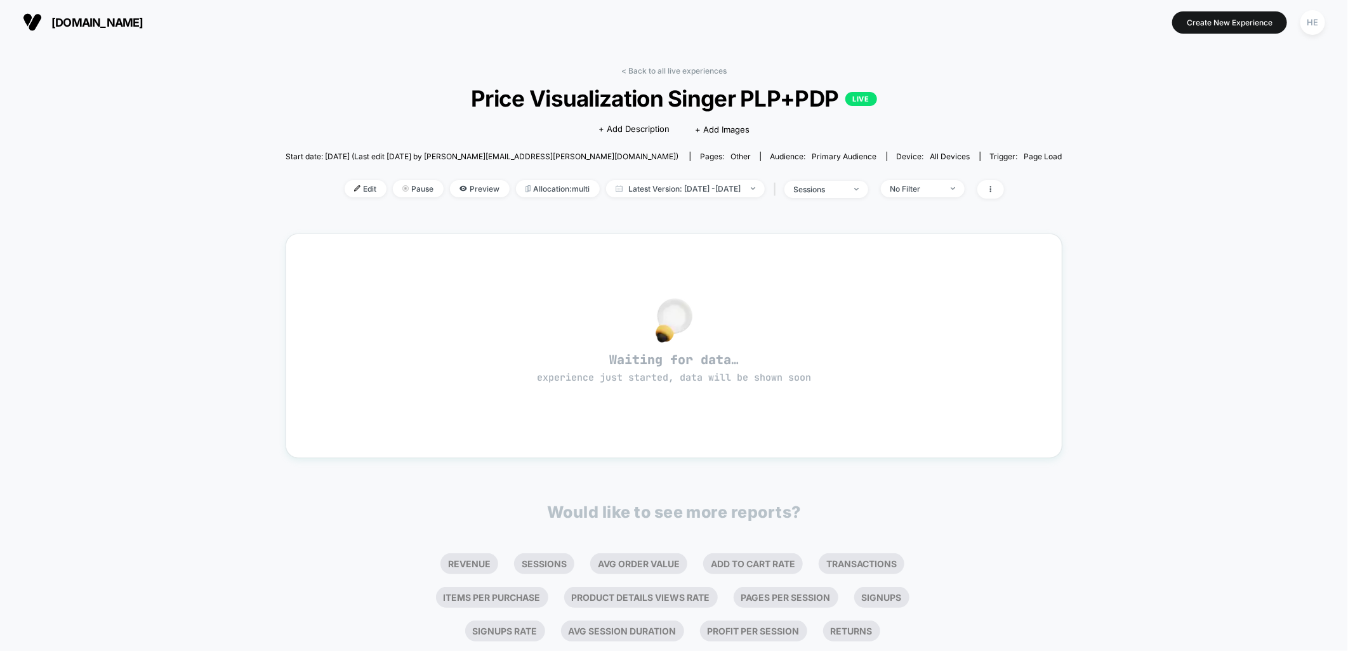
click at [1222, 216] on div "< Back to all live experiences Price Visualization Singer PLP+PDP LIVE Click to…" at bounding box center [674, 398] width 1348 height 709
click at [1114, 208] on div "< Back to all live experiences Price Visualization Singer PLP+PDP LIVE Click to…" at bounding box center [674, 398] width 1348 height 709
click at [1042, 229] on div "< Back to all live experiences Price Visualization Singer PLP+PDP LIVE Click to…" at bounding box center [674, 398] width 1348 height 709
click at [1101, 103] on div "< Back to all live experiences Price Visualization Singer PLP+PDP LIVE Click to…" at bounding box center [674, 398] width 1348 height 709
click at [1134, 206] on div "< Back to all live experiences Price Visualization Singer PLP+PDP LIVE Click to…" at bounding box center [674, 398] width 1348 height 709
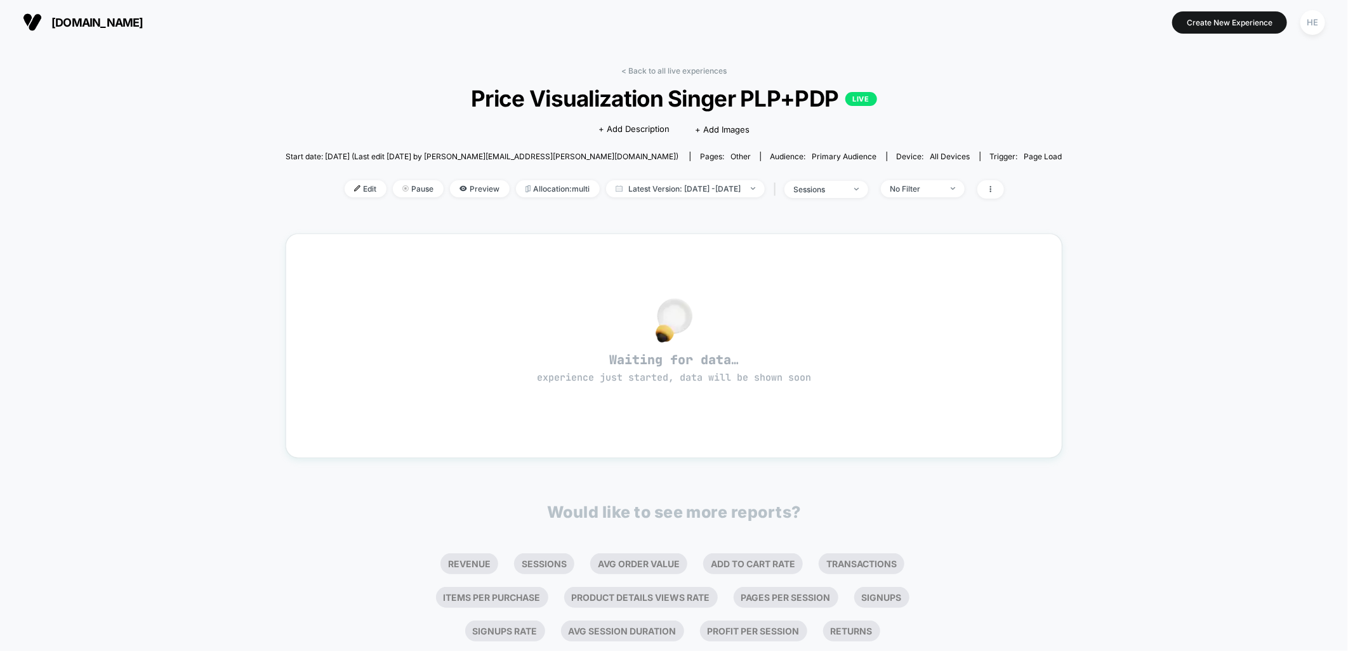
click at [1022, 111] on div "< Back to all live experiences Price Visualization Singer PLP+PDP LIVE Click to…" at bounding box center [674, 140] width 777 height 149
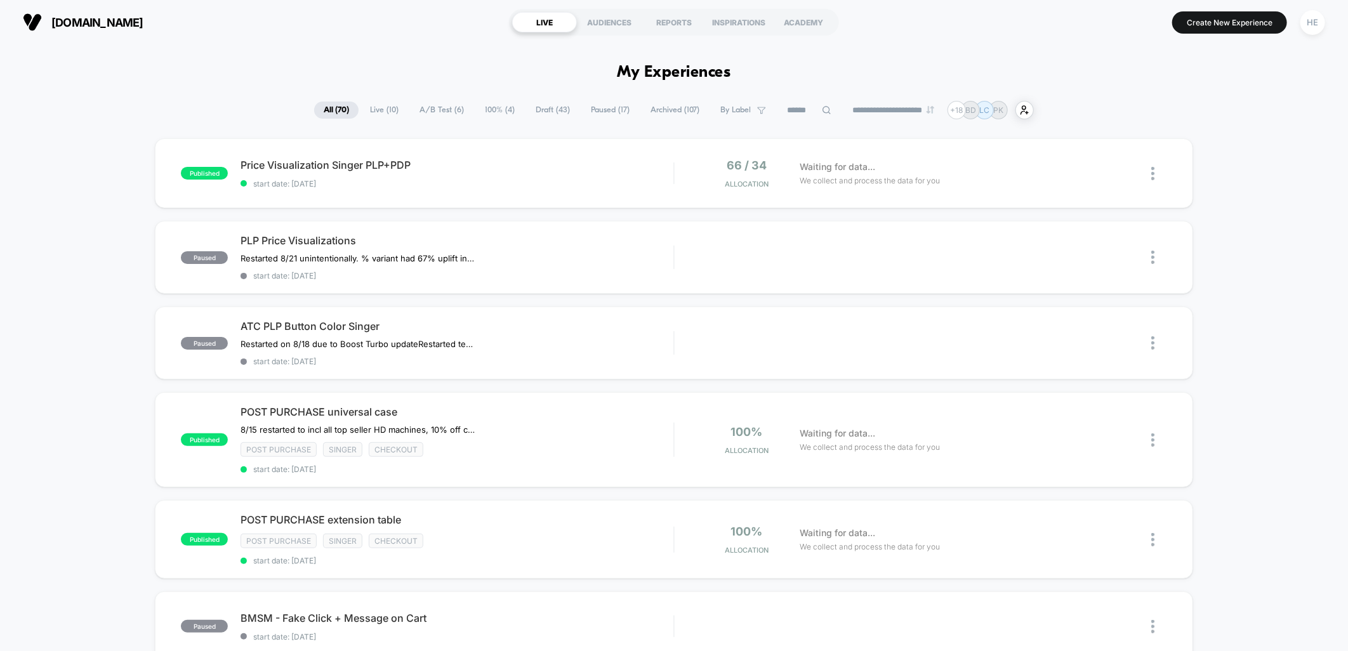
click at [369, 112] on span "Live ( 10 )" at bounding box center [384, 110] width 48 height 17
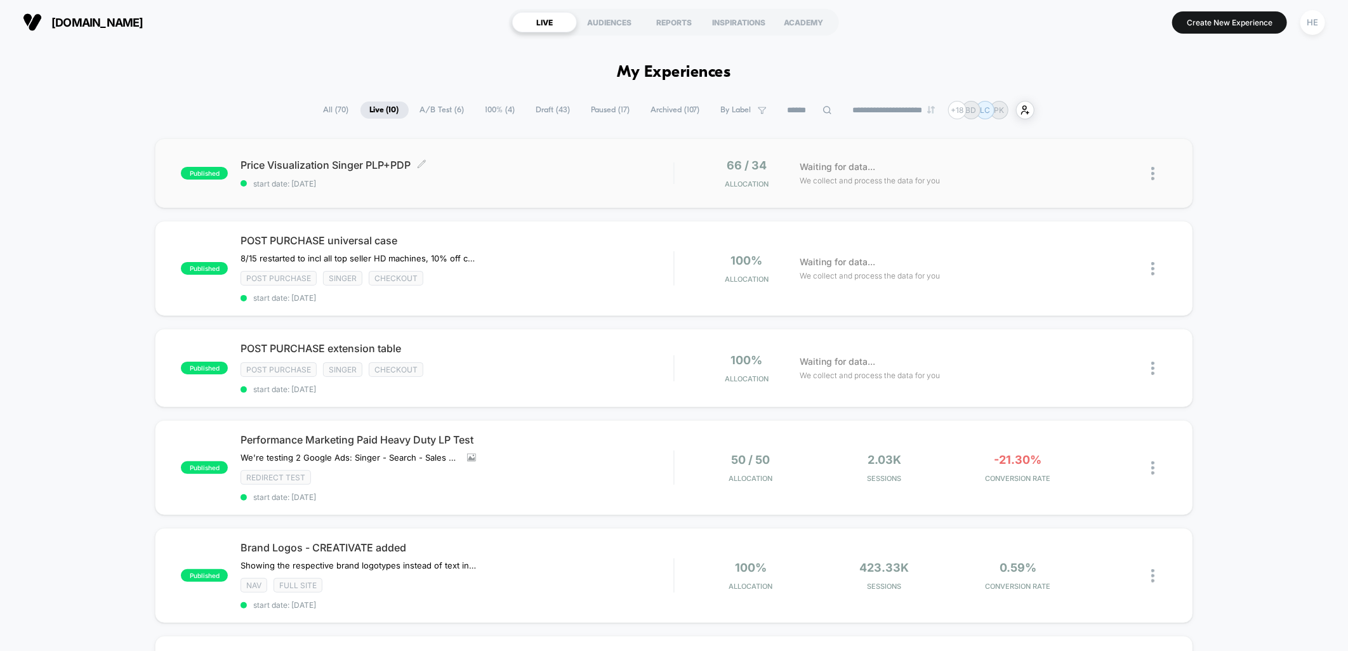
click at [601, 164] on span "Price Visualization Singer PLP+PDP Click to edit experience details" at bounding box center [457, 165] width 433 height 13
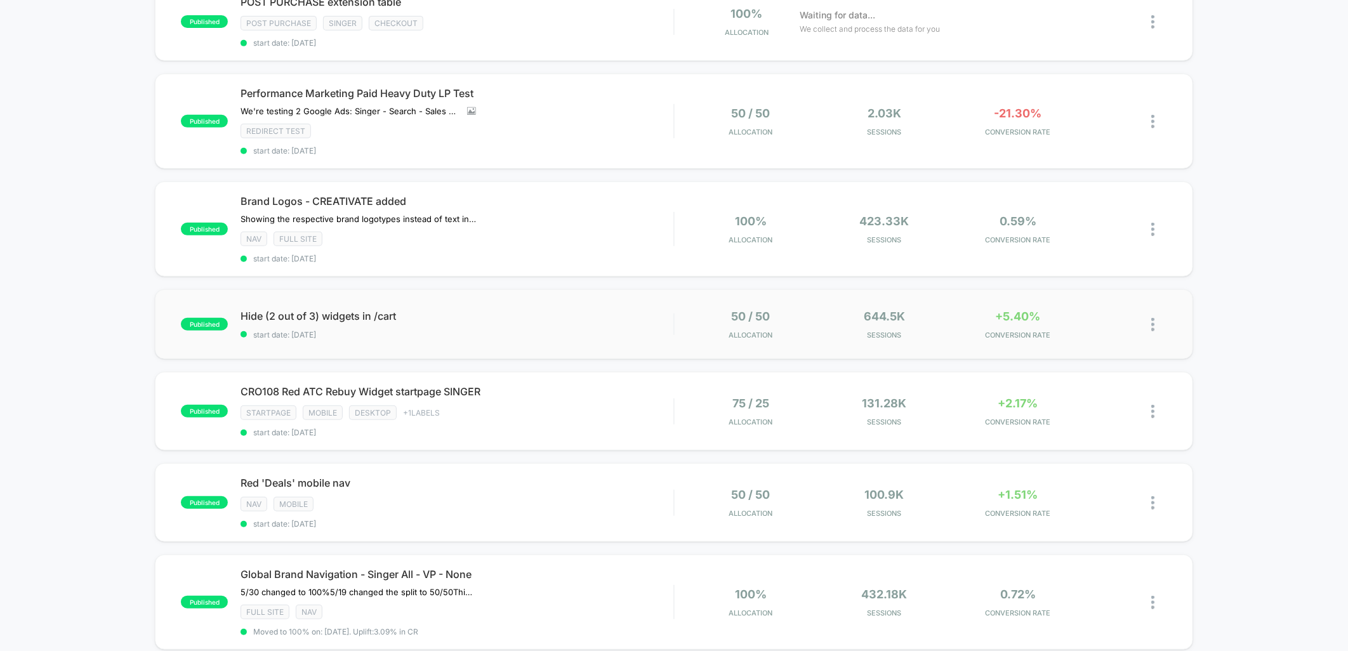
scroll to position [493, 0]
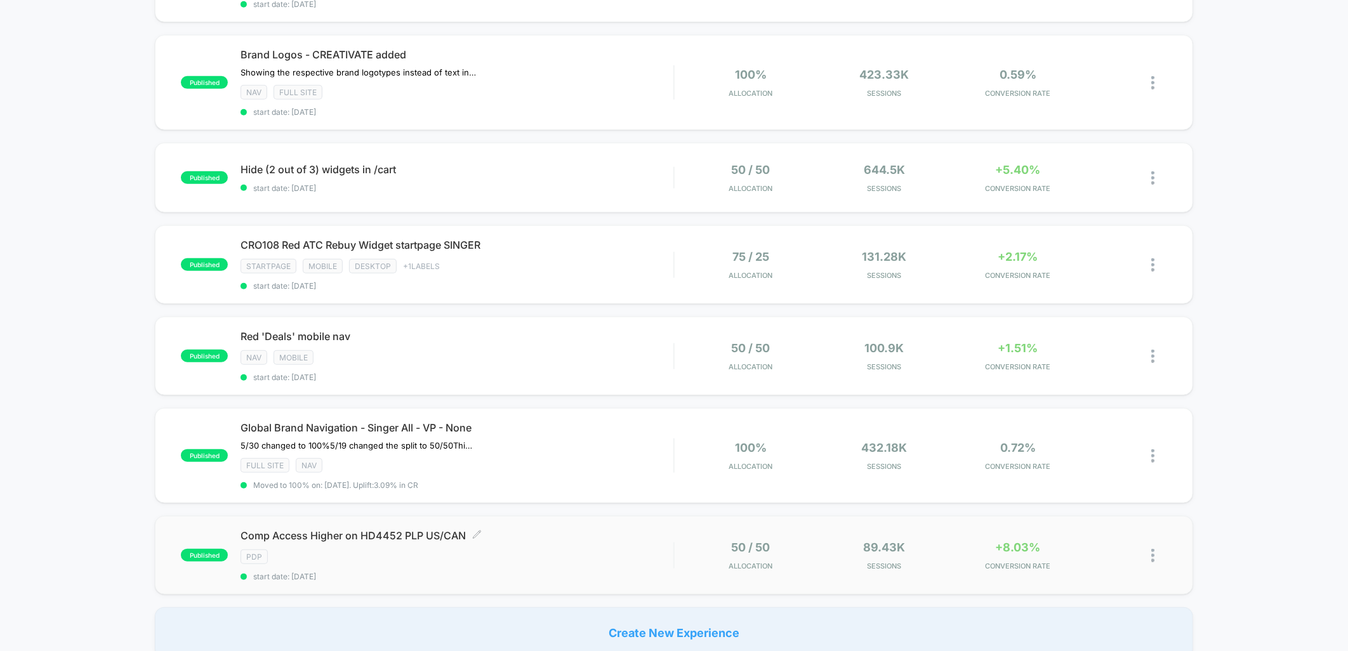
click at [607, 531] on span "Comp Access Higher on HD4452 PLP US/CAN Click to edit experience details" at bounding box center [457, 535] width 433 height 13
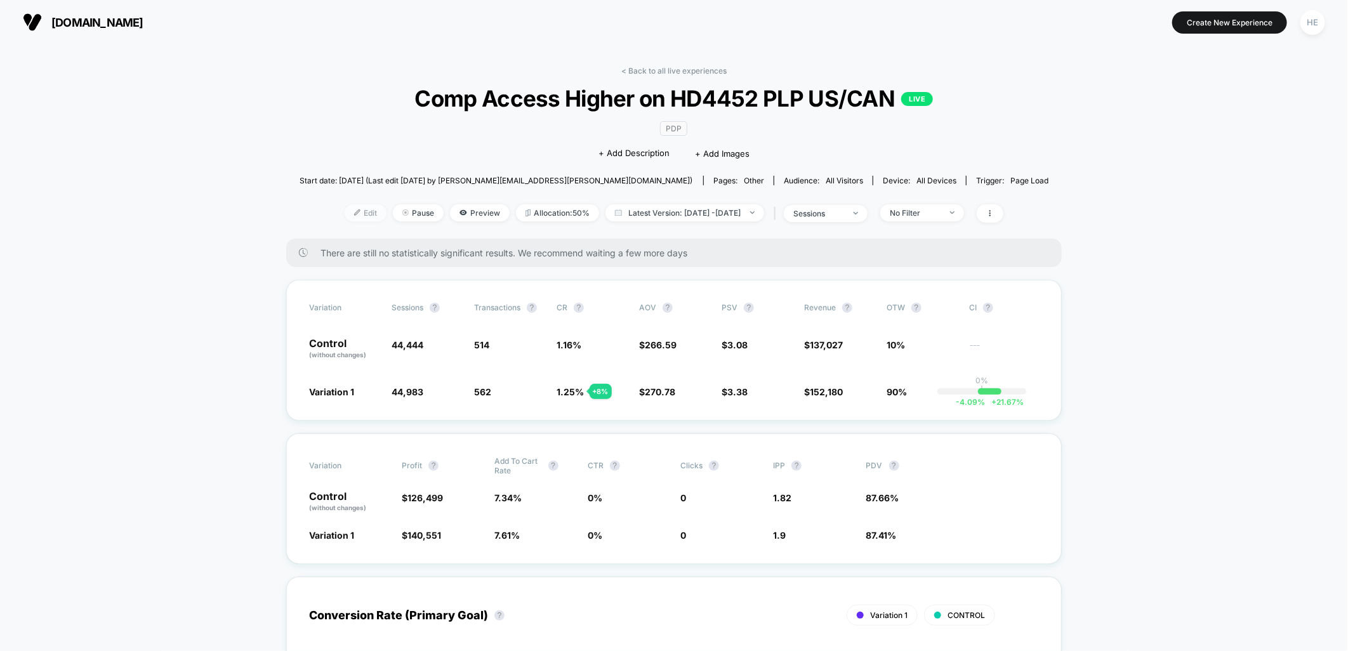
click at [345, 216] on span "Edit" at bounding box center [366, 212] width 42 height 17
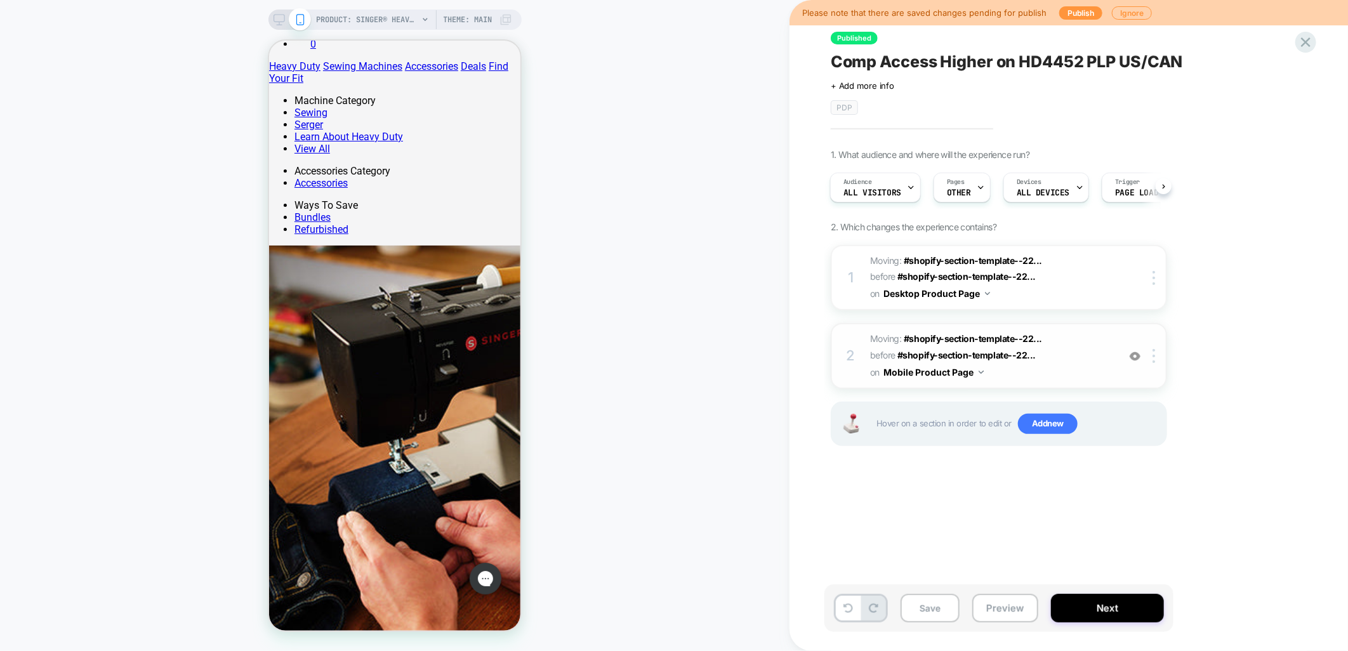
click at [1135, 351] on img at bounding box center [1135, 356] width 11 height 11
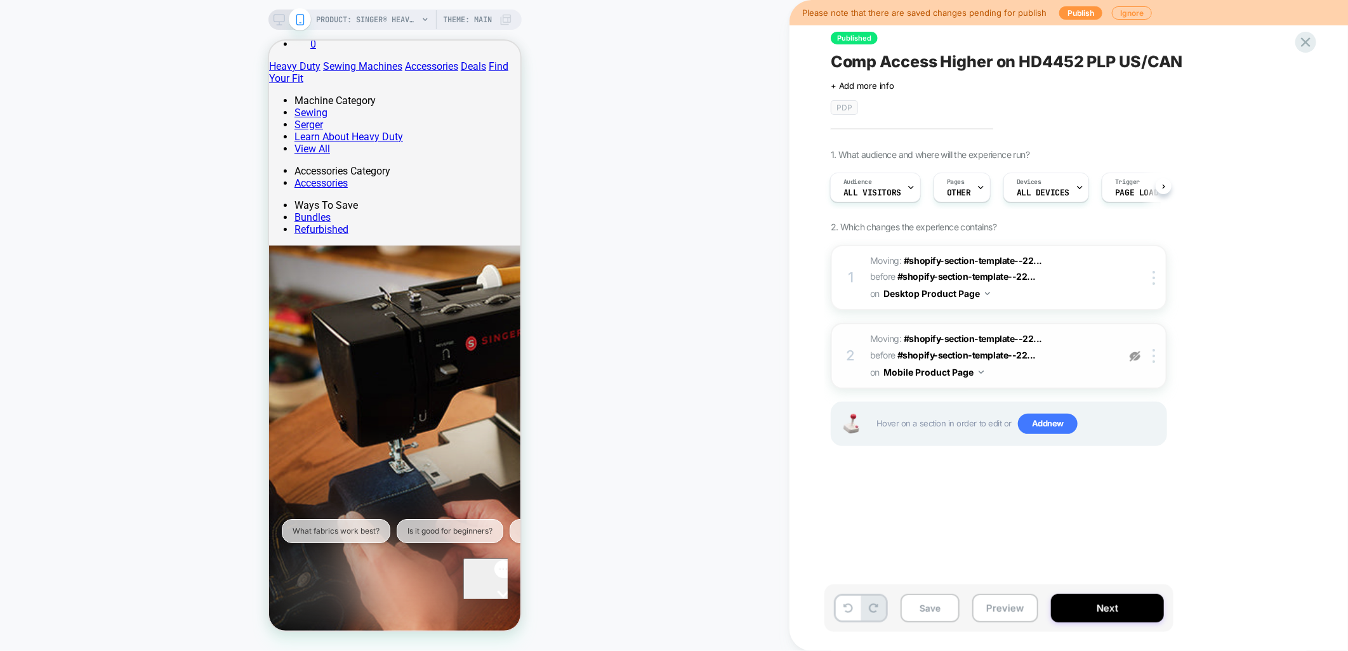
click at [1133, 351] on img at bounding box center [1135, 356] width 11 height 11
click at [496, 609] on icon "Open gorgias live chat" at bounding box center [502, 615] width 13 height 13
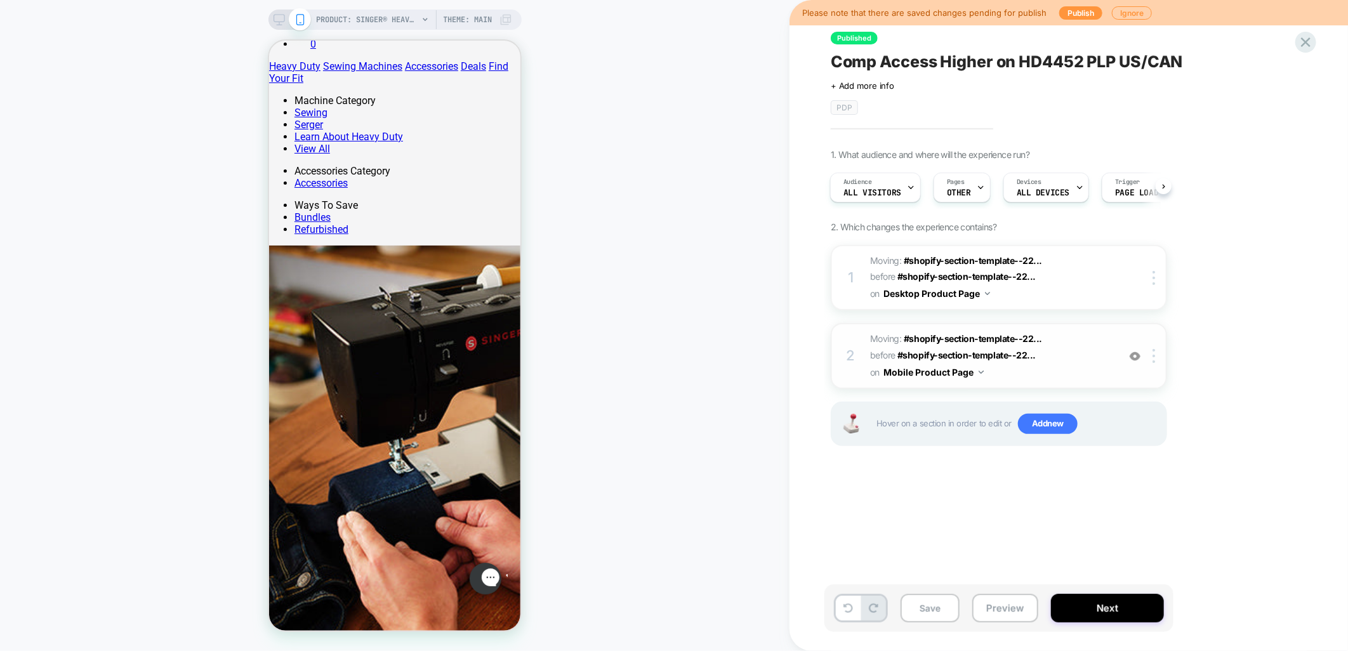
click at [1233, 357] on div "1. What audience and where will the experience run? Audience All Visitors Pages…" at bounding box center [1062, 313] width 463 height 329
click at [1131, 351] on img at bounding box center [1135, 356] width 11 height 11
click at [1137, 351] on img at bounding box center [1135, 356] width 11 height 11
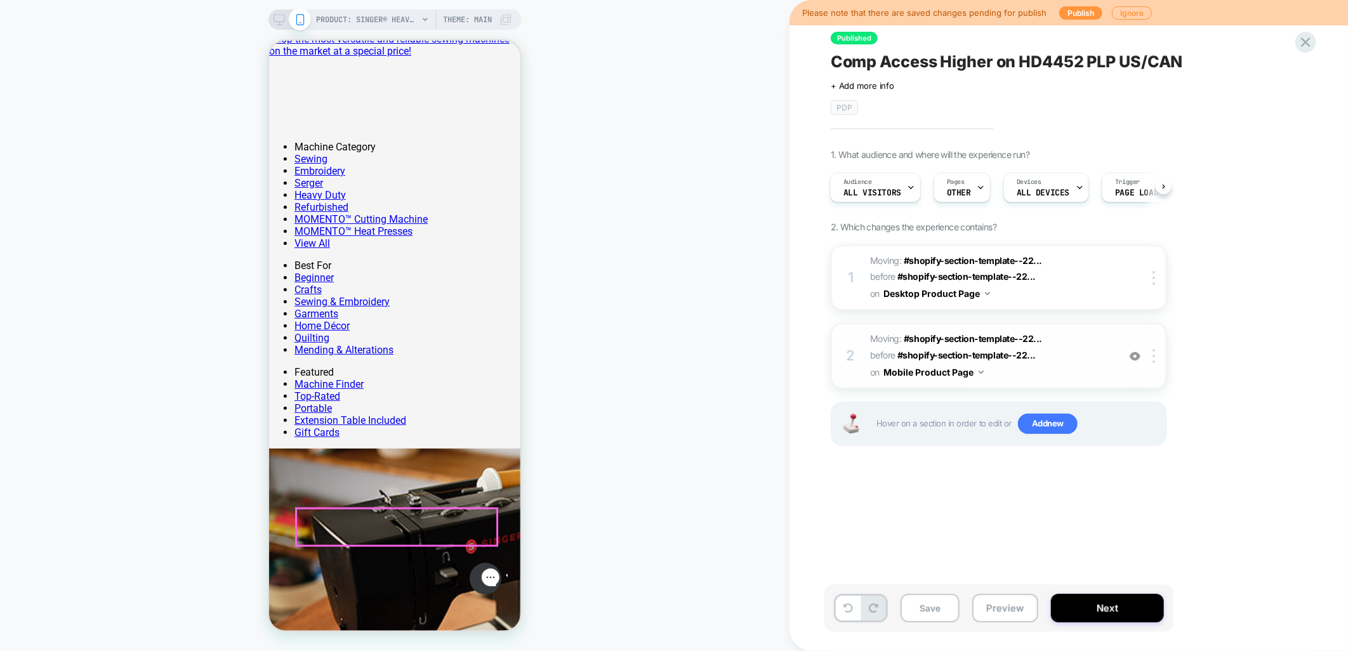
scroll to position [916, 0]
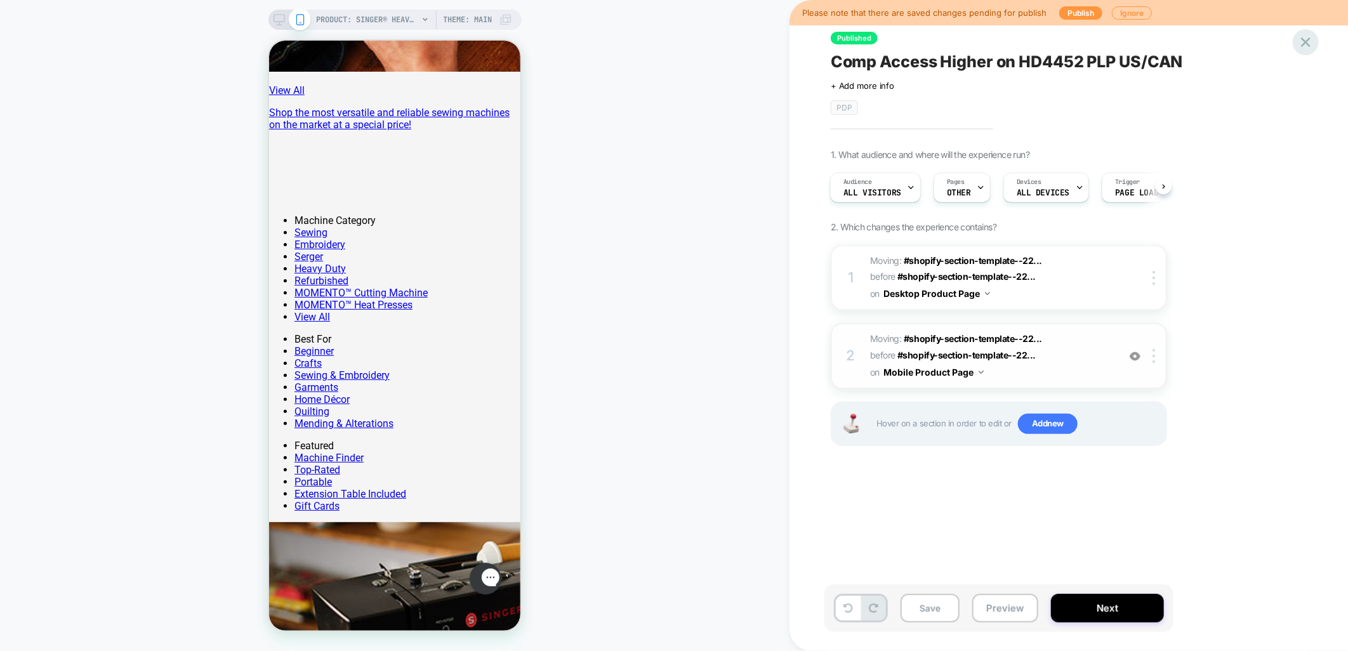
click at [1307, 44] on icon at bounding box center [1305, 42] width 17 height 17
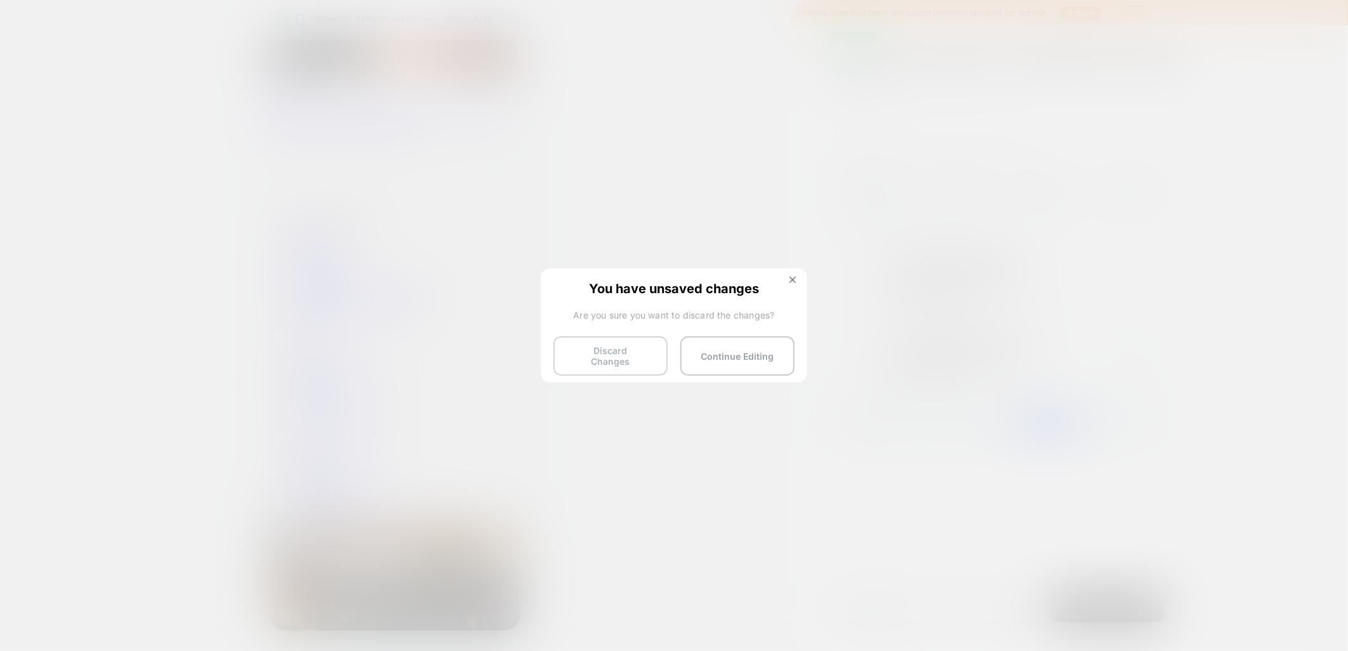
click at [624, 362] on button "Discard Changes" at bounding box center [610, 355] width 114 height 39
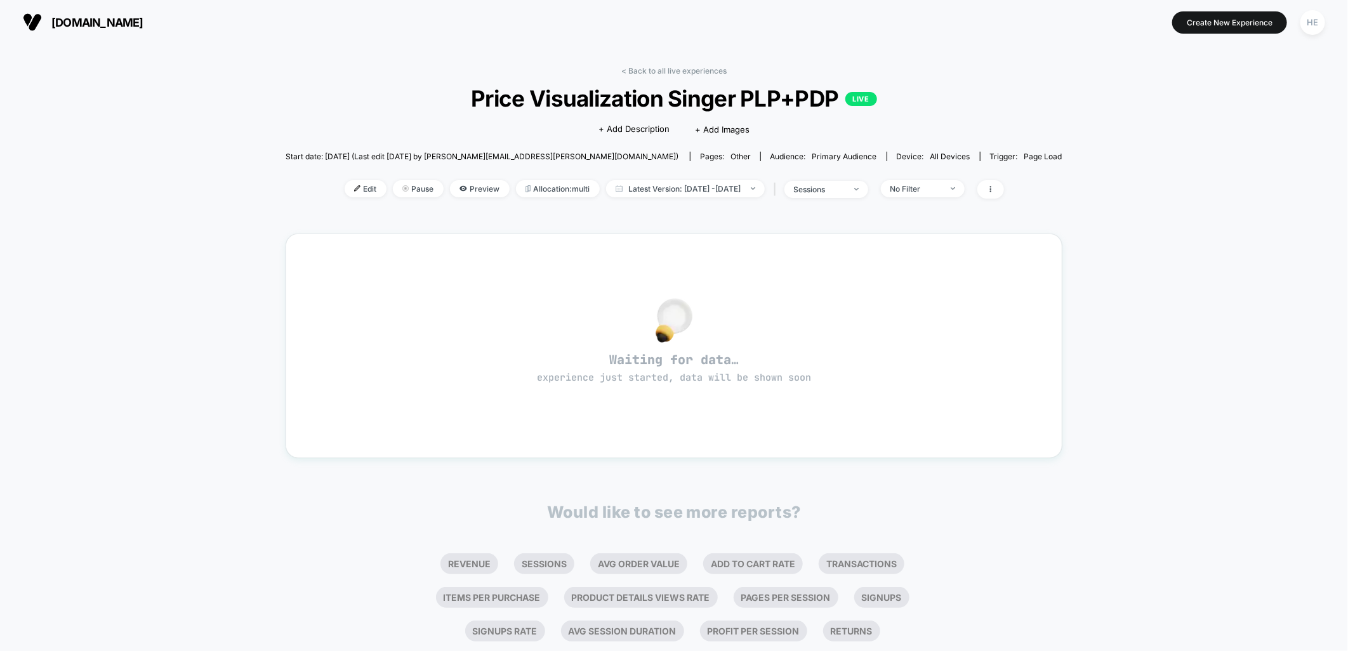
click at [1074, 246] on div "< Back to all live experiences Price Visualization Singer PLP+PDP LIVE Click to…" at bounding box center [674, 398] width 1348 height 709
click at [1082, 194] on div "< Back to all live experiences Price Visualization Singer PLP+PDP LIVE Click to…" at bounding box center [674, 398] width 1348 height 709
drag, startPoint x: 1102, startPoint y: 260, endPoint x: 1094, endPoint y: 264, distance: 9.7
click at [1103, 260] on div "< Back to all live experiences Price Visualization Singer PLP+PDP LIVE Click to…" at bounding box center [674, 398] width 1348 height 709
click at [1165, 347] on div "< Back to all live experiences Price Visualization Singer PLP+PDP LIVE Click to…" at bounding box center [674, 398] width 1348 height 709
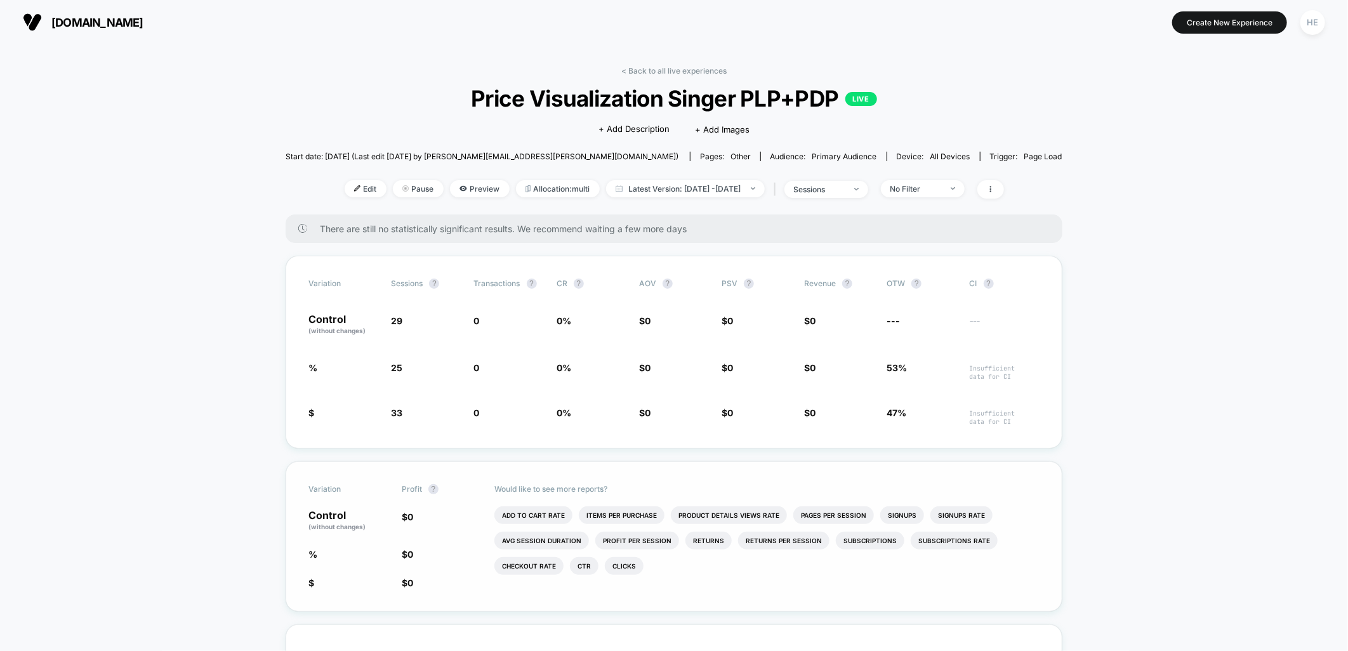
click at [545, 516] on li "Add To Cart Rate" at bounding box center [533, 515] width 78 height 18
